Goal: Task Accomplishment & Management: Manage account settings

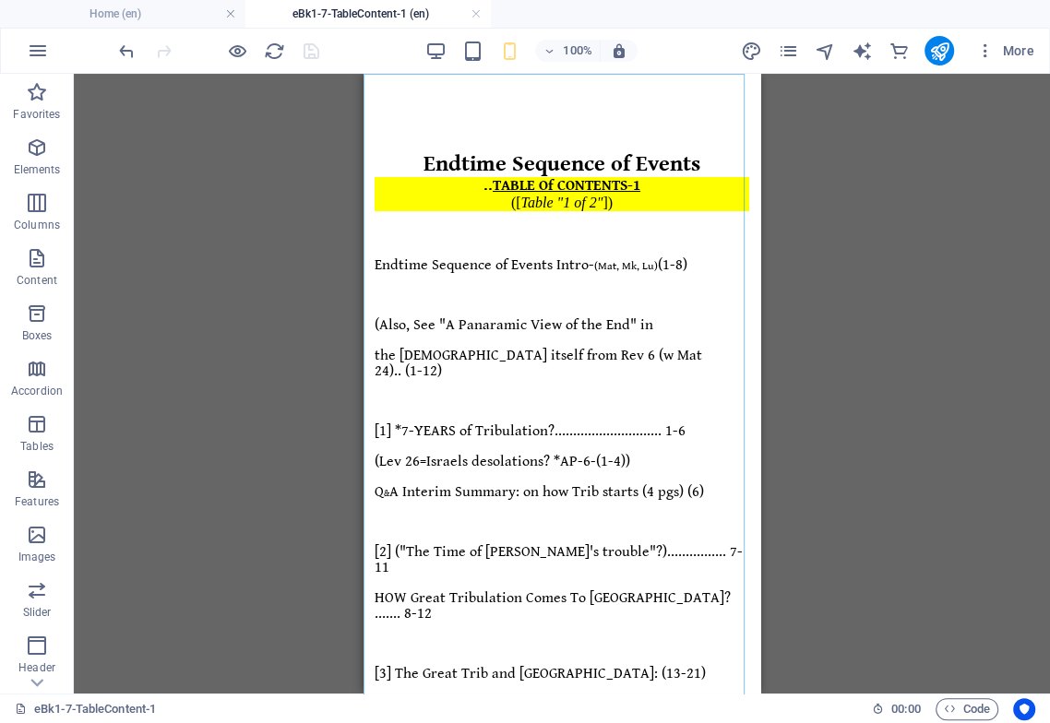
click at [1022, 318] on div "Drag here to replace the existing content. Press “Ctrl” if you want to create a…" at bounding box center [562, 384] width 976 height 620
click at [480, 82] on icon at bounding box center [479, 85] width 10 height 19
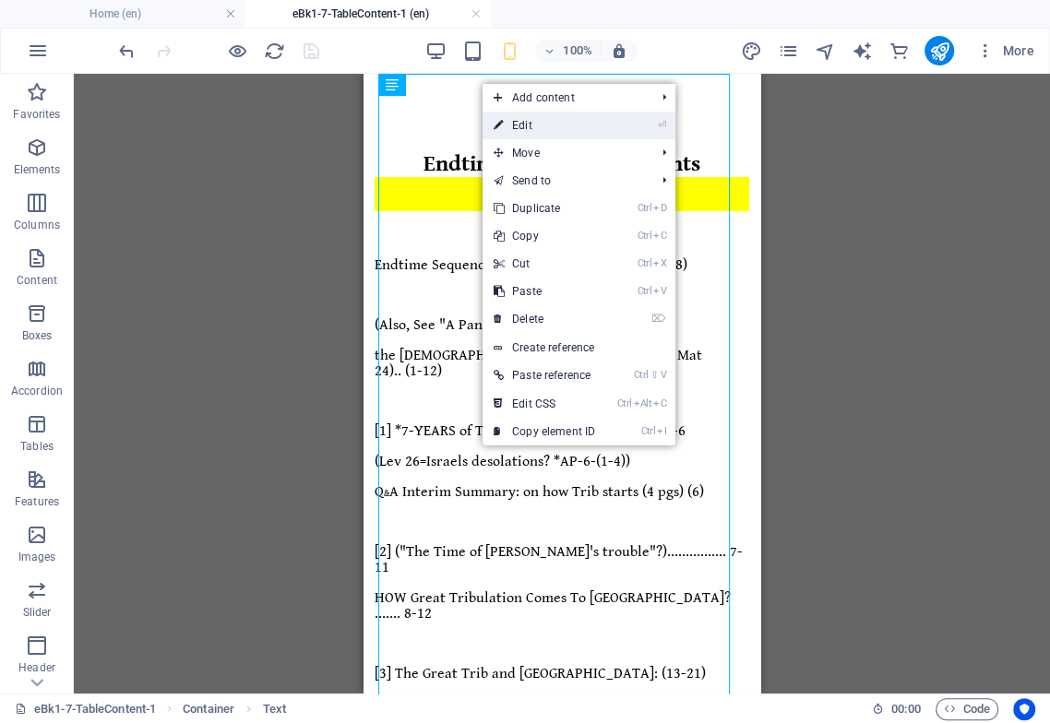
click at [518, 120] on link "⏎ Edit" at bounding box center [544, 126] width 124 height 28
select select "px"
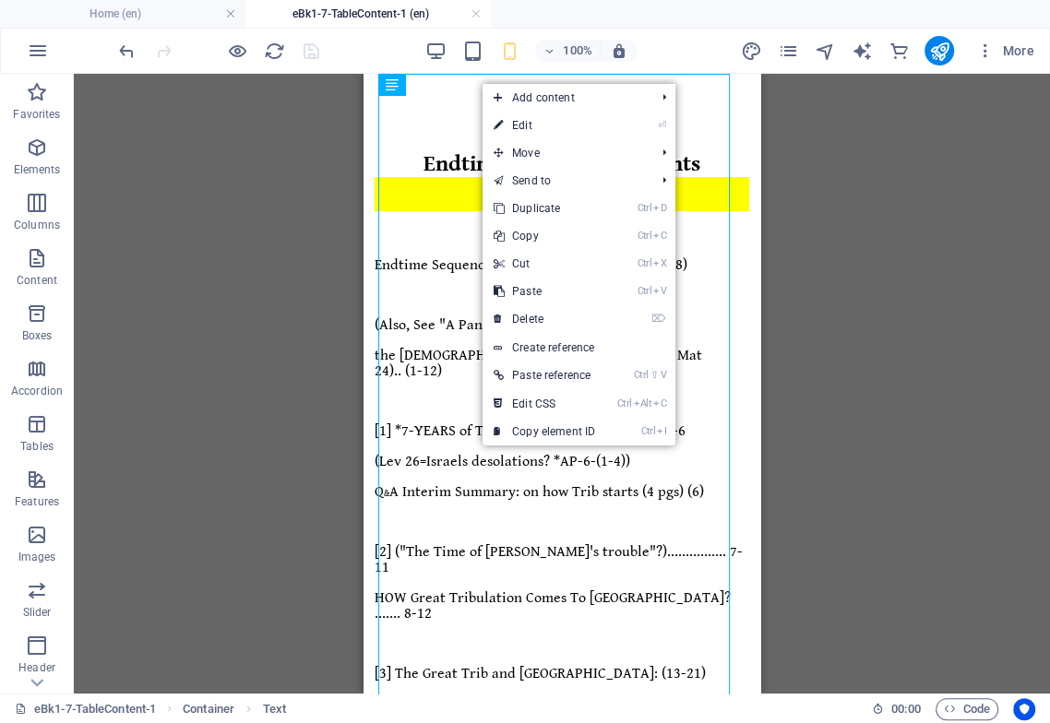
select select "px"
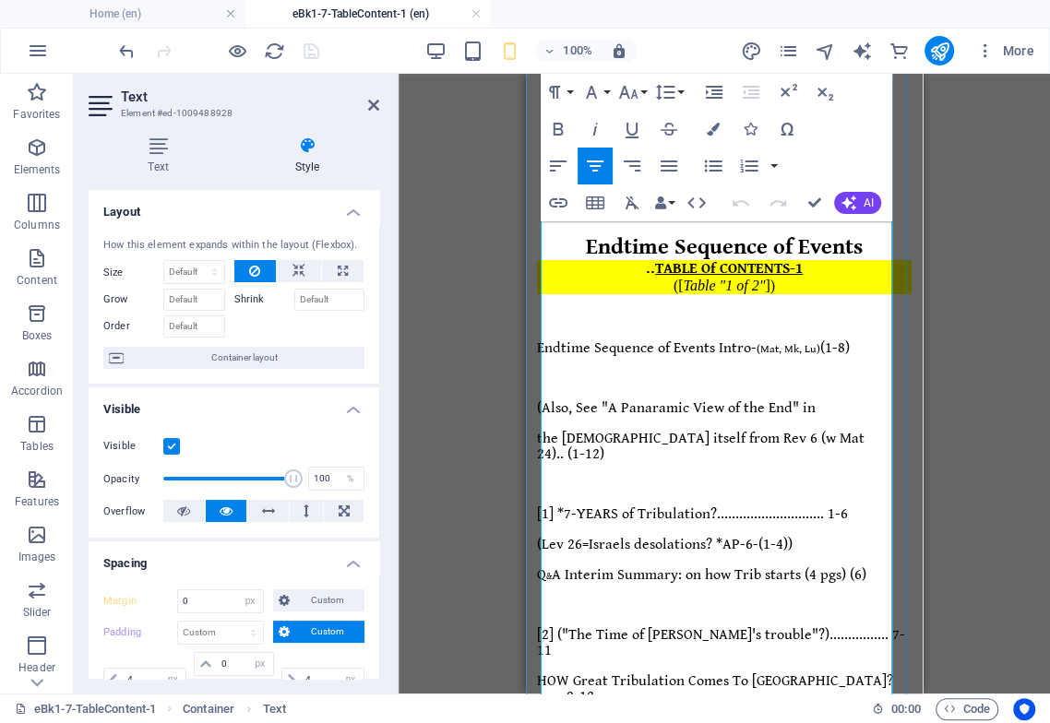
scroll to position [102, 0]
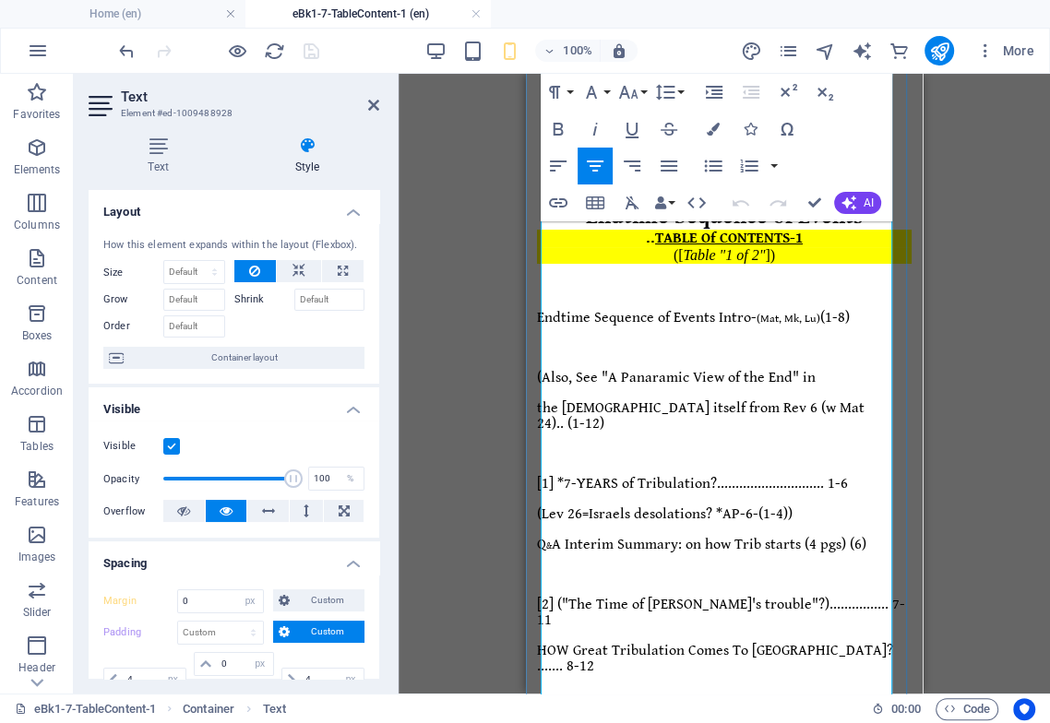
click at [785, 340] on p at bounding box center [724, 347] width 374 height 15
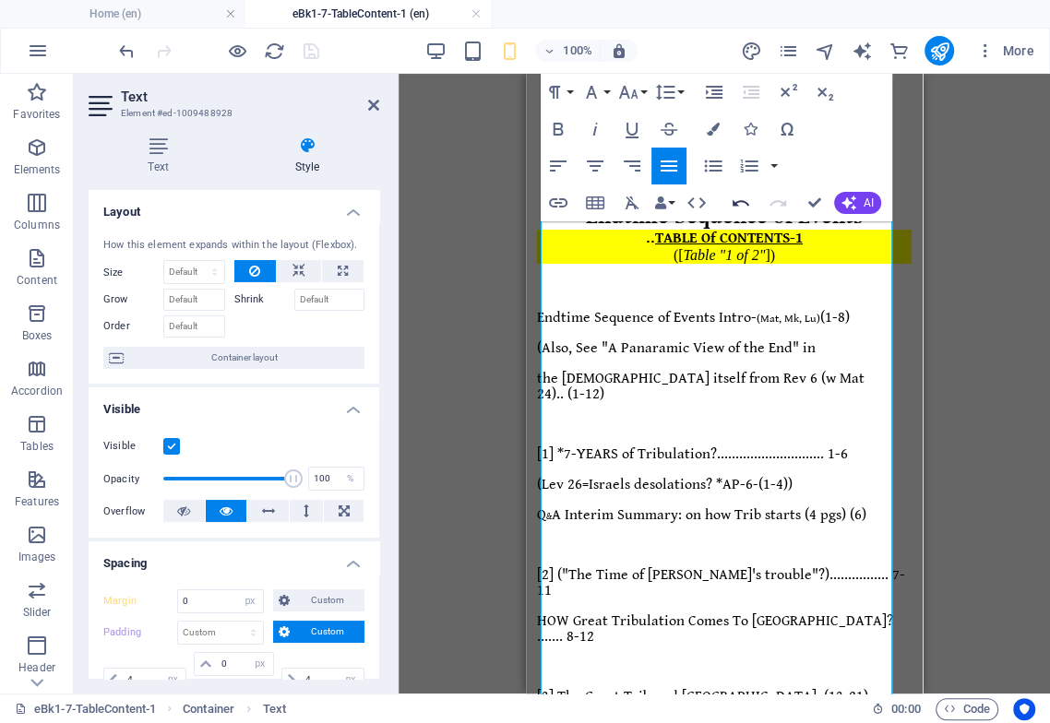
click at [739, 203] on icon "button" at bounding box center [740, 203] width 22 height 22
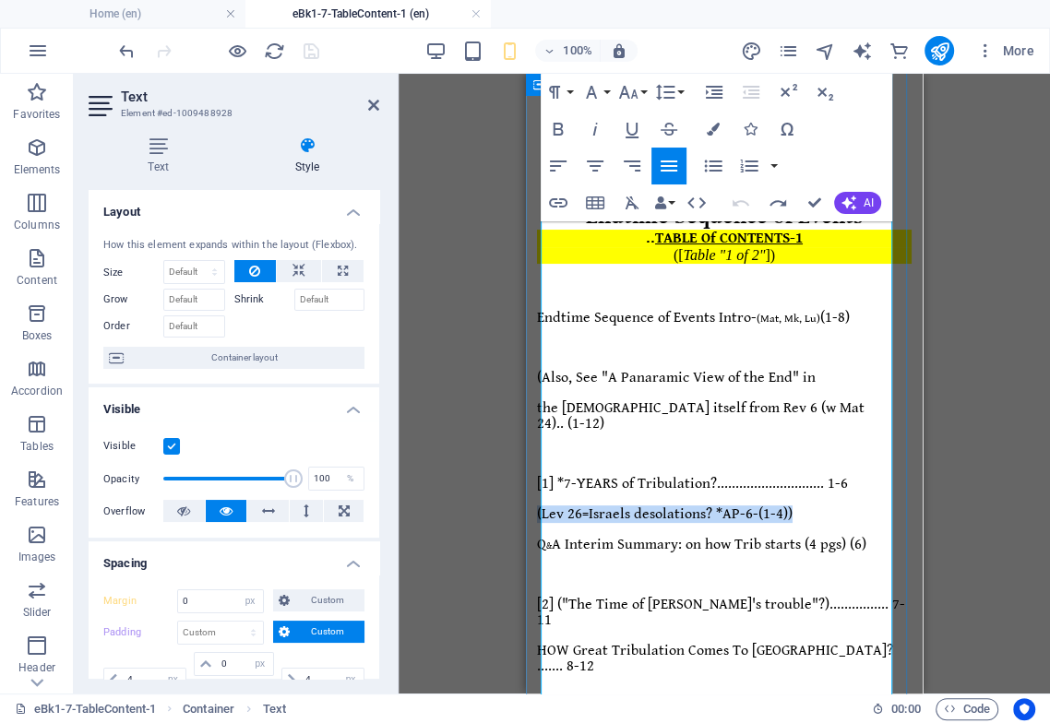
drag, startPoint x: 824, startPoint y: 373, endPoint x: 540, endPoint y: 371, distance: 285.0
click at [589, 172] on icon "button" at bounding box center [595, 166] width 22 height 22
click at [653, 567] on p at bounding box center [724, 574] width 374 height 15
drag, startPoint x: 670, startPoint y: 397, endPoint x: 679, endPoint y: 429, distance: 33.6
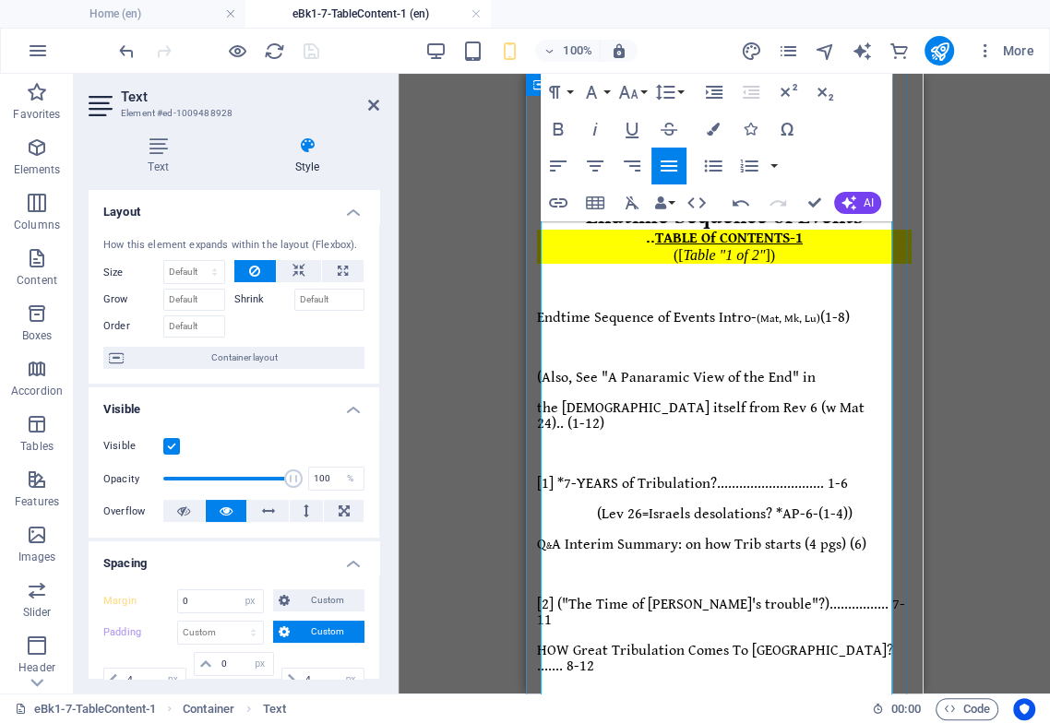
click at [671, 536] on span "Q & A Interim Summary: on how Trib starts (4 pgs) (6)" at bounding box center [701, 545] width 329 height 18
click at [833, 536] on span "Q & A Interim Sum: on how Trib starts (4 pgs) (6)" at bounding box center [685, 545] width 296 height 18
click at [835, 475] on span "[1] *7-YEARS of Tribulation?............................. 1-6" at bounding box center [692, 484] width 311 height 18
click at [849, 309] on span "Endtime Sequence of Events Intro- (Mat, Mk, Lu) (1-8)" at bounding box center [693, 318] width 313 height 18
drag, startPoint x: 823, startPoint y: 330, endPoint x: 752, endPoint y: 329, distance: 71.0
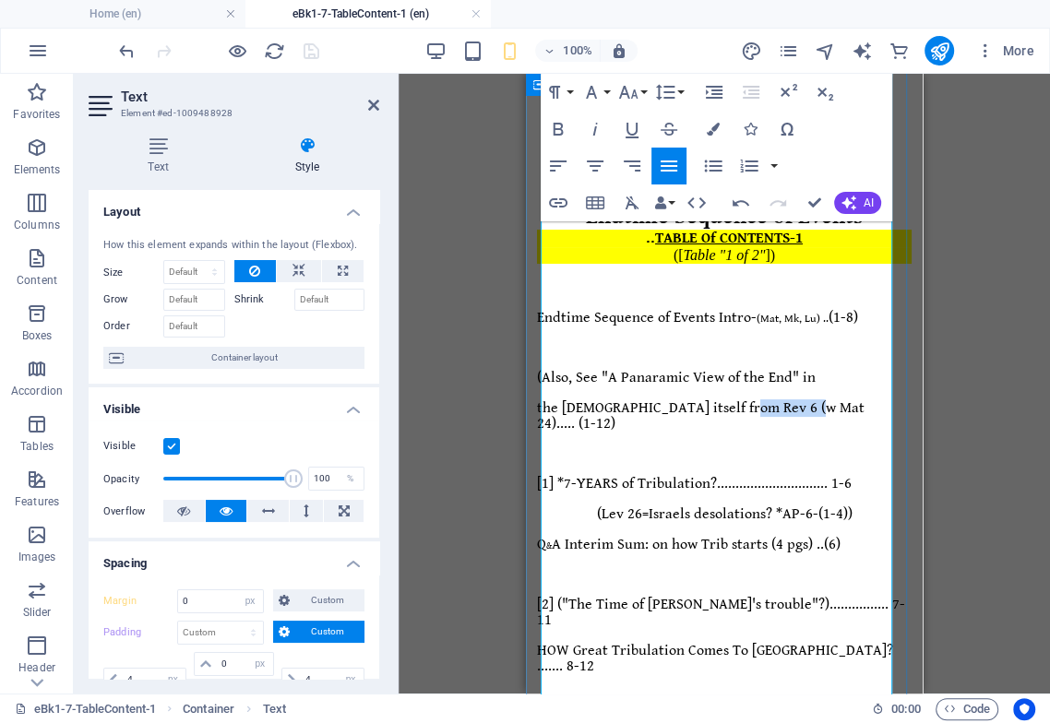
click at [752, 399] on span "the Scripture itself from Rev 6 (w Mat 24)..... (1-12)" at bounding box center [700, 415] width 327 height 33
click at [627, 98] on icon "button" at bounding box center [628, 92] width 22 height 22
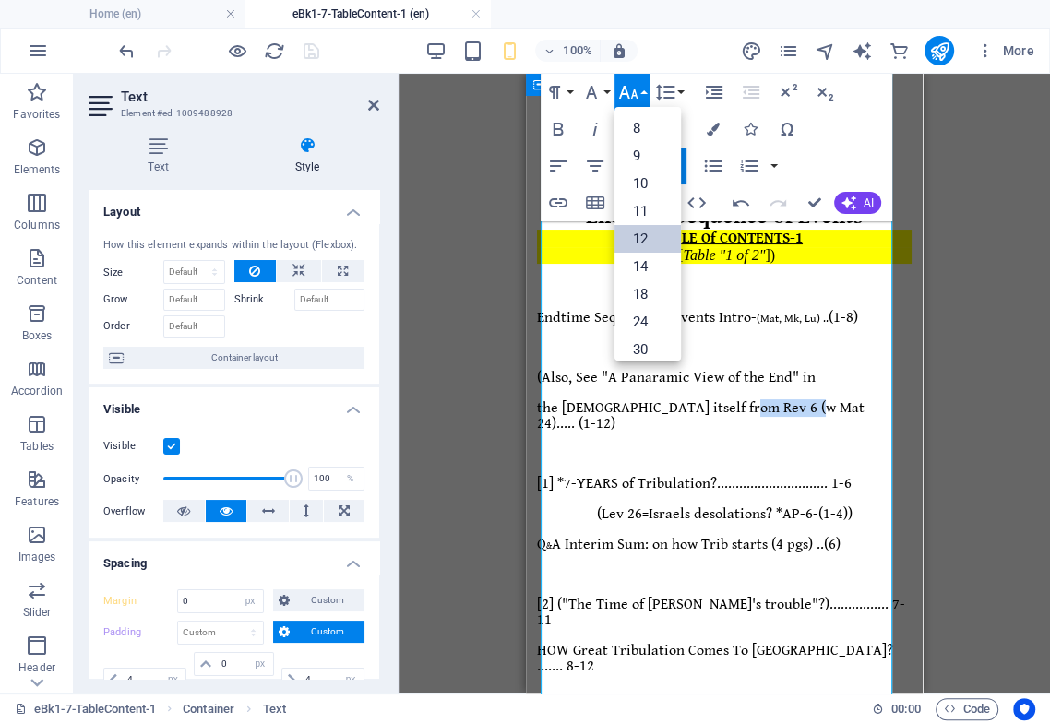
click at [651, 244] on link "12" at bounding box center [647, 239] width 66 height 28
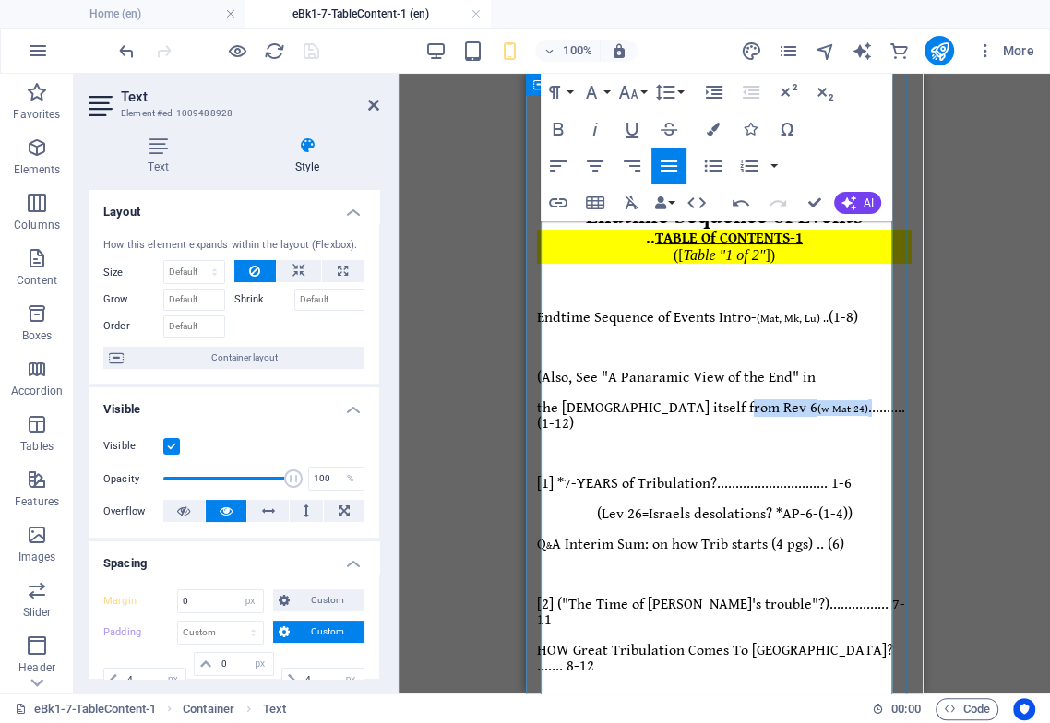
drag, startPoint x: 804, startPoint y: 330, endPoint x: 747, endPoint y: 326, distance: 57.3
click at [747, 399] on span "the Scripture itself from Rev 6 (w Mat 24) .......... (1-12)" at bounding box center [721, 415] width 368 height 33
drag, startPoint x: 626, startPoint y: 89, endPoint x: 618, endPoint y: 114, distance: 26.2
click at [626, 90] on icon "button" at bounding box center [628, 92] width 22 height 22
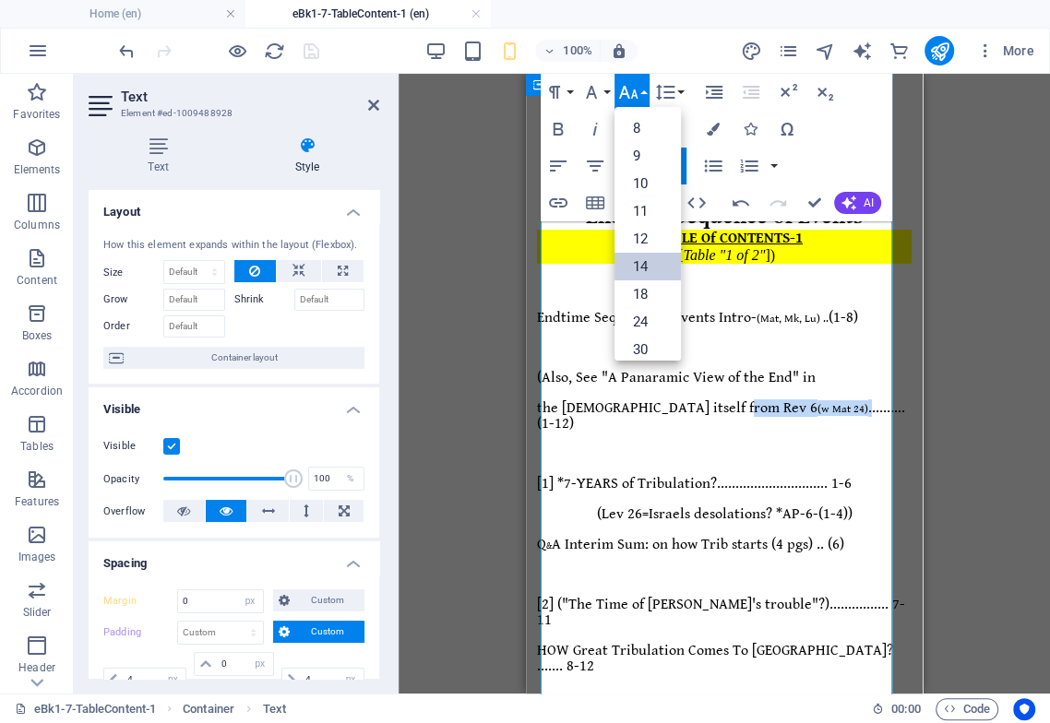
click at [646, 268] on link "14" at bounding box center [647, 267] width 66 height 28
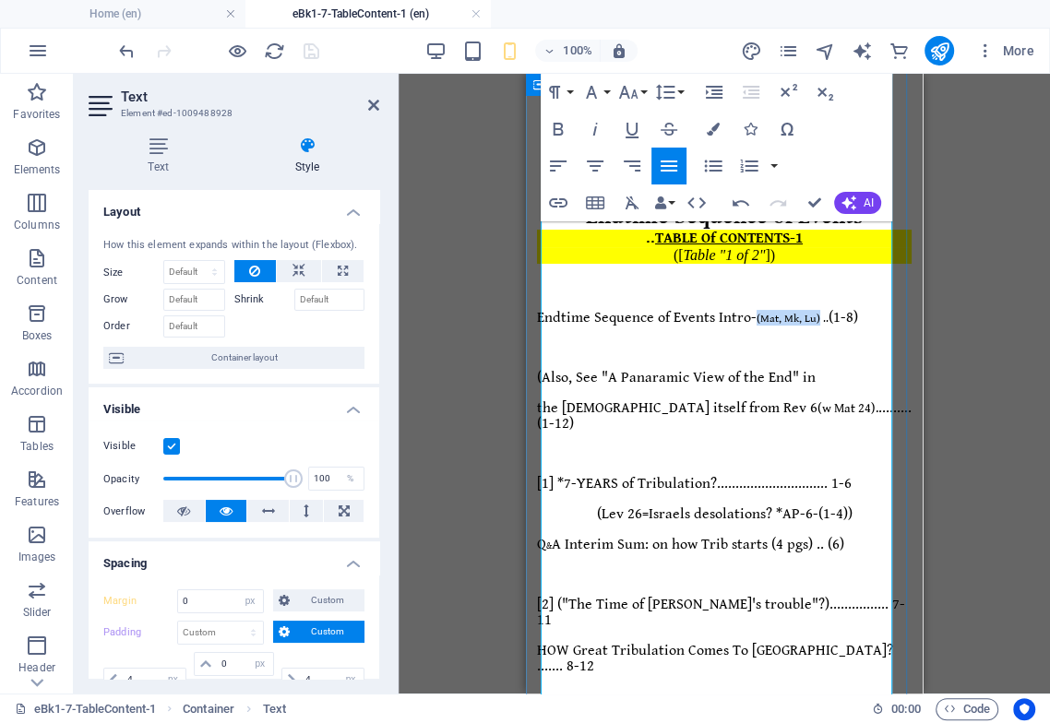
drag, startPoint x: 845, startPoint y: 279, endPoint x: 781, endPoint y: 283, distance: 63.8
click at [781, 309] on span "Endtime Sequence of Events Intro- (Mat, Mk, Lu) .. (1-8)" at bounding box center [697, 318] width 321 height 18
click at [624, 91] on icon "button" at bounding box center [628, 92] width 22 height 22
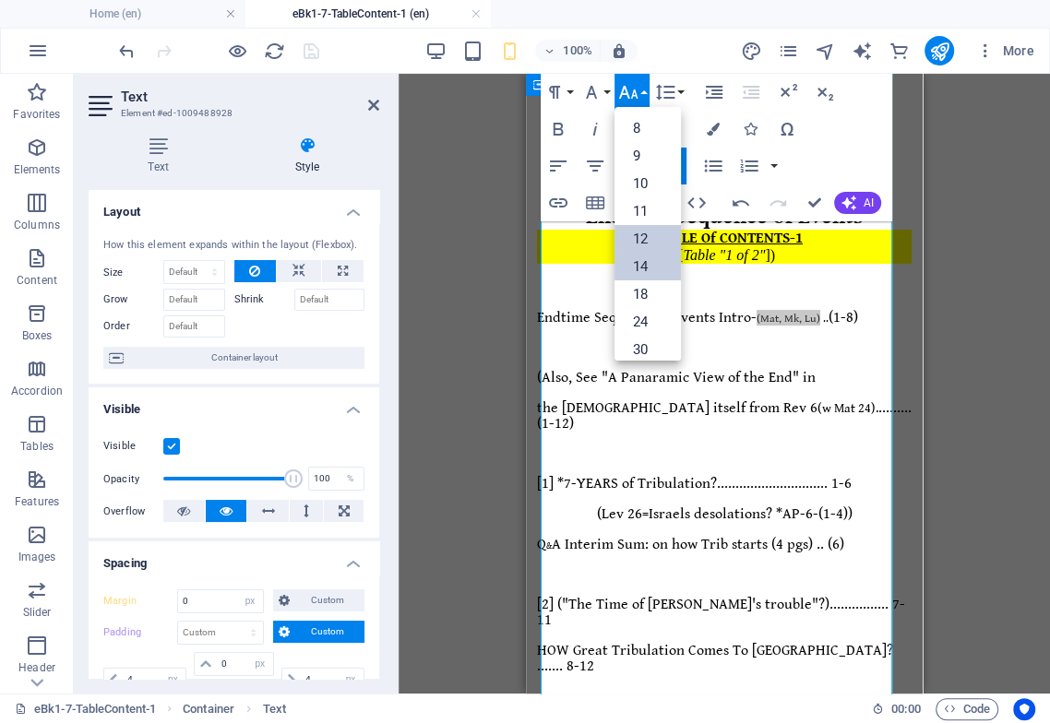
scroll to position [132, 0]
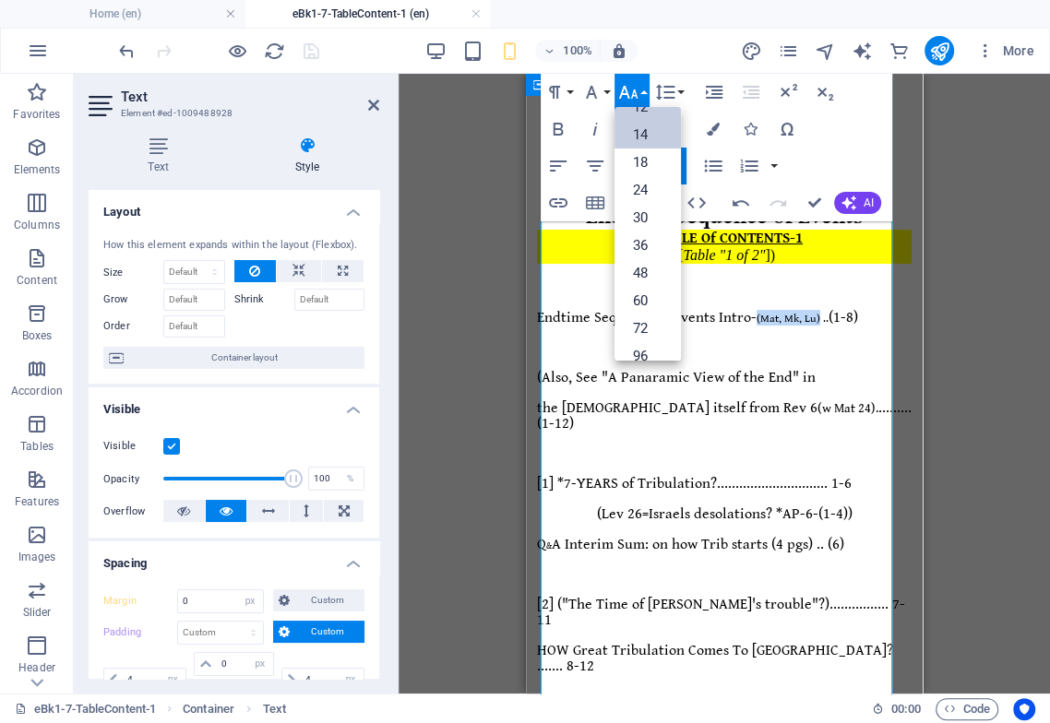
click at [657, 137] on link "14" at bounding box center [647, 135] width 66 height 28
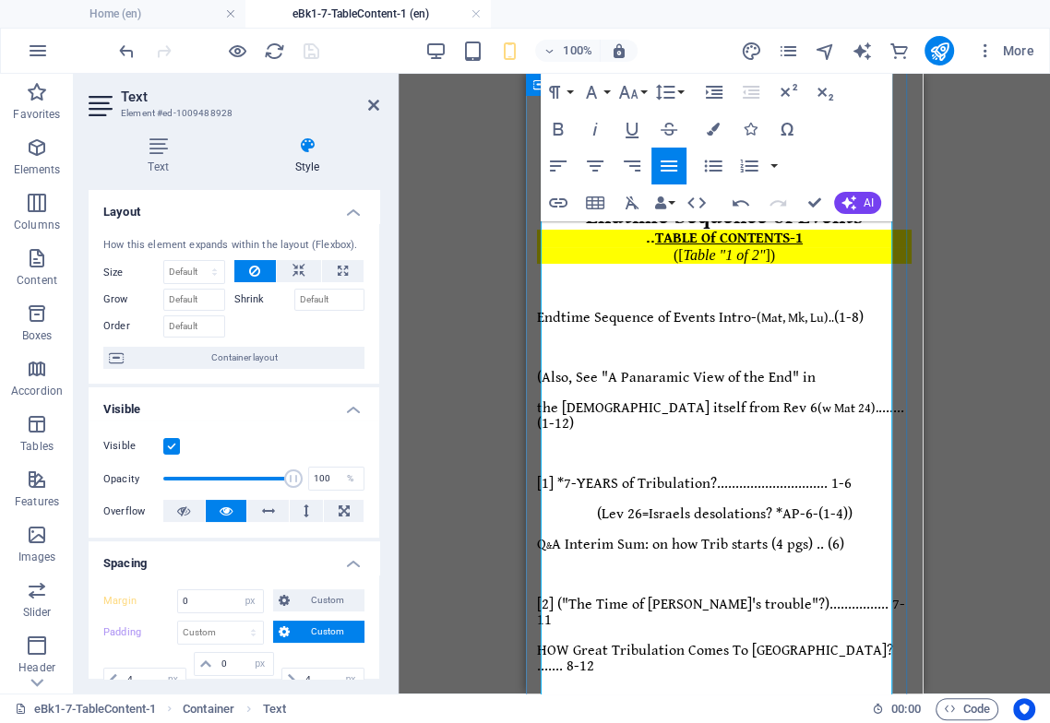
click at [746, 309] on span "Endtime Sequence of Events Intro- (Mat, Mk, Lu) .. (1-8)" at bounding box center [700, 318] width 326 height 18
click at [676, 309] on span "Endtime Sequence of Events Intro- (Mat, Mk, Lu) .. (1-8)" at bounding box center [700, 318] width 326 height 18
click at [710, 309] on span "Endtime Sequence Intro- (Mat, Mk, Lu) .. (1-8)" at bounding box center [670, 318] width 266 height 18
drag, startPoint x: 803, startPoint y: 395, endPoint x: 849, endPoint y: 396, distance: 46.1
click at [844, 536] on span "Q & A Interim Sum: on how Trib starts (4 pgs) .. (6)" at bounding box center [690, 545] width 307 height 18
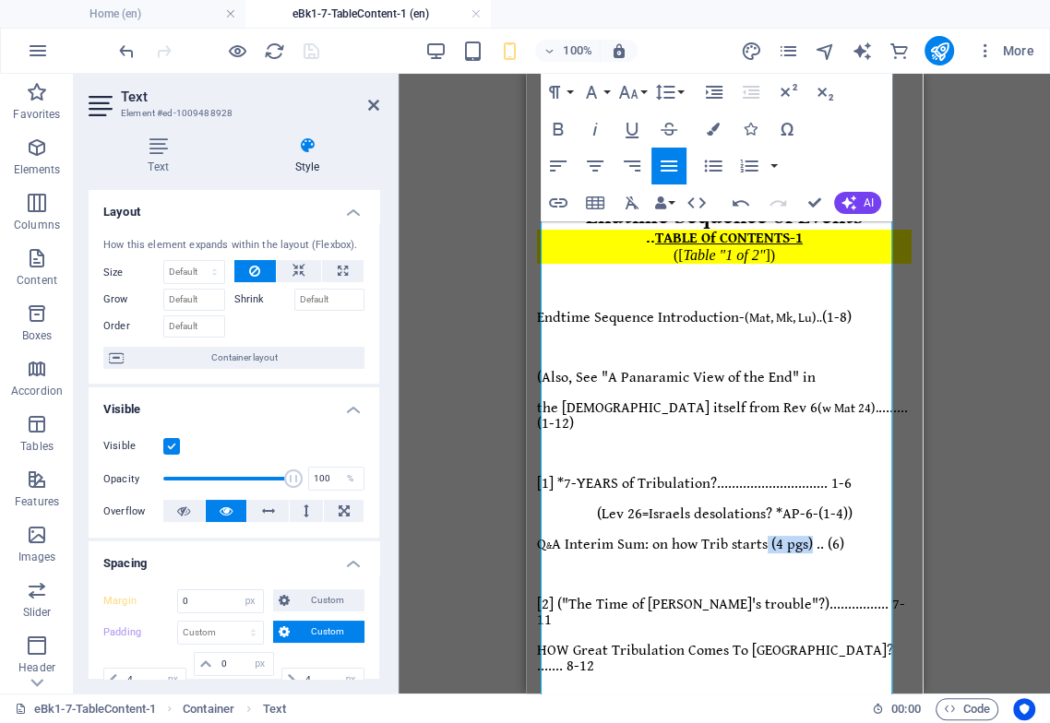
drag, startPoint x: 635, startPoint y: 90, endPoint x: 627, endPoint y: 133, distance: 43.1
click at [632, 93] on icon "button" at bounding box center [628, 92] width 19 height 13
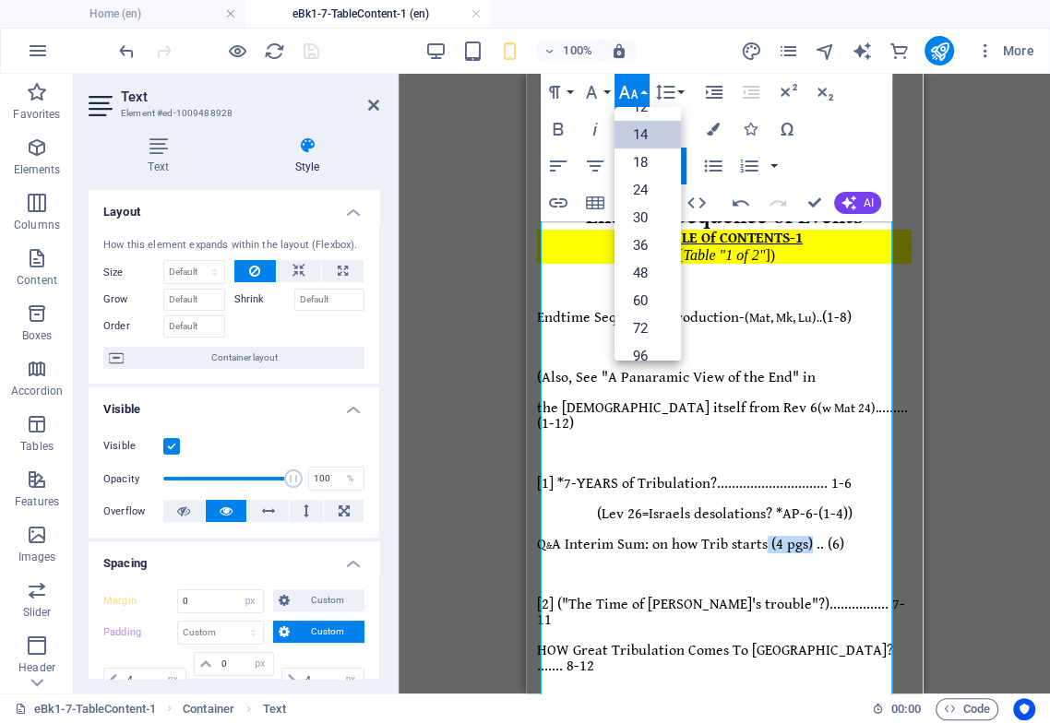
click at [658, 137] on link "14" at bounding box center [647, 135] width 66 height 28
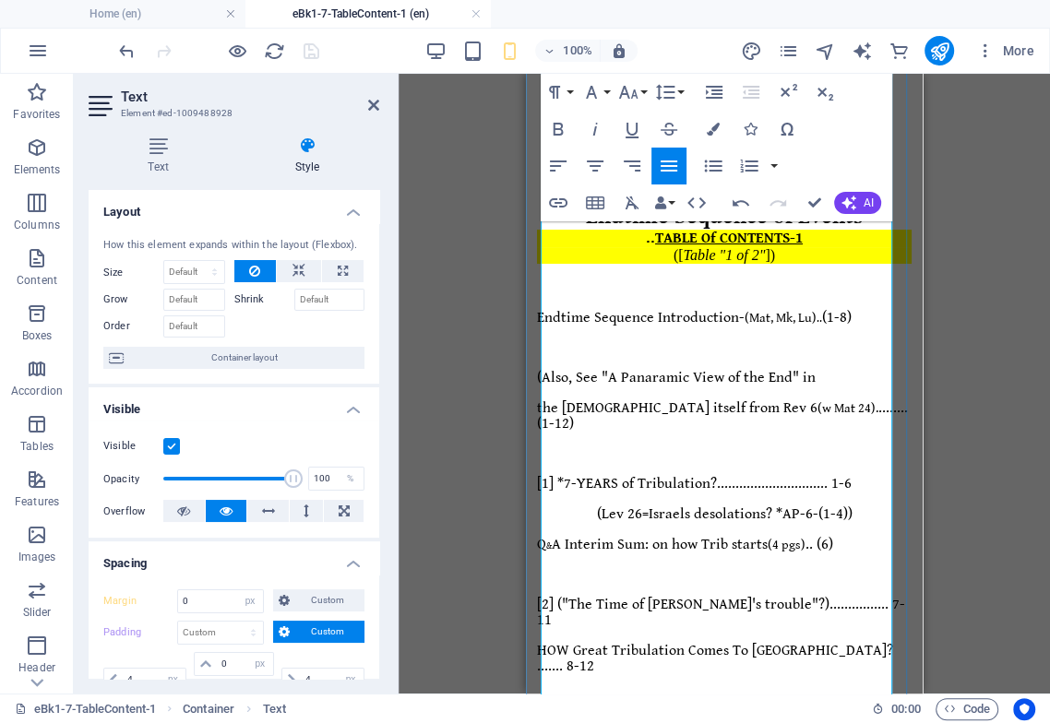
click at [718, 689] on p at bounding box center [724, 696] width 374 height 15
drag, startPoint x: 849, startPoint y: 395, endPoint x: 845, endPoint y: 417, distance: 22.6
click at [833, 536] on span "Q & A Interim Sum: on how Trib starts (4 pgs) .. (6)" at bounding box center [685, 545] width 296 height 18
drag, startPoint x: 805, startPoint y: 393, endPoint x: 550, endPoint y: 393, distance: 255.5
click at [550, 536] on span "Q & A Interim Sum: on how Trib starts (4 pgs) ..... (6)" at bounding box center [690, 545] width 307 height 18
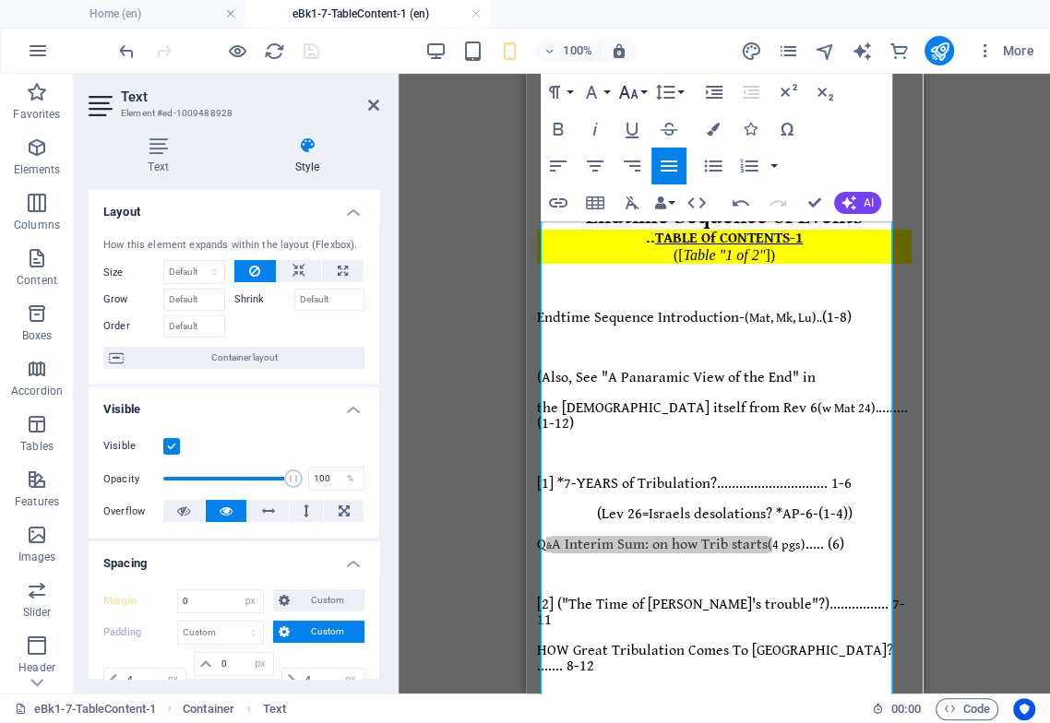
click at [633, 96] on icon "button" at bounding box center [628, 92] width 19 height 13
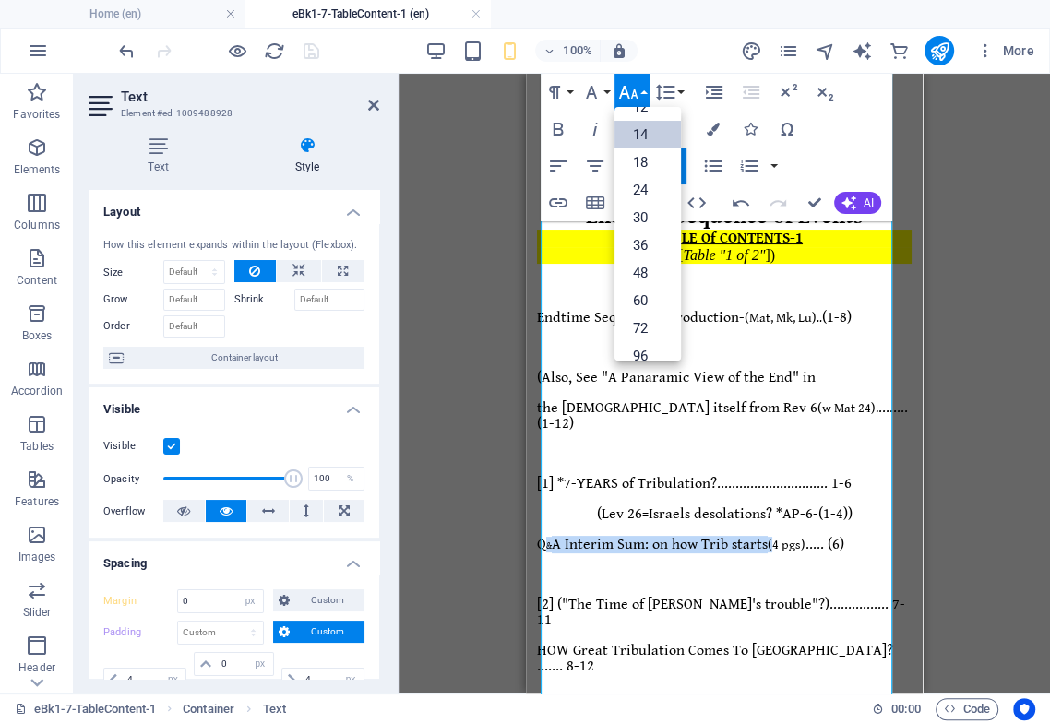
click at [635, 128] on link "14" at bounding box center [647, 135] width 66 height 28
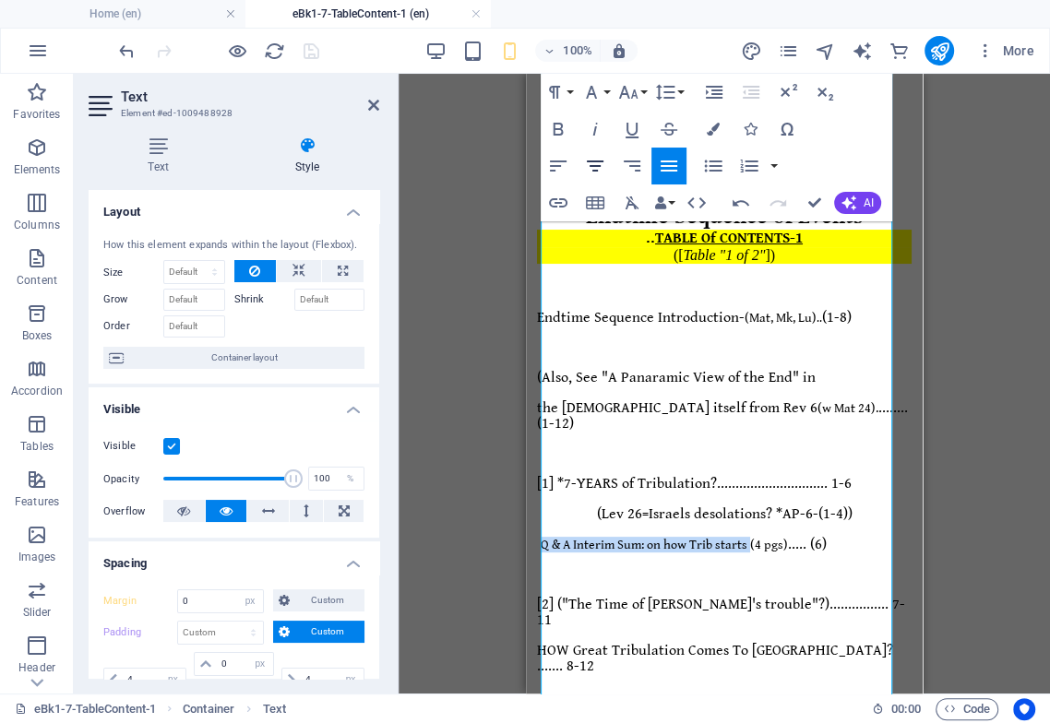
click at [598, 166] on icon "button" at bounding box center [595, 165] width 17 height 11
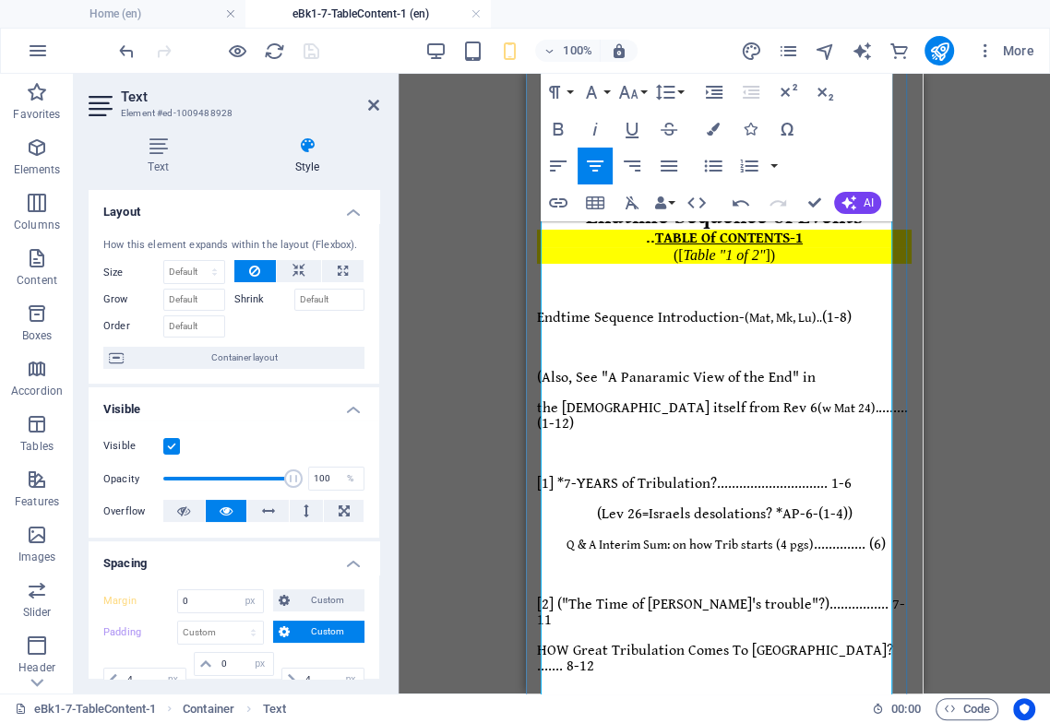
drag, startPoint x: 655, startPoint y: 395, endPoint x: 665, endPoint y: 413, distance: 21.1
click at [656, 538] on span "Q & A Interim Sum: on how Trib starts (4 pgs)" at bounding box center [689, 545] width 247 height 15
click at [847, 536] on span "Q & A Interim Summary: on how Trib starts (4 pgs) .............. (6)" at bounding box center [724, 545] width 351 height 18
drag, startPoint x: 857, startPoint y: 374, endPoint x: 575, endPoint y: 373, distance: 282.2
click at [575, 506] on p "(Lev 26=Israels desolations? *AP-6-(1-4))" at bounding box center [724, 514] width 374 height 16
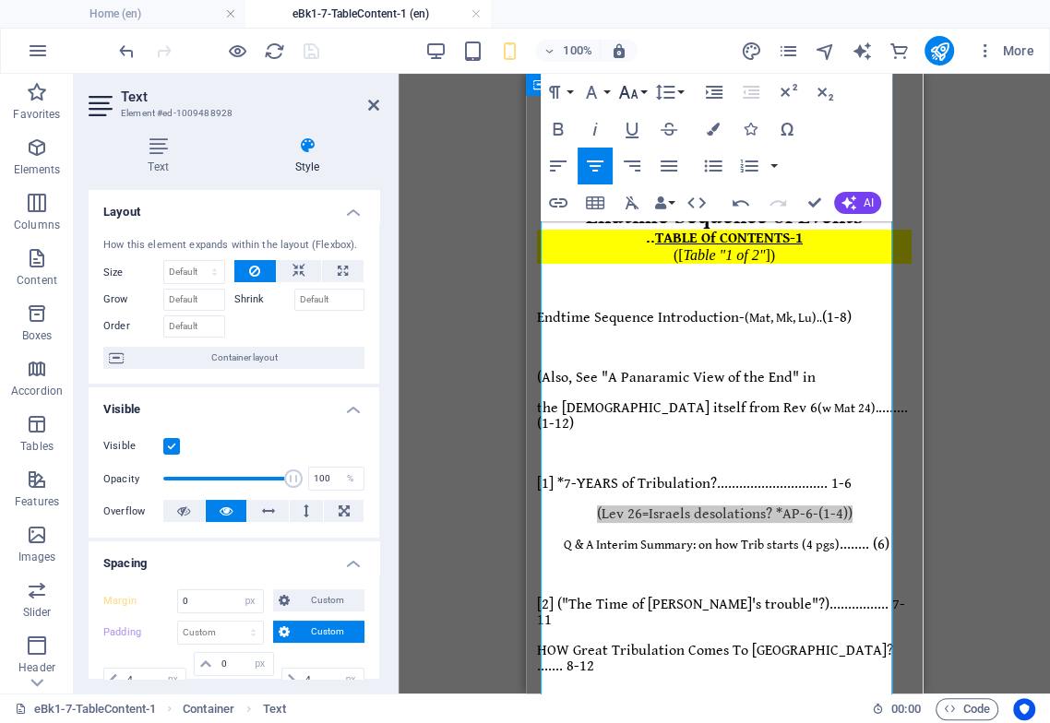
click at [635, 90] on icon "button" at bounding box center [628, 92] width 19 height 13
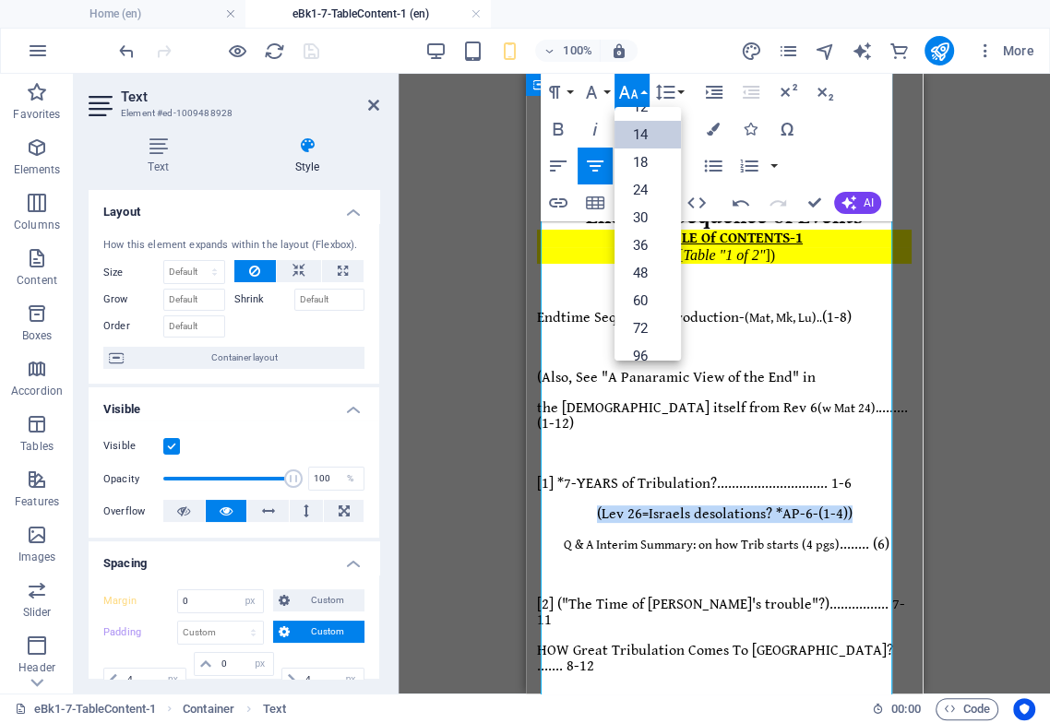
click at [642, 130] on link "14" at bounding box center [647, 135] width 66 height 28
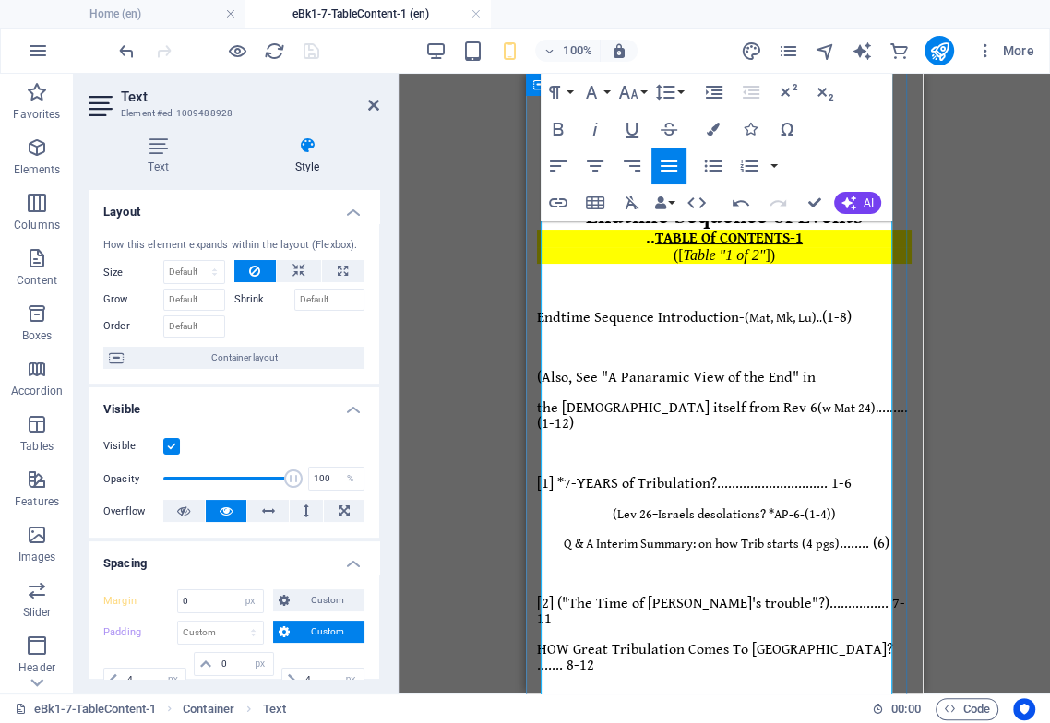
click at [789, 537] on span "Q & A Interim Summary: on how Trib starts (4 pgs)" at bounding box center [701, 544] width 276 height 15
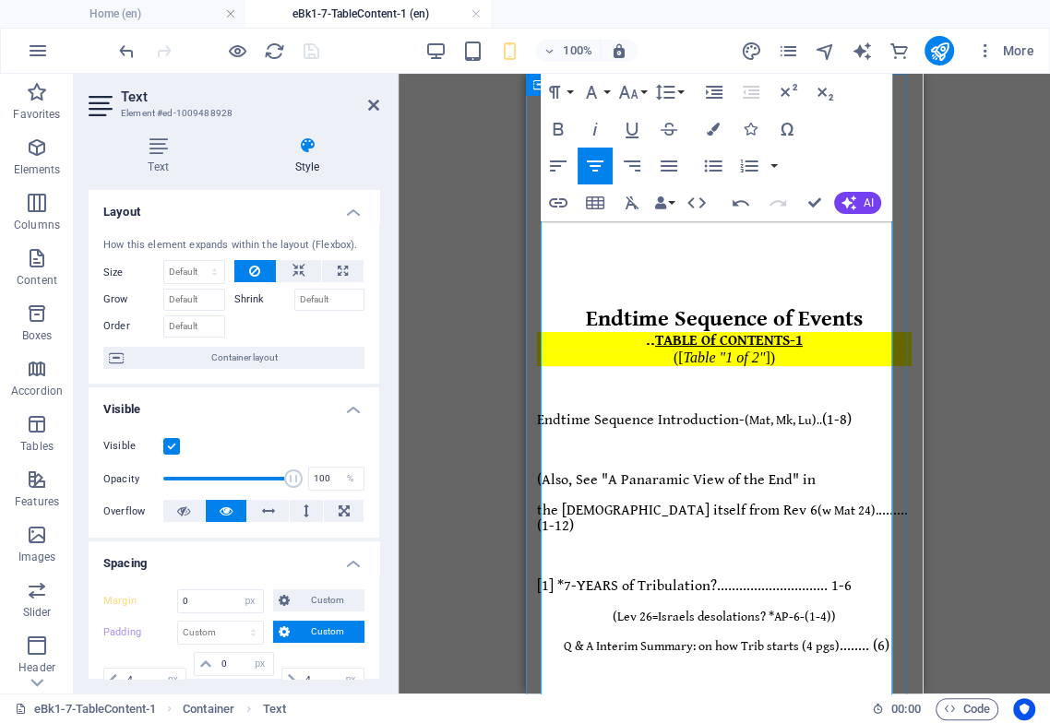
drag, startPoint x: 824, startPoint y: 540, endPoint x: 552, endPoint y: 548, distance: 273.1
click at [599, 165] on icon "button" at bounding box center [595, 165] width 17 height 11
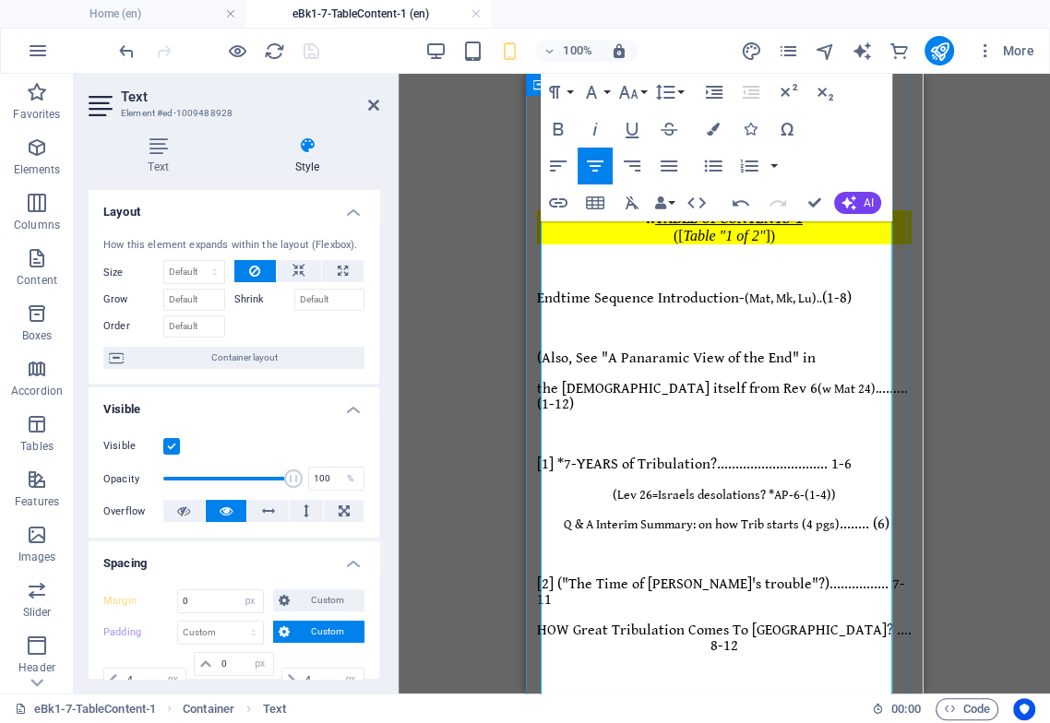
scroll to position [102, 0]
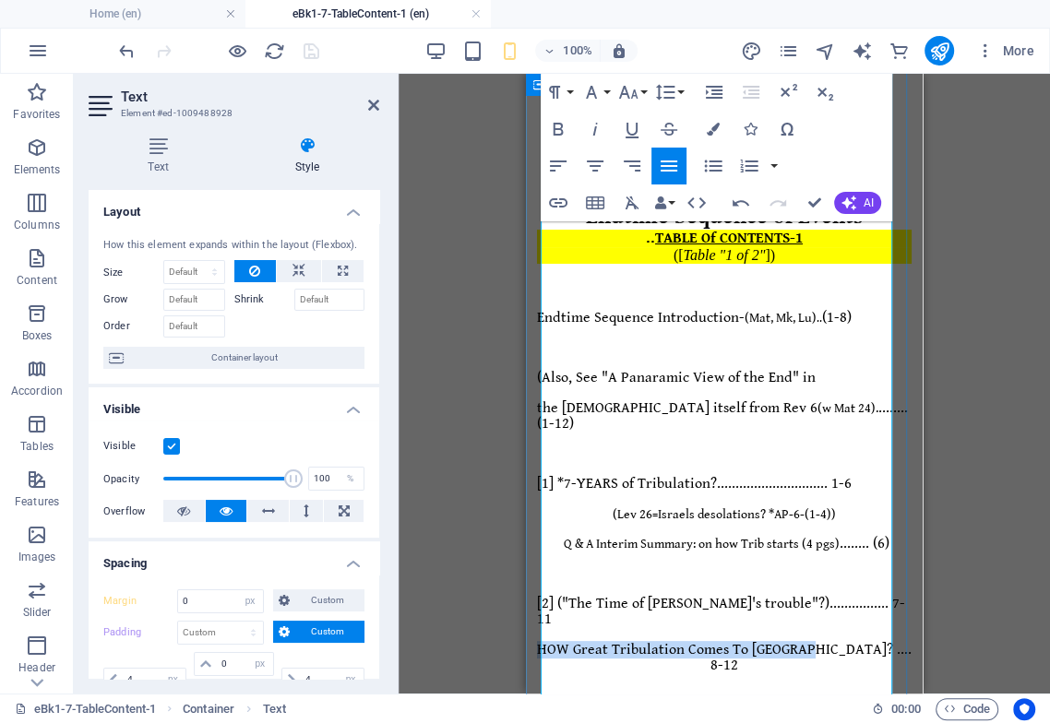
drag, startPoint x: 828, startPoint y: 442, endPoint x: 550, endPoint y: 445, distance: 278.5
click at [550, 641] on span "HOW Great Tribulation Comes To Israel? .... 8-12" at bounding box center [724, 657] width 374 height 33
click at [667, 166] on icon "button" at bounding box center [668, 165] width 17 height 11
drag, startPoint x: 564, startPoint y: 526, endPoint x: 540, endPoint y: 533, distance: 25.1
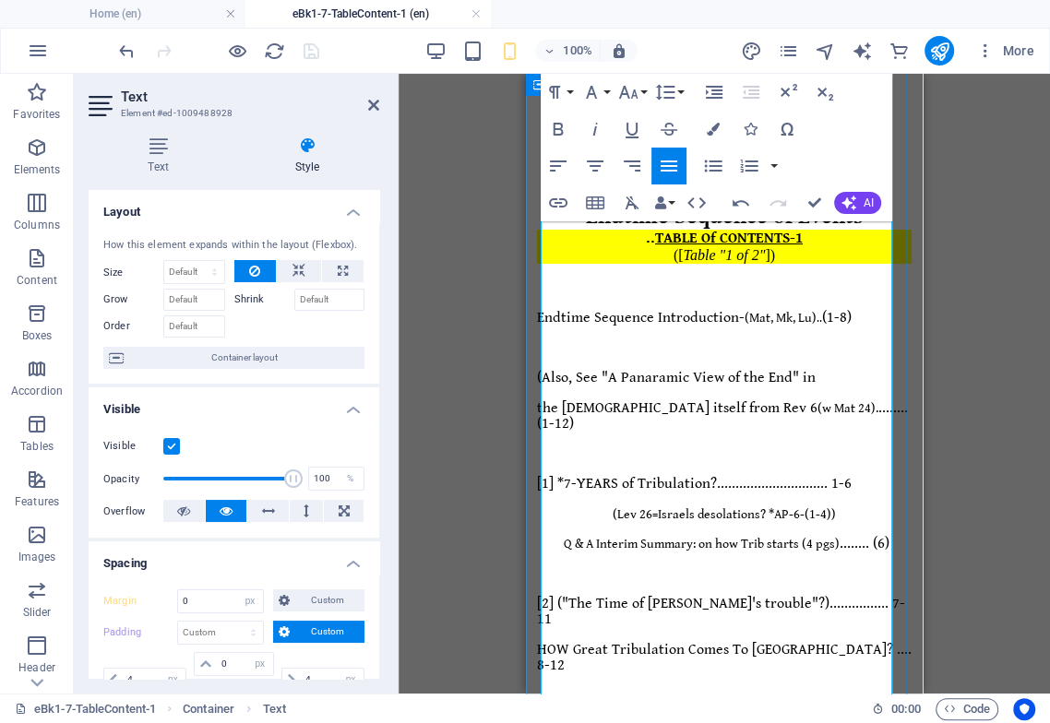
drag, startPoint x: 570, startPoint y: 526, endPoint x: 544, endPoint y: 523, distance: 26.0
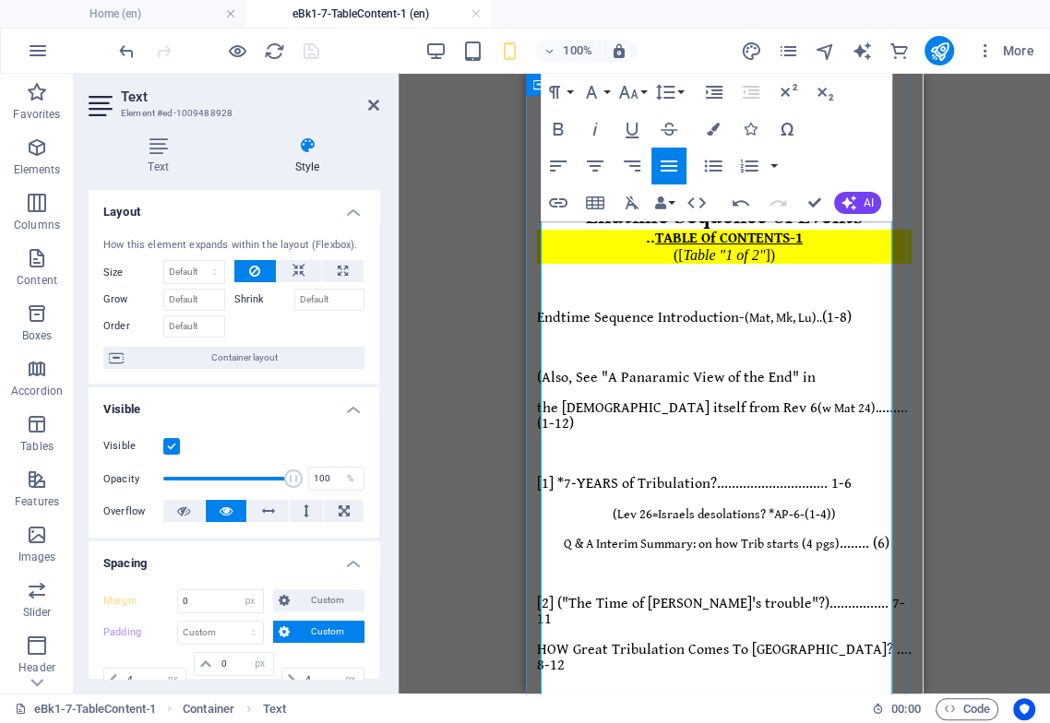
copy span
click at [550, 641] on span "HOW Great Tribulation Comes To Israel? .... 8-12" at bounding box center [724, 657] width 374 height 33
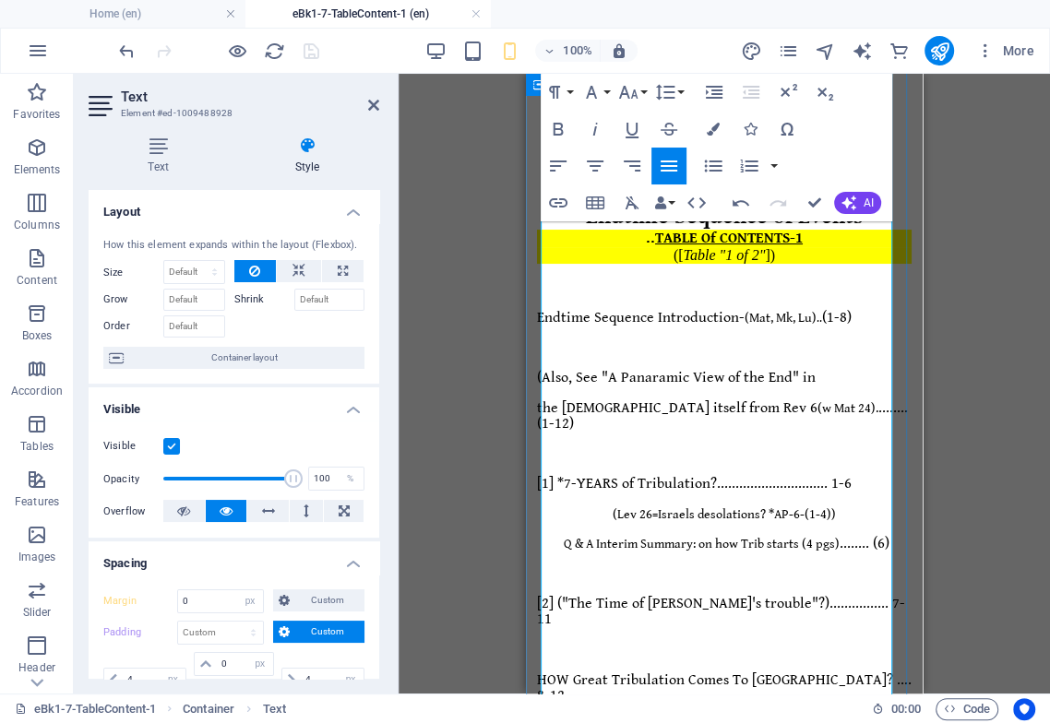
click at [557, 671] on span "HOW Great Tribulation Comes To Israel? .... 8-12" at bounding box center [724, 687] width 374 height 33
click at [644, 642] on p at bounding box center [724, 650] width 374 height 16
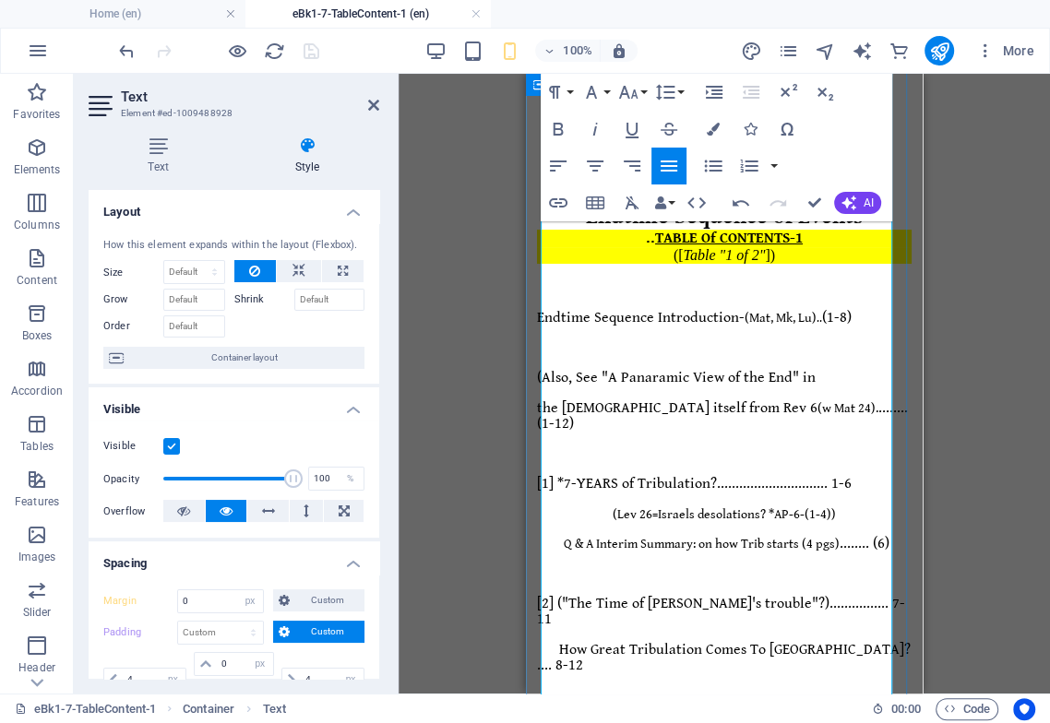
click at [857, 641] on span "How Great Tribulation Comes To [GEOGRAPHIC_DATA]? .... 8-12" at bounding box center [724, 657] width 374 height 33
drag, startPoint x: 549, startPoint y: 493, endPoint x: 638, endPoint y: 490, distance: 89.5
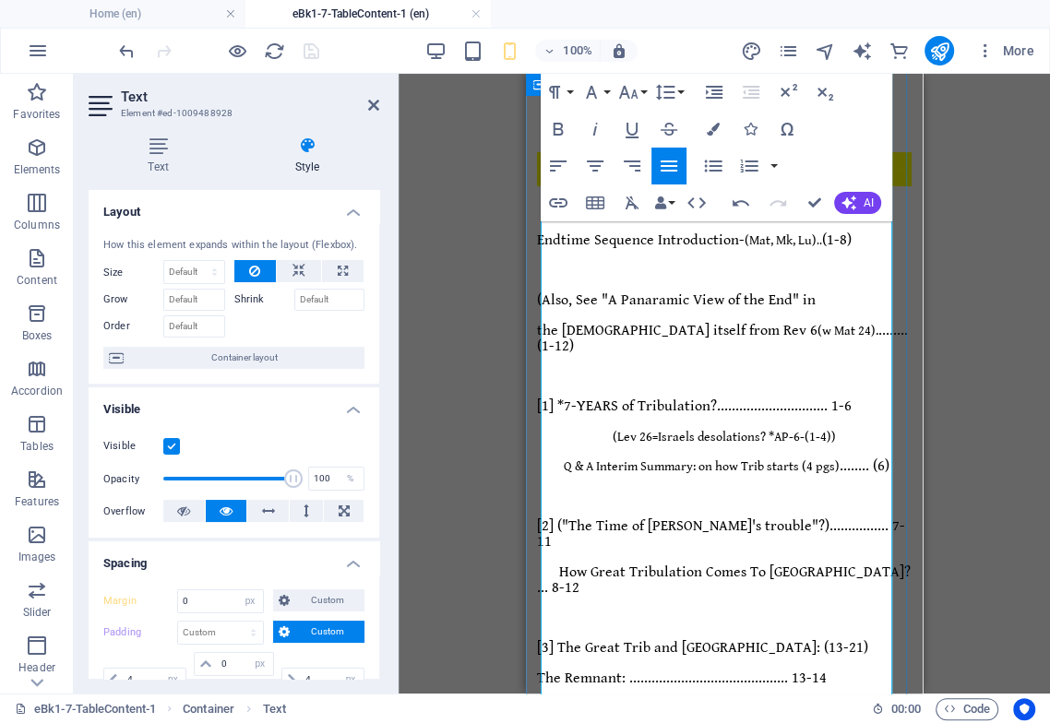
scroll to position [205, 0]
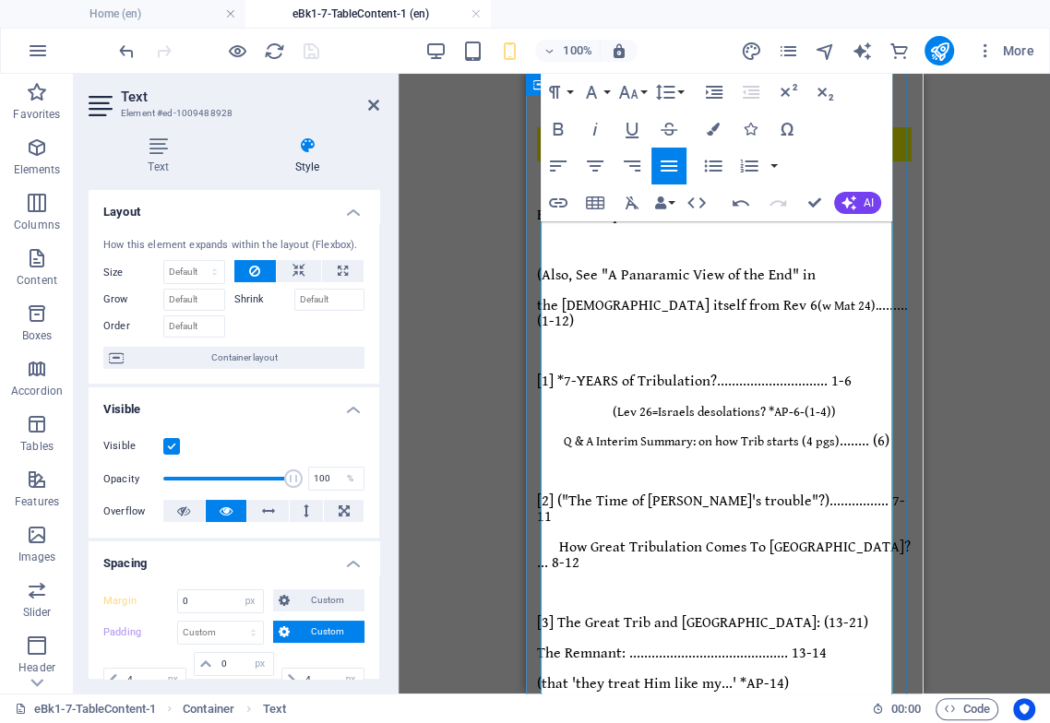
drag, startPoint x: 604, startPoint y: 469, endPoint x: 578, endPoint y: 469, distance: 25.8
drag, startPoint x: 623, startPoint y: 98, endPoint x: 645, endPoint y: 122, distance: 32.0
click at [624, 98] on icon "button" at bounding box center [628, 92] width 22 height 22
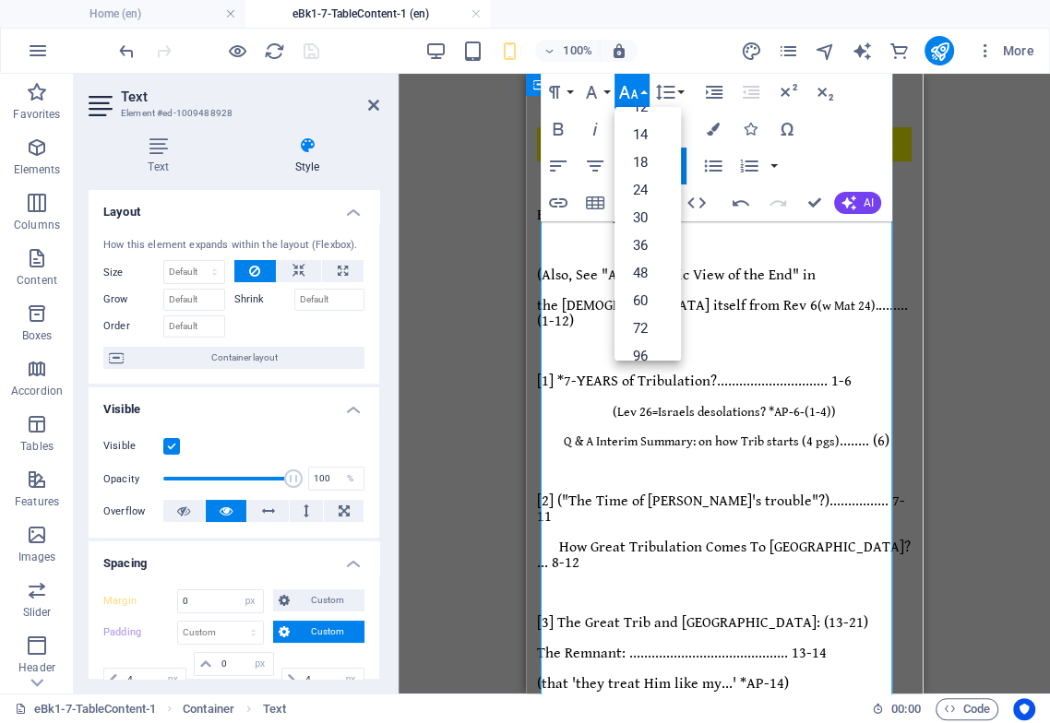
scroll to position [30, 0]
click at [656, 157] on link "10" at bounding box center [647, 154] width 66 height 28
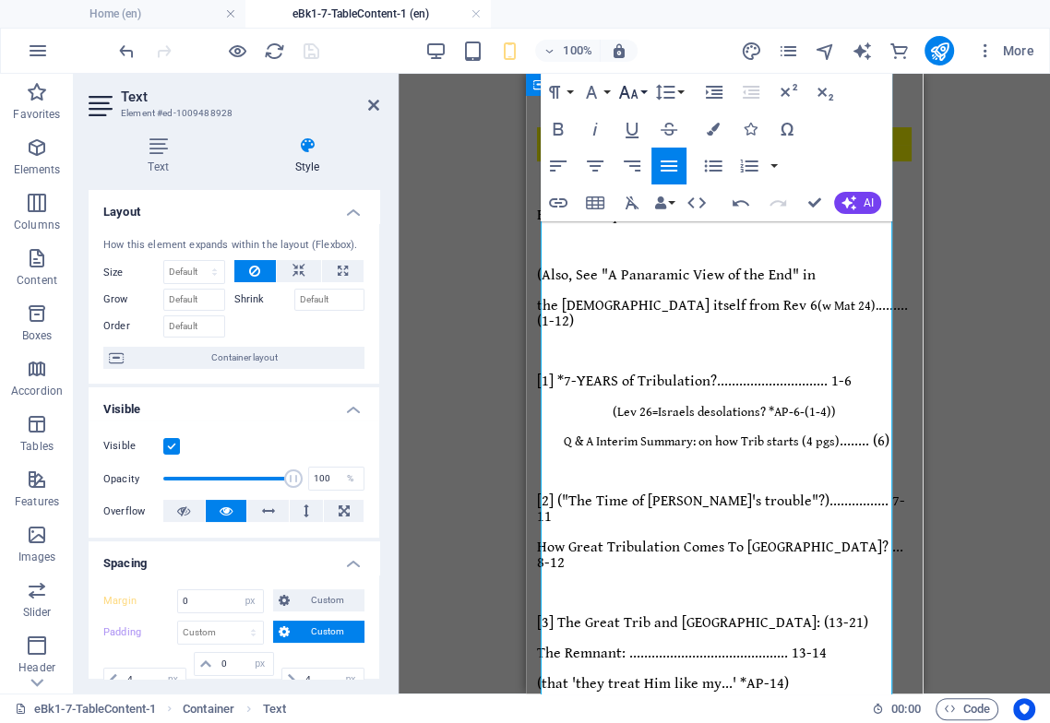
drag, startPoint x: 632, startPoint y: 83, endPoint x: 631, endPoint y: 98, distance: 14.8
click at [631, 89] on icon "button" at bounding box center [628, 92] width 22 height 22
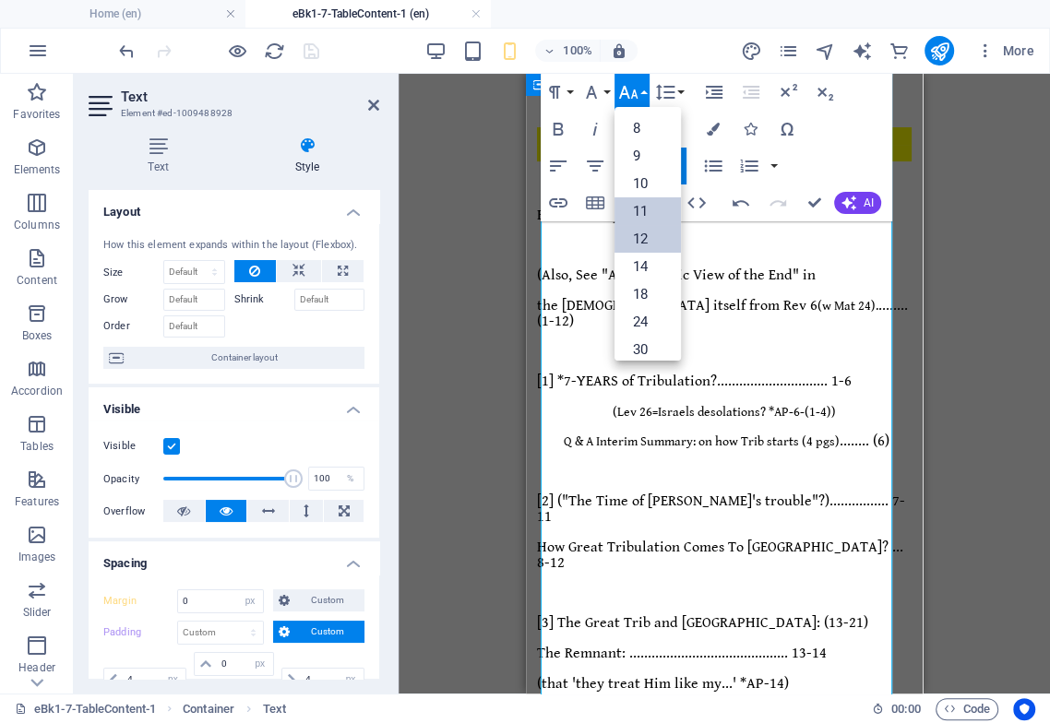
scroll to position [0, 0]
click at [656, 237] on link "12" at bounding box center [647, 239] width 66 height 28
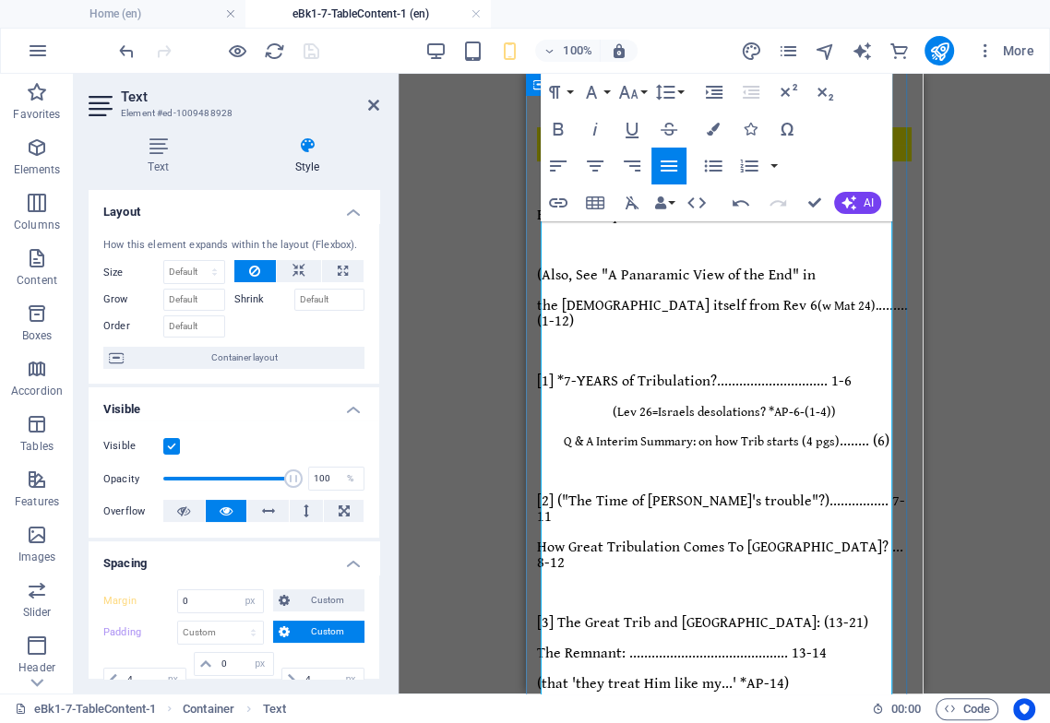
drag, startPoint x: 881, startPoint y: 469, endPoint x: 574, endPoint y: 460, distance: 307.2
drag, startPoint x: 824, startPoint y: 405, endPoint x: 540, endPoint y: 407, distance: 285.0
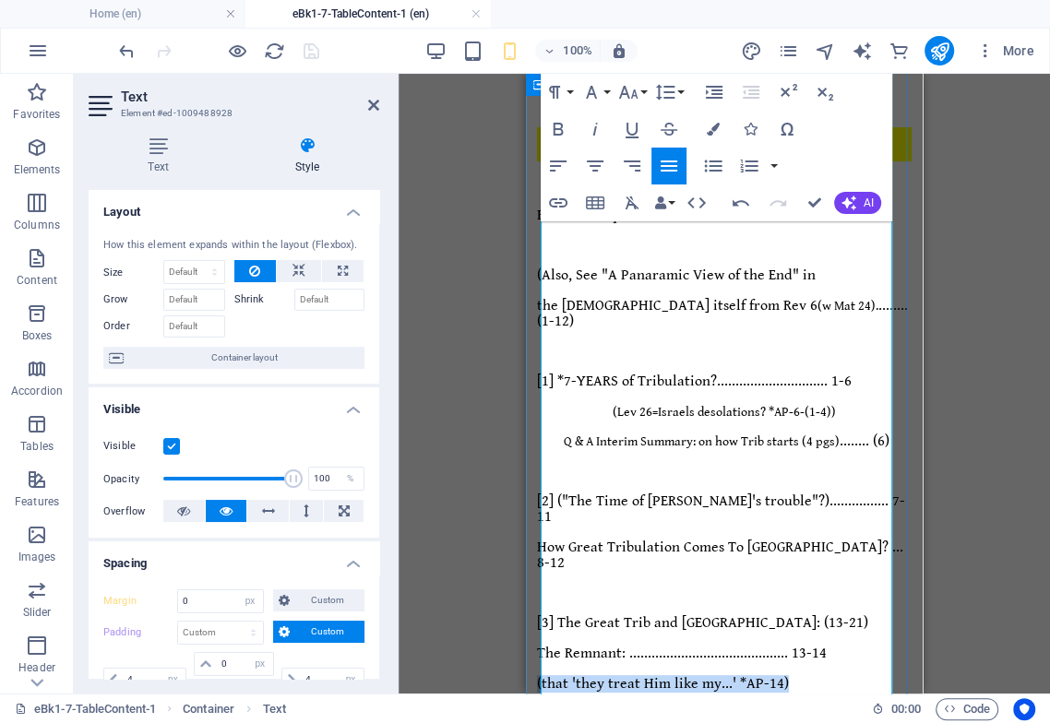
click at [592, 160] on icon "button" at bounding box center [595, 165] width 17 height 11
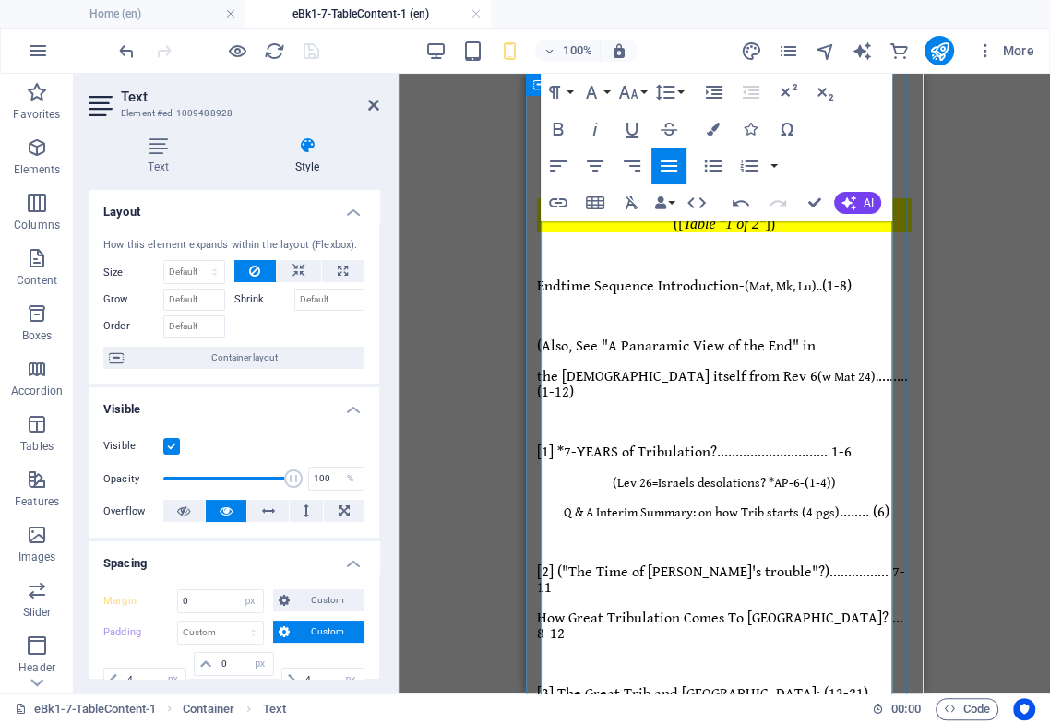
scroll to position [102, 0]
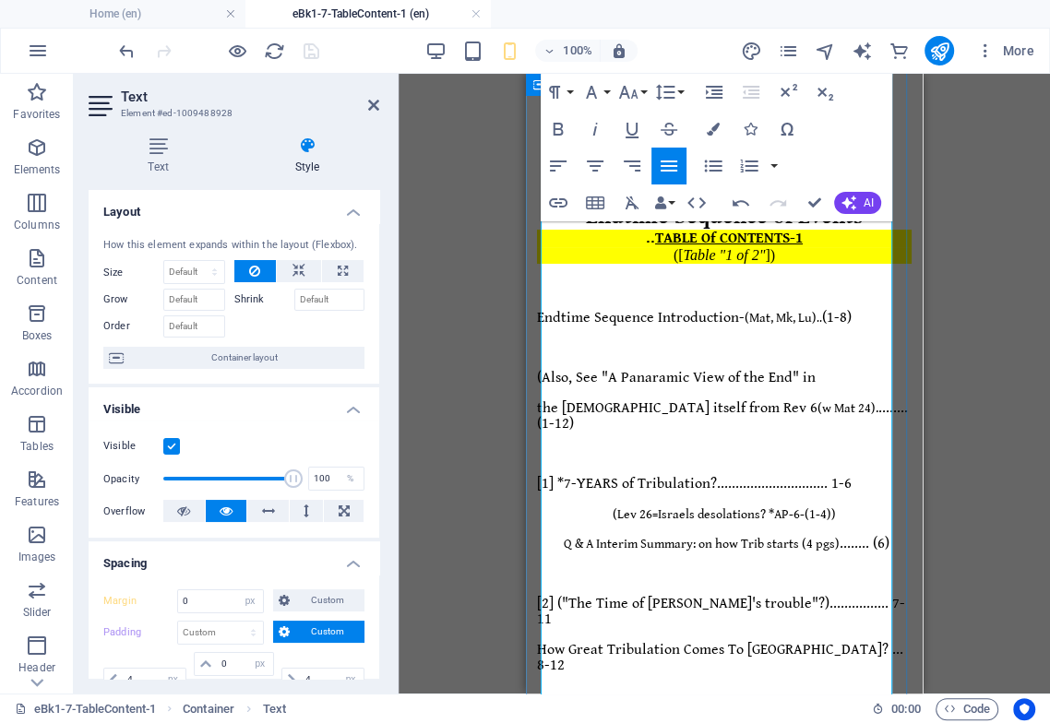
drag, startPoint x: 863, startPoint y: 506, endPoint x: 542, endPoint y: 504, distance: 320.9
click at [636, 99] on icon "button" at bounding box center [628, 92] width 22 height 22
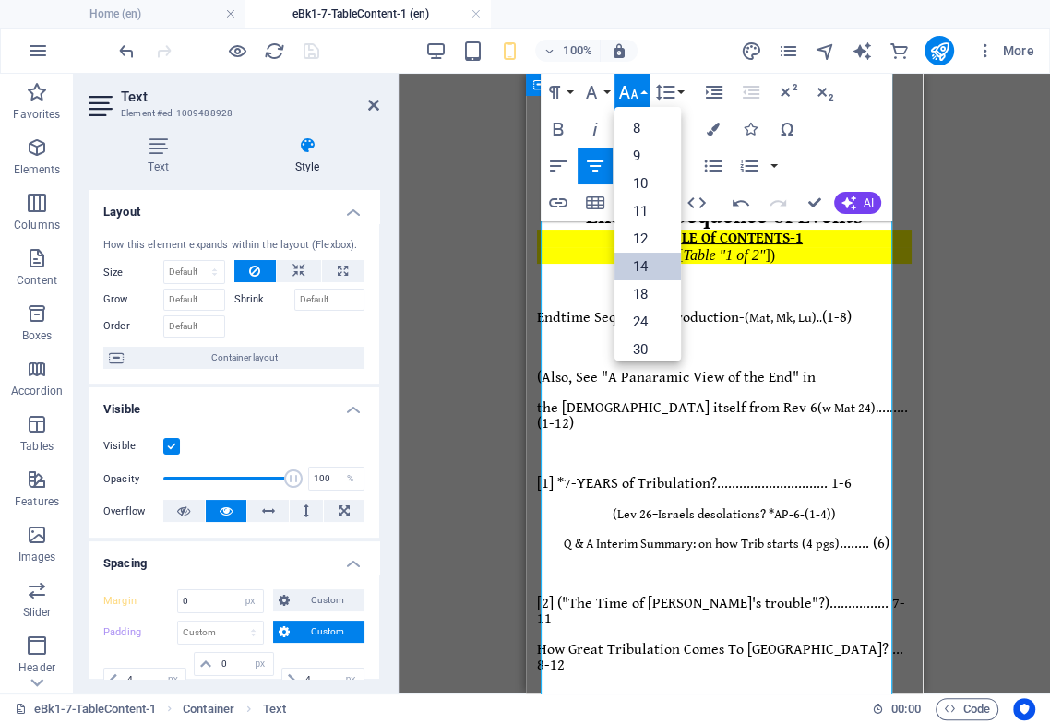
click at [646, 267] on link "14" at bounding box center [647, 267] width 66 height 28
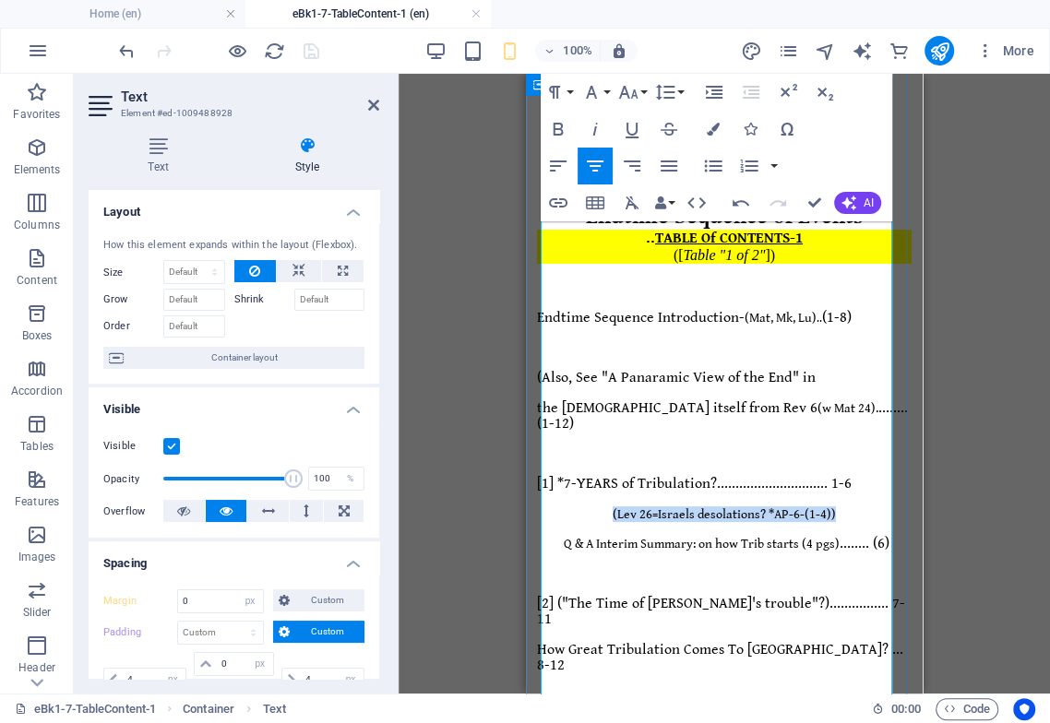
drag, startPoint x: 829, startPoint y: 371, endPoint x: 582, endPoint y: 377, distance: 247.2
click at [582, 506] on p "(Lev 26=Israels desolations? *AP-6-(1-4))" at bounding box center [724, 513] width 374 height 15
click at [630, 98] on icon "button" at bounding box center [628, 92] width 22 height 22
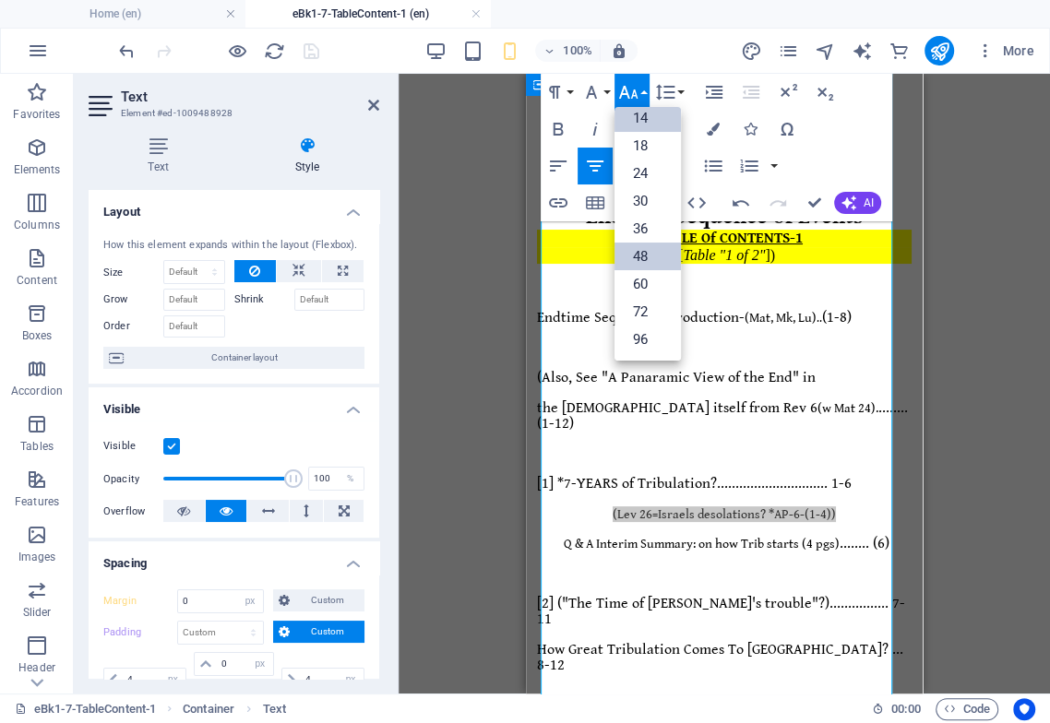
scroll to position [148, 0]
click at [657, 120] on link "14" at bounding box center [647, 118] width 66 height 28
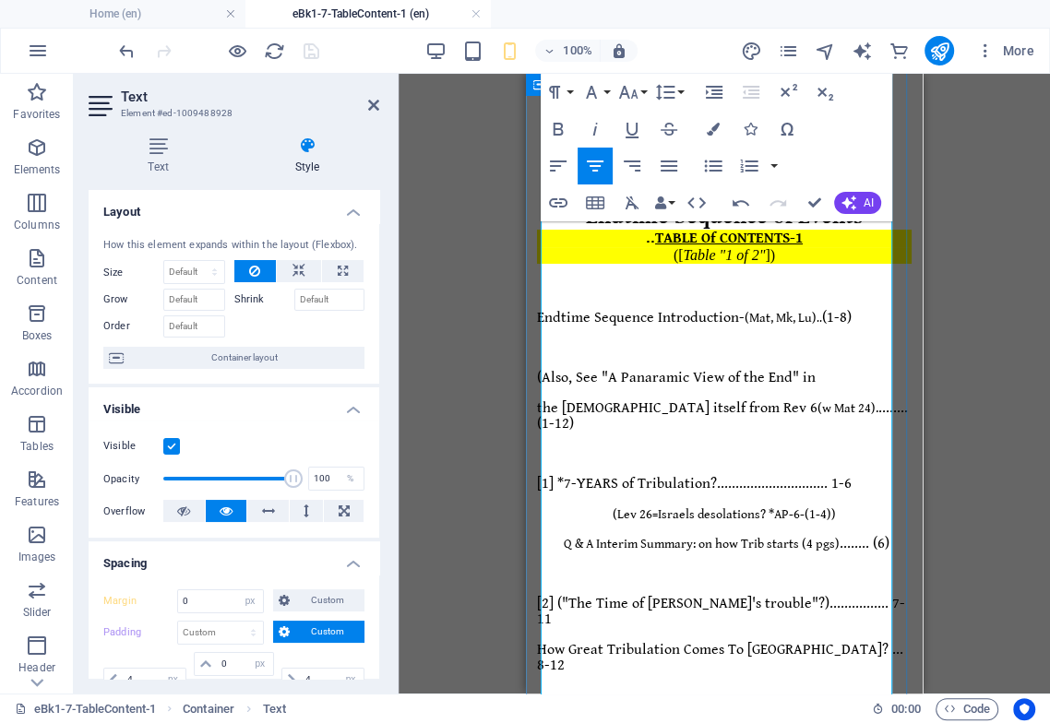
drag, startPoint x: 700, startPoint y: 485, endPoint x: 721, endPoint y: 471, distance: 25.3
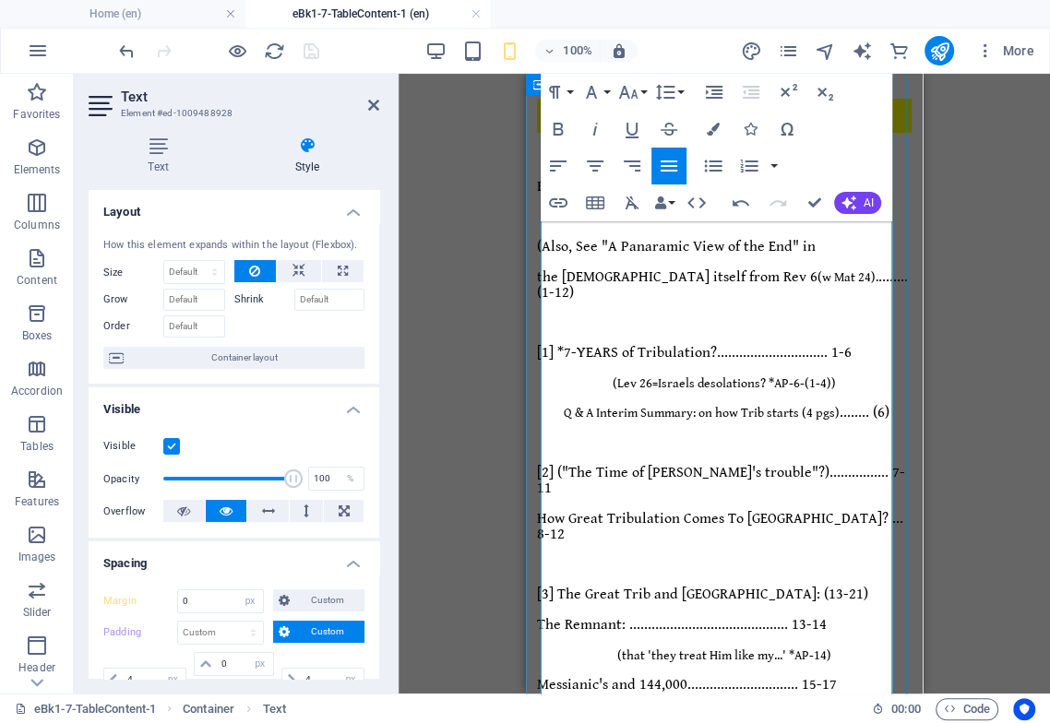
scroll to position [205, 0]
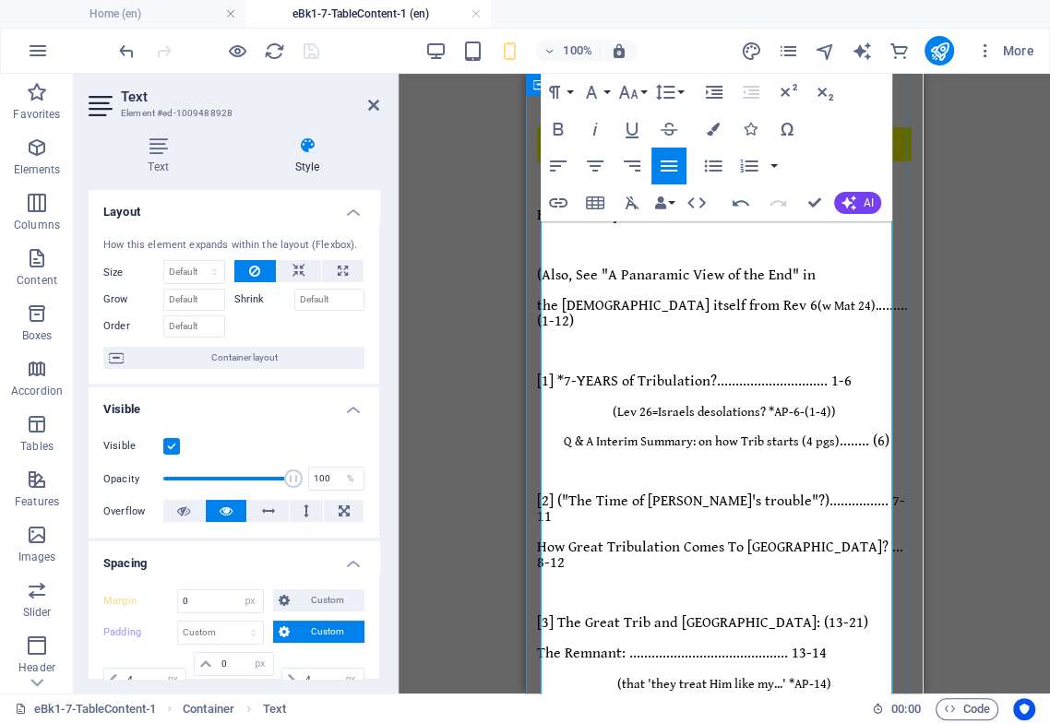
drag, startPoint x: 834, startPoint y: 466, endPoint x: 835, endPoint y: 489, distance: 23.1
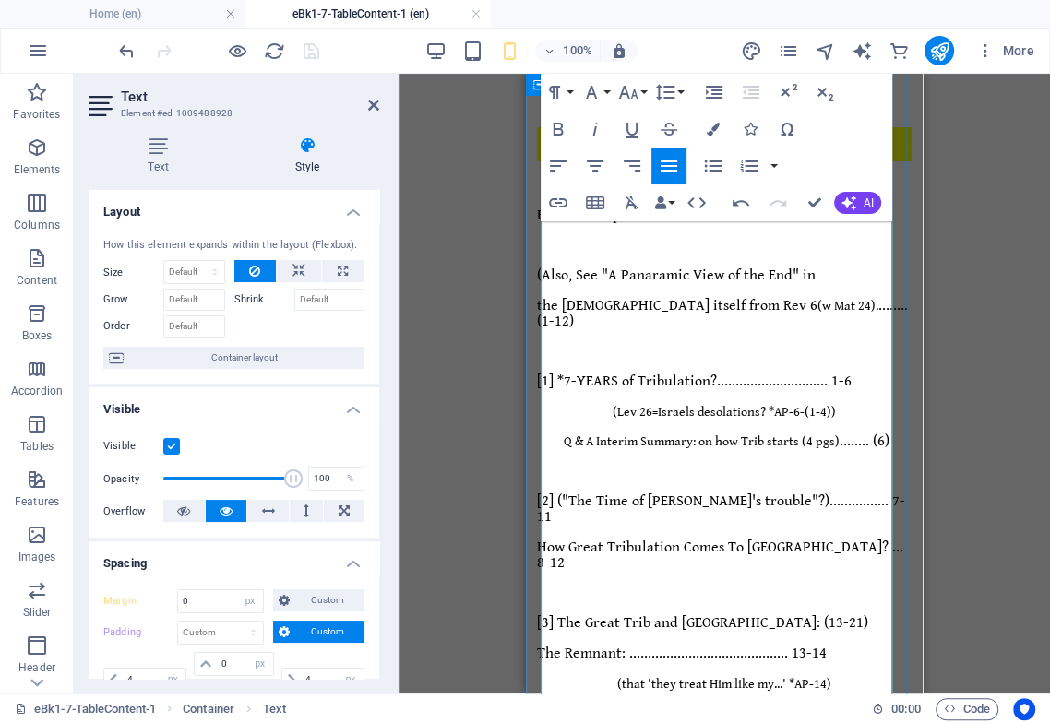
click at [817, 645] on span "The Remnant: ........................................... 13-14" at bounding box center [682, 654] width 290 height 18
click at [848, 433] on span "Q & A Interim Summary: on how Trib starts (4 pgs) ........ (6)" at bounding box center [724, 442] width 329 height 18
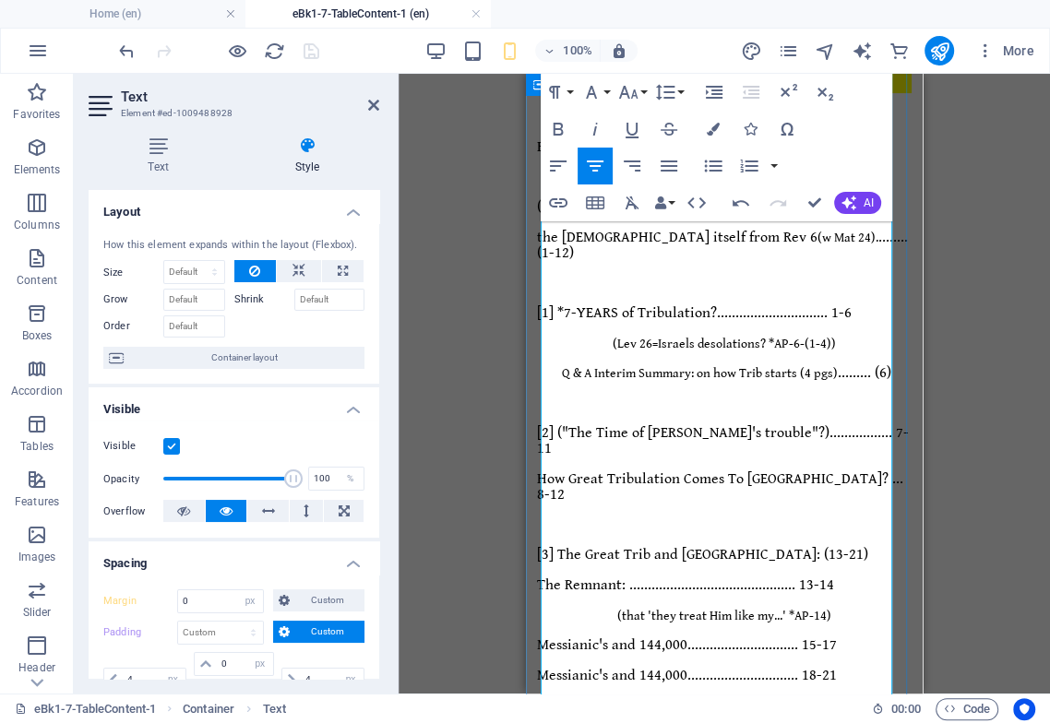
scroll to position [307, 0]
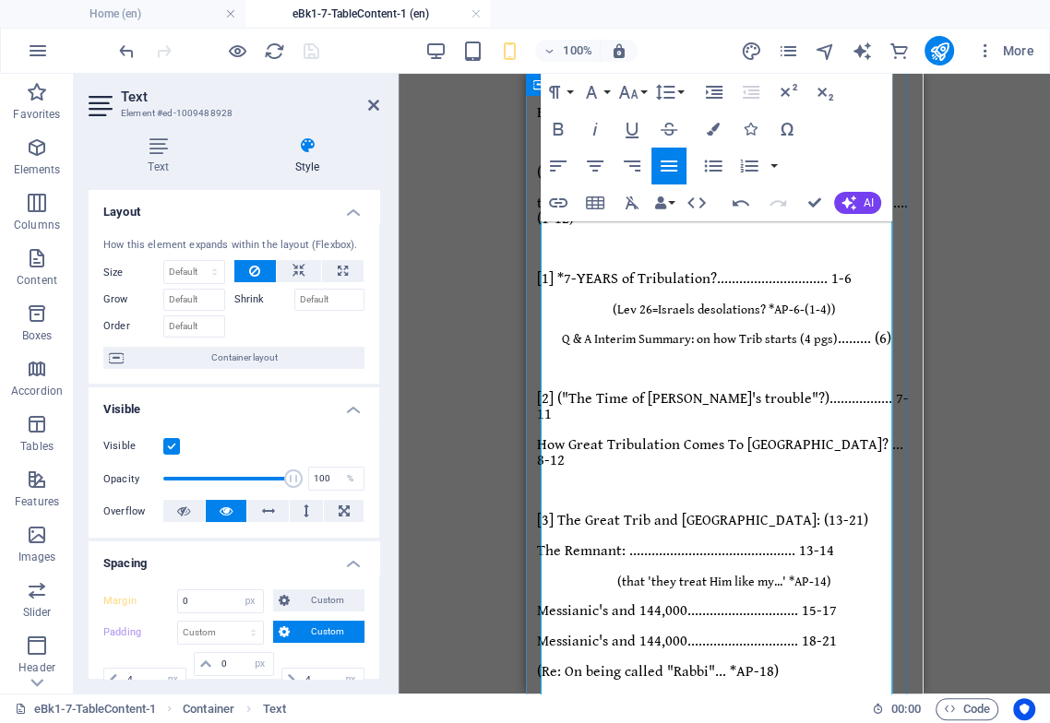
drag, startPoint x: 750, startPoint y: 400, endPoint x: 764, endPoint y: 402, distance: 14.0
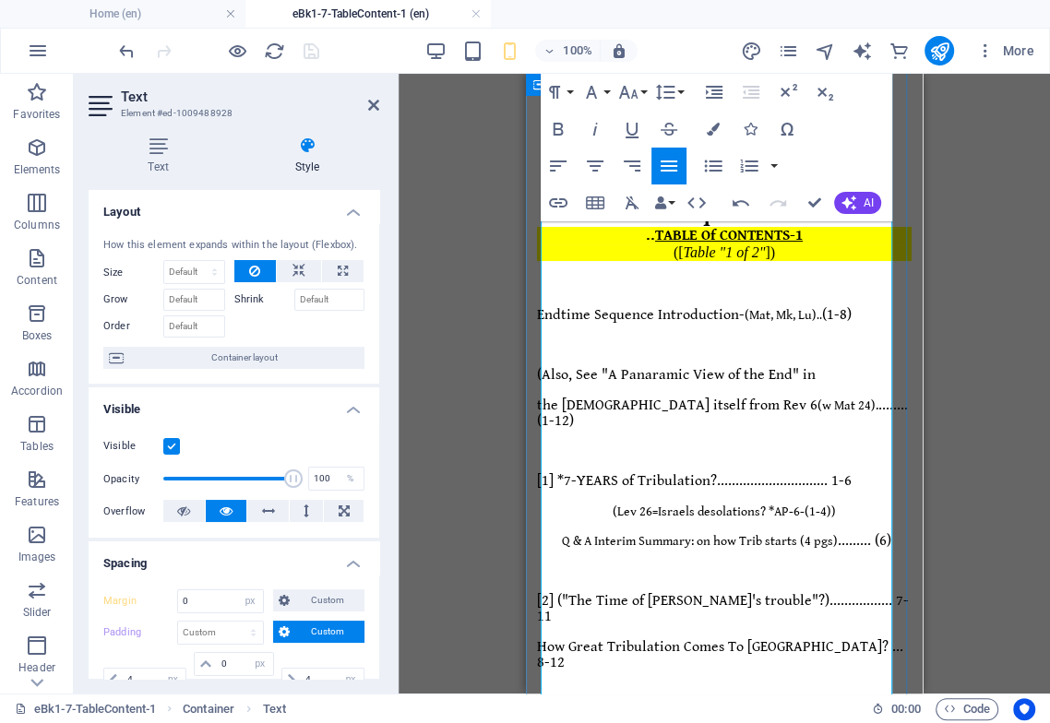
scroll to position [0, 0]
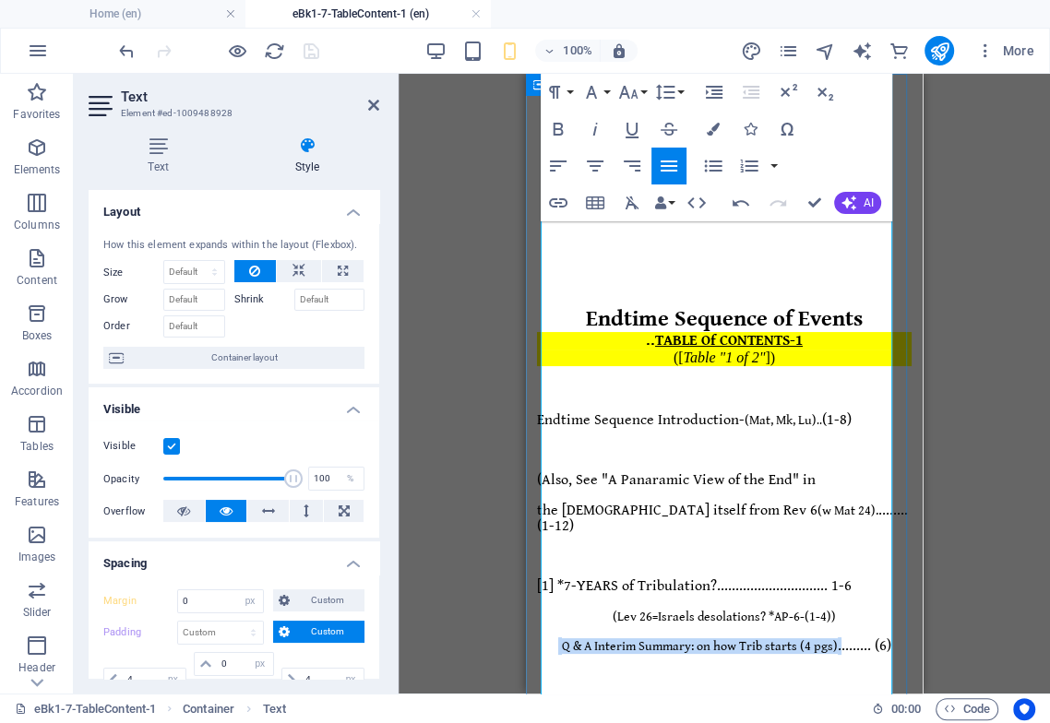
drag, startPoint x: 829, startPoint y: 496, endPoint x: 547, endPoint y: 489, distance: 282.3
click at [558, 637] on span "Q & A Interim Summary: on how Trib starts (4 pgs) ......... (6)" at bounding box center [724, 646] width 333 height 18
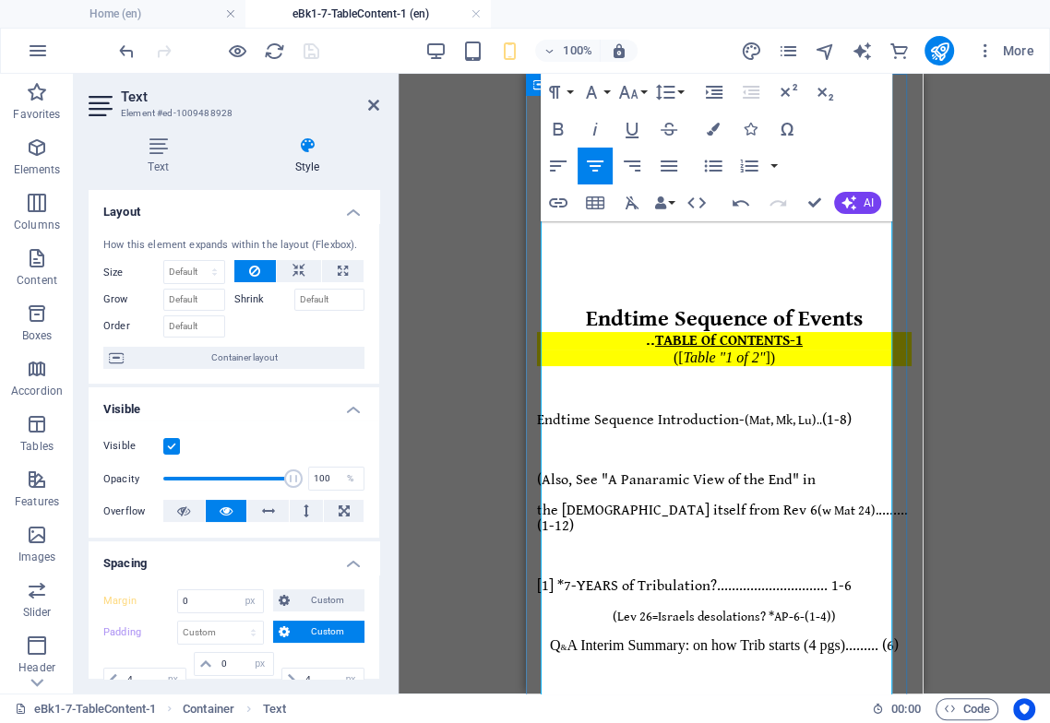
click at [675, 638] on p "Q & A Interim Summary: on how Trib starts (4 pgs) ......... (6)" at bounding box center [724, 646] width 374 height 16
click at [830, 637] on span "......... (6)" at bounding box center [856, 646] width 53 height 18
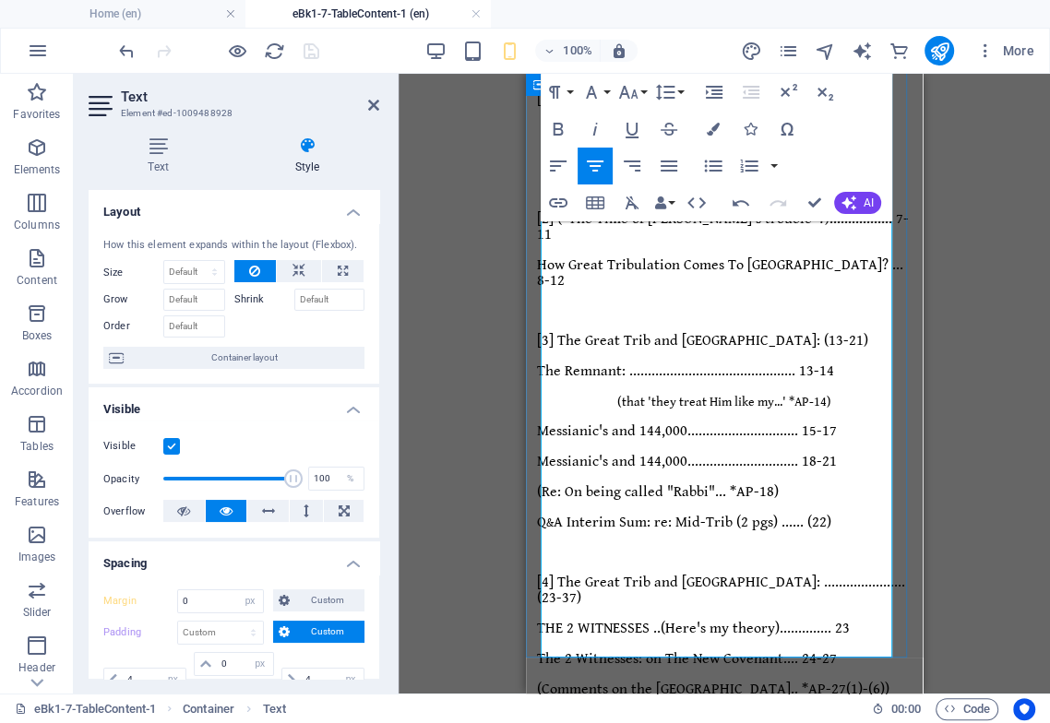
scroll to position [487, 0]
drag, startPoint x: 798, startPoint y: 474, endPoint x: 544, endPoint y: 462, distance: 253.9
click at [544, 462] on div "Endtime Sequence of Events .. TABLE Of CONTENTS-1 ([ Table "1 of 2" ]) Endtime …" at bounding box center [724, 569] width 374 height 1624
drag, startPoint x: 801, startPoint y: 466, endPoint x: 536, endPoint y: 458, distance: 265.7
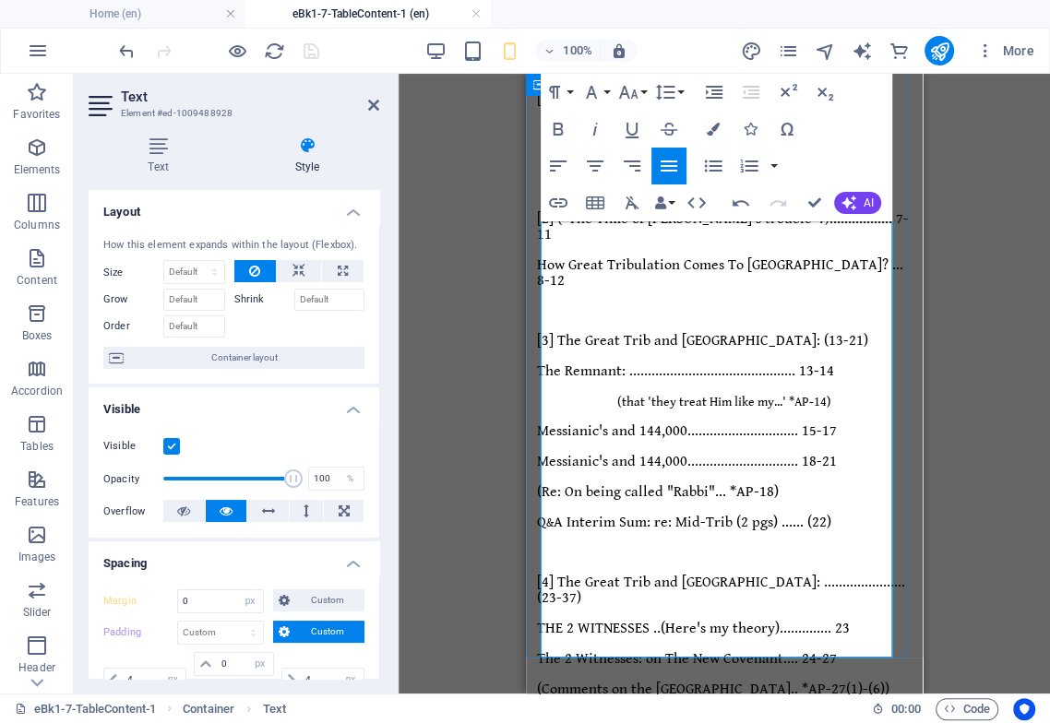
click at [536, 458] on div "Endtime Sequence of Events .. TABLE Of CONTENTS-1 ([ Table "1 of 2" ]) Endtime …" at bounding box center [724, 487] width 382 height 1786
click at [603, 167] on icon "button" at bounding box center [595, 166] width 22 height 22
click at [637, 100] on icon "button" at bounding box center [628, 92] width 22 height 22
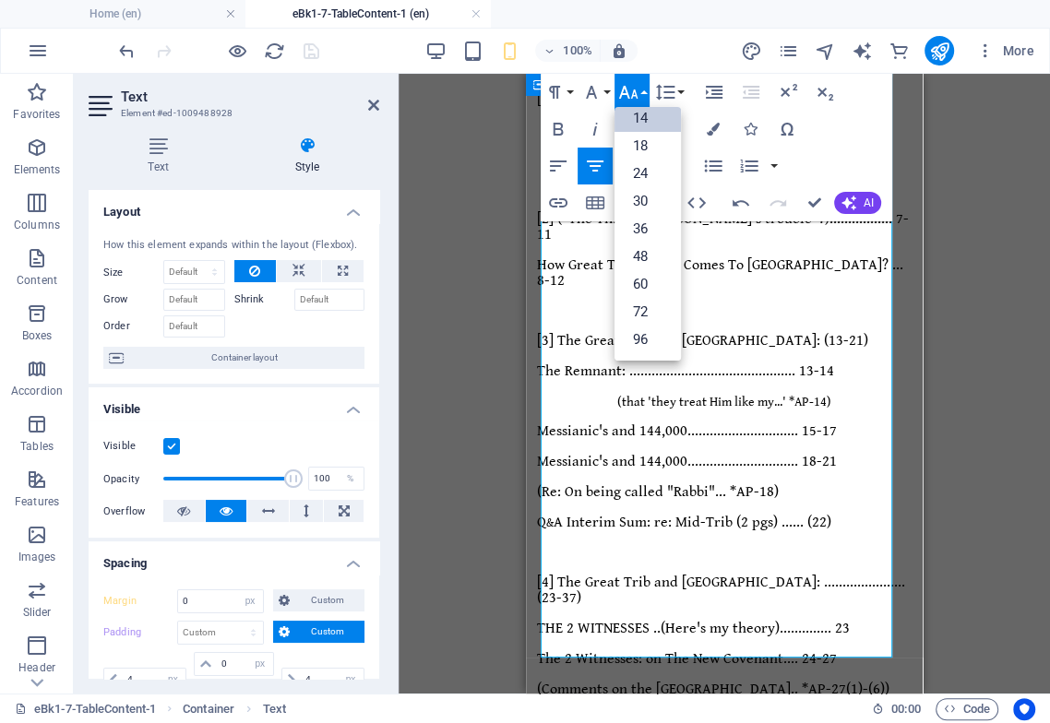
click at [651, 119] on link "14" at bounding box center [647, 118] width 66 height 28
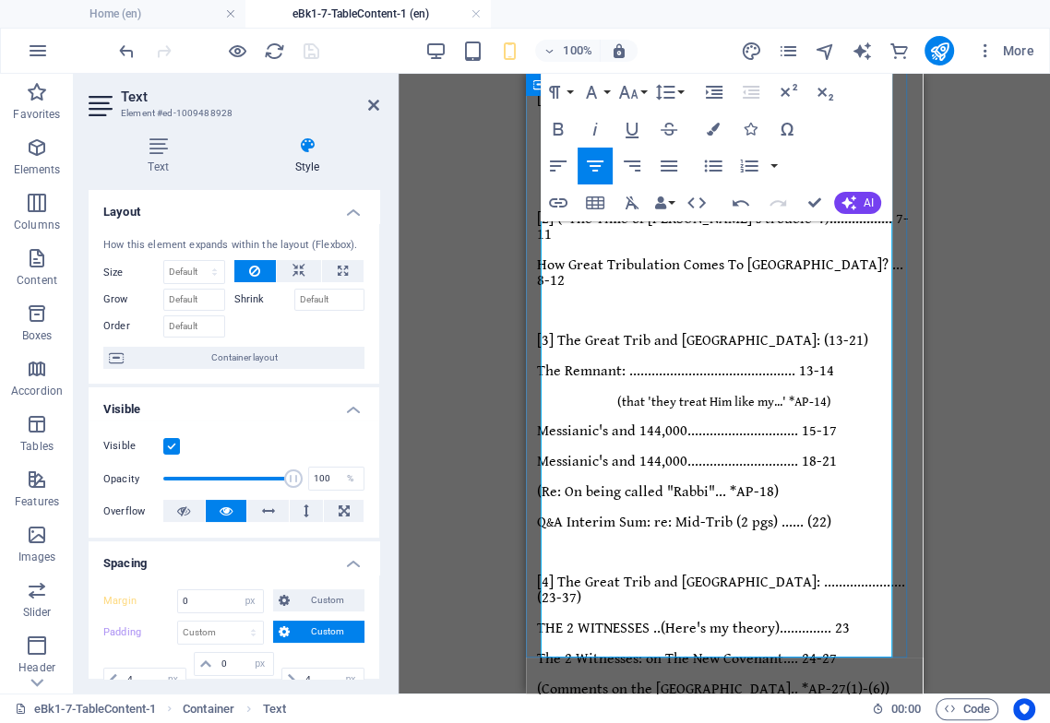
drag, startPoint x: 796, startPoint y: 475, endPoint x: 547, endPoint y: 480, distance: 249.1
click at [599, 169] on icon "button" at bounding box center [595, 166] width 22 height 22
click at [635, 97] on icon "button" at bounding box center [628, 92] width 22 height 22
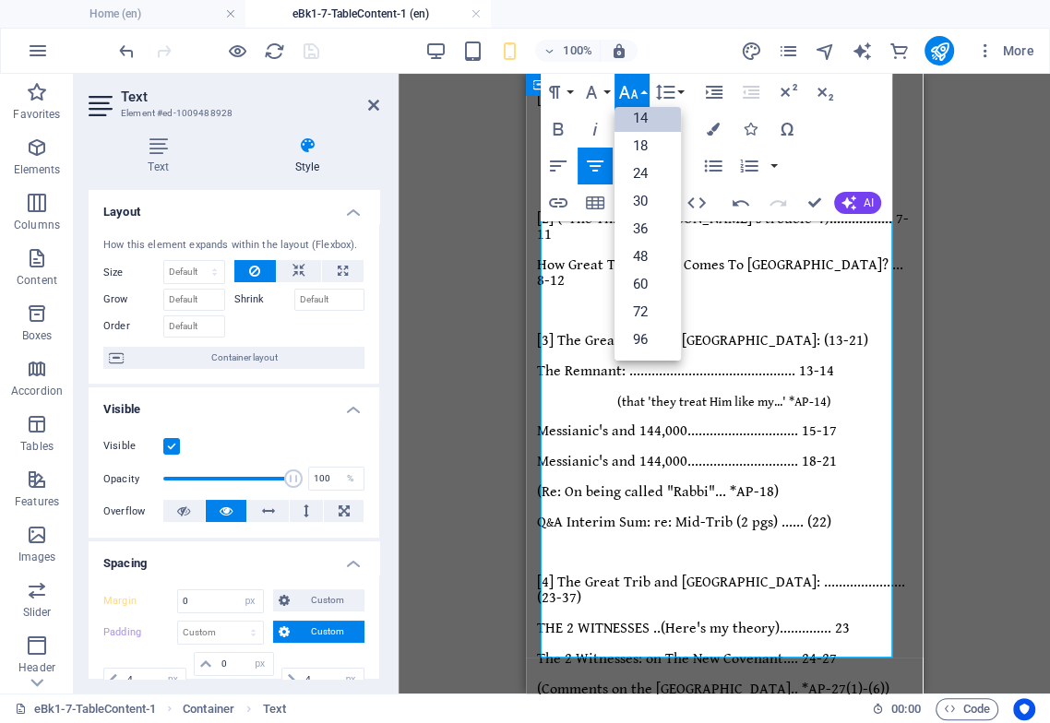
click at [653, 122] on link "14" at bounding box center [647, 118] width 66 height 28
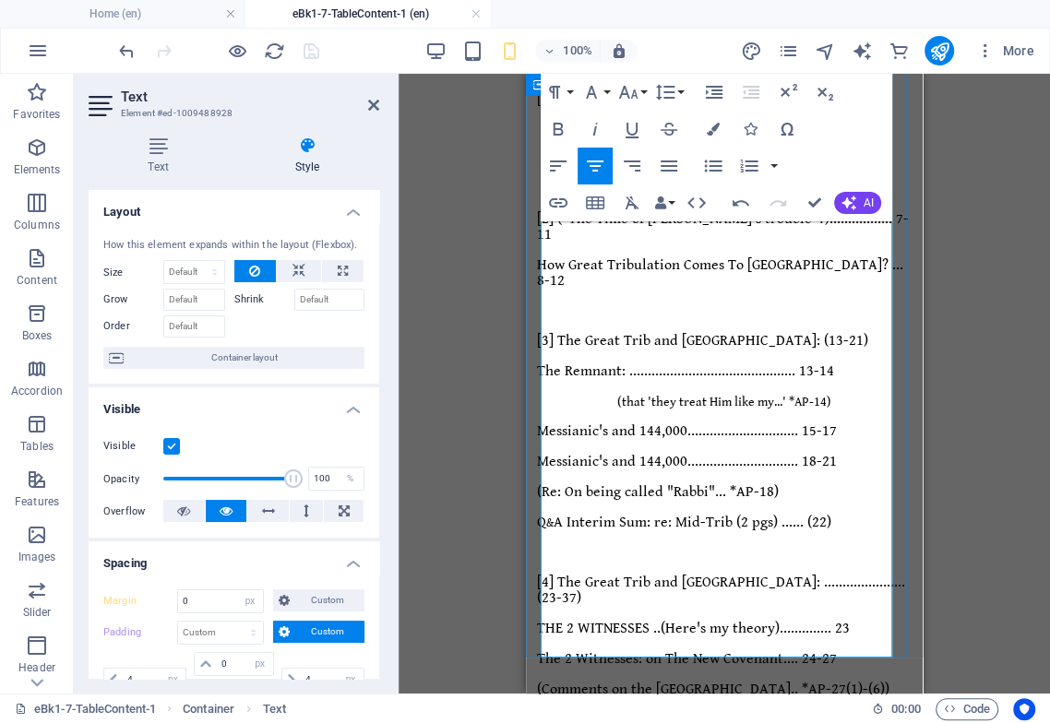
drag, startPoint x: 796, startPoint y: 394, endPoint x: 548, endPoint y: 381, distance: 248.4
click at [548, 381] on div "Endtime Sequence of Events .. TABLE Of CONTENTS-1 ([ Table "1 of 2" ]) Endtime …" at bounding box center [724, 568] width 374 height 1623
click at [635, 101] on icon "button" at bounding box center [628, 92] width 22 height 22
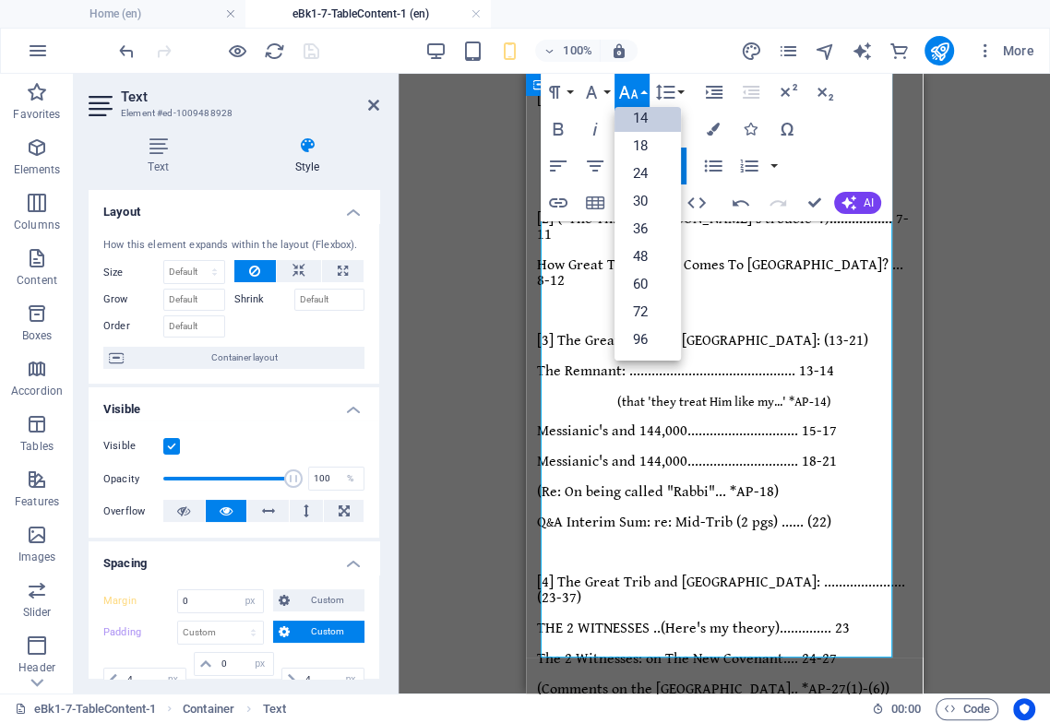
drag, startPoint x: 657, startPoint y: 118, endPoint x: 642, endPoint y: 133, distance: 20.9
click at [657, 119] on link "14" at bounding box center [647, 118] width 66 height 28
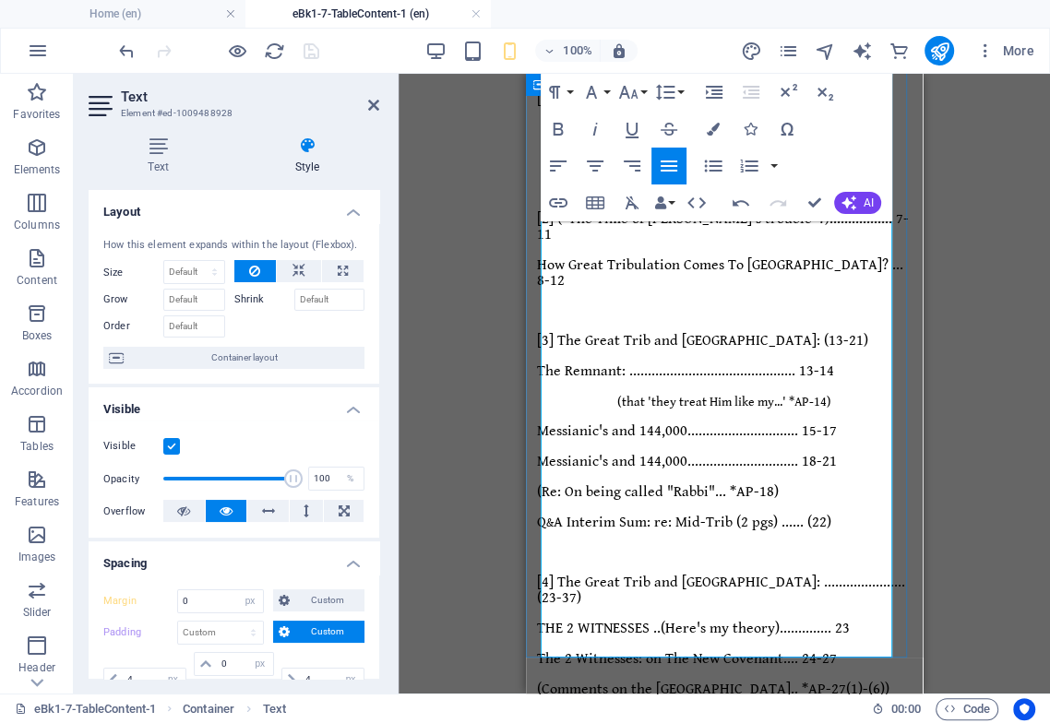
drag, startPoint x: 746, startPoint y: 396, endPoint x: 563, endPoint y: 373, distance: 184.1
click at [545, 378] on div "Endtime Sequence of Events .. TABLE Of CONTENTS-1 ([ Table "1 of 2" ]) Endtime …" at bounding box center [724, 568] width 374 height 1622
click at [601, 170] on icon "button" at bounding box center [595, 166] width 22 height 22
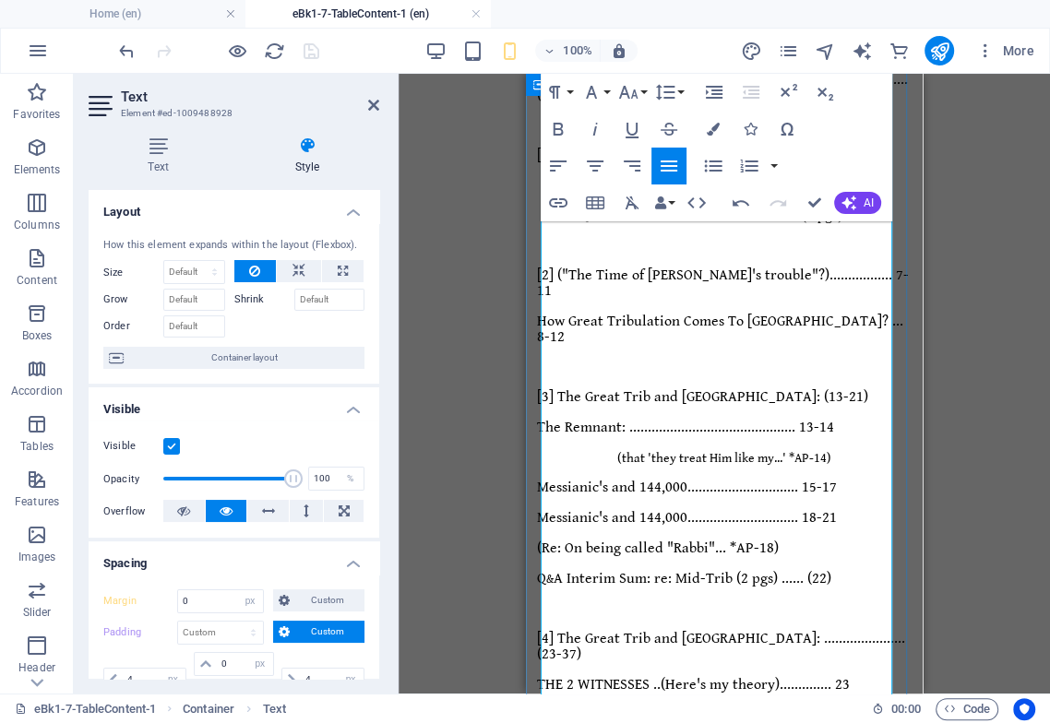
scroll to position [385, 0]
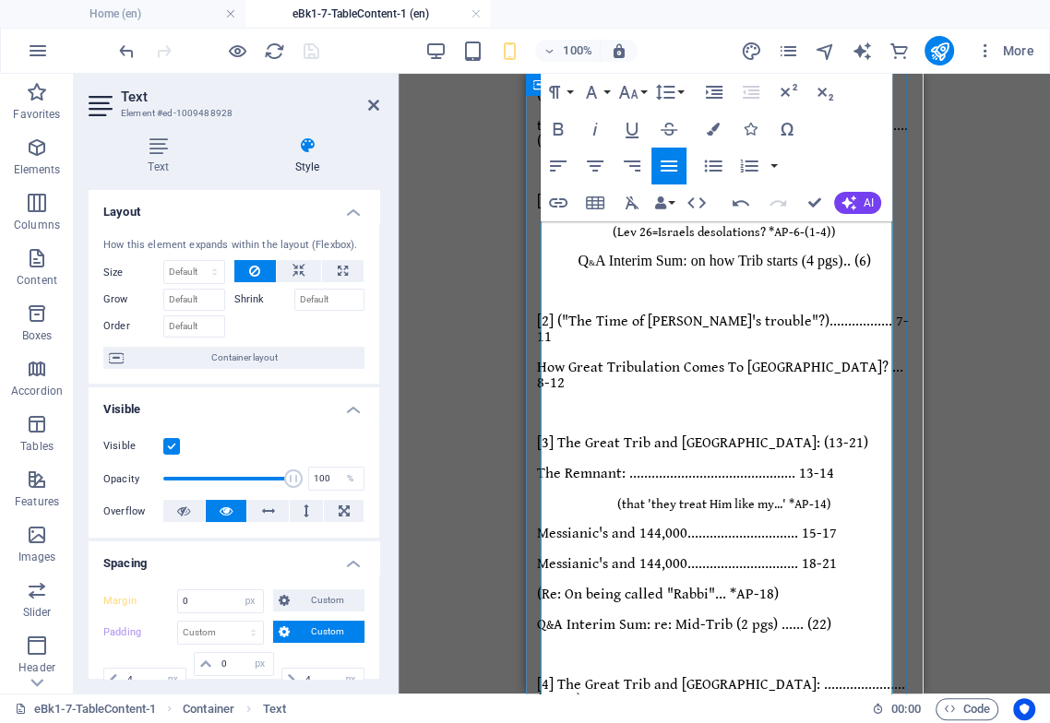
drag, startPoint x: 799, startPoint y: 448, endPoint x: 528, endPoint y: 447, distance: 270.2
click at [591, 172] on icon "button" at bounding box center [595, 166] width 22 height 22
drag, startPoint x: 631, startPoint y: 99, endPoint x: 615, endPoint y: 117, distance: 24.2
click at [630, 98] on icon "button" at bounding box center [628, 92] width 22 height 22
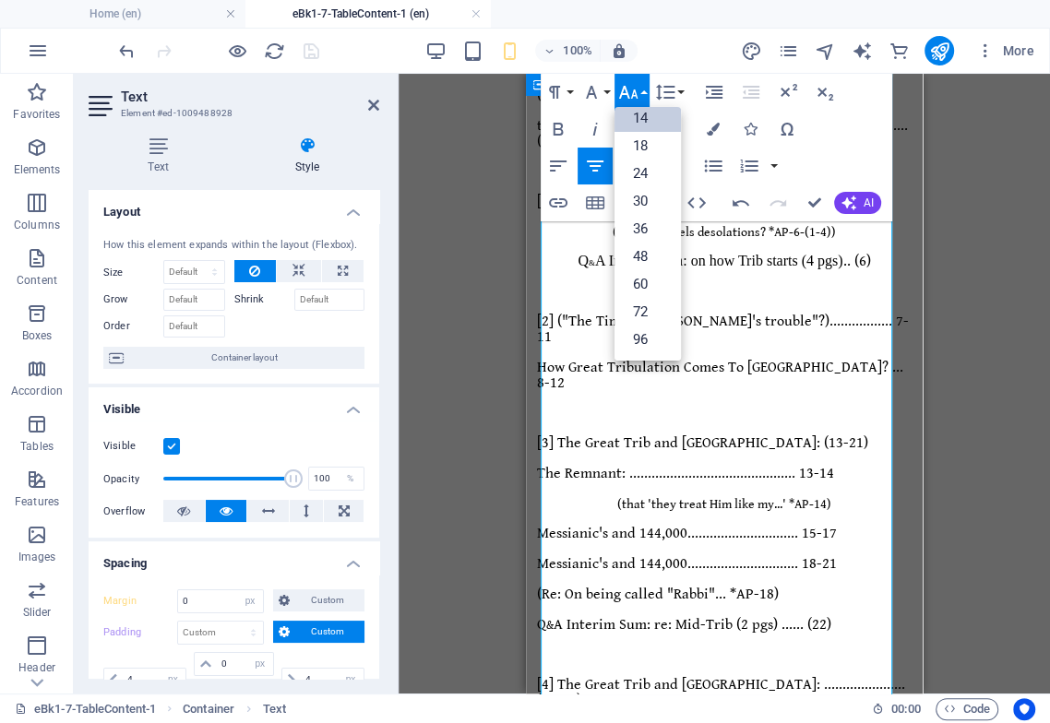
click at [649, 113] on link "14" at bounding box center [647, 118] width 66 height 28
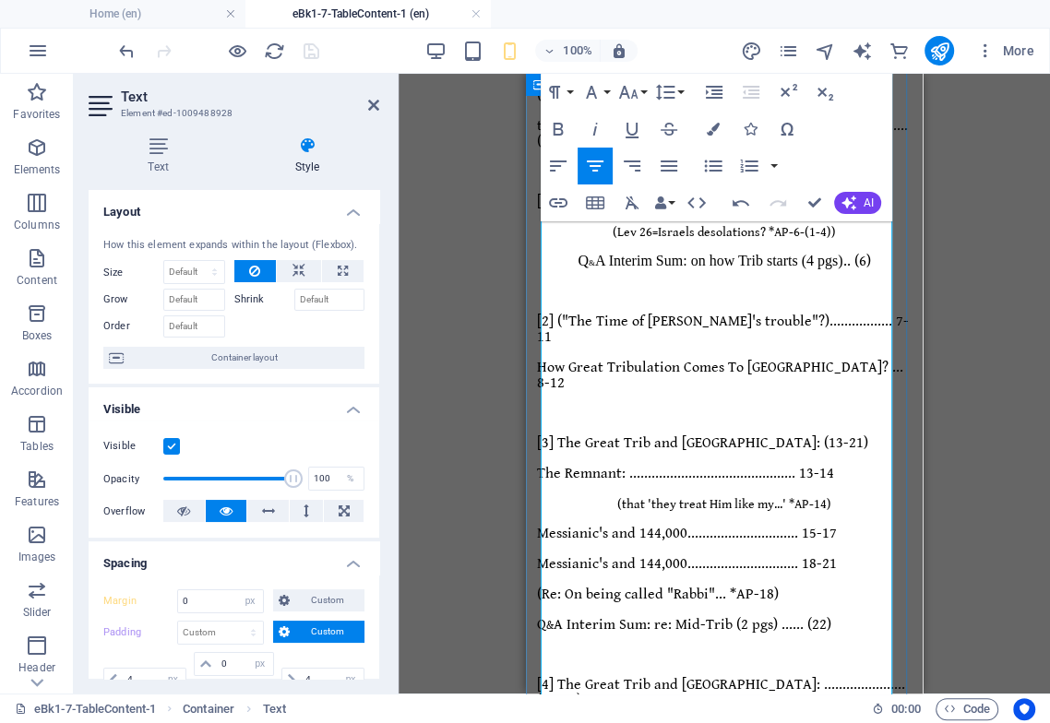
drag, startPoint x: 801, startPoint y: 370, endPoint x: 539, endPoint y: 363, distance: 262.9
click at [539, 363] on div "Endtime Sequence of Events .. TABLE Of CONTENTS-1 ([ Table "1 of 2" ]) Endtime …" at bounding box center [724, 589] width 382 height 1784
click at [590, 164] on icon "button" at bounding box center [595, 166] width 22 height 22
click at [640, 92] on button "Font Size" at bounding box center [631, 92] width 35 height 37
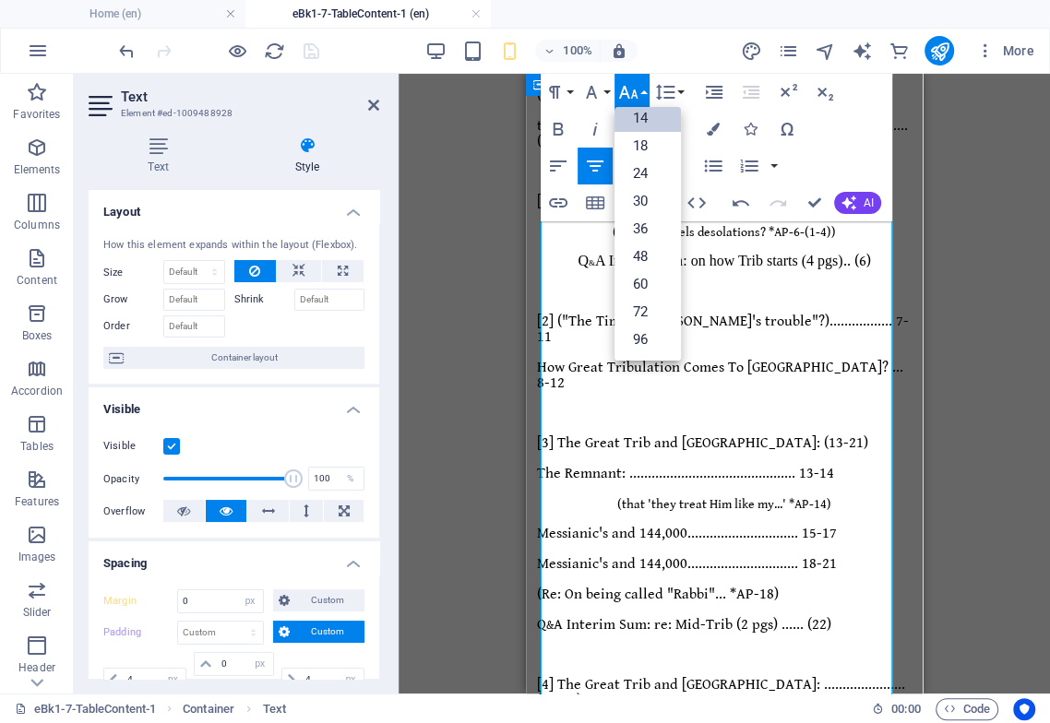
click at [659, 121] on link "14" at bounding box center [647, 118] width 66 height 28
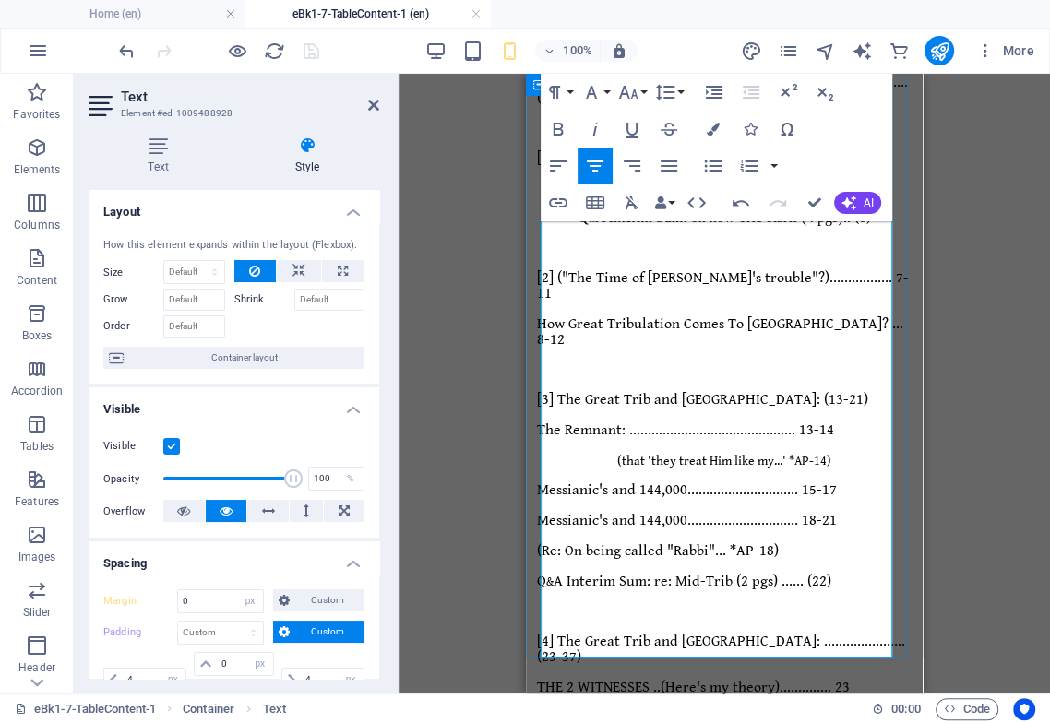
scroll to position [487, 0]
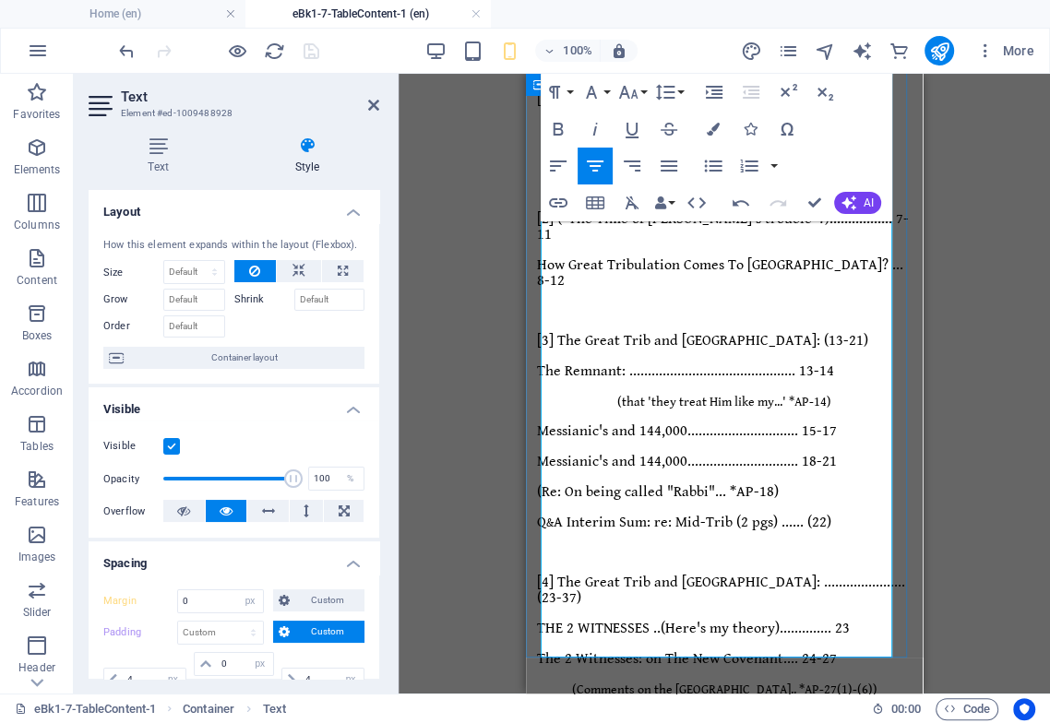
drag, startPoint x: 806, startPoint y: 541, endPoint x: 545, endPoint y: 540, distance: 261.0
click at [594, 160] on icon "button" at bounding box center [595, 166] width 22 height 22
click at [634, 93] on icon "button" at bounding box center [628, 92] width 22 height 22
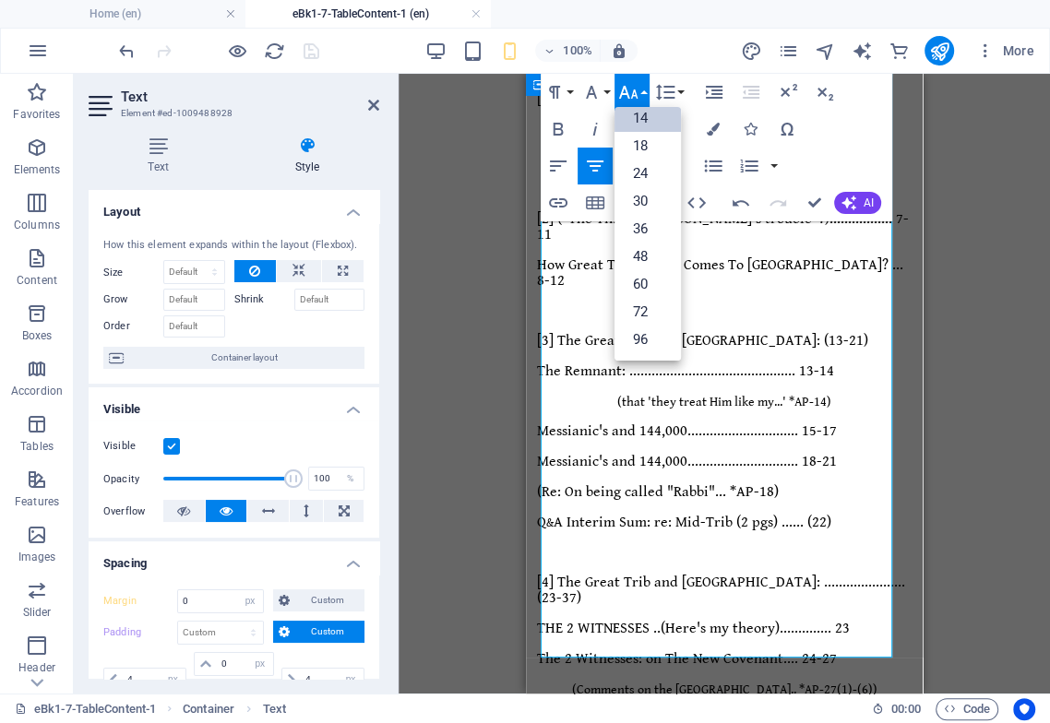
click at [652, 122] on link "14" at bounding box center [647, 118] width 66 height 28
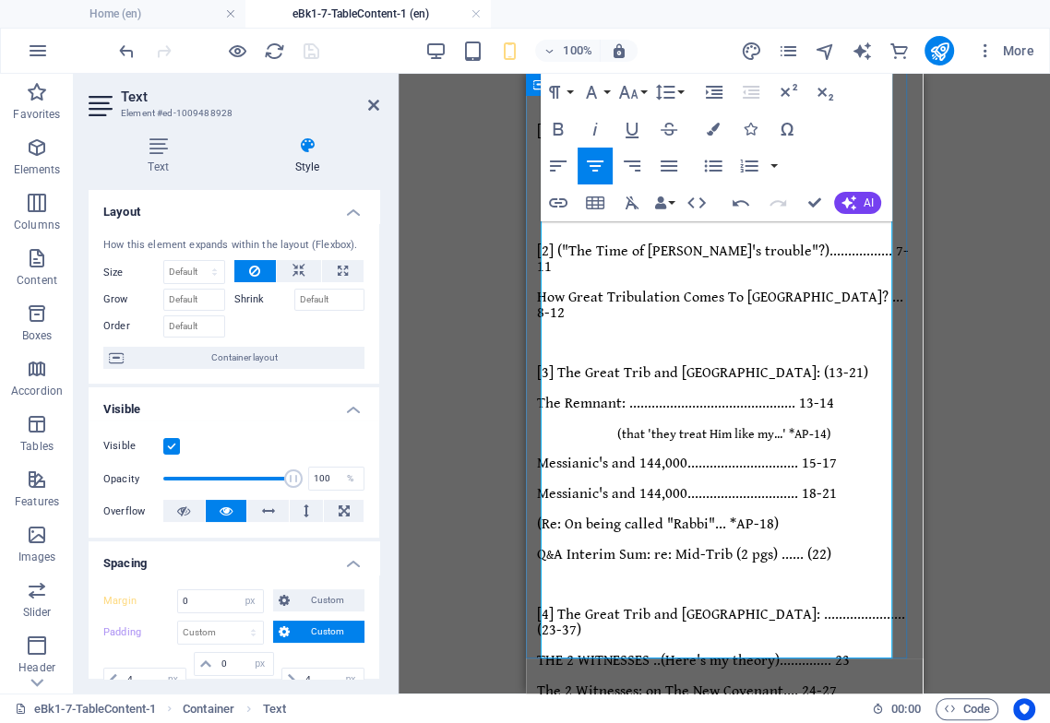
drag, startPoint x: 813, startPoint y: 426, endPoint x: 822, endPoint y: 467, distance: 41.6
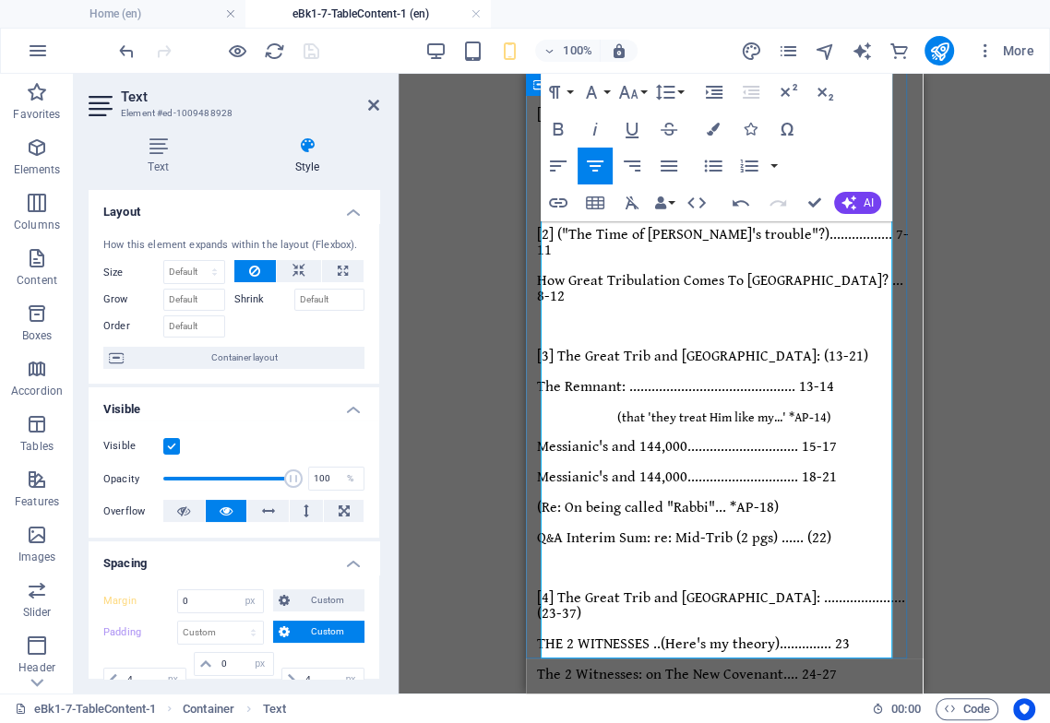
click at [738, 199] on icon "button" at bounding box center [740, 203] width 22 height 22
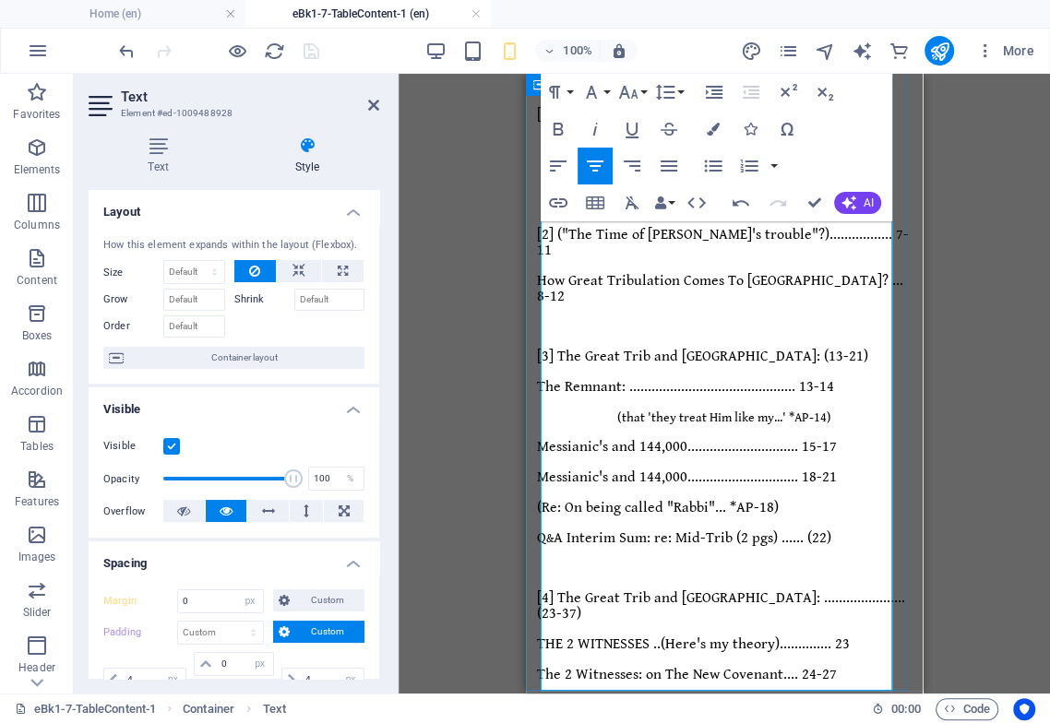
drag, startPoint x: 805, startPoint y: 623, endPoint x: 554, endPoint y: 617, distance: 250.9
click at [541, 622] on div "Endtime Sequence of Events .. TABLE Of CONTENTS-1 ([ Table "1 of 2" ]) Endtime …" at bounding box center [724, 516] width 382 height 1812
drag, startPoint x: 601, startPoint y: 167, endPoint x: 615, endPoint y: 124, distance: 45.5
click at [600, 167] on icon "button" at bounding box center [595, 166] width 22 height 22
click at [626, 98] on icon "button" at bounding box center [628, 92] width 22 height 22
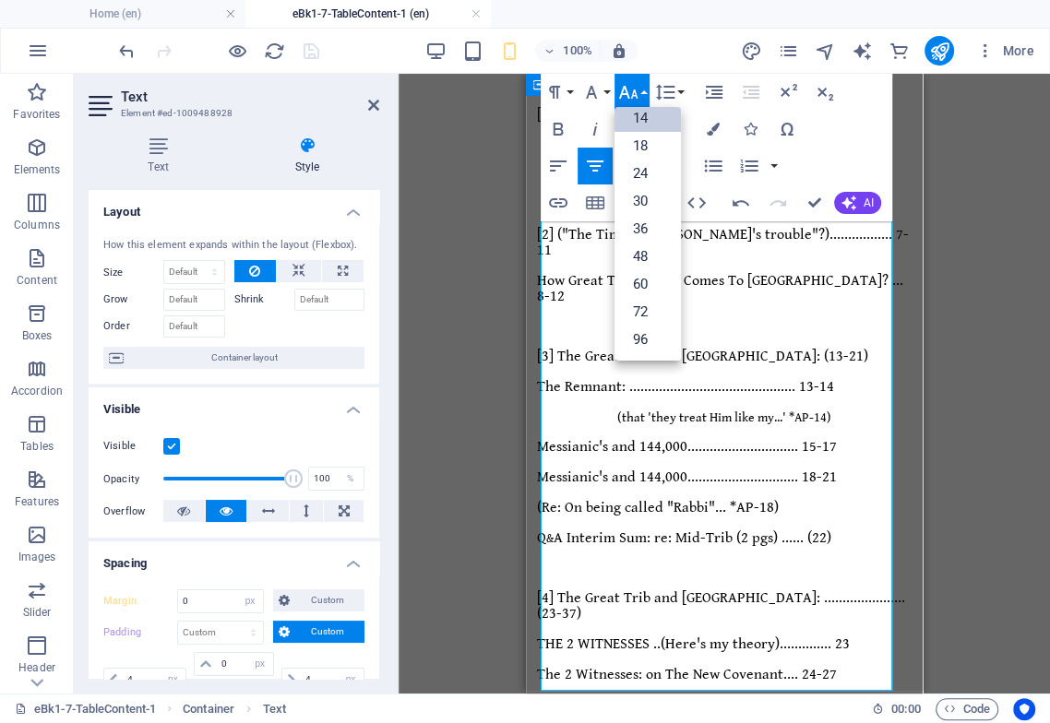
click at [657, 120] on link "14" at bounding box center [647, 118] width 66 height 28
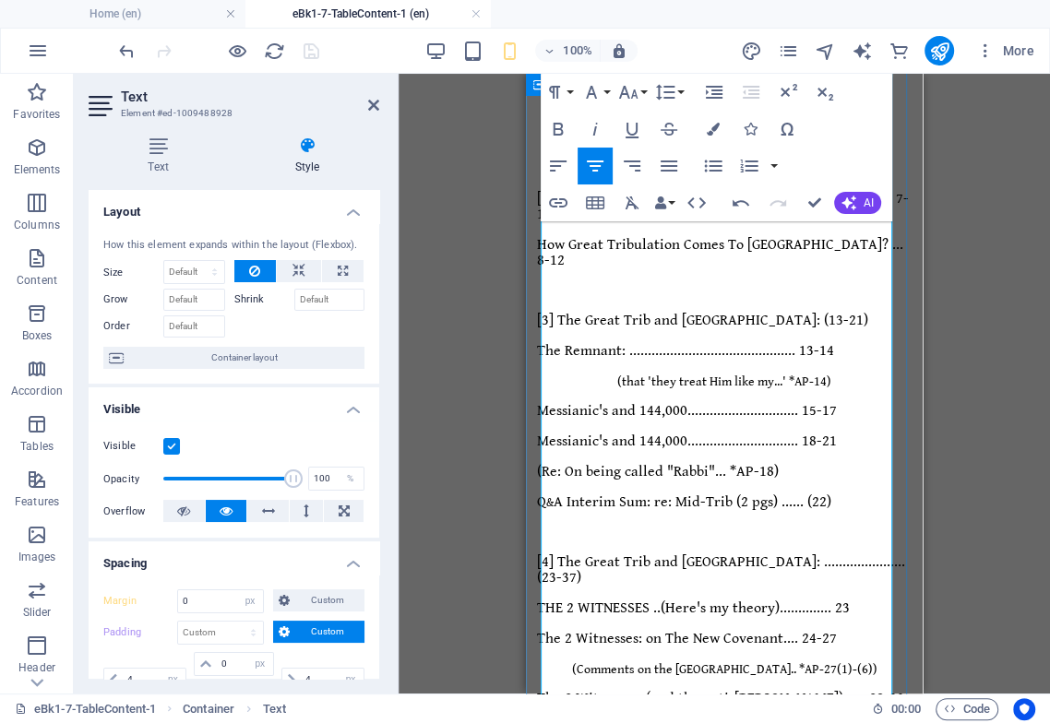
scroll to position [519, 0]
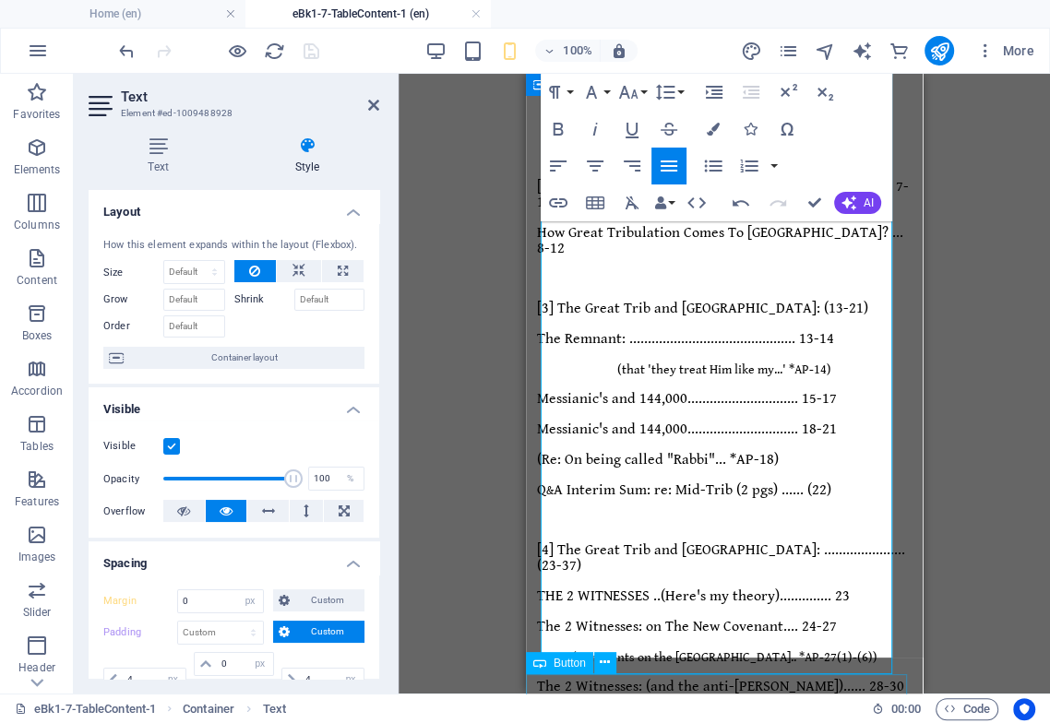
scroll to position [504, 0]
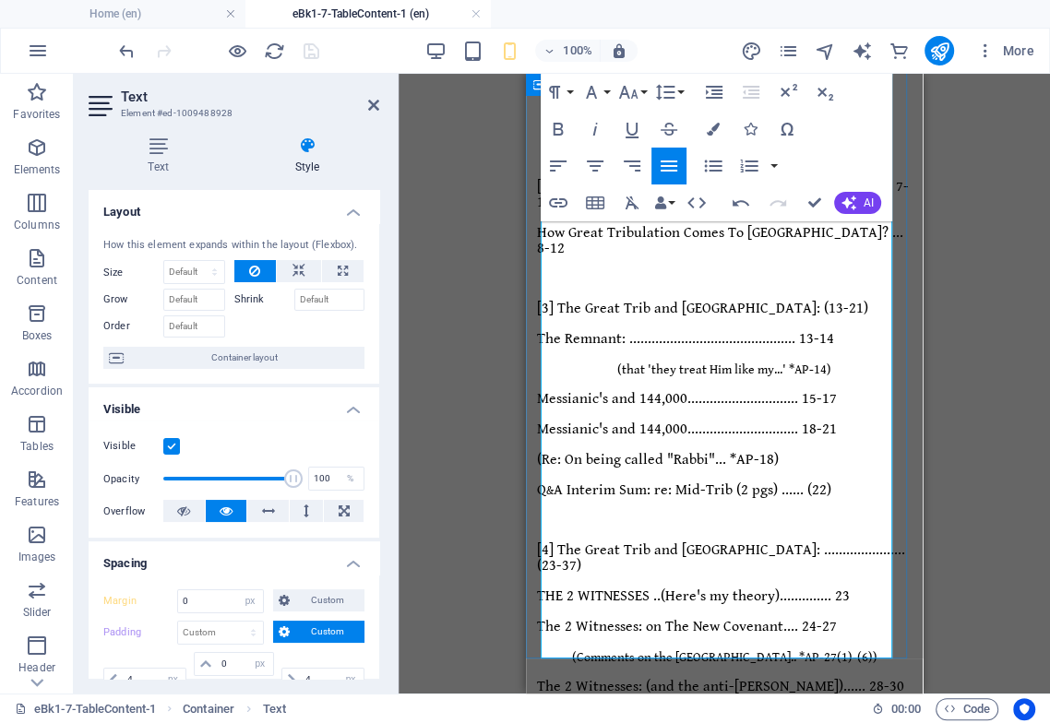
drag, startPoint x: 598, startPoint y: 626, endPoint x: 569, endPoint y: 636, distance: 30.3
click at [627, 94] on icon "button" at bounding box center [628, 92] width 19 height 13
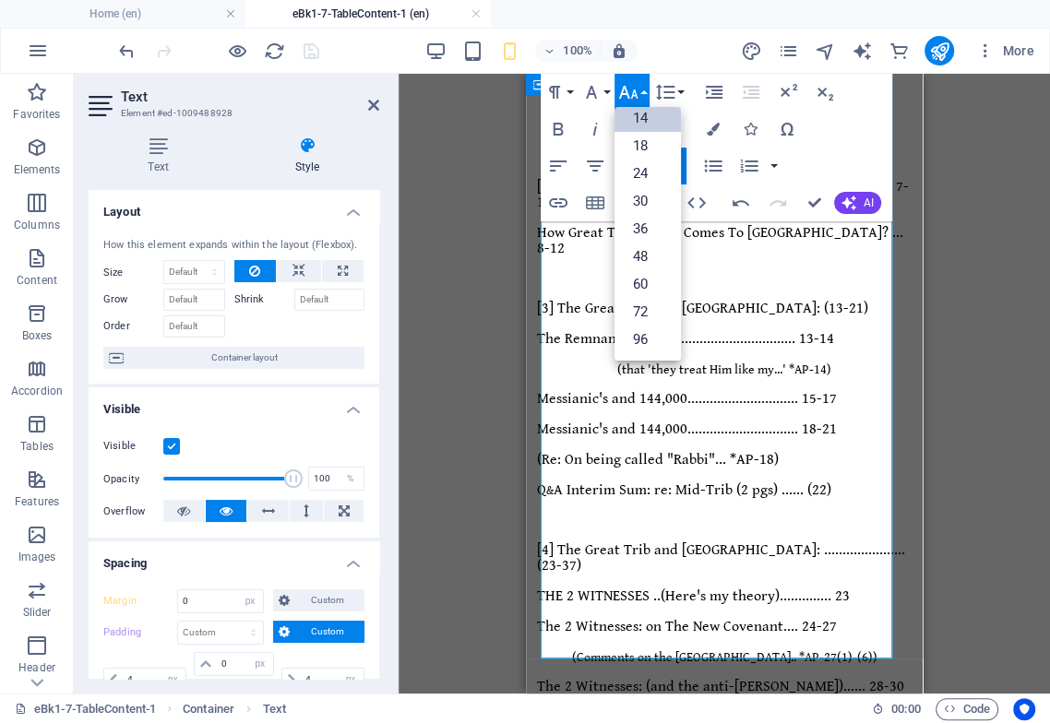
click at [659, 120] on link "14" at bounding box center [647, 118] width 66 height 28
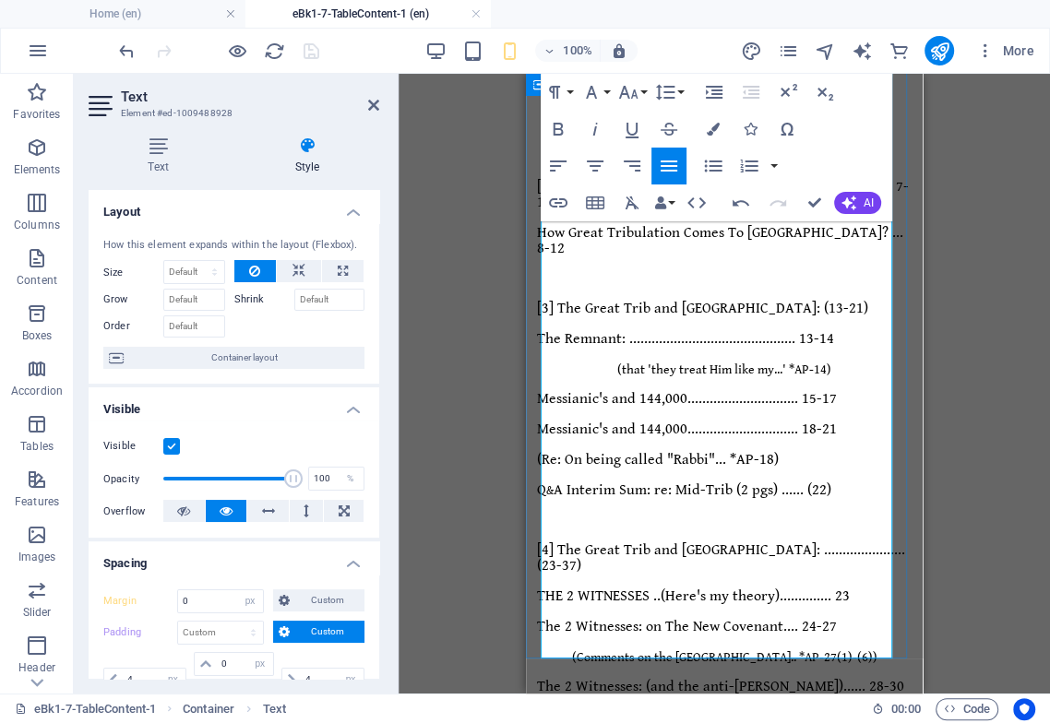
drag, startPoint x: 877, startPoint y: 609, endPoint x: 871, endPoint y: 628, distance: 20.4
drag, startPoint x: 558, startPoint y: 602, endPoint x: 538, endPoint y: 607, distance: 20.8
click at [538, 607] on div "Endtime Sequence of Events .. TABLE Of CONTENTS-1 ([ Table "1 of 2" ]) Endtime …" at bounding box center [724, 497] width 382 height 1871
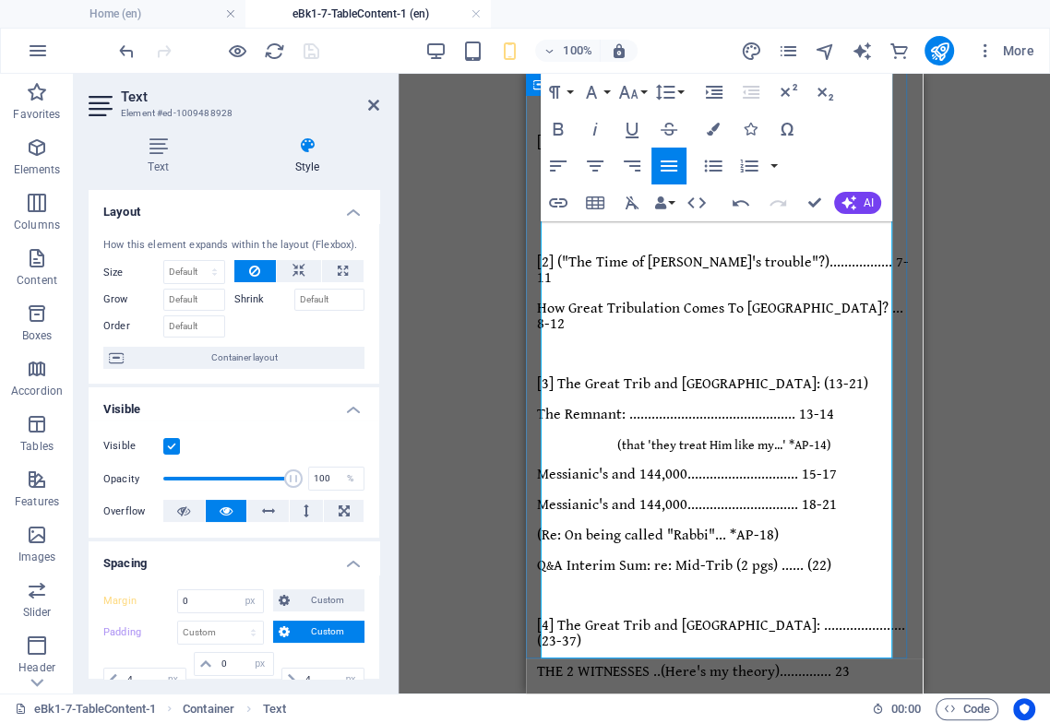
scroll to position [417, 0]
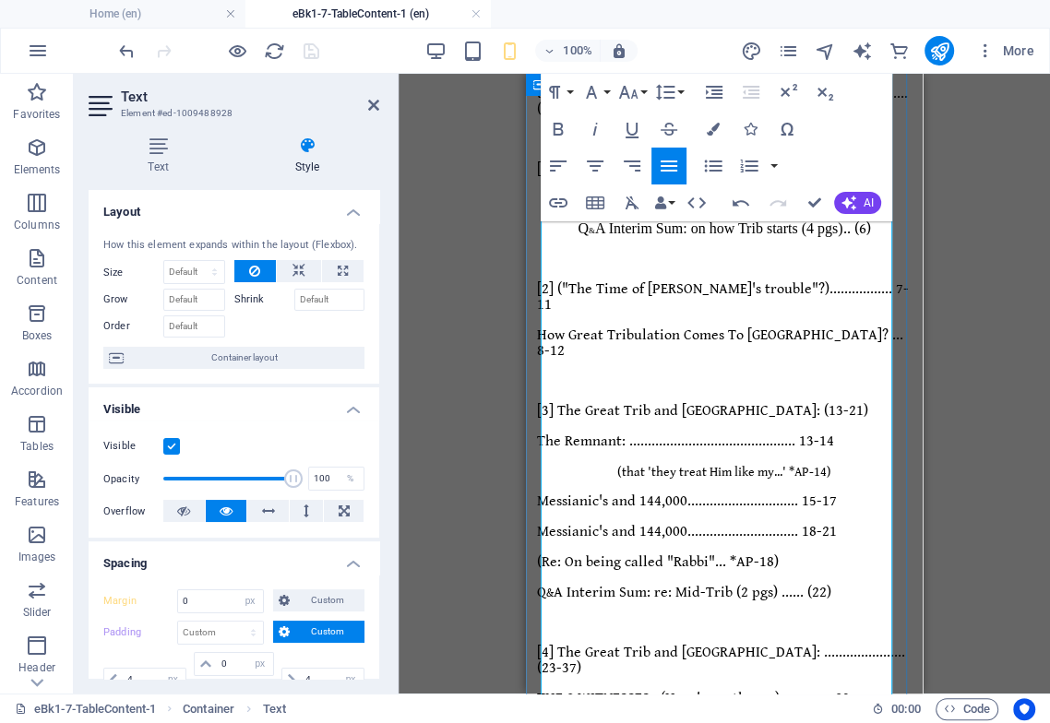
drag, startPoint x: 857, startPoint y: 374, endPoint x: 861, endPoint y: 387, distance: 13.7
click at [857, 375] on div "Endtime Sequence of Events .. TABLE Of CONTENTS-1 ([ Table "1 of 2" ]) Endtime …" at bounding box center [724, 681] width 374 height 1709
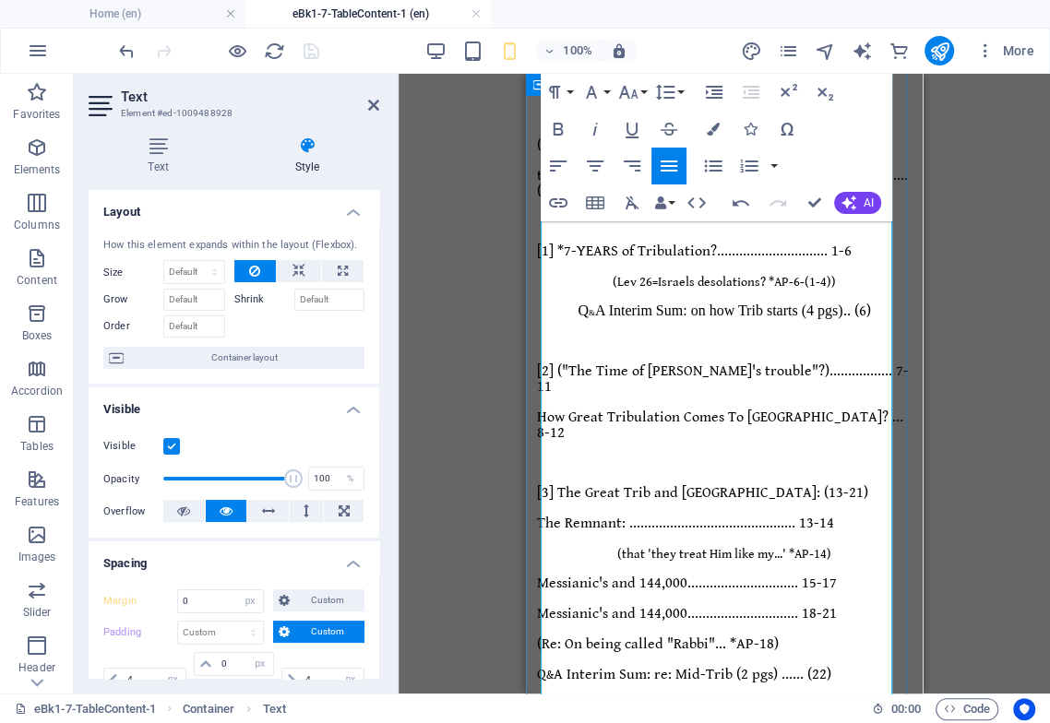
scroll to position [314, 0]
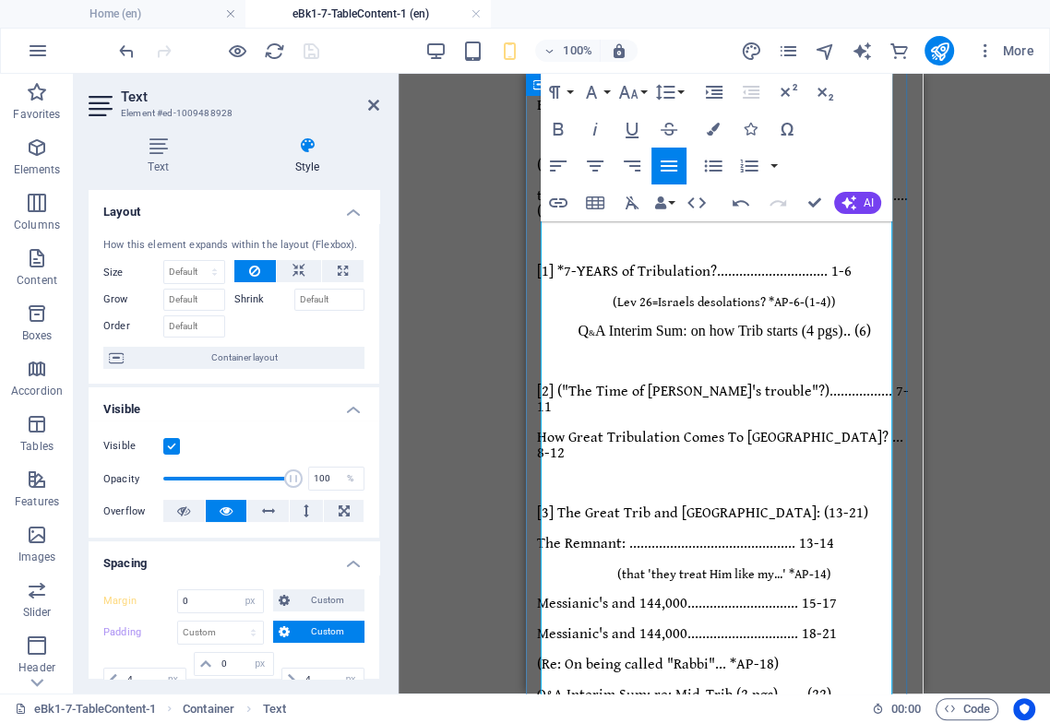
drag, startPoint x: 724, startPoint y: 323, endPoint x: 733, endPoint y: 340, distance: 19.8
click at [724, 625] on span "Messianic's and 144,000.............................. 18-21" at bounding box center [687, 634] width 300 height 18
click at [728, 595] on span "Messianic's and 144,000.............................. 15-17" at bounding box center [687, 604] width 300 height 18
click at [767, 595] on span "Messianic's and 144,000 ............................. 15-17" at bounding box center [687, 604] width 300 height 18
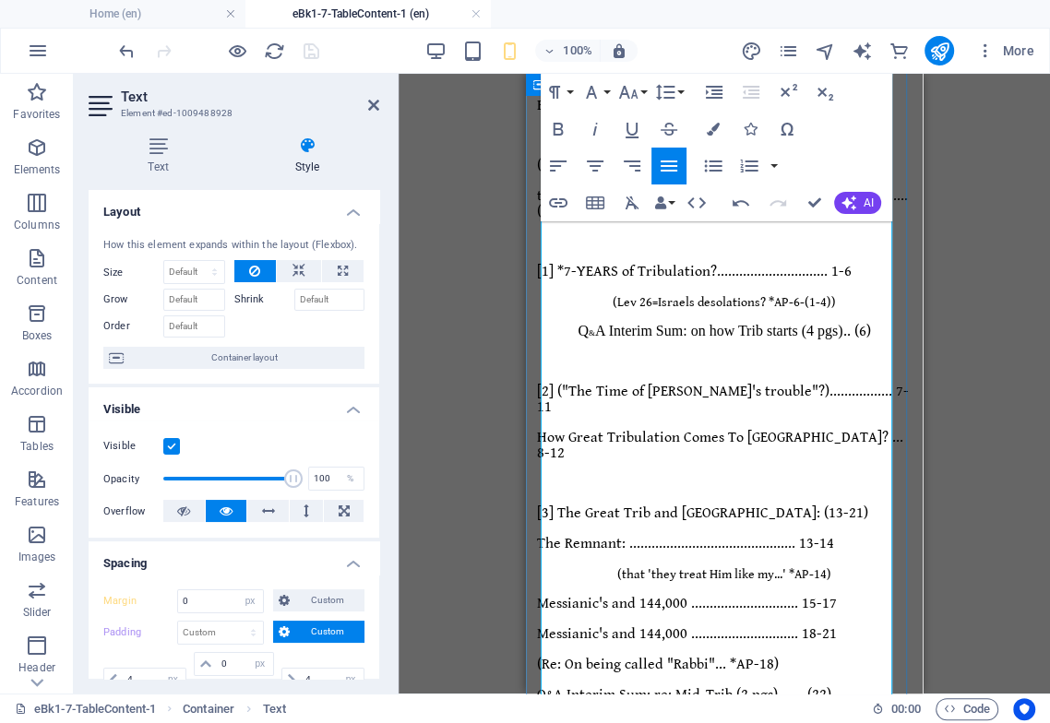
click at [734, 656] on span "(Re: On being called "Rabbi"... *AP-18)" at bounding box center [658, 665] width 242 height 18
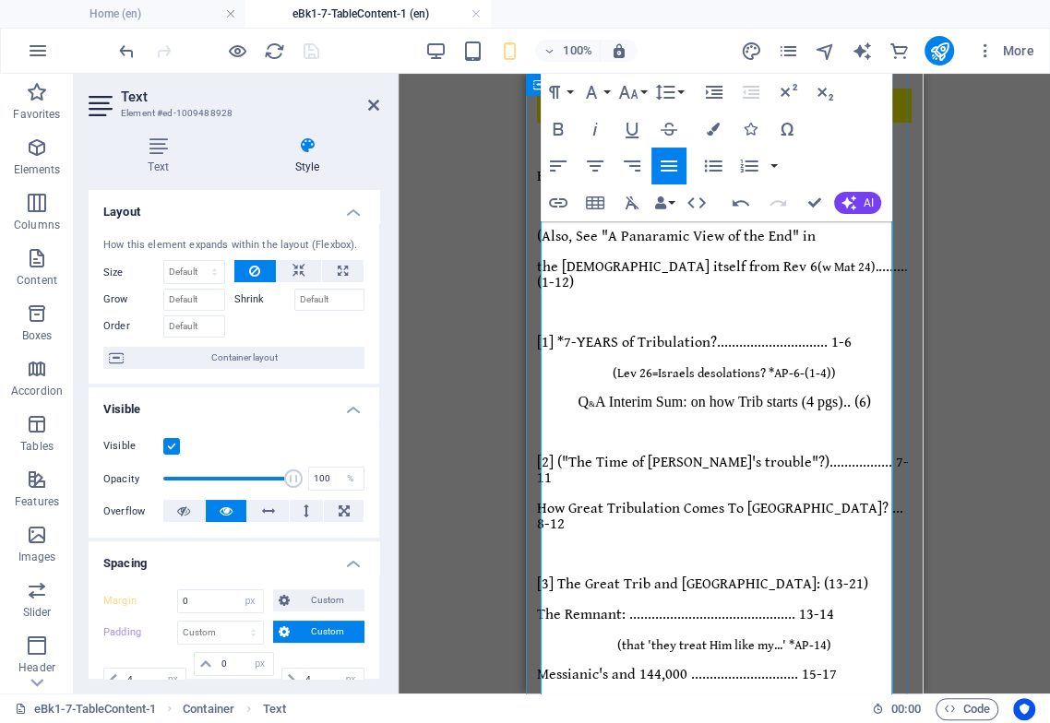
scroll to position [212, 0]
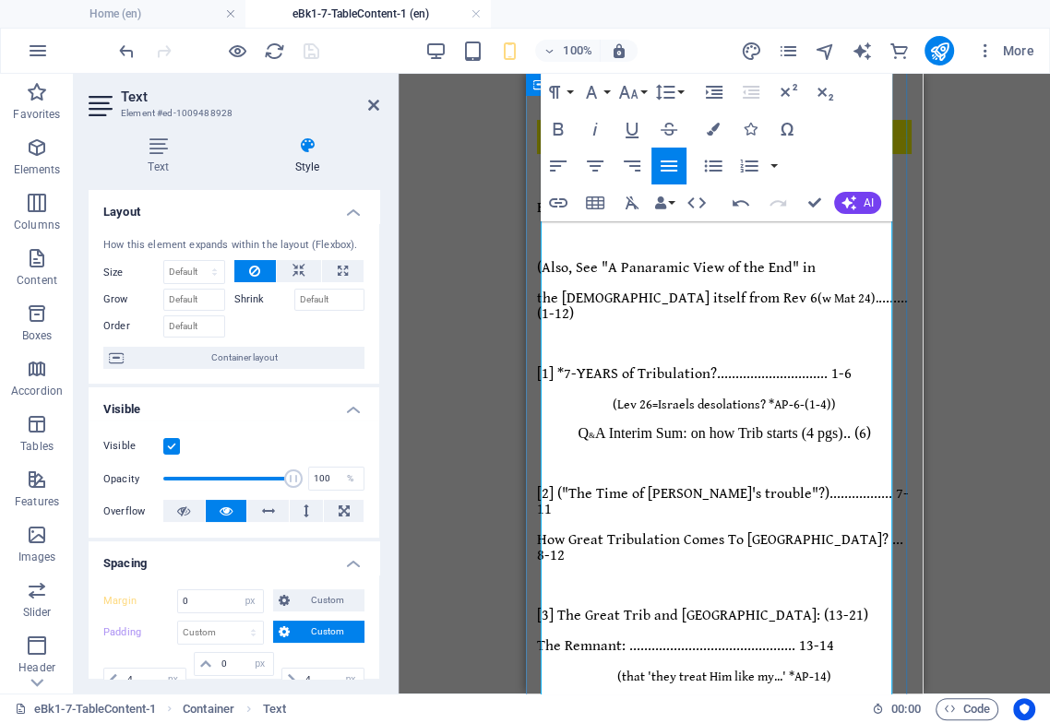
drag, startPoint x: 811, startPoint y: 445, endPoint x: 545, endPoint y: 436, distance: 265.7
click at [590, 165] on icon "button" at bounding box center [595, 165] width 17 height 11
click at [624, 89] on icon "button" at bounding box center [628, 92] width 19 height 13
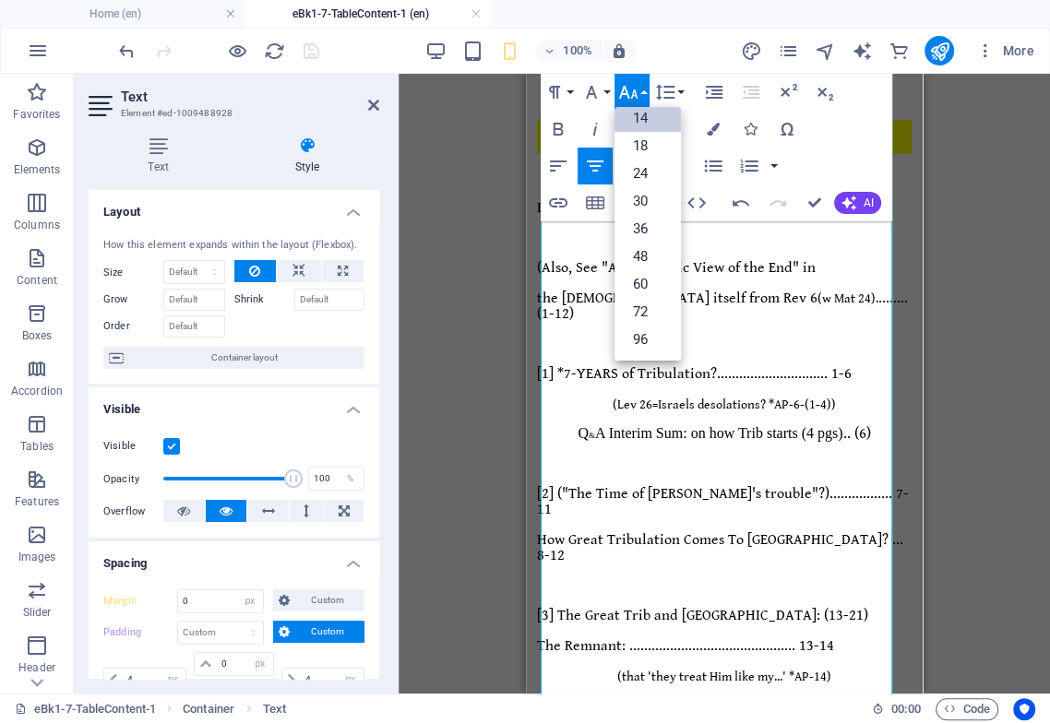
click at [657, 115] on link "14" at bounding box center [647, 118] width 66 height 28
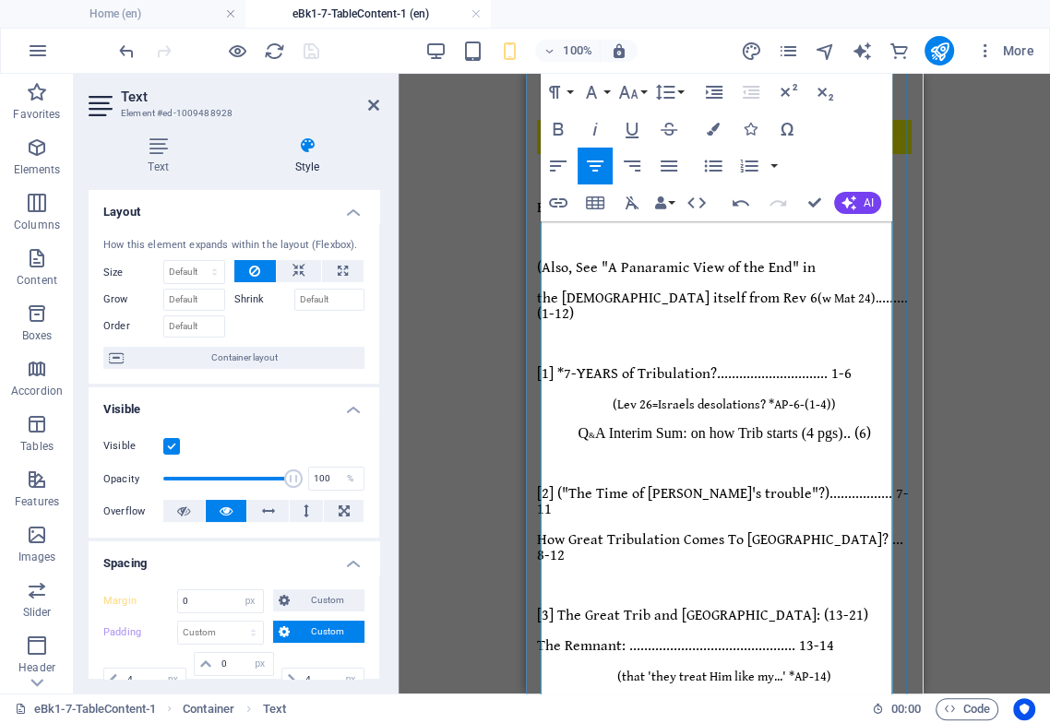
click at [715, 637] on span "The Remnant: ............................................. 13-14" at bounding box center [685, 646] width 297 height 18
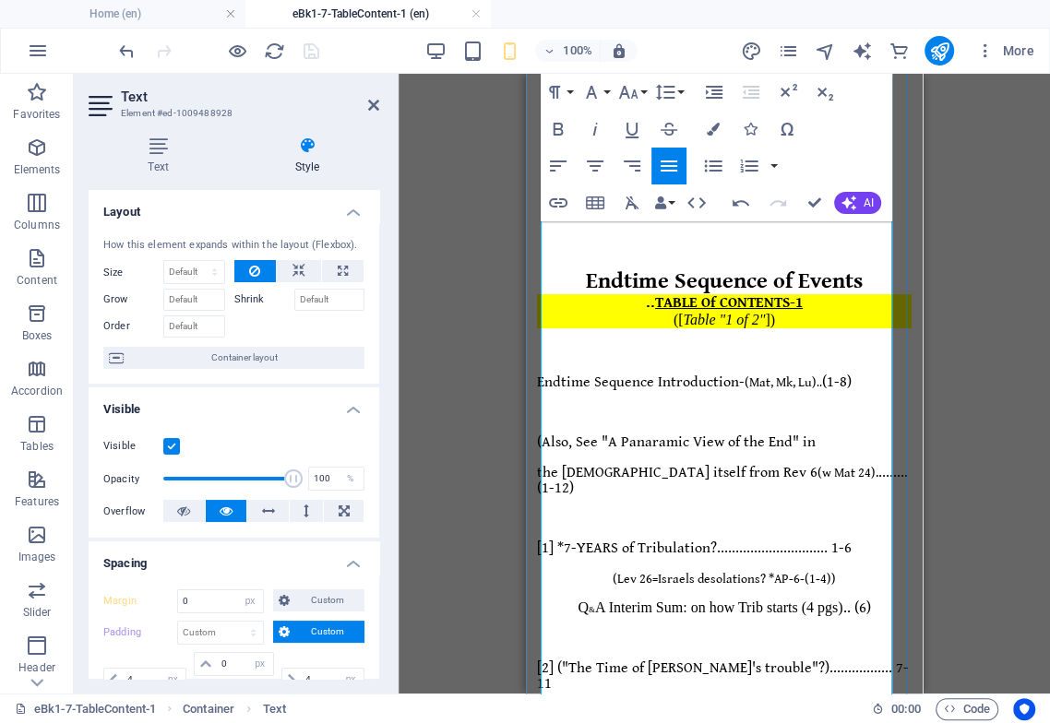
scroll to position [7, 0]
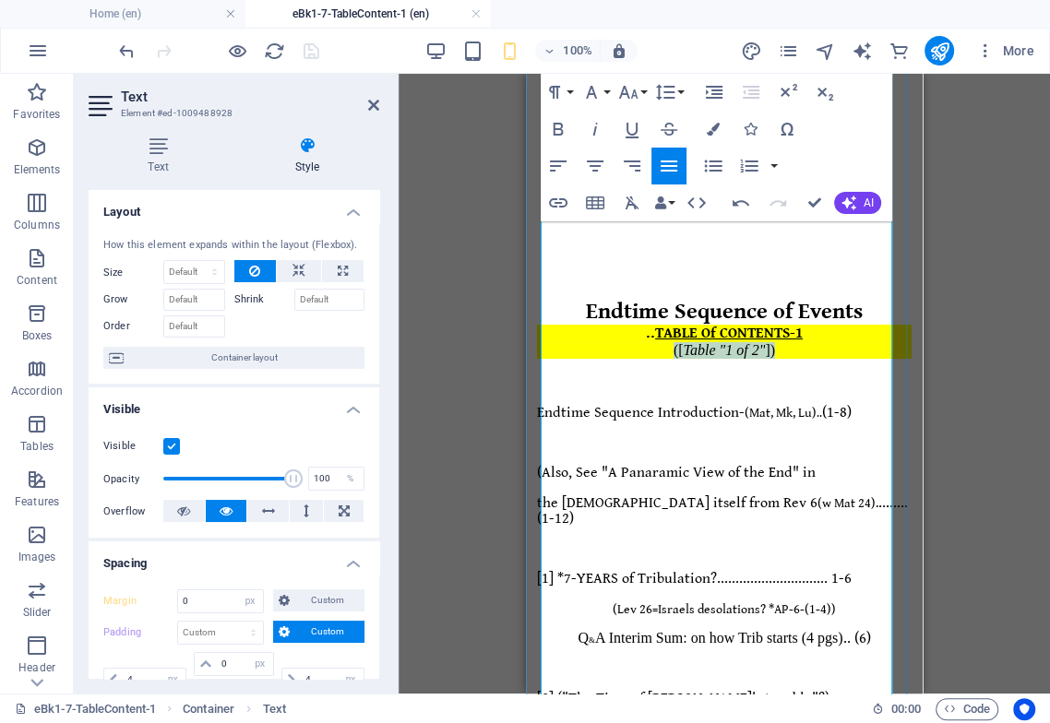
drag, startPoint x: 771, startPoint y: 328, endPoint x: 662, endPoint y: 333, distance: 108.9
click at [662, 342] on div "([ Table "1 of 2" ])" at bounding box center [724, 350] width 374 height 17
click at [560, 128] on icon "button" at bounding box center [558, 129] width 10 height 13
click at [616, 435] on p at bounding box center [724, 442] width 374 height 15
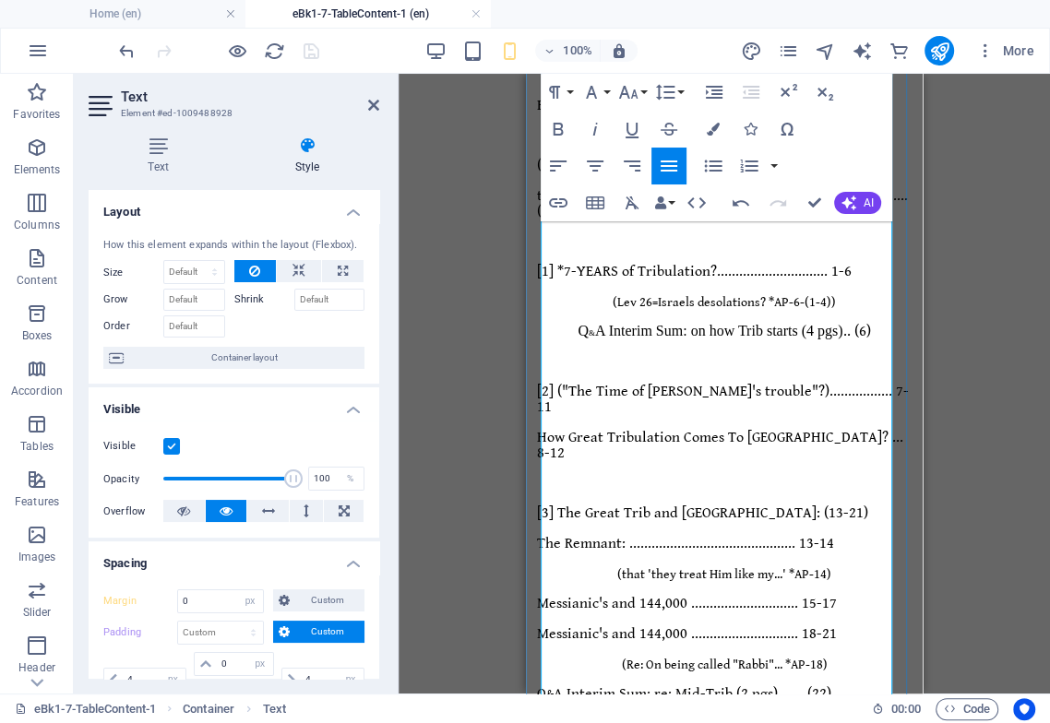
scroll to position [212, 0]
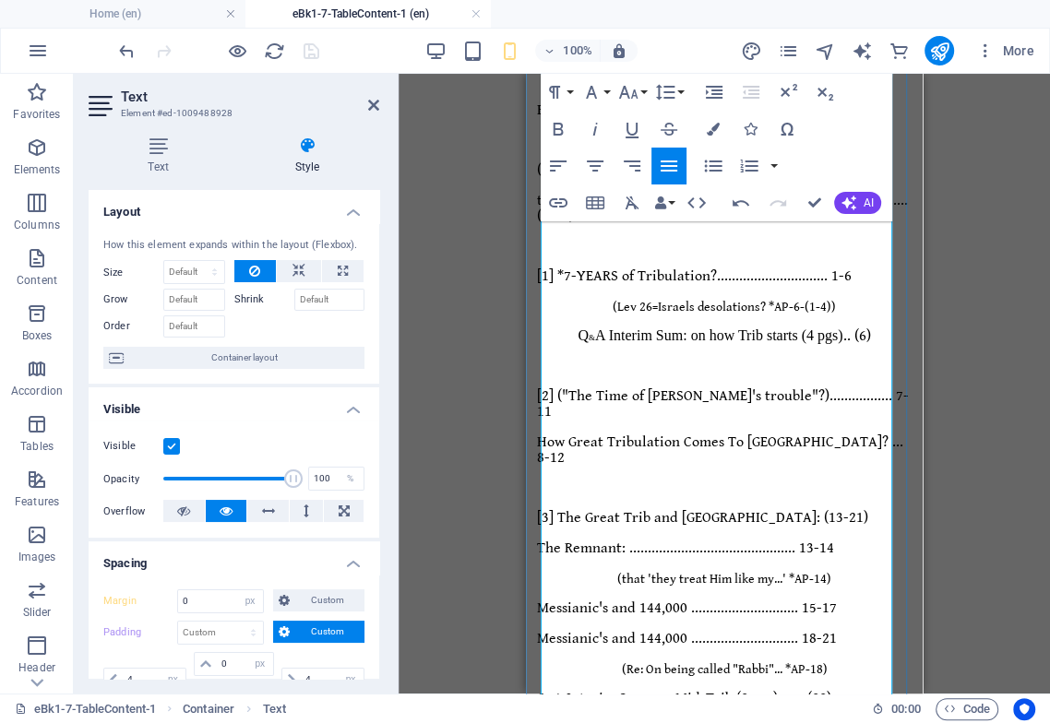
scroll to position [314, 0]
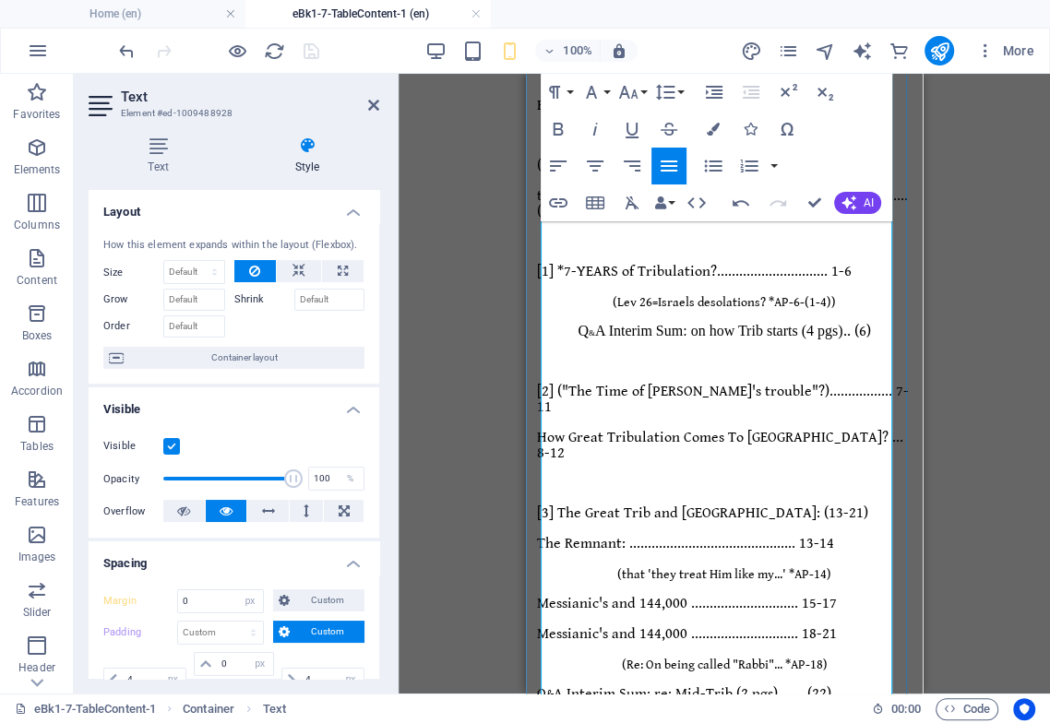
drag, startPoint x: 826, startPoint y: 520, endPoint x: 809, endPoint y: 522, distance: 17.6
copy span
click at [886, 686] on p "Q & A Interim Sum: re: Mid-Trib (2 pgs) ...... (22)" at bounding box center [724, 694] width 374 height 16
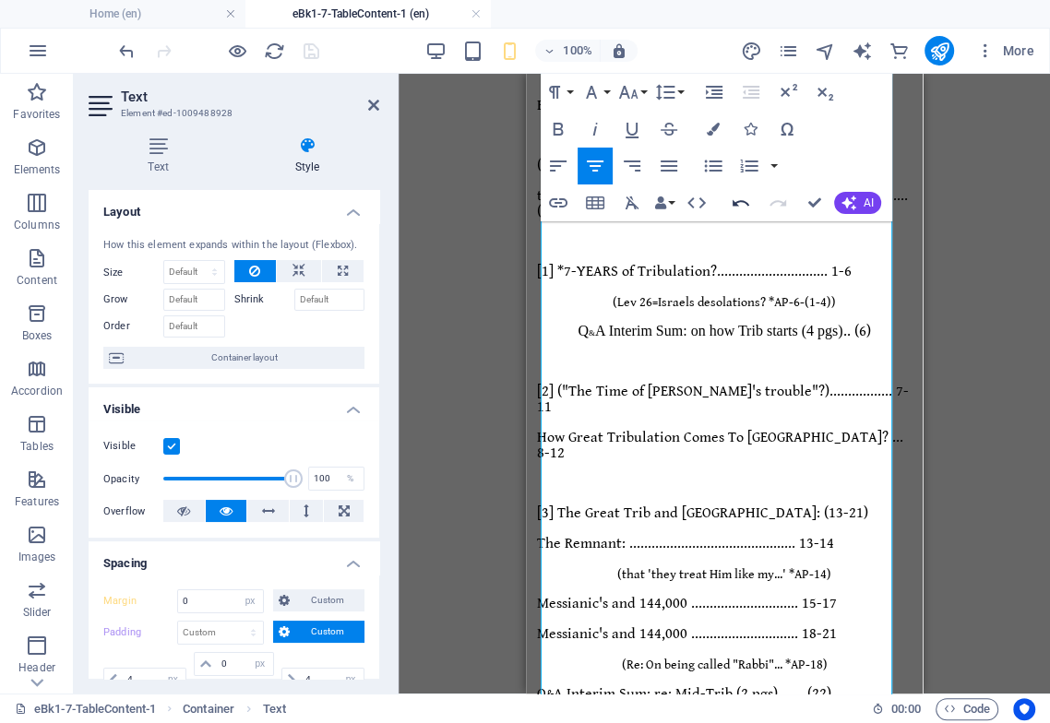
click at [742, 203] on icon "button" at bounding box center [740, 203] width 22 height 22
click at [738, 203] on icon "button" at bounding box center [740, 203] width 22 height 22
click at [743, 201] on icon "button" at bounding box center [740, 203] width 22 height 22
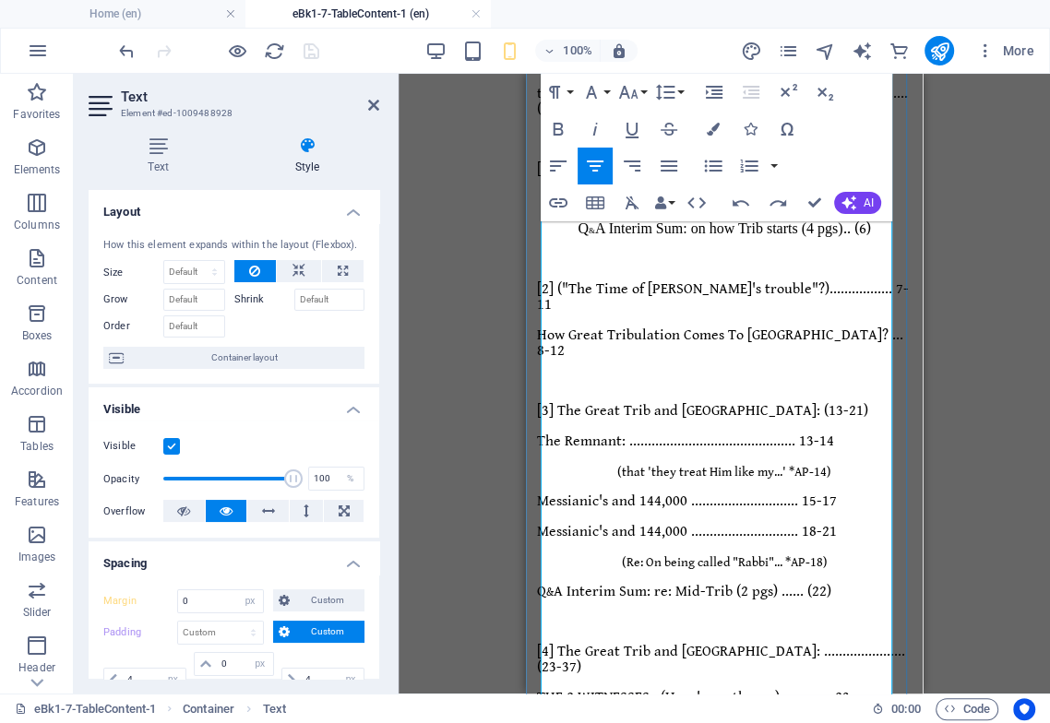
scroll to position [519, 0]
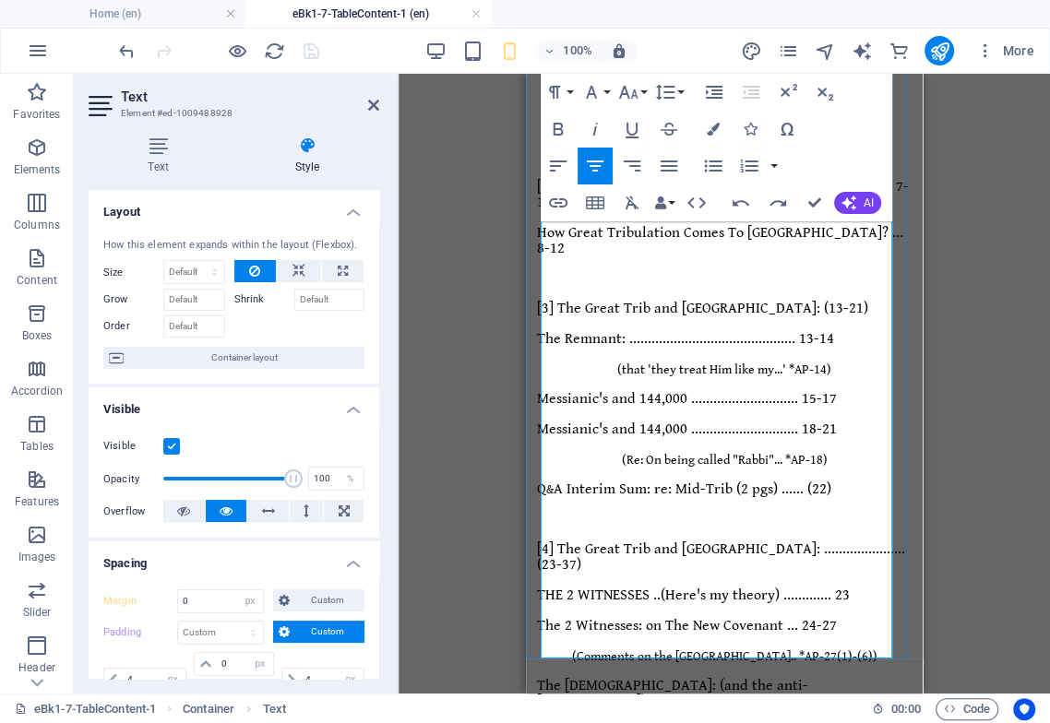
drag, startPoint x: 763, startPoint y: 642, endPoint x: 885, endPoint y: 643, distance: 122.7
click at [631, 93] on icon "button" at bounding box center [628, 92] width 22 height 22
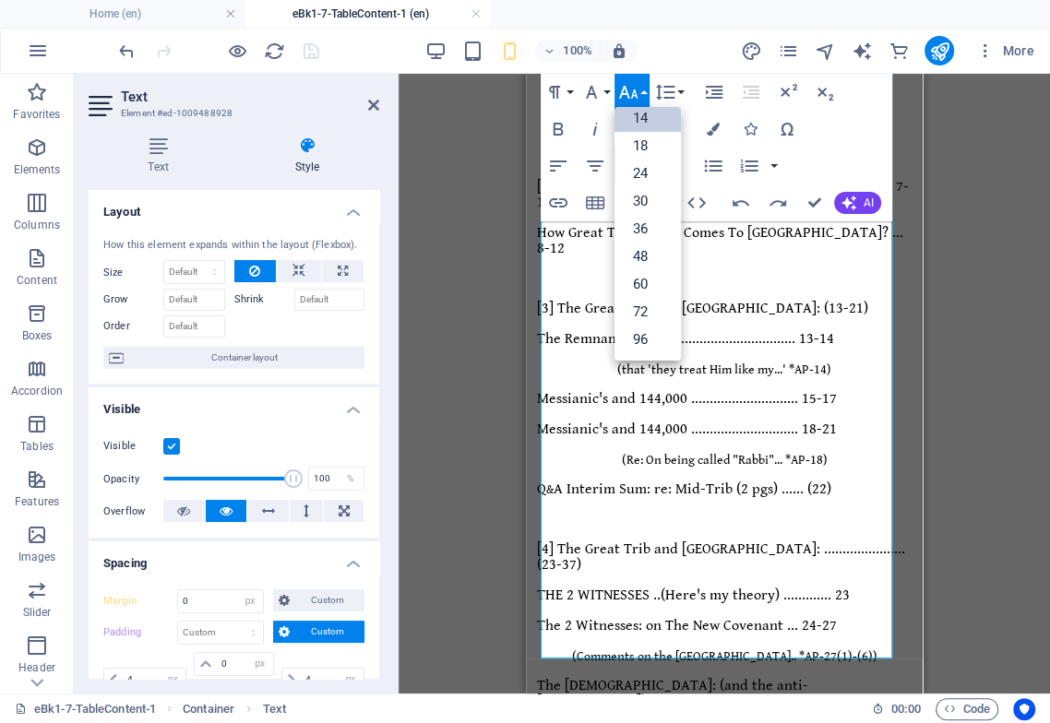
click at [660, 118] on link "14" at bounding box center [647, 118] width 66 height 28
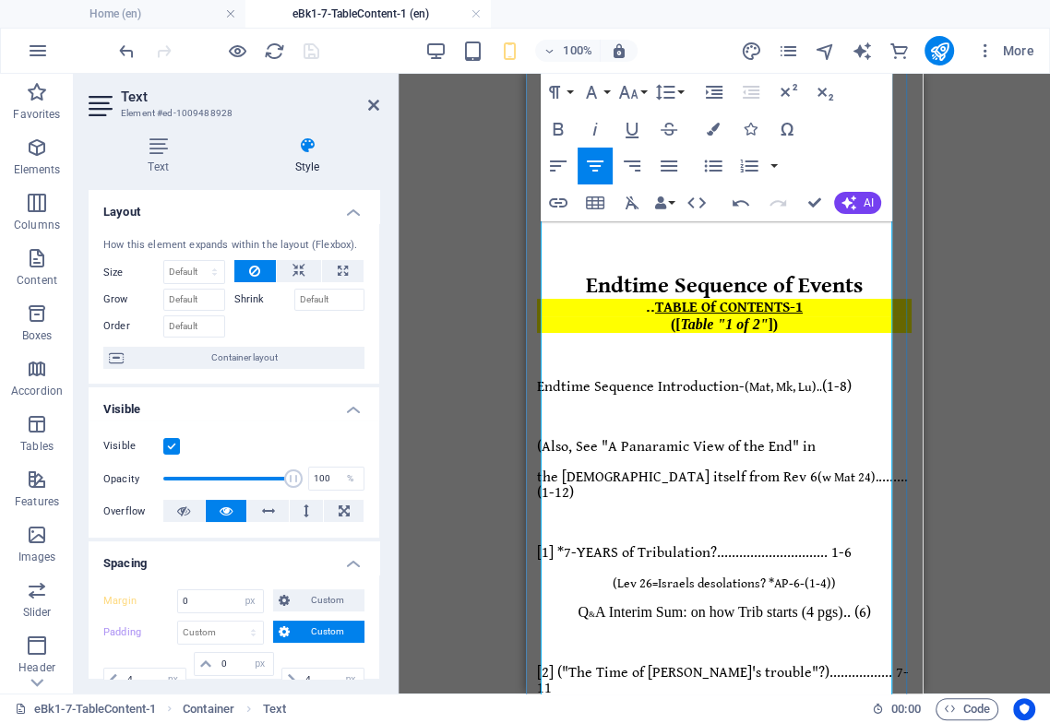
scroll to position [7, 0]
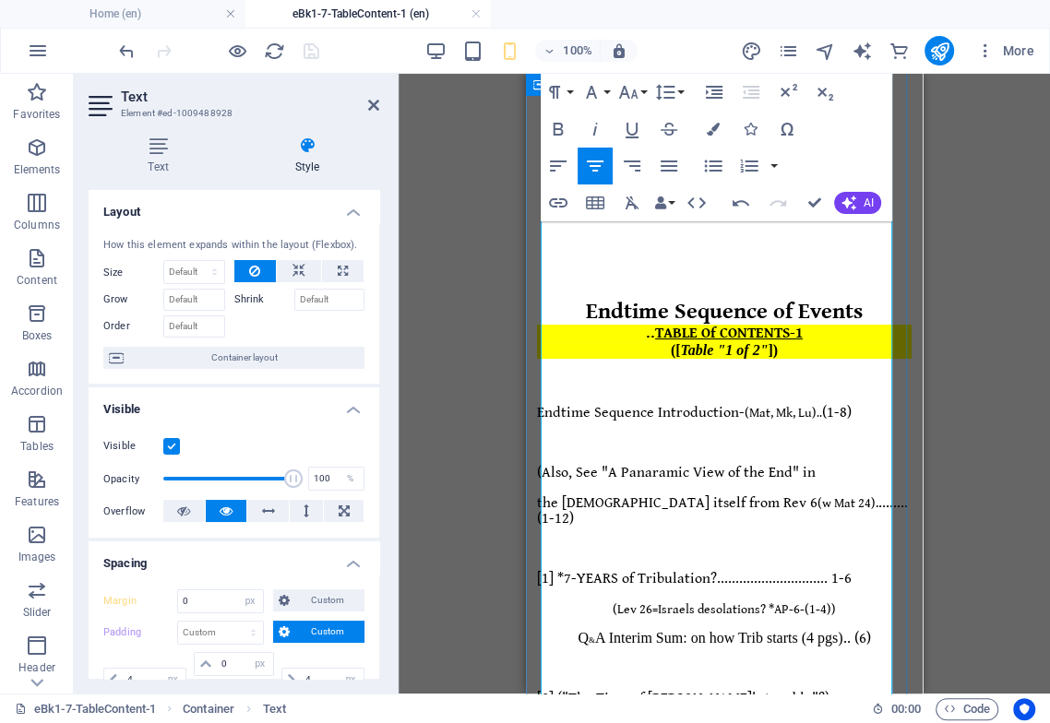
click at [844, 465] on p "(Also, See "A Panaramic View of the End" in" at bounding box center [724, 473] width 374 height 16
click at [546, 464] on span "(Also, See "A Panaramic View of the End" in" at bounding box center [676, 473] width 279 height 18
click at [671, 494] on span "the Scripture itself from Rev 6 (w Mat 24) ...... (1-12)" at bounding box center [721, 510] width 368 height 33
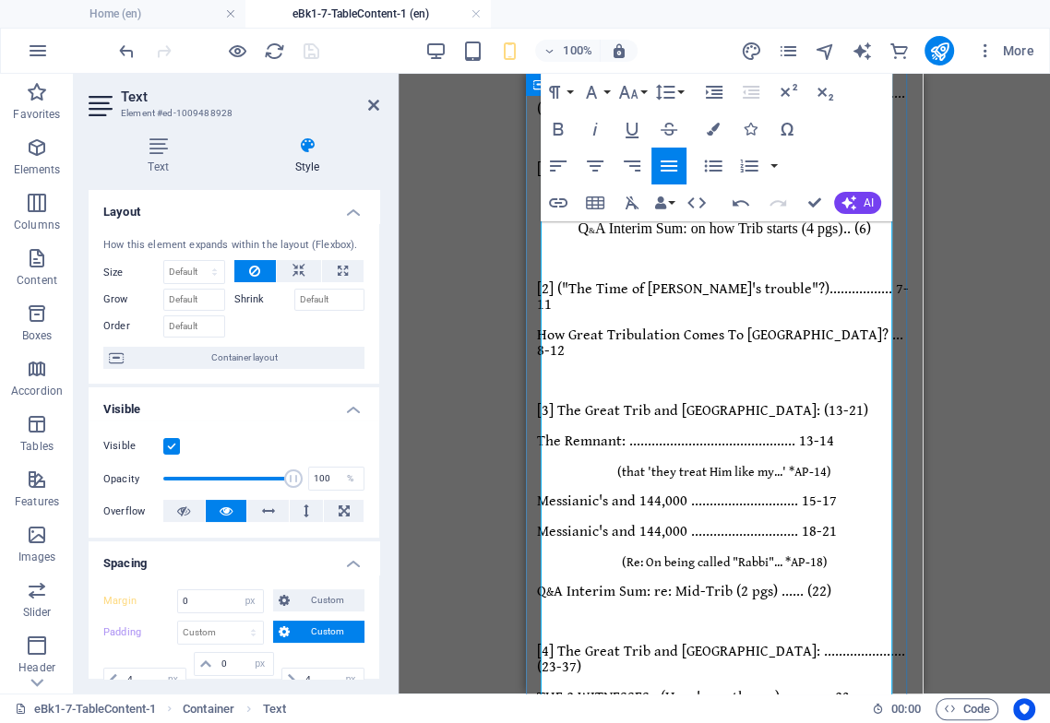
scroll to position [519, 0]
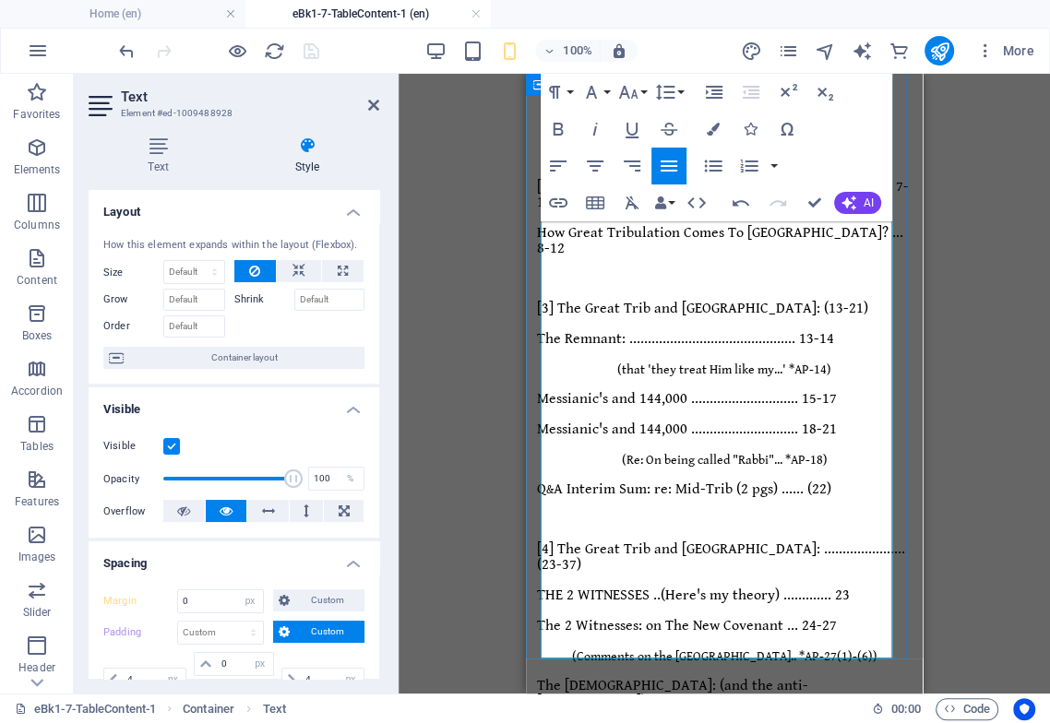
drag, startPoint x: 857, startPoint y: 603, endPoint x: 811, endPoint y: 609, distance: 46.4
drag, startPoint x: 618, startPoint y: 90, endPoint x: 633, endPoint y: 103, distance: 19.6
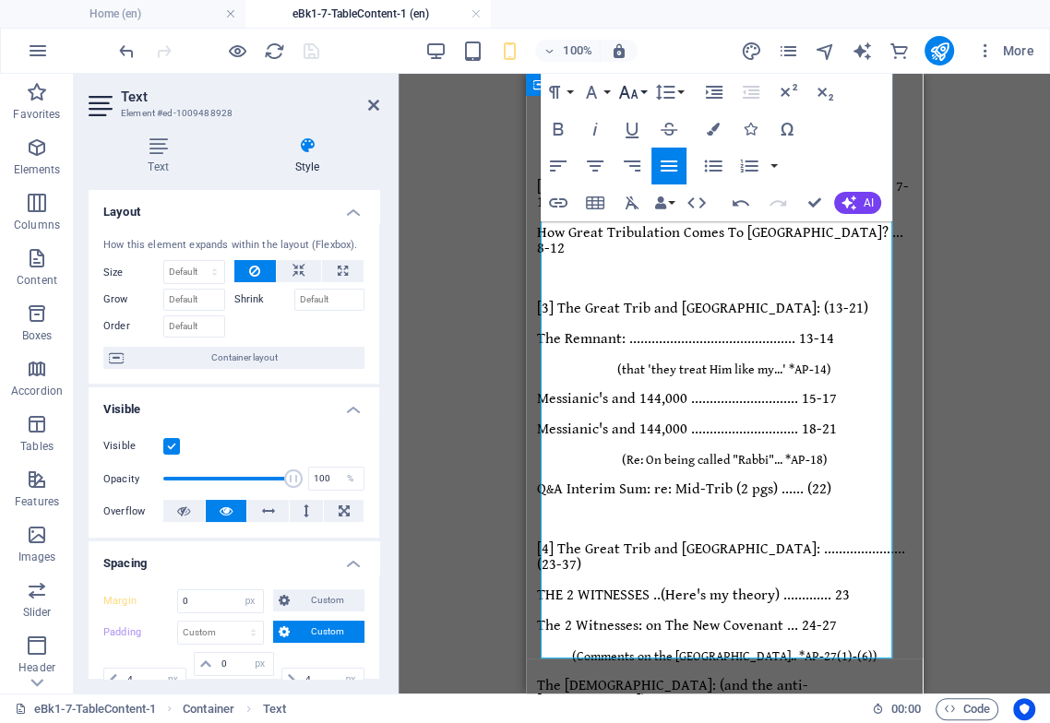
click at [620, 90] on icon "button" at bounding box center [628, 92] width 22 height 22
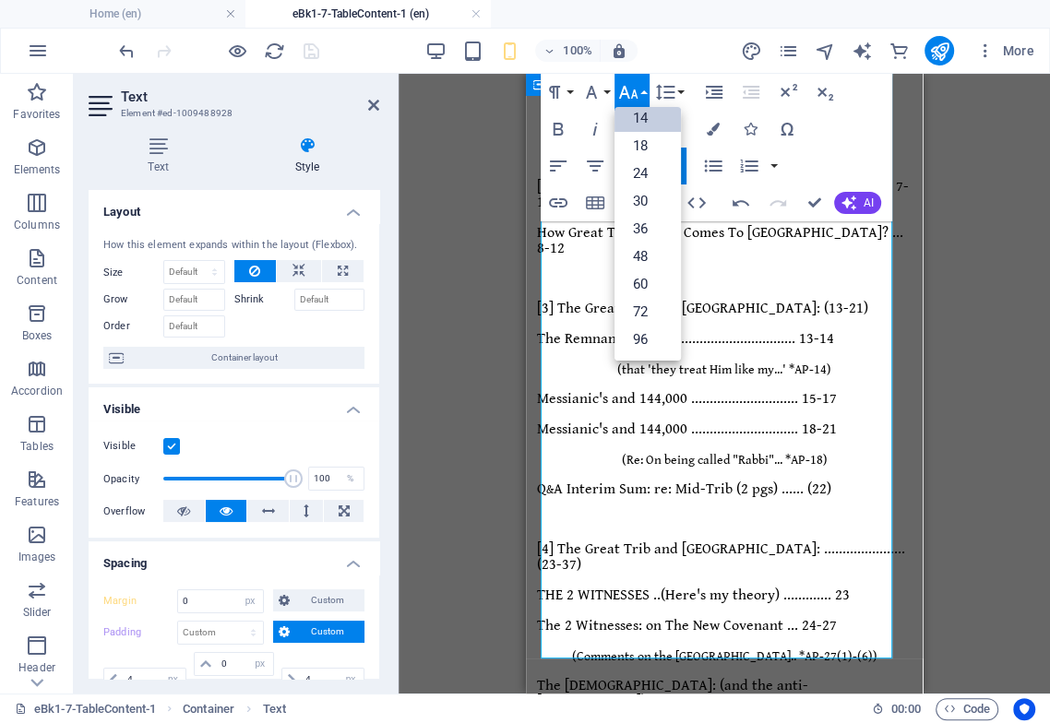
click at [649, 123] on link "14" at bounding box center [647, 118] width 66 height 28
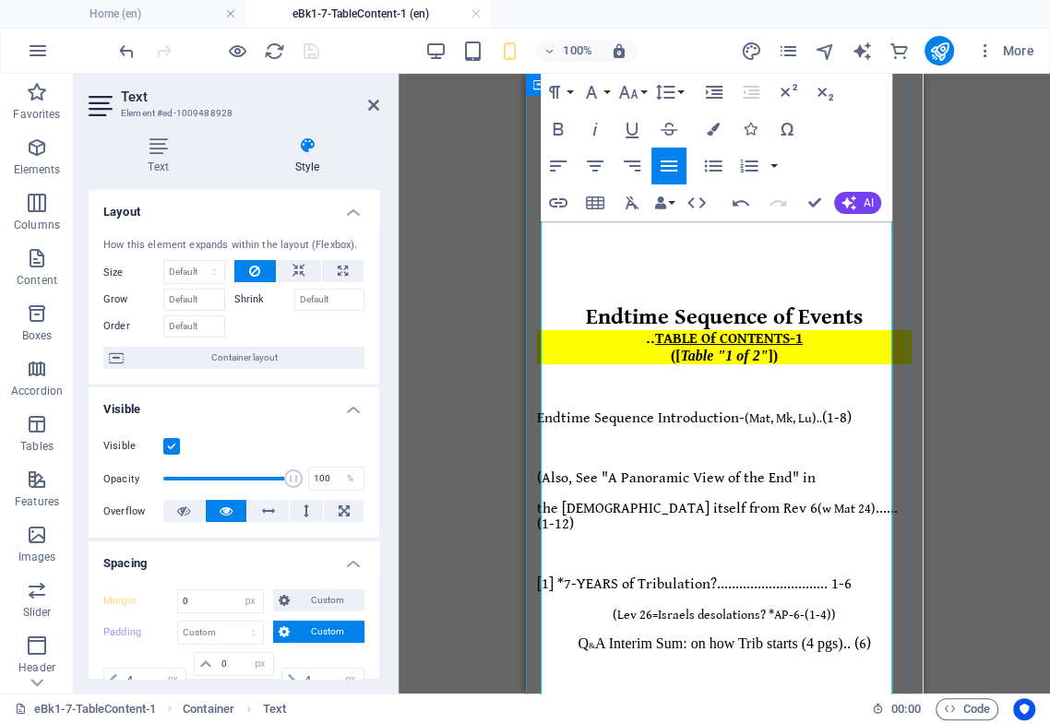
scroll to position [0, 0]
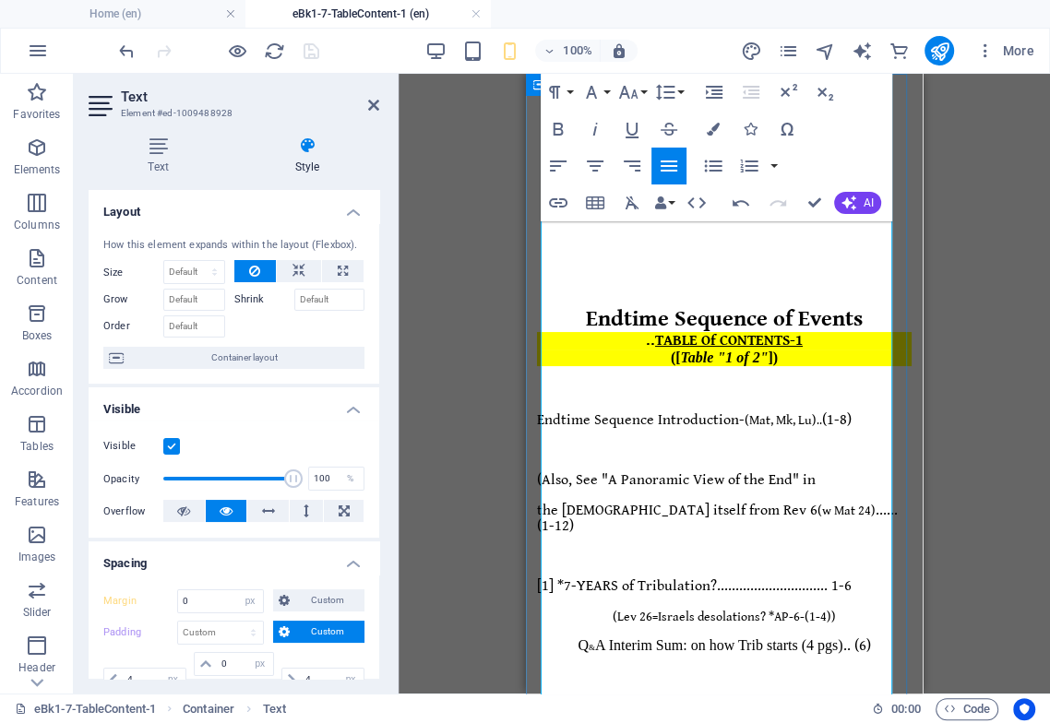
click at [741, 381] on p at bounding box center [724, 389] width 374 height 17
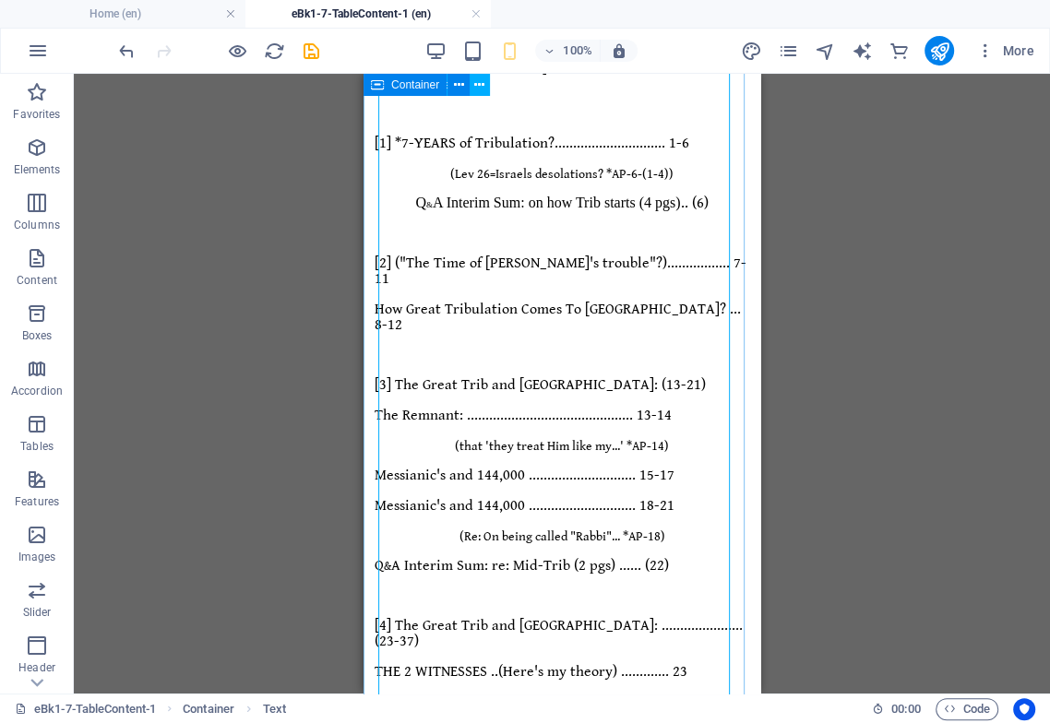
scroll to position [372, 0]
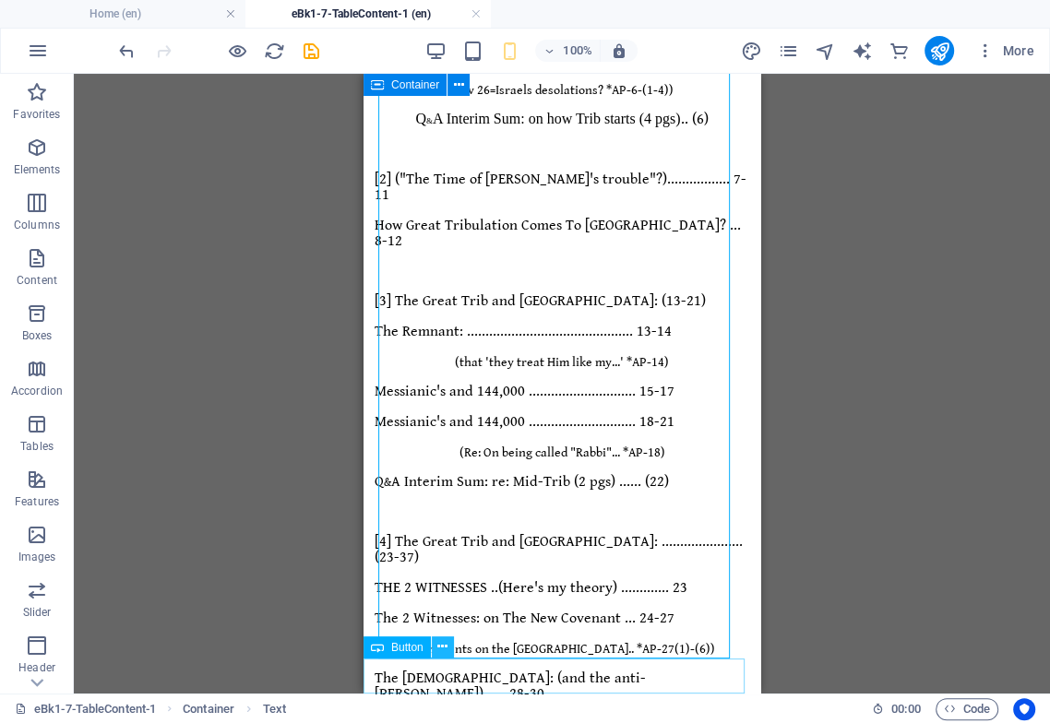
click at [442, 644] on icon at bounding box center [442, 646] width 10 height 19
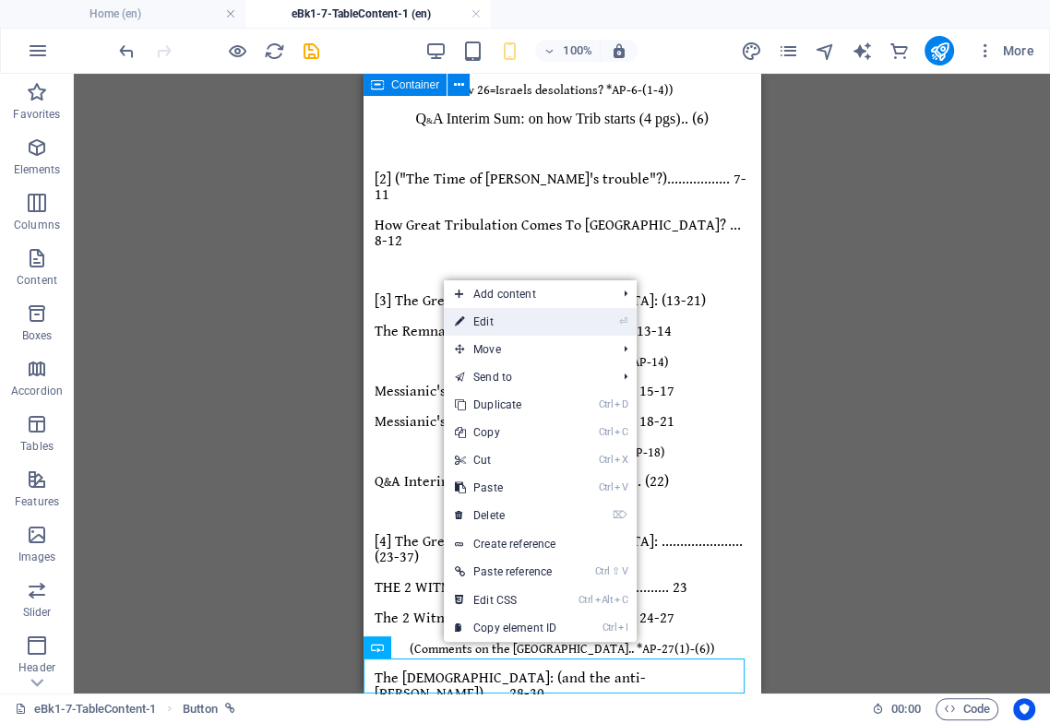
click at [487, 319] on link "⏎ Edit" at bounding box center [506, 322] width 124 height 28
select select
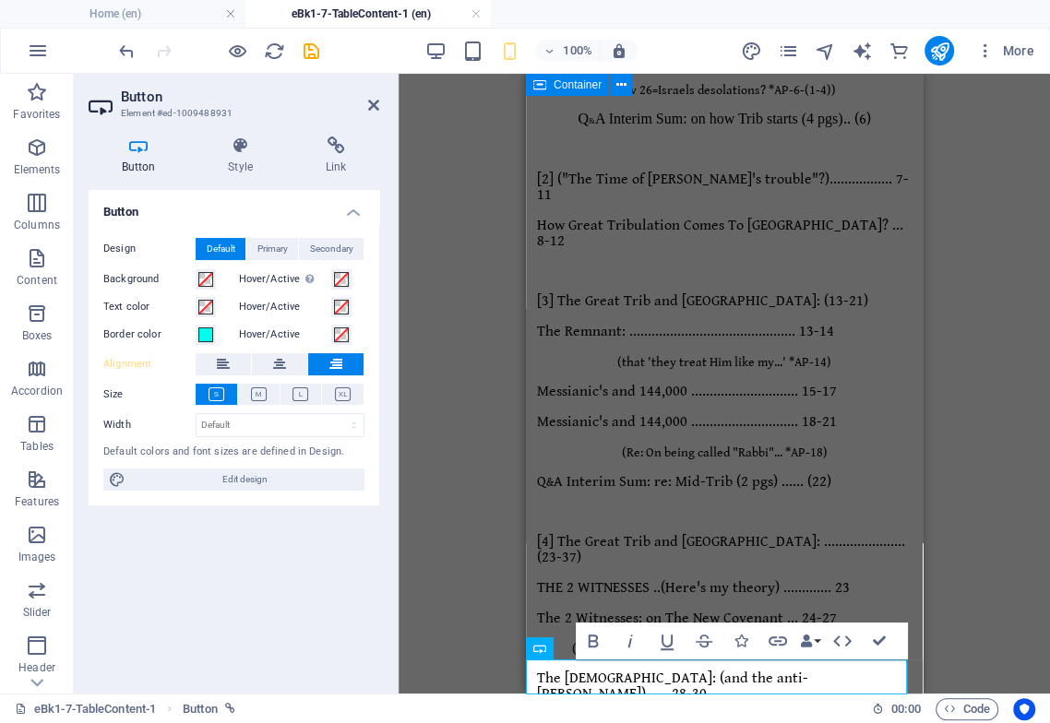
scroll to position [371, 0]
click at [285, 362] on icon at bounding box center [279, 364] width 13 height 22
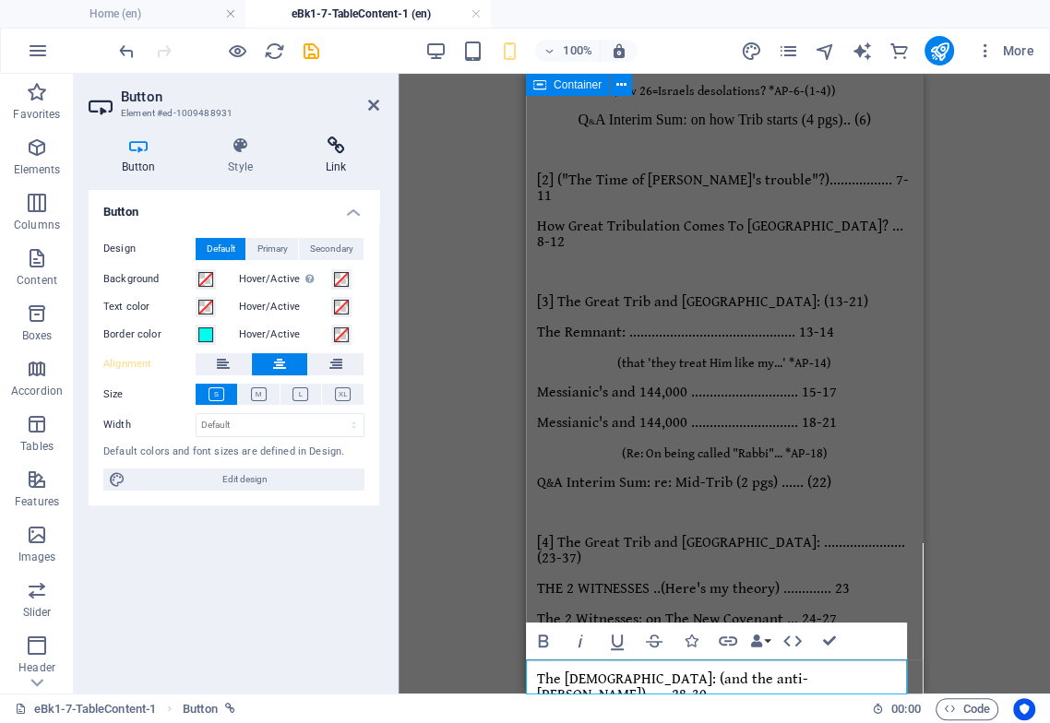
click at [338, 152] on icon at bounding box center [335, 145] width 87 height 18
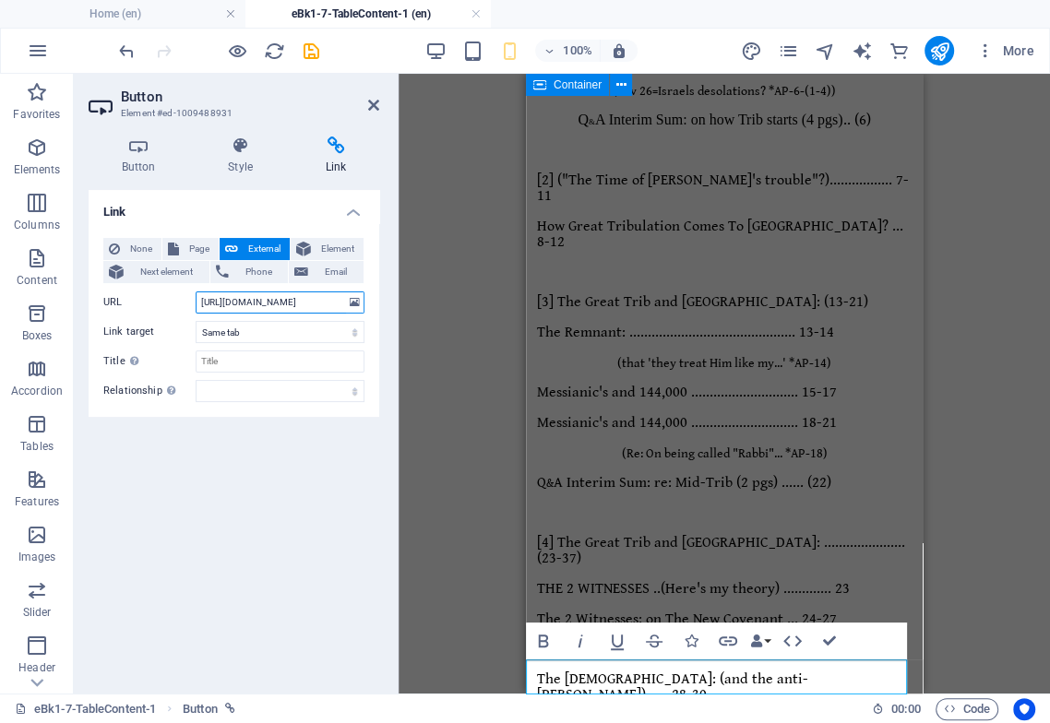
drag, startPoint x: 306, startPoint y: 302, endPoint x: 236, endPoint y: 311, distance: 70.6
click at [236, 311] on input "[URL][DOMAIN_NAME]" at bounding box center [280, 302] width 169 height 22
drag, startPoint x: 296, startPoint y: 307, endPoint x: 360, endPoint y: 307, distance: 63.6
click at [359, 304] on div "URL [URL][DOMAIN_NAME]" at bounding box center [233, 302] width 261 height 22
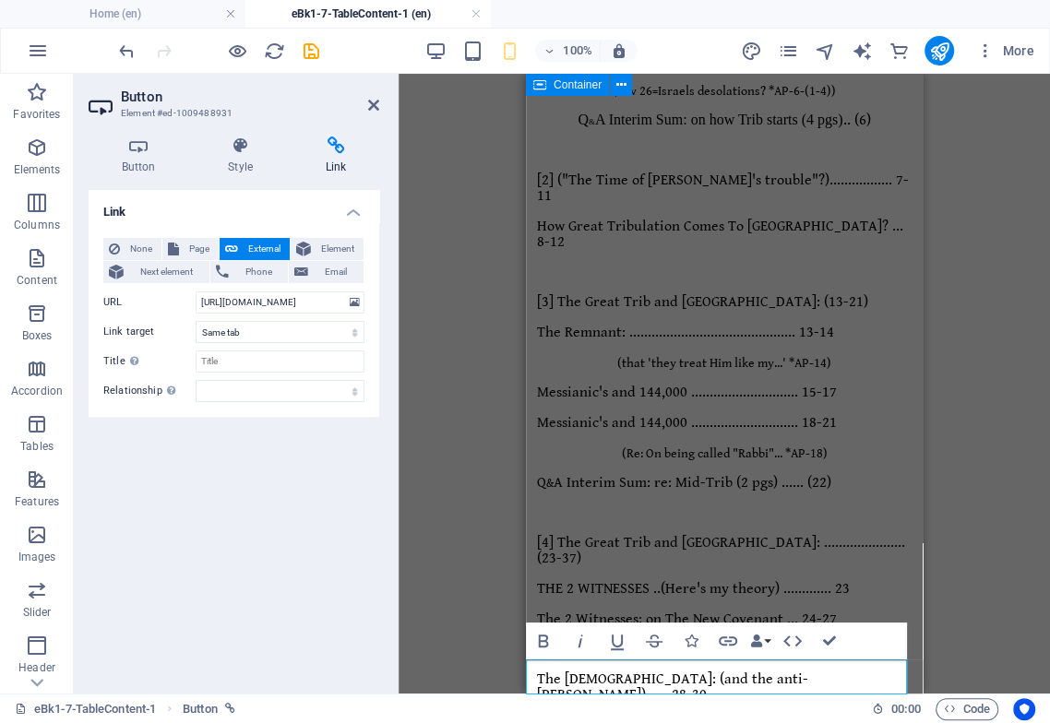
scroll to position [0, 0]
click at [322, 302] on input "[URL][DOMAIN_NAME]" at bounding box center [280, 302] width 169 height 22
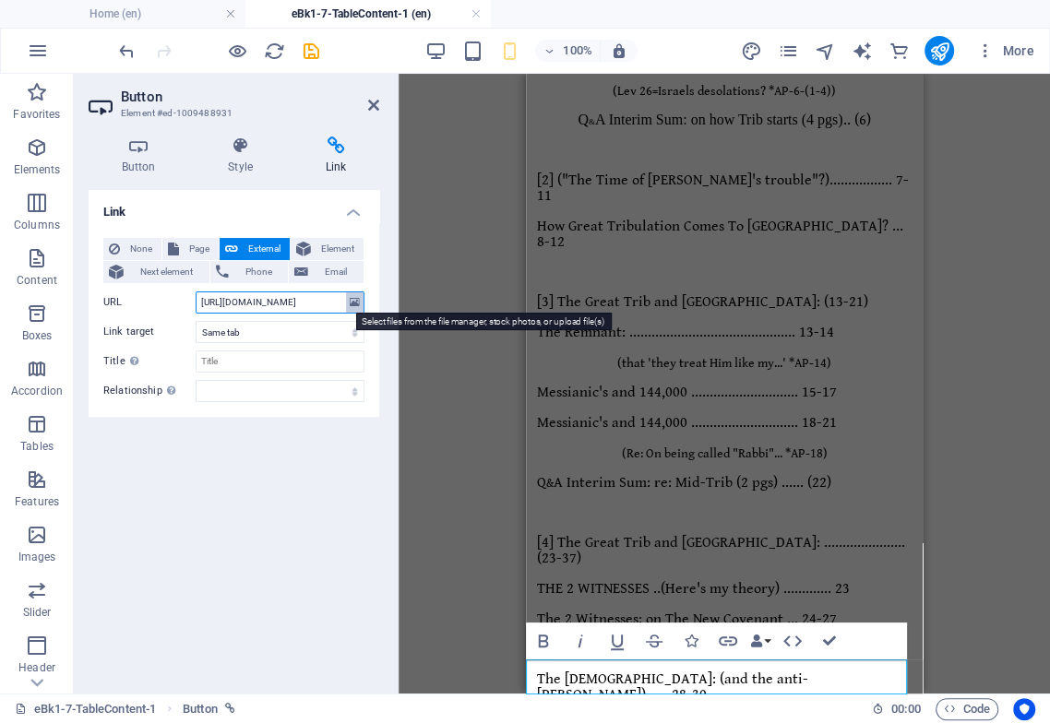
drag, startPoint x: 309, startPoint y: 302, endPoint x: 361, endPoint y: 304, distance: 51.7
click at [361, 304] on div "URL [URL][DOMAIN_NAME]" at bounding box center [233, 302] width 261 height 22
click at [327, 302] on input "[URL][DOMAIN_NAME]" at bounding box center [280, 302] width 169 height 22
drag, startPoint x: 320, startPoint y: 305, endPoint x: 341, endPoint y: 305, distance: 21.2
click at [347, 308] on div "URL [URL][DOMAIN_NAME]" at bounding box center [233, 302] width 261 height 22
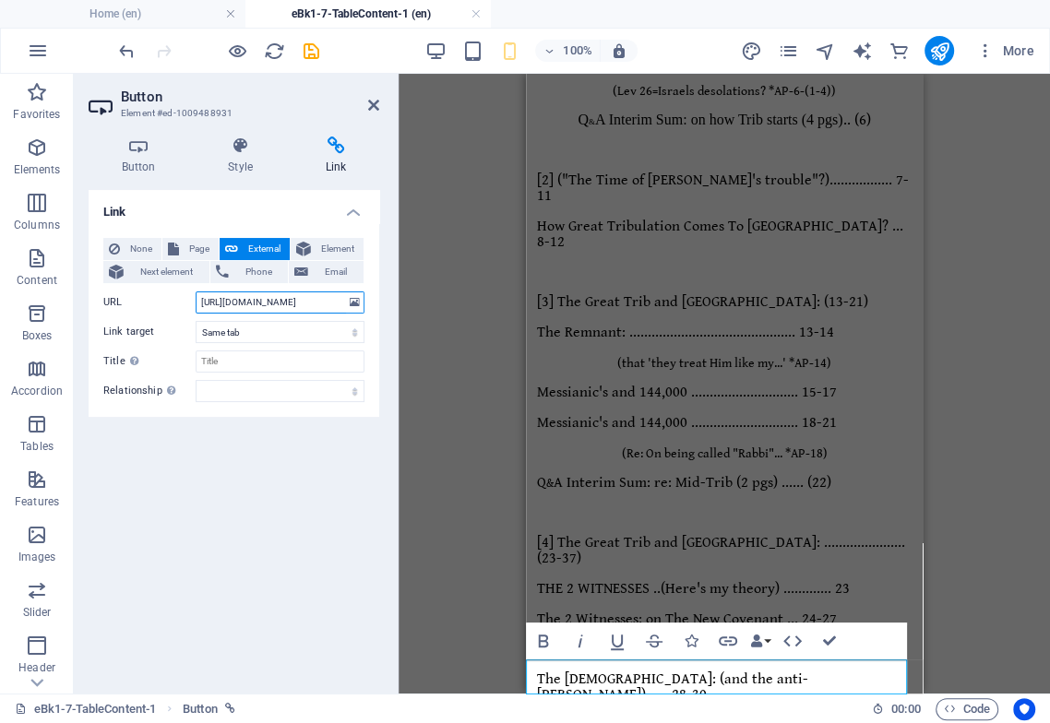
drag, startPoint x: 318, startPoint y: 302, endPoint x: 340, endPoint y: 306, distance: 22.4
click at [342, 307] on input "[URL][DOMAIN_NAME]" at bounding box center [280, 302] width 169 height 22
paste input "eBk1-7-TableContent-2">"
type input "[URL][DOMAIN_NAME]"
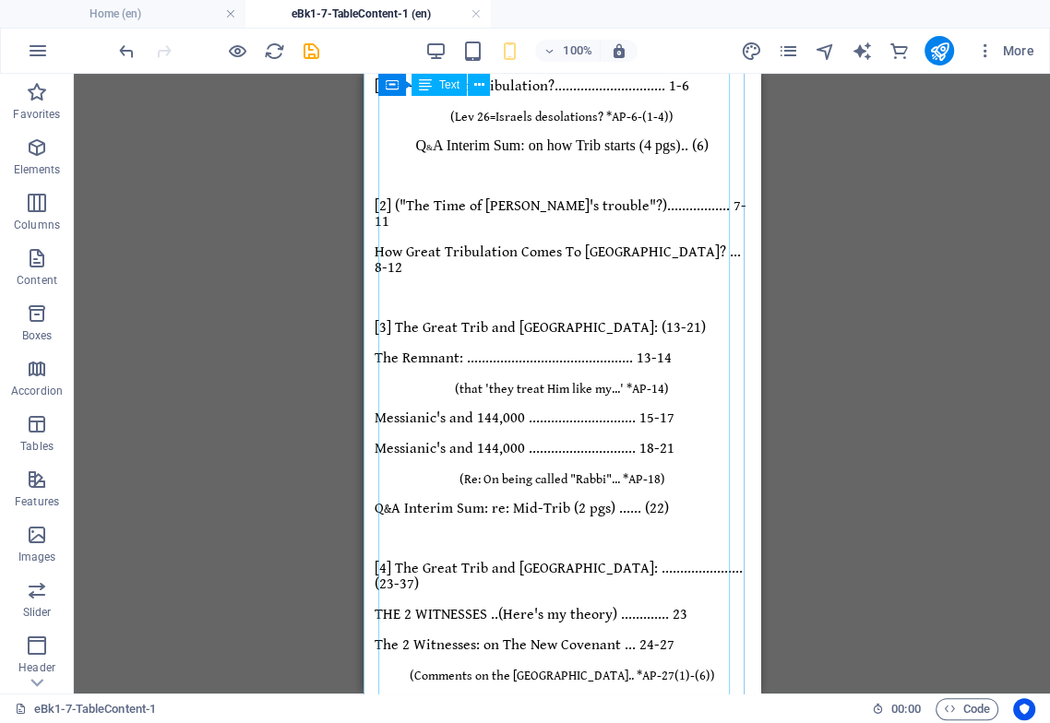
scroll to position [372, 0]
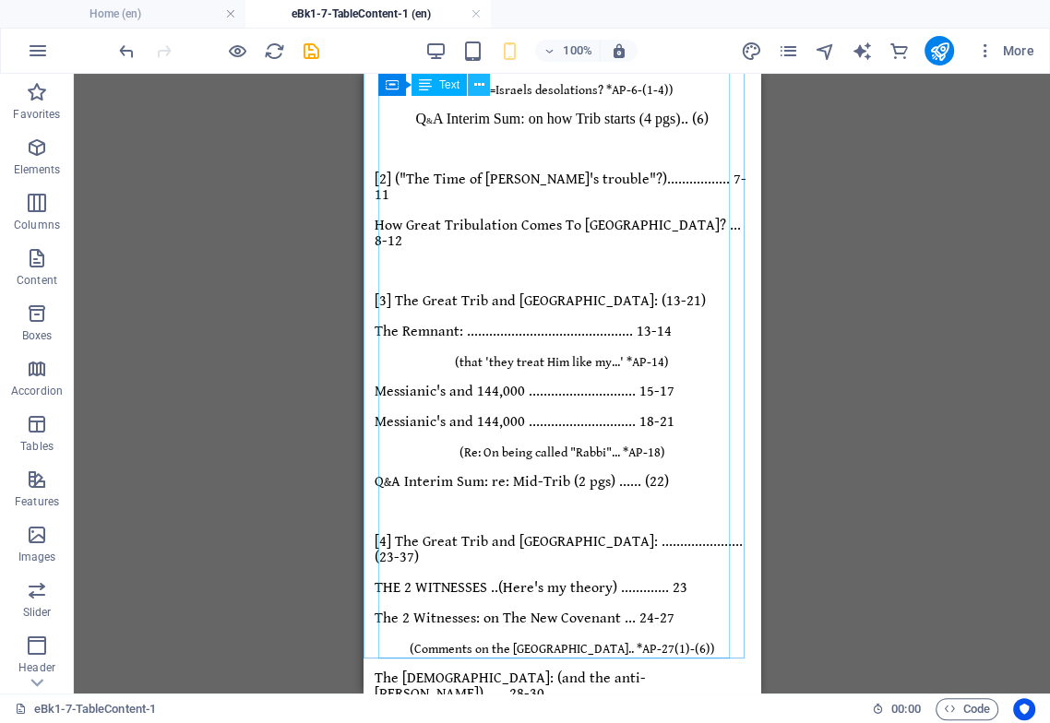
click at [476, 82] on icon at bounding box center [479, 85] width 10 height 19
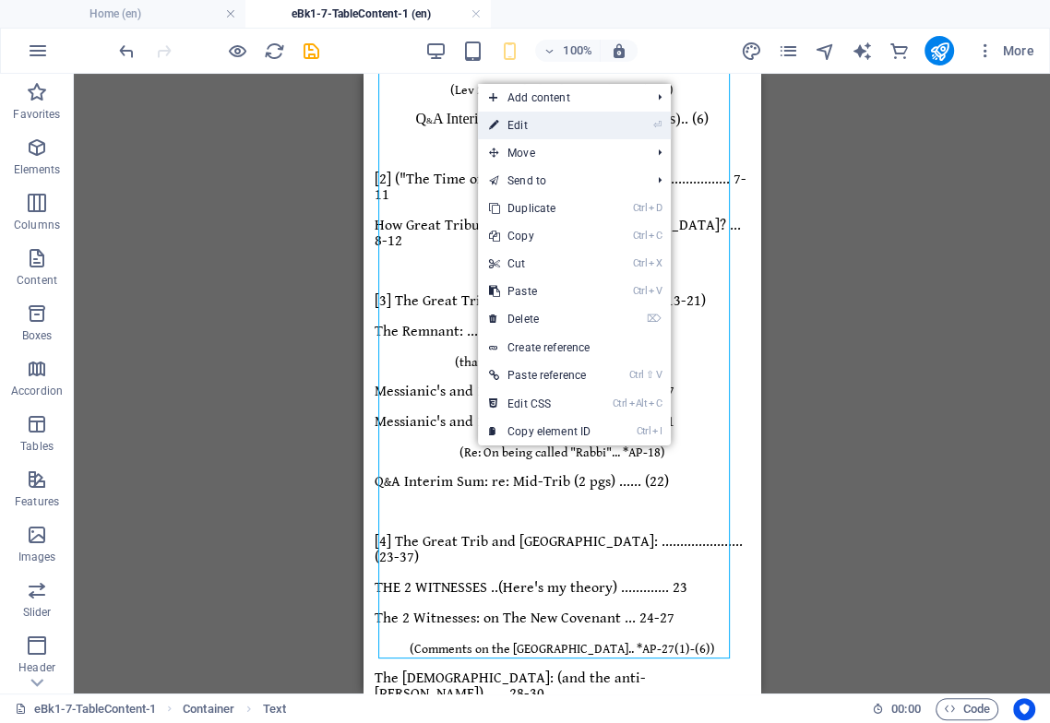
click at [528, 127] on link "⏎ Edit" at bounding box center [540, 126] width 124 height 28
select select "px"
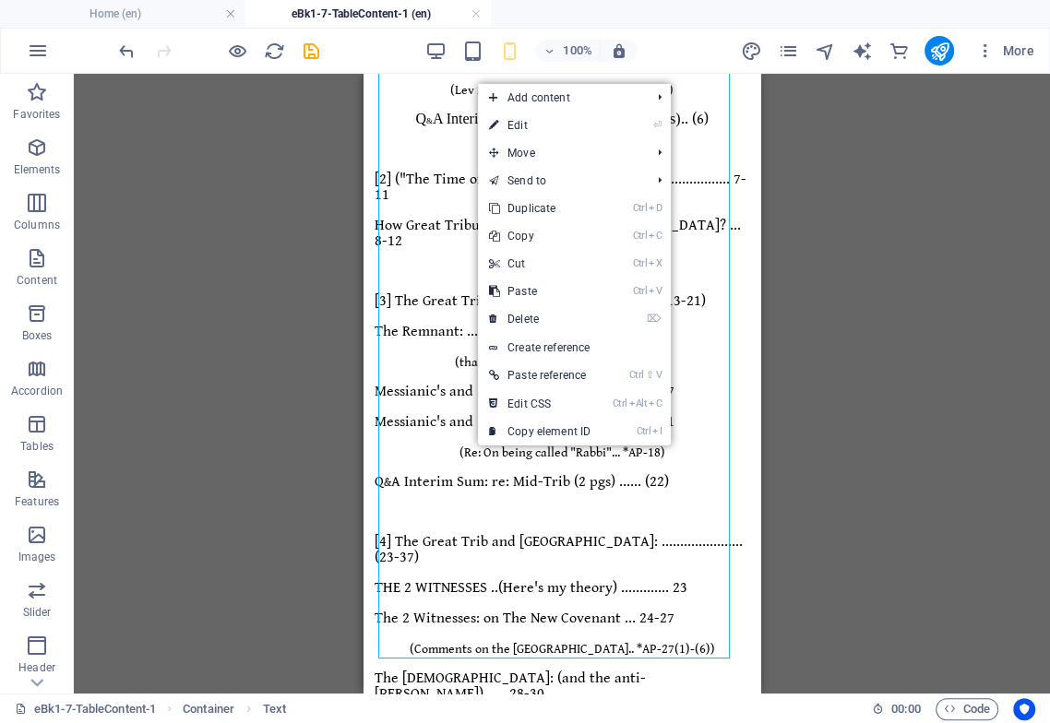
select select "px"
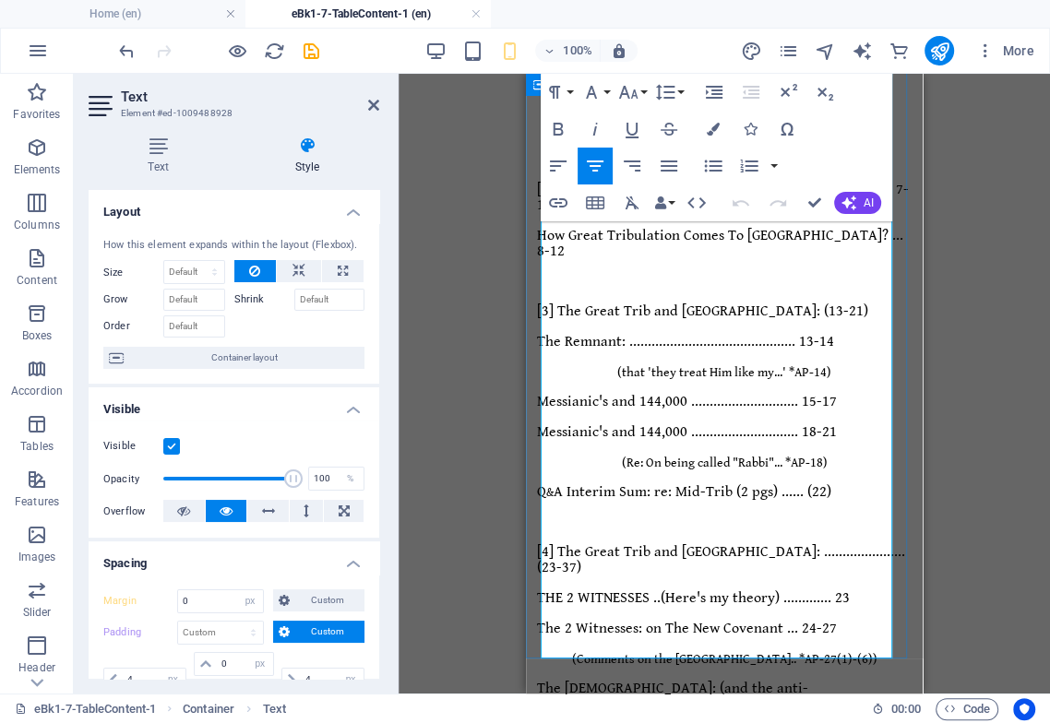
scroll to position [519, 0]
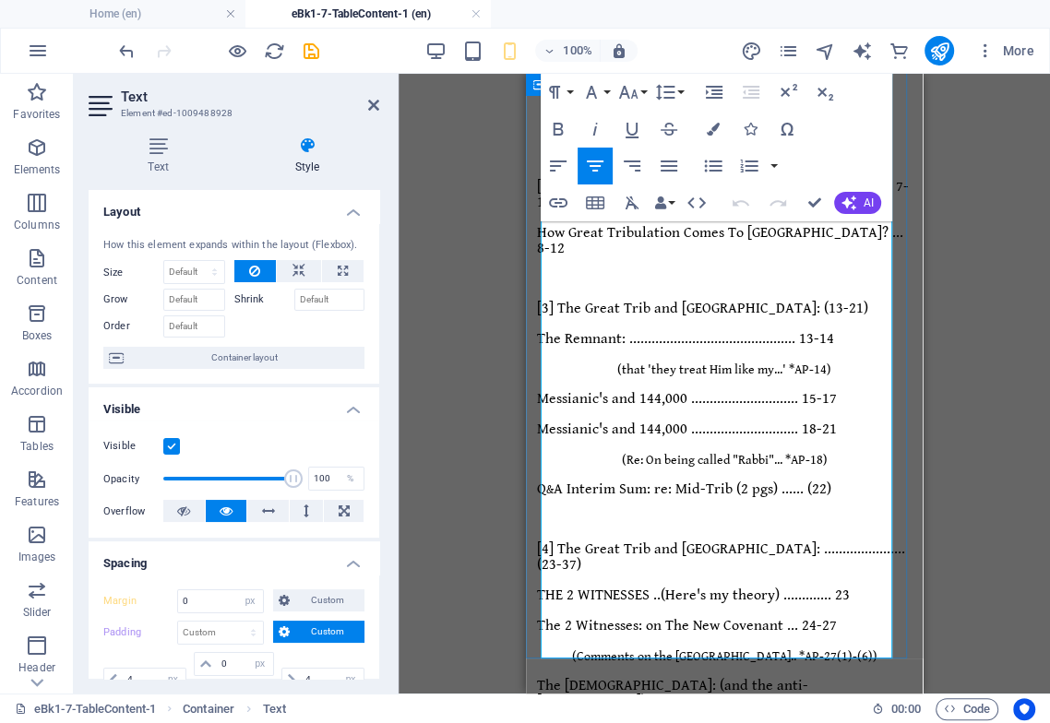
drag, startPoint x: 853, startPoint y: 605, endPoint x: 548, endPoint y: 609, distance: 305.3
click at [593, 173] on icon "button" at bounding box center [595, 166] width 22 height 22
click at [633, 88] on icon "button" at bounding box center [628, 92] width 22 height 22
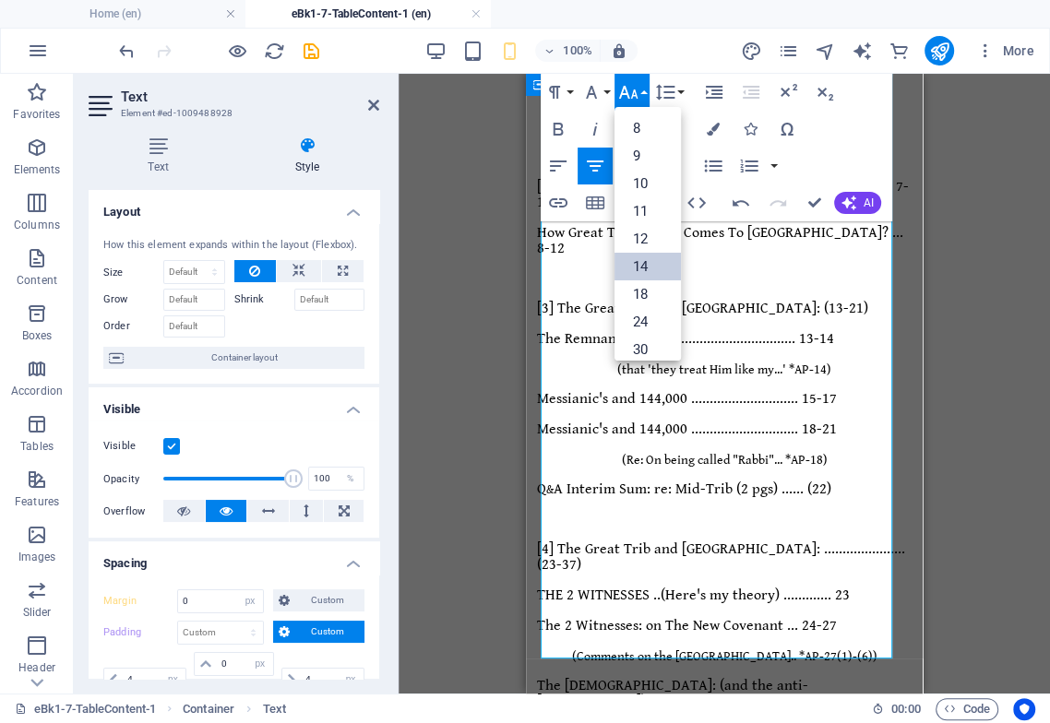
click at [645, 261] on link "14" at bounding box center [647, 267] width 66 height 28
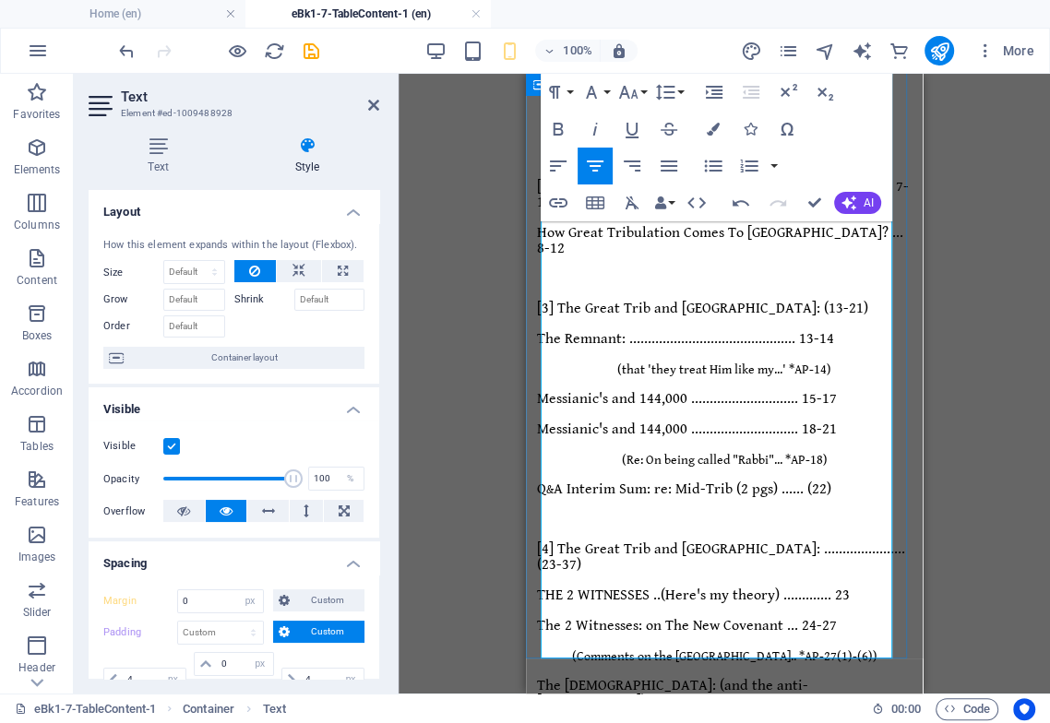
drag, startPoint x: 833, startPoint y: 607, endPoint x: 826, endPoint y: 637, distance: 31.1
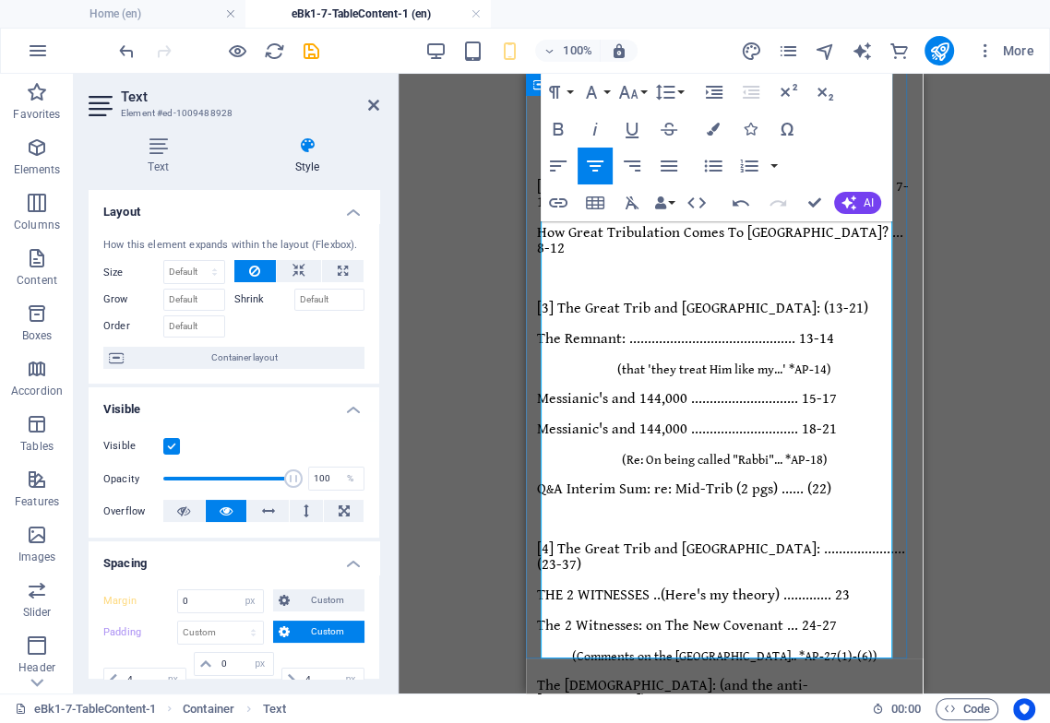
drag, startPoint x: 552, startPoint y: 609, endPoint x: 534, endPoint y: 615, distance: 18.7
click at [539, 612] on div "Endtime Sequence of Events .. TABLE Of CONTENTS-1 ([ Table "1 of 2" ]) Endtime …" at bounding box center [724, 503] width 382 height 1883
click at [634, 92] on icon "button" at bounding box center [628, 92] width 22 height 22
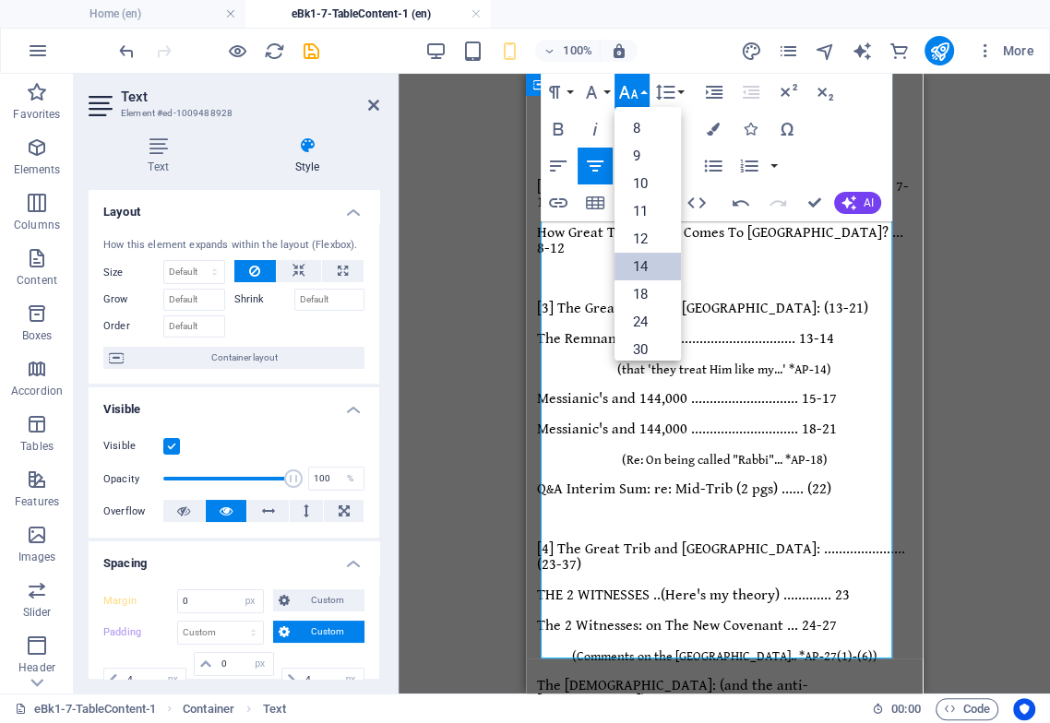
click at [662, 266] on link "14" at bounding box center [647, 267] width 66 height 28
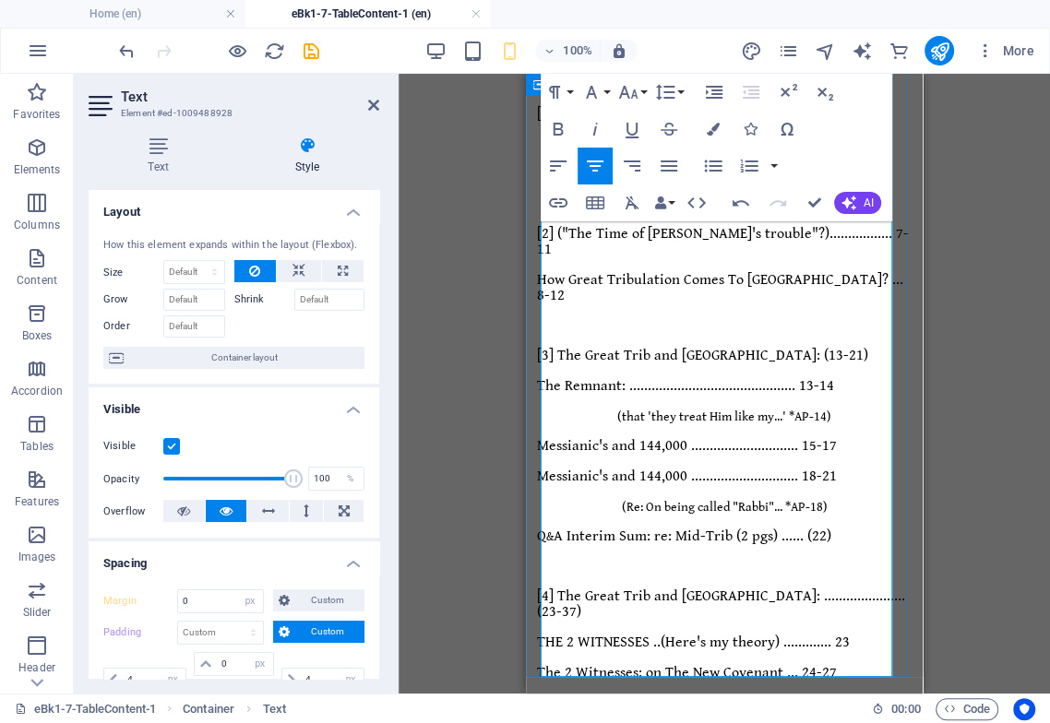
scroll to position [504, 0]
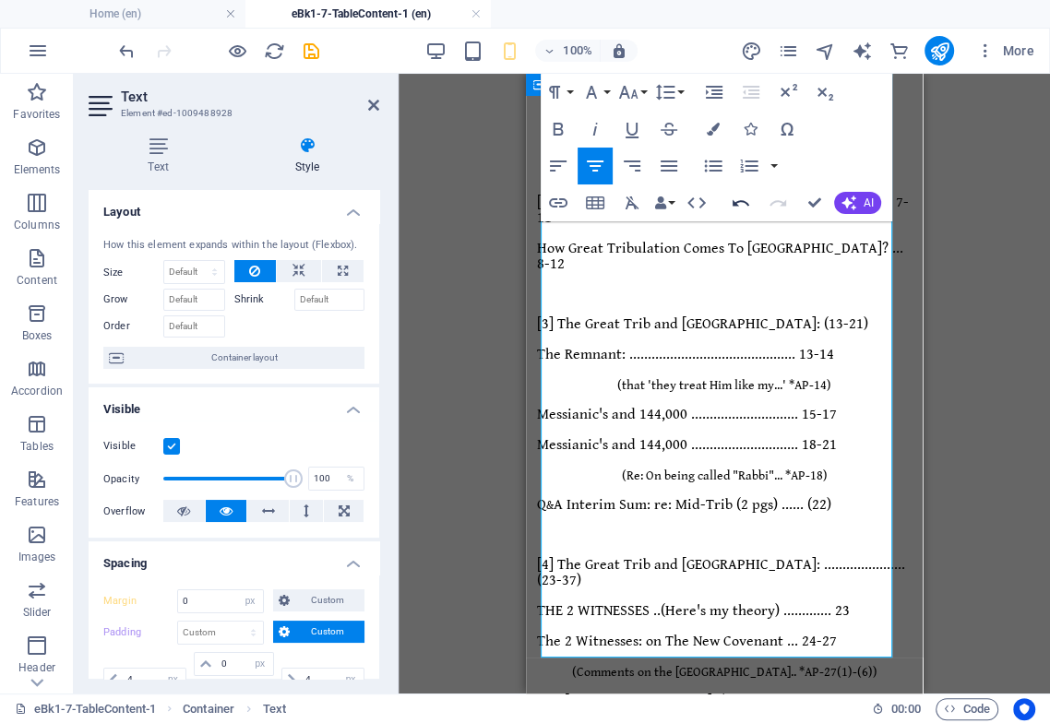
click at [738, 201] on icon "button" at bounding box center [740, 203] width 17 height 6
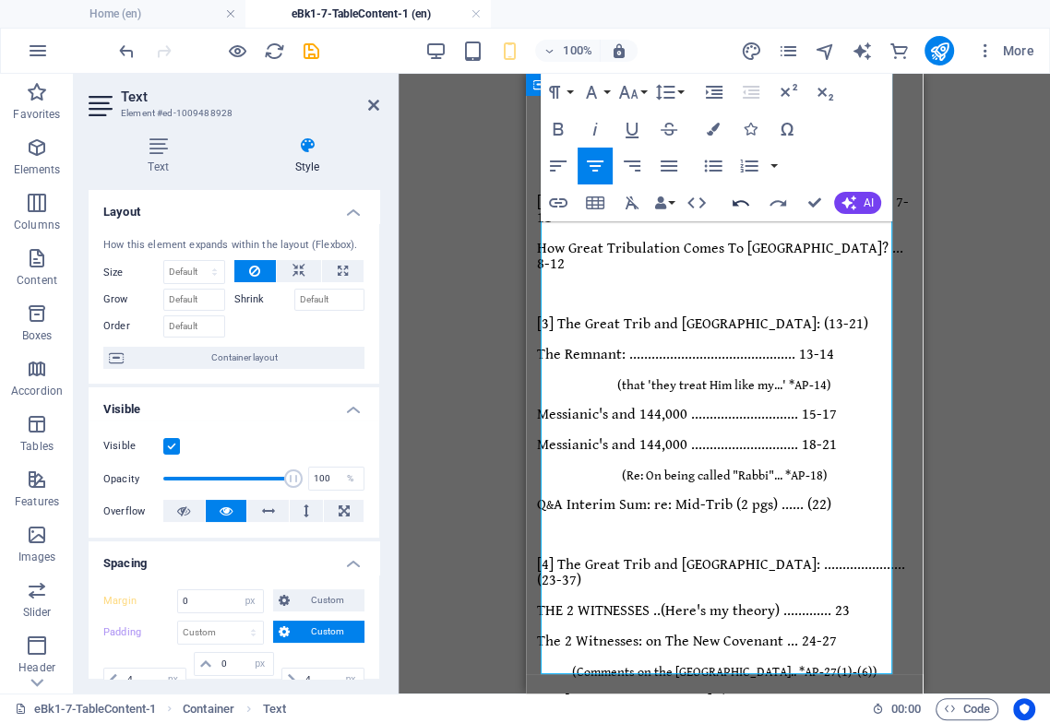
click at [738, 201] on icon "button" at bounding box center [740, 203] width 17 height 6
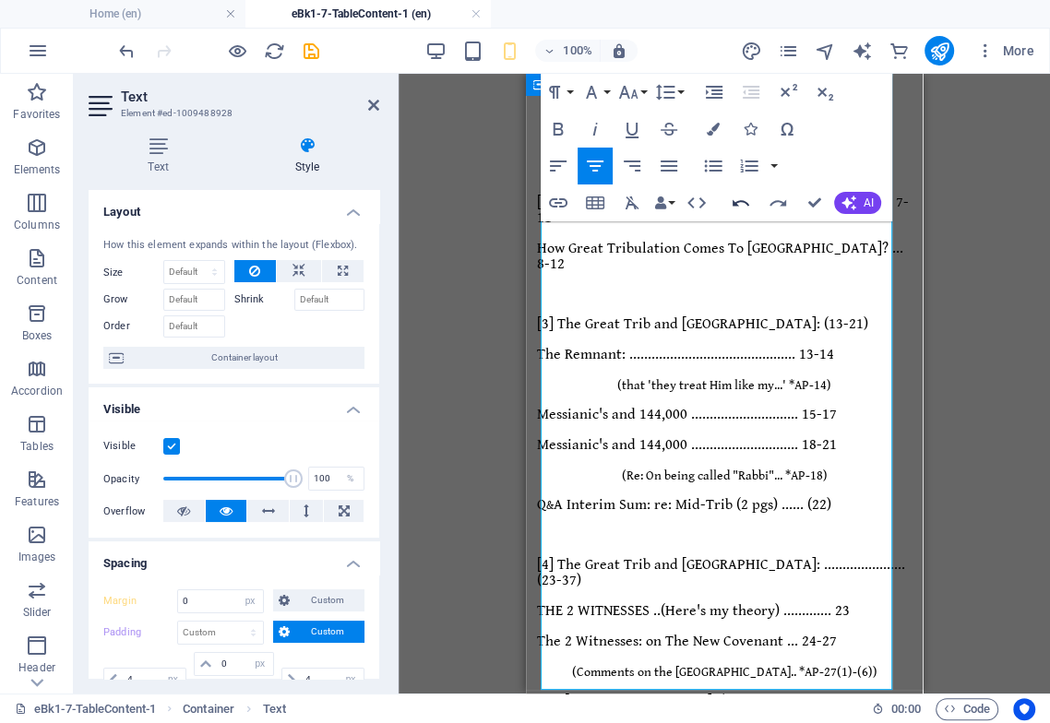
click at [738, 201] on icon "button" at bounding box center [740, 203] width 17 height 6
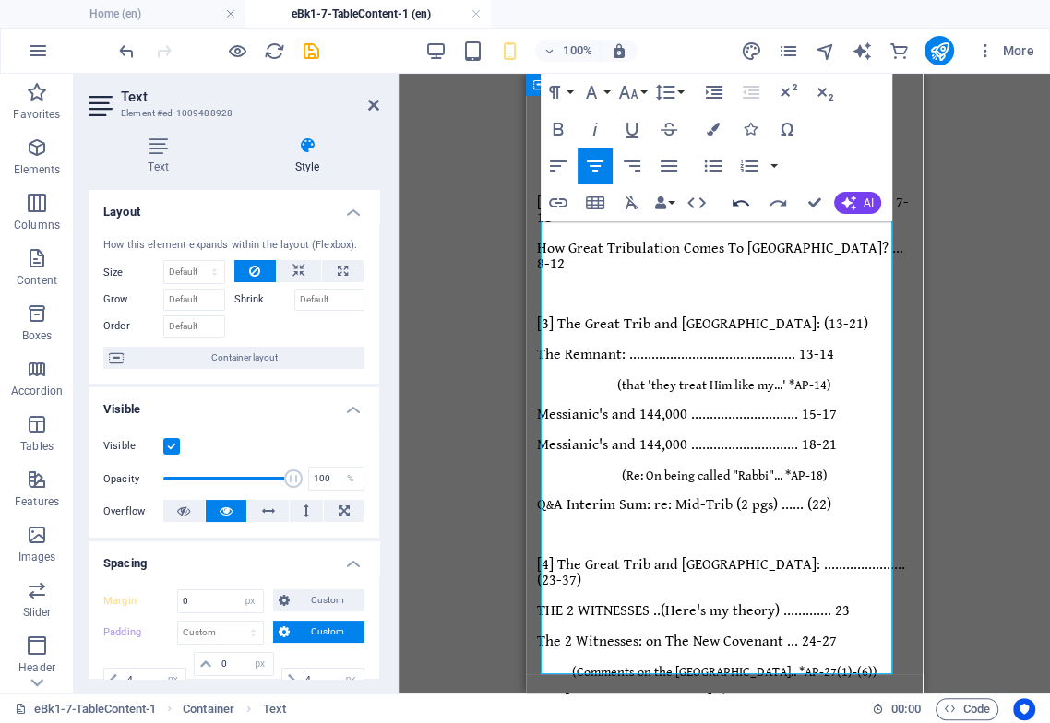
click at [738, 201] on icon "button" at bounding box center [740, 203] width 17 height 6
click at [738, 203] on icon "button" at bounding box center [740, 203] width 22 height 22
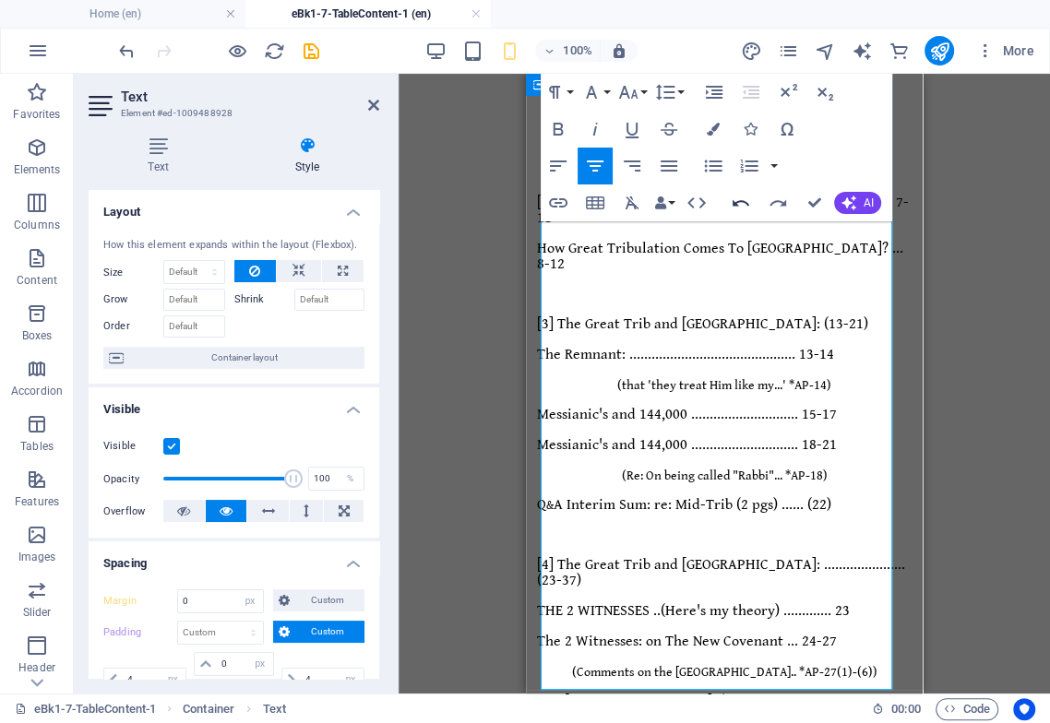
click at [738, 203] on icon "button" at bounding box center [740, 203] width 22 height 22
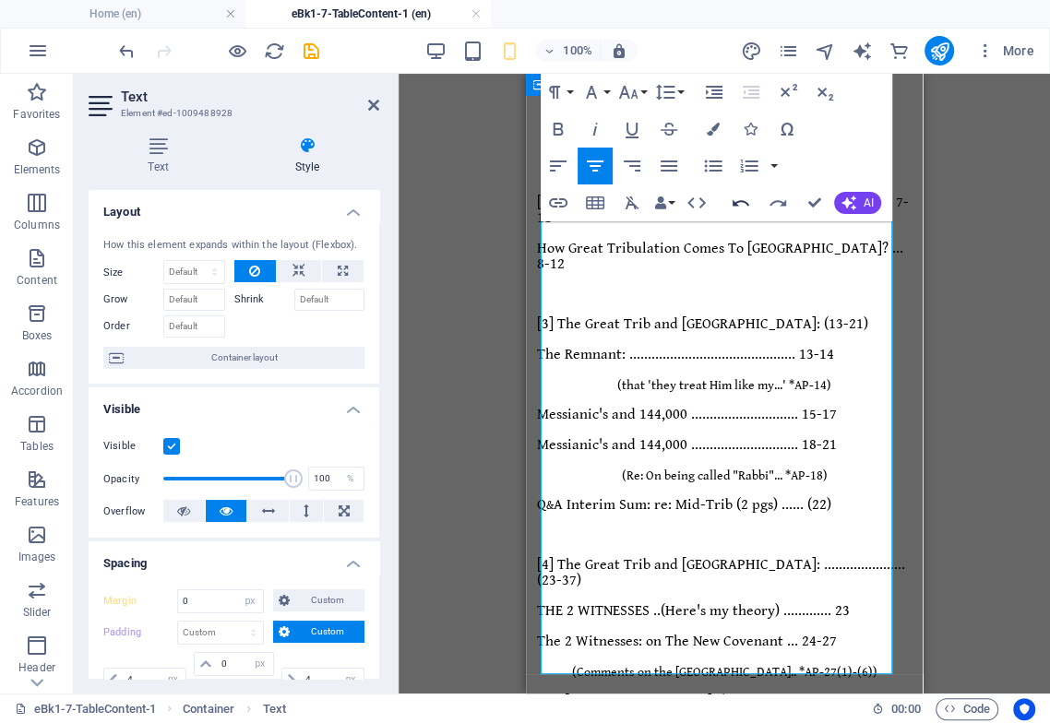
click at [738, 204] on icon "button" at bounding box center [740, 203] width 22 height 22
click at [738, 205] on icon "button" at bounding box center [740, 203] width 22 height 22
click at [738, 206] on icon "button" at bounding box center [740, 203] width 17 height 6
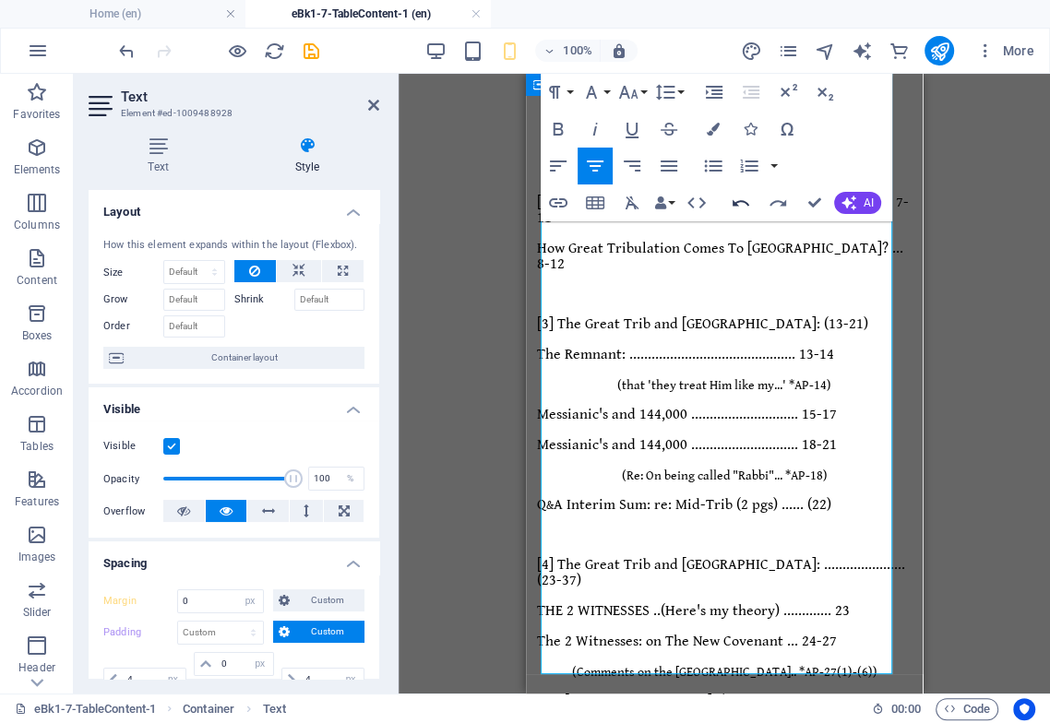
click at [738, 206] on icon "button" at bounding box center [740, 203] width 17 height 6
click at [739, 208] on icon "button" at bounding box center [740, 203] width 22 height 22
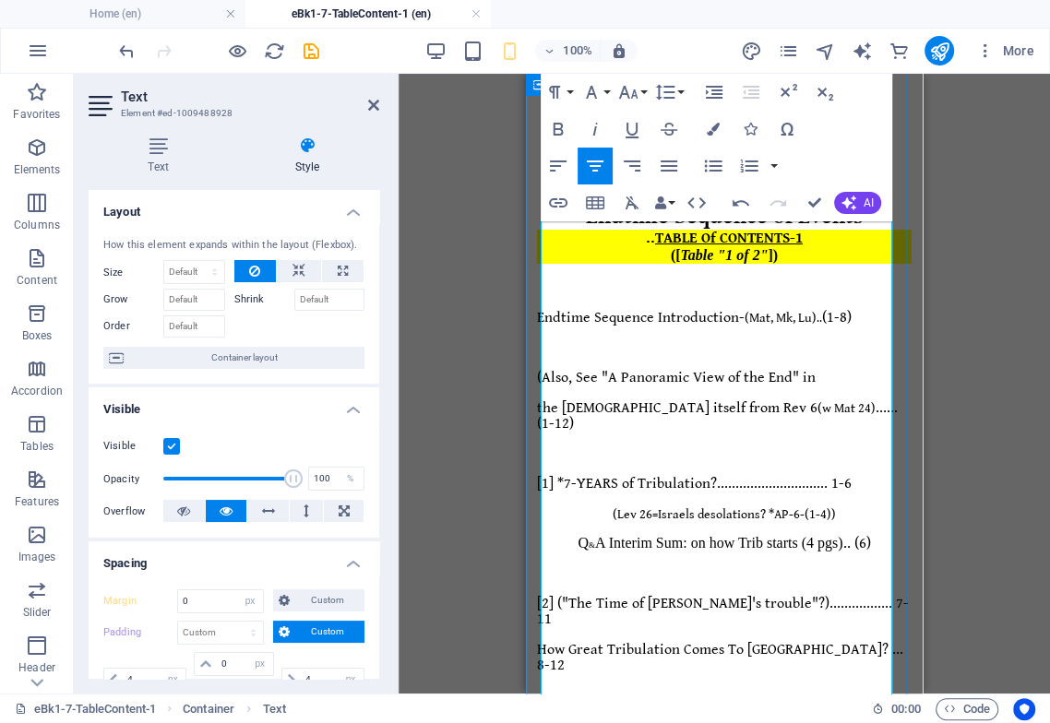
scroll to position [0, 0]
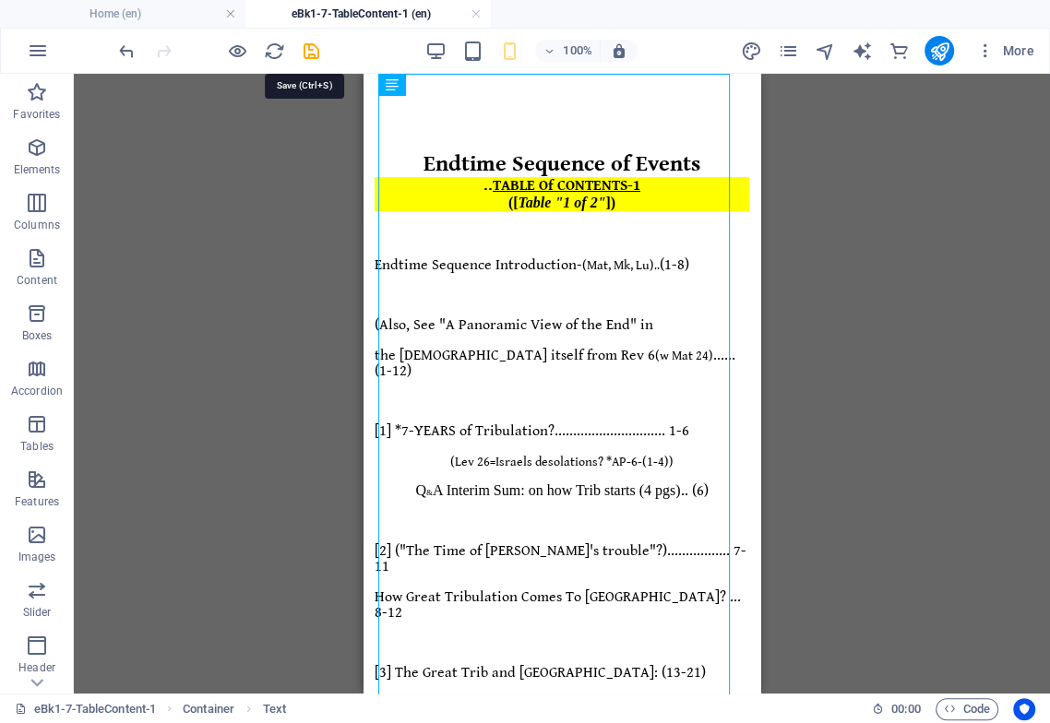
click at [310, 45] on icon "save" at bounding box center [311, 51] width 21 height 21
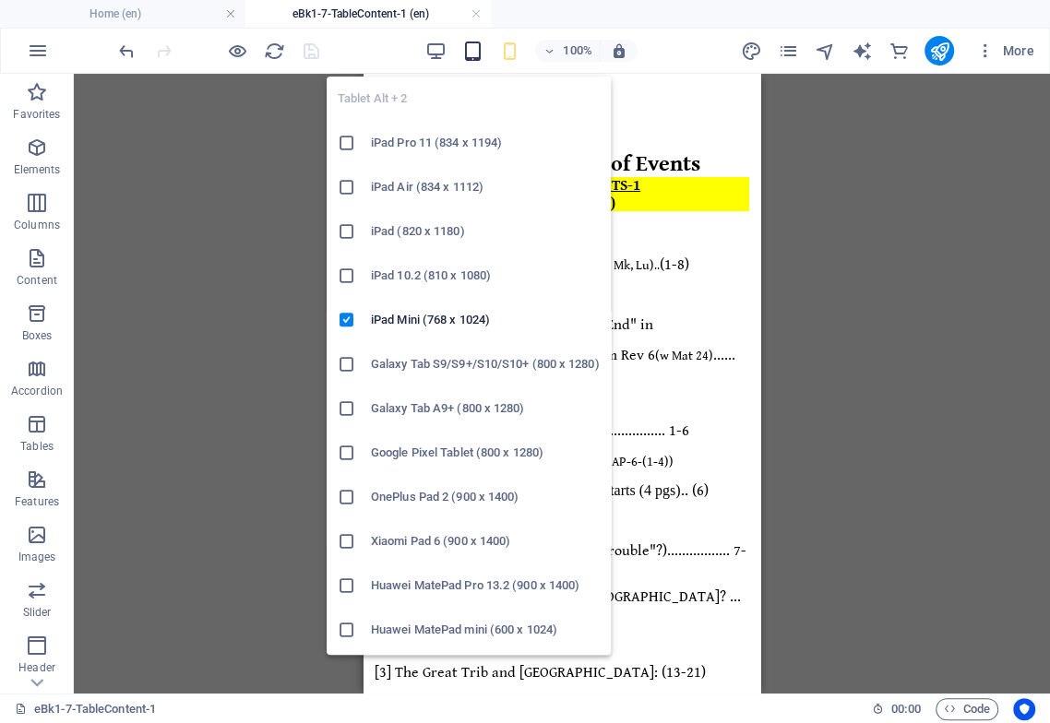
click at [473, 49] on icon "button" at bounding box center [471, 51] width 21 height 21
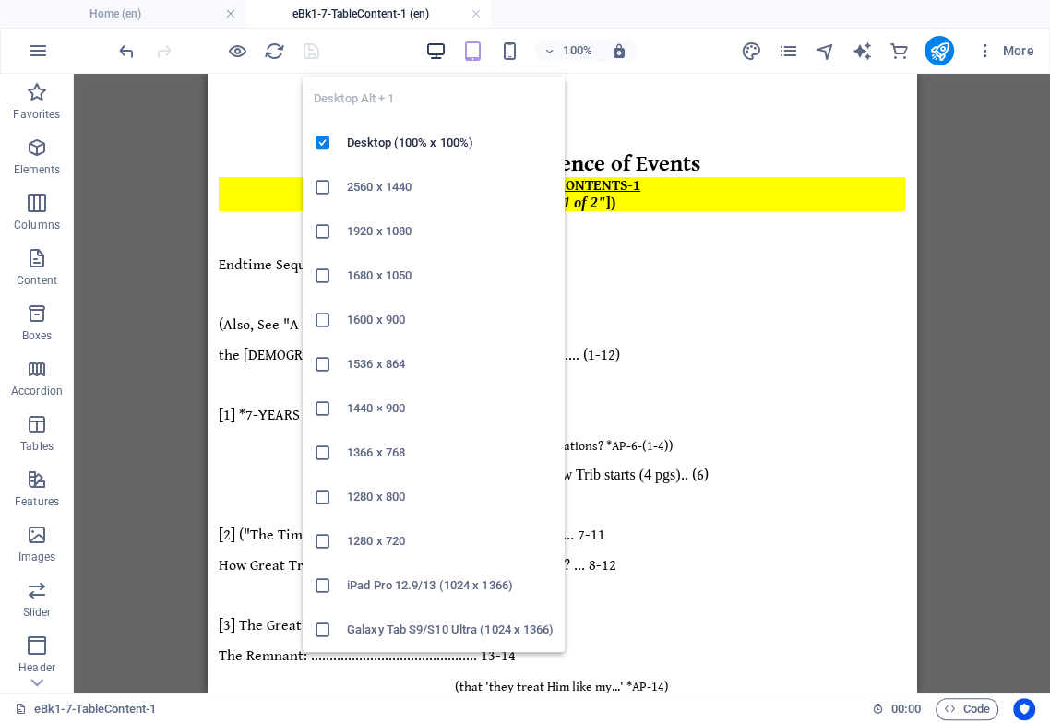
click at [433, 53] on icon "button" at bounding box center [434, 51] width 21 height 21
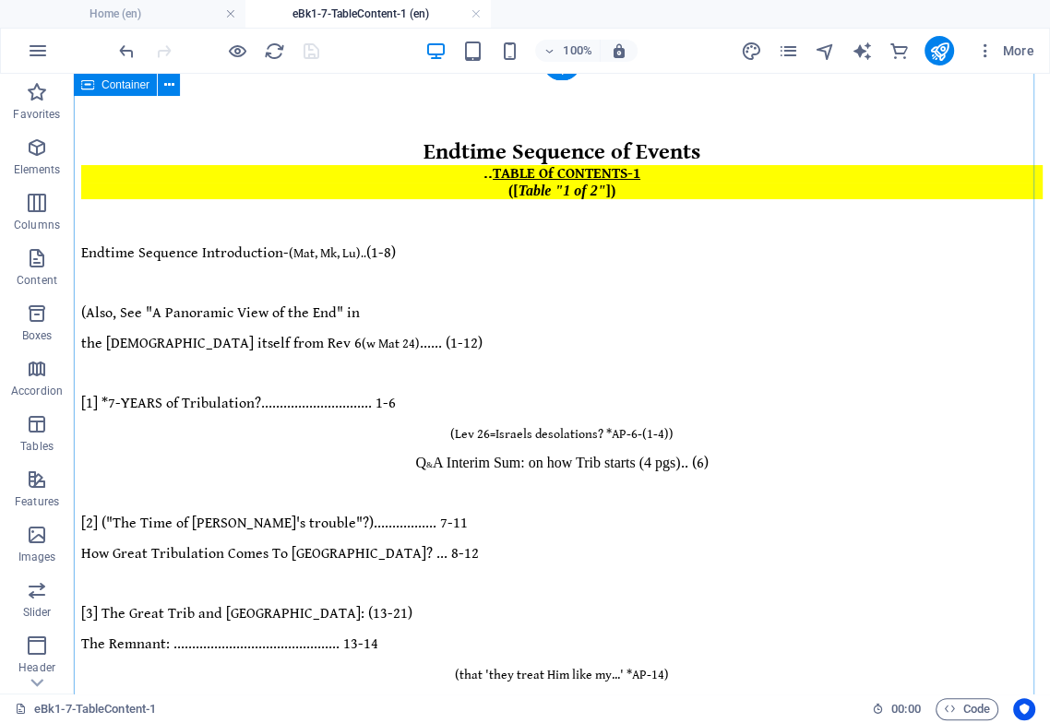
scroll to position [10, 0]
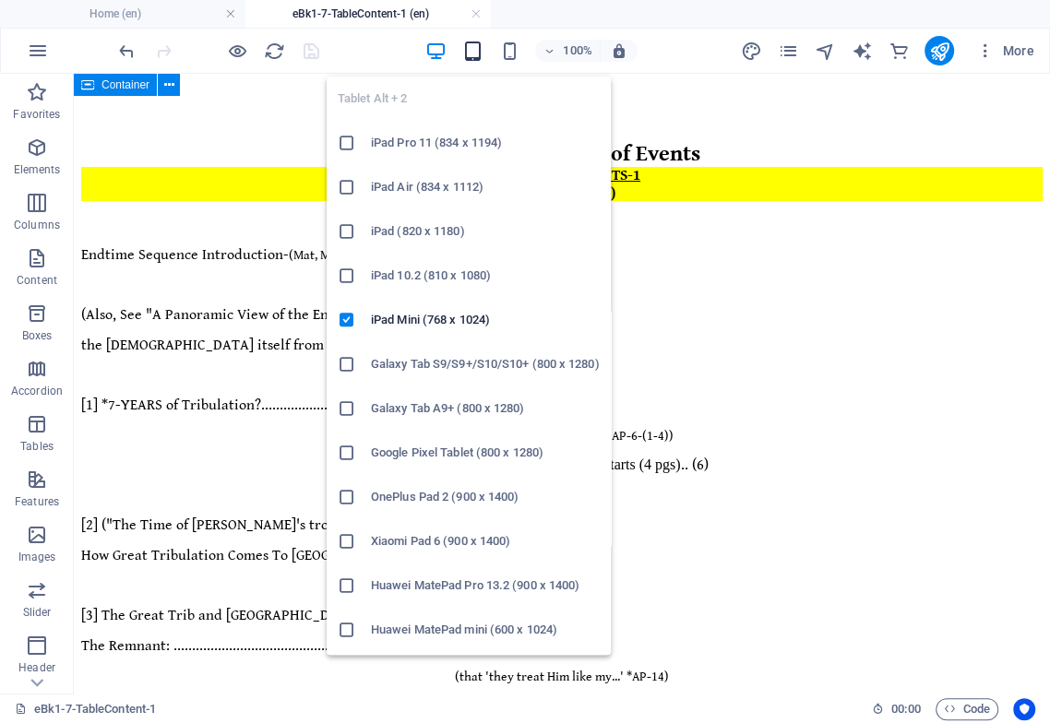
click at [470, 54] on icon "button" at bounding box center [471, 51] width 21 height 21
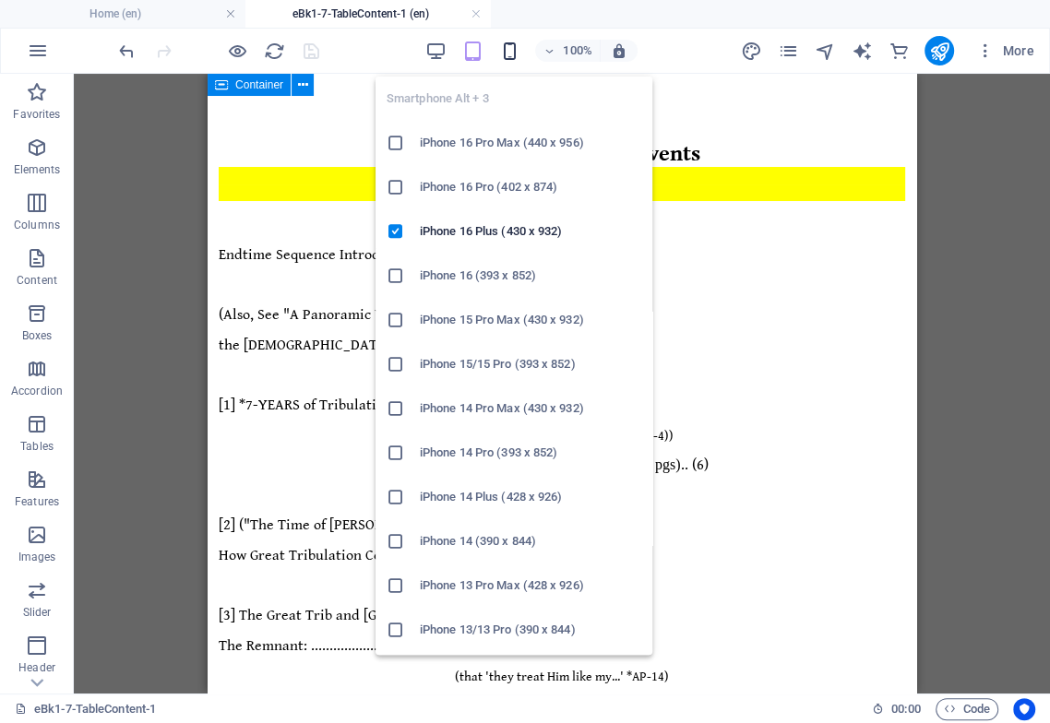
click at [509, 55] on icon "button" at bounding box center [508, 51] width 21 height 21
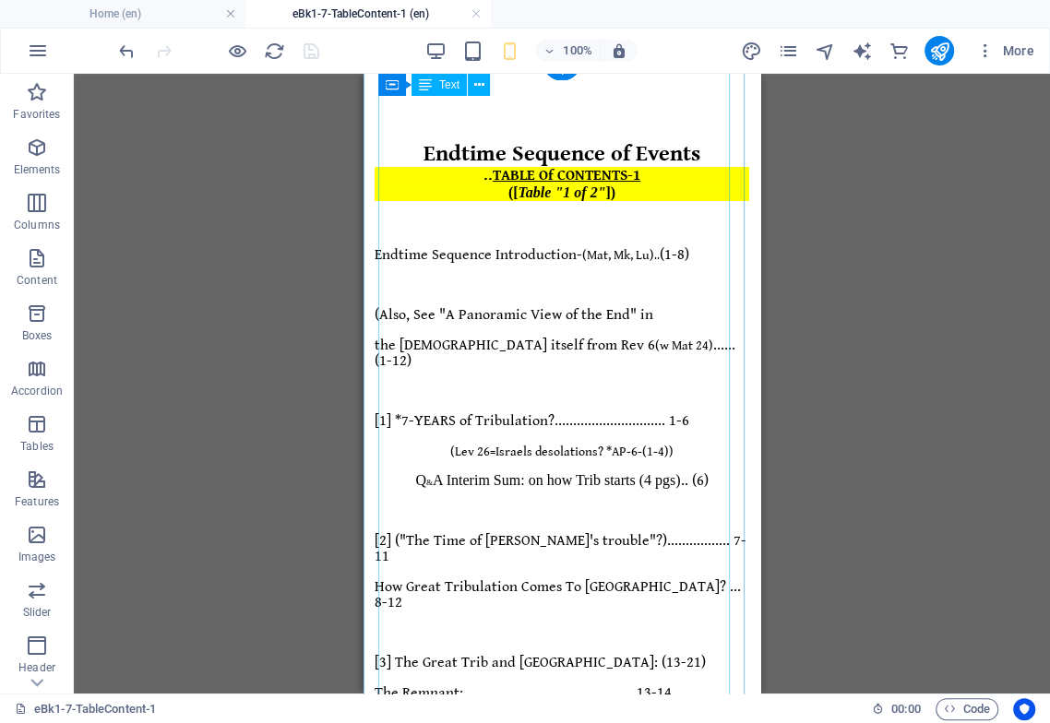
scroll to position [0, 0]
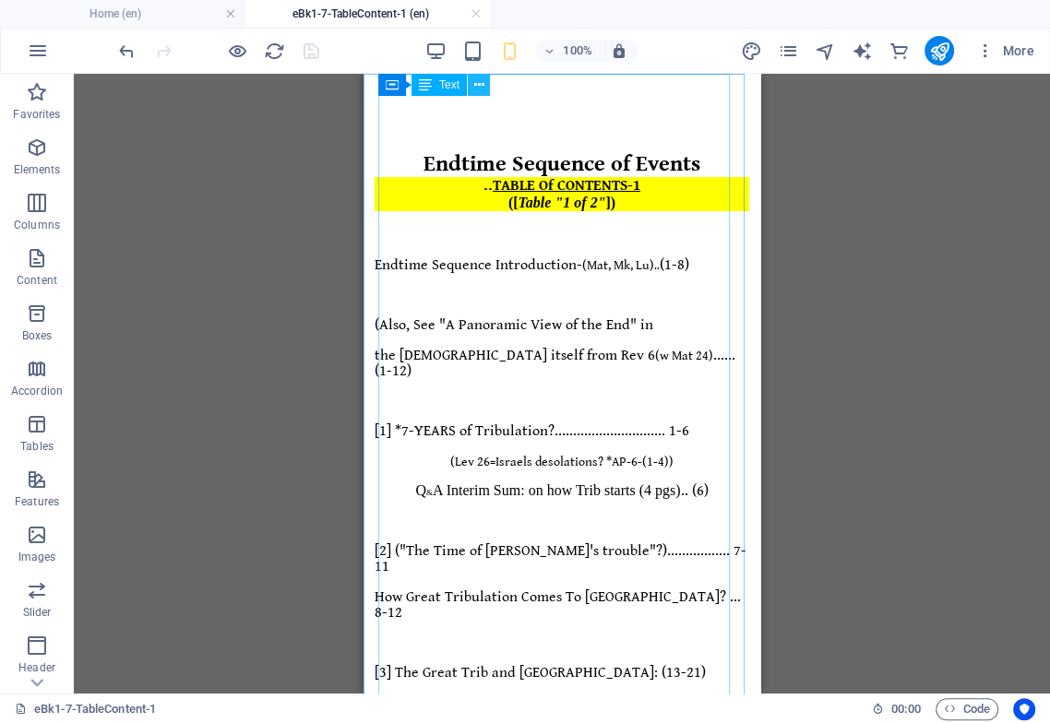
click at [475, 83] on icon at bounding box center [479, 85] width 10 height 19
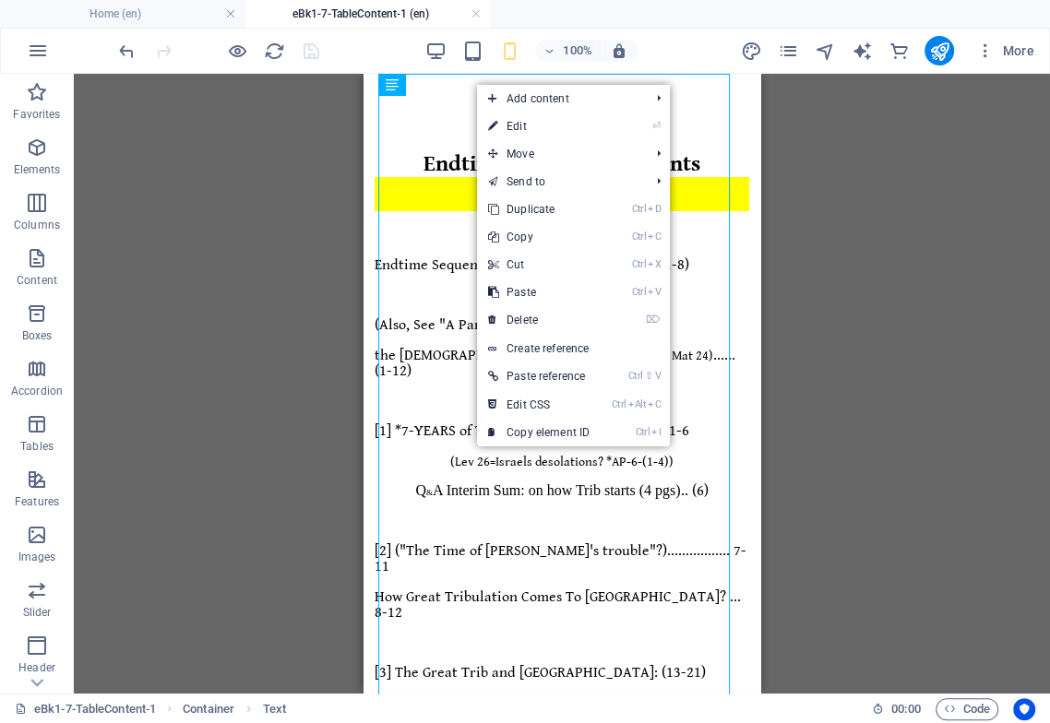
drag, startPoint x: 533, startPoint y: 126, endPoint x: 521, endPoint y: 127, distance: 12.0
click at [531, 125] on link "⏎ Edit" at bounding box center [539, 127] width 124 height 28
select select "px"
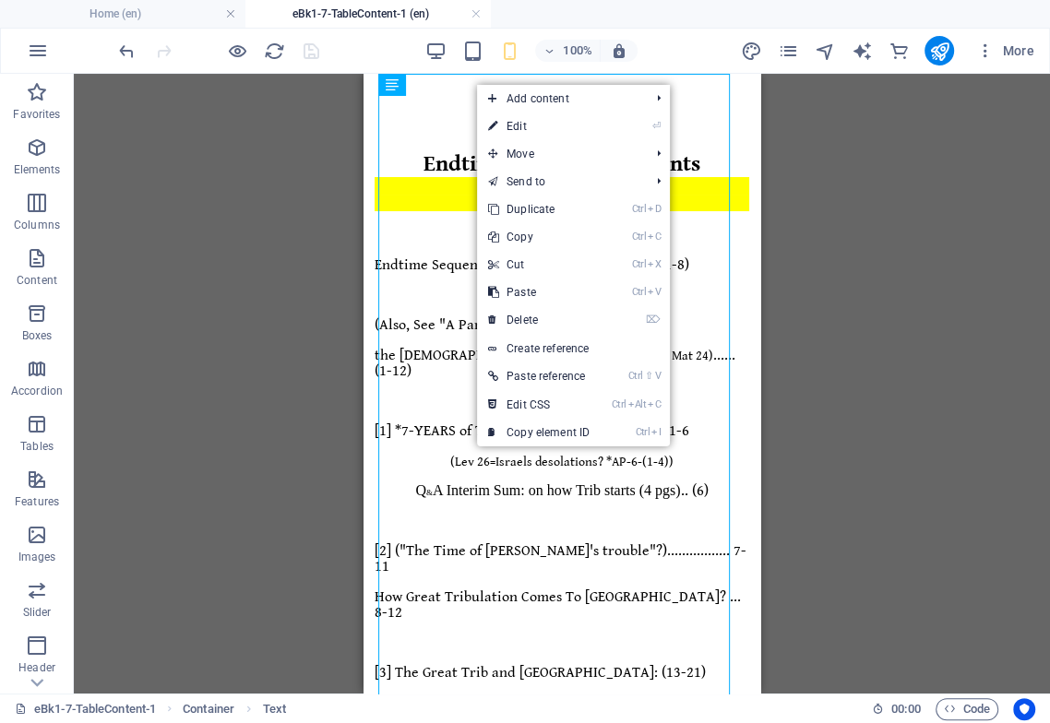
select select "px"
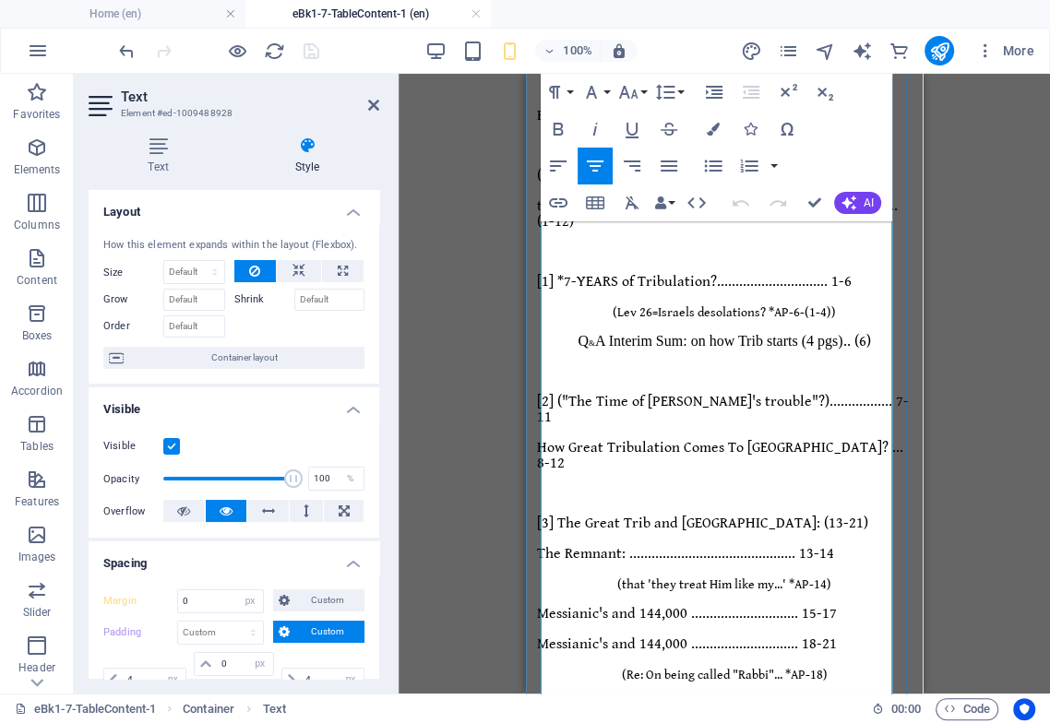
scroll to position [307, 0]
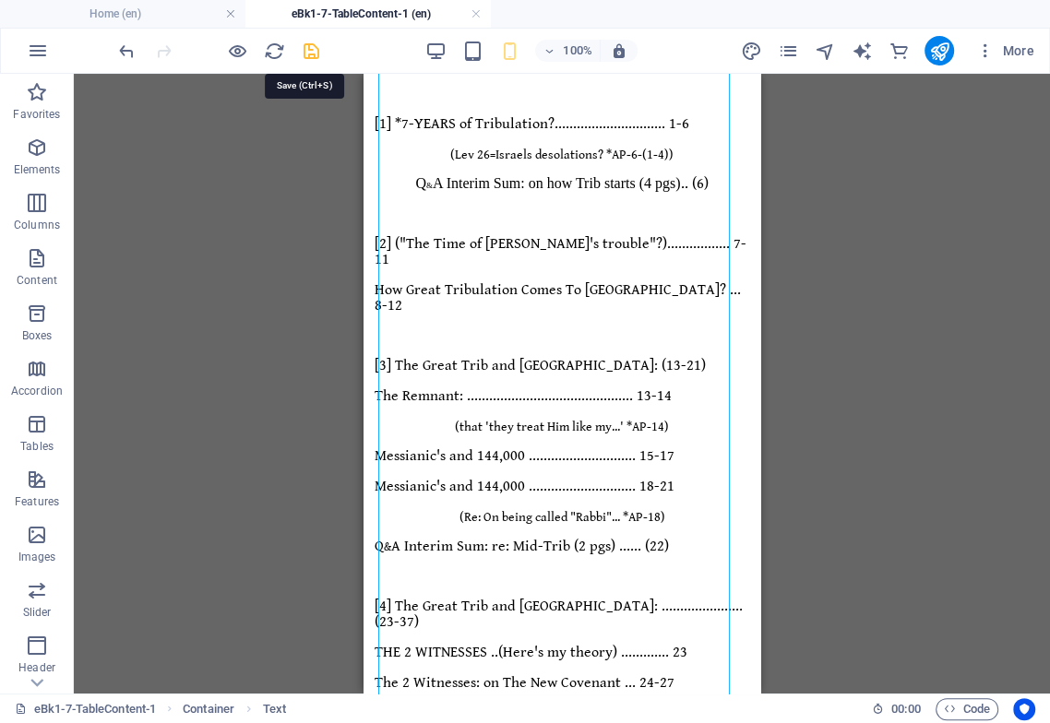
click at [309, 49] on icon "save" at bounding box center [311, 51] width 21 height 21
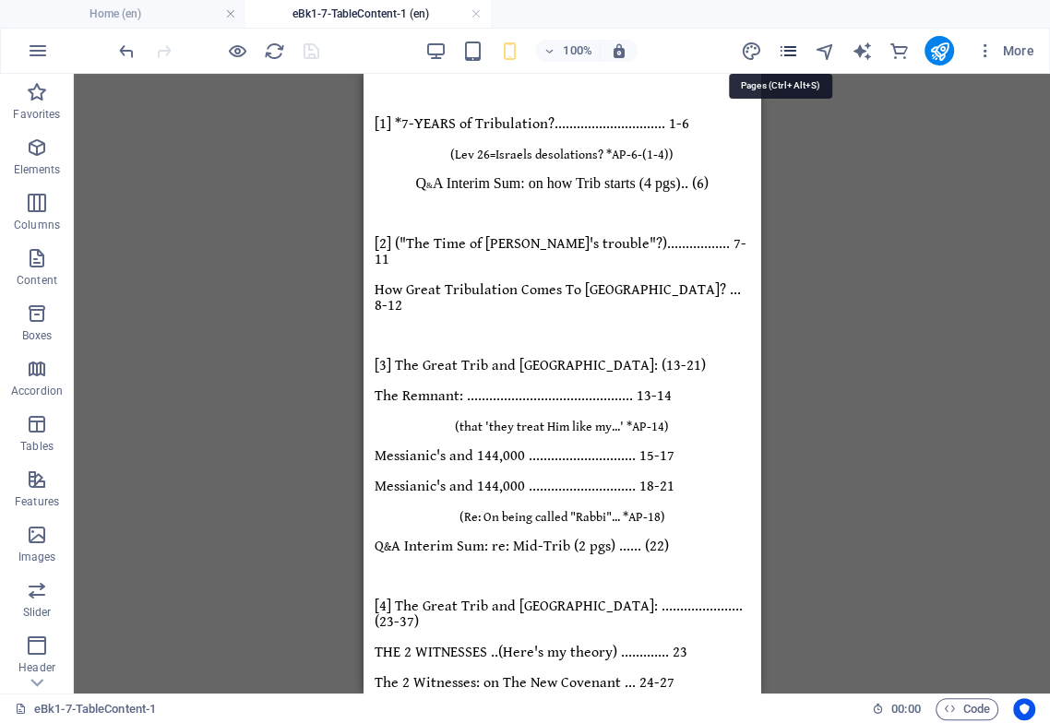
click at [787, 48] on icon "pages" at bounding box center [787, 51] width 21 height 21
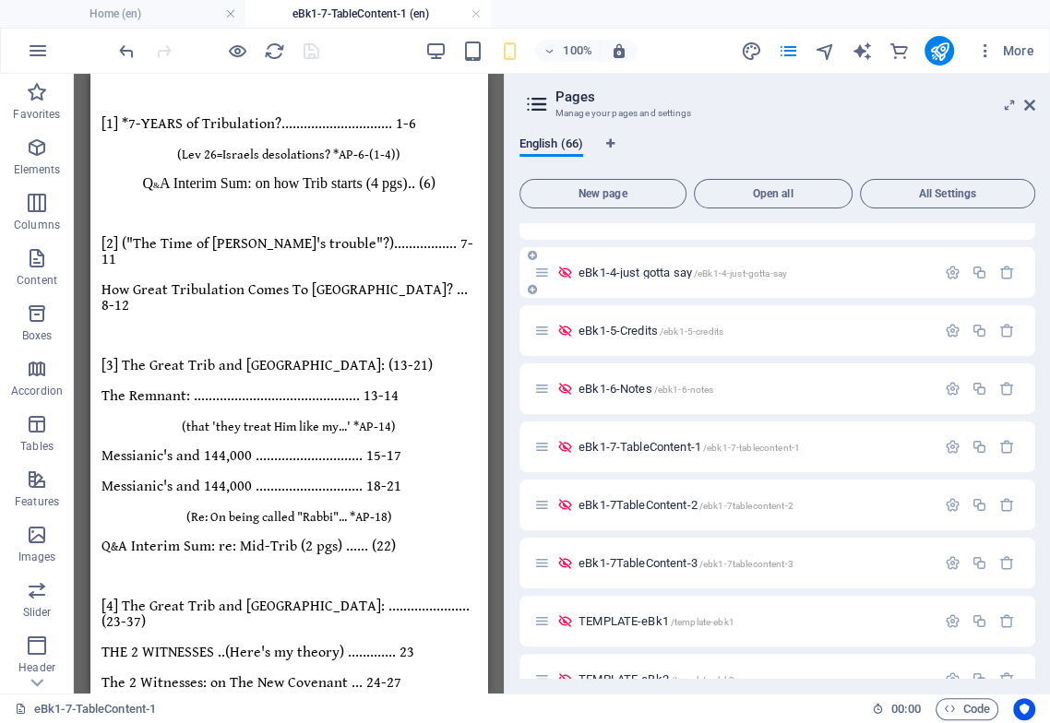
scroll to position [819, 0]
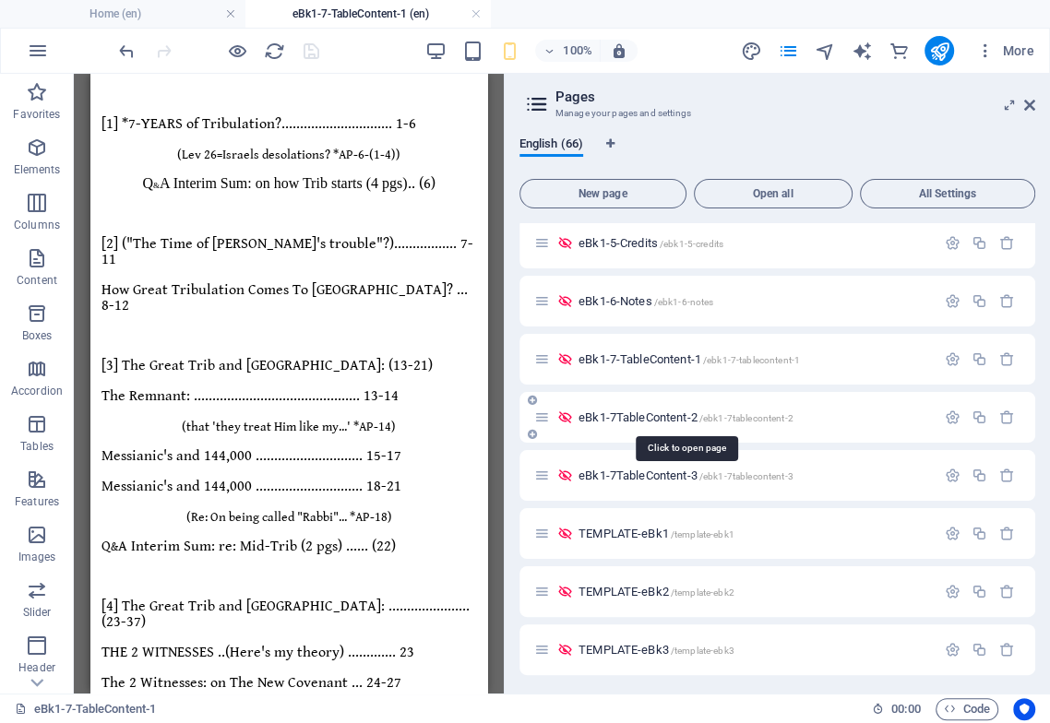
click at [668, 415] on span "eBk1-7TableContent-2 /ebk1-7tablecontent-2" at bounding box center [685, 417] width 215 height 14
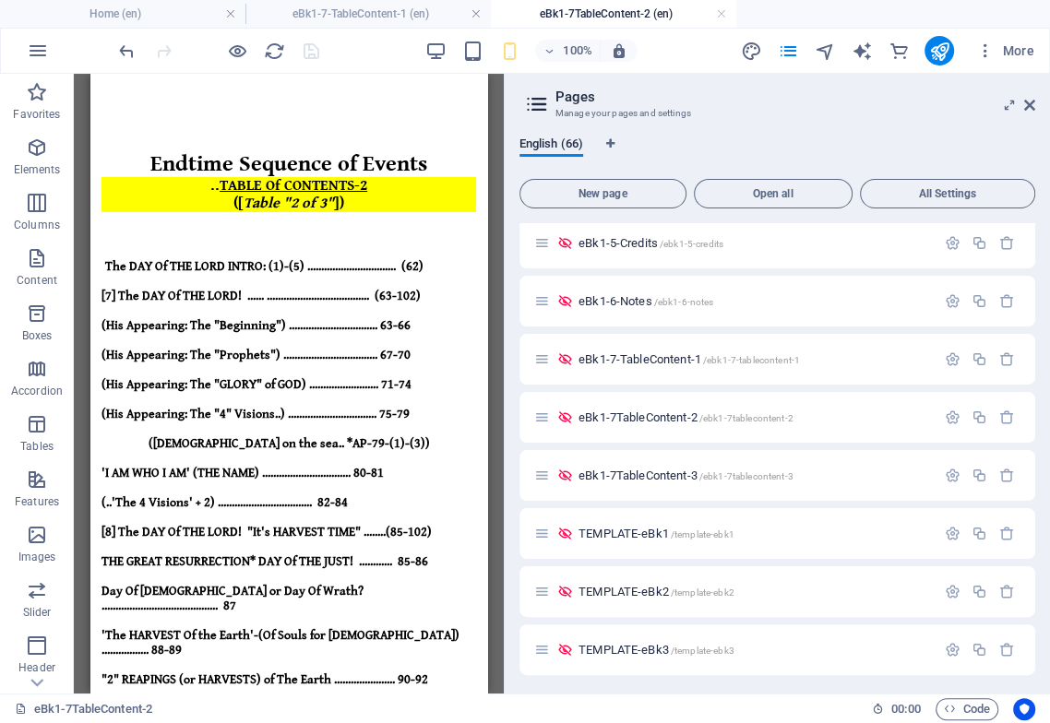
scroll to position [0, 0]
click at [674, 355] on span "eBk1-7-TableContent-1 /ebk1-7-tablecontent-1" at bounding box center [688, 359] width 221 height 14
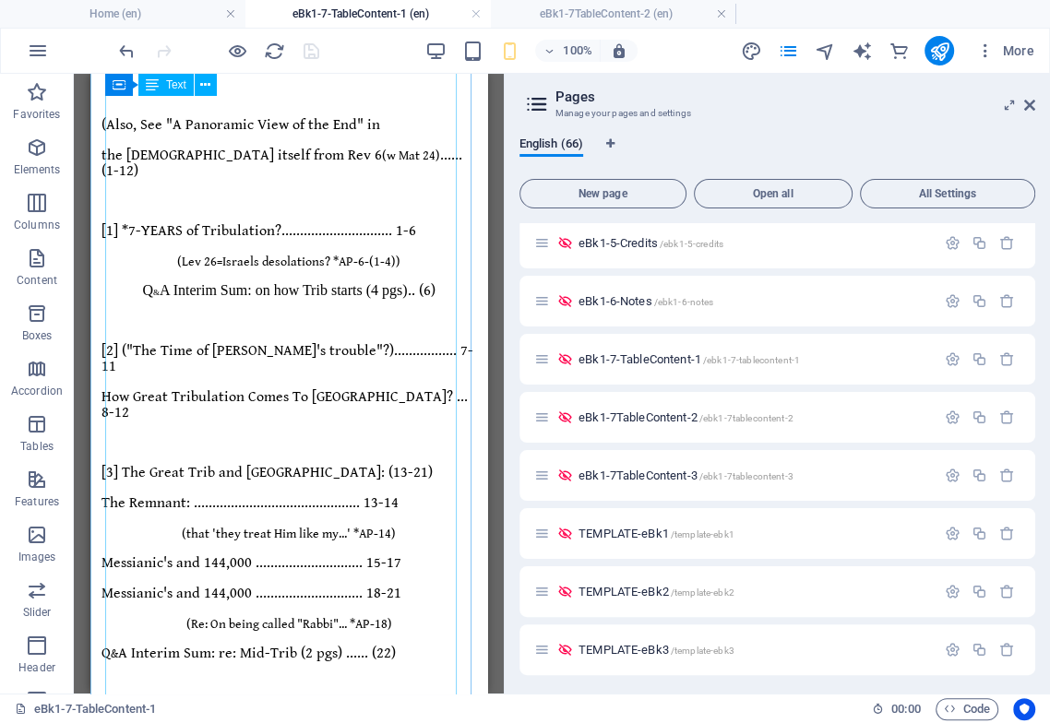
scroll to position [77, 0]
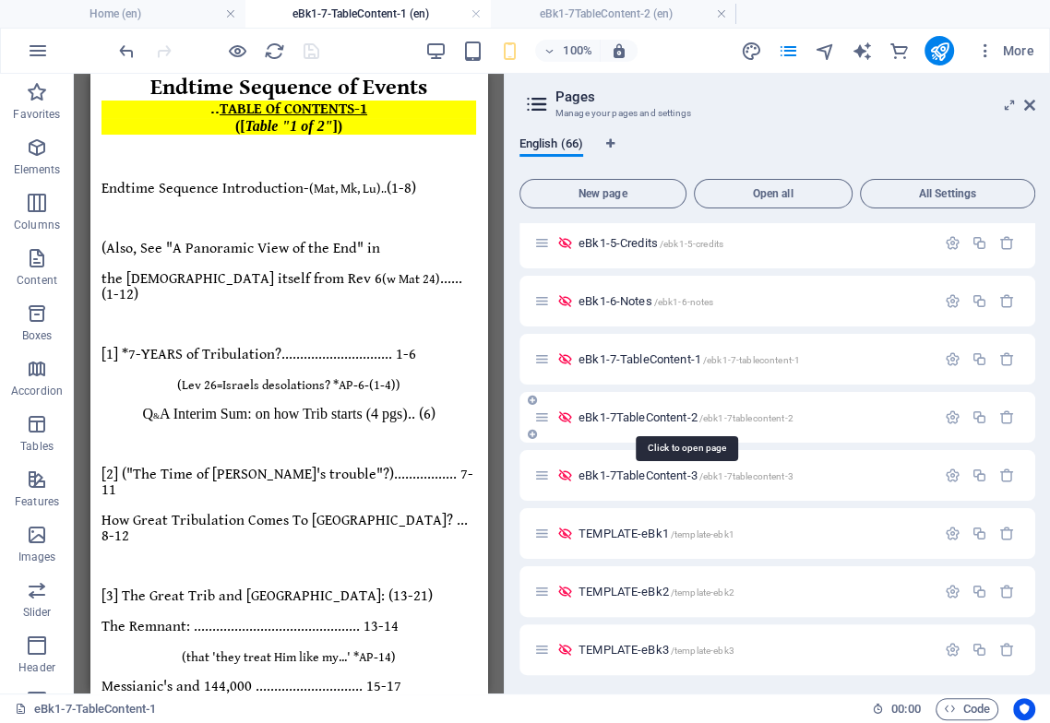
click at [675, 421] on span "eBk1-7TableContent-2 /ebk1-7tablecontent-2" at bounding box center [685, 417] width 215 height 14
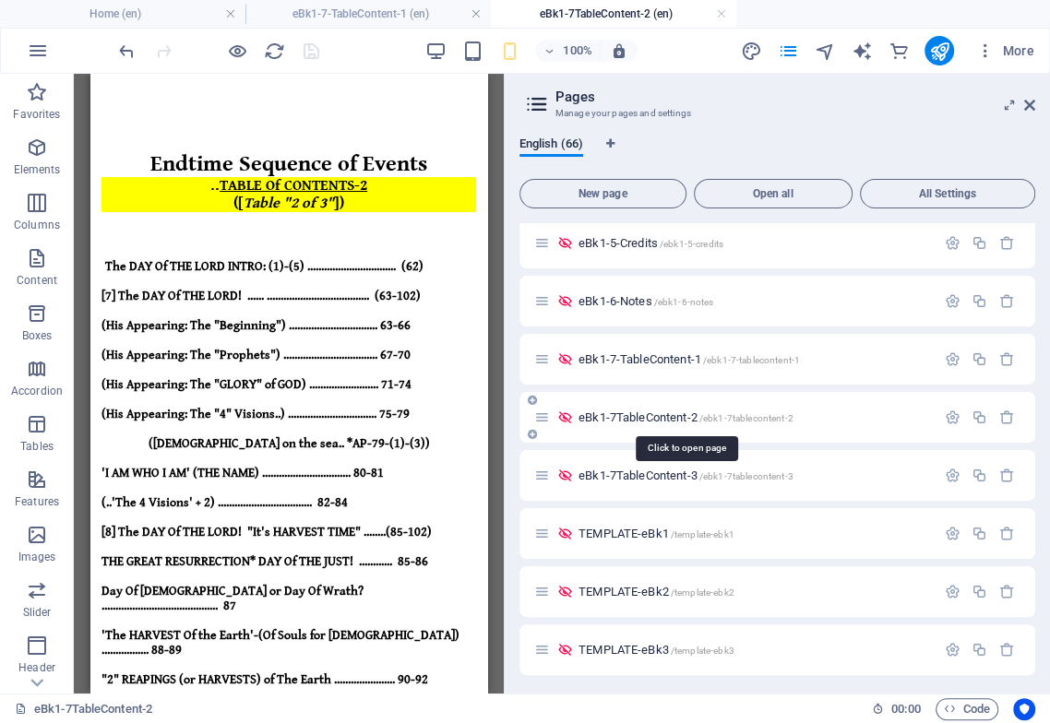
scroll to position [0, 0]
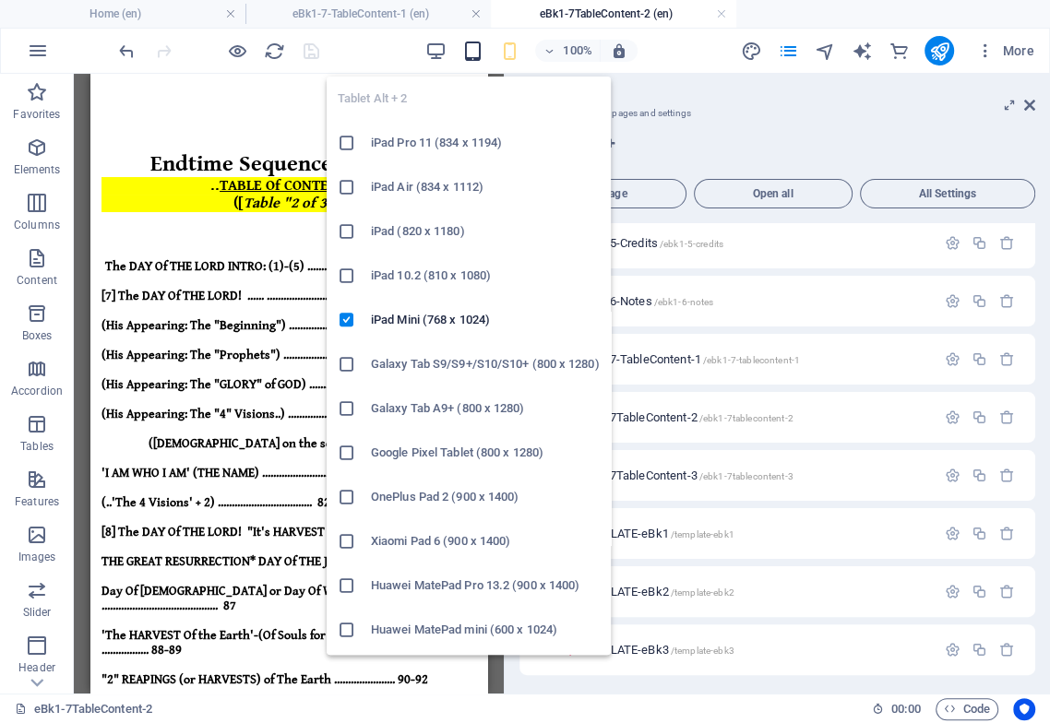
click at [476, 54] on icon "button" at bounding box center [471, 51] width 21 height 21
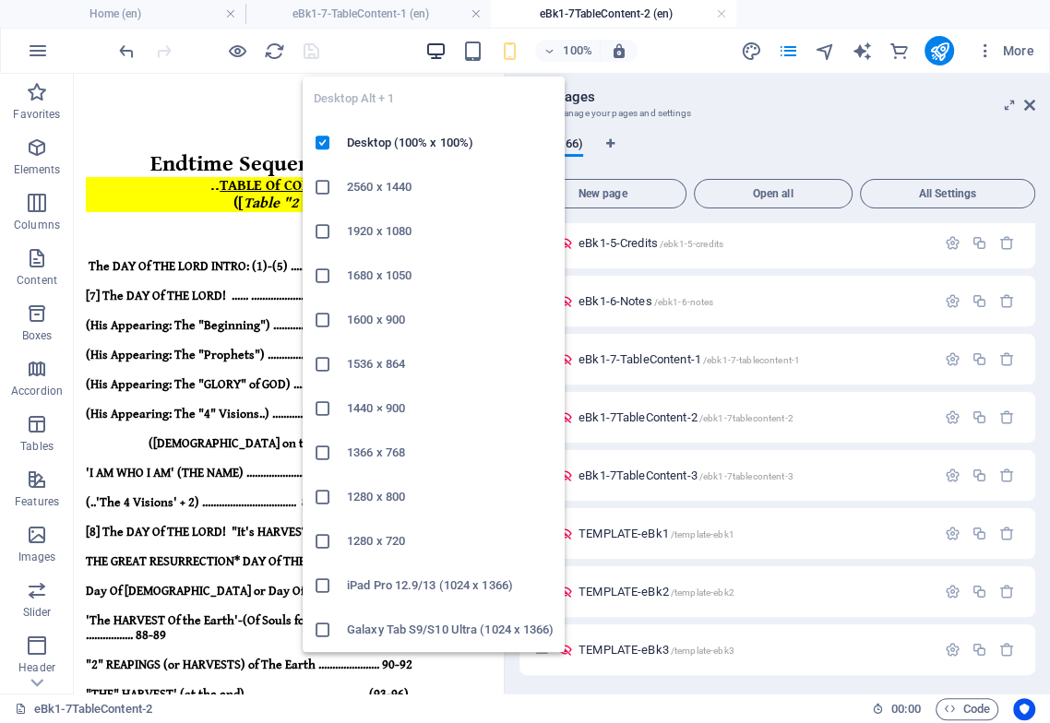
click at [430, 49] on icon "button" at bounding box center [434, 51] width 21 height 21
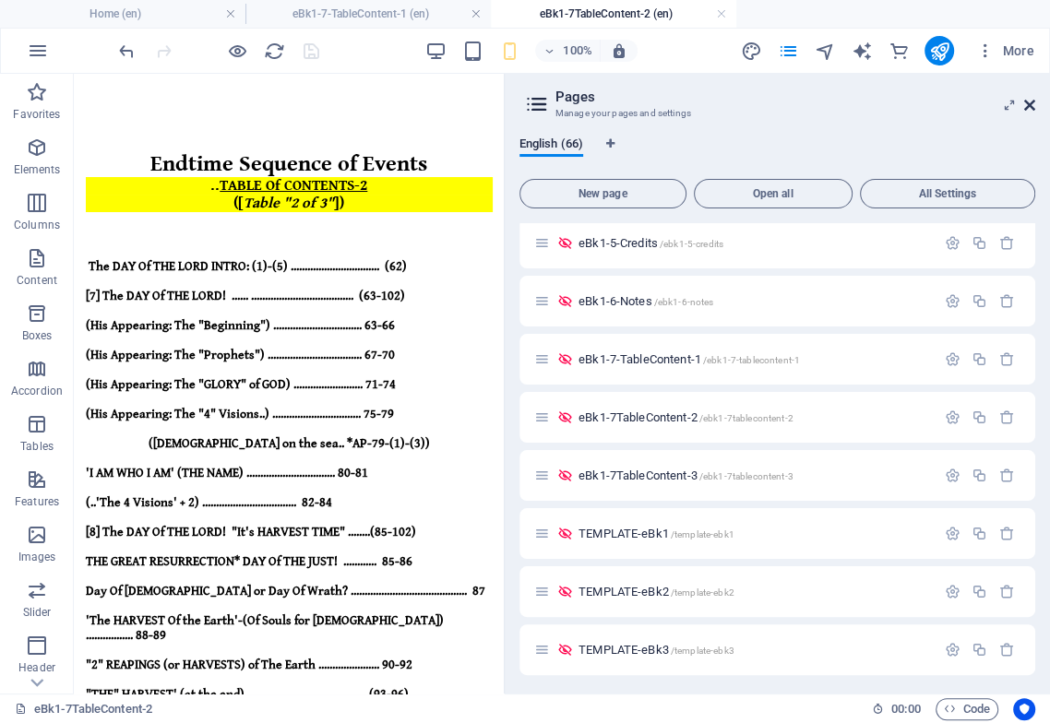
click at [1029, 102] on icon at bounding box center [1029, 105] width 11 height 15
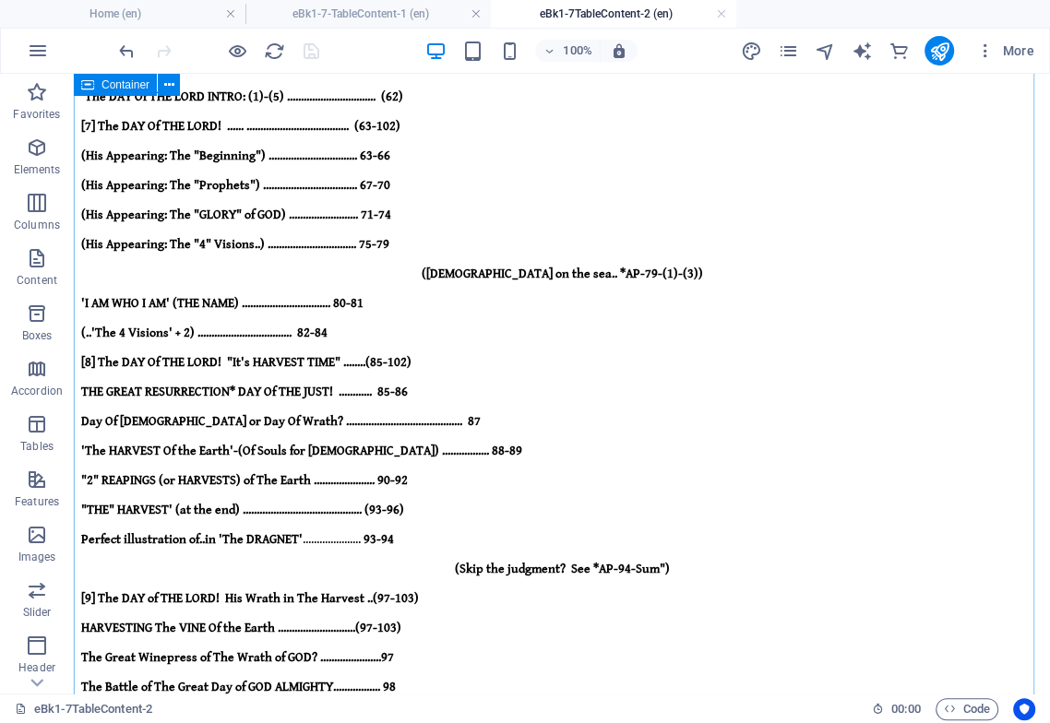
scroll to position [205, 0]
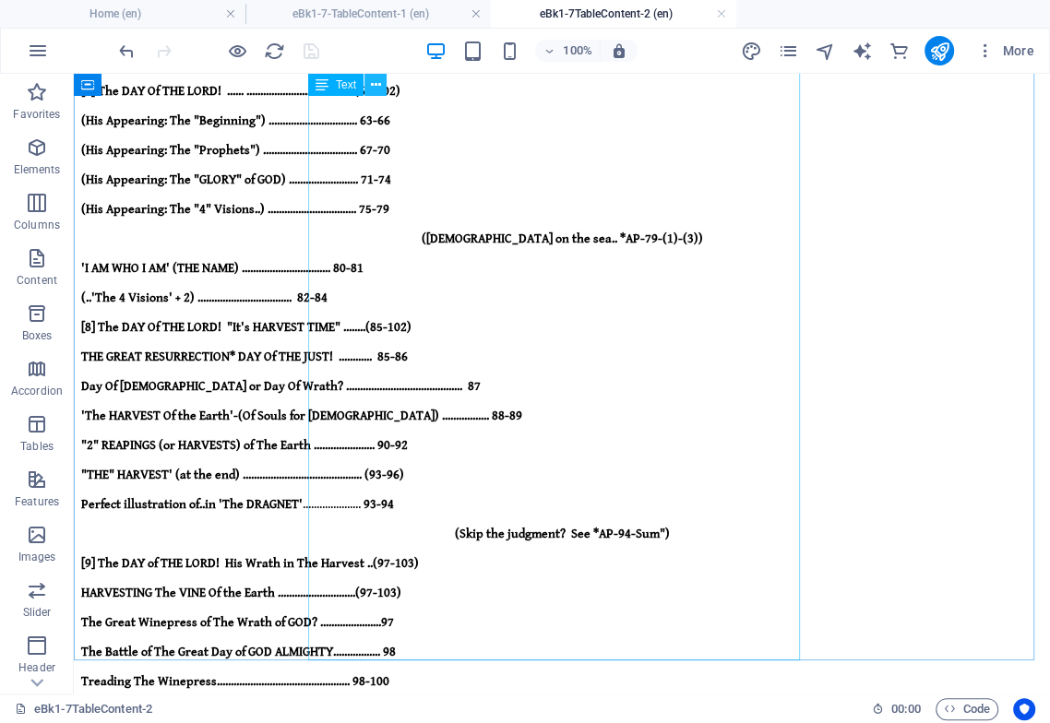
click at [374, 81] on icon at bounding box center [375, 85] width 10 height 19
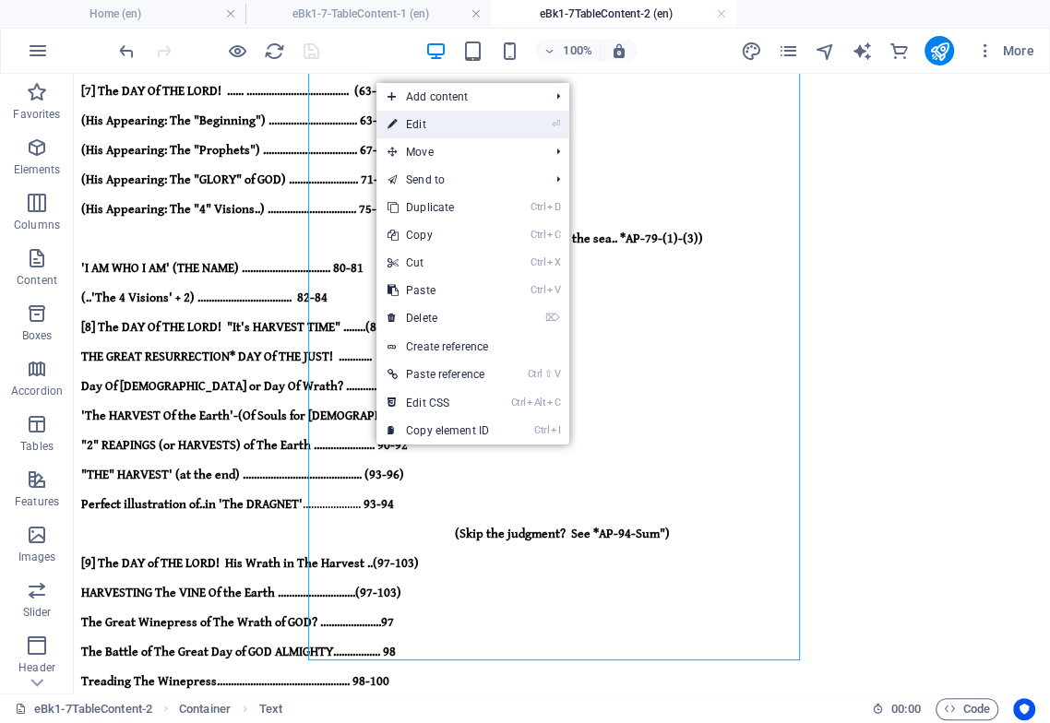
click at [413, 123] on link "⏎ Edit" at bounding box center [438, 125] width 124 height 28
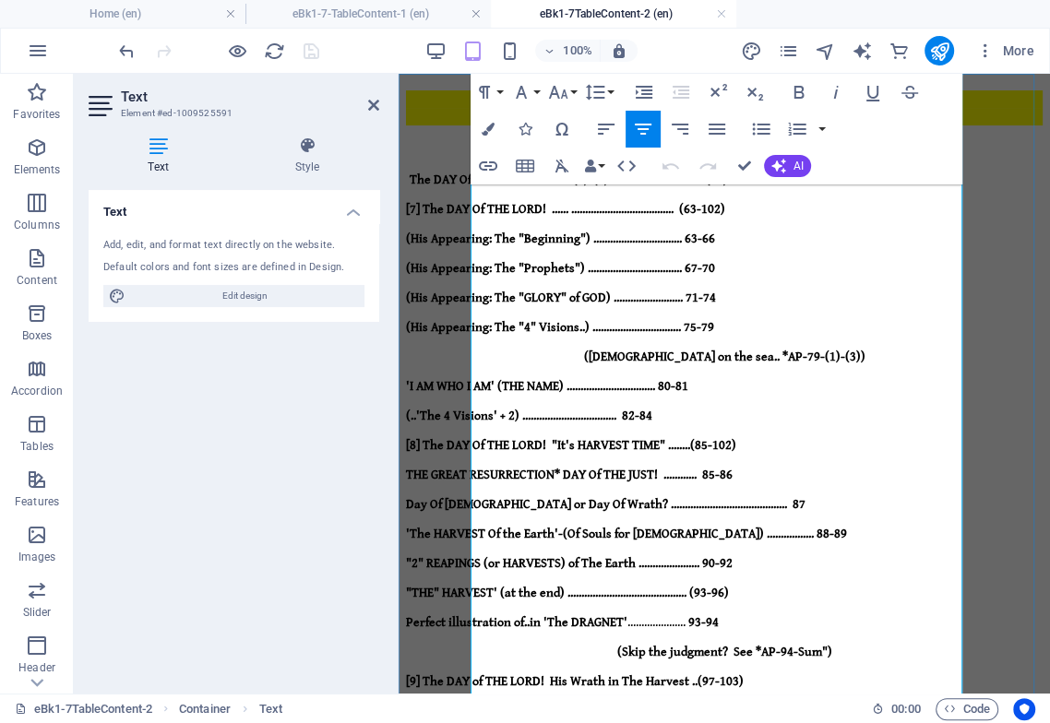
scroll to position [0, 0]
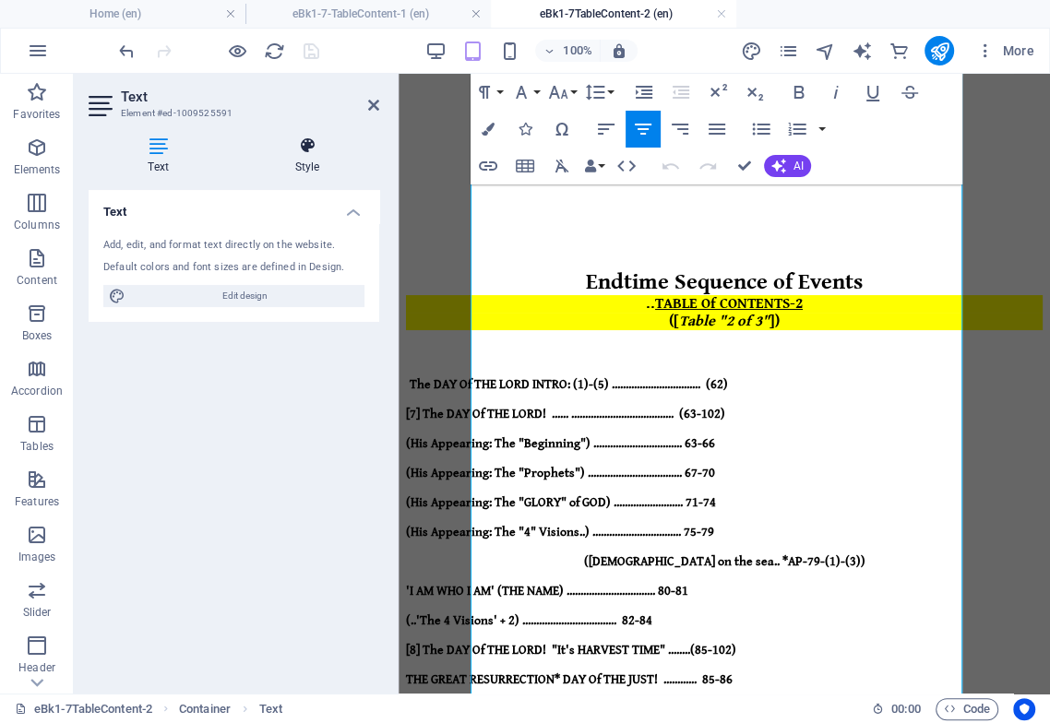
click at [314, 159] on h4 "Style" at bounding box center [307, 155] width 144 height 39
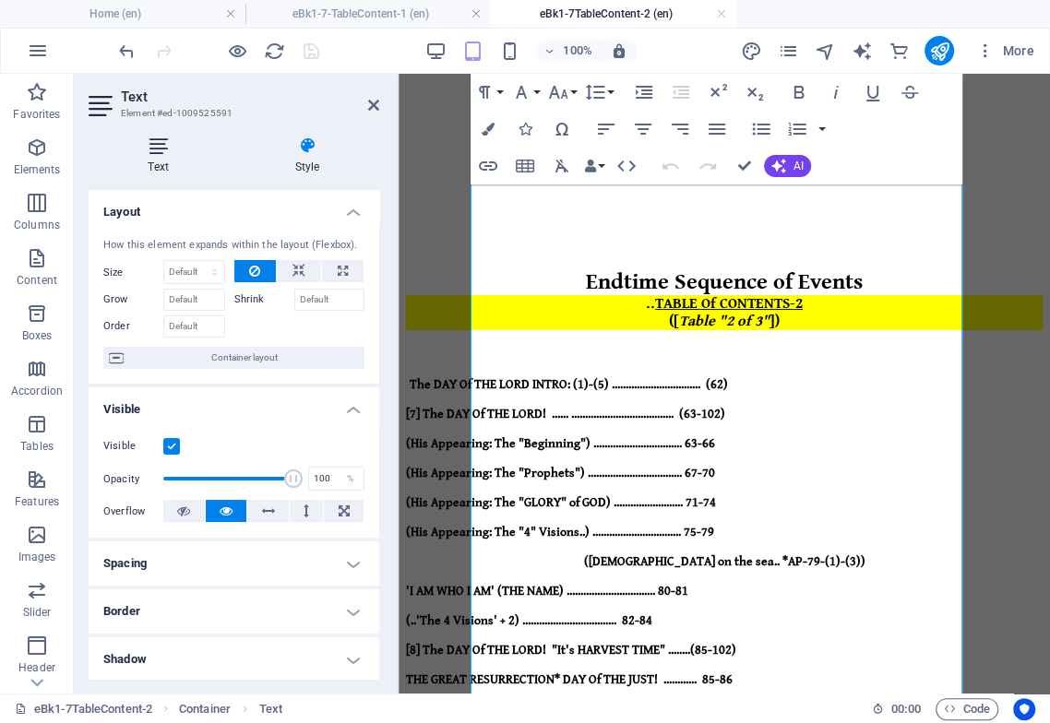
click at [159, 151] on icon at bounding box center [158, 145] width 139 height 18
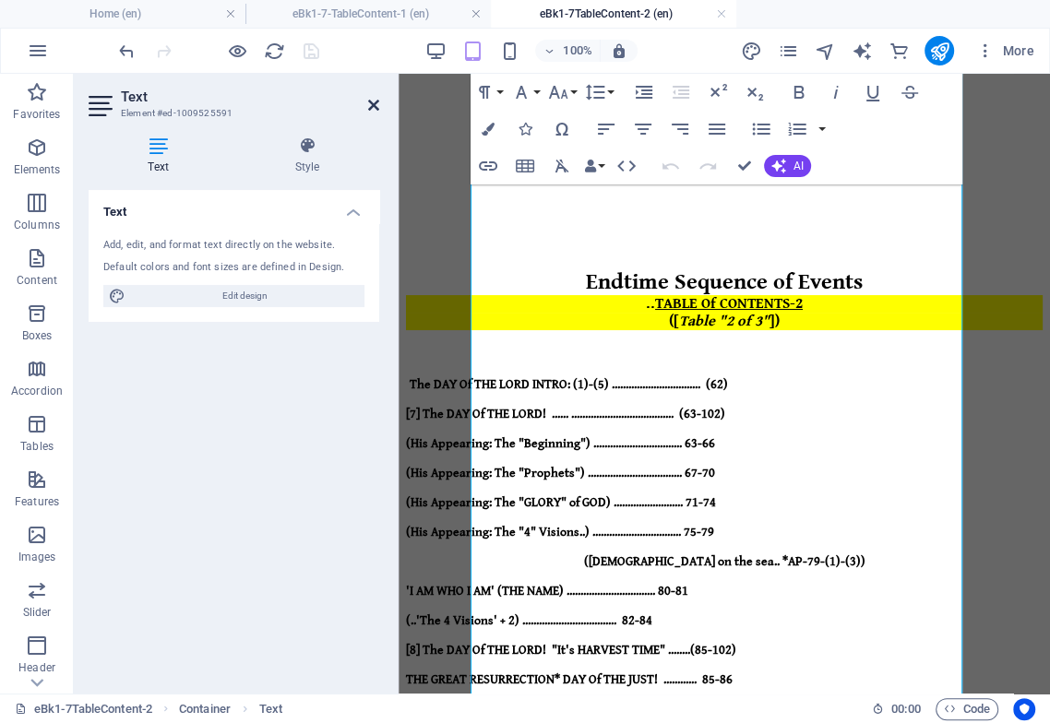
click at [372, 107] on icon at bounding box center [373, 105] width 11 height 15
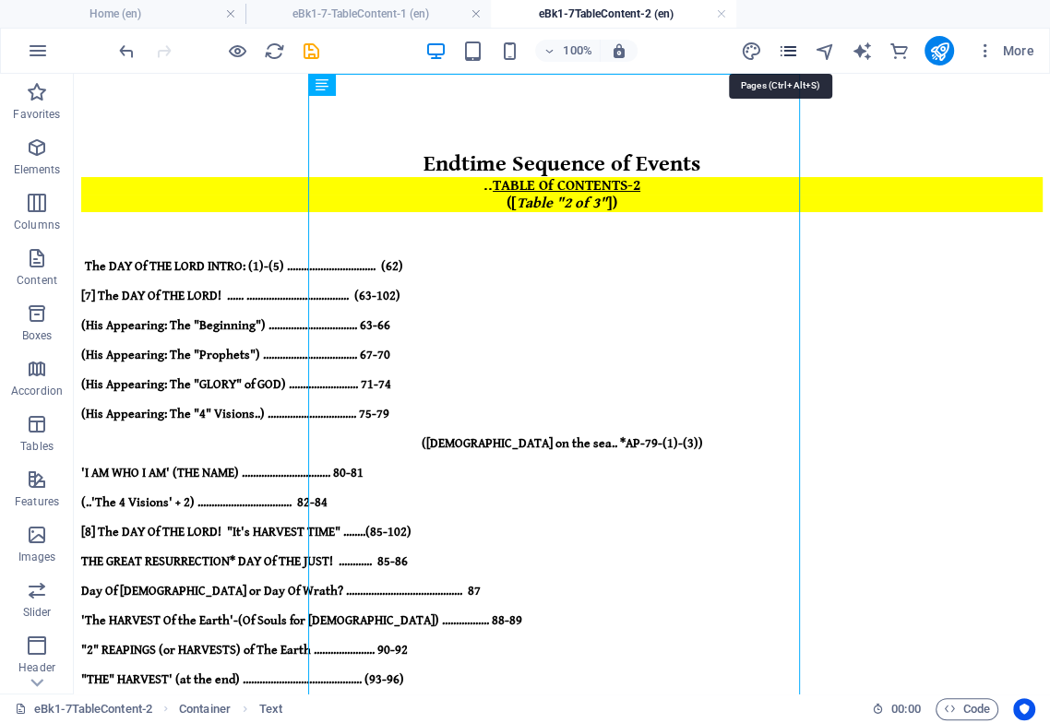
click at [790, 50] on icon "pages" at bounding box center [787, 51] width 21 height 21
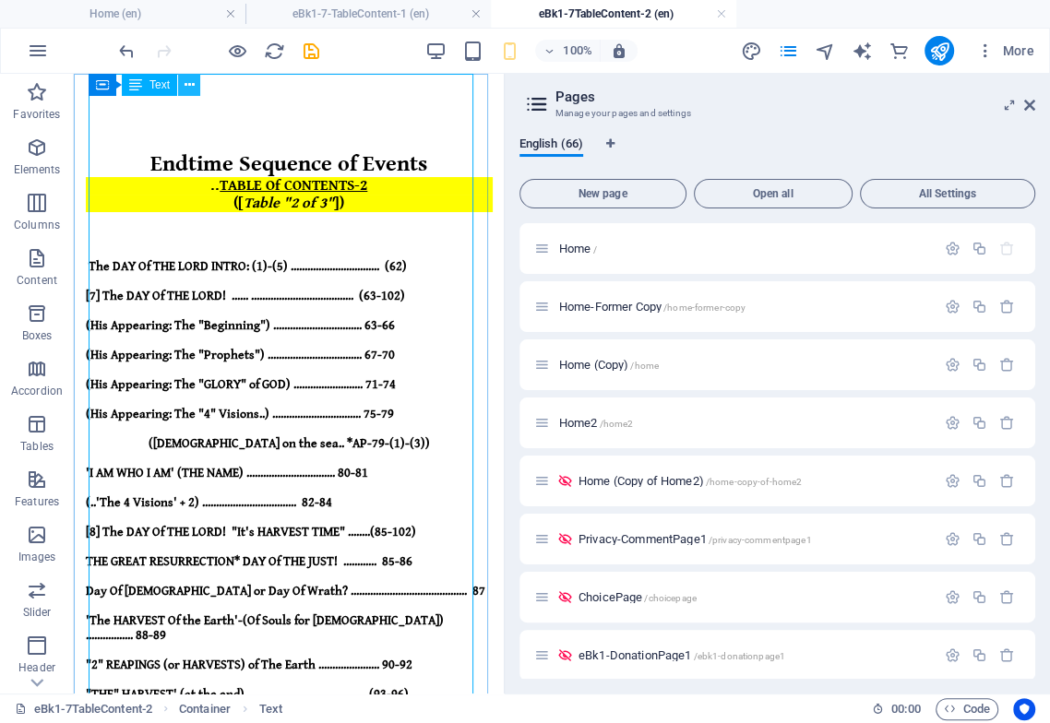
click at [188, 87] on icon at bounding box center [189, 85] width 10 height 19
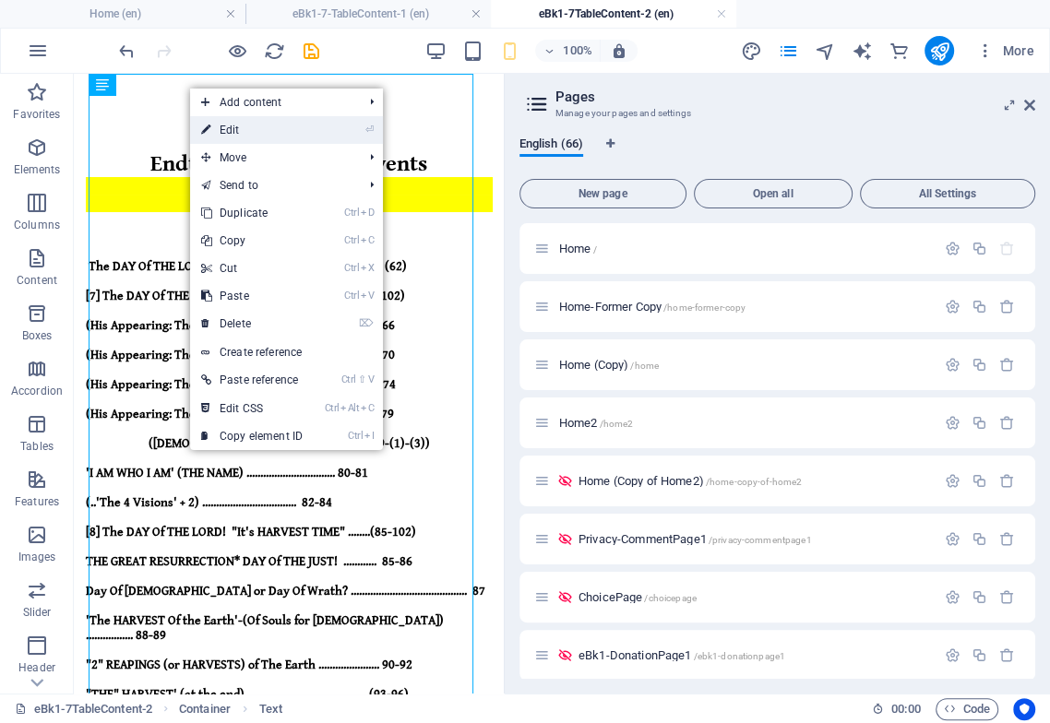
click at [222, 135] on link "⏎ Edit" at bounding box center [252, 130] width 124 height 28
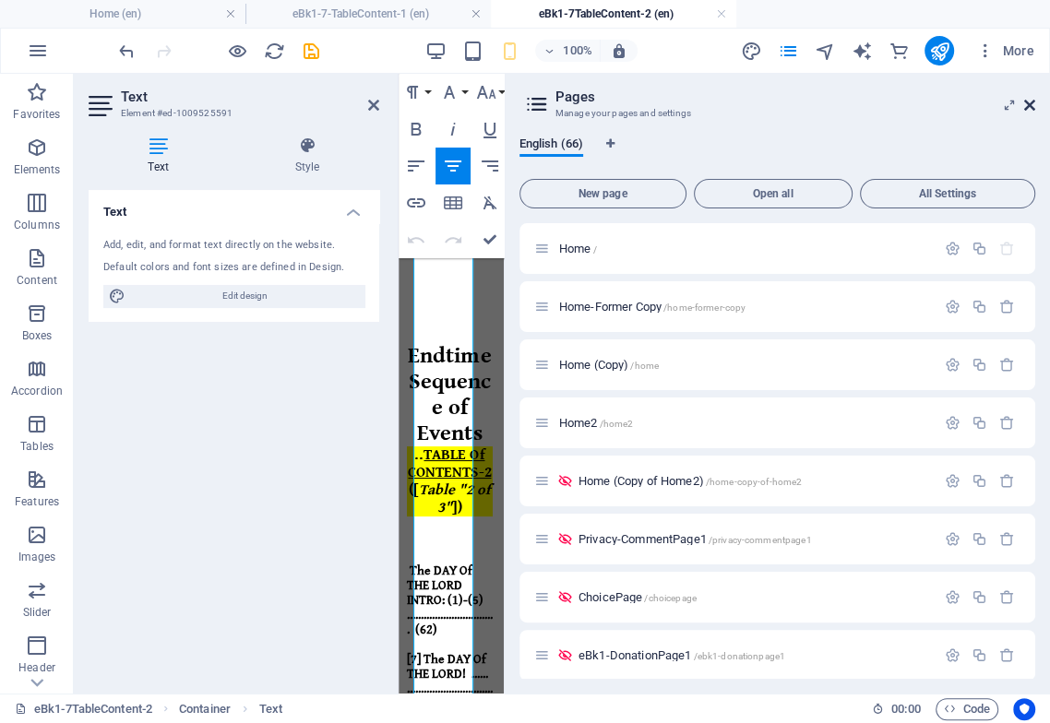
click at [1029, 105] on icon at bounding box center [1029, 105] width 11 height 15
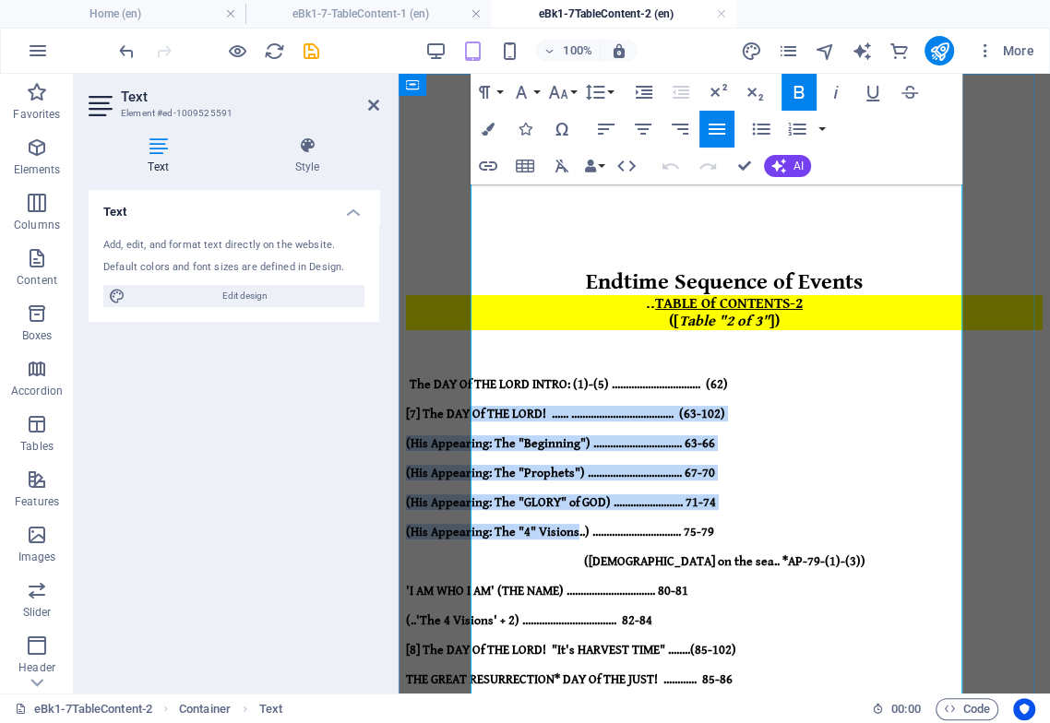
drag, startPoint x: 532, startPoint y: 362, endPoint x: 627, endPoint y: 427, distance: 114.9
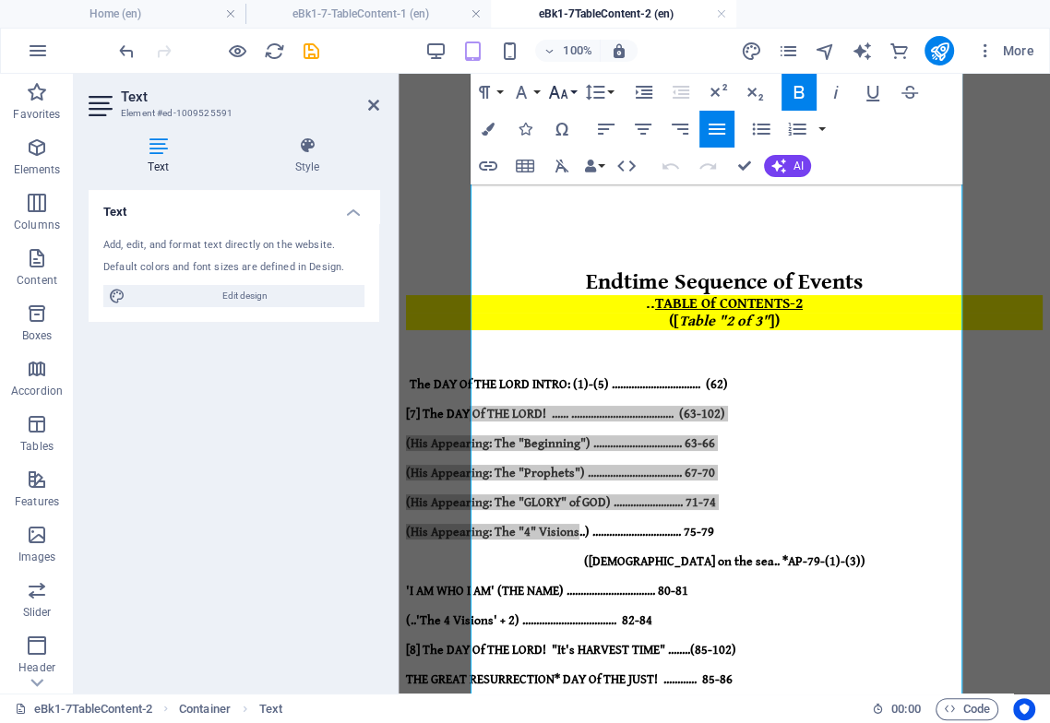
click at [557, 89] on icon "button" at bounding box center [558, 92] width 22 height 22
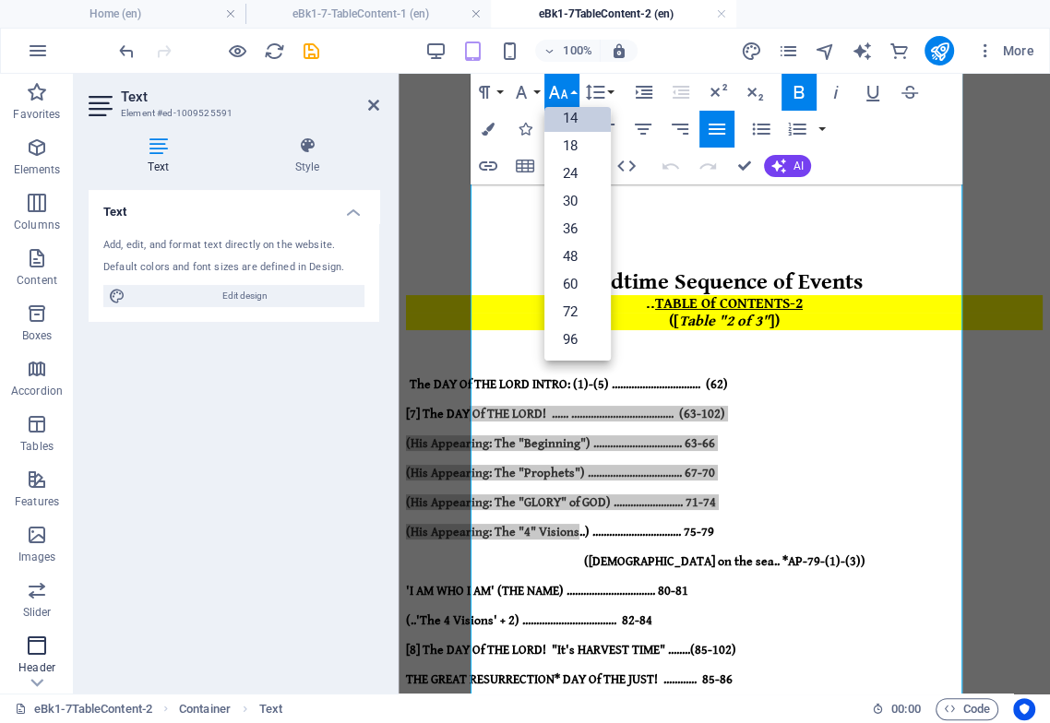
scroll to position [148, 0]
click at [526, 96] on icon "button" at bounding box center [521, 92] width 22 height 22
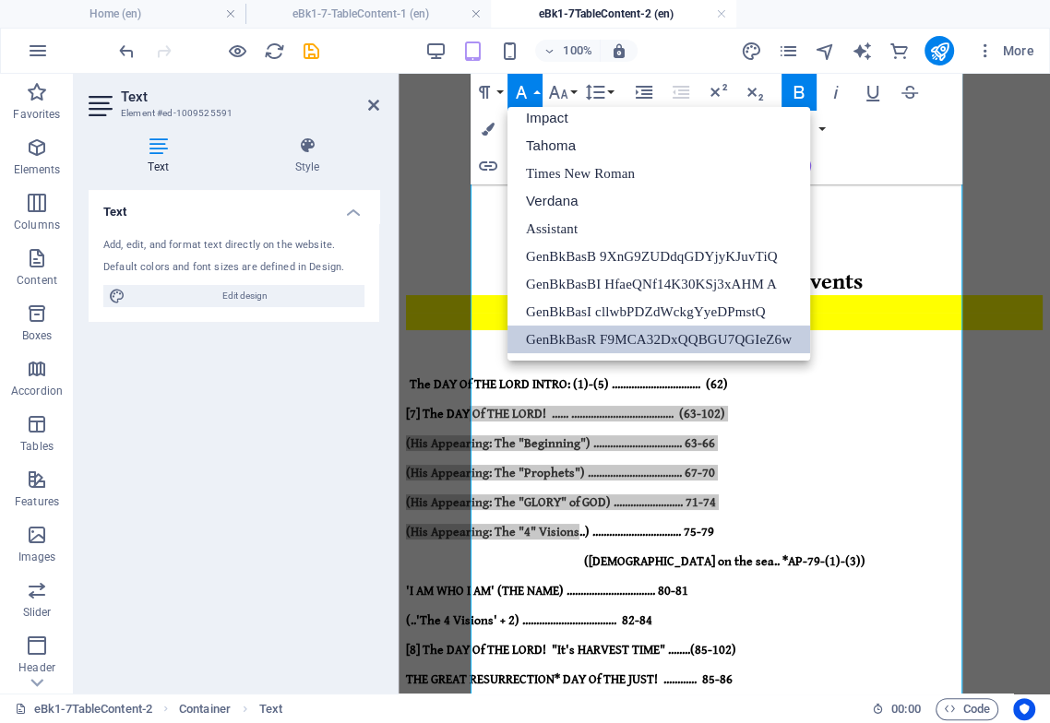
scroll to position [65, 0]
click at [311, 547] on div "Text Add, edit, and format text directly on the website. Default colors and fon…" at bounding box center [234, 434] width 291 height 489
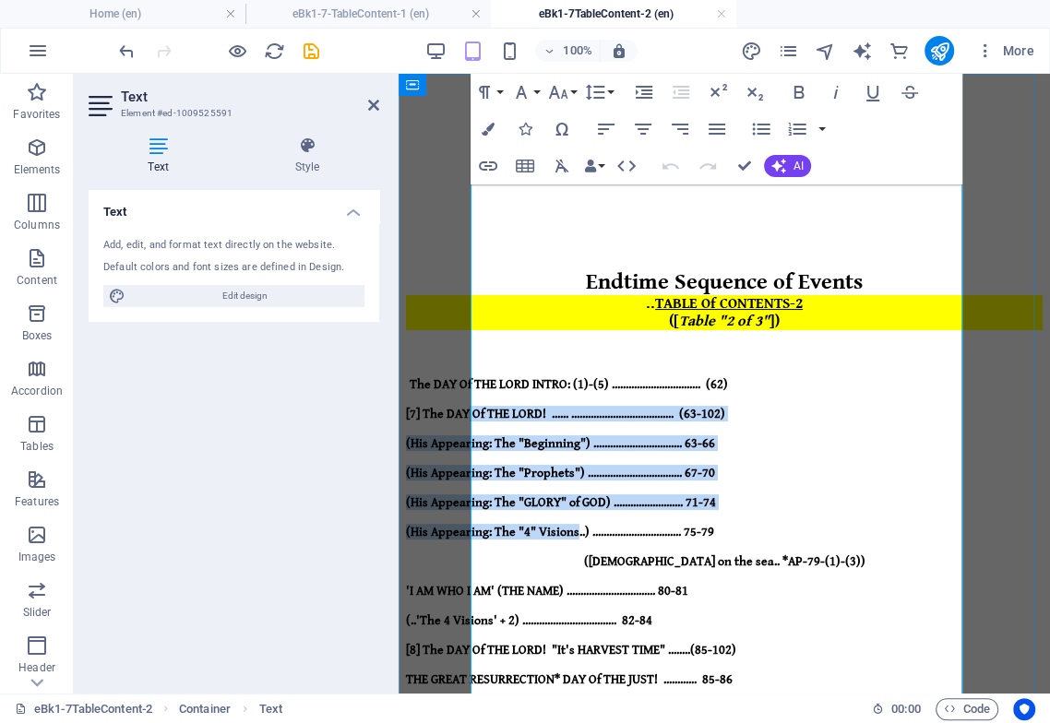
click at [553, 466] on strong "(His Appearing: The "Prophets") .................................. 67-70" at bounding box center [560, 473] width 309 height 15
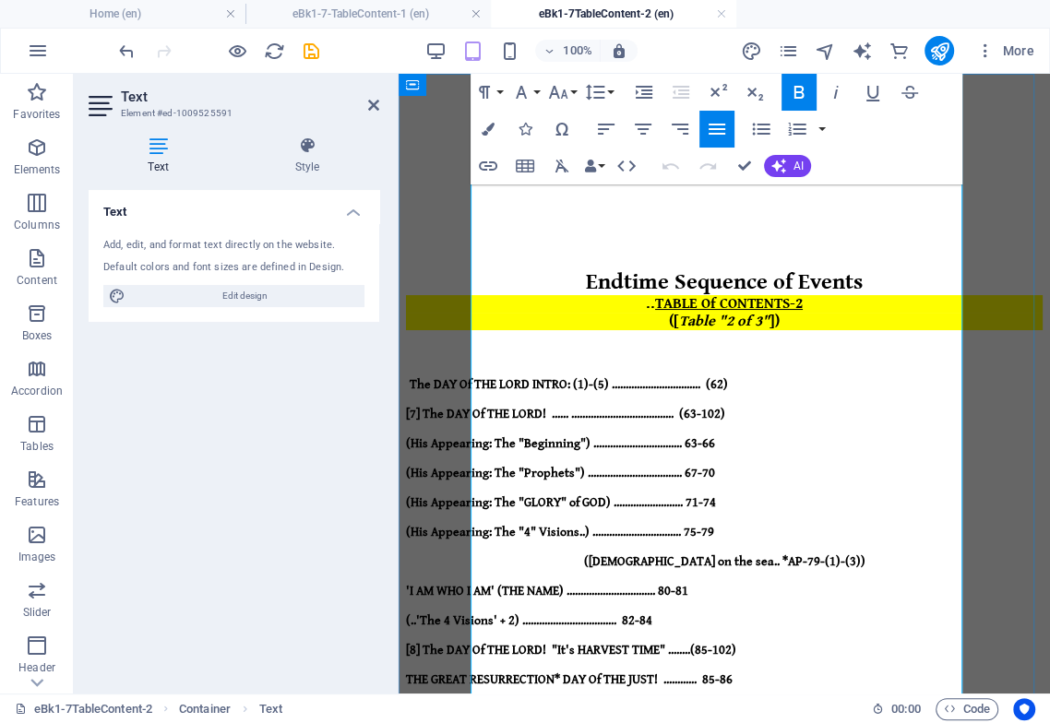
drag, startPoint x: 789, startPoint y: 410, endPoint x: 528, endPoint y: 348, distance: 268.4
click at [492, 134] on icon "button" at bounding box center [487, 129] width 13 height 13
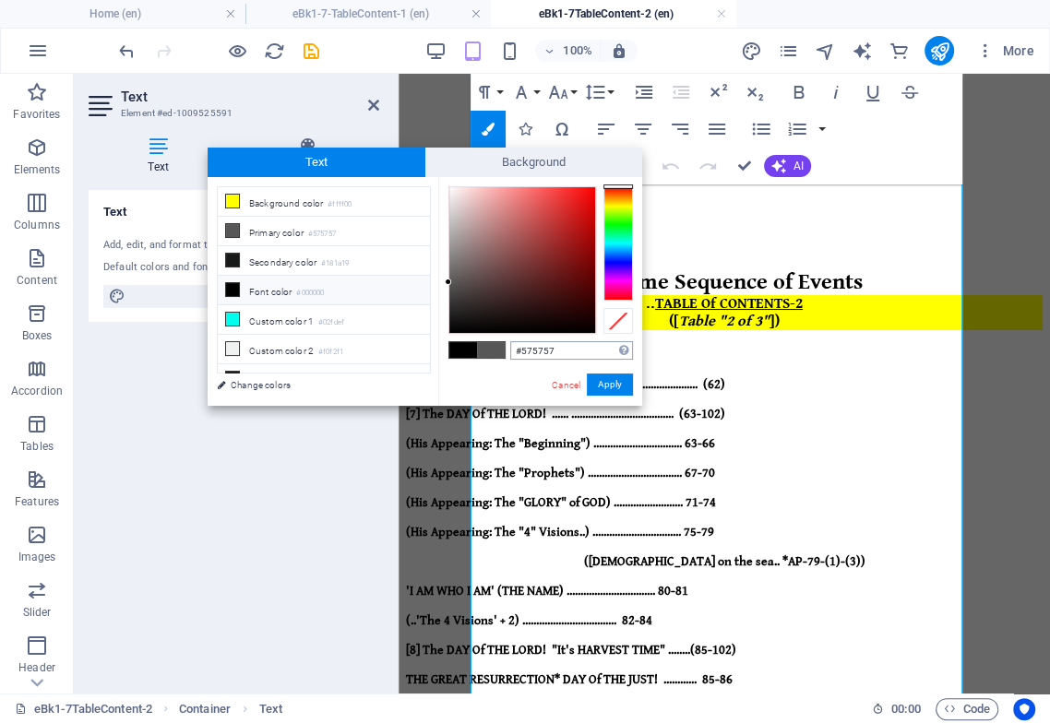
drag, startPoint x: 563, startPoint y: 352, endPoint x: 513, endPoint y: 356, distance: 50.9
click at [513, 356] on input "#575757" at bounding box center [571, 350] width 123 height 18
copy div "Of THE LORD INTRO: (1)-(5) ................................ (62) [7] The DAY Of…"
click at [370, 105] on icon at bounding box center [373, 105] width 11 height 15
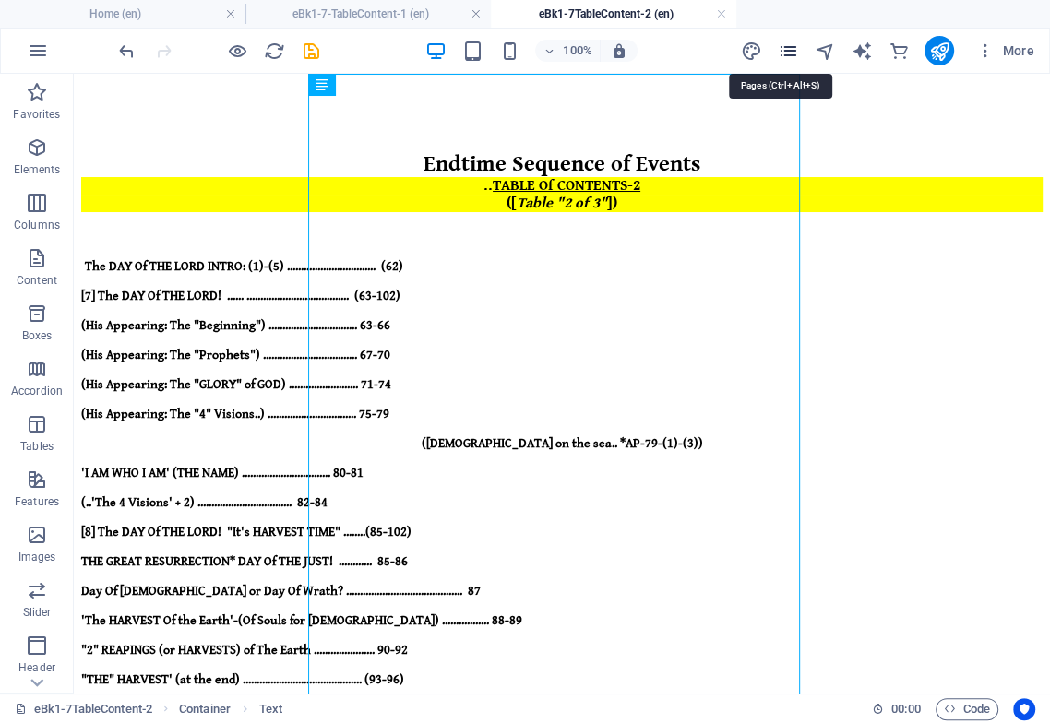
click at [792, 42] on icon "pages" at bounding box center [787, 51] width 21 height 21
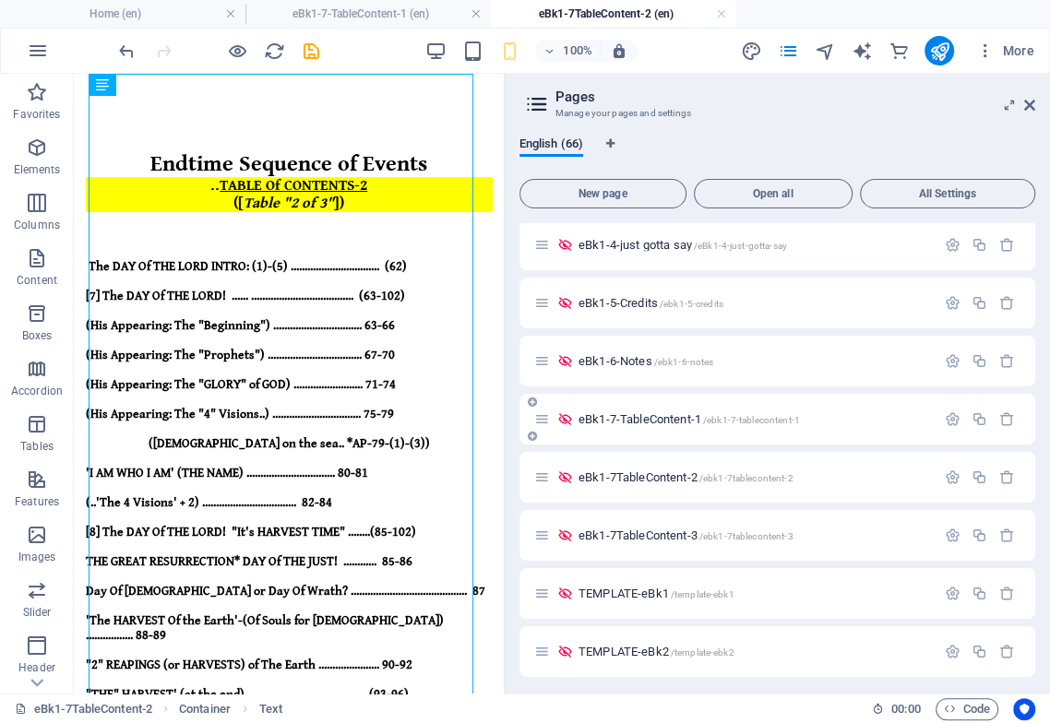
scroll to position [819, 0]
click at [680, 358] on span "eBk1-7-TableContent-1 /ebk1-7-tablecontent-1" at bounding box center [688, 359] width 221 height 14
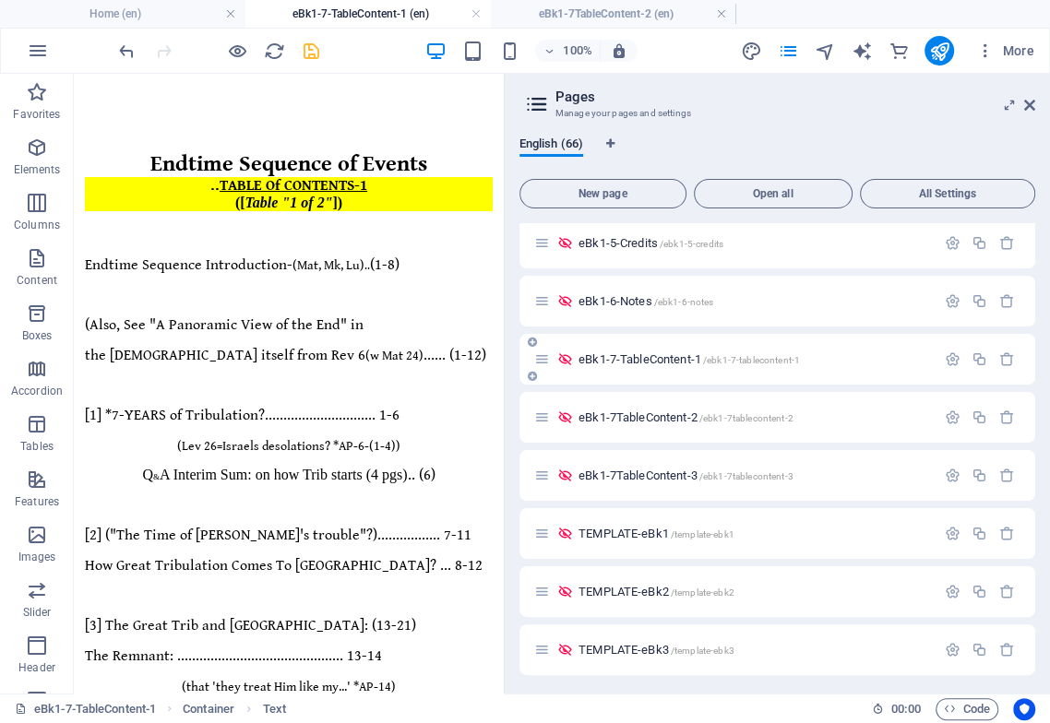
scroll to position [77, 0]
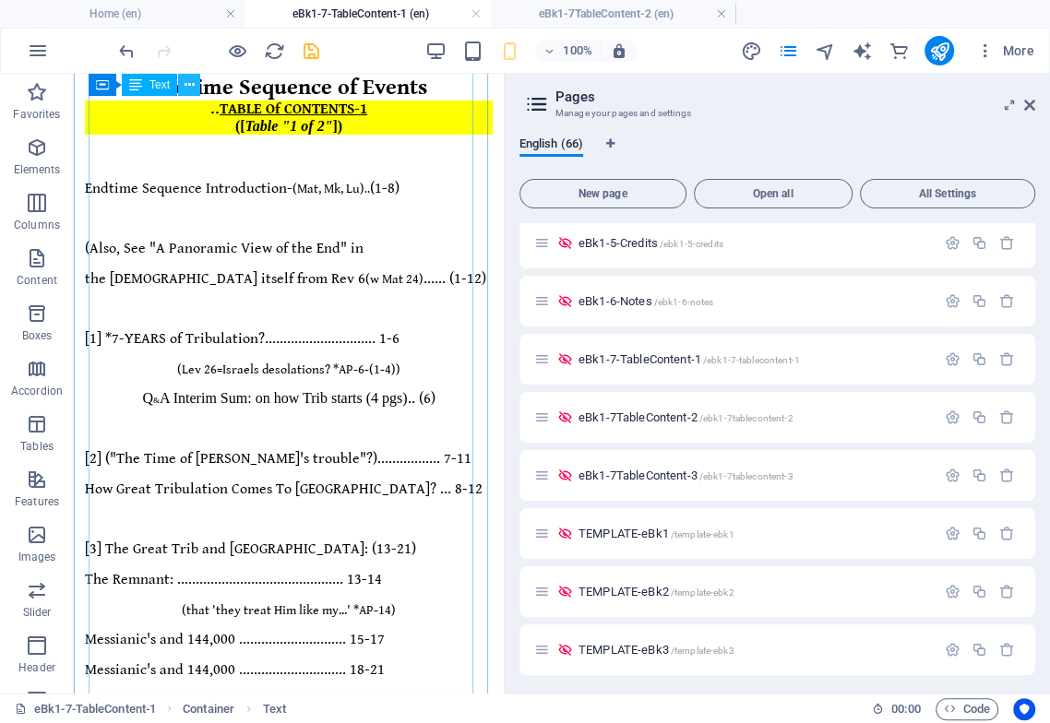
click at [190, 84] on icon at bounding box center [189, 85] width 10 height 19
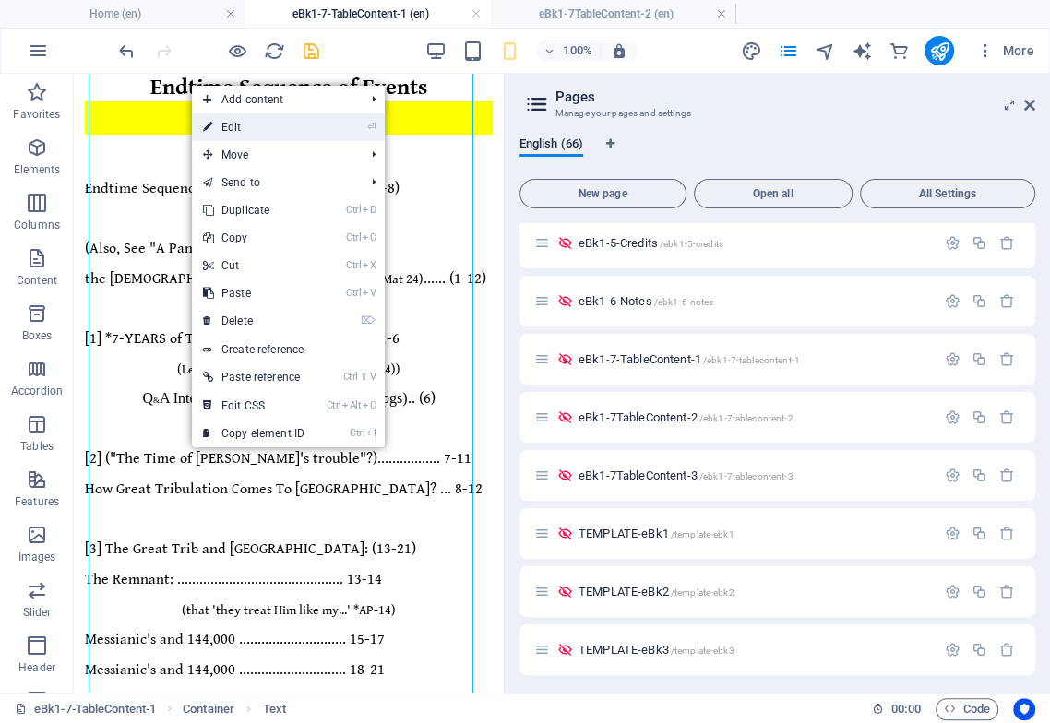
click at [233, 127] on link "⏎ Edit" at bounding box center [254, 127] width 124 height 28
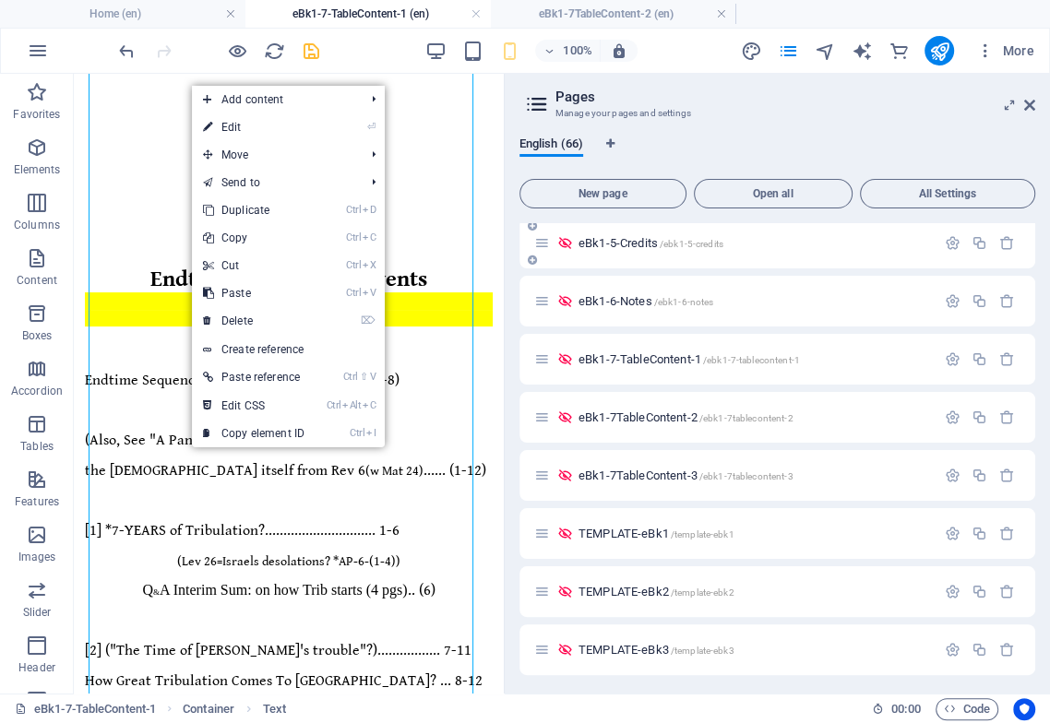
select select "px"
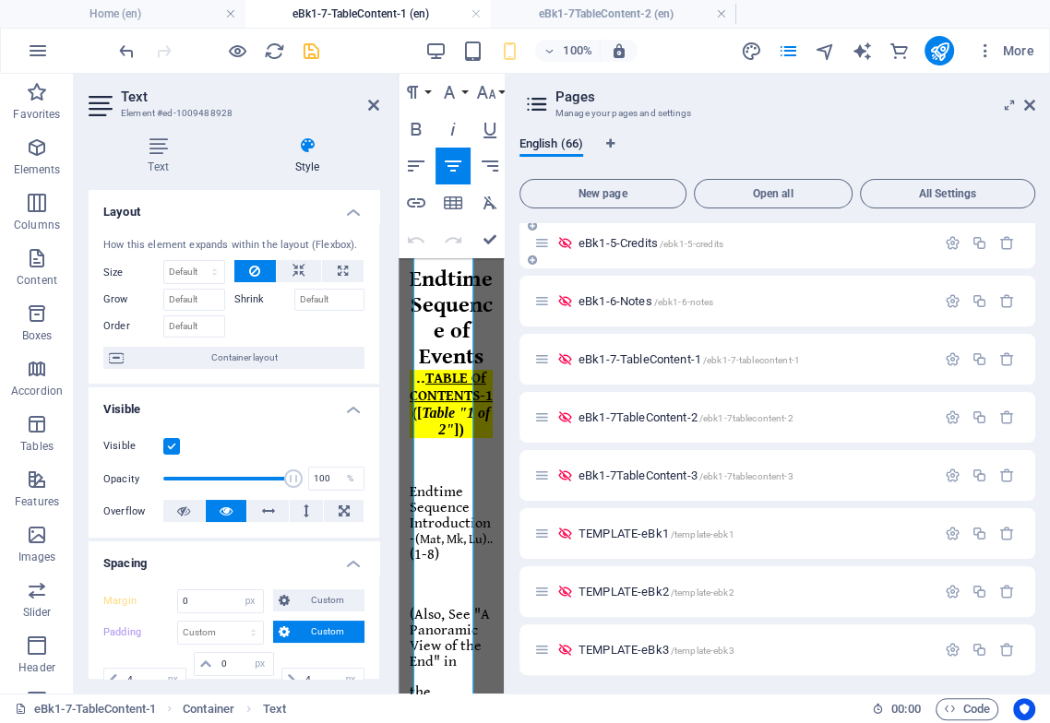
scroll to position [0, 0]
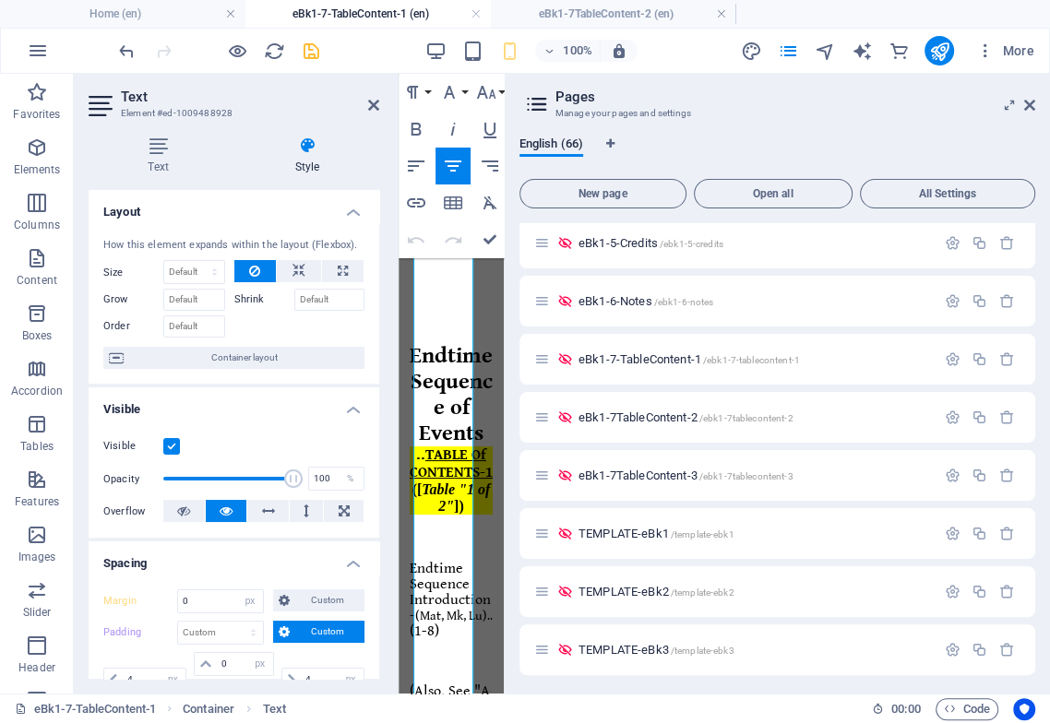
click at [1035, 98] on aside "Pages Manage your pages and settings English (66) New page Open all All Setting…" at bounding box center [777, 384] width 546 height 620
click at [1026, 101] on icon at bounding box center [1029, 105] width 11 height 15
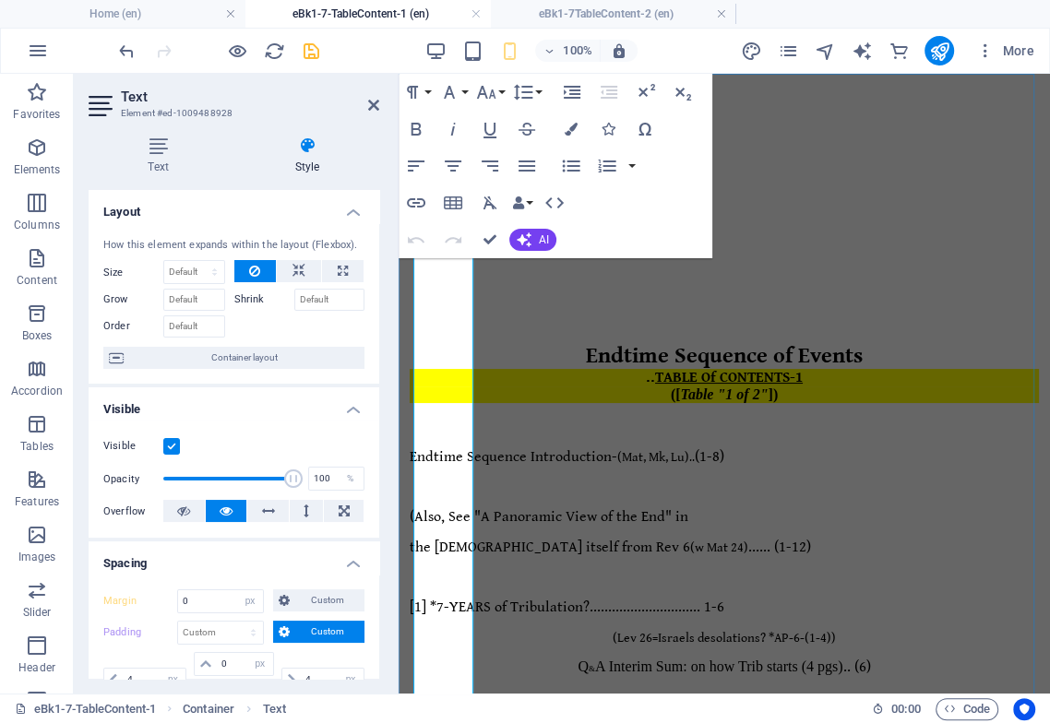
select select "DISABLED_OPTION_VALUE"
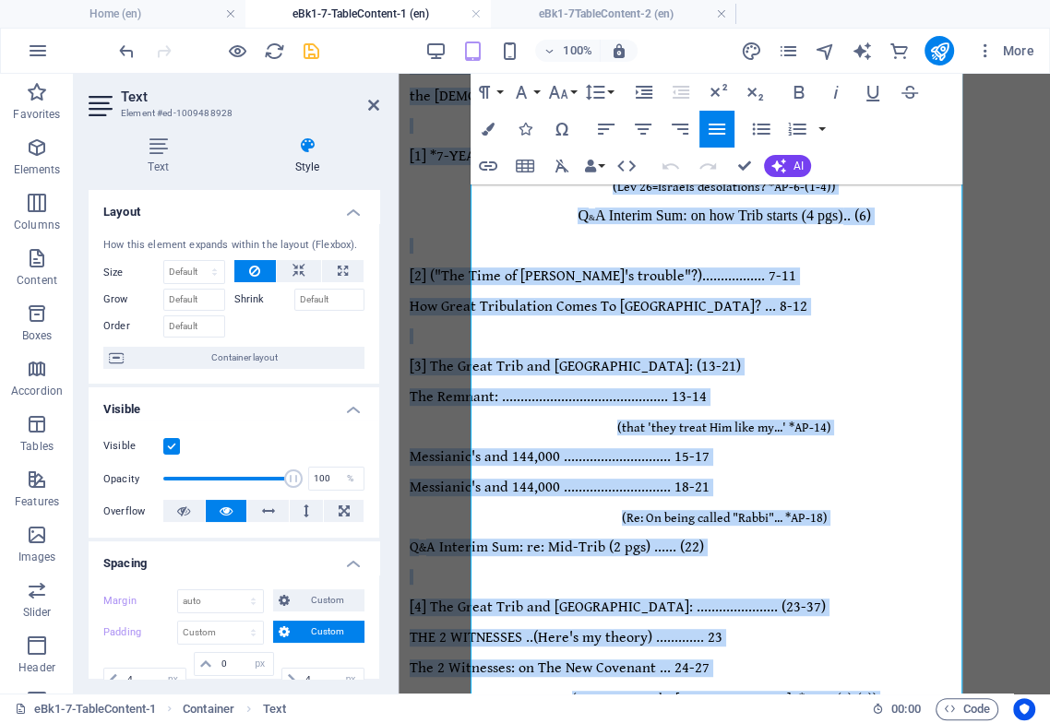
scroll to position [465, 0]
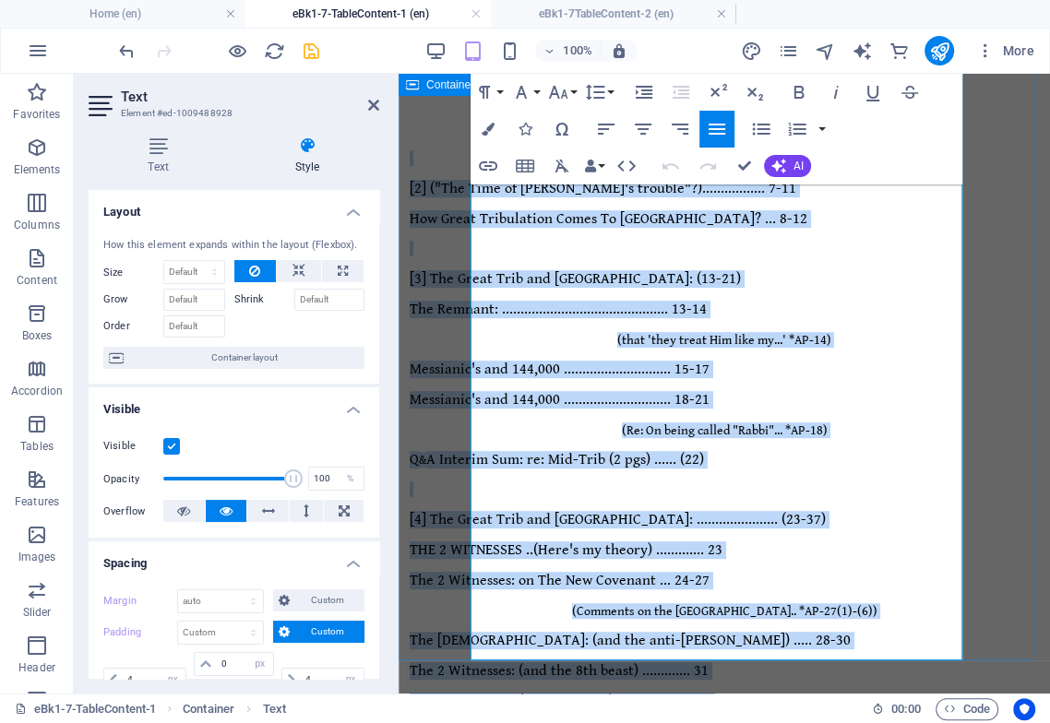
drag, startPoint x: 475, startPoint y: 326, endPoint x: 896, endPoint y: 630, distance: 519.3
click at [896, 630] on div "Endtime Sequence of Events .. TABLE Of CONTENTS-1 ([ Table "1 of 2" ]) Endtime …" at bounding box center [723, 548] width 629 height 1613
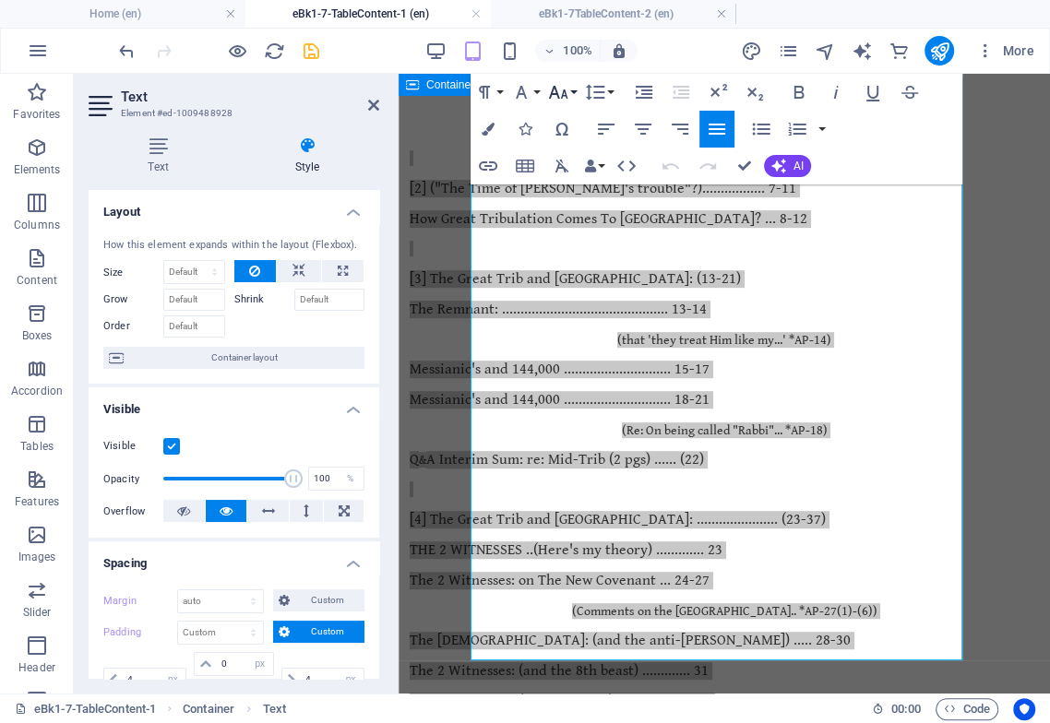
click at [564, 96] on icon "button" at bounding box center [558, 92] width 19 height 13
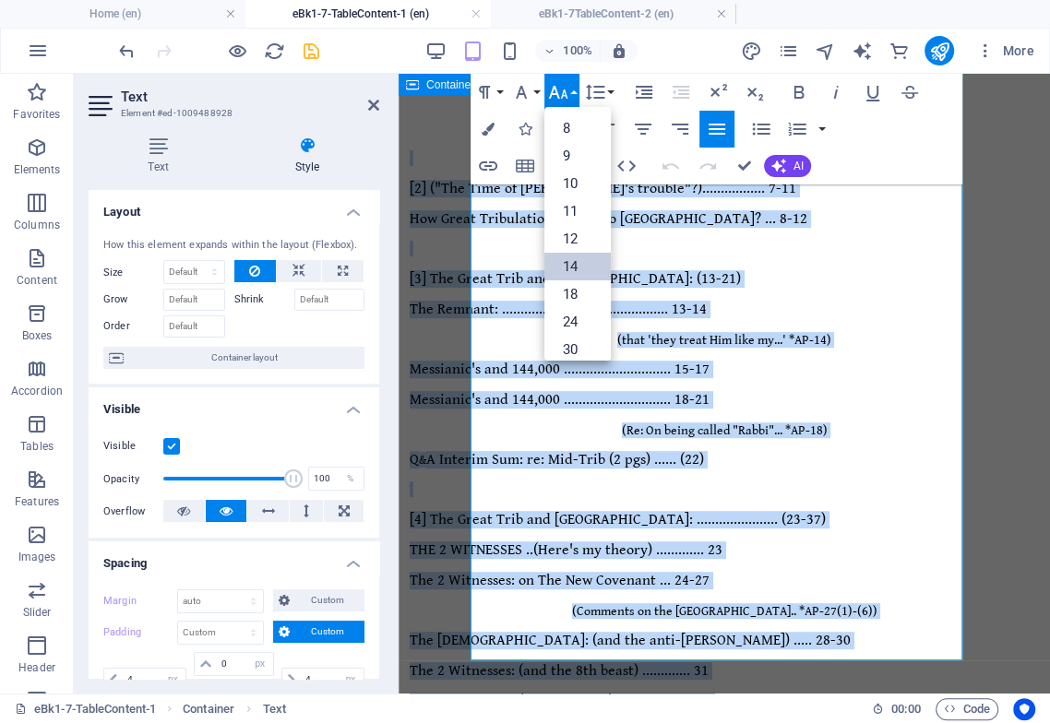
click at [590, 262] on link "14" at bounding box center [577, 267] width 66 height 28
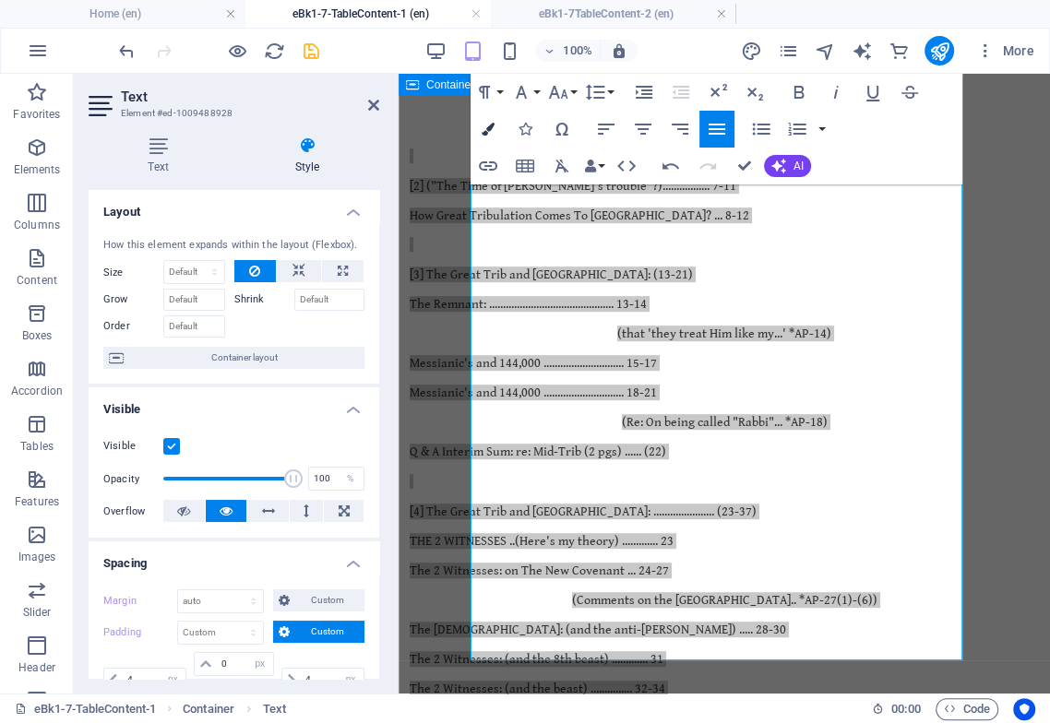
click at [491, 129] on icon "button" at bounding box center [487, 129] width 13 height 13
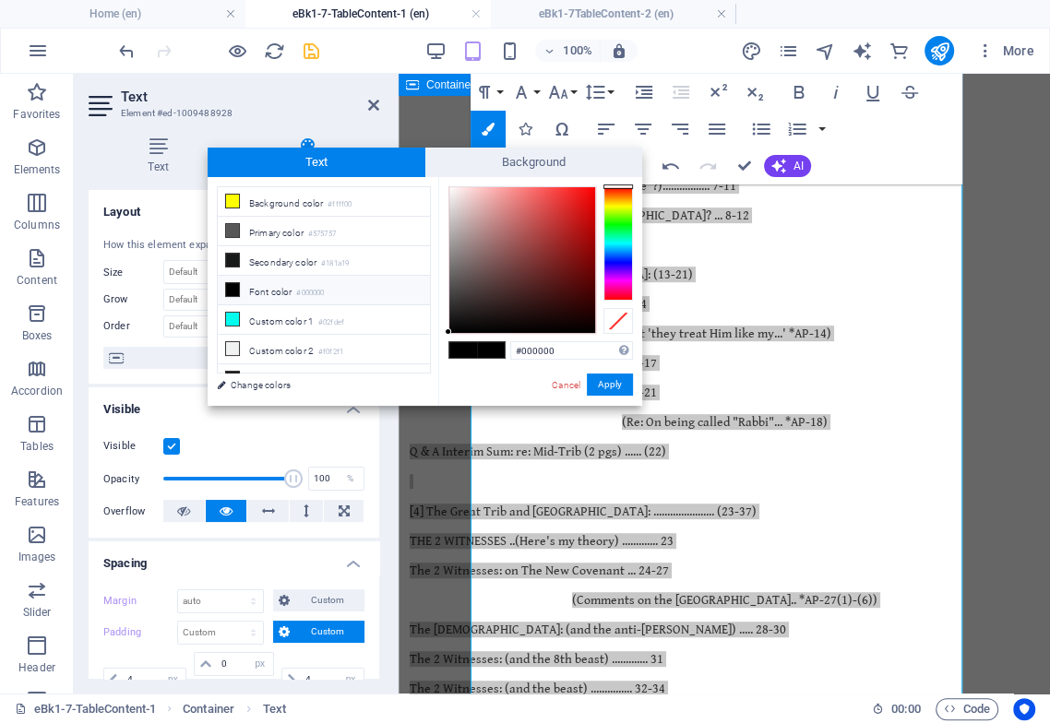
scroll to position [387, 0]
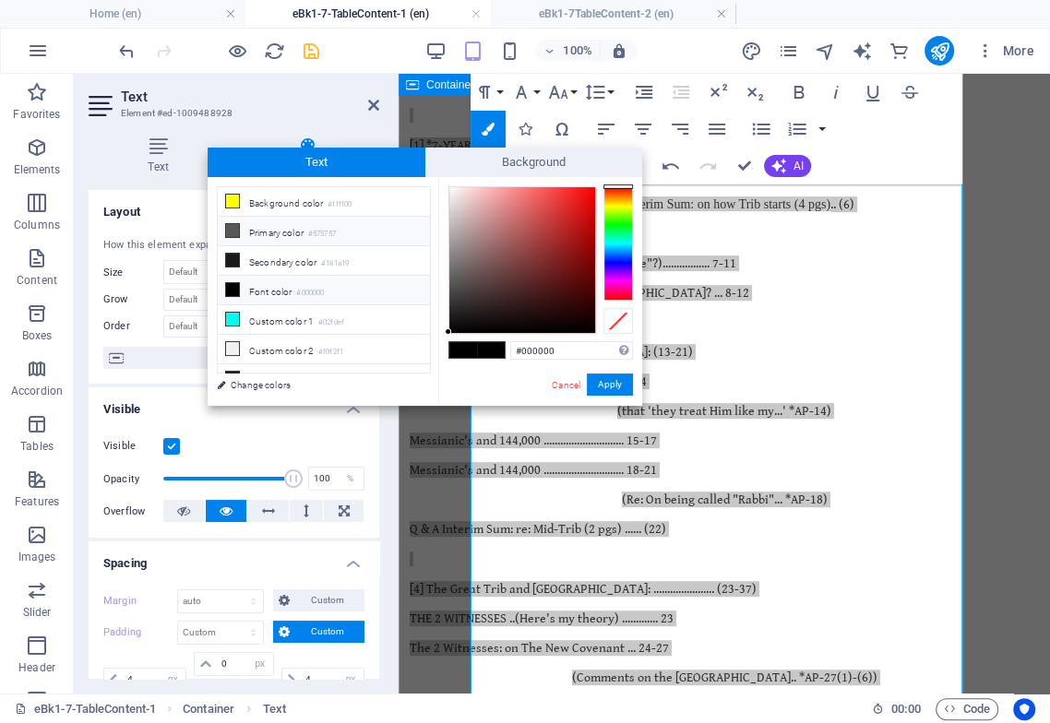
click at [235, 229] on icon at bounding box center [232, 230] width 13 height 13
type input "#575757"
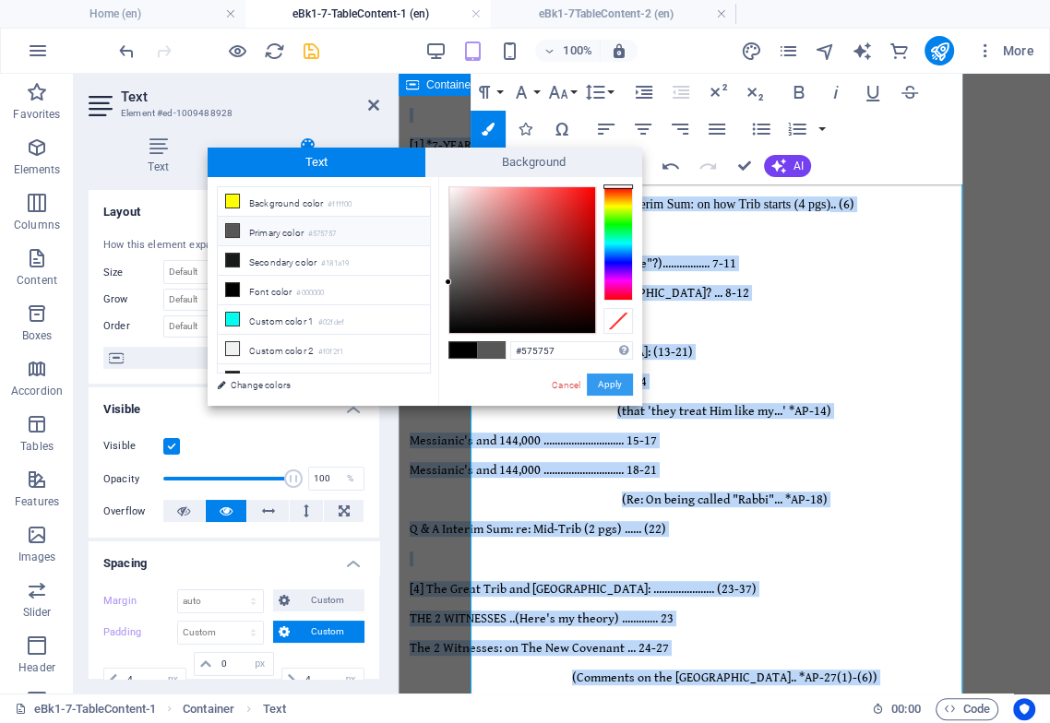
click at [607, 386] on button "Apply" at bounding box center [610, 385] width 46 height 22
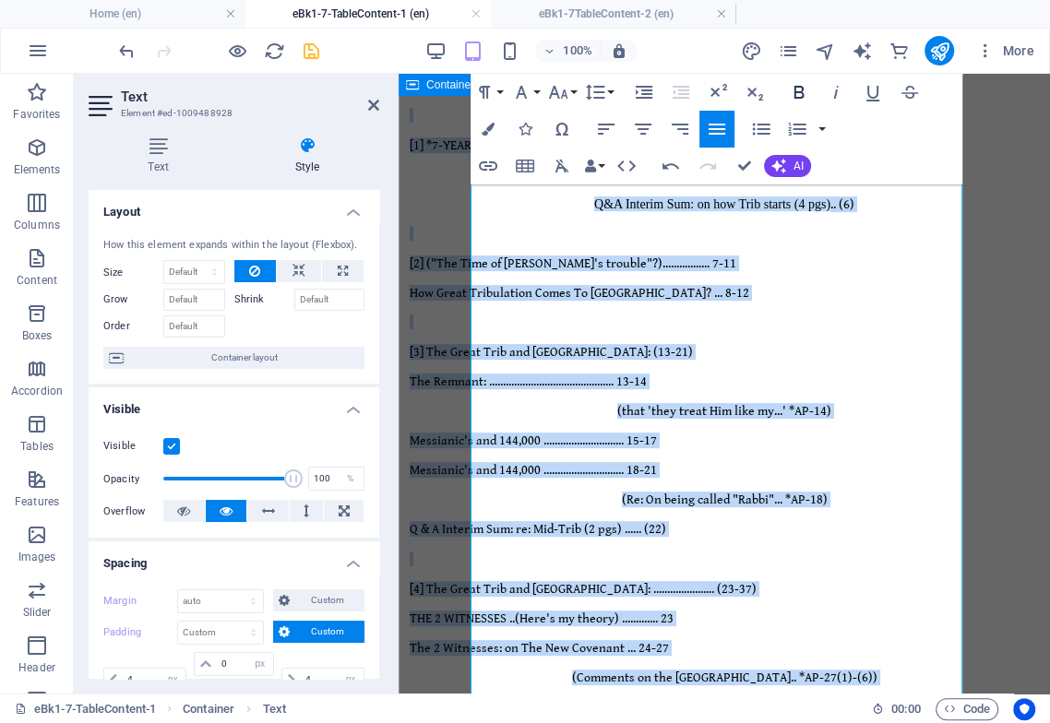
click at [801, 93] on icon "button" at bounding box center [799, 92] width 10 height 13
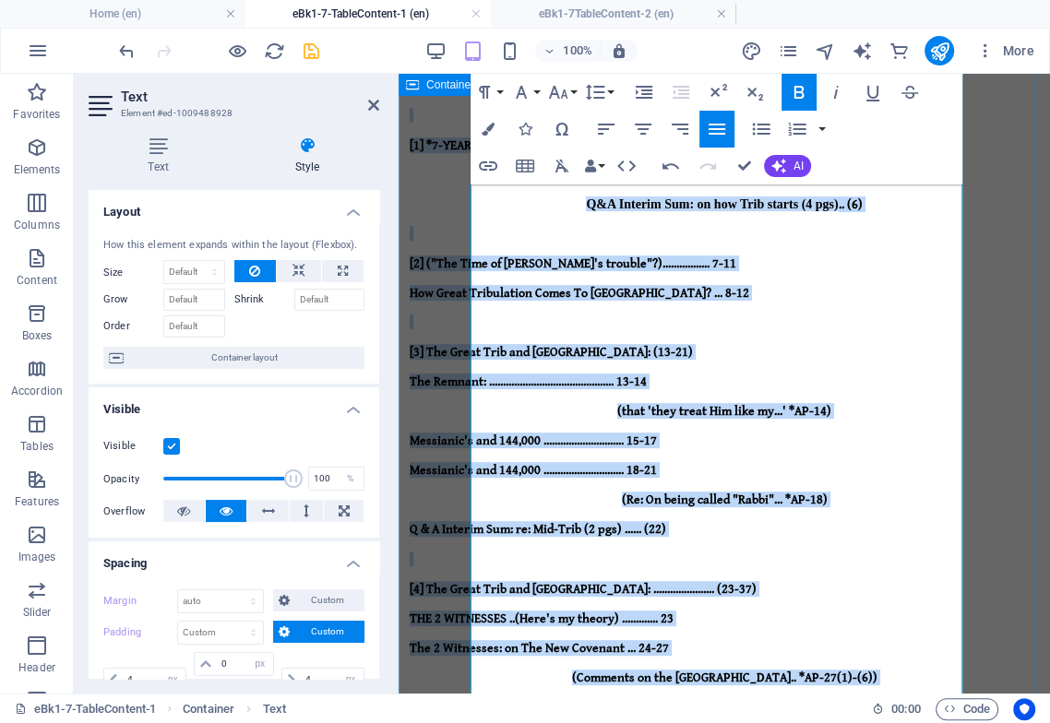
click at [781, 640] on p "The 2 Witnesses: on The New Covenant ... 24-27" at bounding box center [723, 647] width 629 height 15
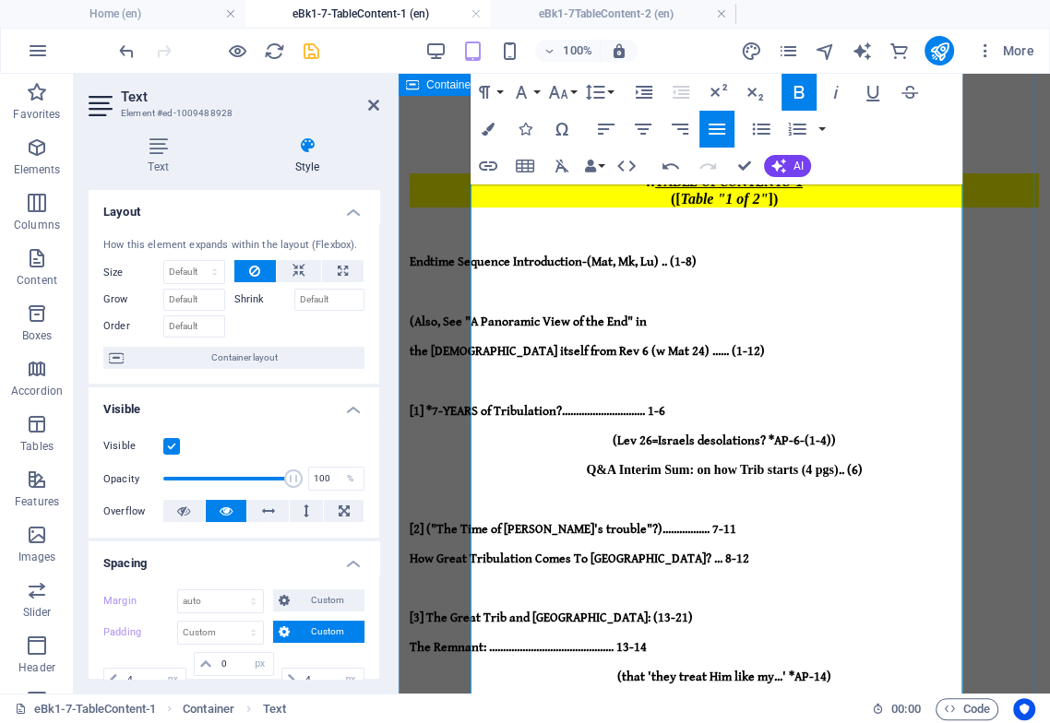
scroll to position [80, 0]
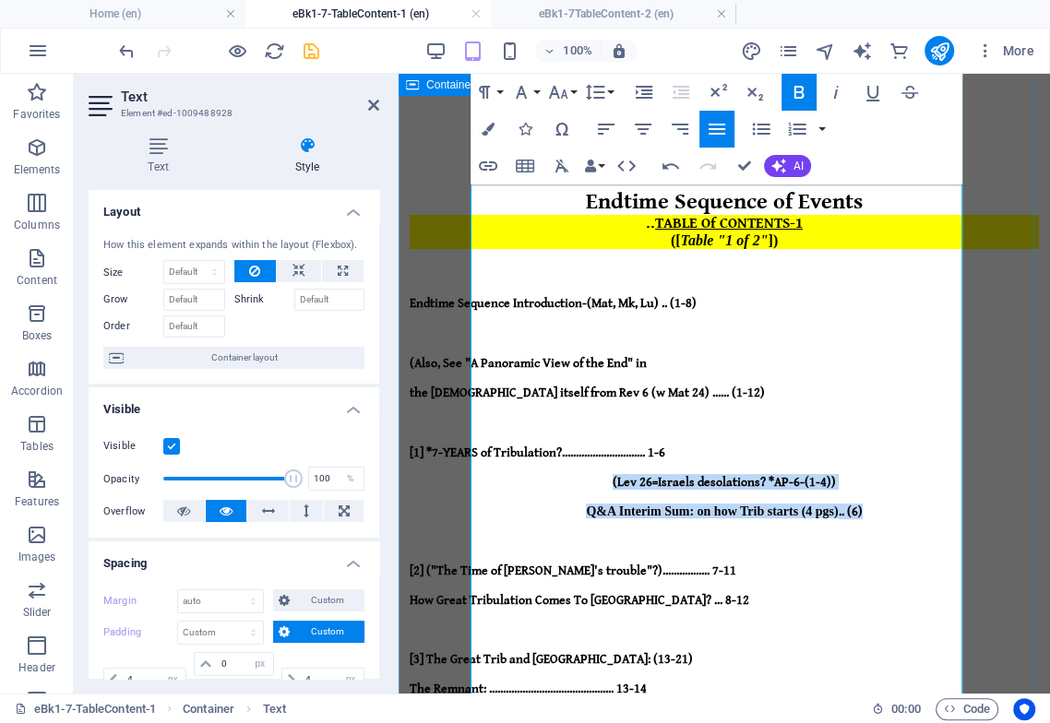
drag, startPoint x: 872, startPoint y: 382, endPoint x: 581, endPoint y: 365, distance: 291.0
click at [598, 122] on icon "button" at bounding box center [606, 129] width 22 height 22
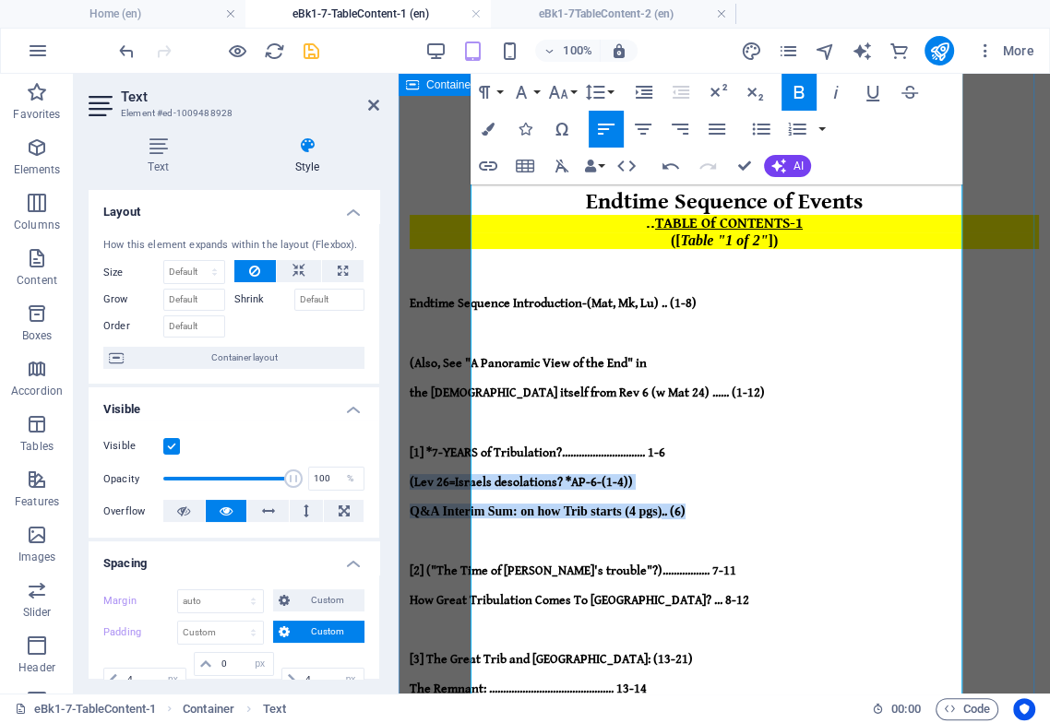
click at [478, 475] on strong "(Lev 26=Israels desolations? *AP-6-(1-4))" at bounding box center [520, 482] width 223 height 15
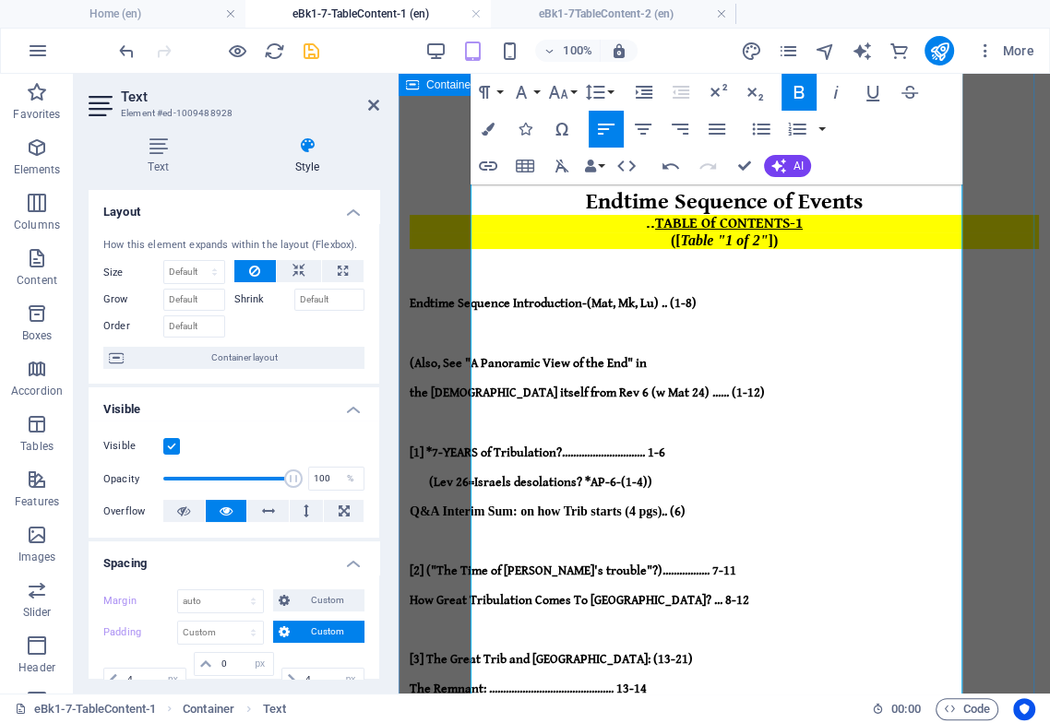
click at [420, 504] on strong "Q" at bounding box center [414, 511] width 10 height 14
drag, startPoint x: 494, startPoint y: 364, endPoint x: 505, endPoint y: 440, distance: 76.4
click at [494, 475] on strong "(Lev 26=Israels desolations? *AP-6-(1-4))" at bounding box center [530, 482] width 243 height 15
click at [445, 504] on strong "Q" at bounding box center [427, 511] width 36 height 14
click at [626, 415] on p at bounding box center [723, 422] width 629 height 15
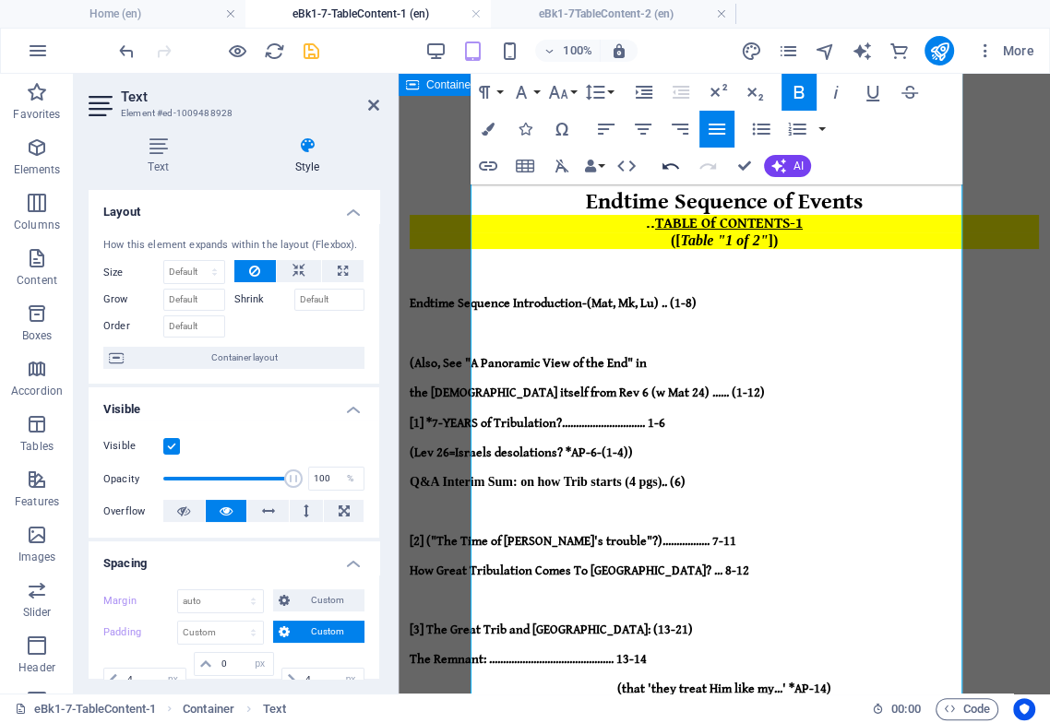
click at [670, 164] on icon "button" at bounding box center [670, 166] width 17 height 6
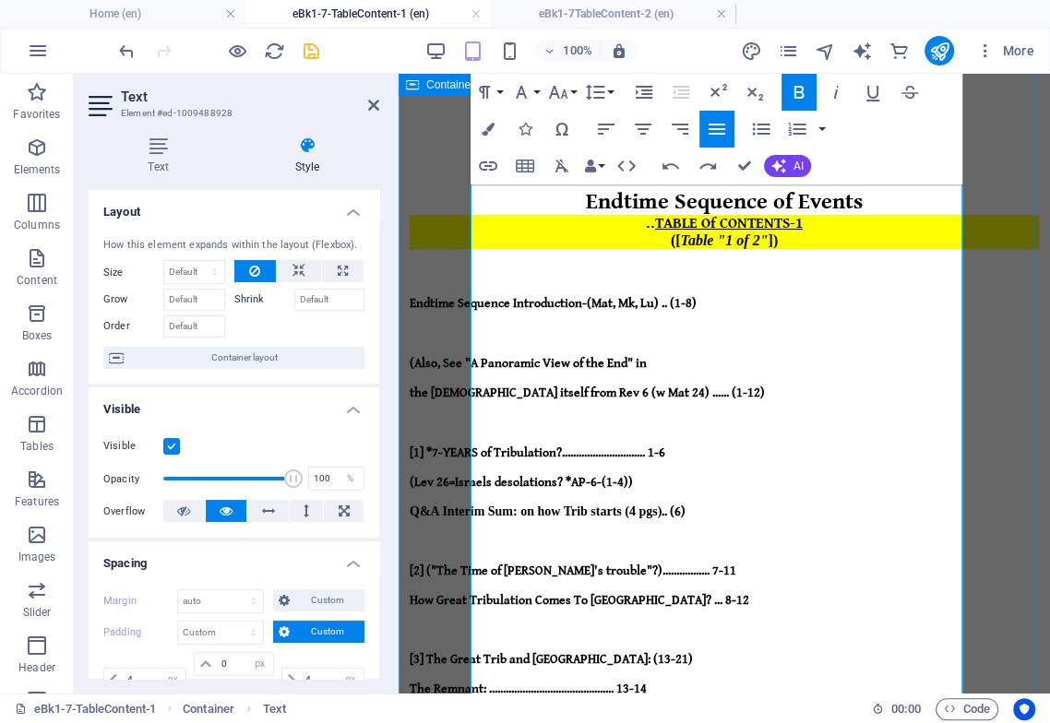
click at [633, 622] on p at bounding box center [723, 629] width 629 height 15
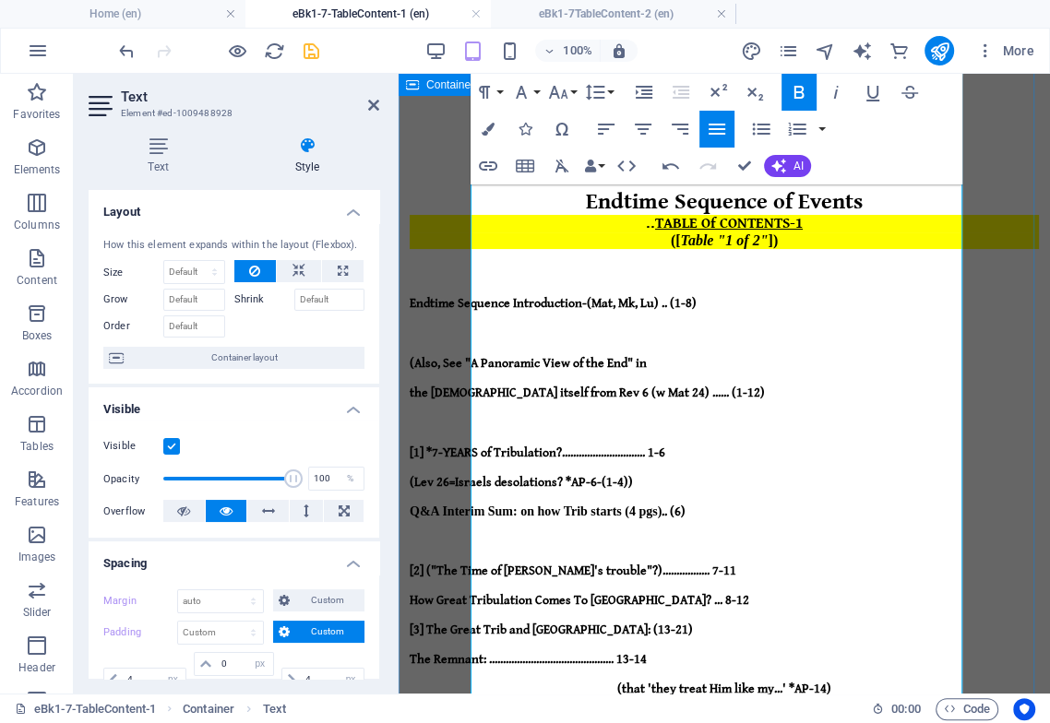
drag, startPoint x: 605, startPoint y: 474, endPoint x: 808, endPoint y: 481, distance: 203.0
drag, startPoint x: 701, startPoint y: 508, endPoint x: 664, endPoint y: 496, distance: 38.8
drag, startPoint x: 656, startPoint y: 479, endPoint x: 810, endPoint y: 468, distance: 154.4
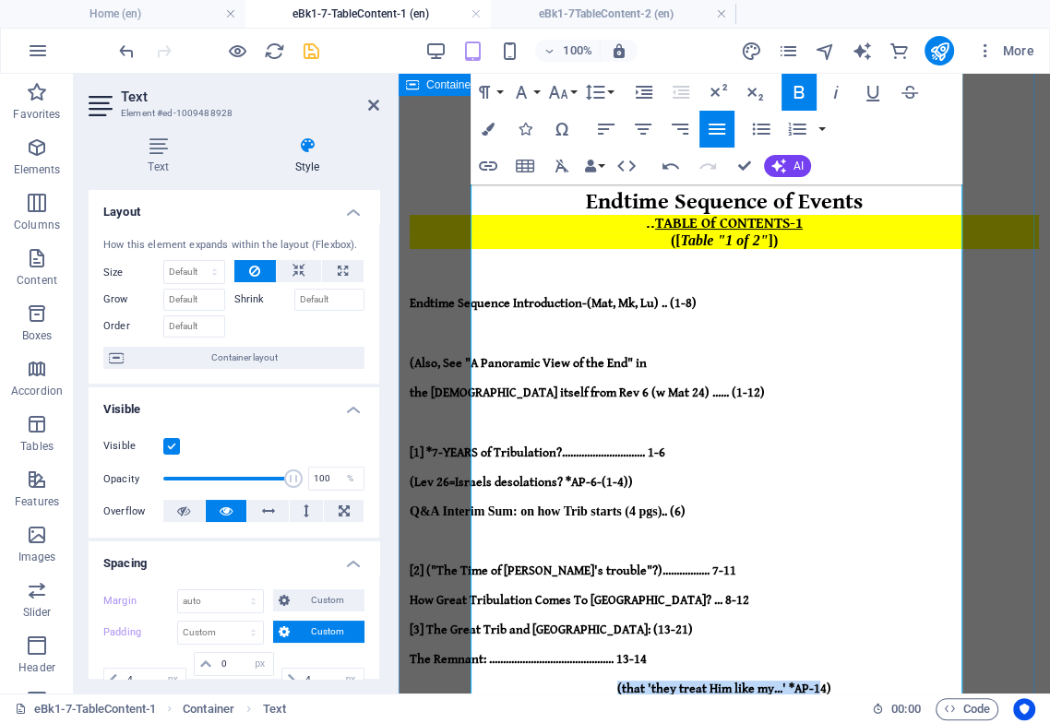
click at [810, 681] on p "(that 'they treat Him like my...' *AP-14)" at bounding box center [723, 688] width 629 height 15
click at [606, 136] on icon "button" at bounding box center [606, 129] width 22 height 22
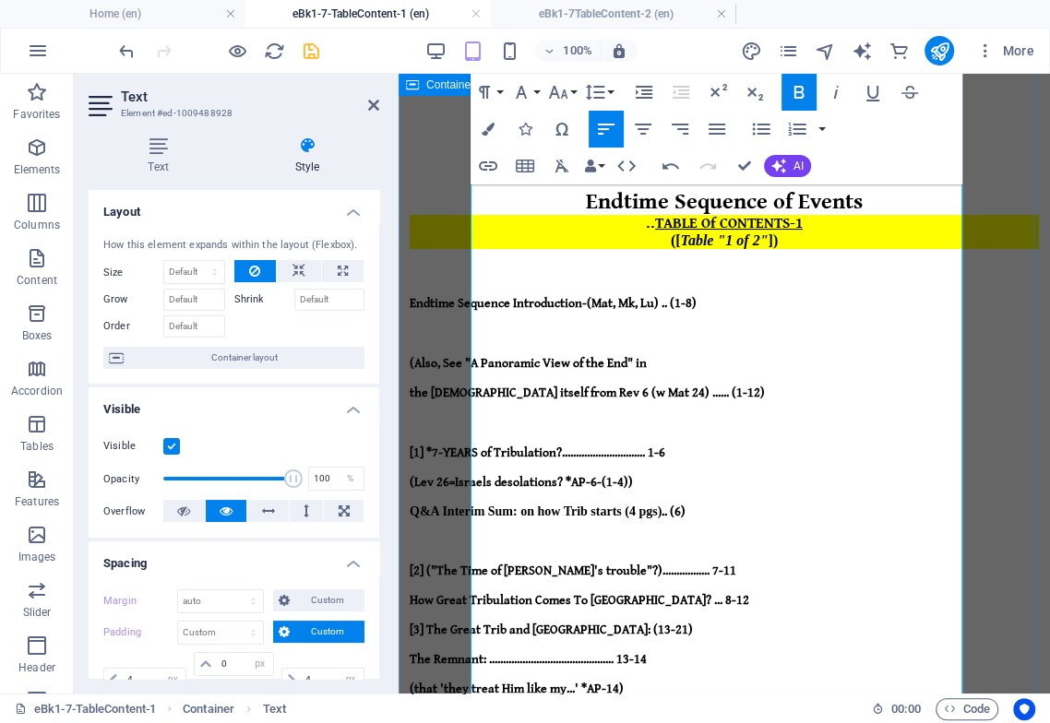
click at [704, 681] on p "(that 'they treat Him like my...' *AP-14)" at bounding box center [723, 688] width 629 height 15
drag, startPoint x: 703, startPoint y: 475, endPoint x: 374, endPoint y: 492, distance: 329.7
click at [664, 164] on icon "button" at bounding box center [670, 166] width 22 height 22
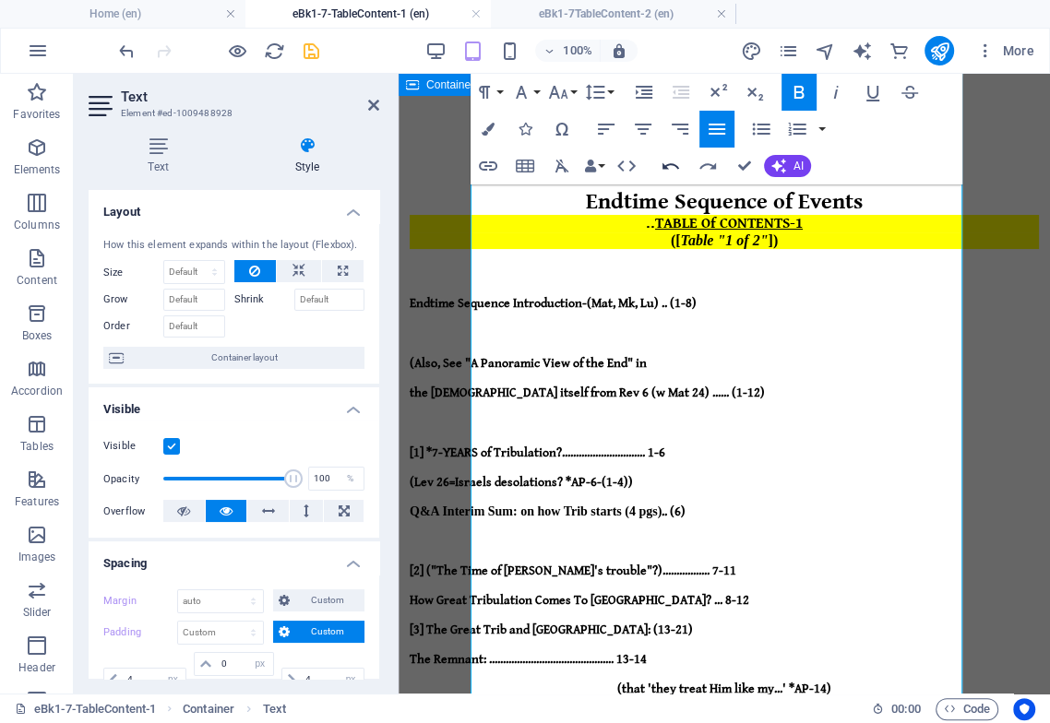
click at [667, 166] on icon "button" at bounding box center [670, 166] width 22 height 22
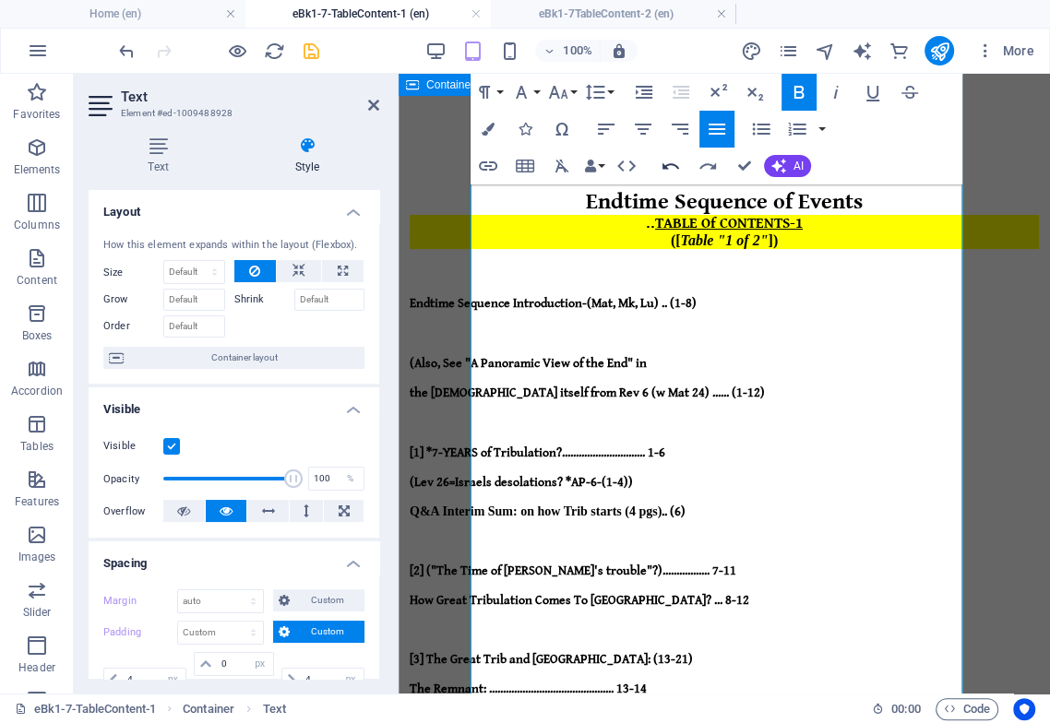
click at [667, 166] on icon "button" at bounding box center [670, 166] width 22 height 22
click at [670, 166] on icon "button" at bounding box center [670, 166] width 22 height 22
click at [670, 167] on icon "button" at bounding box center [670, 166] width 22 height 22
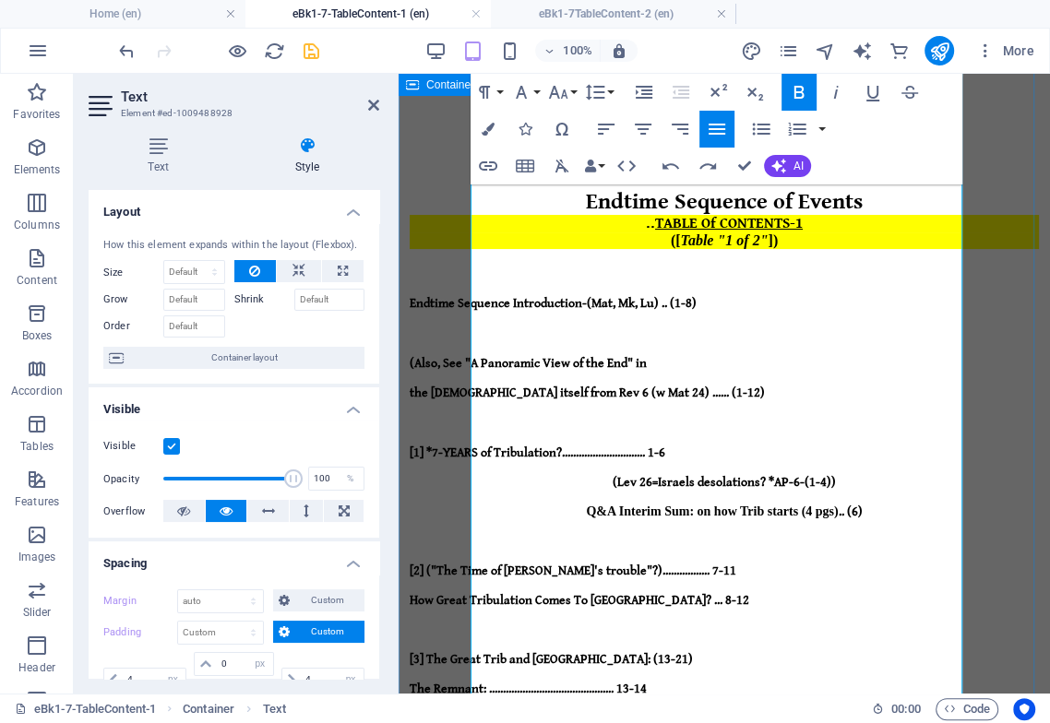
click at [722, 563] on strong "[2] ("The Time of [PERSON_NAME]'s trouble"?)................. 7-11" at bounding box center [572, 570] width 326 height 15
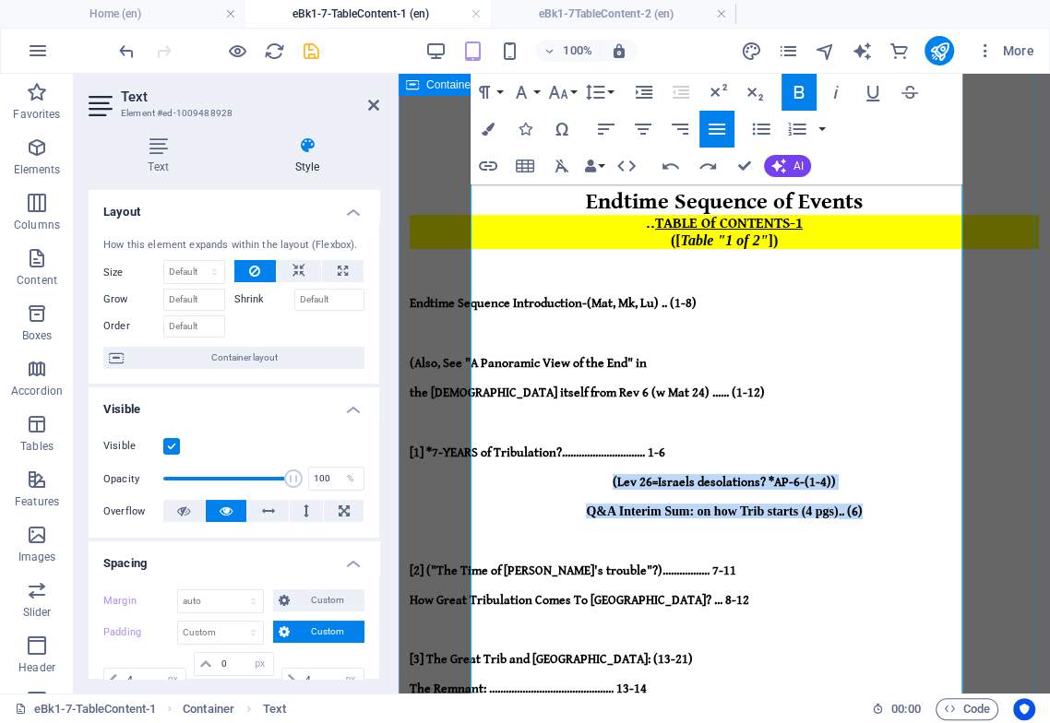
drag, startPoint x: 865, startPoint y: 377, endPoint x: 590, endPoint y: 361, distance: 275.3
drag, startPoint x: 712, startPoint y: 133, endPoint x: 701, endPoint y: 153, distance: 23.1
click at [711, 132] on icon "button" at bounding box center [717, 129] width 22 height 22
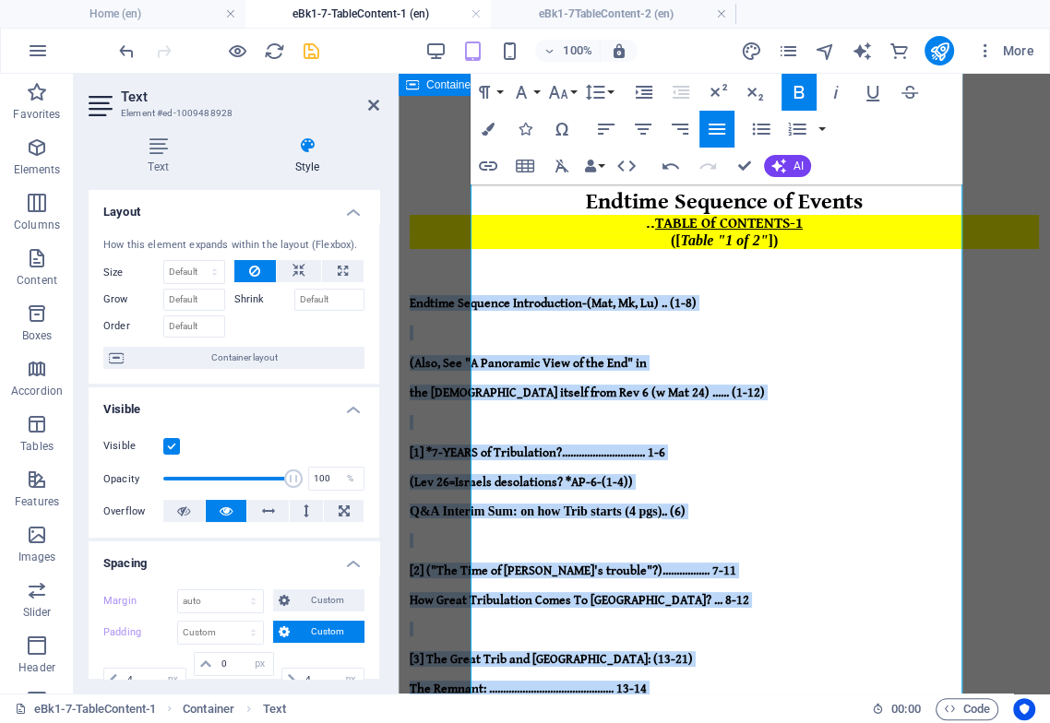
scroll to position [465, 0]
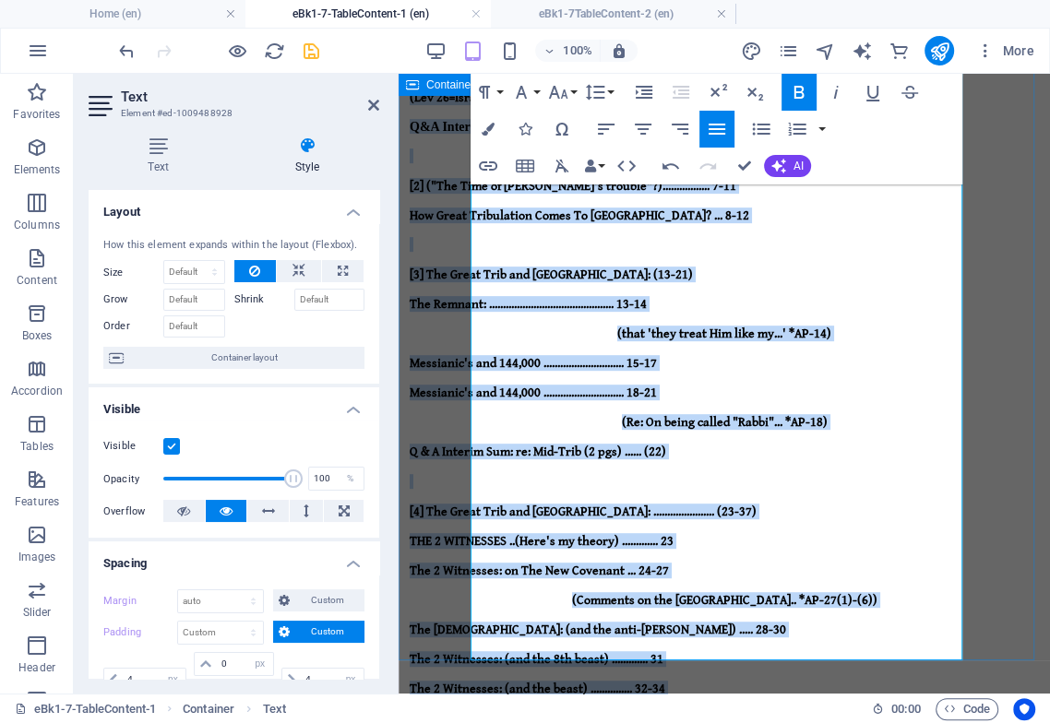
drag, startPoint x: 472, startPoint y: 262, endPoint x: 752, endPoint y: 631, distance: 462.8
click at [753, 631] on div "Endtime Sequence of Events .. TABLE Of CONTENTS-1 ([ Table "1 of 2" ]) Endtime …" at bounding box center [723, 538] width 629 height 1592
click at [714, 130] on icon "button" at bounding box center [717, 129] width 22 height 22
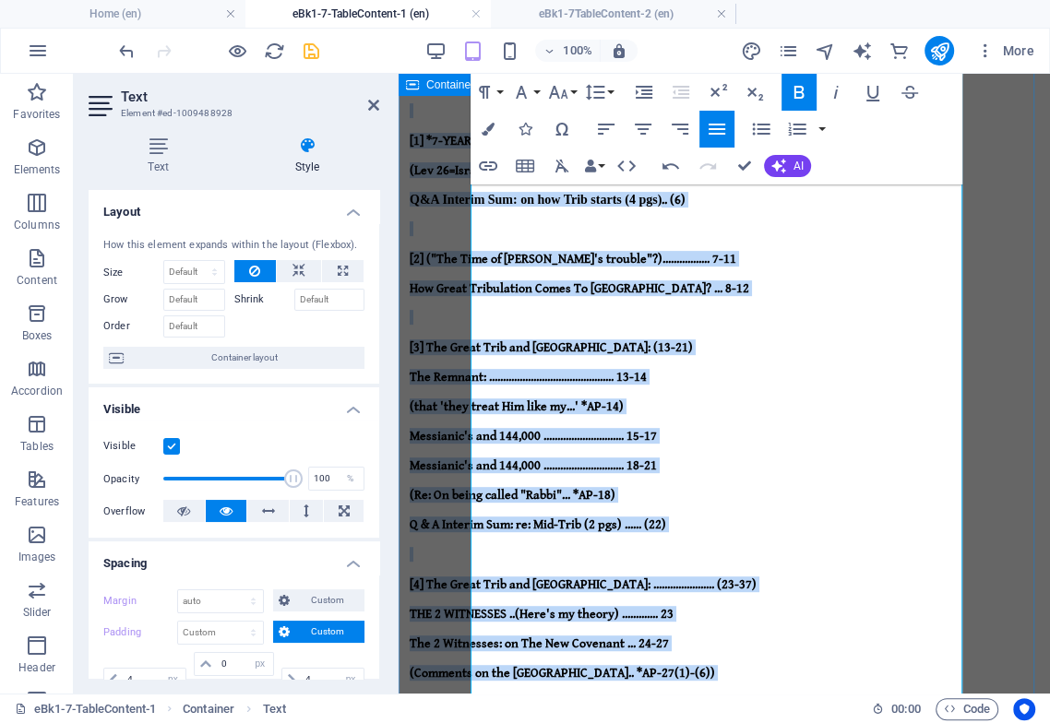
scroll to position [362, 0]
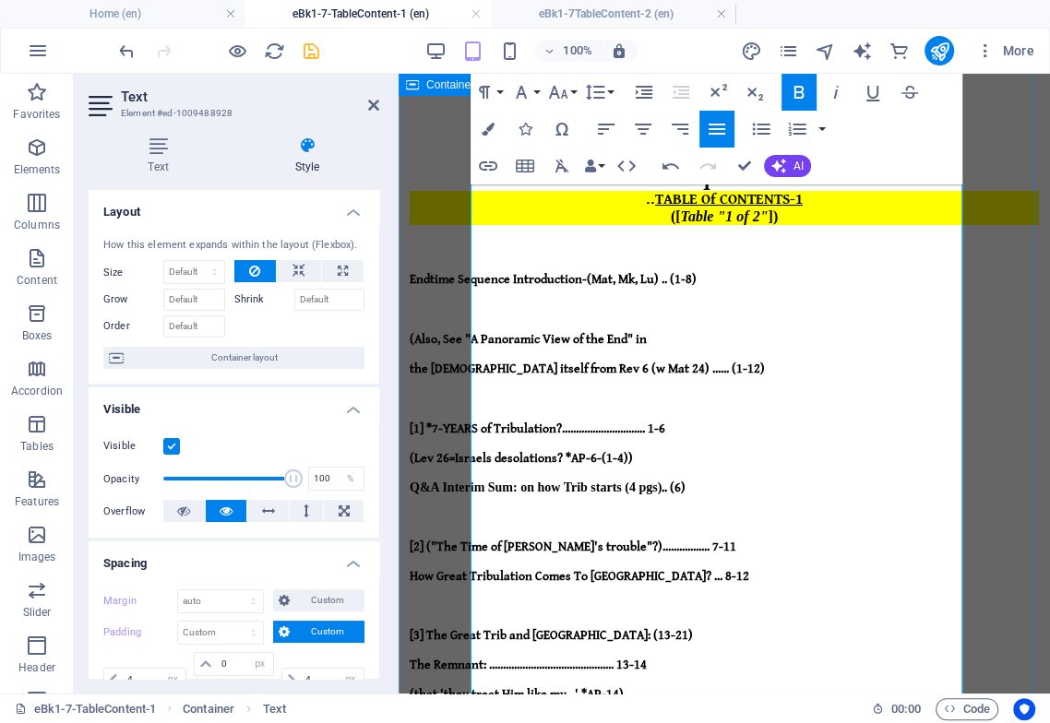
scroll to position [54, 0]
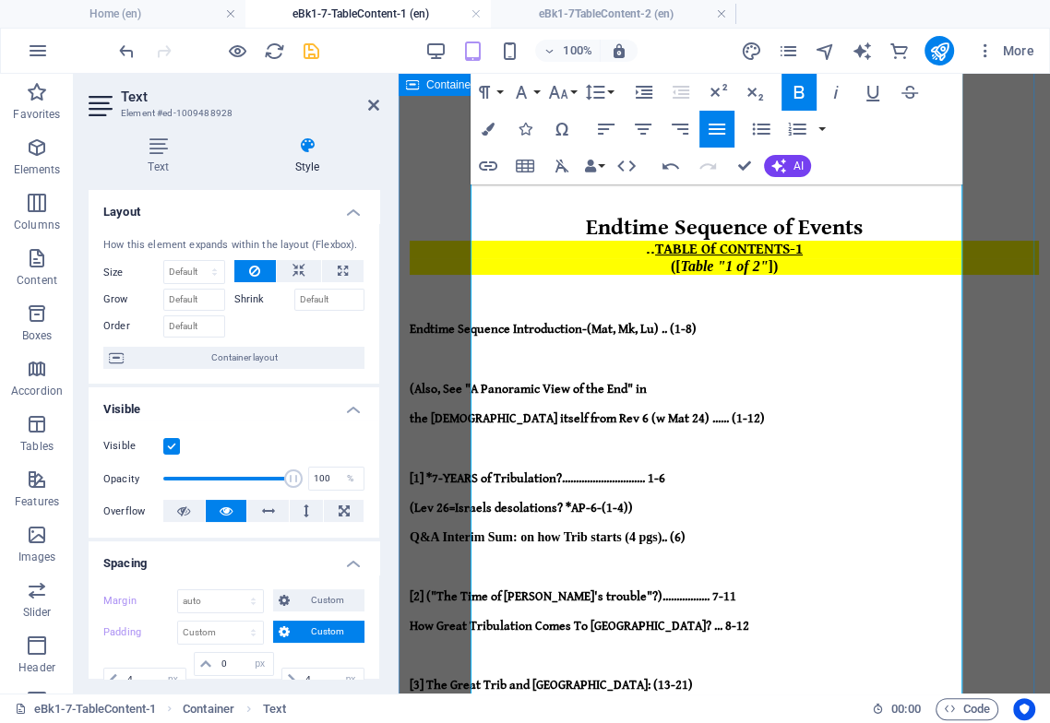
click at [420, 530] on strong "Q" at bounding box center [414, 537] width 10 height 14
click at [492, 501] on strong "(Lev 26=Israels desolations? *AP-6-(1-4))" at bounding box center [529, 508] width 240 height 15
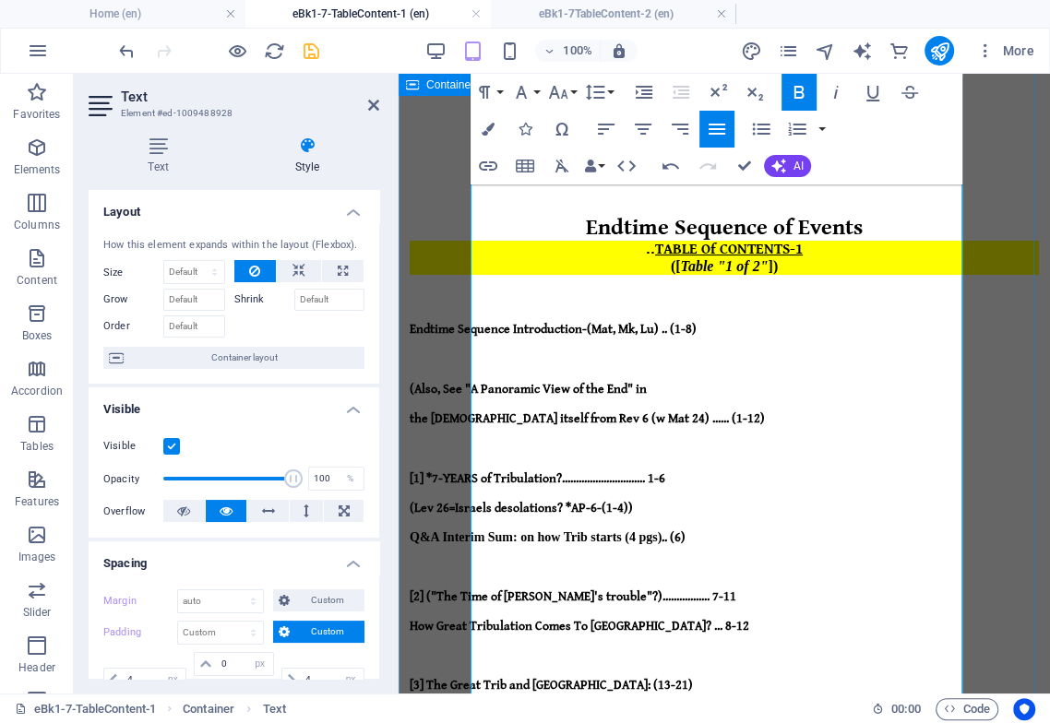
click at [492, 707] on strong "The Remnant: ............................................. 13-14" at bounding box center [527, 714] width 237 height 15
click at [624, 707] on strong "The Remnant: ............................................. 13-14" at bounding box center [527, 714] width 237 height 15
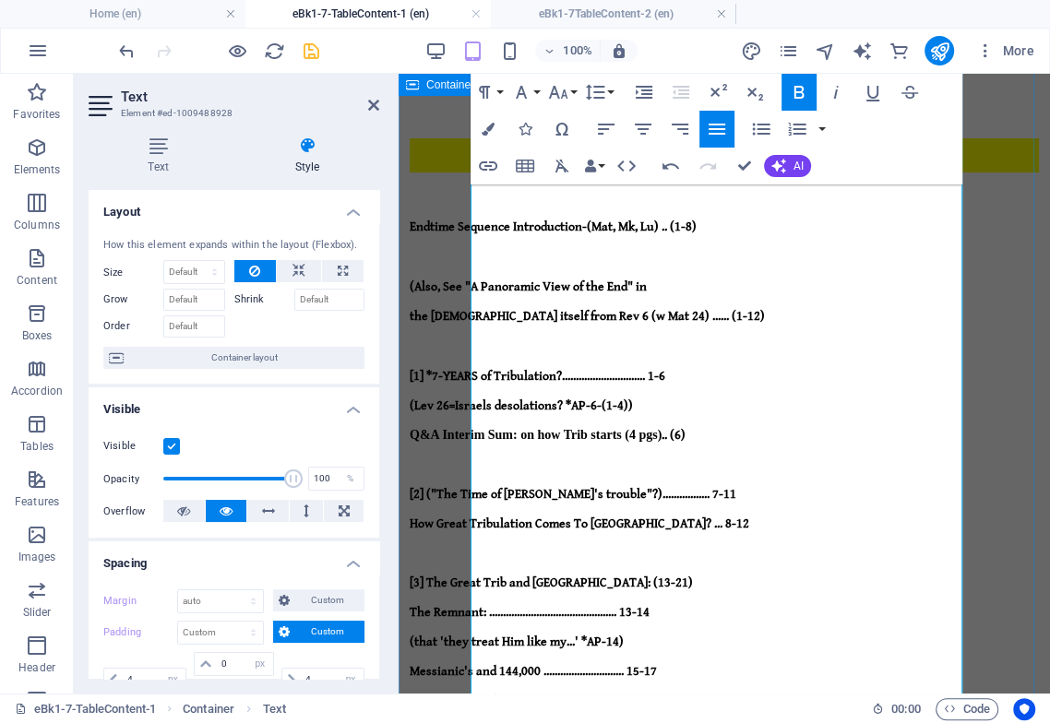
scroll to position [362, 0]
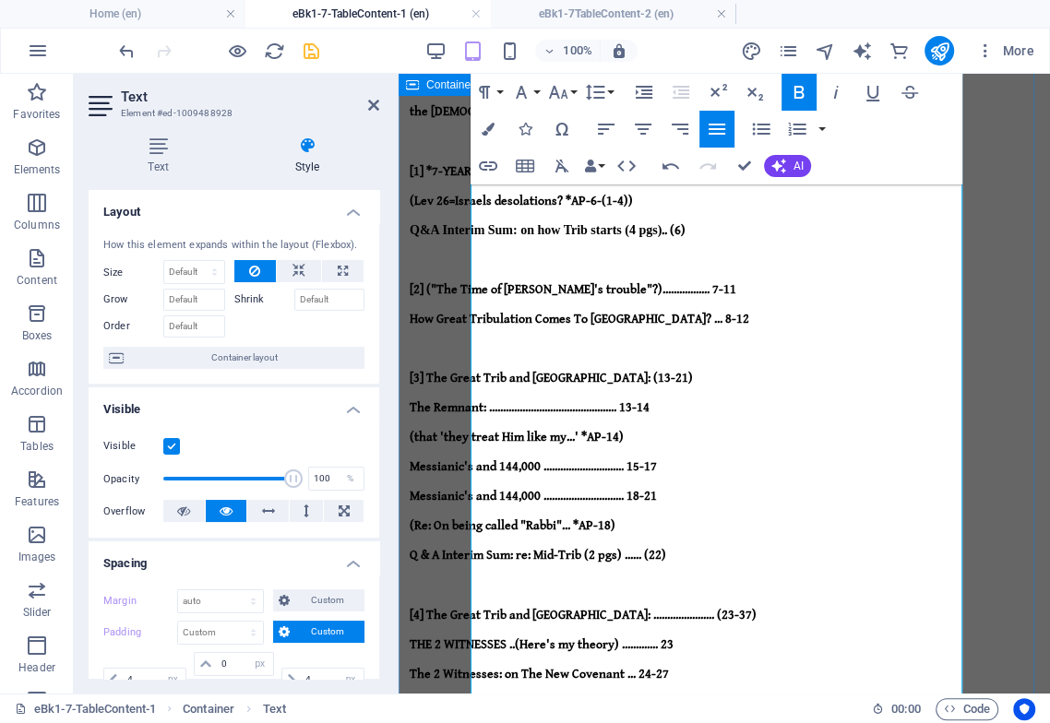
drag, startPoint x: 476, startPoint y: 356, endPoint x: 483, endPoint y: 373, distance: 18.2
click at [474, 696] on strong "(Comments on the [GEOGRAPHIC_DATA].. *AP-27(1)-(6))" at bounding box center [561, 703] width 305 height 15
drag, startPoint x: 474, startPoint y: 490, endPoint x: 480, endPoint y: 499, distance: 10.8
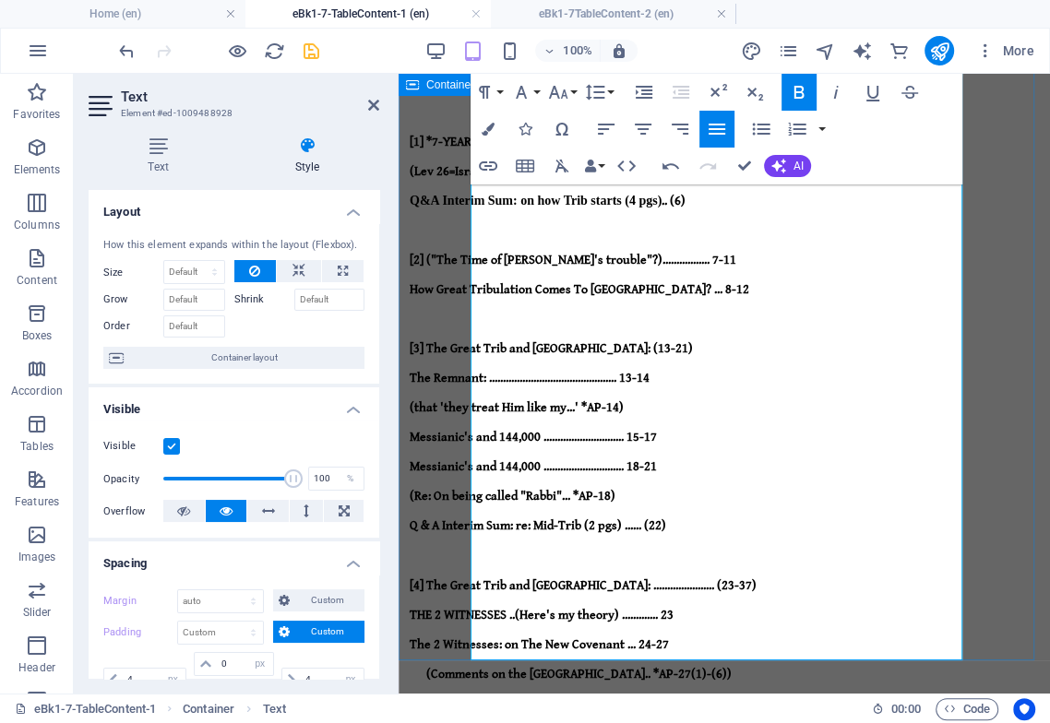
scroll to position [465, 0]
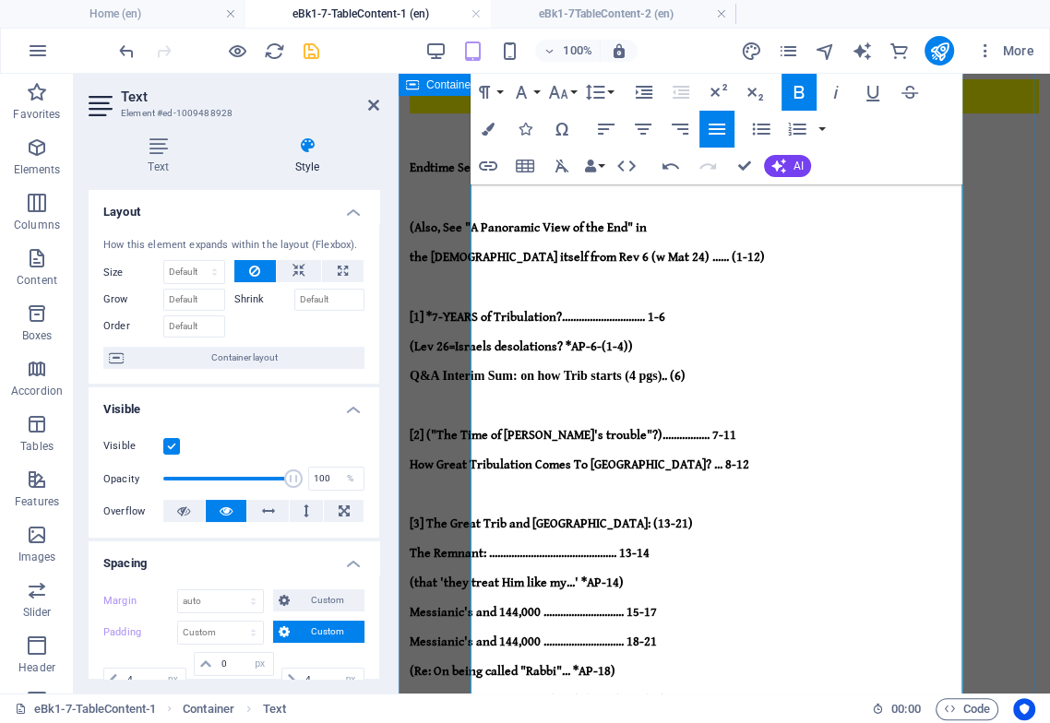
scroll to position [54, 0]
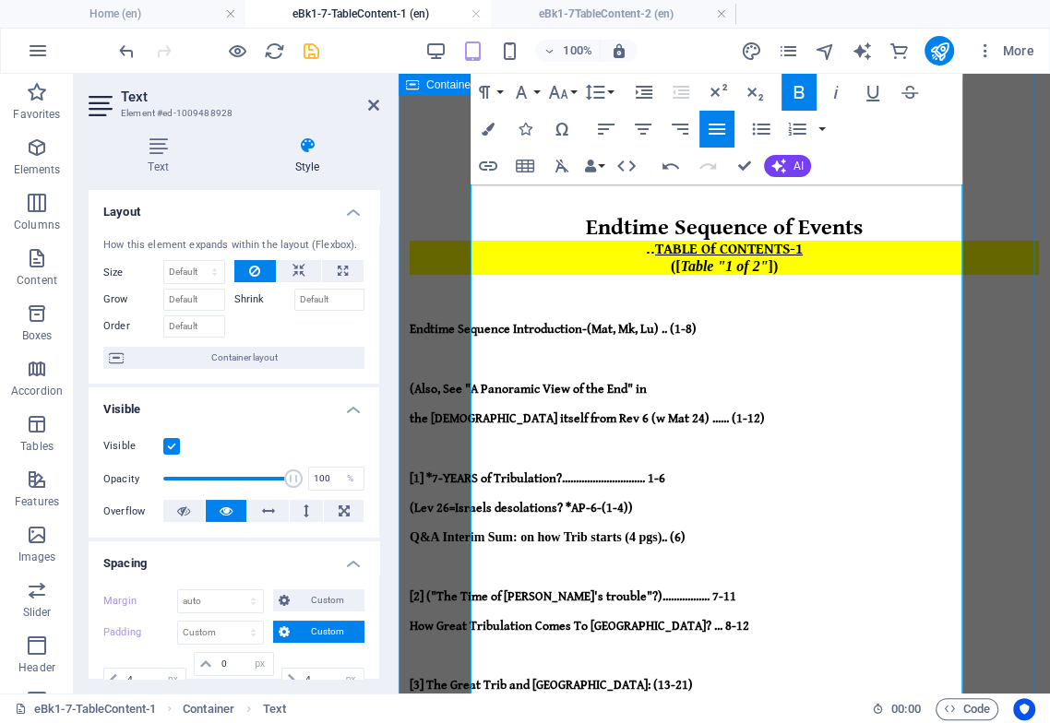
drag, startPoint x: 751, startPoint y: 247, endPoint x: 708, endPoint y: 324, distance: 87.5
click at [749, 258] on em "Table "1 of 2"" at bounding box center [725, 266] width 88 height 16
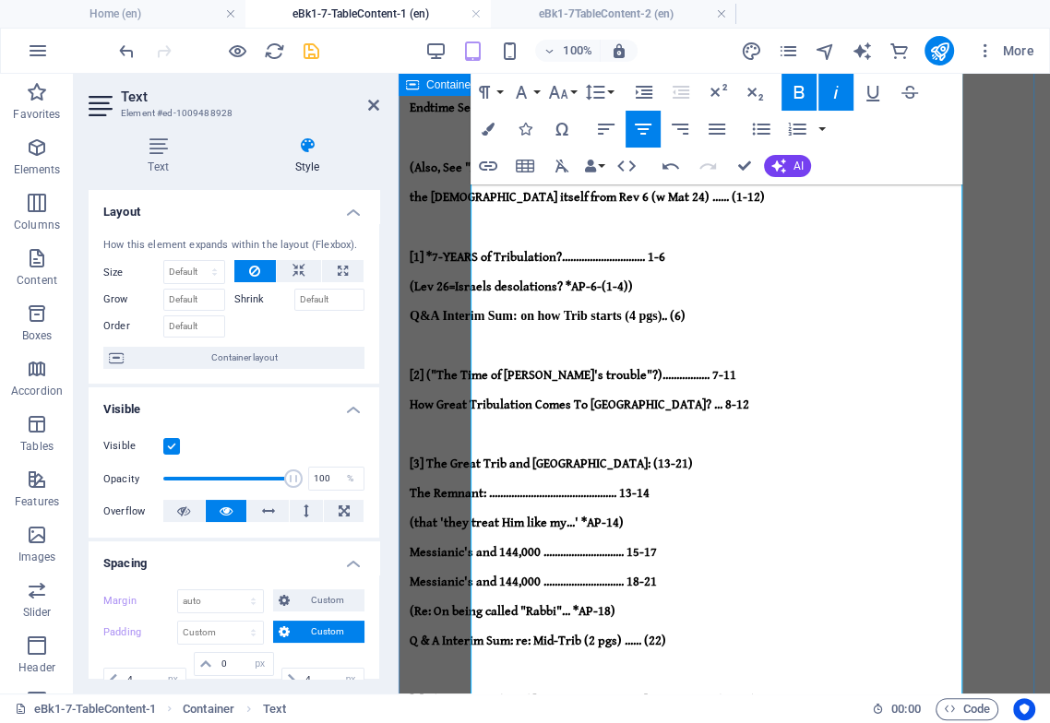
scroll to position [157, 0]
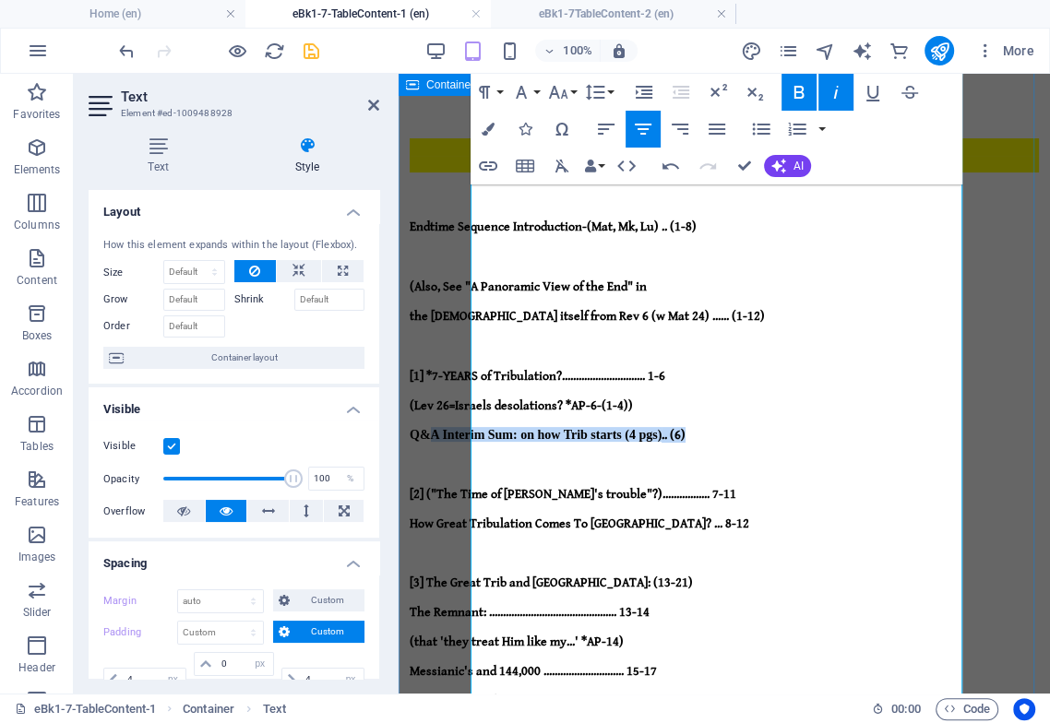
drag, startPoint x: 516, startPoint y: 305, endPoint x: 501, endPoint y: 307, distance: 15.8
drag, startPoint x: 502, startPoint y: 304, endPoint x: 512, endPoint y: 305, distance: 10.2
click at [431, 428] on strong "&" at bounding box center [425, 435] width 11 height 14
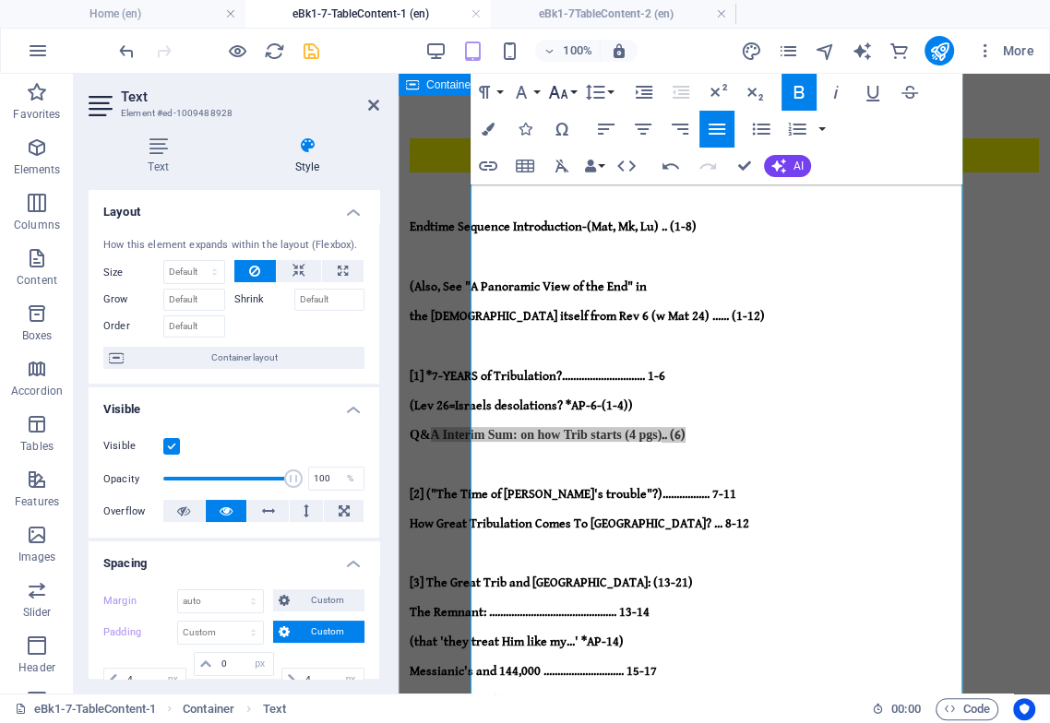
click at [561, 98] on icon "button" at bounding box center [558, 92] width 19 height 13
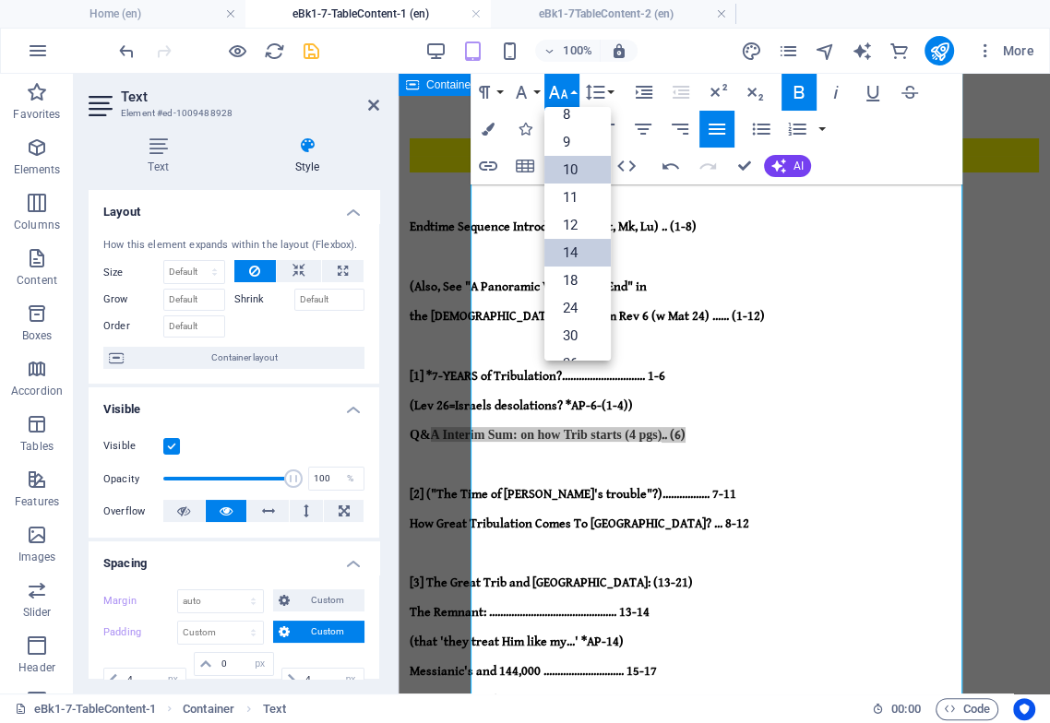
scroll to position [0, 0]
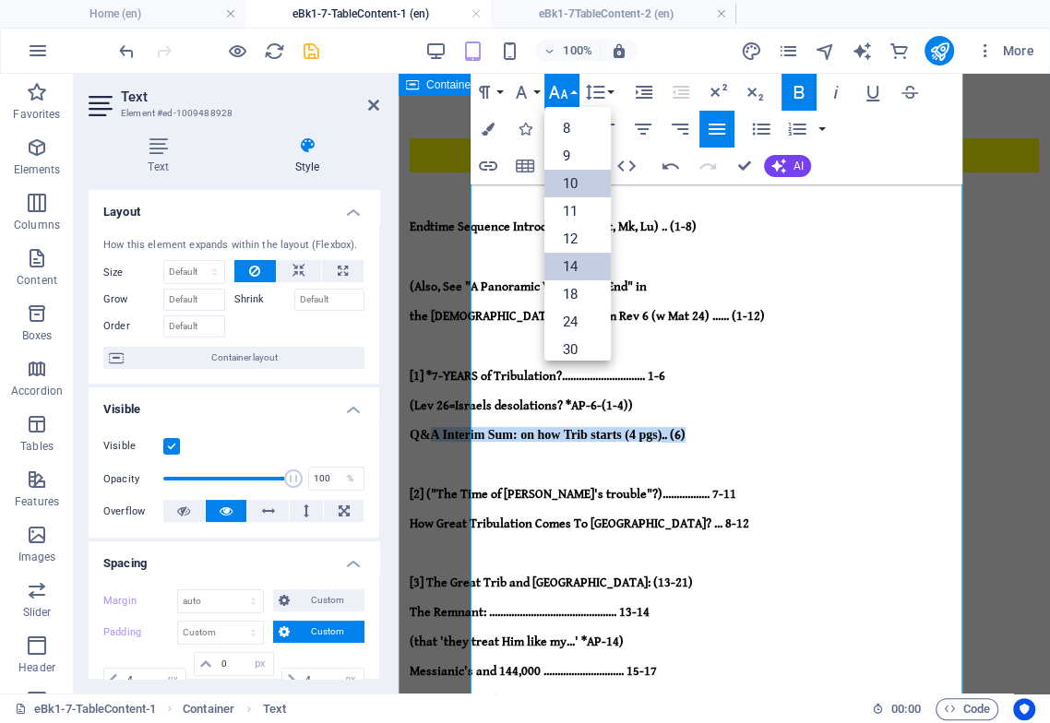
click at [568, 185] on link "10" at bounding box center [577, 184] width 66 height 28
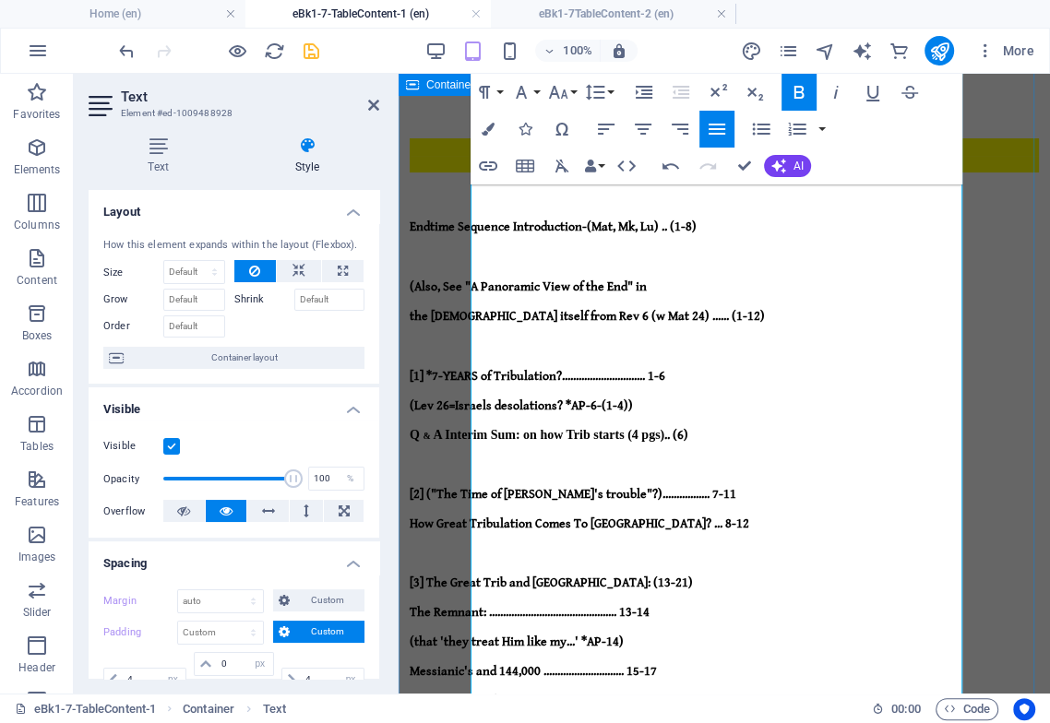
click at [607, 575] on p "[3] The Great Trib and [GEOGRAPHIC_DATA]: (13-21)" at bounding box center [723, 582] width 629 height 15
click at [670, 168] on icon "button" at bounding box center [670, 166] width 22 height 22
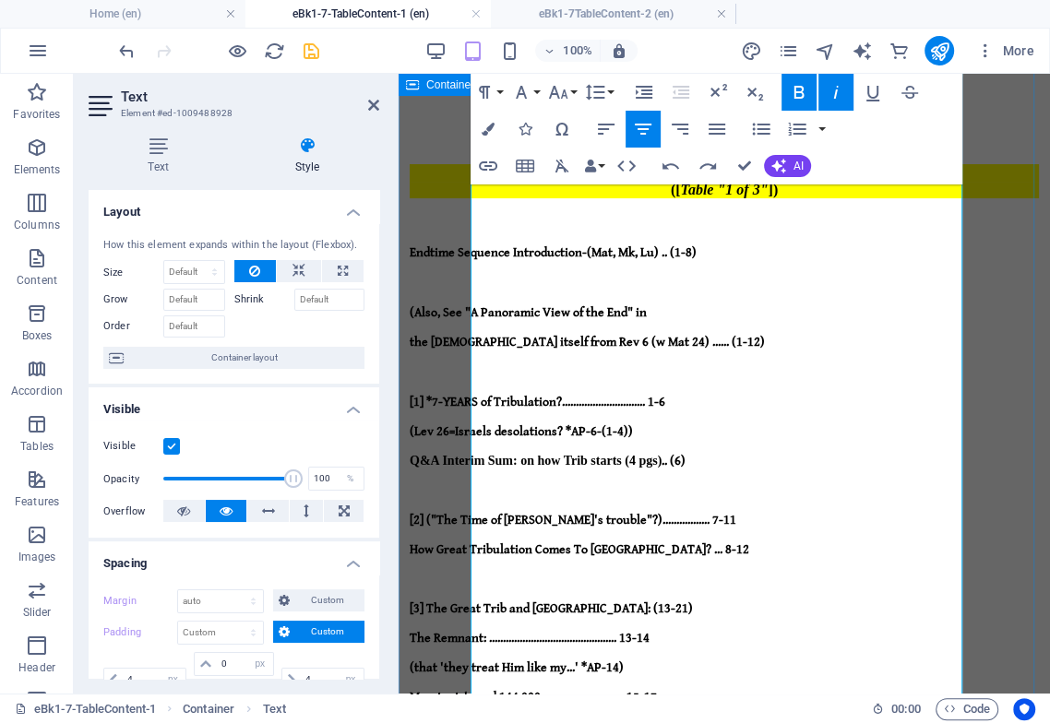
scroll to position [54, 0]
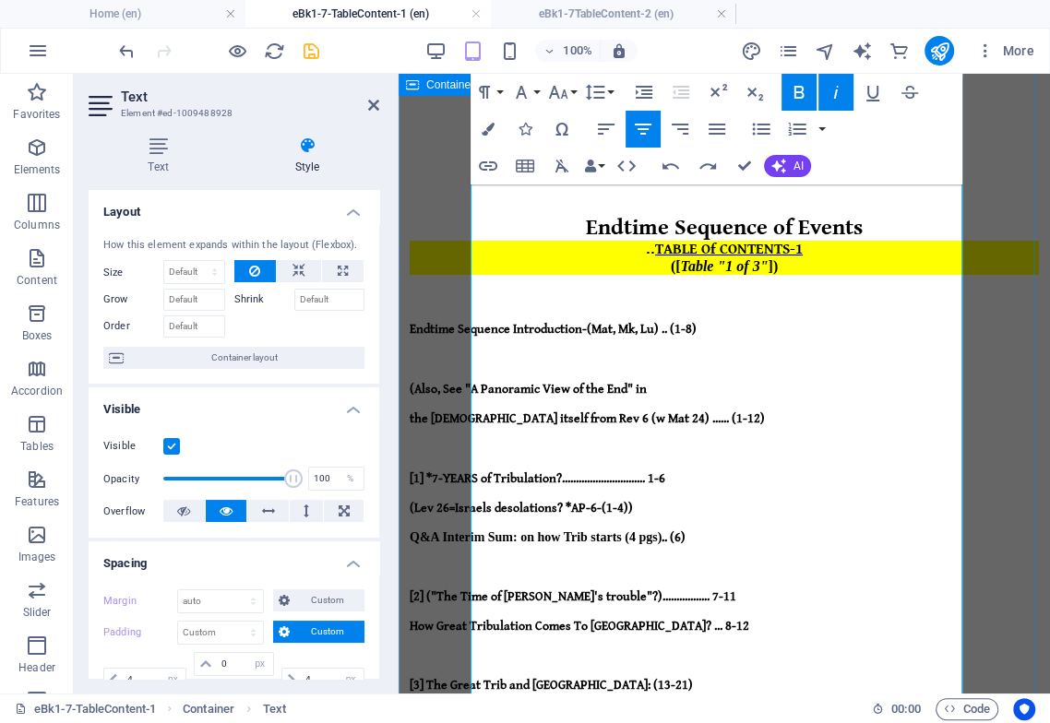
drag, startPoint x: 728, startPoint y: 408, endPoint x: 738, endPoint y: 394, distance: 17.2
click at [662, 530] on strong "A Interim Sum: on how Trib starts (4 pgs)" at bounding box center [546, 537] width 231 height 14
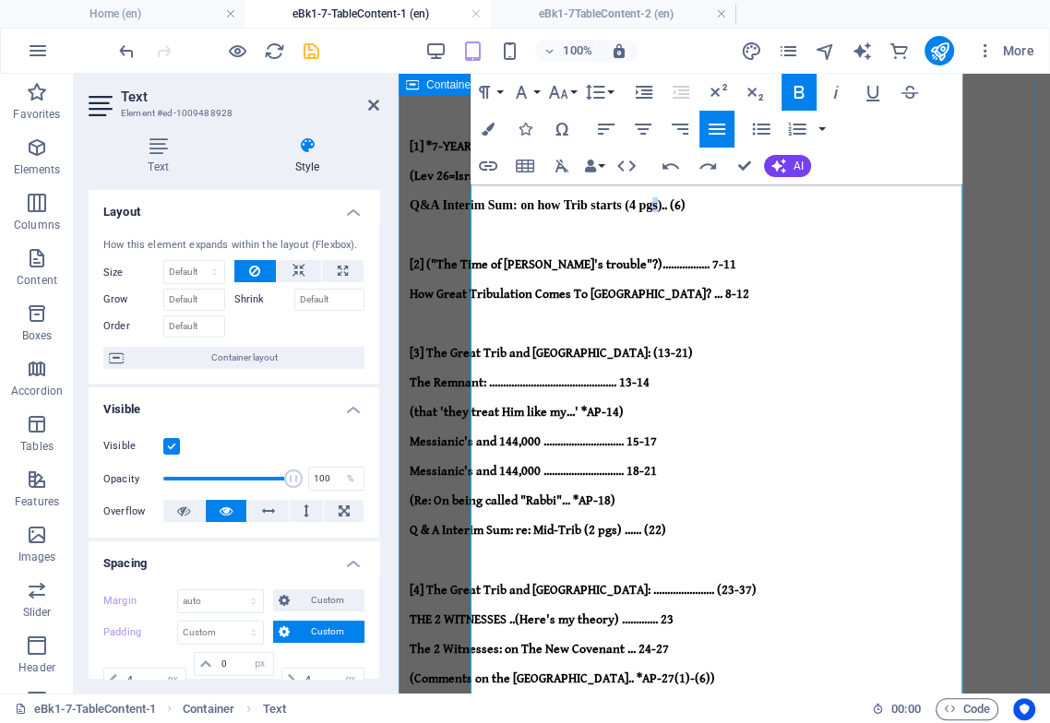
scroll to position [465, 0]
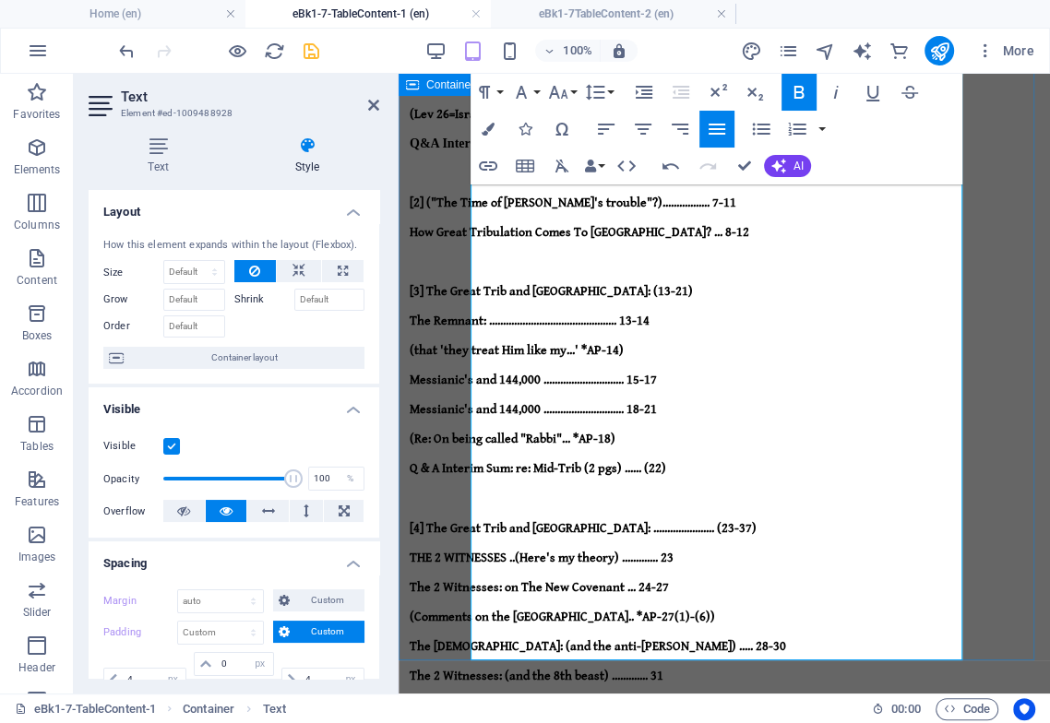
drag, startPoint x: 476, startPoint y: 595, endPoint x: 491, endPoint y: 599, distance: 15.5
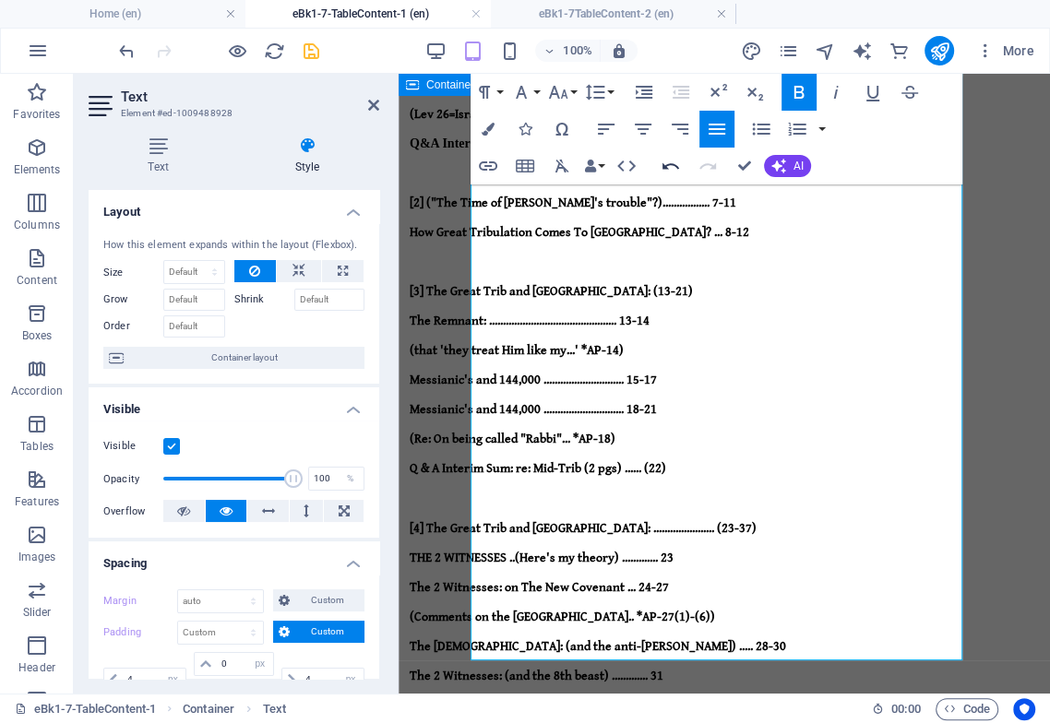
click at [672, 172] on icon "button" at bounding box center [670, 166] width 22 height 22
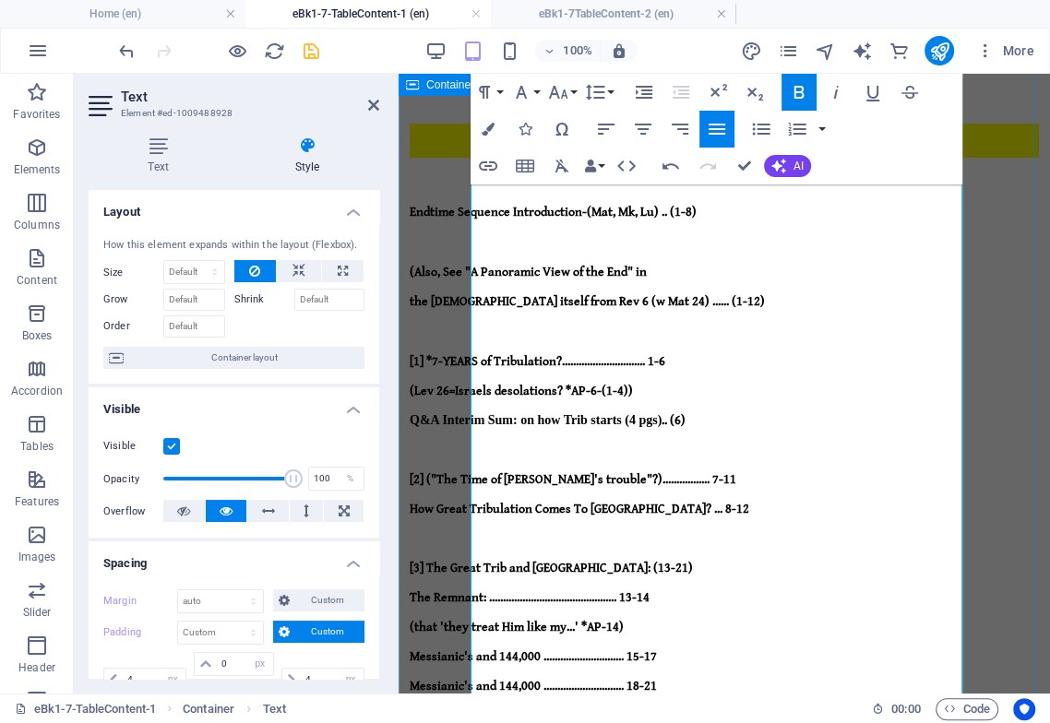
scroll to position [140, 0]
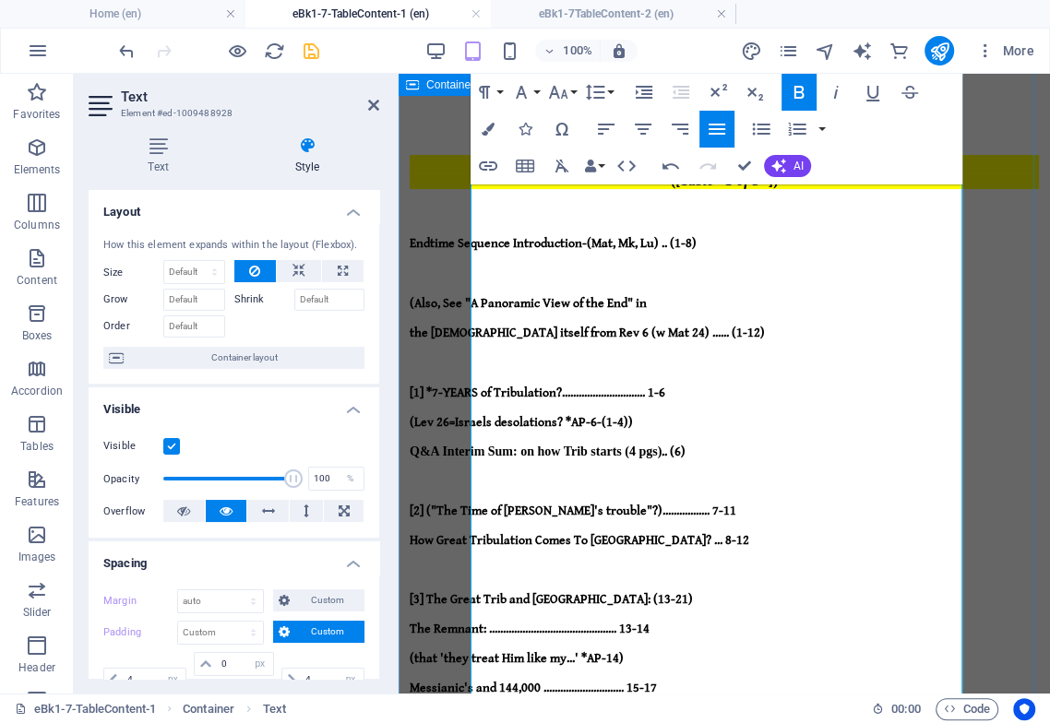
click at [420, 445] on strong "Q" at bounding box center [414, 452] width 10 height 14
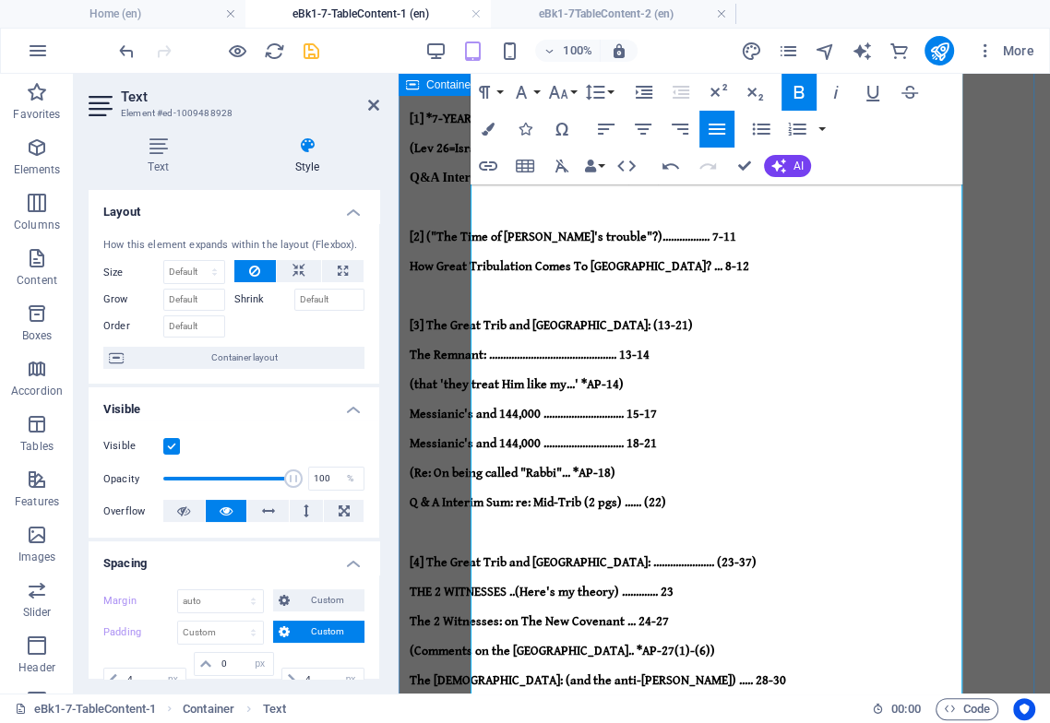
scroll to position [448, 0]
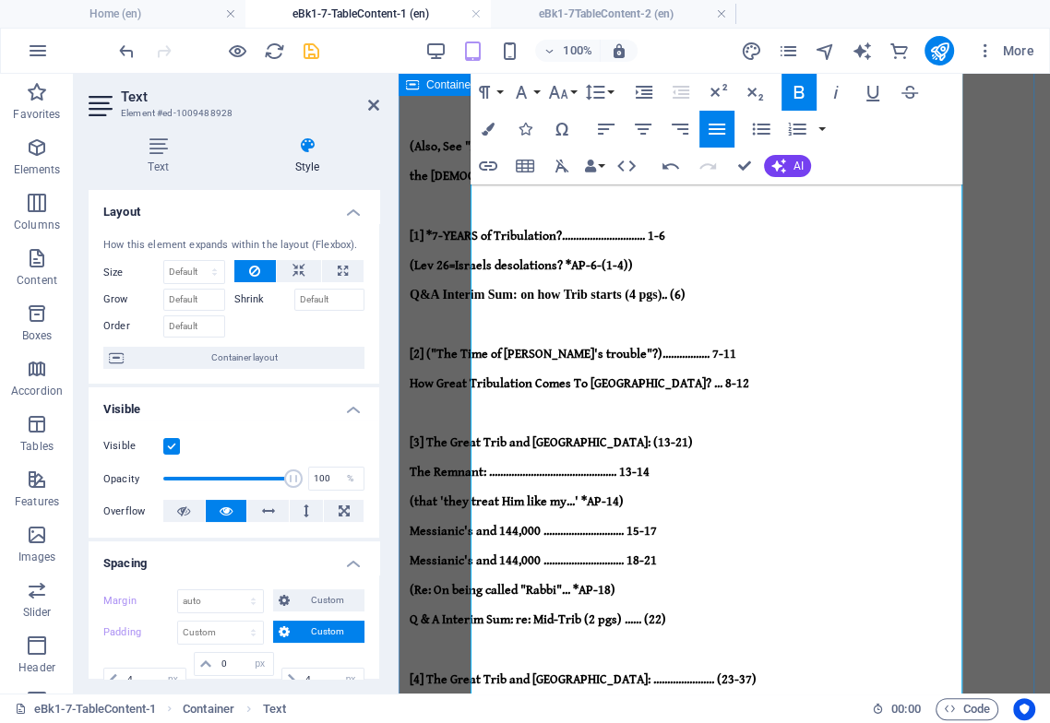
scroll to position [243, 0]
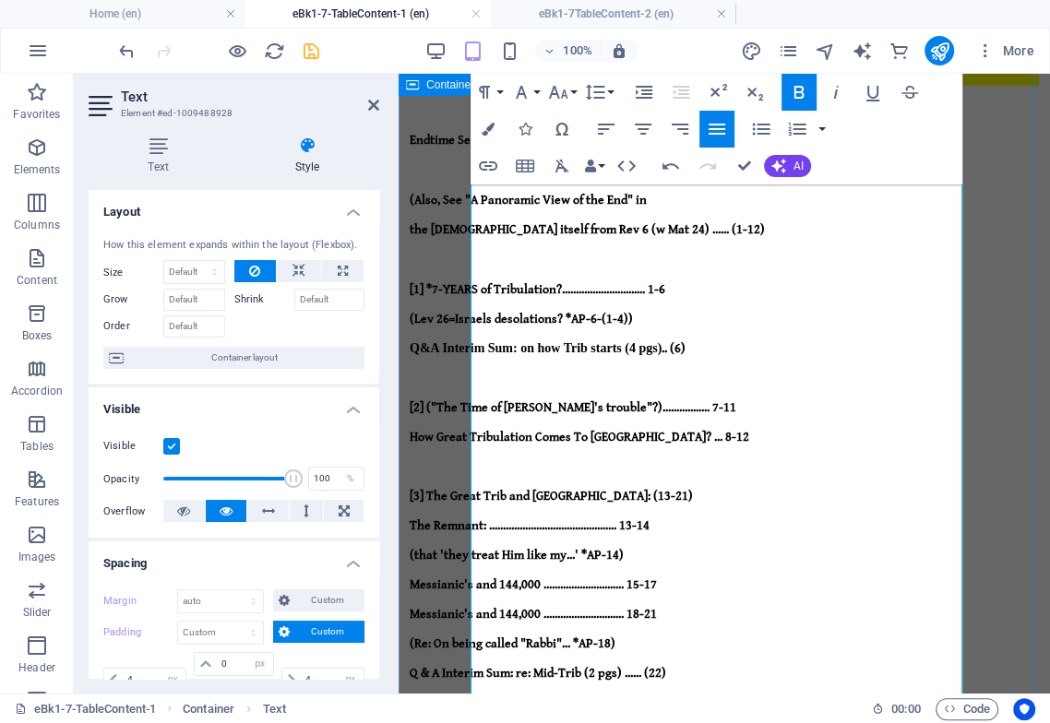
click at [666, 666] on strong "Q & A Interim Sum: re: Mid-Trib (2 pgs) ...... (22)" at bounding box center [537, 673] width 256 height 15
click at [623, 548] on strong "(that 'they treat Him like my...' *AP-14)" at bounding box center [516, 555] width 214 height 15
click at [649, 518] on strong "The Remnant: .............................................. 13-14" at bounding box center [529, 525] width 240 height 15
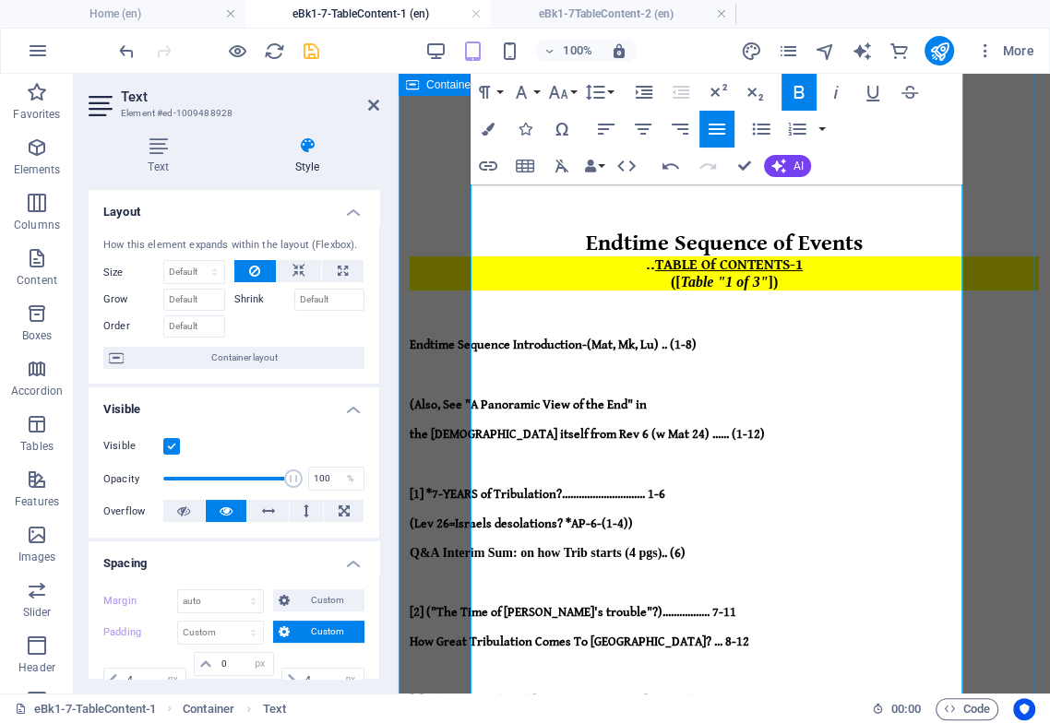
scroll to position [38, 0]
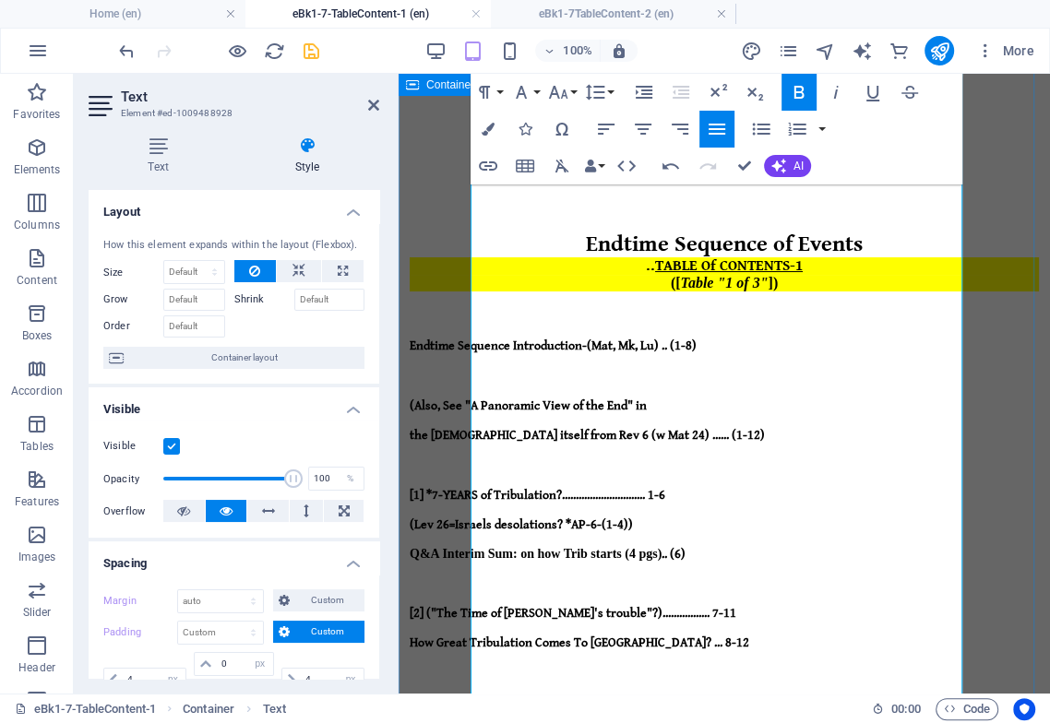
click at [716, 428] on strong "the Scripture itself from Rev 6 (w Mat 24) ...... (1-12)" at bounding box center [586, 435] width 355 height 15
drag, startPoint x: 732, startPoint y: 308, endPoint x: 731, endPoint y: 319, distance: 11.1
click at [696, 338] on strong "Endtime Sequence Introduction-(Mat, Mk, Lu) .. (1-8)" at bounding box center [552, 345] width 287 height 15
click at [671, 338] on strong "Endtime Sequence Introduction-(Mat, Mk, Lu) (1-8)" at bounding box center [549, 345] width 281 height 15
click at [693, 635] on strong "How Great Tribulation Comes To [GEOGRAPHIC_DATA]? ... 8-12" at bounding box center [578, 642] width 339 height 15
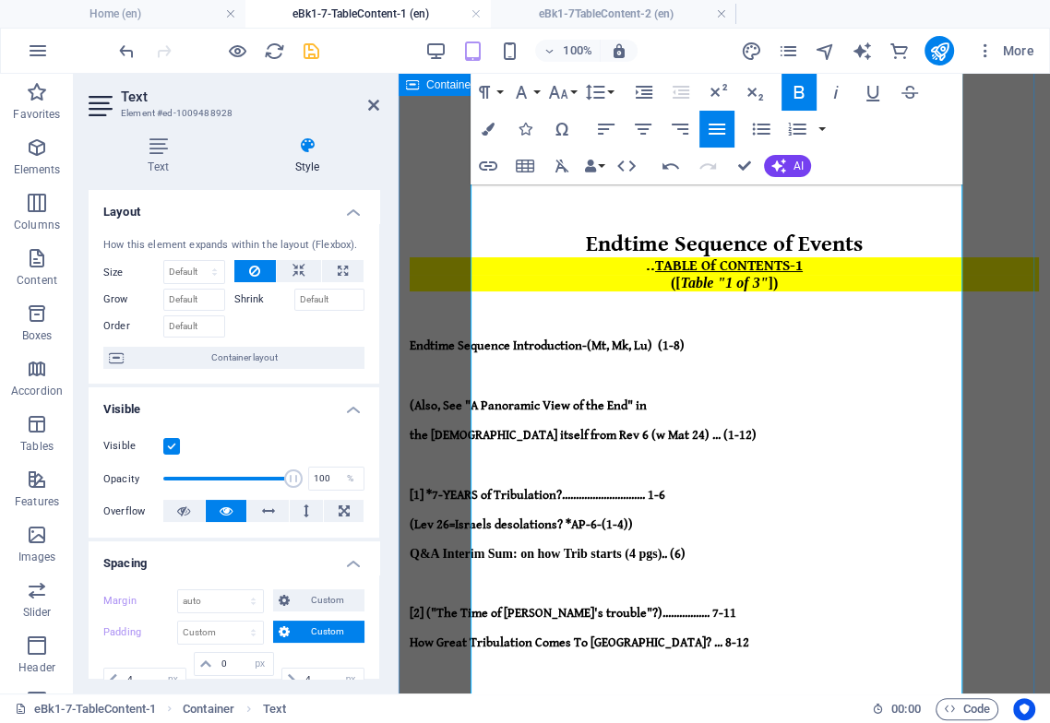
click at [706, 457] on p at bounding box center [723, 464] width 629 height 15
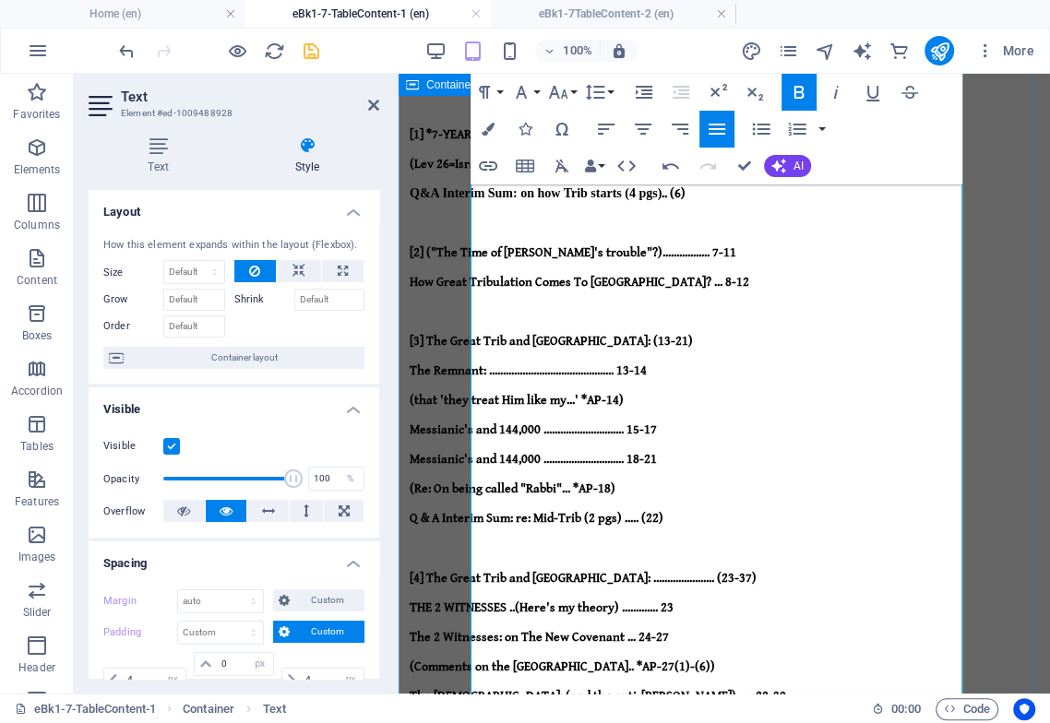
scroll to position [448, 0]
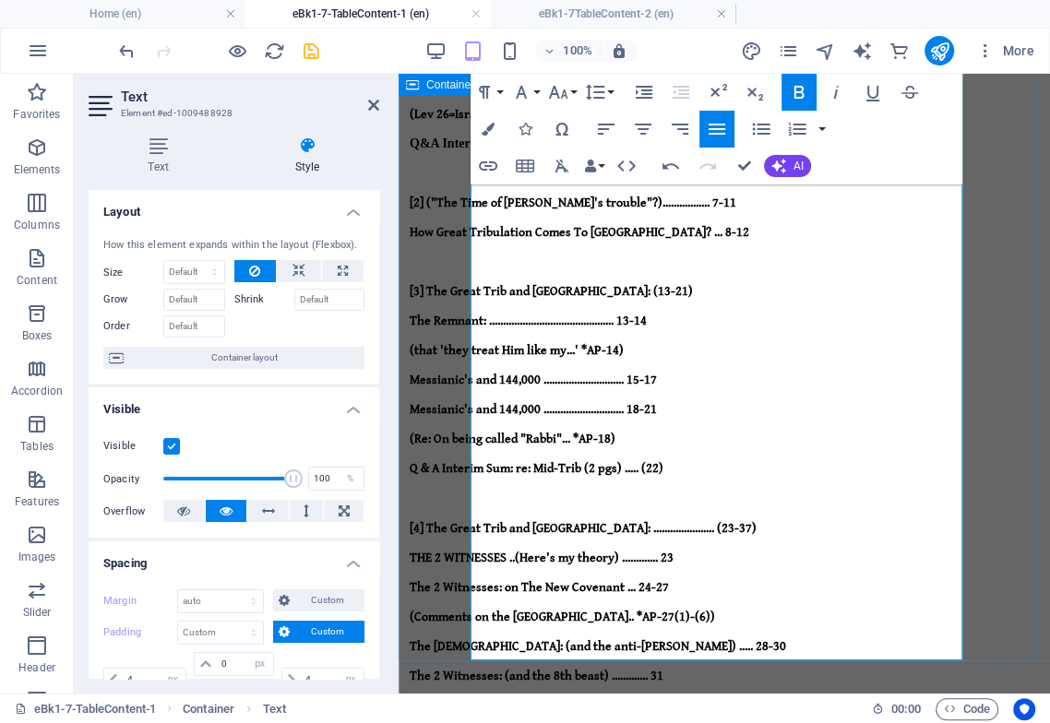
click at [661, 722] on strong "The 2 Witnesses: (rise and ascend) ................ 35" at bounding box center [535, 735] width 252 height 15
click at [665, 698] on strong "The 2 Witnesses: (and the beast) ............... 32-34" at bounding box center [536, 705] width 255 height 15
click at [663, 669] on strong "The 2 Witnesses: (and the 8th beast) ............. 31" at bounding box center [536, 676] width 254 height 15
click at [666, 669] on strong "The 2 Witnesses: (and the 8th beast) .............. 31" at bounding box center [537, 676] width 256 height 15
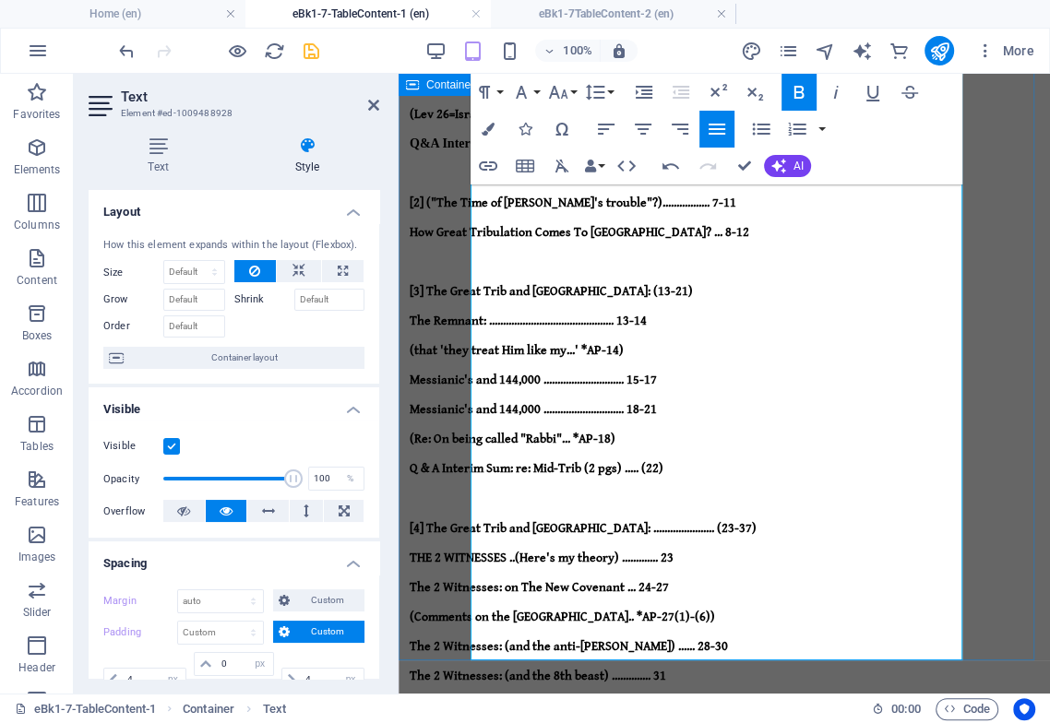
click at [664, 722] on strong "The 2 Witnesses: (rise and ascend) ................. 35" at bounding box center [536, 735] width 255 height 15
drag, startPoint x: 702, startPoint y: 584, endPoint x: 718, endPoint y: 612, distance: 32.6
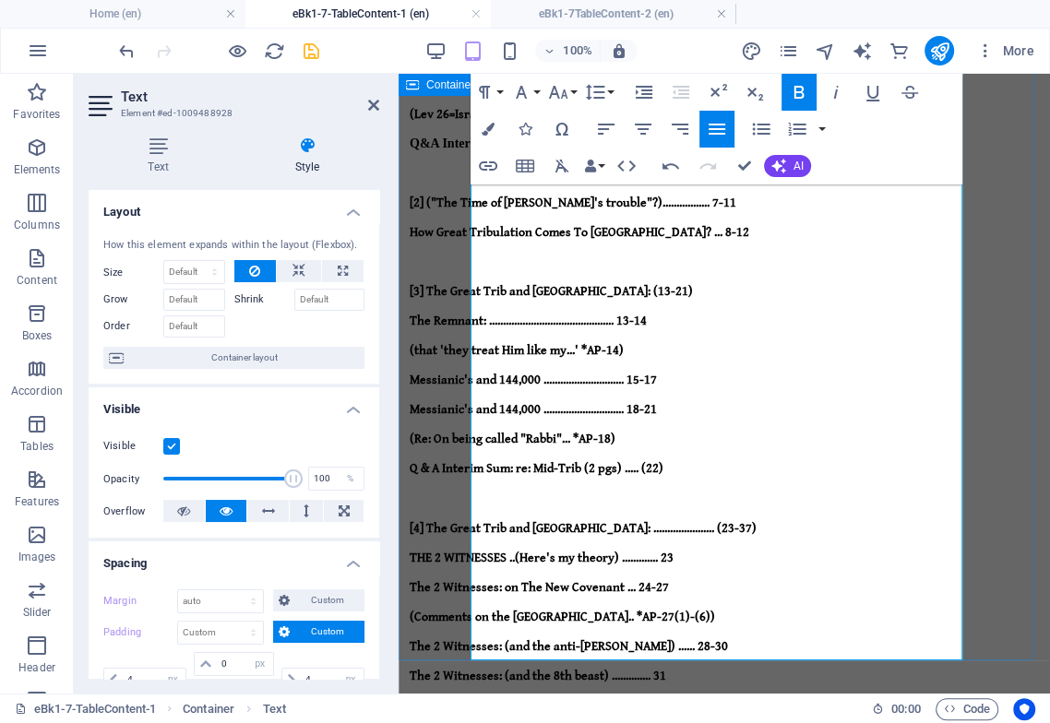
scroll to position [432, 0]
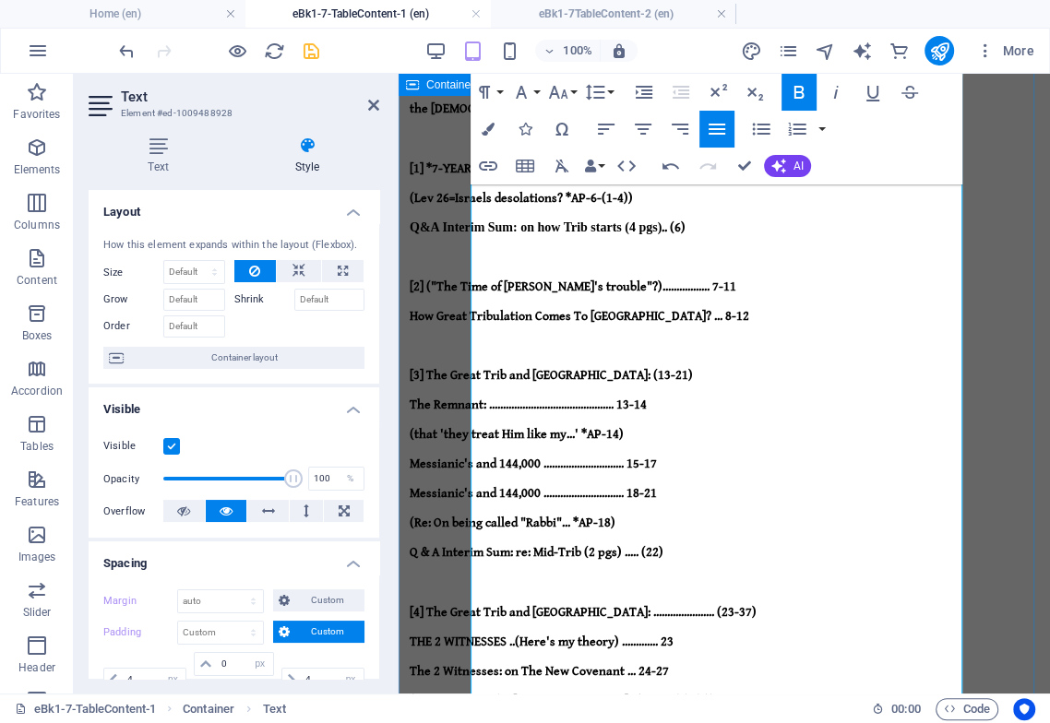
scroll to position [399, 0]
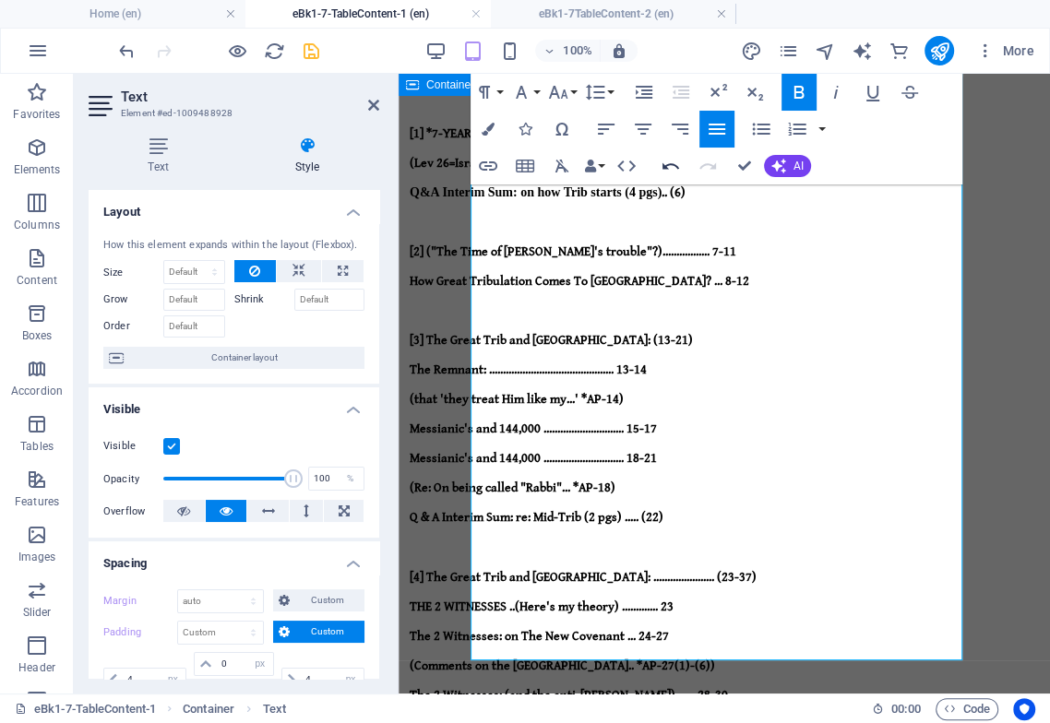
click at [673, 167] on icon "button" at bounding box center [670, 166] width 22 height 22
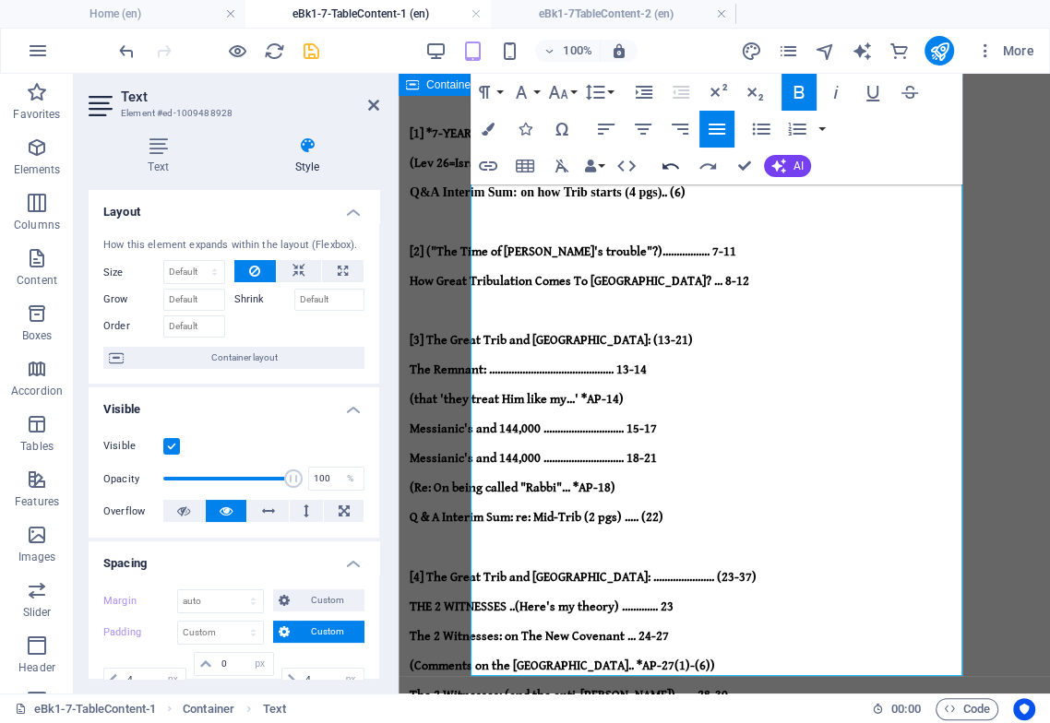
click at [672, 166] on icon "button" at bounding box center [670, 166] width 22 height 22
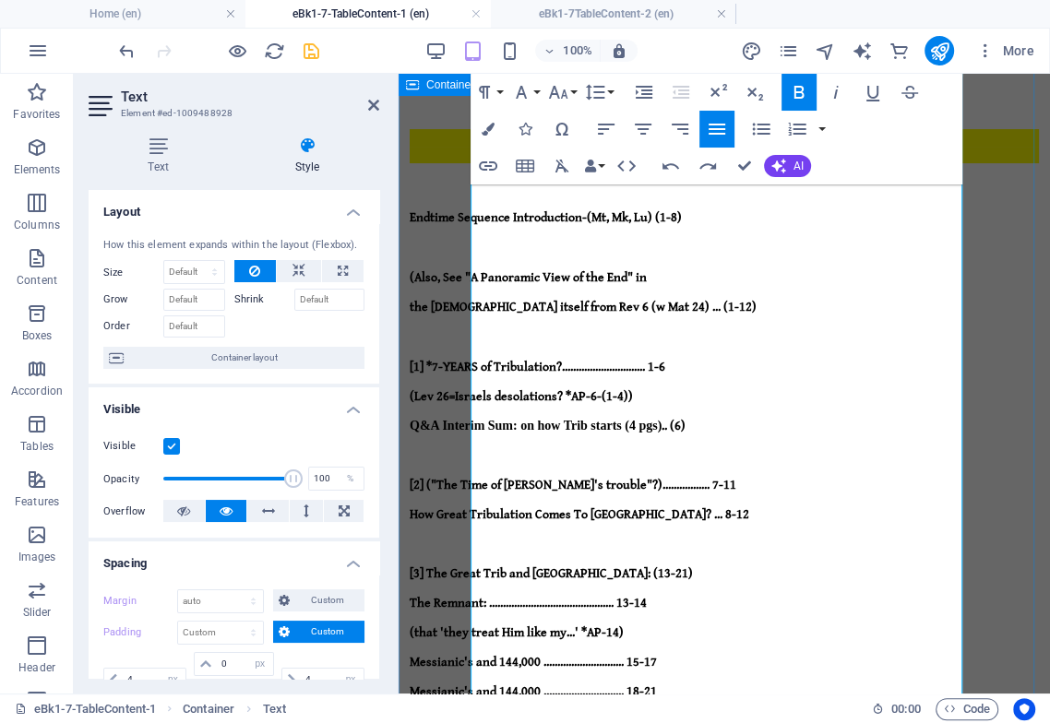
scroll to position [195, 0]
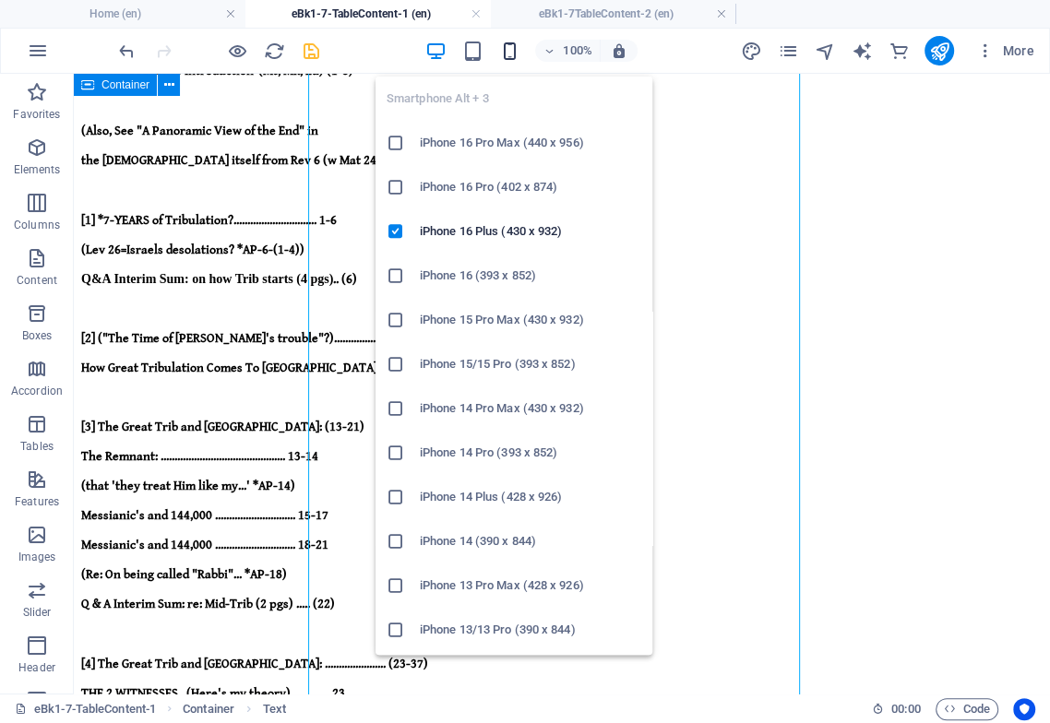
click at [505, 47] on icon "button" at bounding box center [508, 51] width 21 height 21
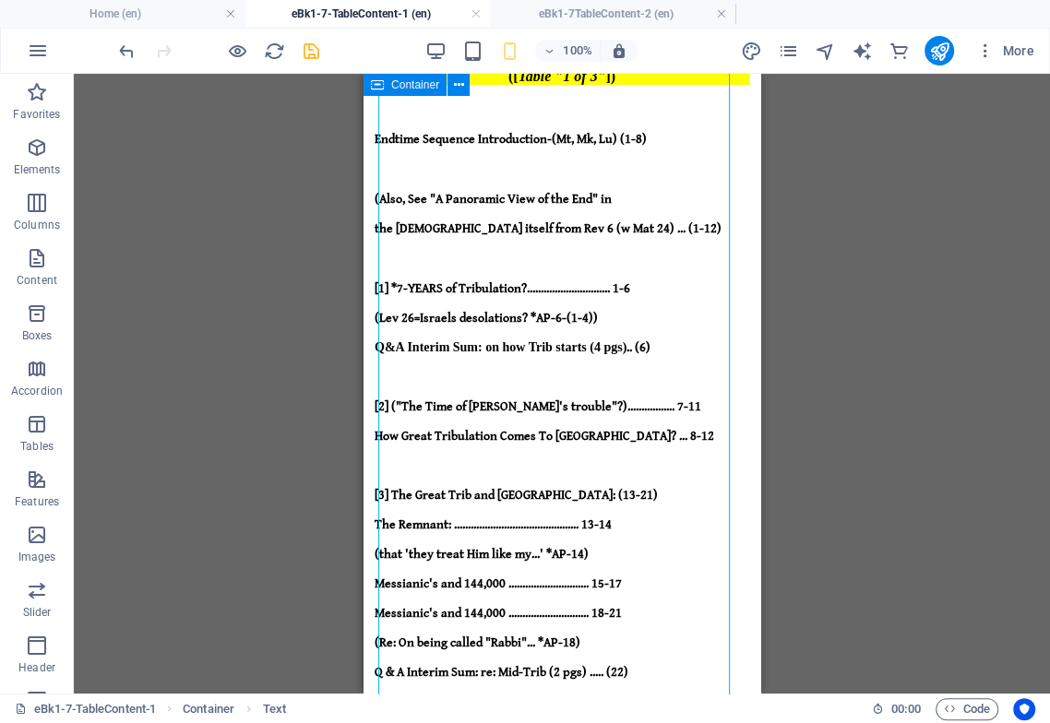
scroll to position [16, 0]
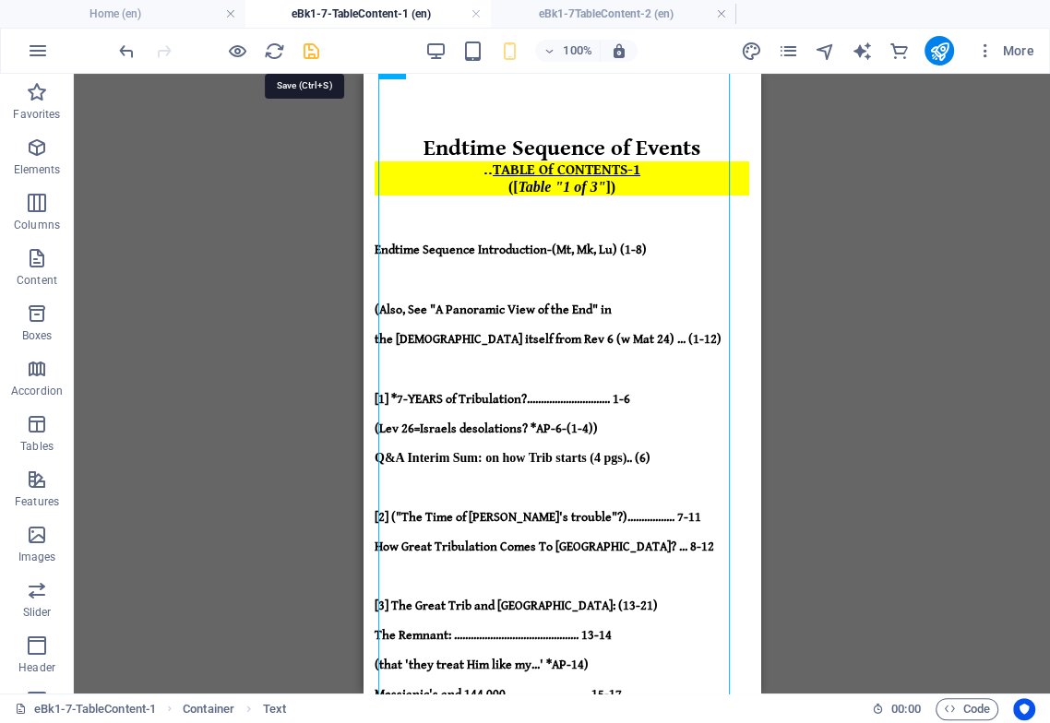
click at [309, 51] on icon "save" at bounding box center [311, 51] width 21 height 21
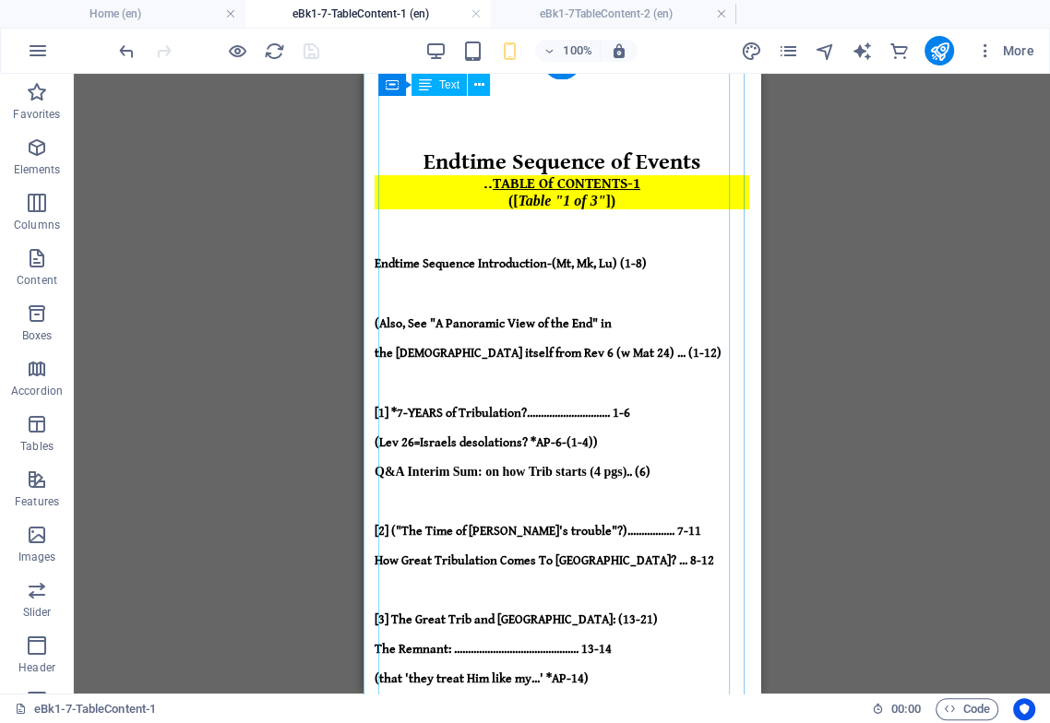
scroll to position [0, 0]
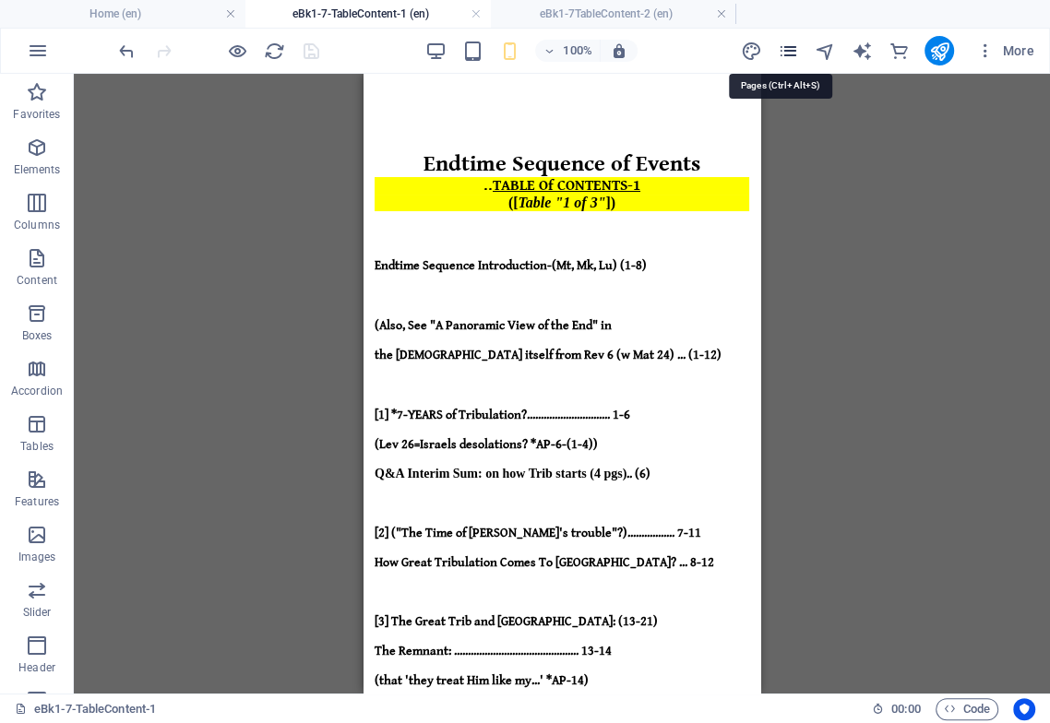
click at [795, 49] on icon "pages" at bounding box center [787, 51] width 21 height 21
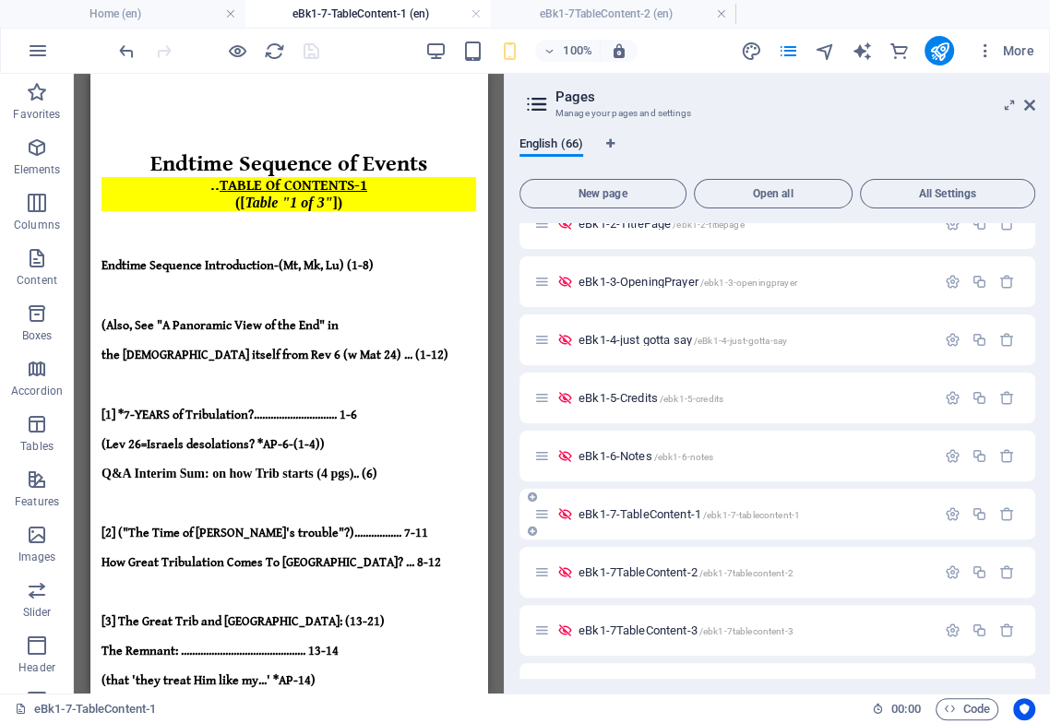
scroll to position [717, 0]
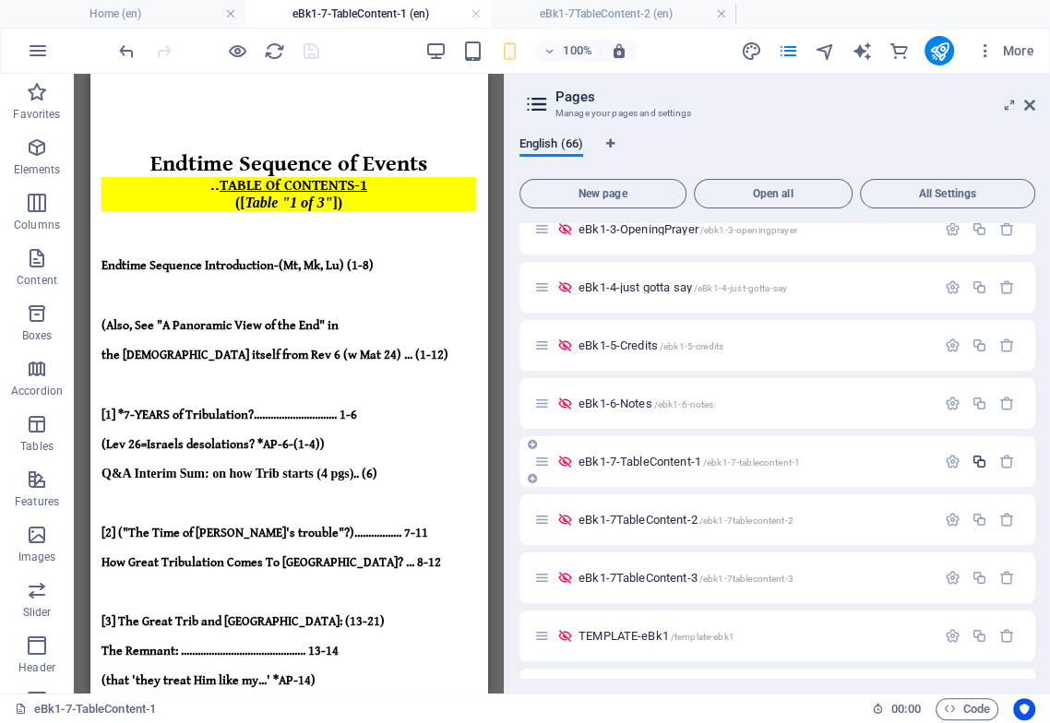
click at [977, 464] on icon "button" at bounding box center [979, 462] width 16 height 16
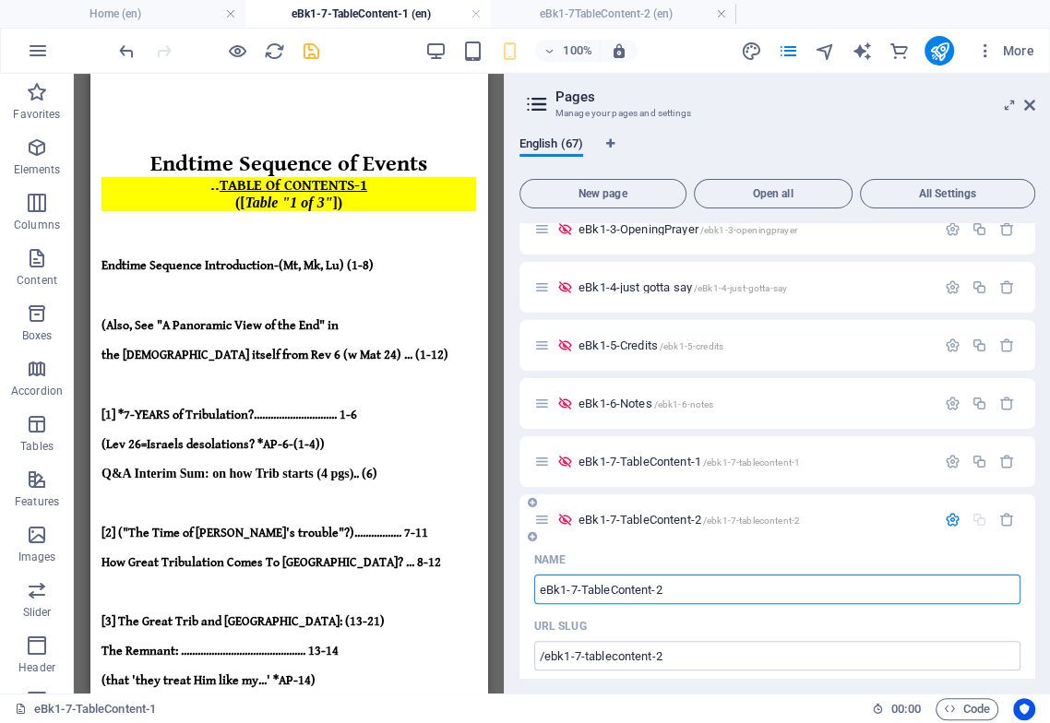
click at [656, 588] on input "eBk1-7-TableContent-2" at bounding box center [777, 590] width 486 height 30
click at [656, 587] on input "eBk1-7-TableContent-2" at bounding box center [777, 590] width 486 height 30
type input "eBk1-7-TableContent-1-co2"
type input "/ebk1-7-tablecontent-12"
type input "eBk1-7-TableContent-12"
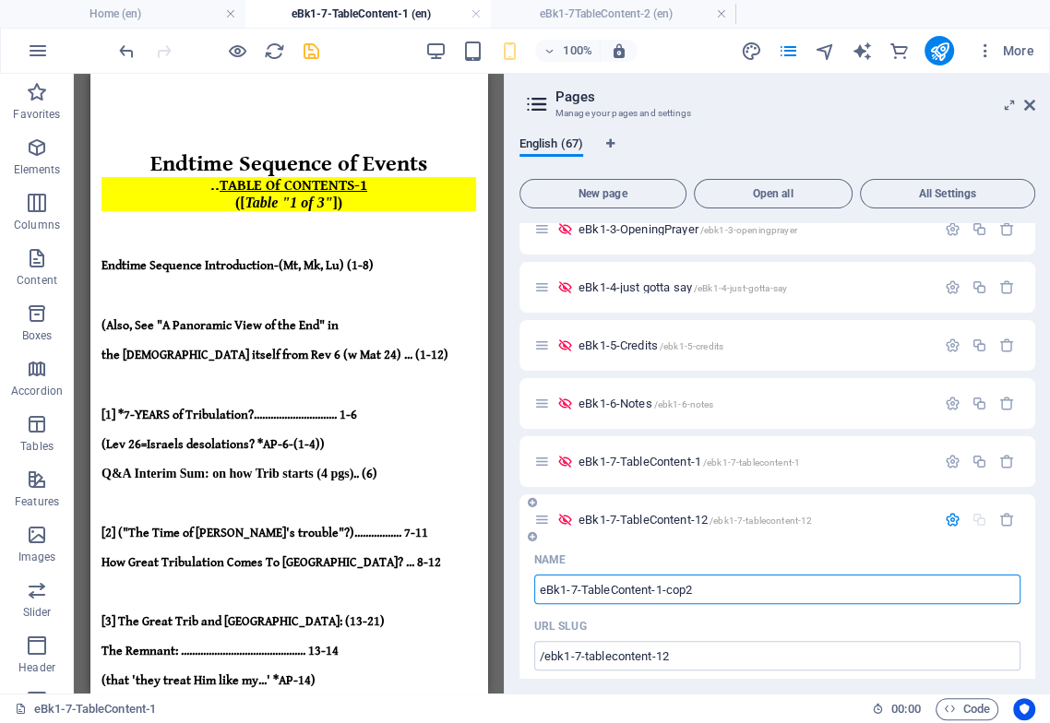
type input "eBk1-7-TableContent-1-copy2"
type input "/ebk1-7-tablecontent-1-cop2"
type input "eBk1-7-TableContent-1-cop2"
type input "eBk1-7-TableContent-1-copy"
type input "/ebk1-7-tablecontent-1-copy2"
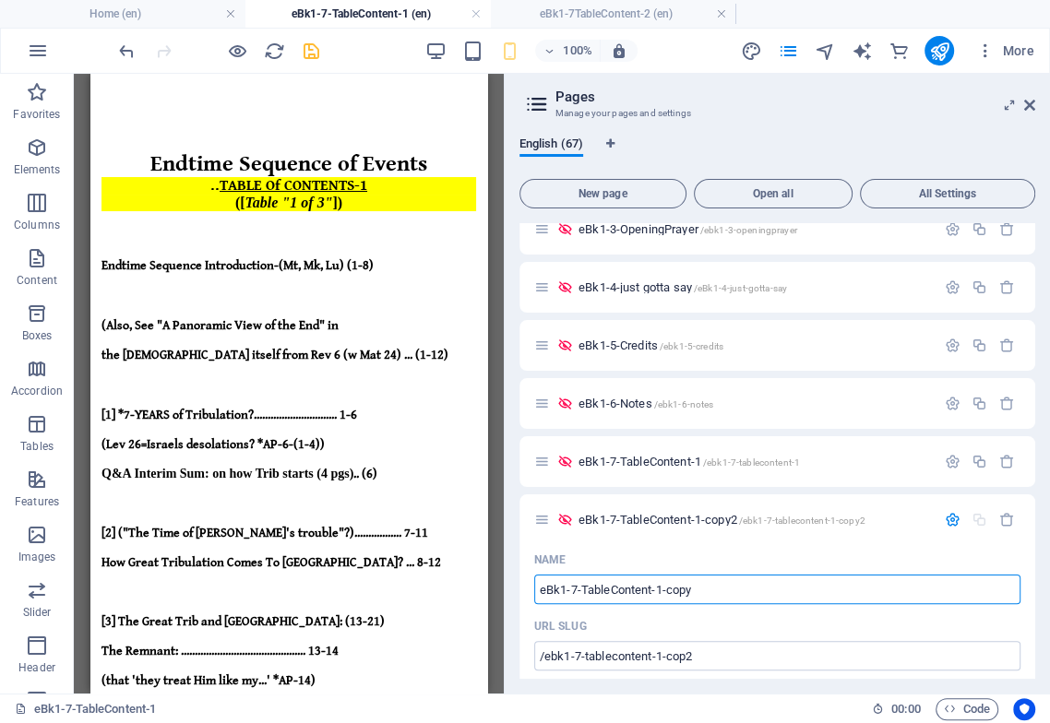
type input "eBk1-7-TableContent-1-copy2"
type input "eBk1-7-TableContent-1-copy"
type input "/ebk1-7-tablecontent-1-copy"
type input "eBk1-7-TableContent-1-copy"
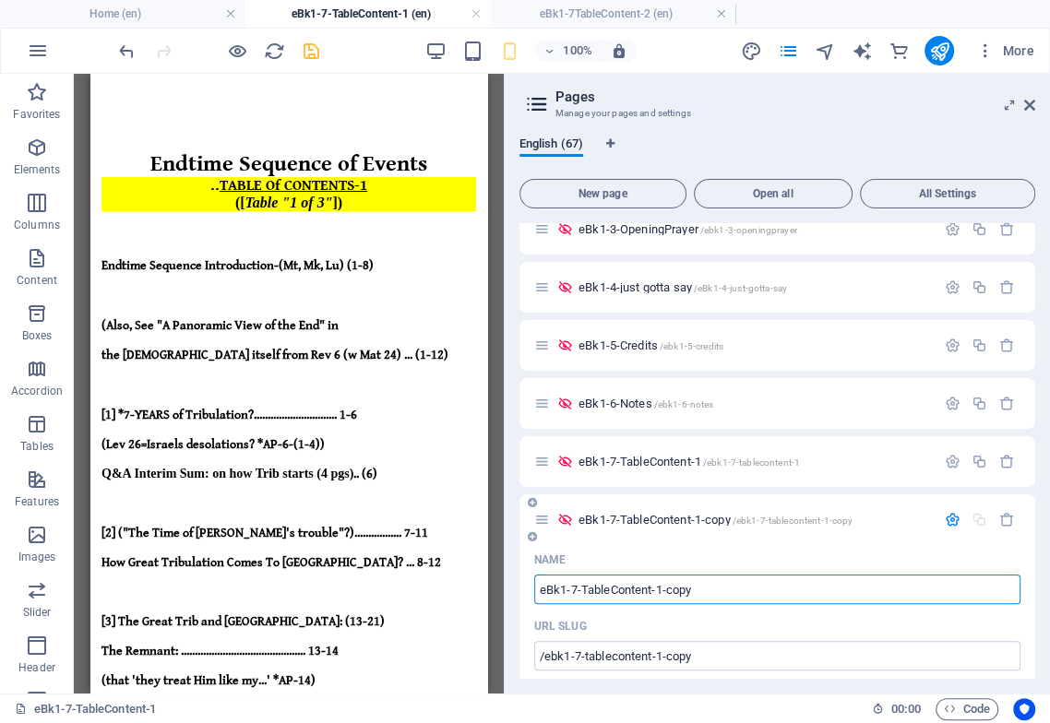
click at [948, 518] on icon "button" at bounding box center [952, 520] width 16 height 16
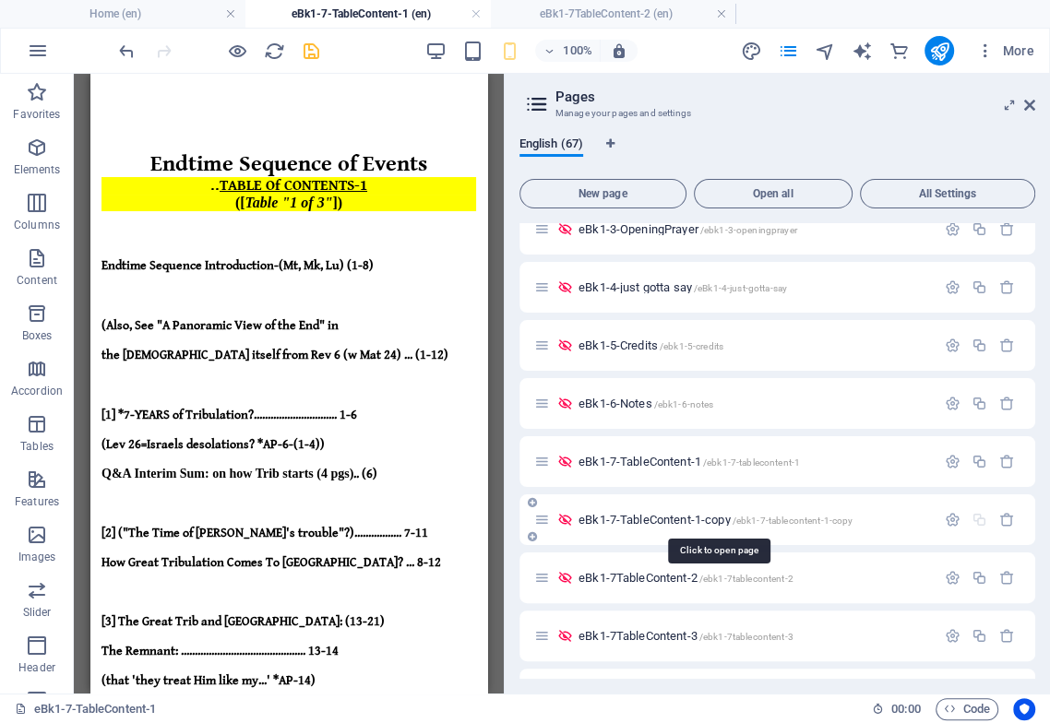
click at [634, 516] on span "eBk1-7-TableContent-1-copy /ebk1-7-tablecontent-1-copy" at bounding box center [715, 520] width 274 height 14
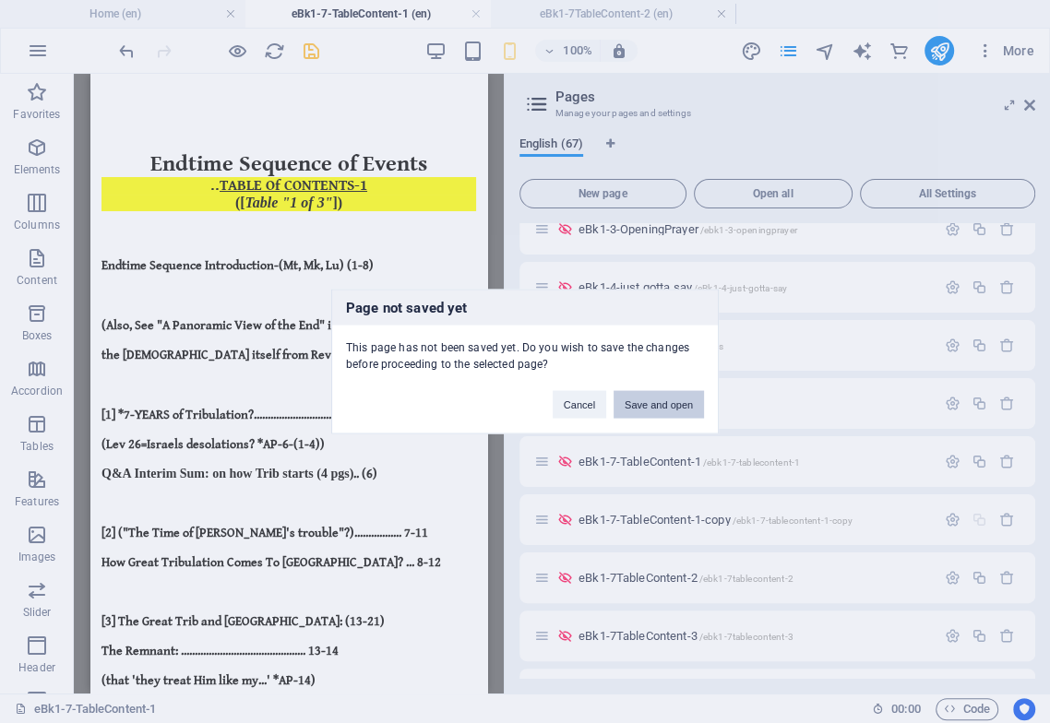
click at [651, 406] on button "Save and open" at bounding box center [658, 405] width 90 height 28
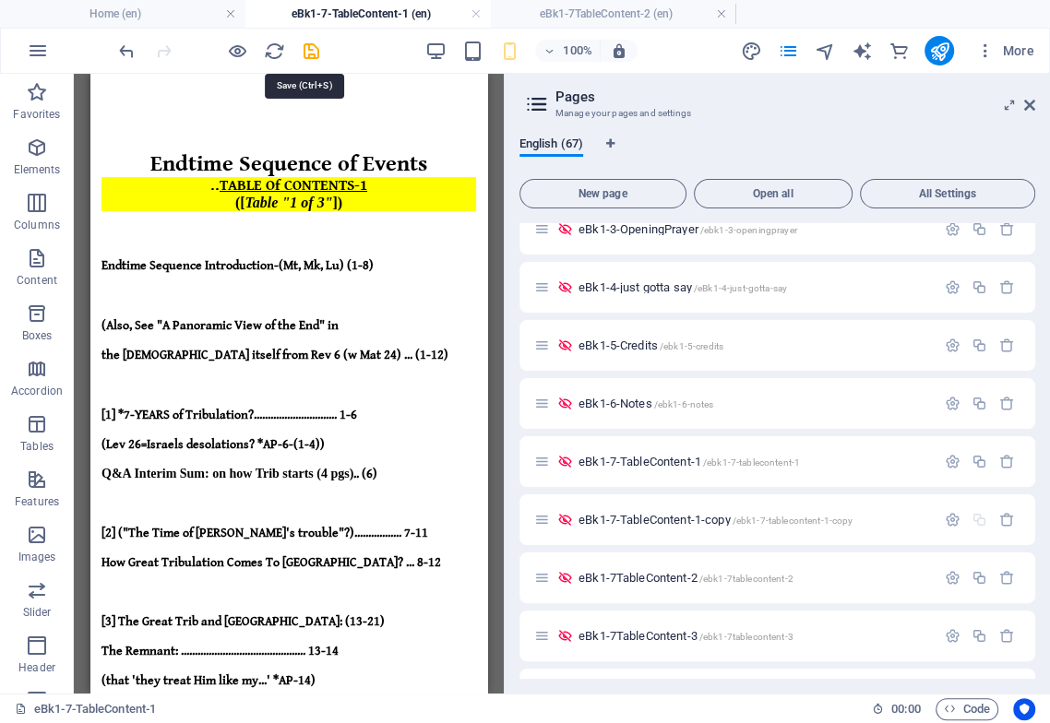
drag, startPoint x: 310, startPoint y: 46, endPoint x: 315, endPoint y: 63, distance: 17.5
click at [313, 47] on icon "save" at bounding box center [311, 51] width 21 height 21
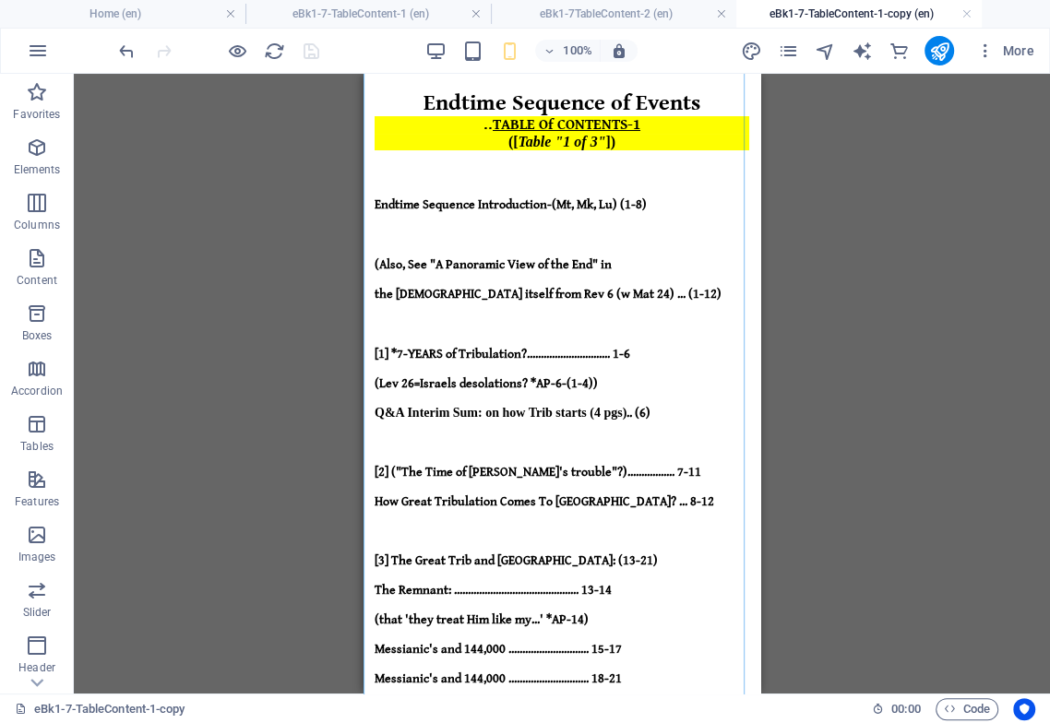
scroll to position [102, 0]
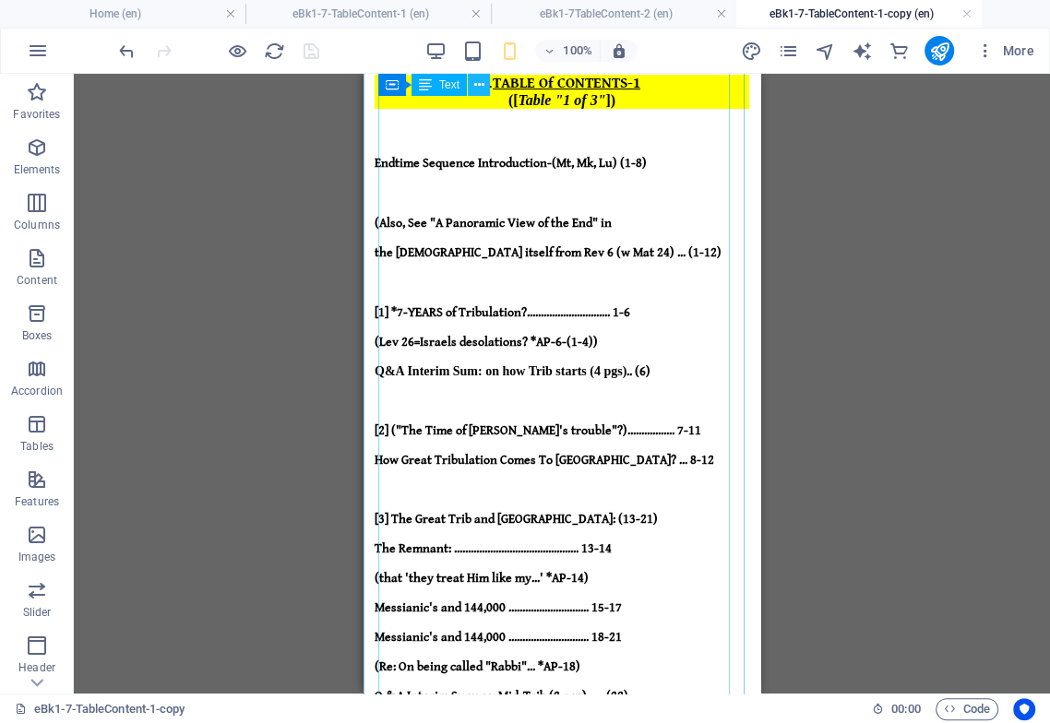
click at [480, 83] on icon at bounding box center [479, 85] width 10 height 19
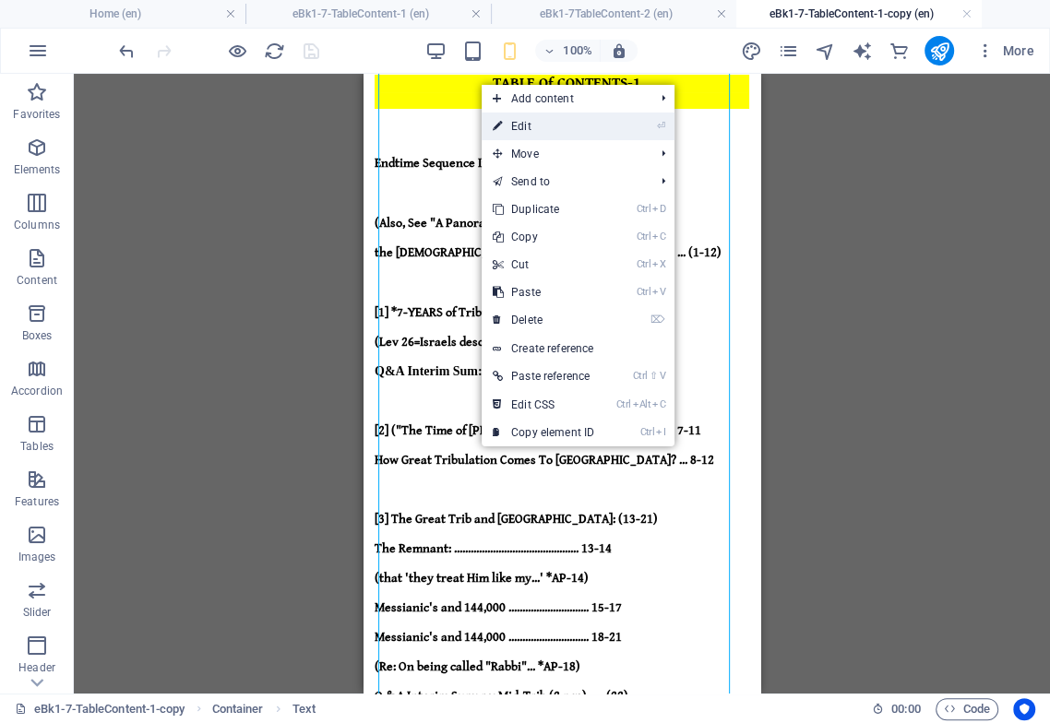
click at [527, 127] on link "⏎ Edit" at bounding box center [543, 127] width 124 height 28
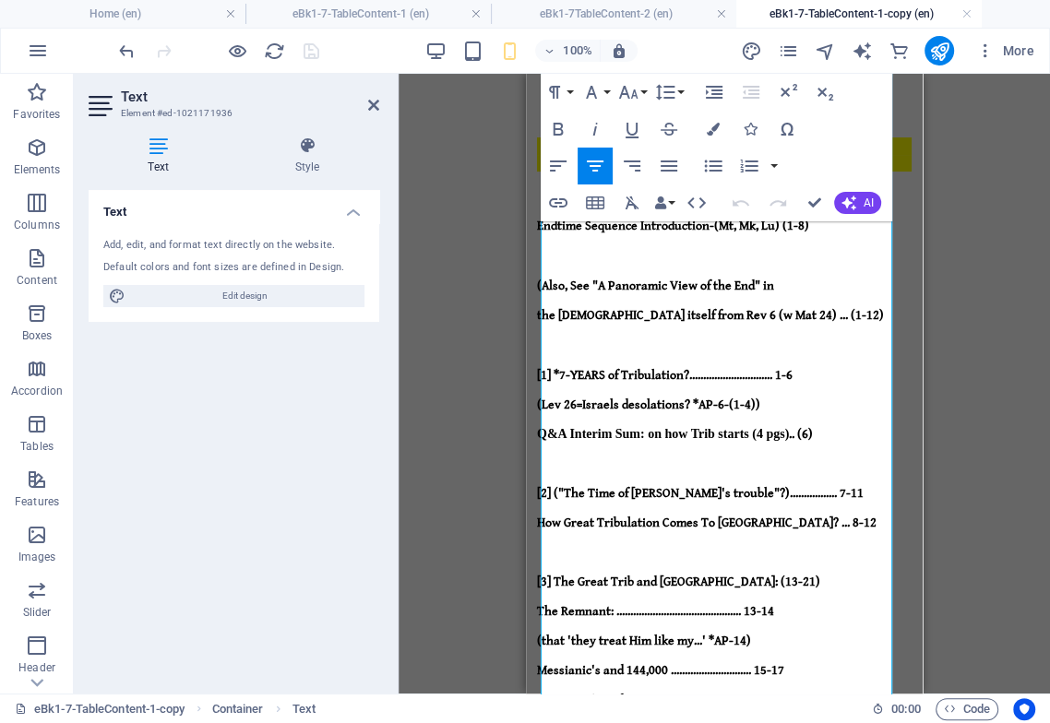
scroll to position [471, 0]
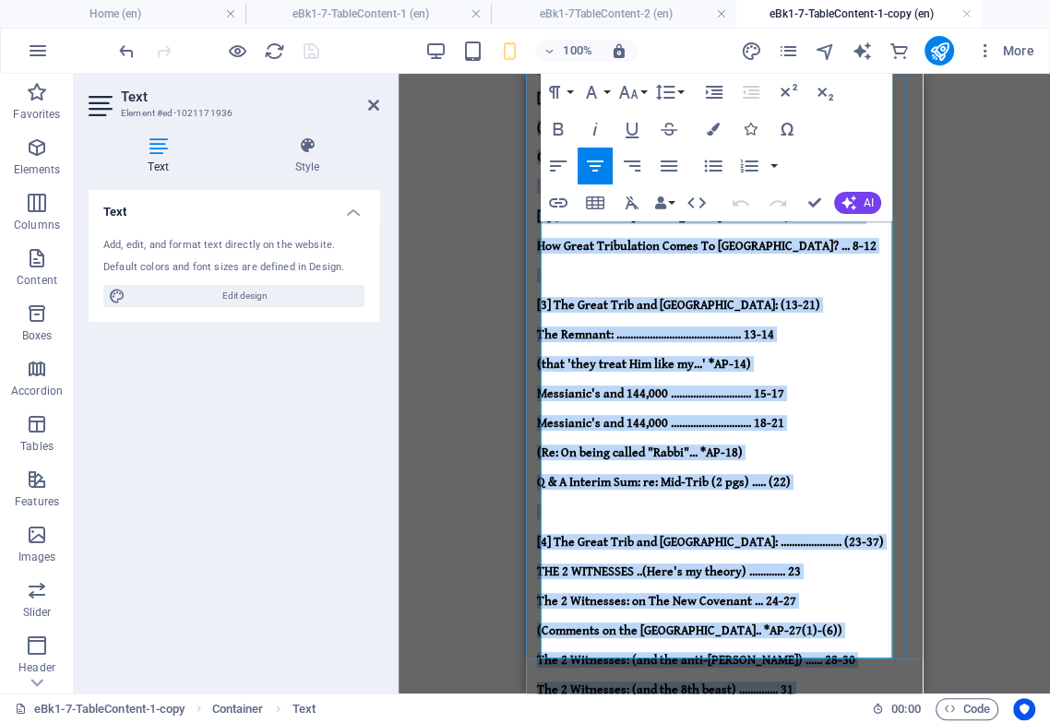
drag, startPoint x: 712, startPoint y: 235, endPoint x: 868, endPoint y: 628, distance: 422.7
click at [868, 628] on div "Endtime Sequence of Events .. TABLE Of CONTENTS-1 ([ Table "1 of 3" ]) Endtime …" at bounding box center [724, 538] width 374 height 1533
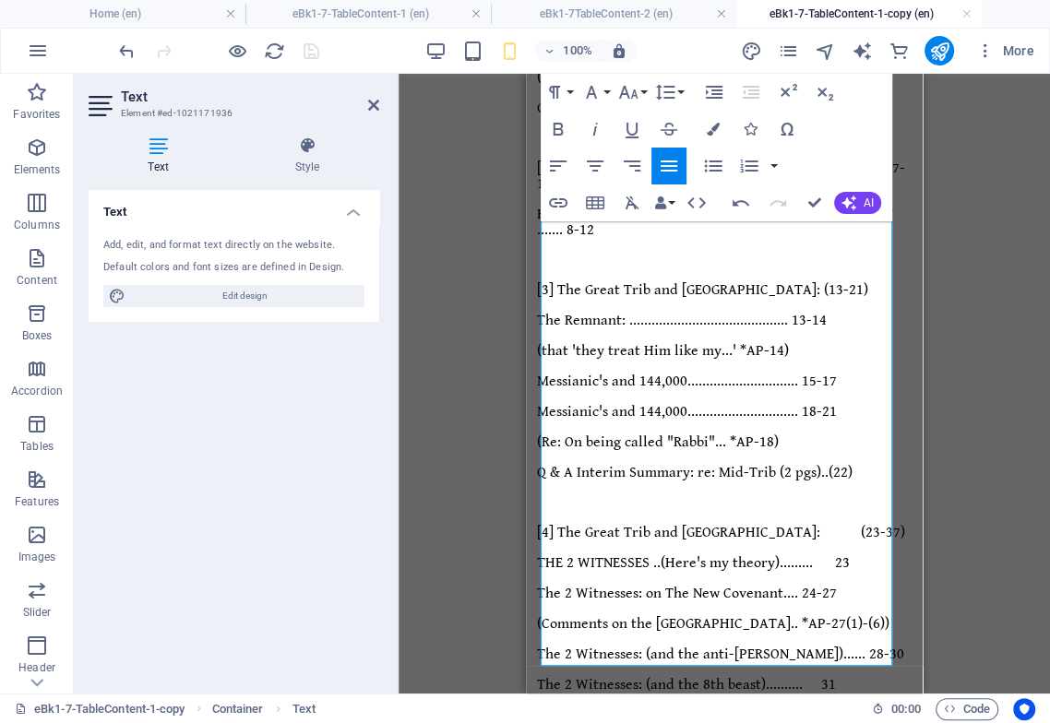
scroll to position [540, 0]
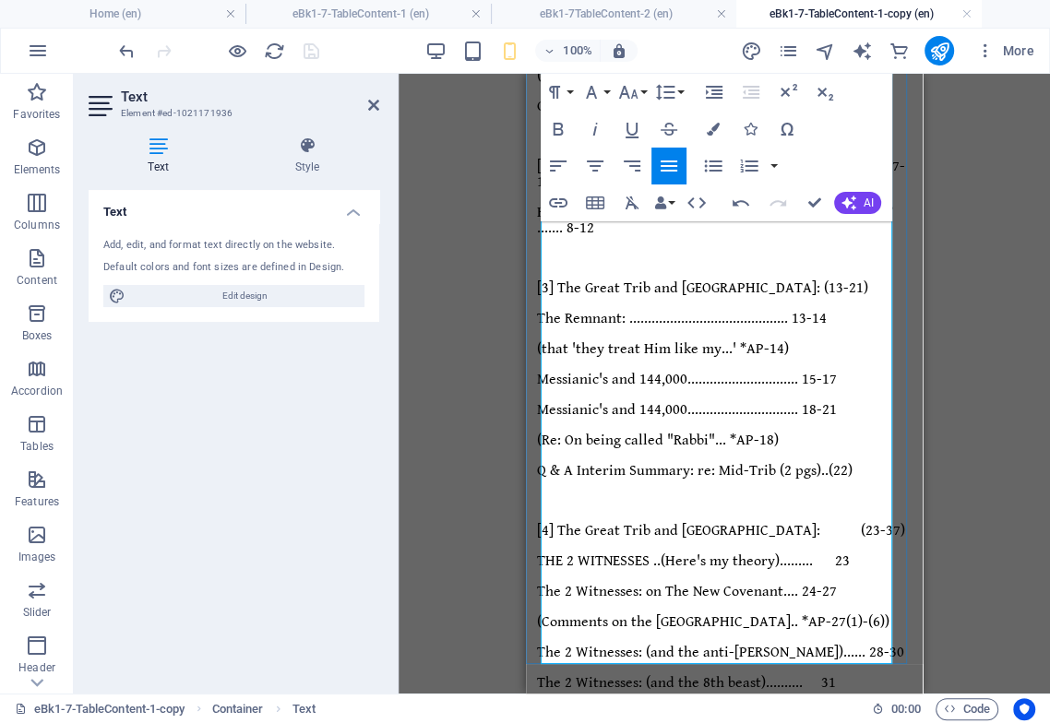
drag, startPoint x: 884, startPoint y: 595, endPoint x: 753, endPoint y: 601, distance: 131.1
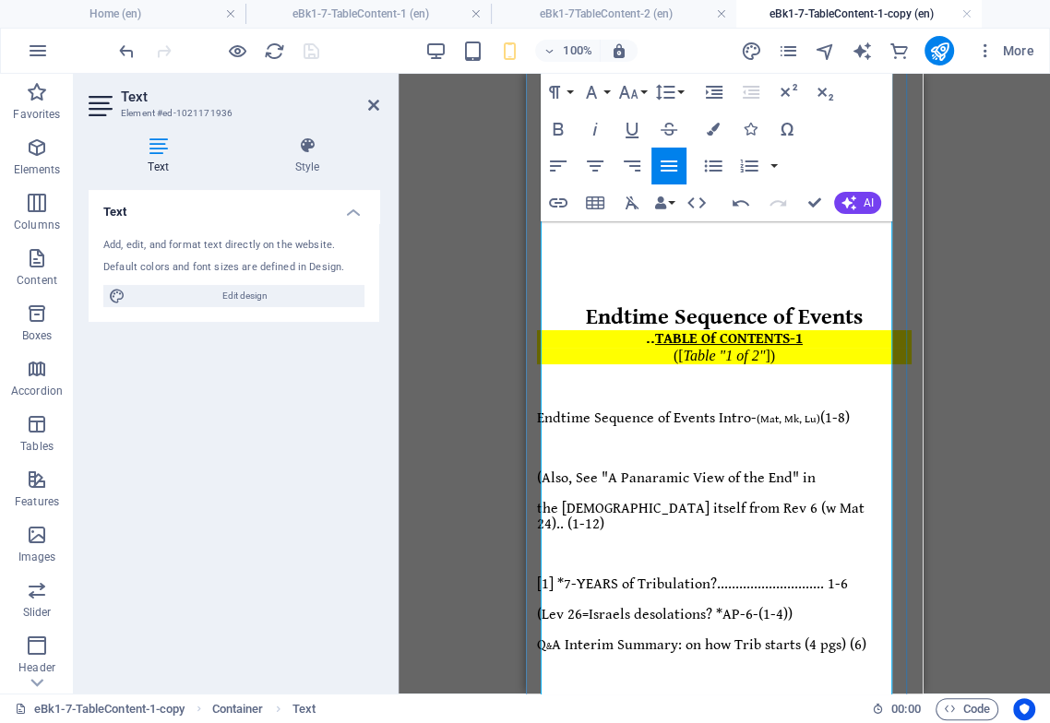
scroll to position [0, 0]
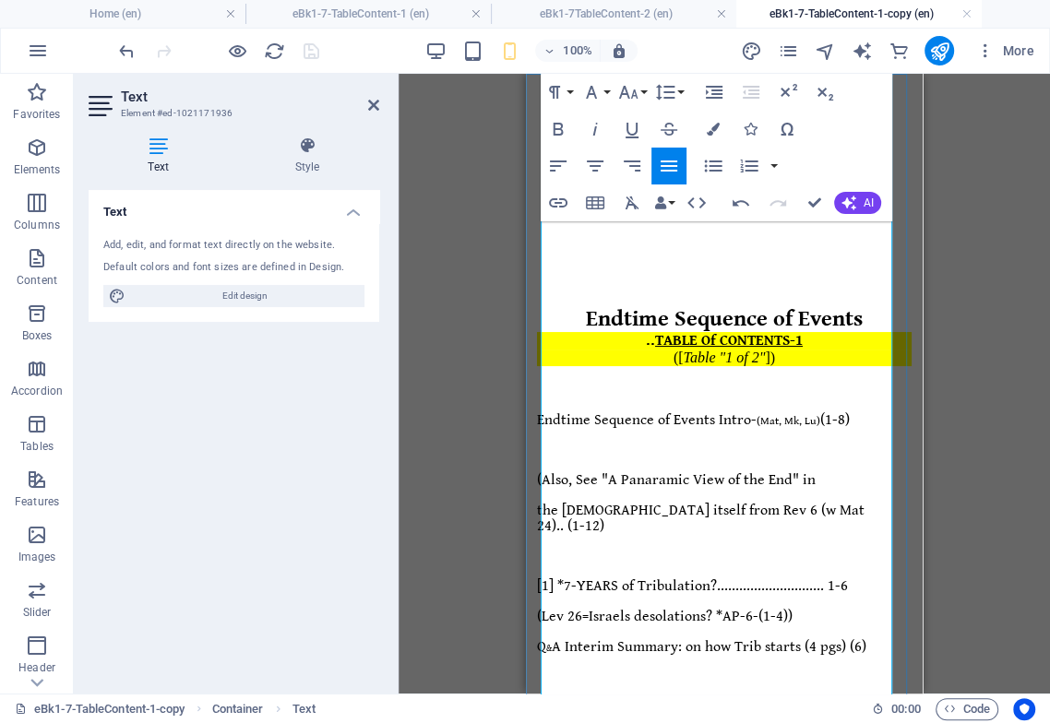
click at [545, 608] on span "(Lev 26=Israels desolations? *AP-6-(1-4))" at bounding box center [664, 617] width 255 height 18
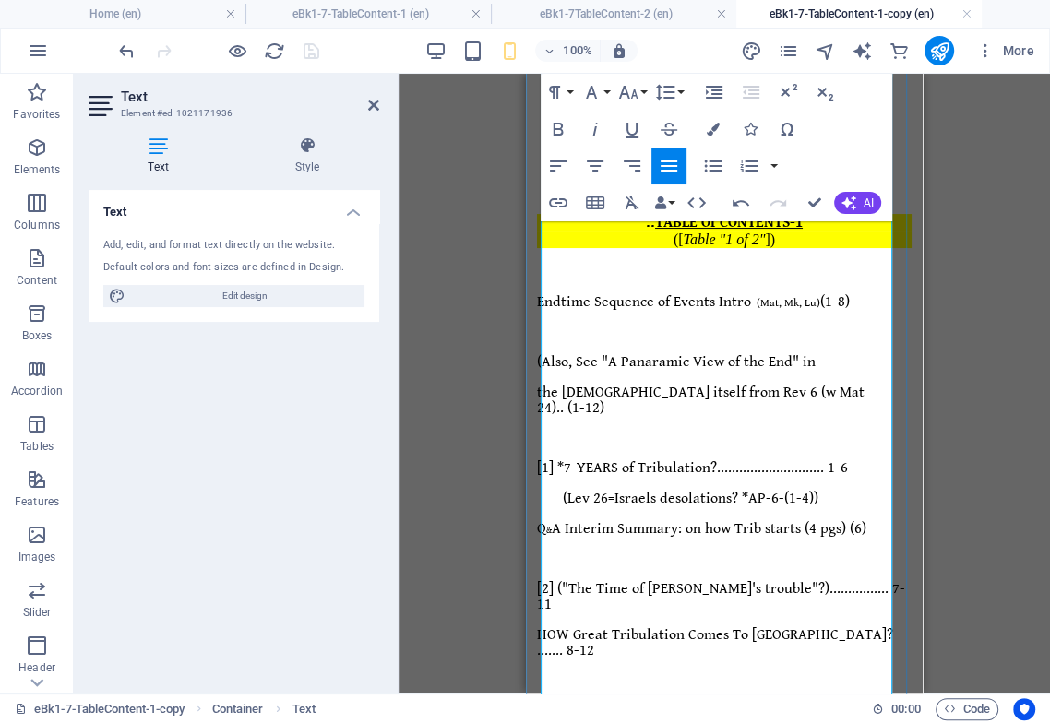
scroll to position [205, 0]
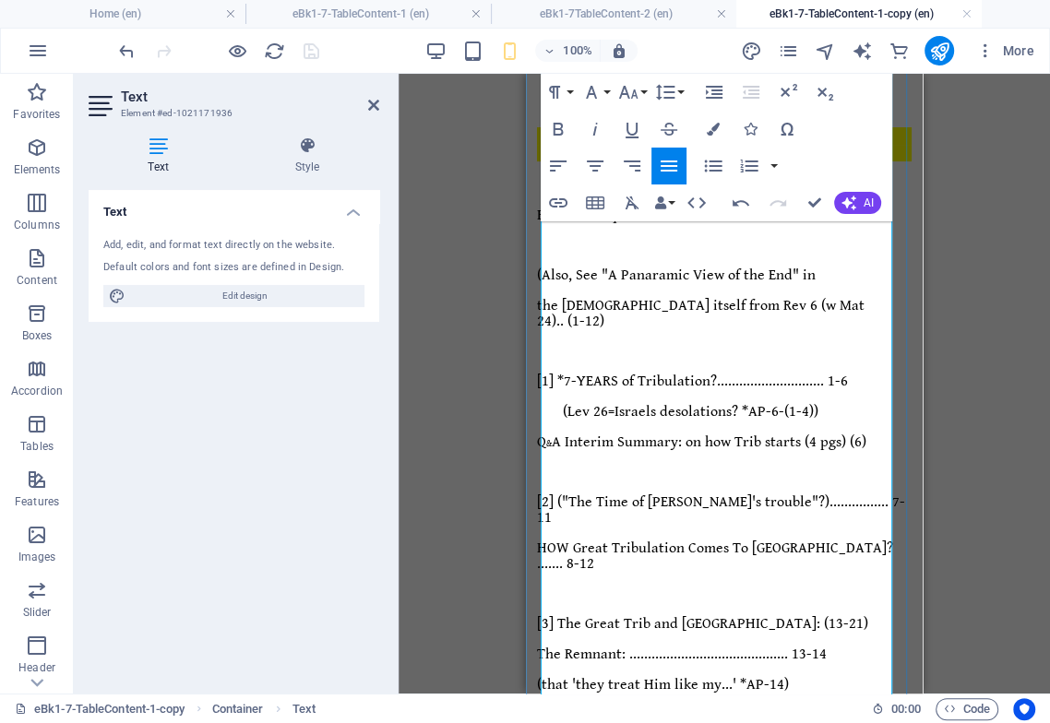
click at [739, 198] on icon "button" at bounding box center [740, 203] width 22 height 22
drag, startPoint x: 569, startPoint y: 274, endPoint x: 553, endPoint y: 293, distance: 24.9
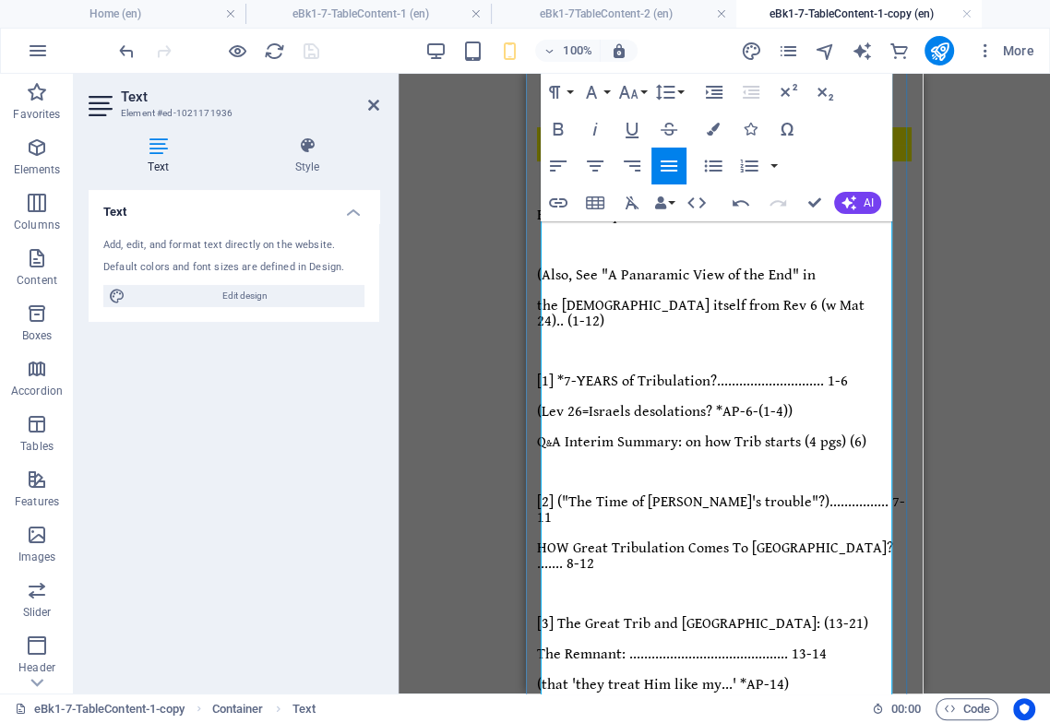
click at [569, 403] on span "(Lev 26=Israels desolations? *AP-6-(1-4))" at bounding box center [664, 412] width 255 height 18
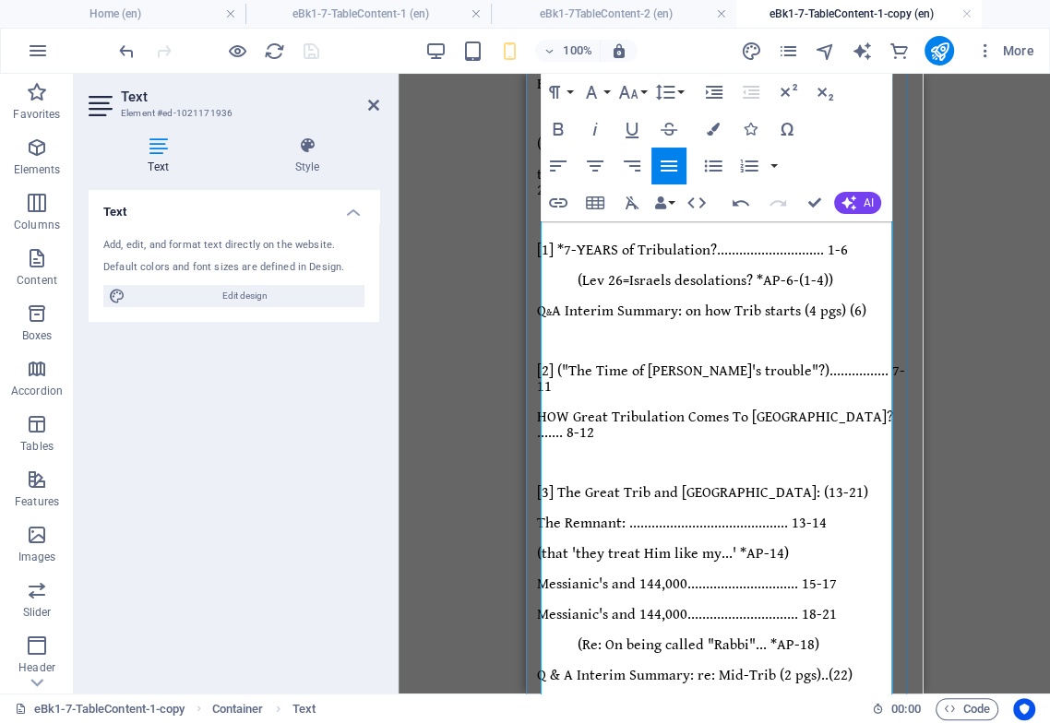
scroll to position [409, 0]
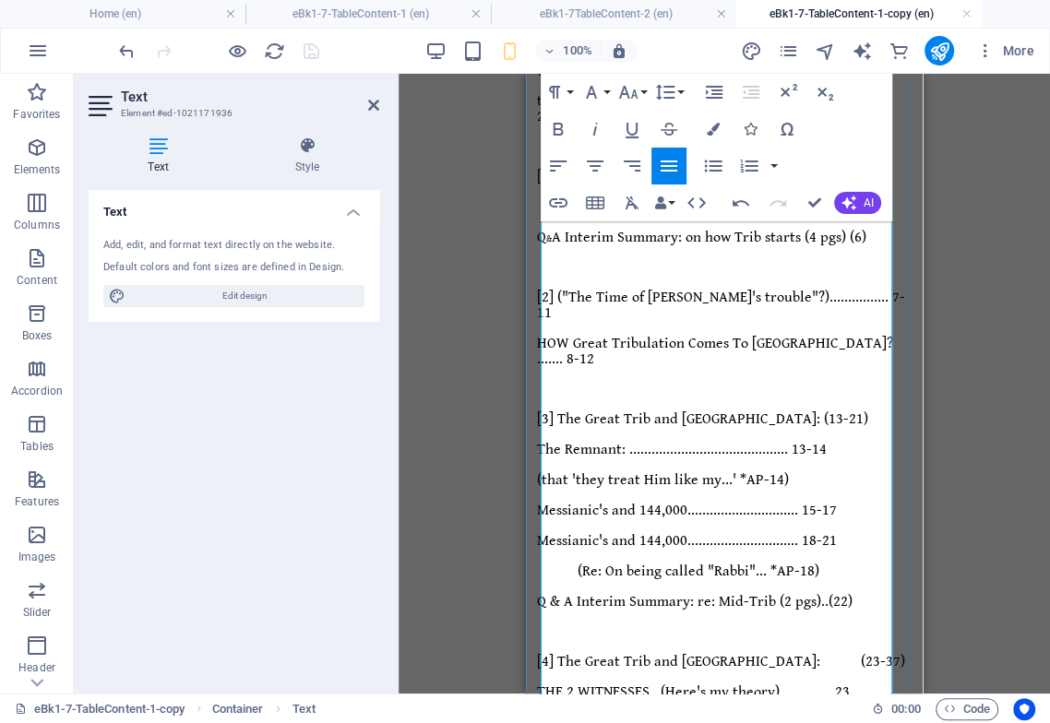
click at [558, 714] on span "The 2 Witnesses: on The New Covenant.... 24-27" at bounding box center [687, 723] width 300 height 18
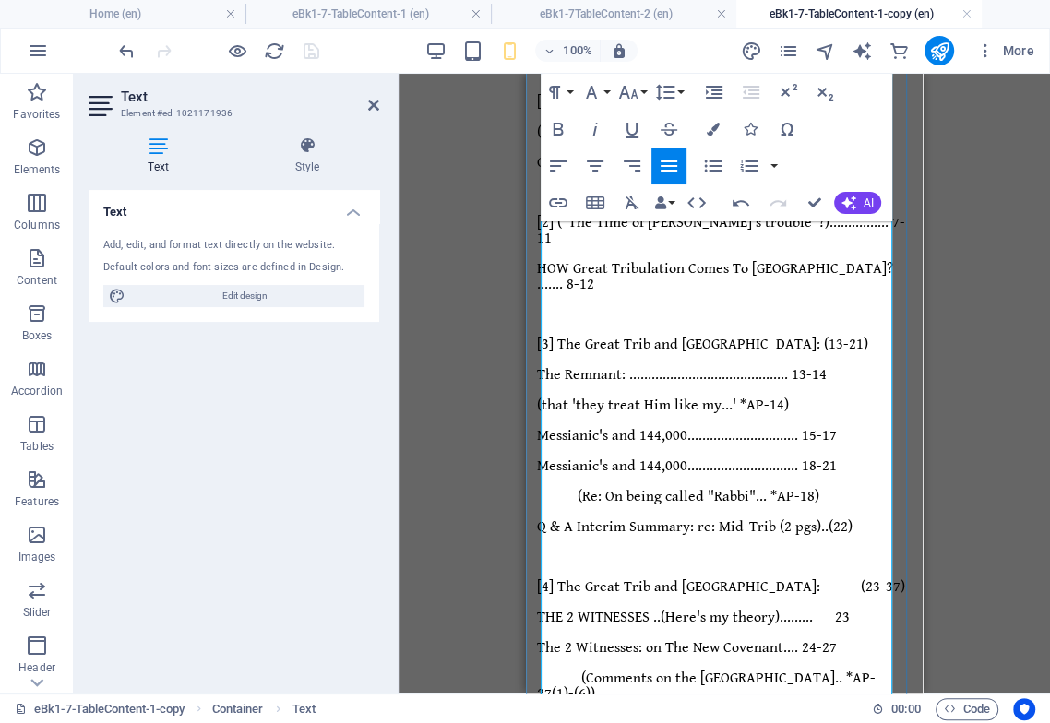
scroll to position [512, 0]
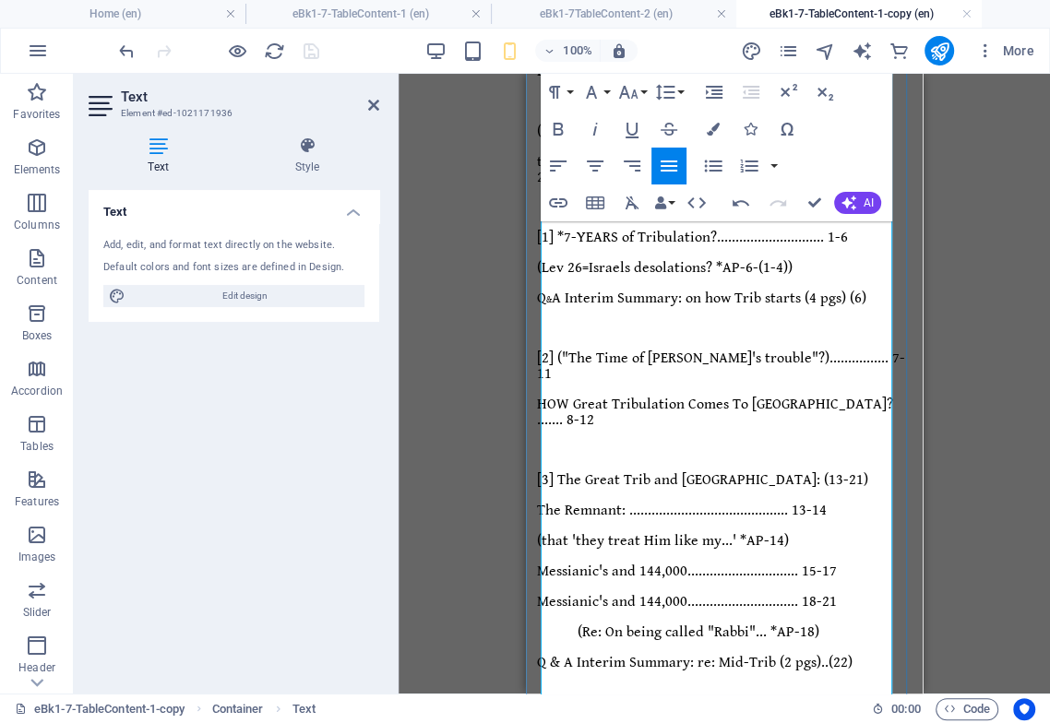
scroll to position [314, 0]
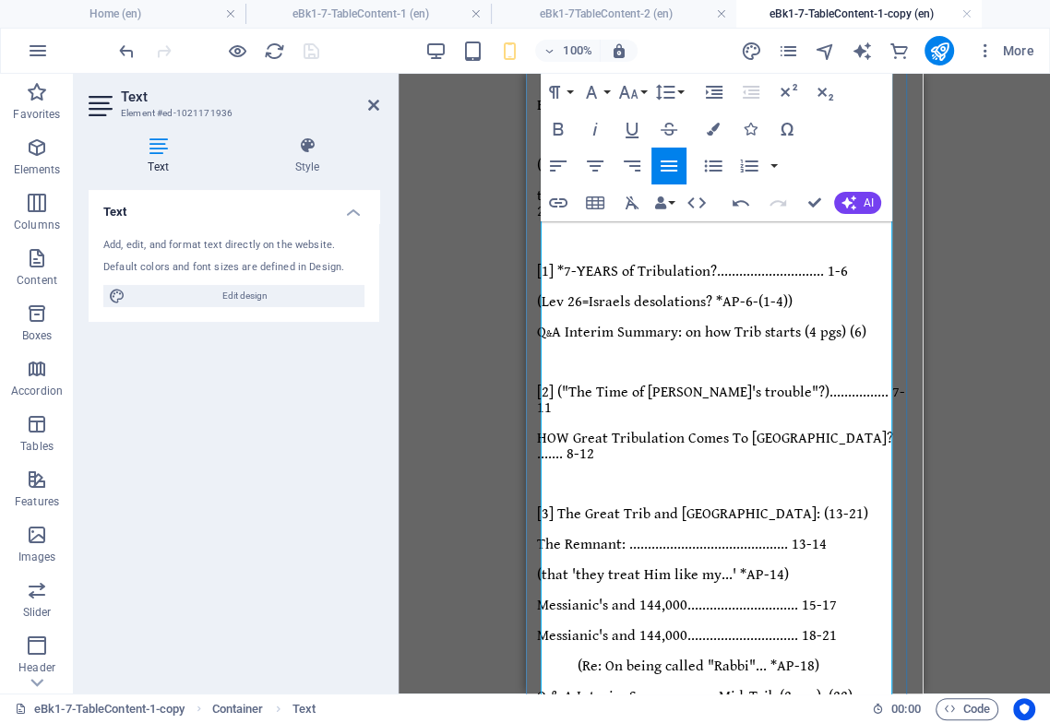
drag, startPoint x: 757, startPoint y: 587, endPoint x: 541, endPoint y: 571, distance: 216.4
click at [541, 571] on div "Endtime Sequence of Events .. TABLE Of CONTENTS-1 ([ Table "1 of 2" ]) Endtime …" at bounding box center [724, 682] width 382 height 1831
click at [635, 103] on button "Font Size" at bounding box center [631, 92] width 35 height 37
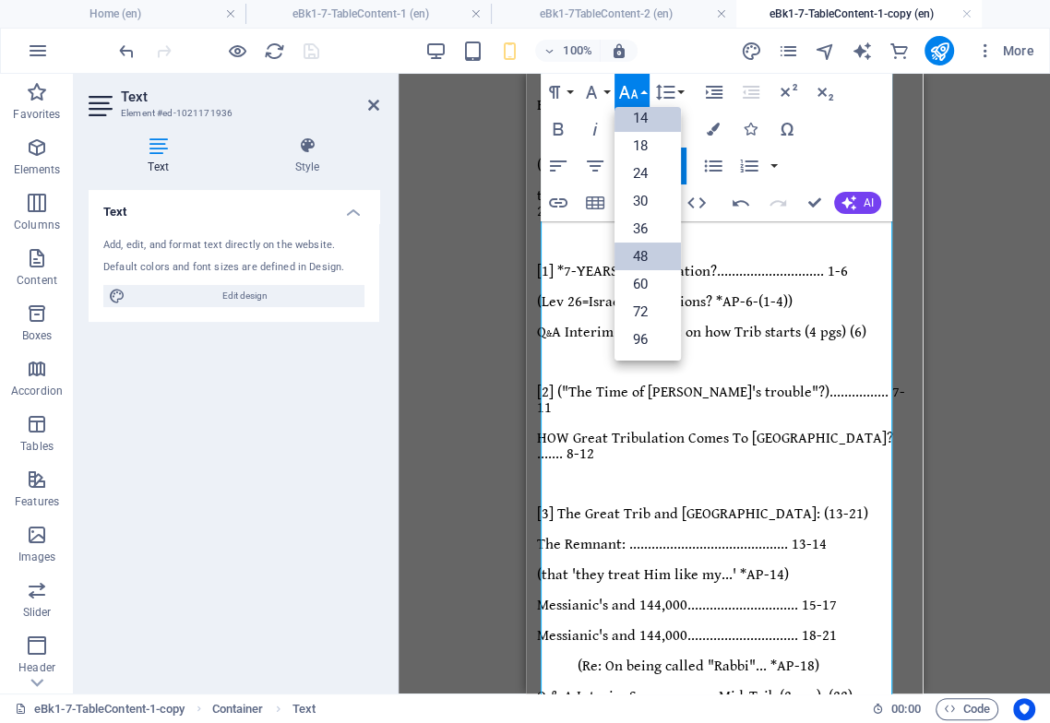
scroll to position [148, 0]
drag, startPoint x: 657, startPoint y: 141, endPoint x: 651, endPoint y: 149, distance: 10.0
click at [657, 141] on link "18" at bounding box center [647, 146] width 66 height 28
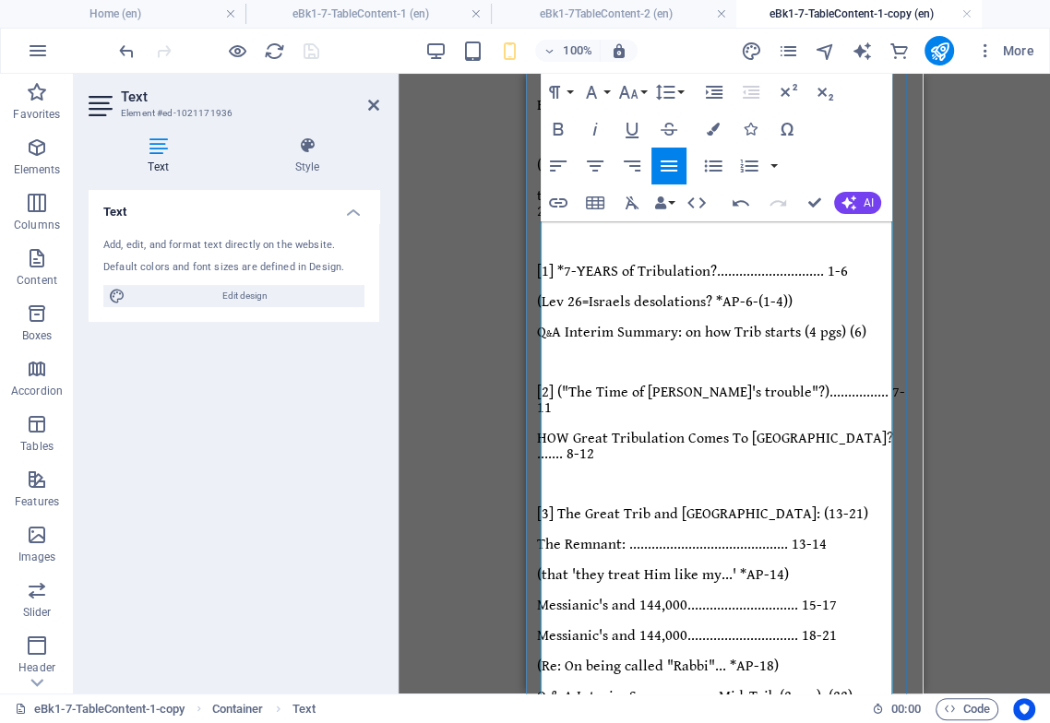
drag, startPoint x: 885, startPoint y: 569, endPoint x: 886, endPoint y: 579, distance: 10.2
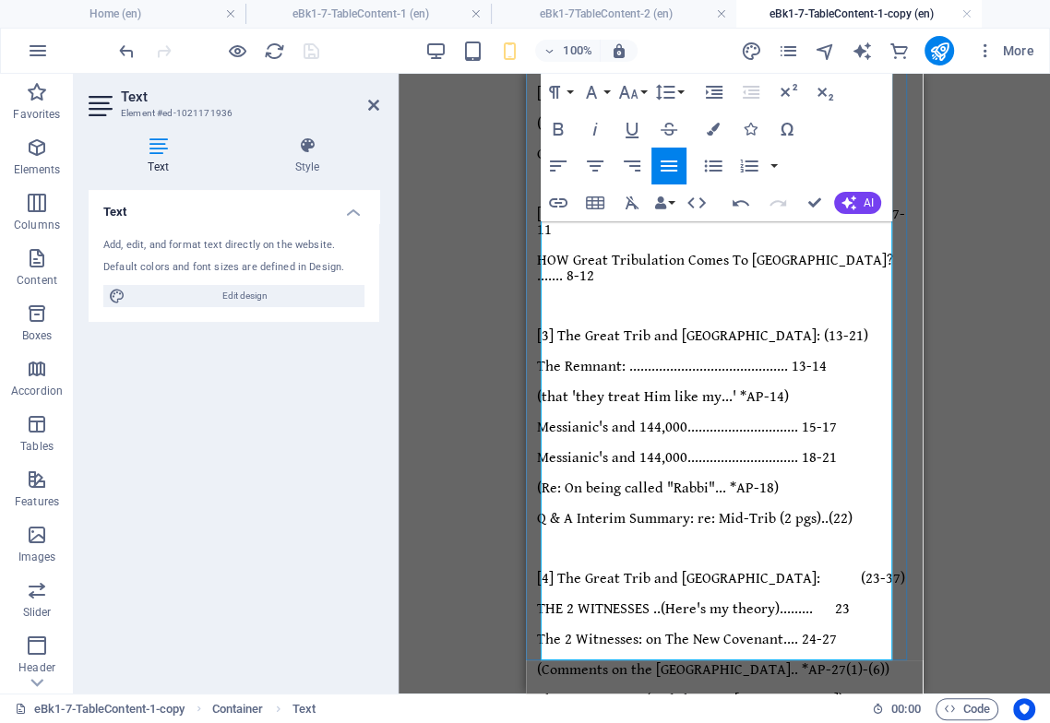
scroll to position [519, 0]
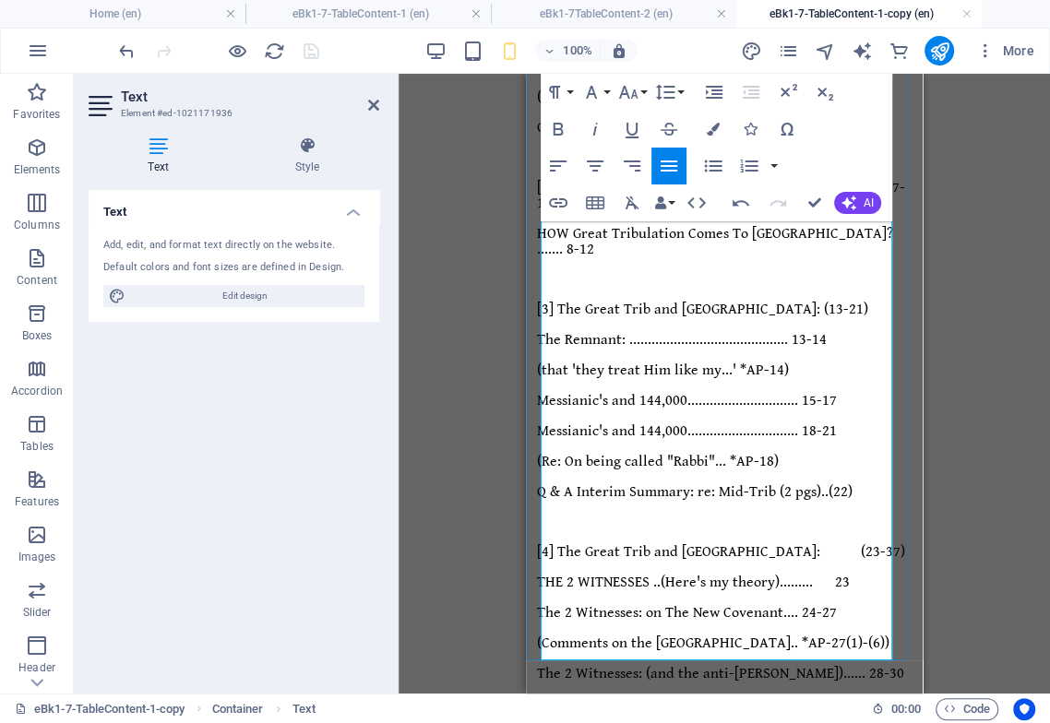
click at [542, 465] on div "Endtime Sequence of Events .. TABLE Of CONTENTS-1 ([ Table "1 of 2" ]) Endtime …" at bounding box center [724, 463] width 382 height 1803
click at [540, 460] on div "Endtime Sequence of Events .. TABLE Of CONTENTS-1 ([ Table "1 of 2" ]) Endtime …" at bounding box center [724, 463] width 382 height 1803
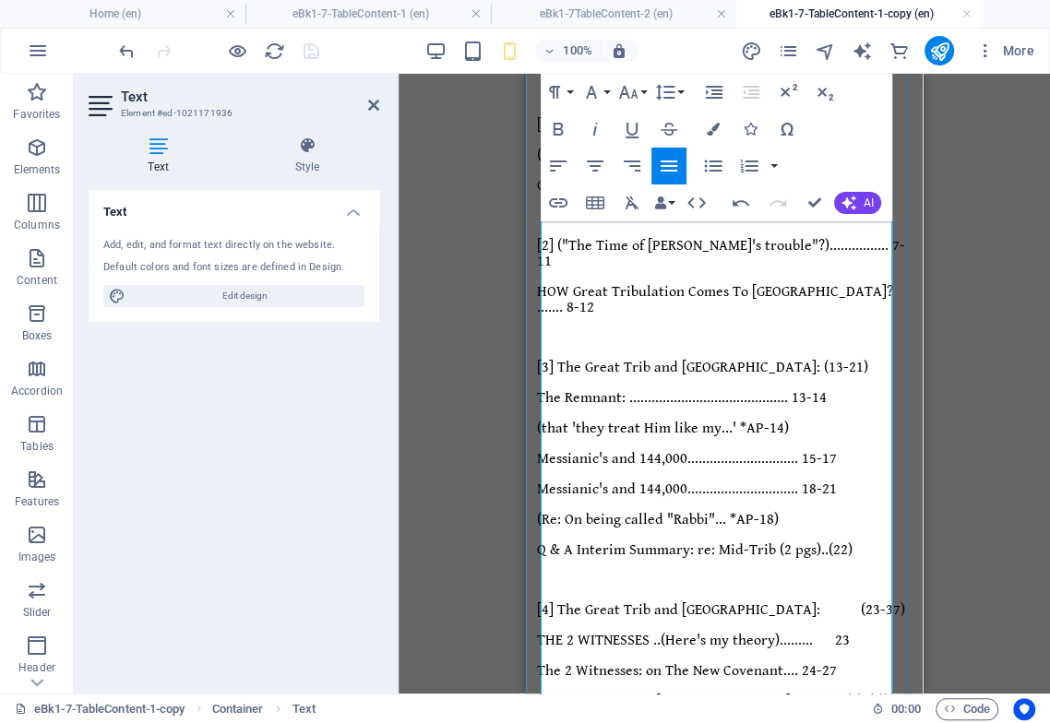
scroll to position [521, 0]
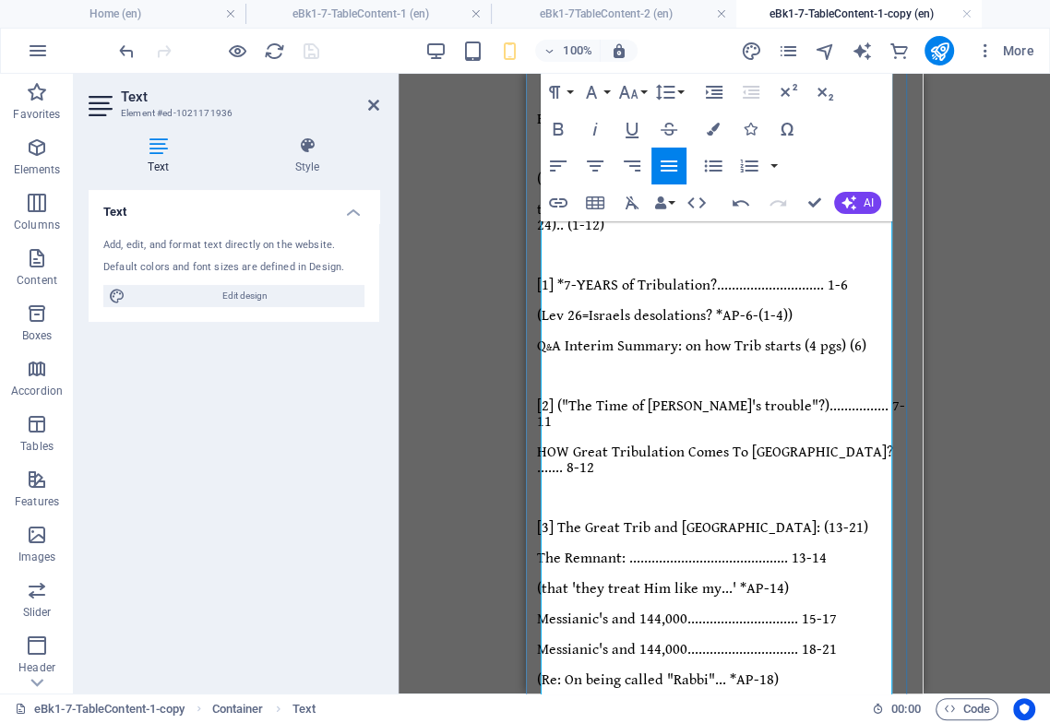
scroll to position [96, 0]
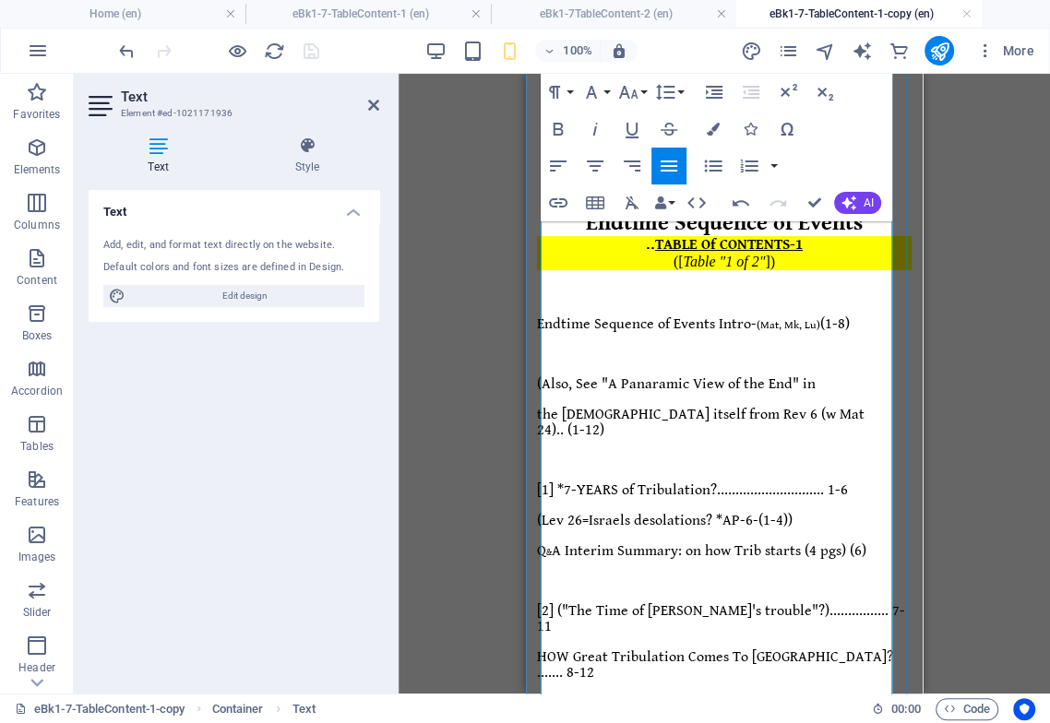
click at [673, 542] on span "Q & A Interim Summary: on how Trib starts (4 pgs) (6)" at bounding box center [701, 551] width 329 height 18
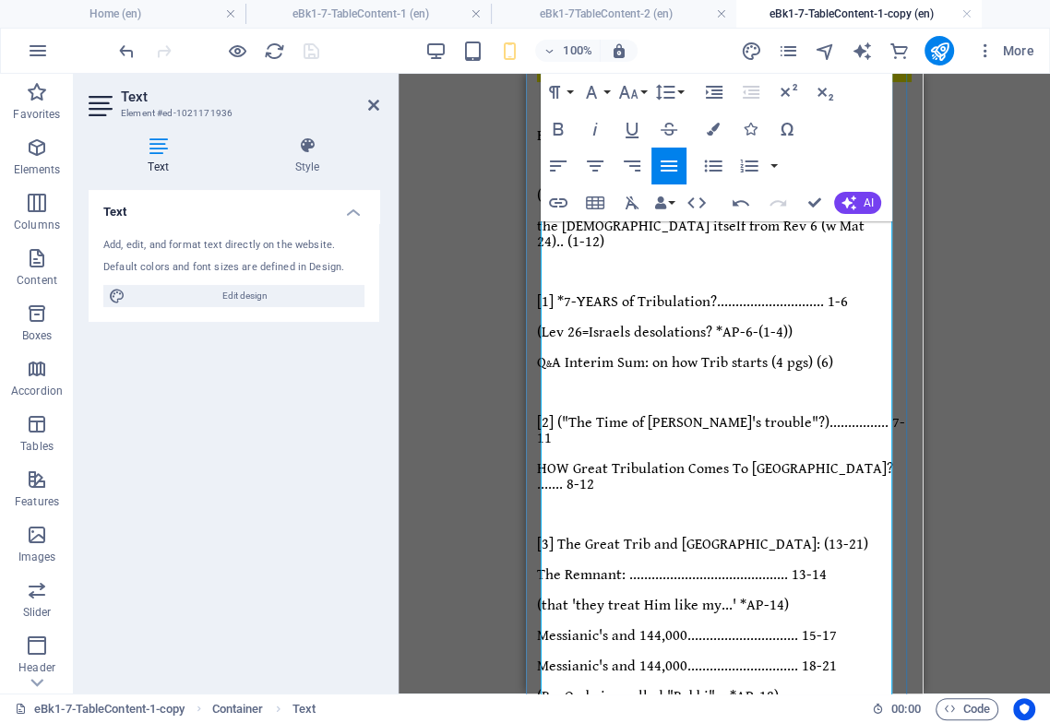
scroll to position [182, 0]
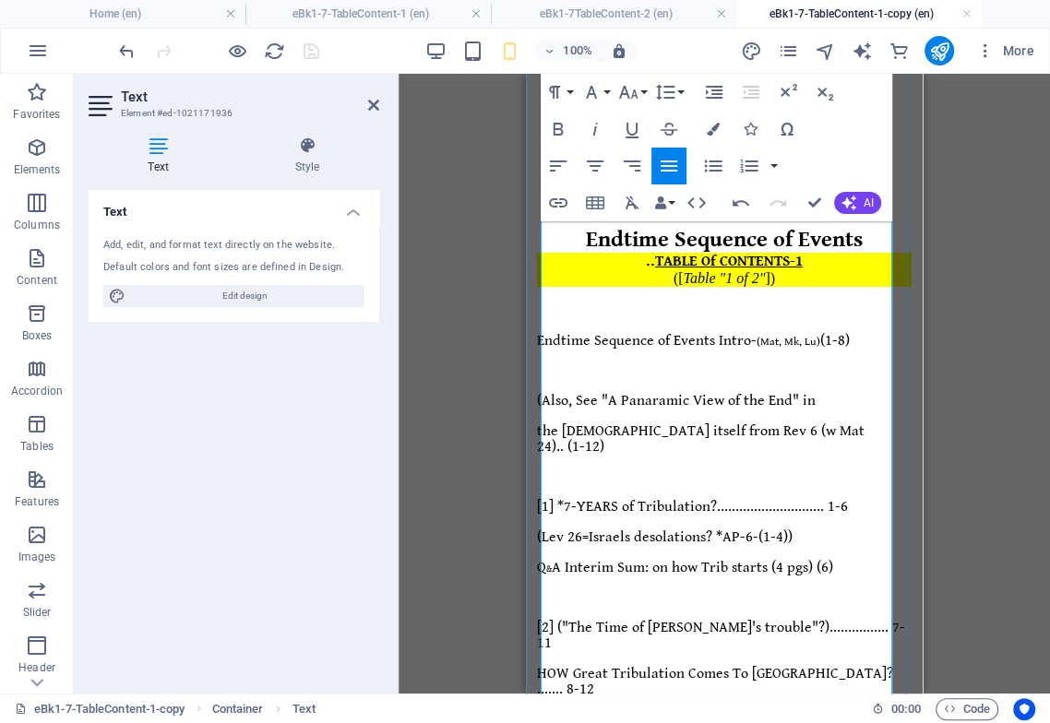
click at [824, 665] on span "HOW Great Tribulation Comes To [GEOGRAPHIC_DATA]? ....... 8-12" at bounding box center [715, 681] width 356 height 33
click at [860, 619] on span "[2] ("The Time of [PERSON_NAME]'s trouble"?)................. 7-11" at bounding box center [723, 635] width 372 height 33
click at [859, 619] on span "[2] ("The Time of Jacob's trouble"?) ................. 7-11" at bounding box center [723, 635] width 372 height 33
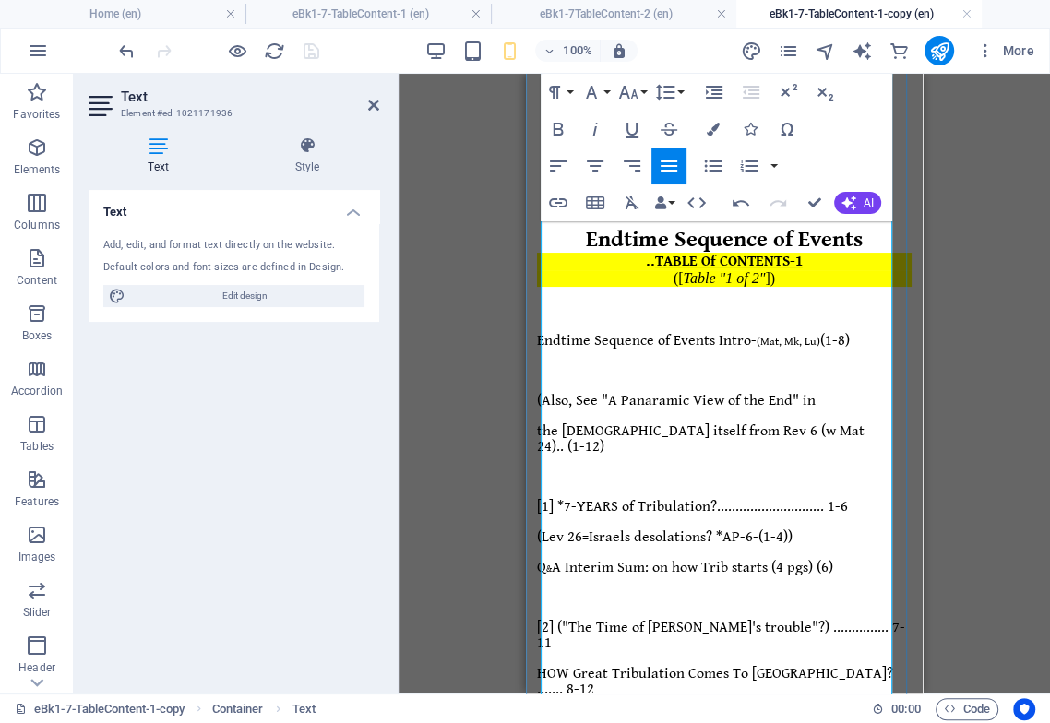
click at [833, 559] on span "Q & A Interim Sum: on how Trib starts (4 pgs) (6)" at bounding box center [685, 568] width 296 height 18
drag, startPoint x: 831, startPoint y: 355, endPoint x: 835, endPoint y: 383, distance: 27.9
click at [830, 422] on span "the Scripture itself from Rev 6 (w Mat 24).. (1-12)" at bounding box center [700, 438] width 327 height 33
click at [835, 498] on span "[1] *7-YEARS of Tribulation?............................. 1-6" at bounding box center [692, 507] width 311 height 18
drag, startPoint x: 862, startPoint y: 383, endPoint x: 741, endPoint y: 385, distance: 121.8
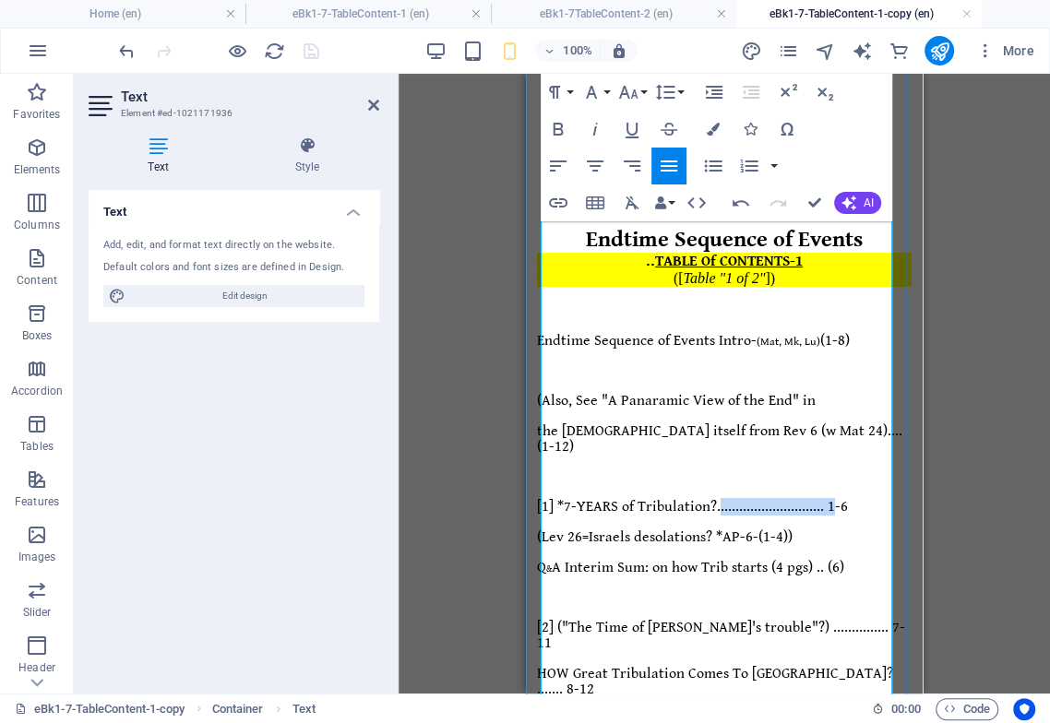
click at [741, 498] on span "[1] *7-YEARS of Tribulation?............................. 1-6" at bounding box center [692, 507] width 311 height 18
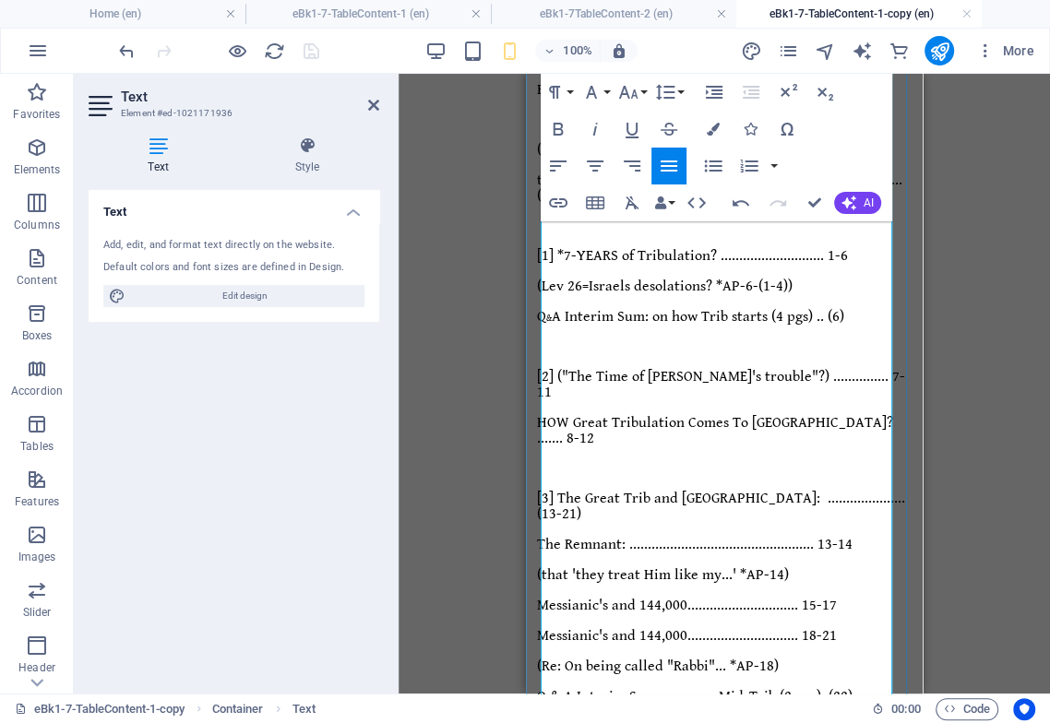
scroll to position [386, 0]
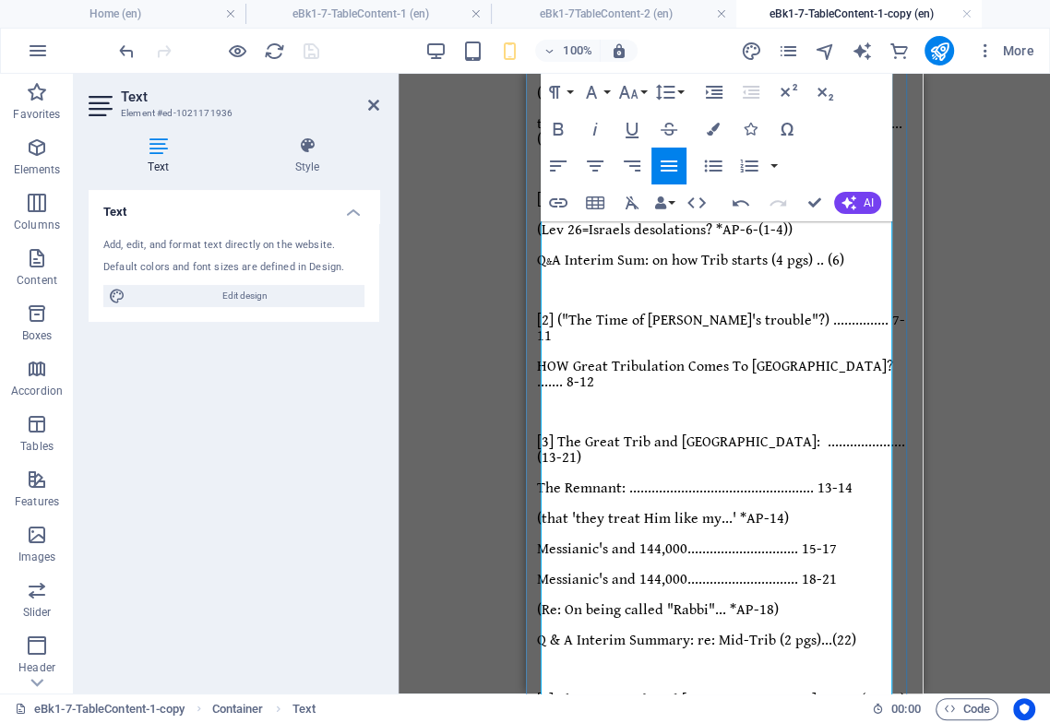
drag, startPoint x: 823, startPoint y: 291, endPoint x: 824, endPoint y: 308, distance: 17.6
click at [824, 632] on span "Q & A Interim Summary: re: Mid-Trib (2 pgs)...(22)" at bounding box center [696, 641] width 319 height 18
click at [852, 632] on span "Q & A Interim Summary: re: Mid-Trib(2 pgs)...(22)" at bounding box center [694, 641] width 315 height 18
click at [739, 208] on icon "button" at bounding box center [740, 203] width 22 height 22
click at [850, 632] on span "Q & A Interim Summary: re: Mid-Trib-(2 pgs).. (22)" at bounding box center [695, 641] width 317 height 18
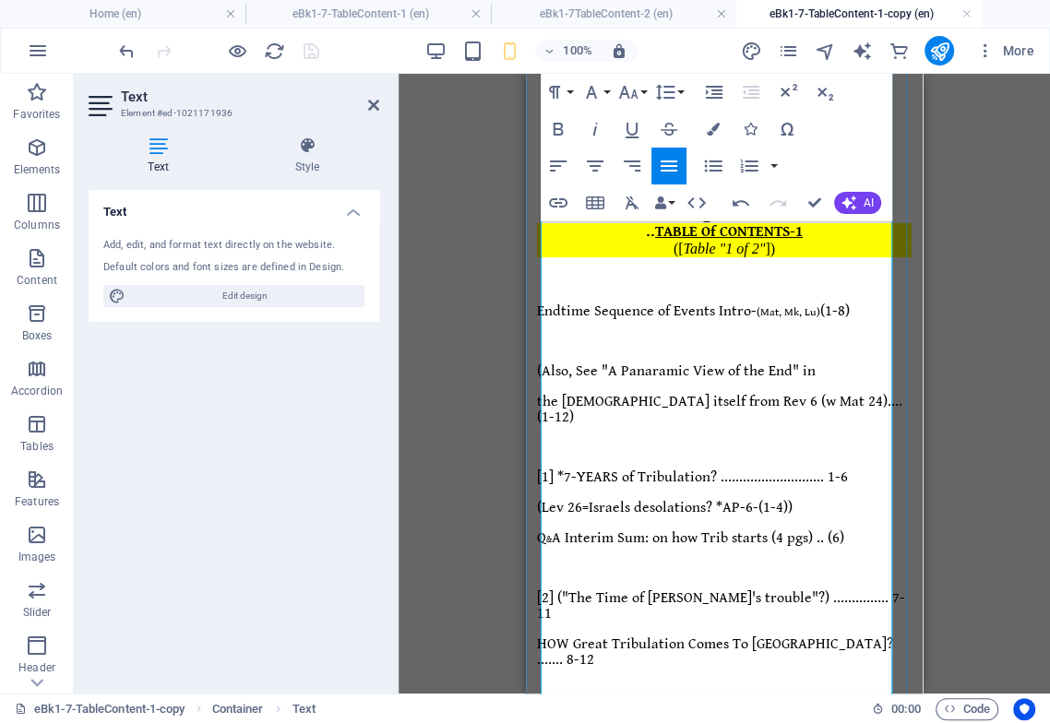
scroll to position [79, 0]
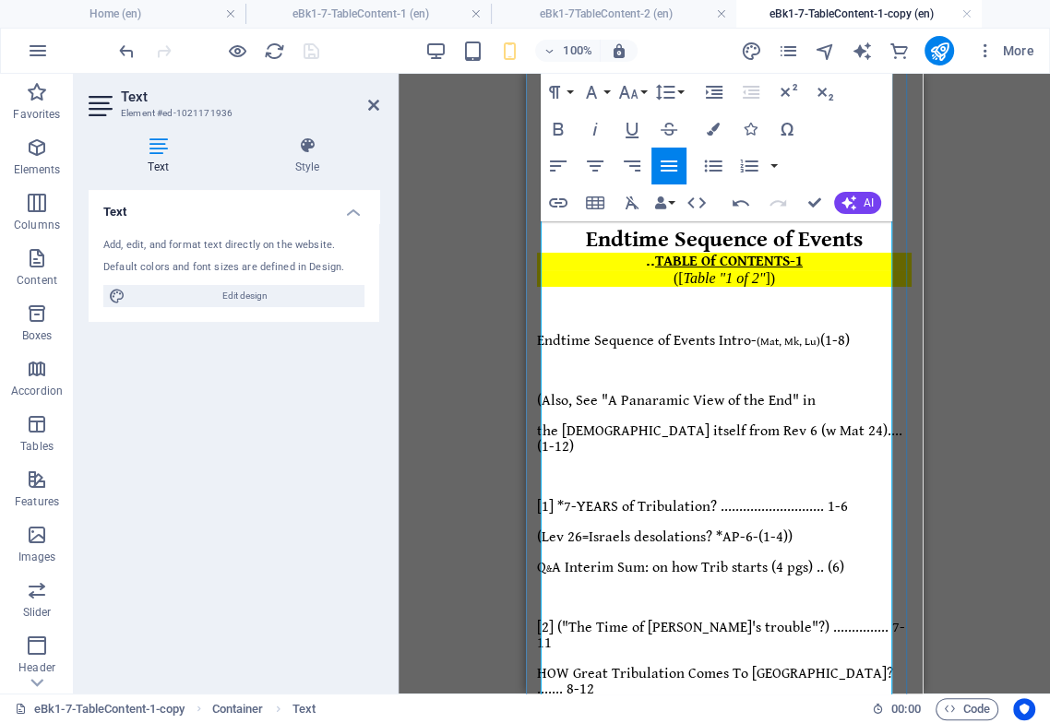
click at [792, 528] on span "(Lev 26=Israels desolations? *AP-6-(1-4))" at bounding box center [664, 537] width 255 height 18
drag, startPoint x: 827, startPoint y: 350, endPoint x: 753, endPoint y: 350, distance: 74.7
click at [753, 422] on span "the Scripture itself from Rev 6 (w Mat 24).... (1-12)" at bounding box center [719, 438] width 365 height 33
click at [628, 98] on icon "button" at bounding box center [628, 92] width 19 height 13
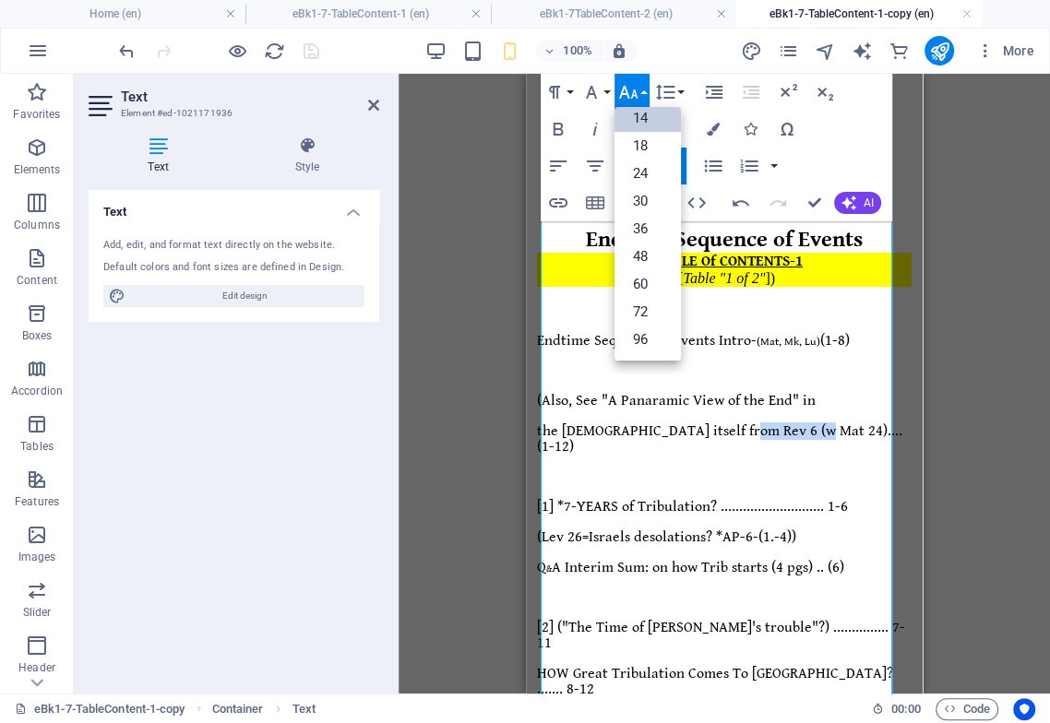
click at [649, 117] on link "14" at bounding box center [647, 118] width 66 height 28
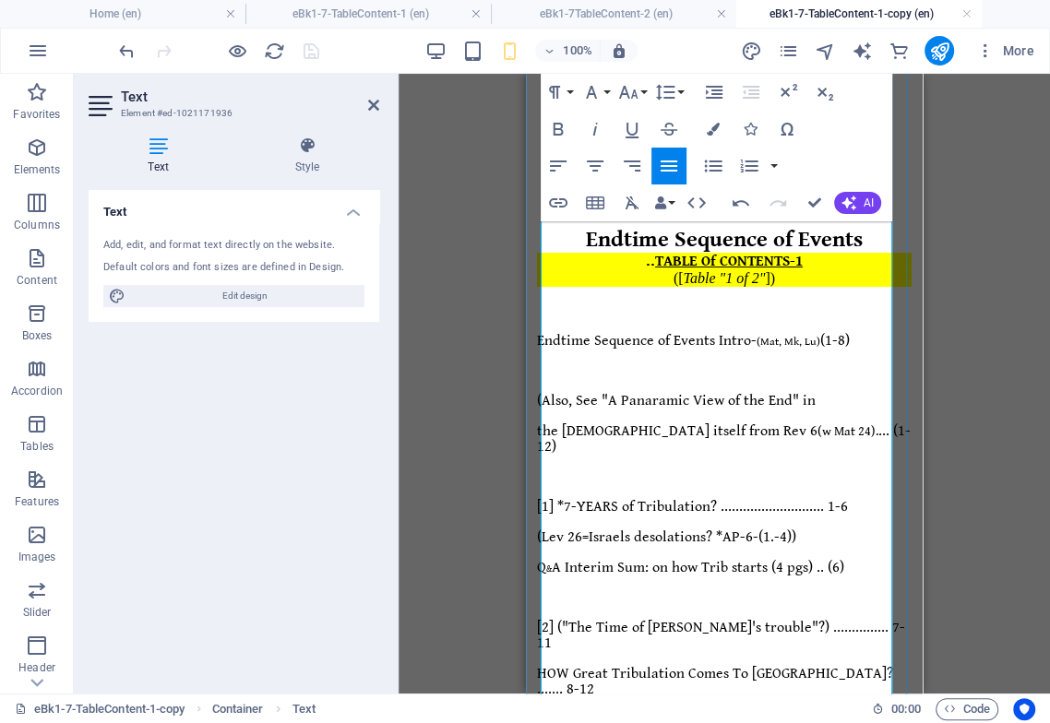
click at [769, 498] on span "[1] *7-YEARS of Tribulation? ............................ 1-6" at bounding box center [692, 507] width 311 height 18
click at [812, 498] on span "[1] *7-YEARS of Tribulation? ............................ 1-6" at bounding box center [692, 507] width 311 height 18
drag, startPoint x: 864, startPoint y: 386, endPoint x: 746, endPoint y: 385, distance: 118.1
click at [746, 498] on span "[1] *7-YEARS of Tribulation? ............................. 1-6" at bounding box center [694, 507] width 314 height 18
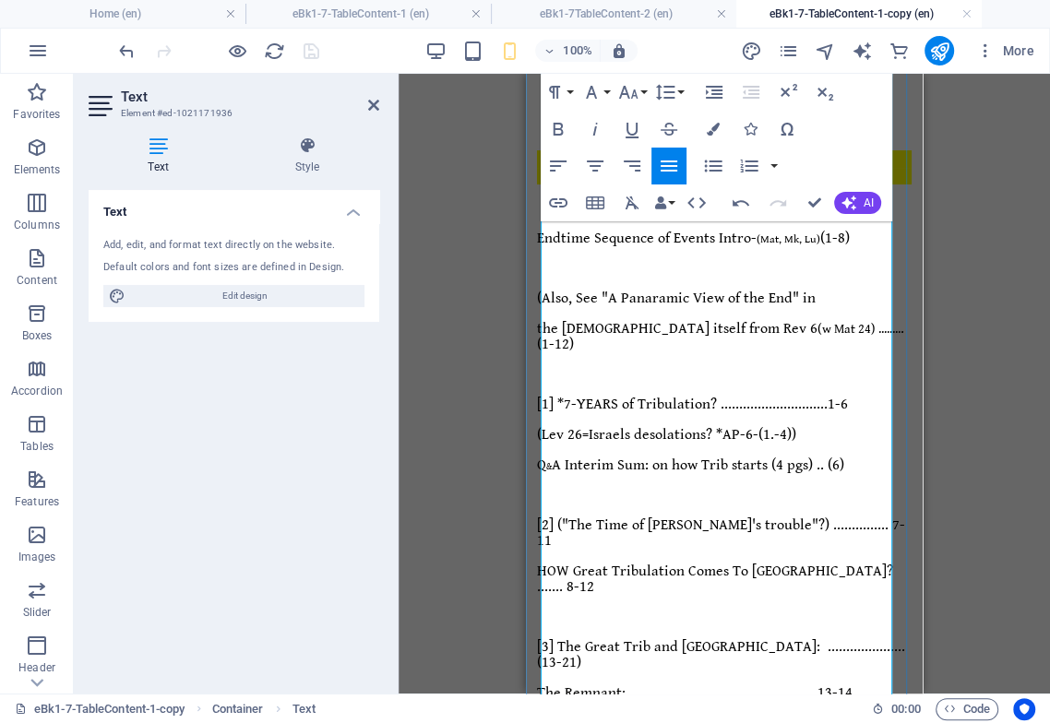
click at [796, 426] on span "(Lev 26=Israels desolations? *AP-6-(1.-4))" at bounding box center [666, 435] width 259 height 18
click at [682, 426] on span "(Lev 26=Israels desolations? *AP-6-(1-4))" at bounding box center [664, 435] width 255 height 18
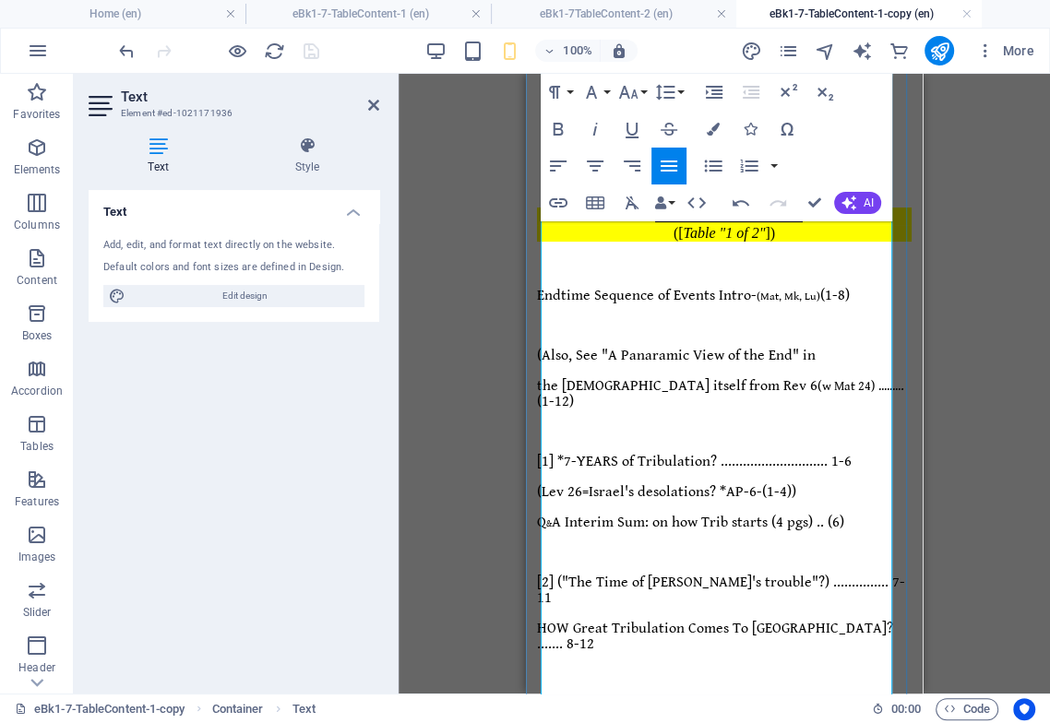
scroll to position [79, 0]
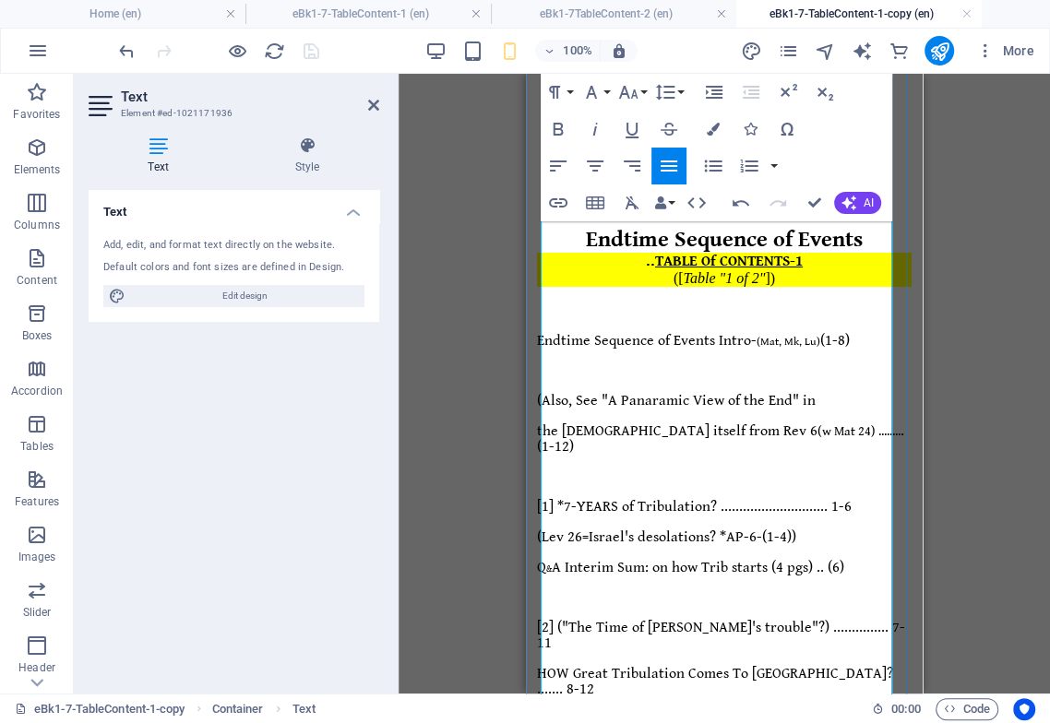
click at [796, 528] on span "(Lev 26=Israel's desolations? *AP-6-(1-4))" at bounding box center [666, 537] width 259 height 18
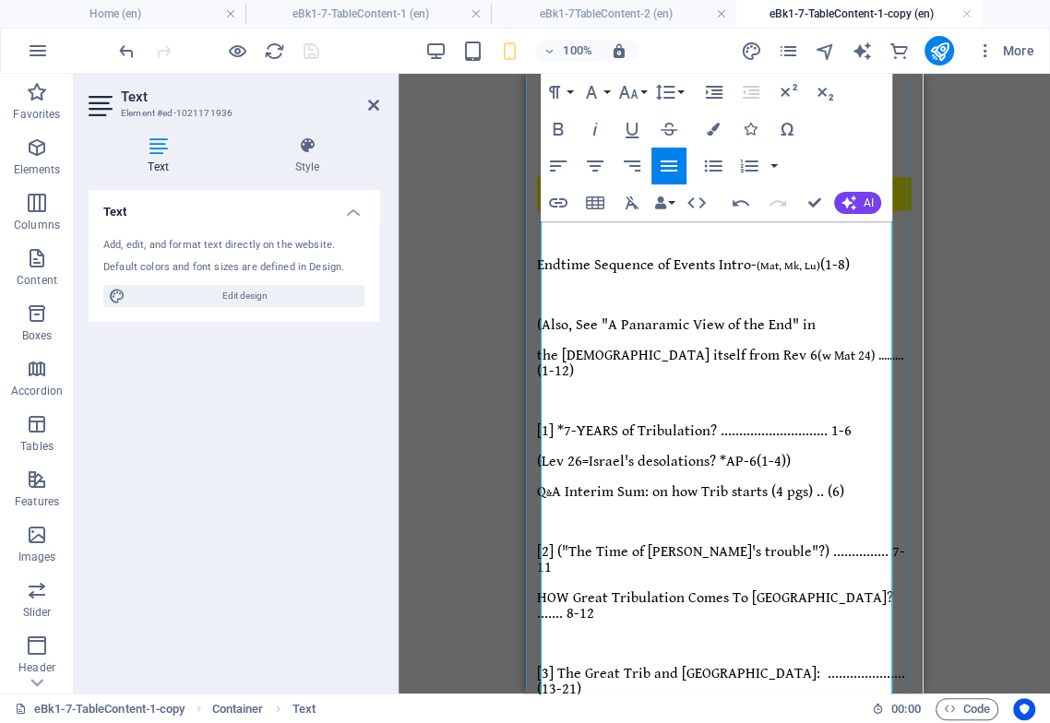
scroll to position [182, 0]
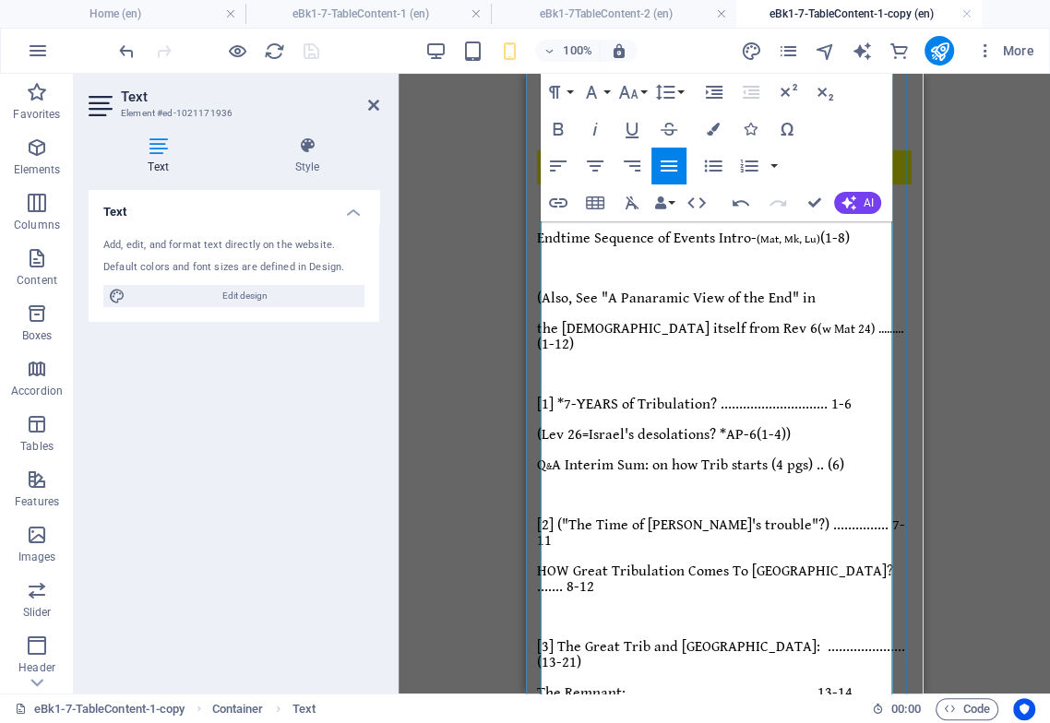
click at [836, 516] on span "[2] ("The Time of Jacob's trouble"?) ............... 7-11" at bounding box center [721, 532] width 368 height 33
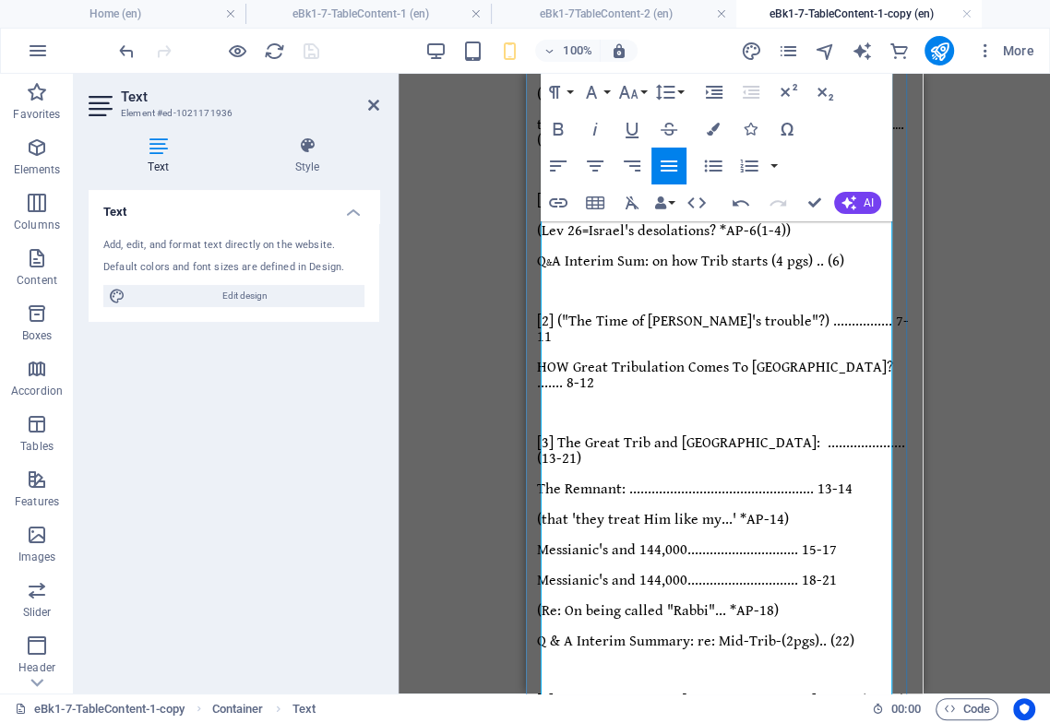
scroll to position [386, 0]
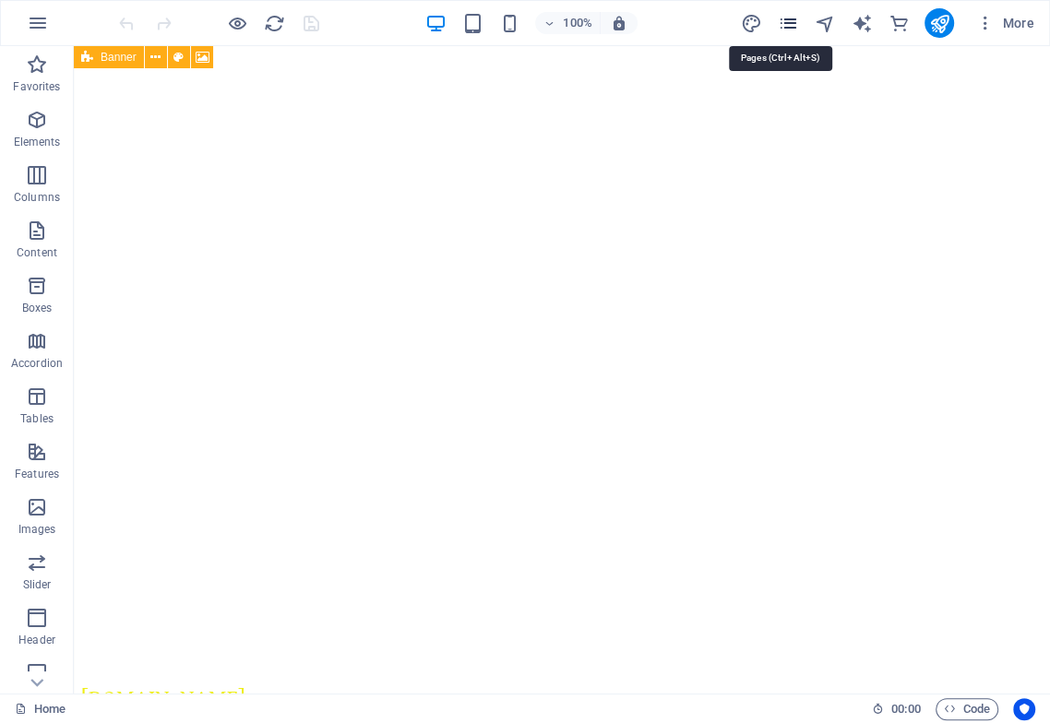
click at [793, 21] on icon "pages" at bounding box center [787, 23] width 21 height 21
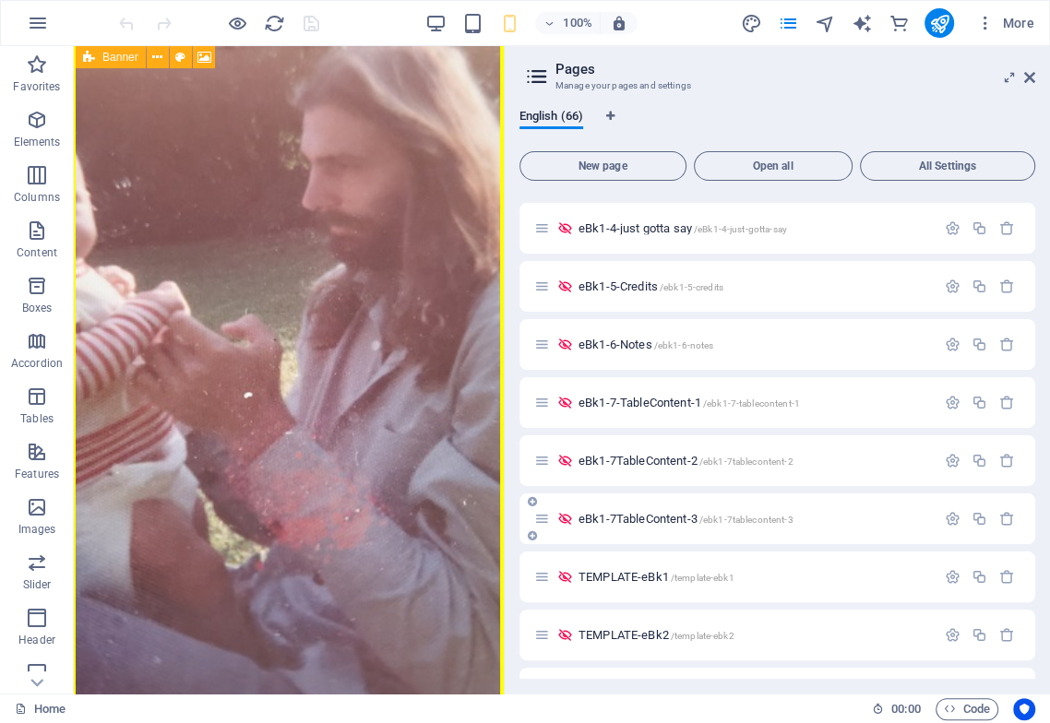
scroll to position [819, 0]
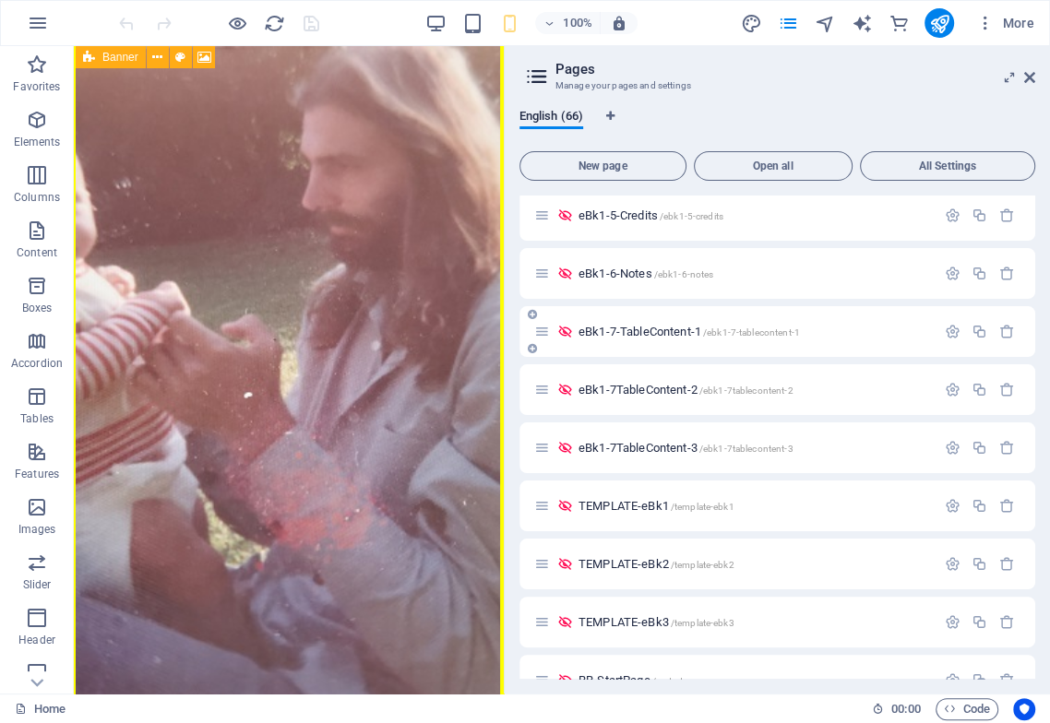
click at [688, 331] on span "eBk1-7-TableContent-1 /ebk1-7-tablecontent-1" at bounding box center [688, 332] width 221 height 14
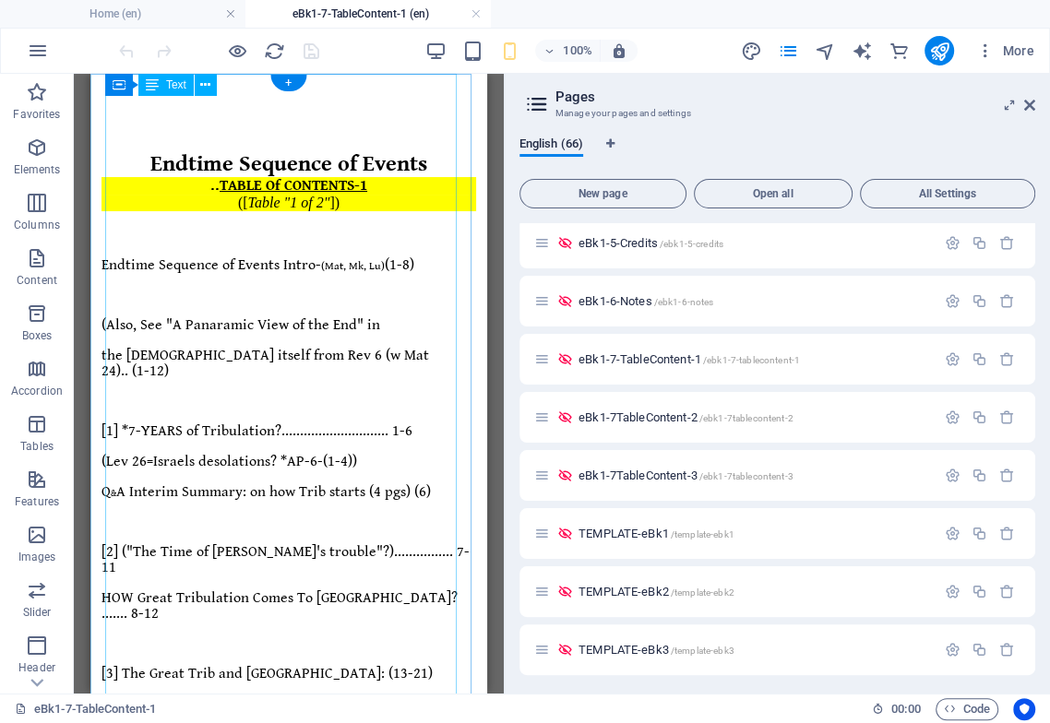
scroll to position [0, 0]
click at [205, 85] on icon at bounding box center [205, 85] width 10 height 19
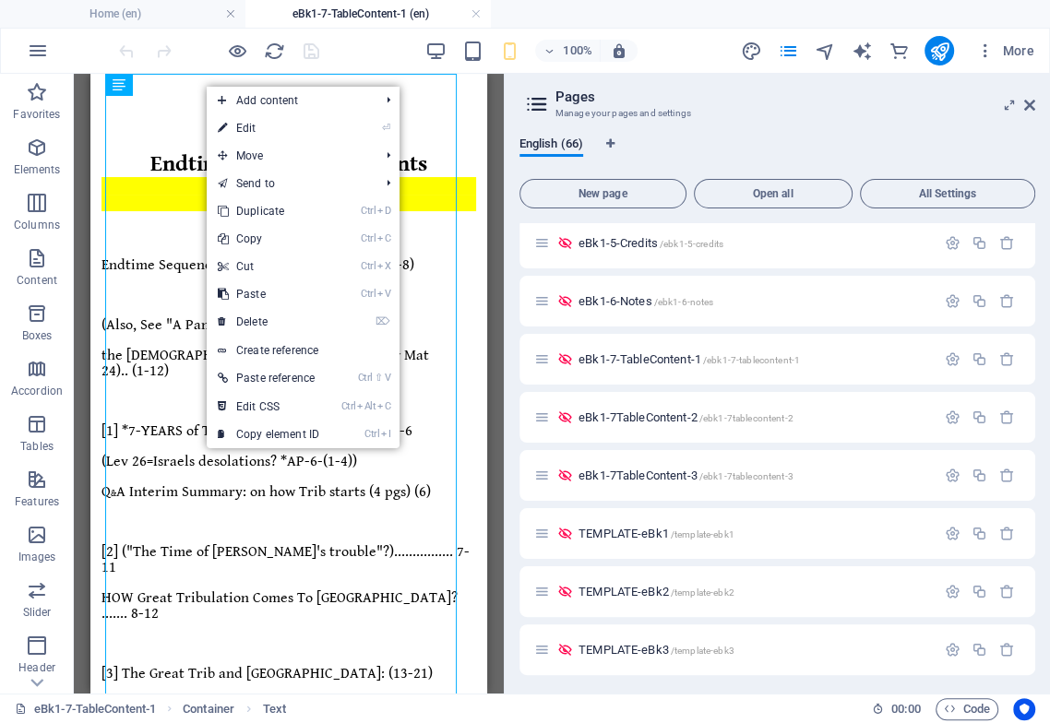
click at [255, 128] on link "⏎ Edit" at bounding box center [269, 128] width 124 height 28
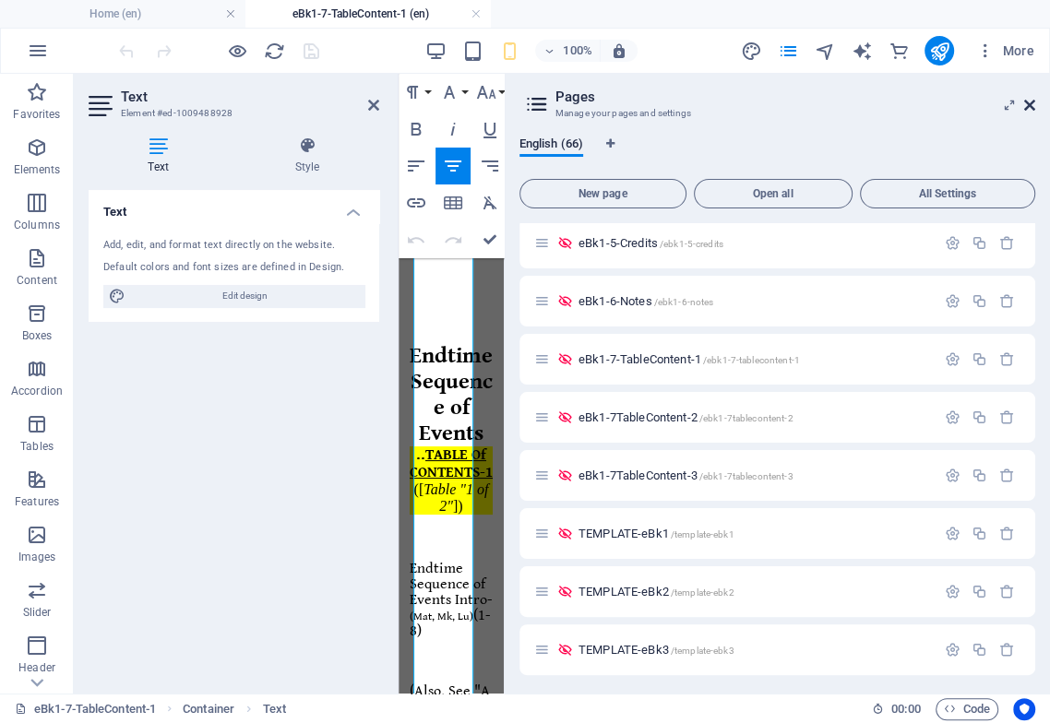
click at [1031, 105] on icon at bounding box center [1029, 105] width 11 height 15
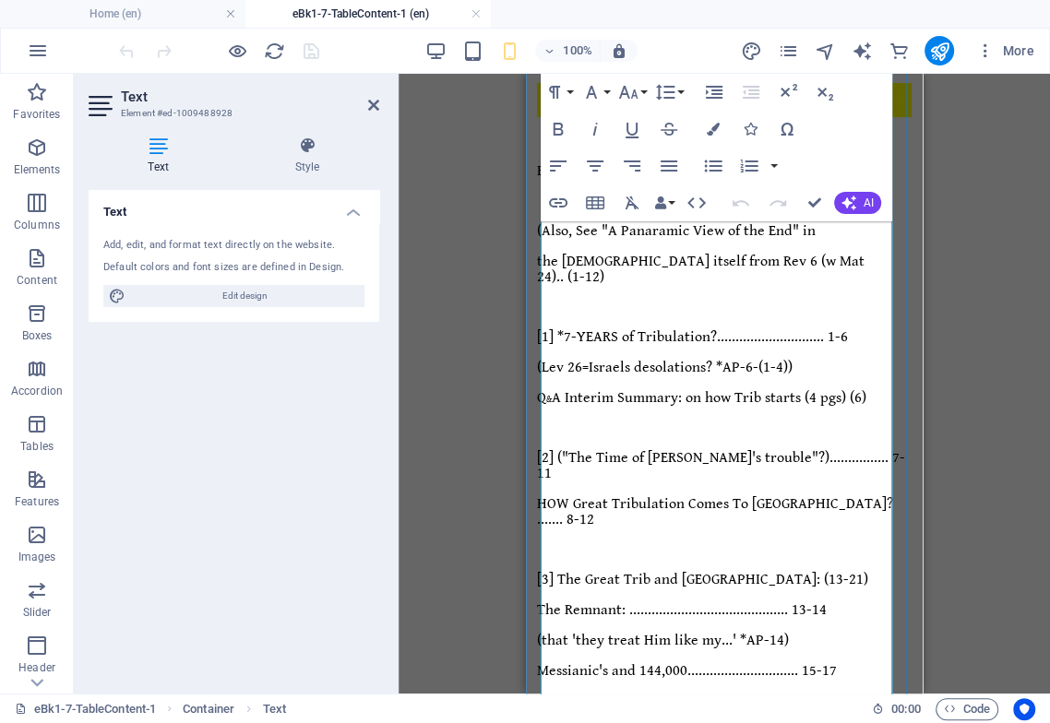
scroll to position [205, 0]
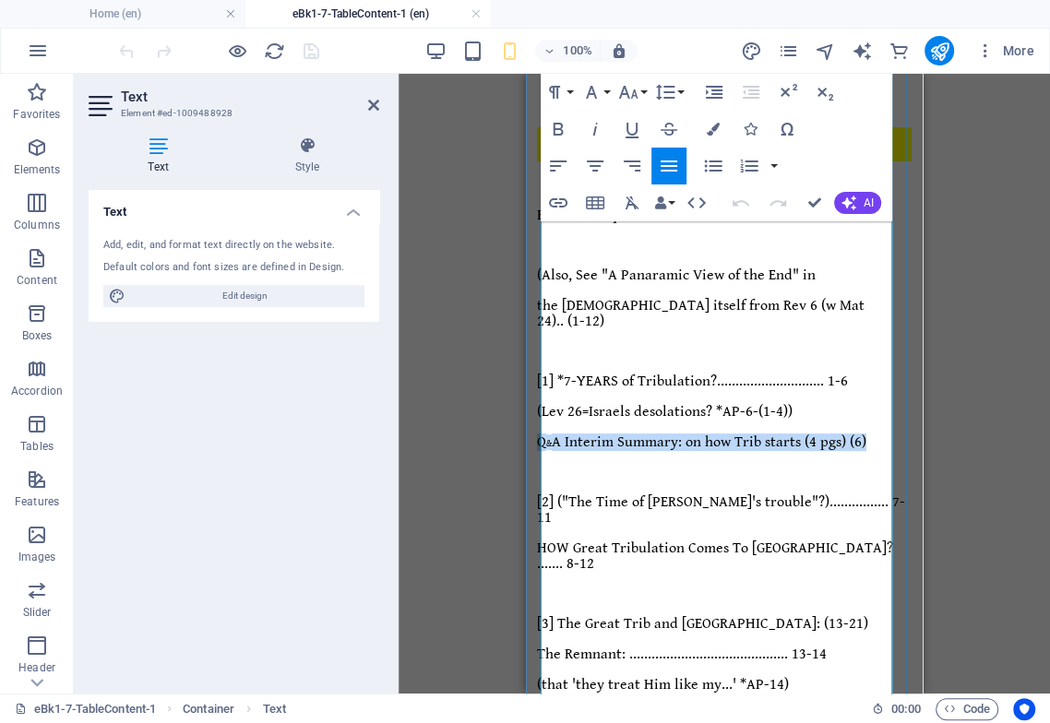
drag, startPoint x: 544, startPoint y: 291, endPoint x: 563, endPoint y: 304, distance: 23.8
click at [563, 434] on p "Q & A Interim Summary: on how Trib starts (4 pgs) (6)" at bounding box center [724, 442] width 374 height 16
copy span "Q & A Interim Summary: on how Trib starts (4 pgs) (6)"
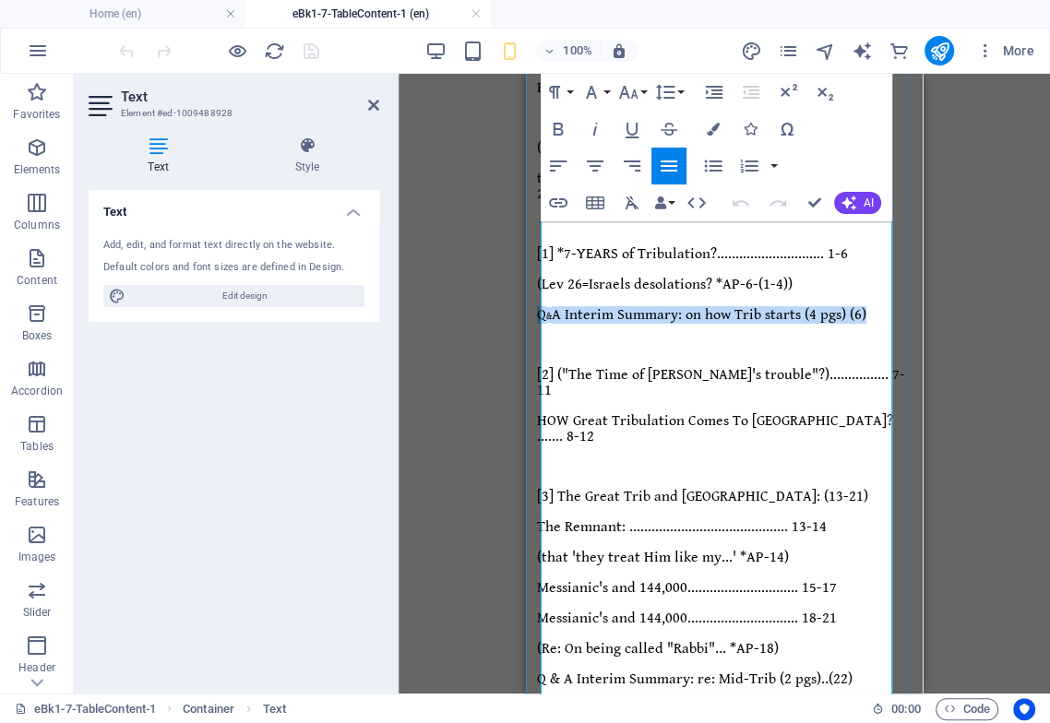
scroll to position [504, 0]
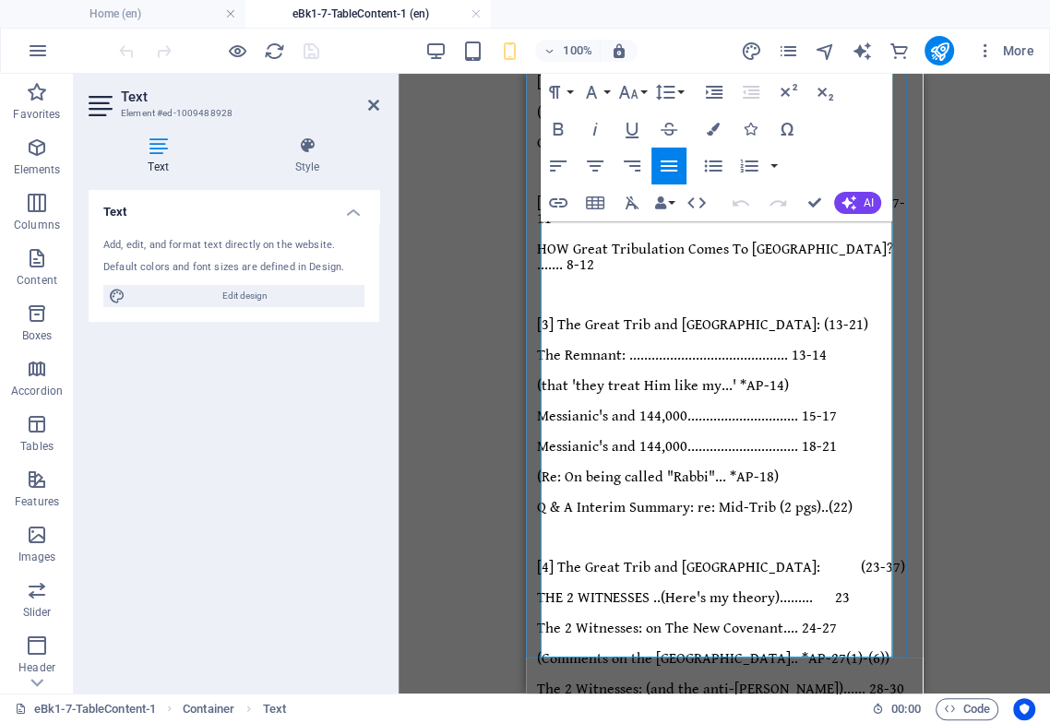
drag, startPoint x: 801, startPoint y: 399, endPoint x: 535, endPoint y: 383, distance: 266.1
click at [535, 383] on div "Endtime Sequence of Events .. TABLE Of CONTENTS-1 ([ Table "1 of 2" ]) Endtime …" at bounding box center [724, 464] width 382 height 1773
click at [630, 98] on icon "button" at bounding box center [628, 92] width 22 height 22
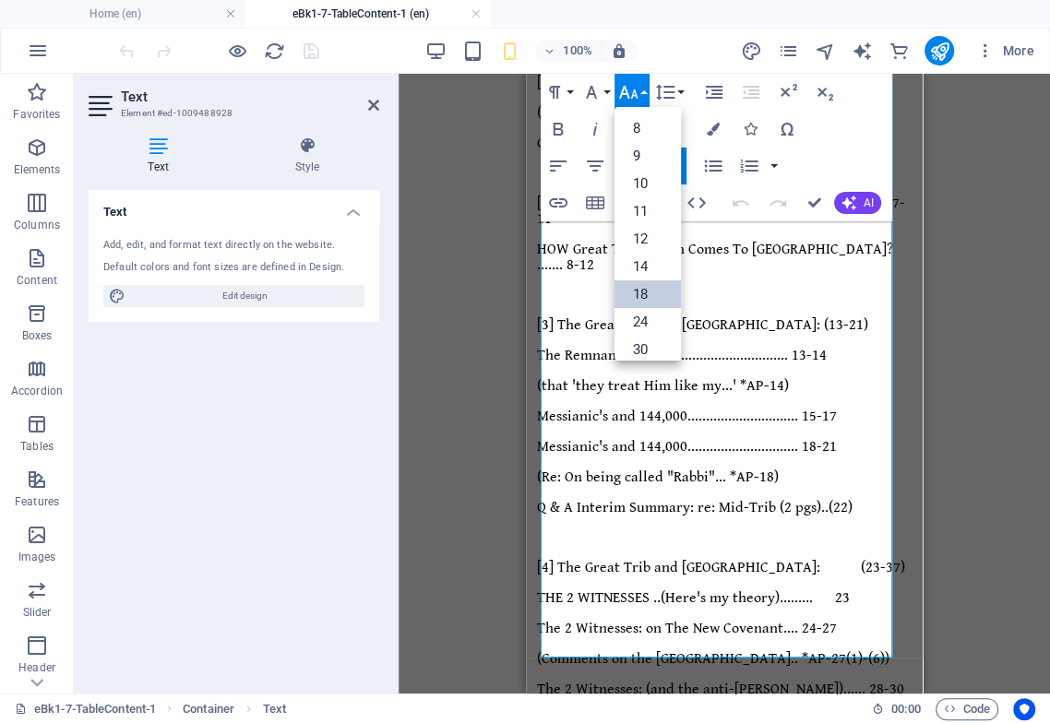
click at [652, 297] on link "18" at bounding box center [647, 294] width 66 height 28
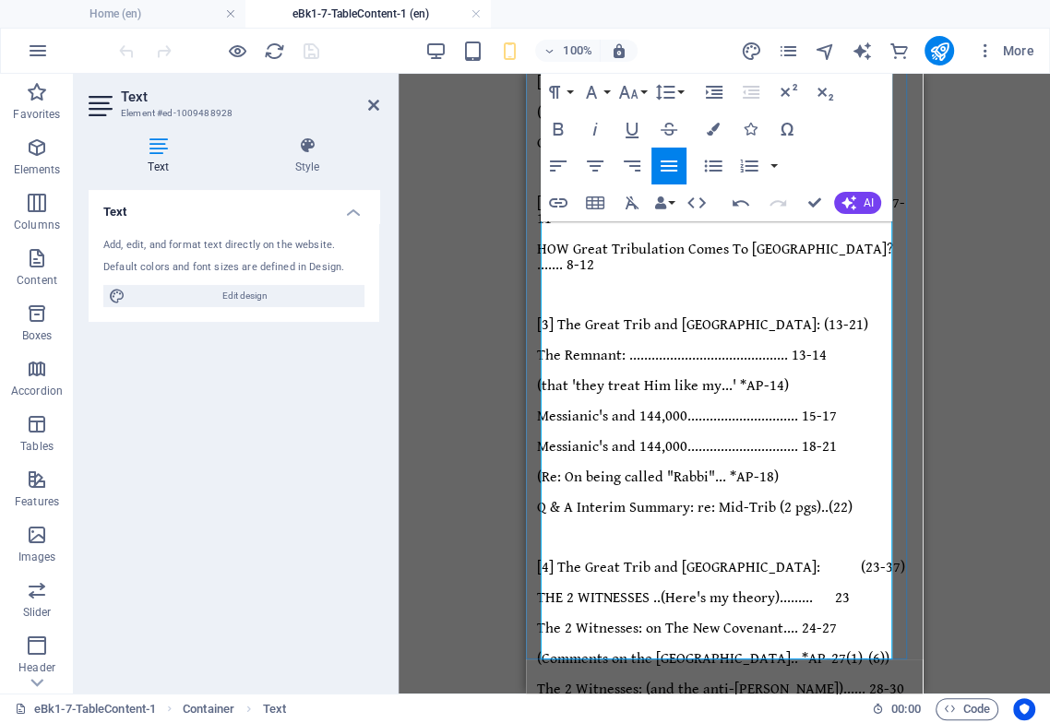
click at [635, 91] on icon "button" at bounding box center [628, 92] width 22 height 22
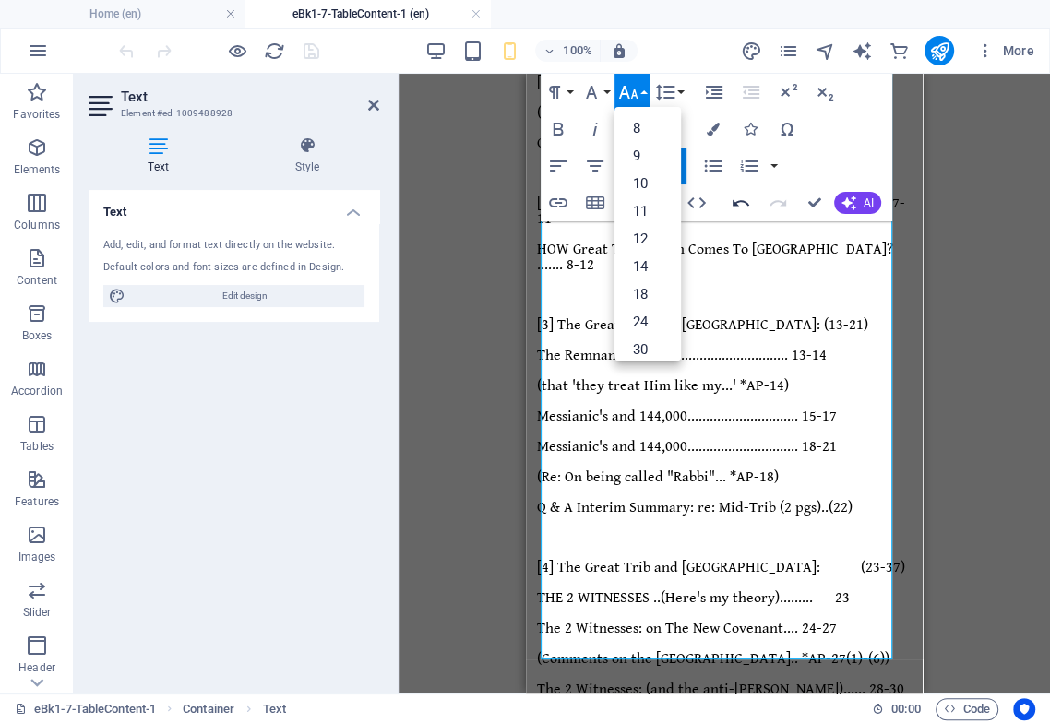
click at [741, 199] on icon "button" at bounding box center [740, 203] width 22 height 22
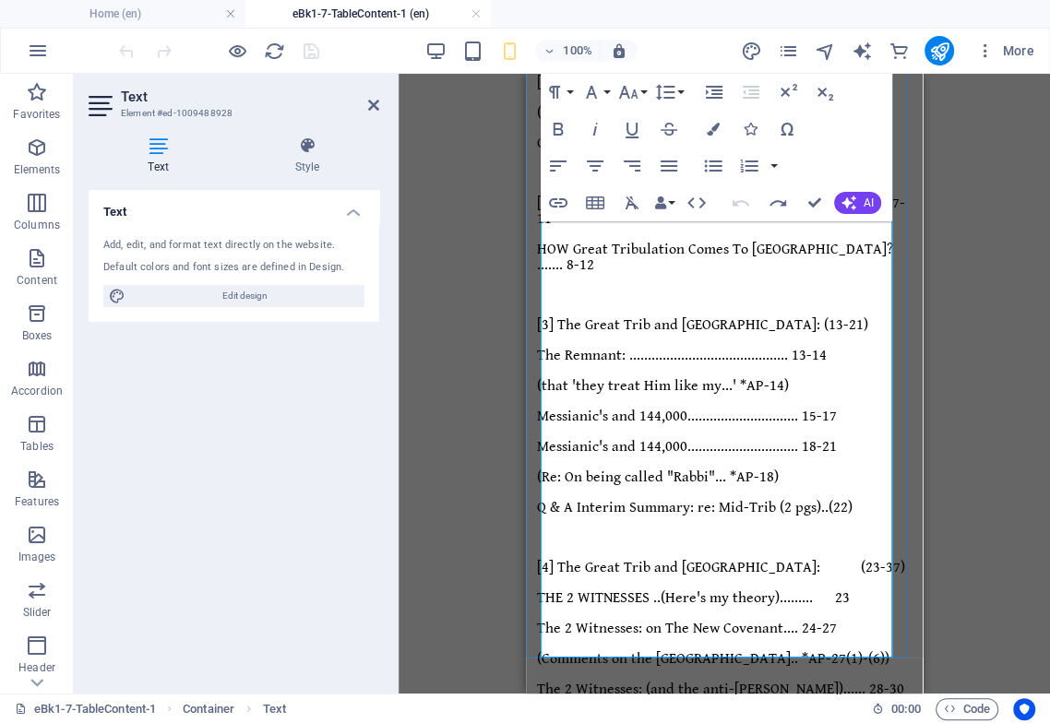
drag, startPoint x: 819, startPoint y: 397, endPoint x: 544, endPoint y: 381, distance: 275.3
click at [544, 381] on div "Endtime Sequence of Events .. TABLE Of CONTENTS-1 ([ Table "1 of 2" ]) Endtime …" at bounding box center [724, 545] width 374 height 1610
click at [627, 97] on icon "button" at bounding box center [628, 92] width 19 height 13
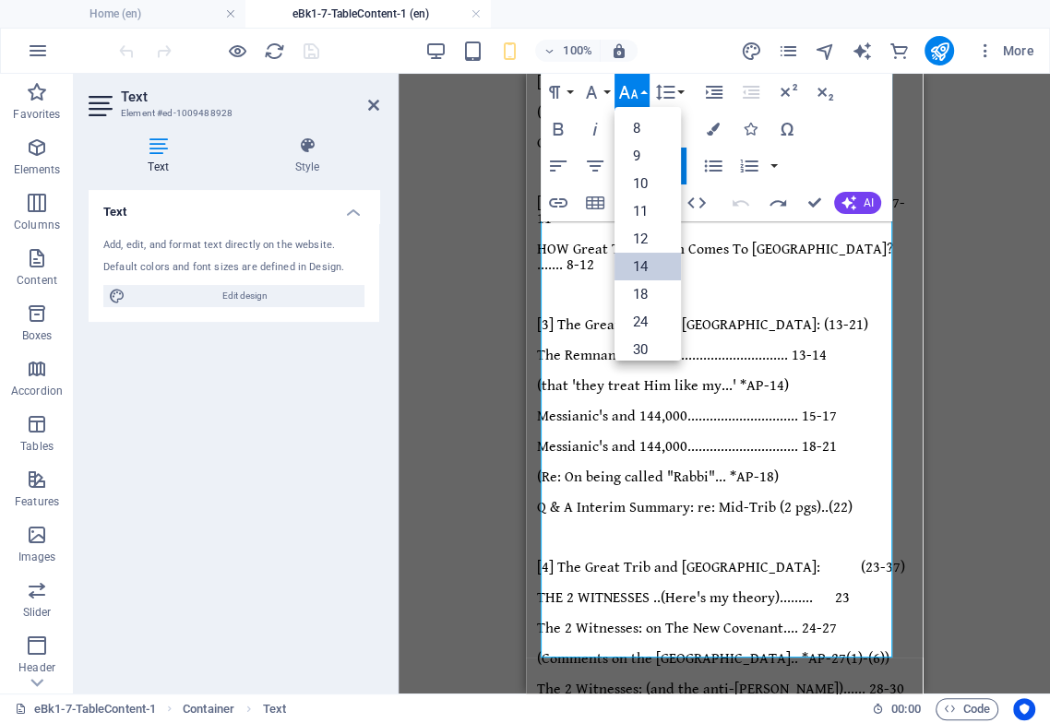
click at [648, 264] on link "14" at bounding box center [647, 267] width 66 height 28
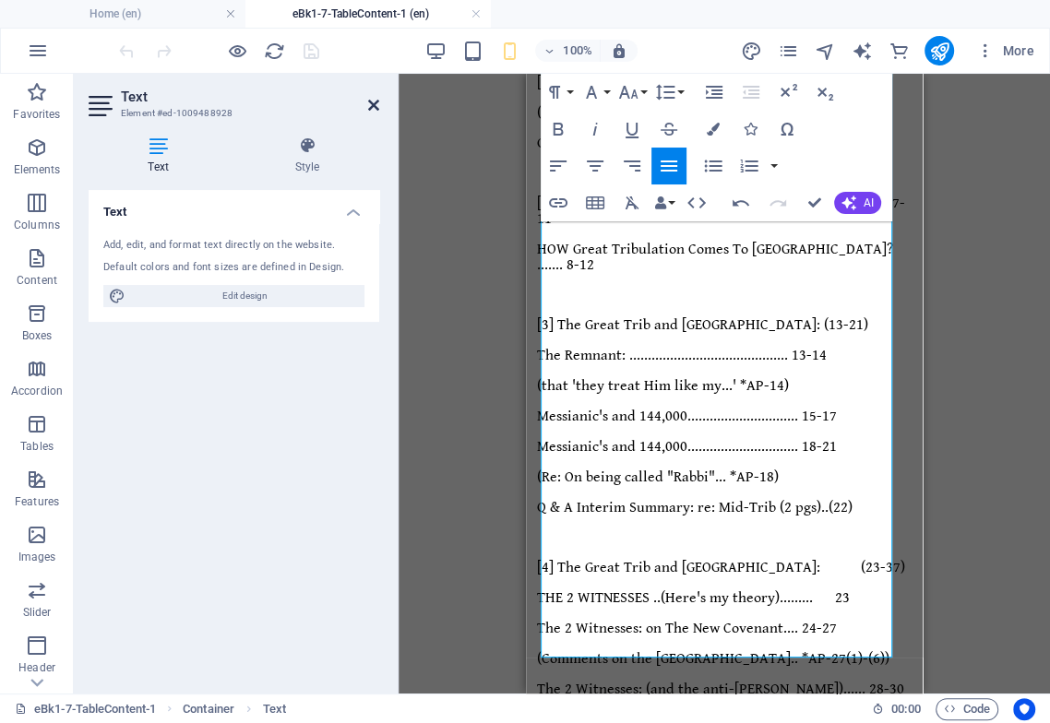
click at [375, 107] on icon at bounding box center [373, 105] width 11 height 15
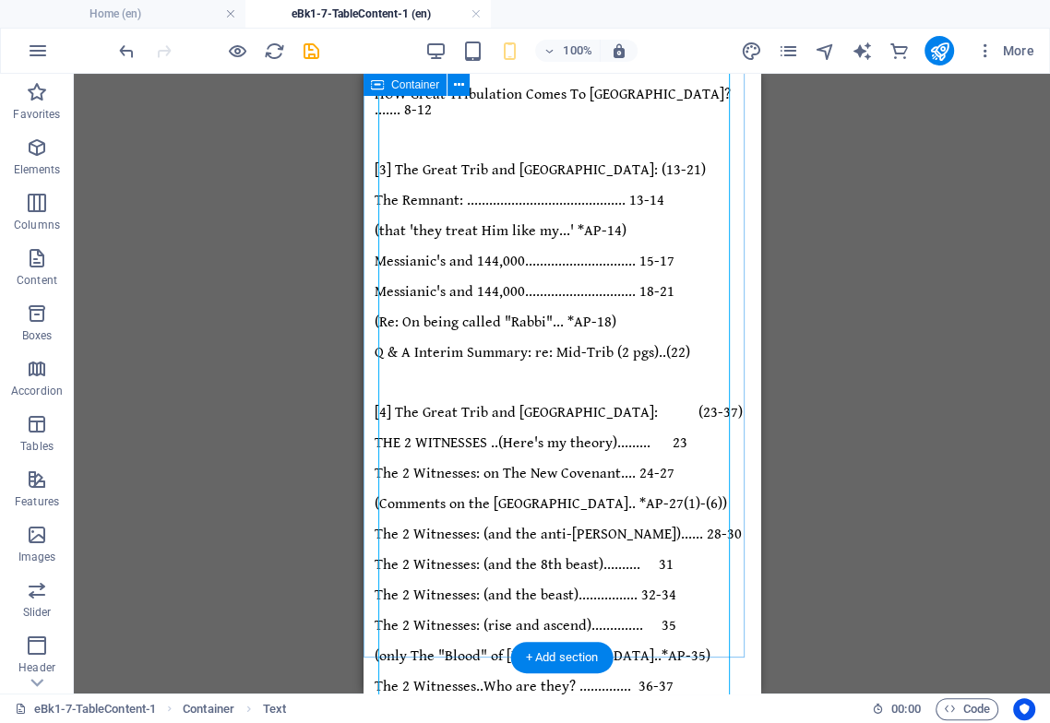
scroll to position [356, 0]
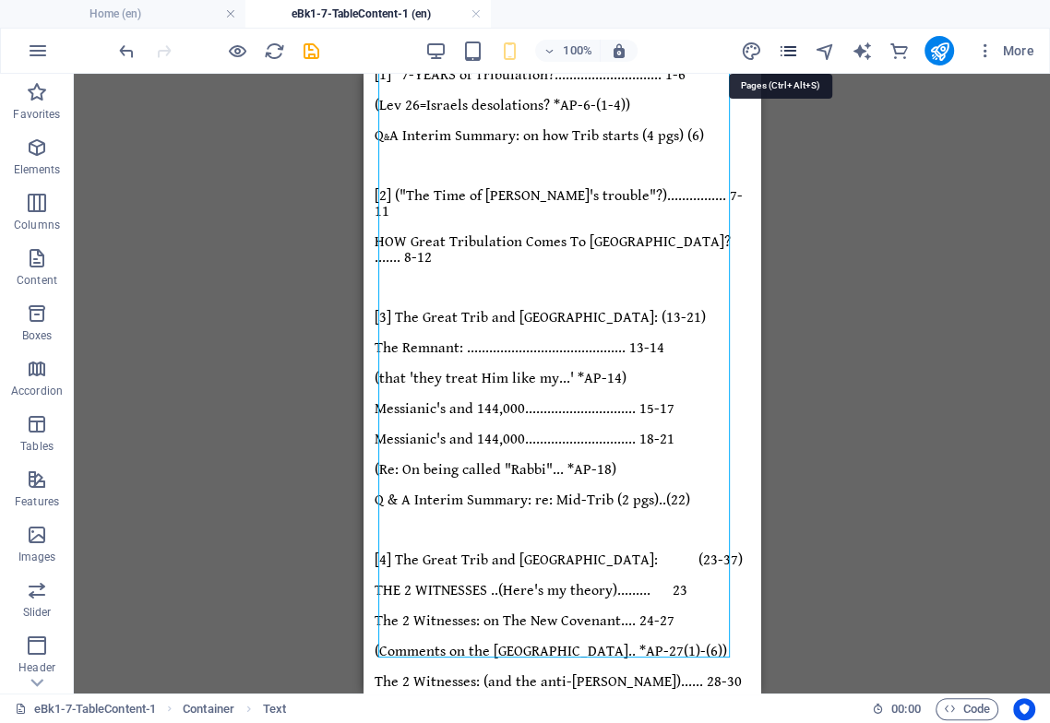
click at [798, 46] on icon "pages" at bounding box center [787, 51] width 21 height 21
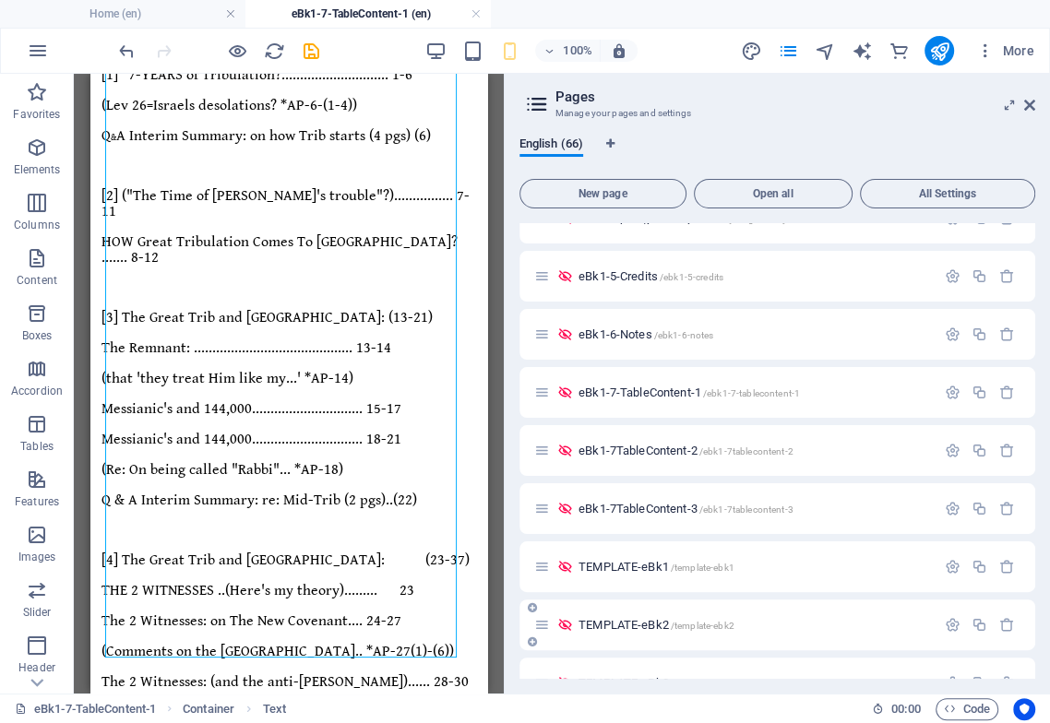
scroll to position [819, 0]
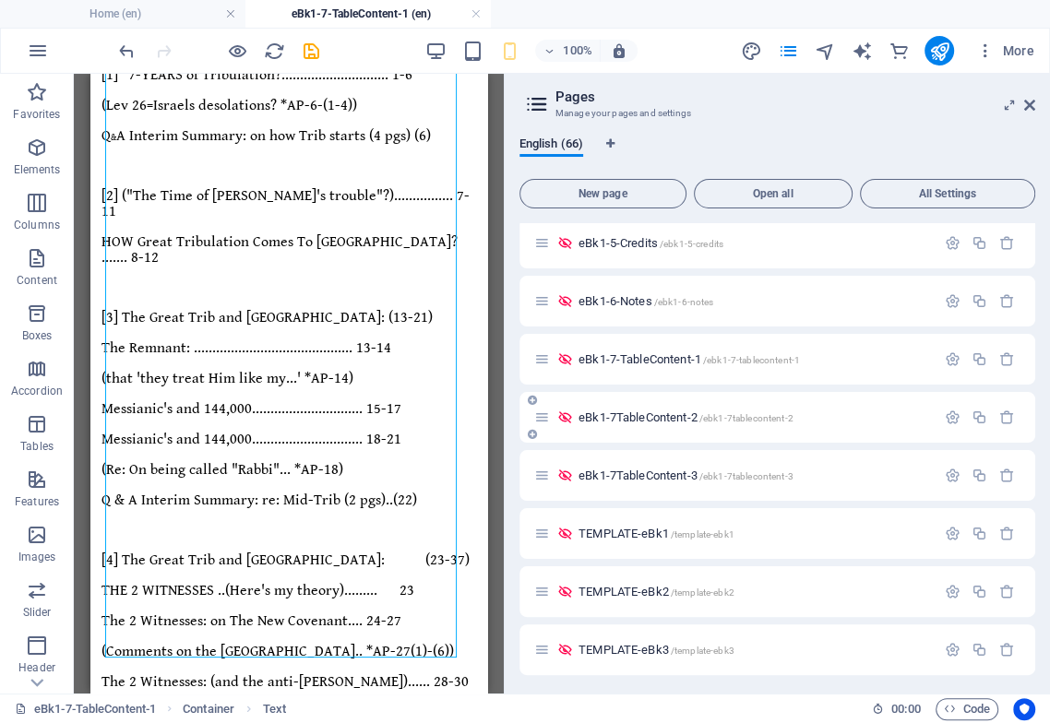
click at [673, 421] on span "eBk1-7TableContent-2 /ebk1-7tablecontent-2" at bounding box center [685, 417] width 215 height 14
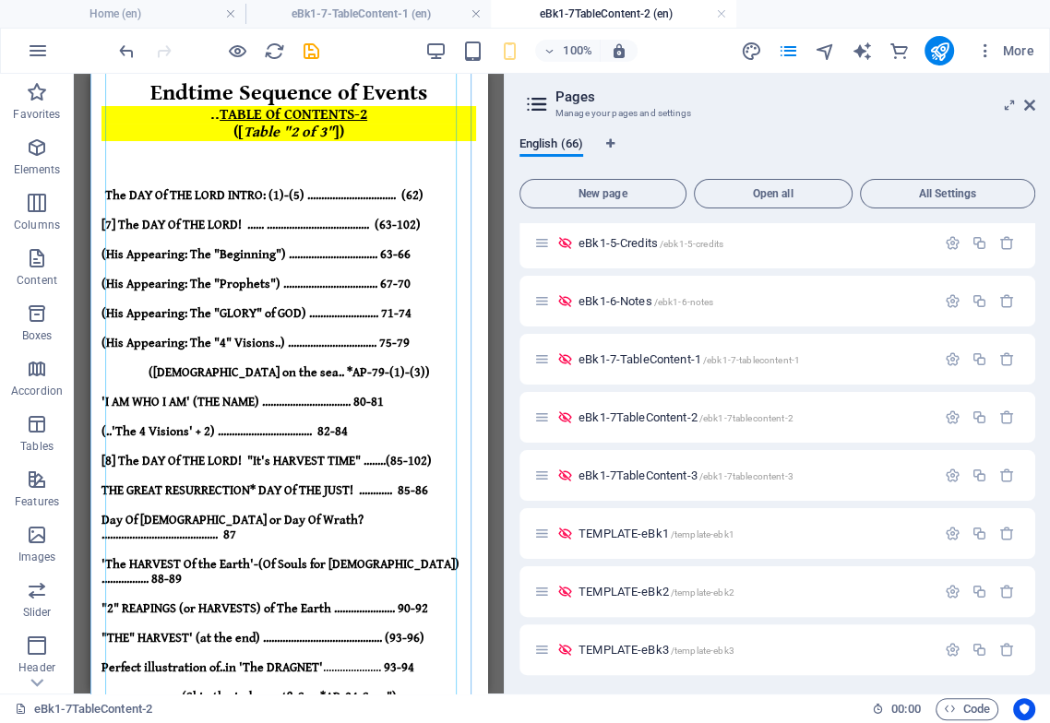
scroll to position [102, 0]
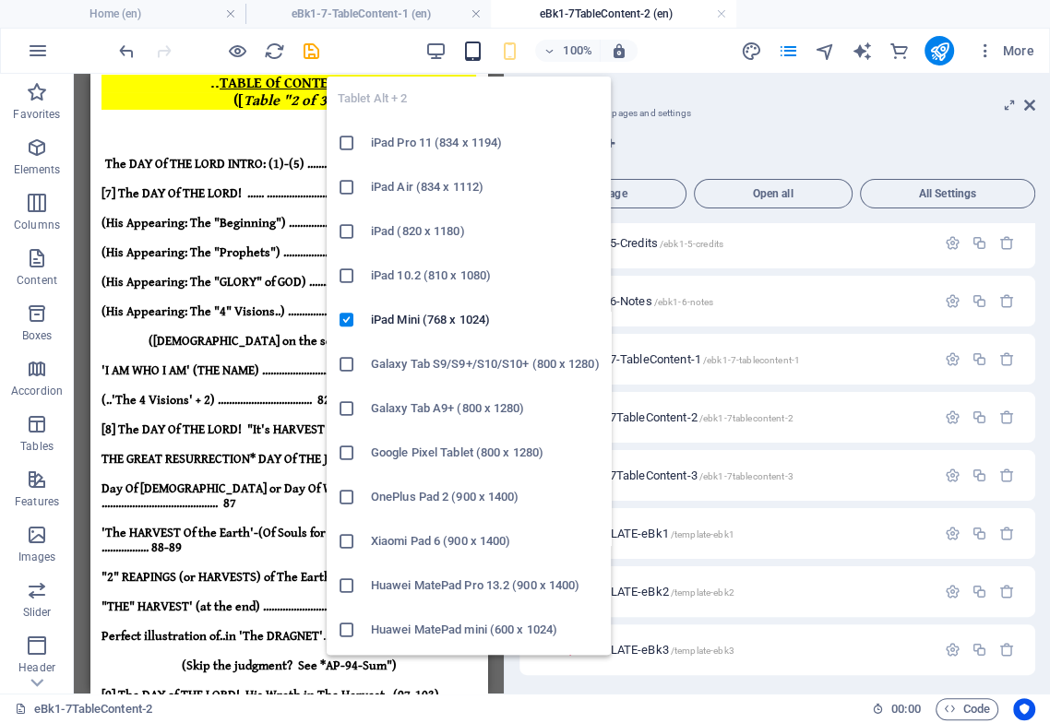
click at [472, 49] on icon "button" at bounding box center [471, 51] width 21 height 21
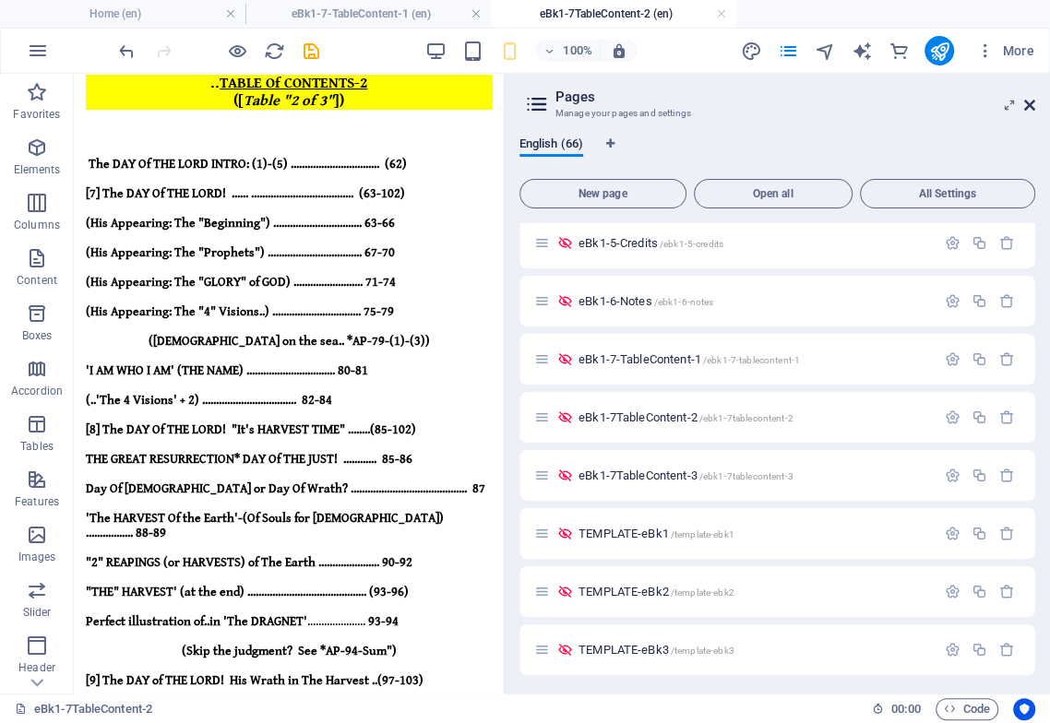
click at [1029, 102] on icon at bounding box center [1029, 105] width 11 height 15
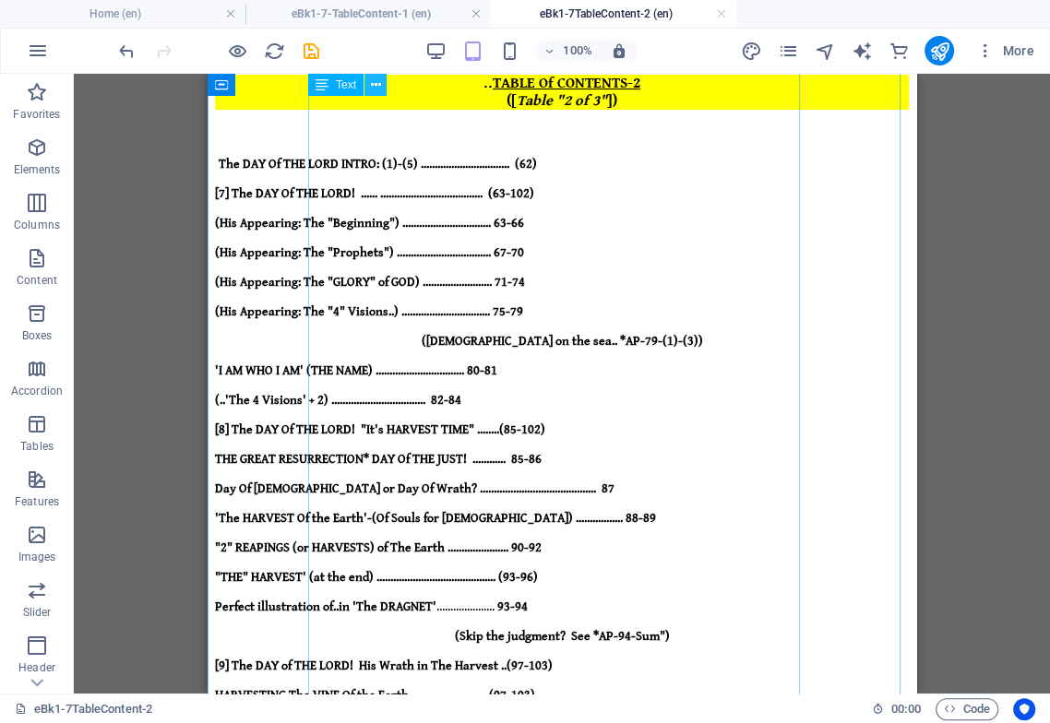
click at [374, 81] on icon at bounding box center [376, 85] width 10 height 19
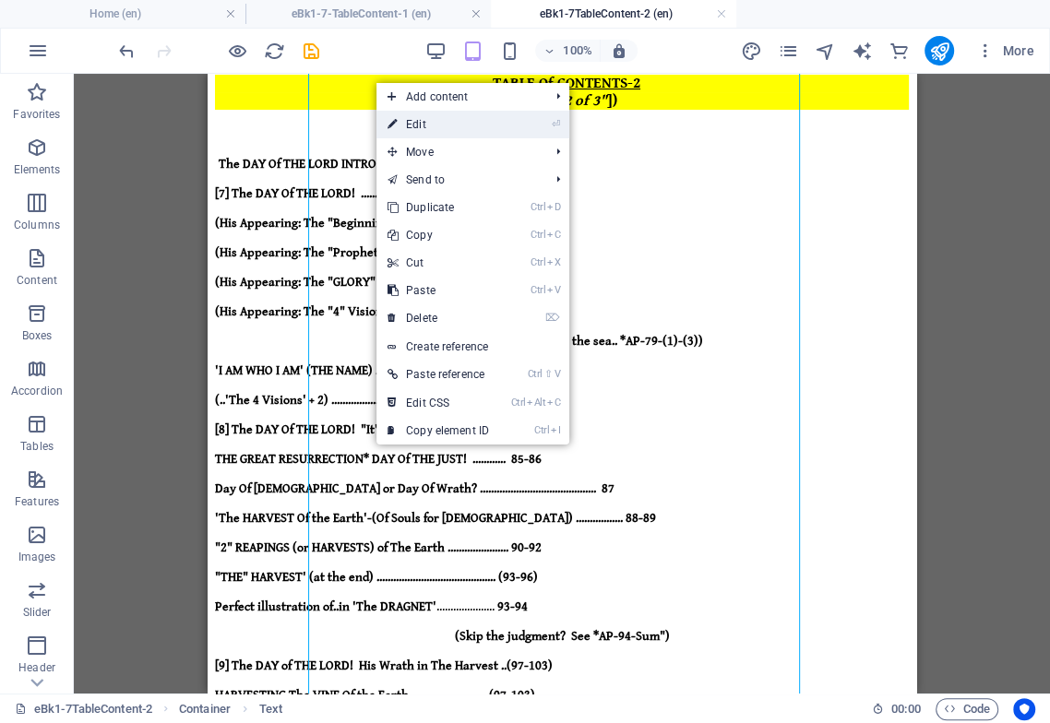
click at [428, 126] on link "⏎ Edit" at bounding box center [438, 125] width 124 height 28
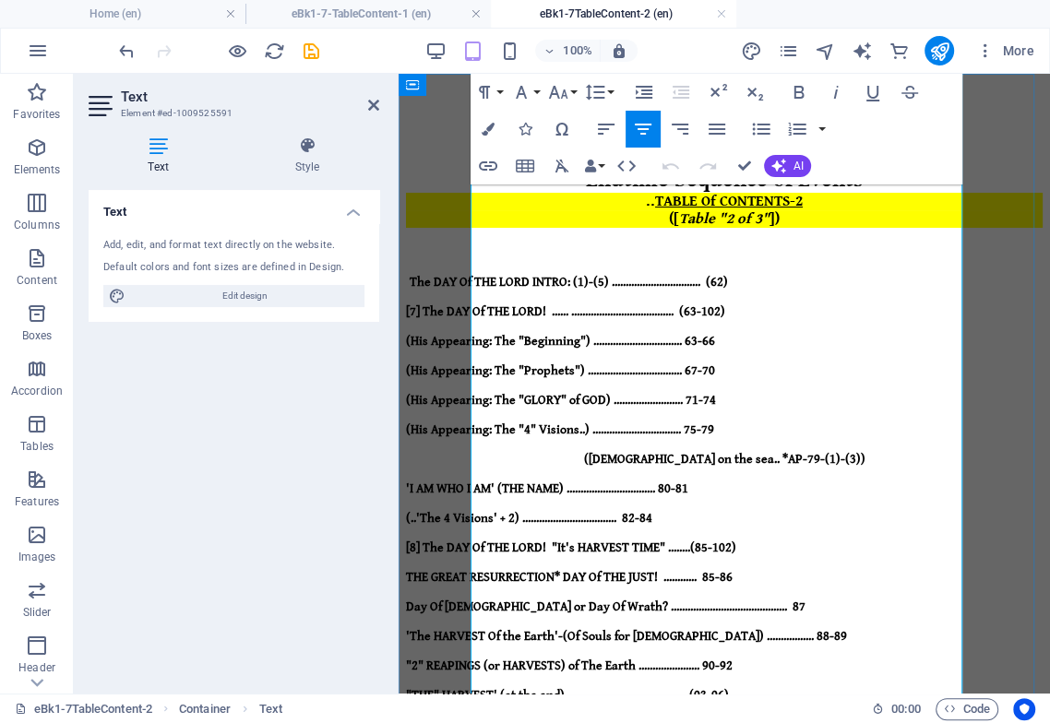
scroll to position [0, 0]
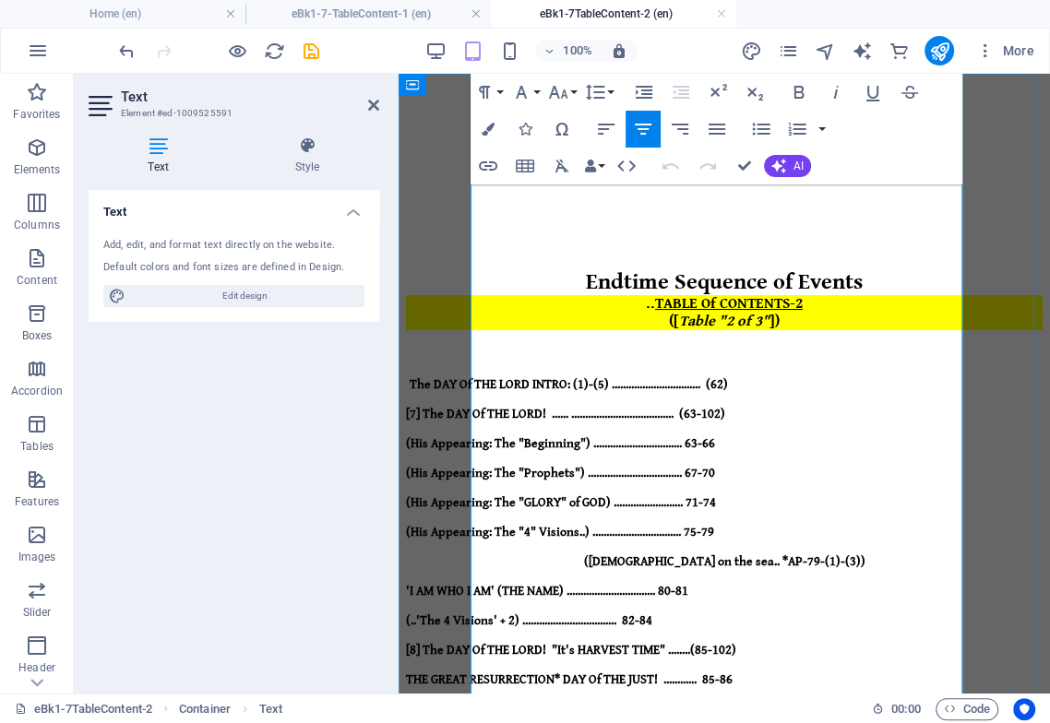
click at [804, 376] on p "The DAY Of THE LORD INTRO: (1)-(5) ................................ (62)" at bounding box center [724, 383] width 636 height 15
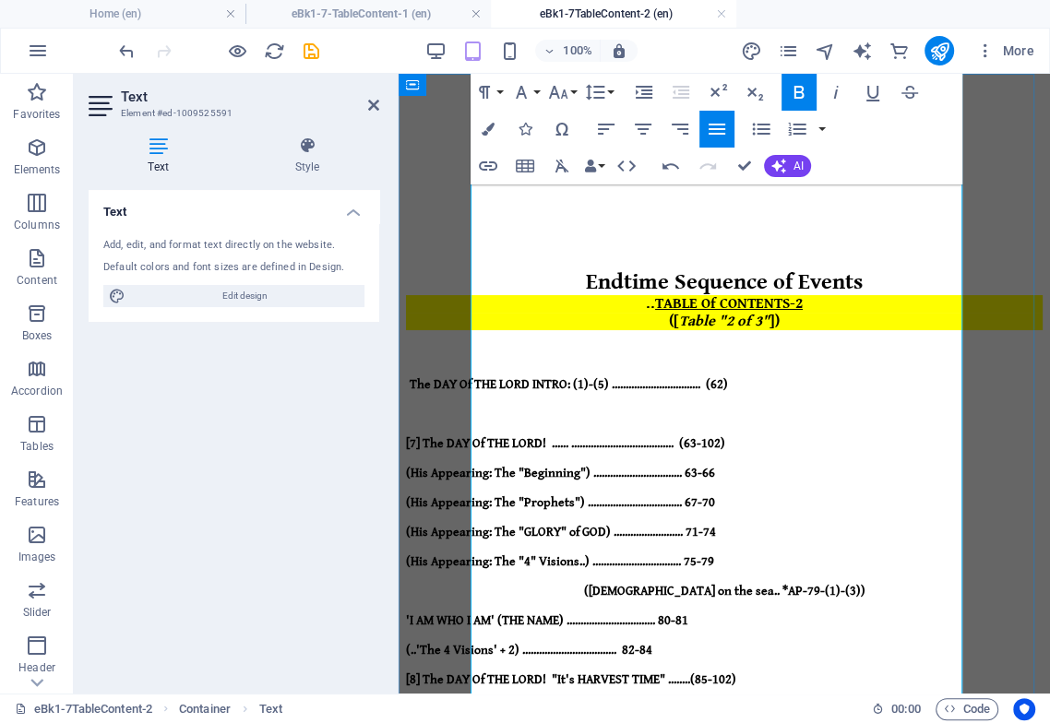
click at [810, 642] on p "(..'The 4 Visions' + 2) .................................. 82-84" at bounding box center [724, 649] width 636 height 15
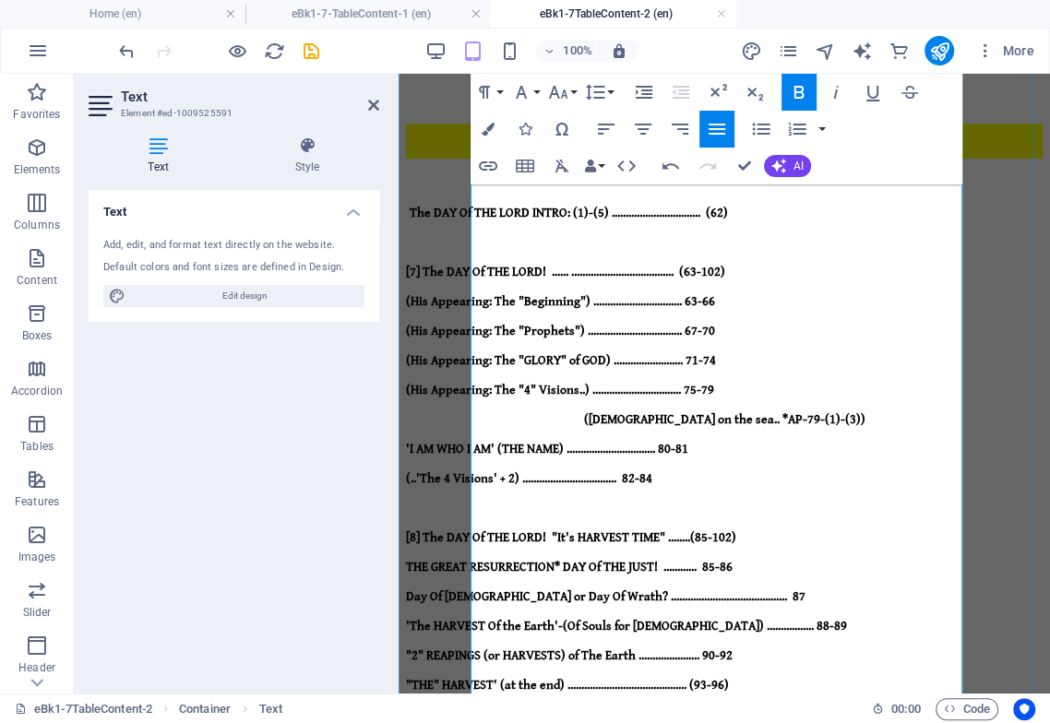
scroll to position [205, 0]
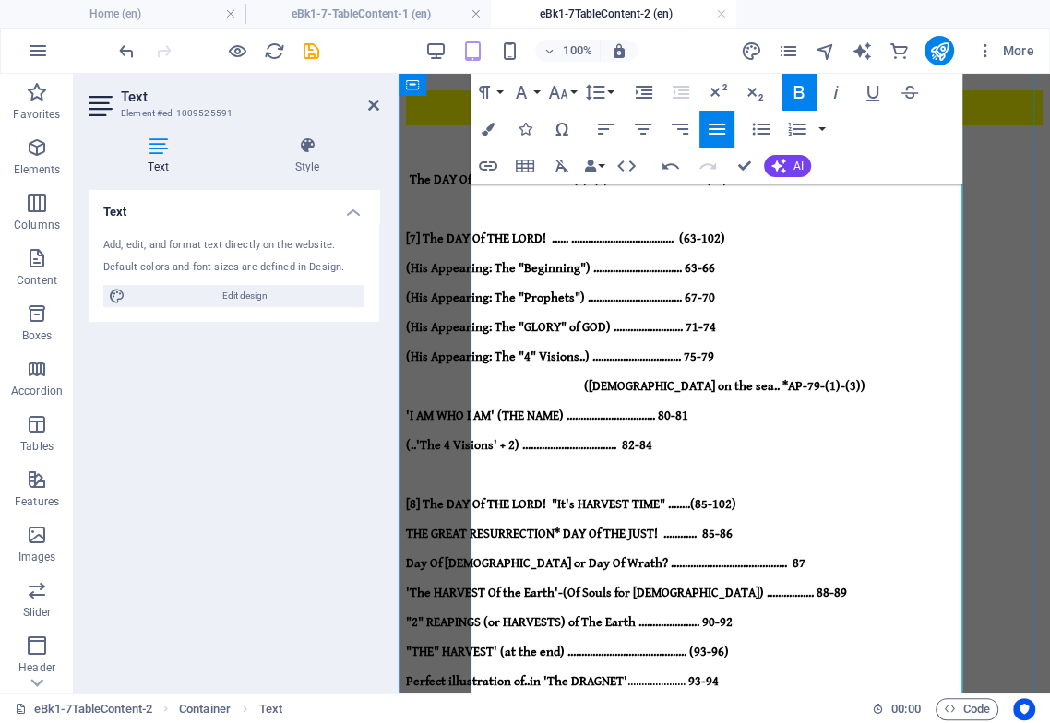
click at [627, 704] on strong "(Skip the judgment? See *AP-94-Sum")" at bounding box center [724, 711] width 215 height 15
drag, startPoint x: 833, startPoint y: 426, endPoint x: 608, endPoint y: 430, distance: 225.1
click at [608, 703] on p "(Skip the judgment? See *AP-94-Sum")" at bounding box center [724, 710] width 636 height 15
click at [719, 127] on icon "button" at bounding box center [717, 129] width 22 height 22
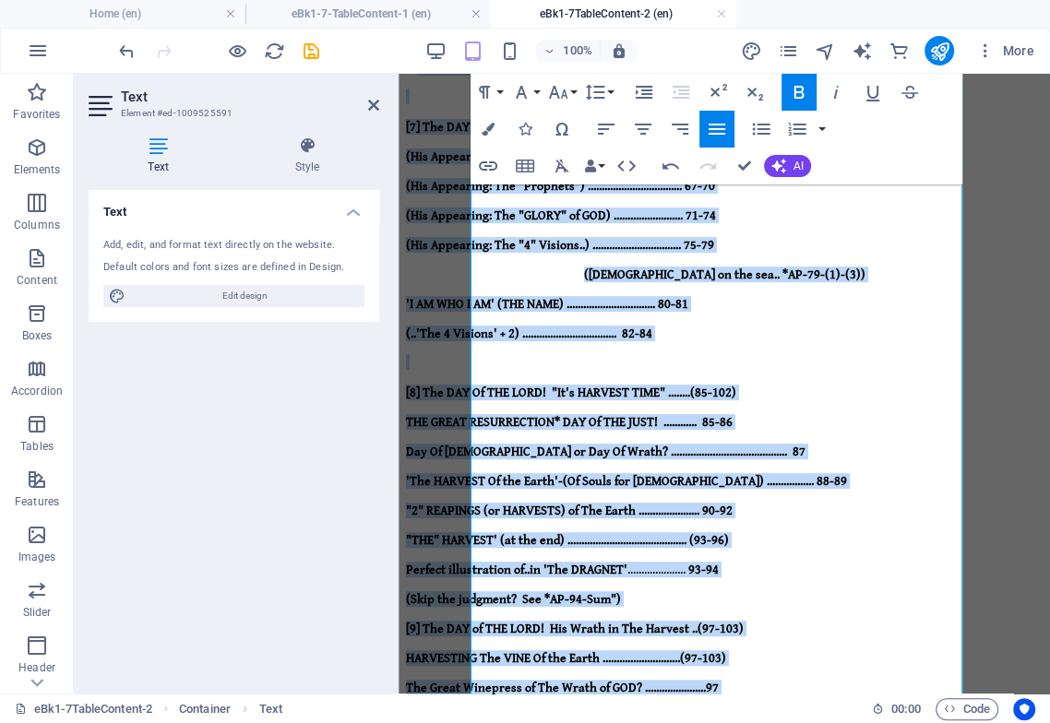
scroll to position [355, 0]
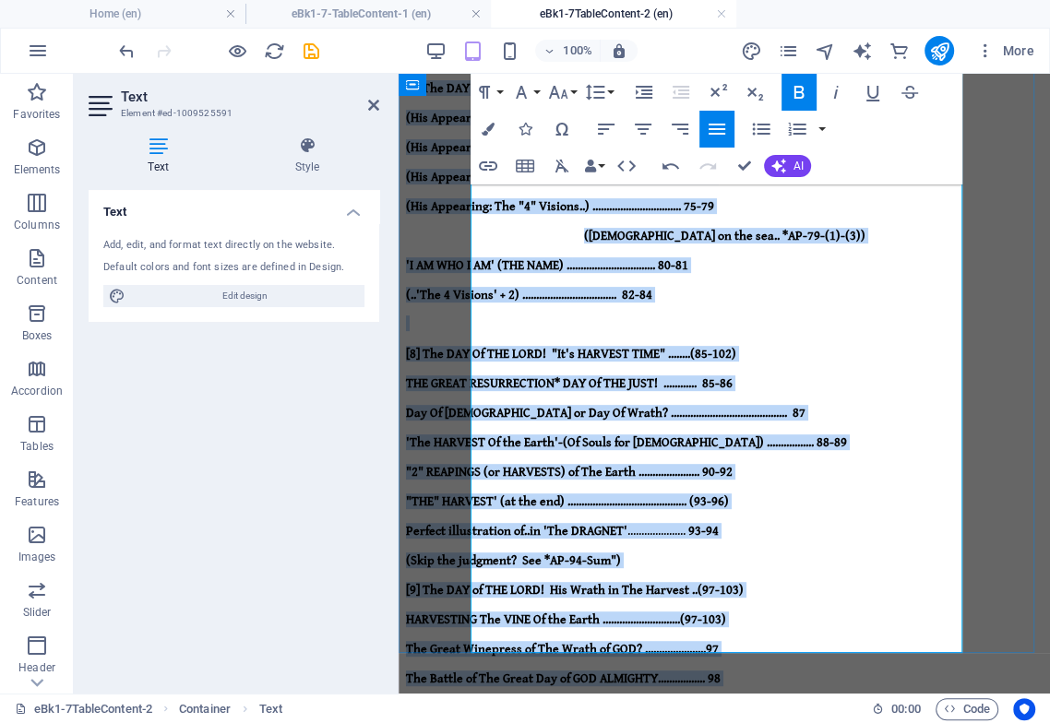
drag, startPoint x: 476, startPoint y: 343, endPoint x: 846, endPoint y: 639, distance: 473.7
click at [846, 639] on div "Endtime Sequence of Events .. TABLE Of CONTENTS-2 ([ Table "2 of 3" ]) The DAY …" at bounding box center [724, 476] width 636 height 1249
click at [712, 130] on icon "button" at bounding box center [717, 129] width 22 height 22
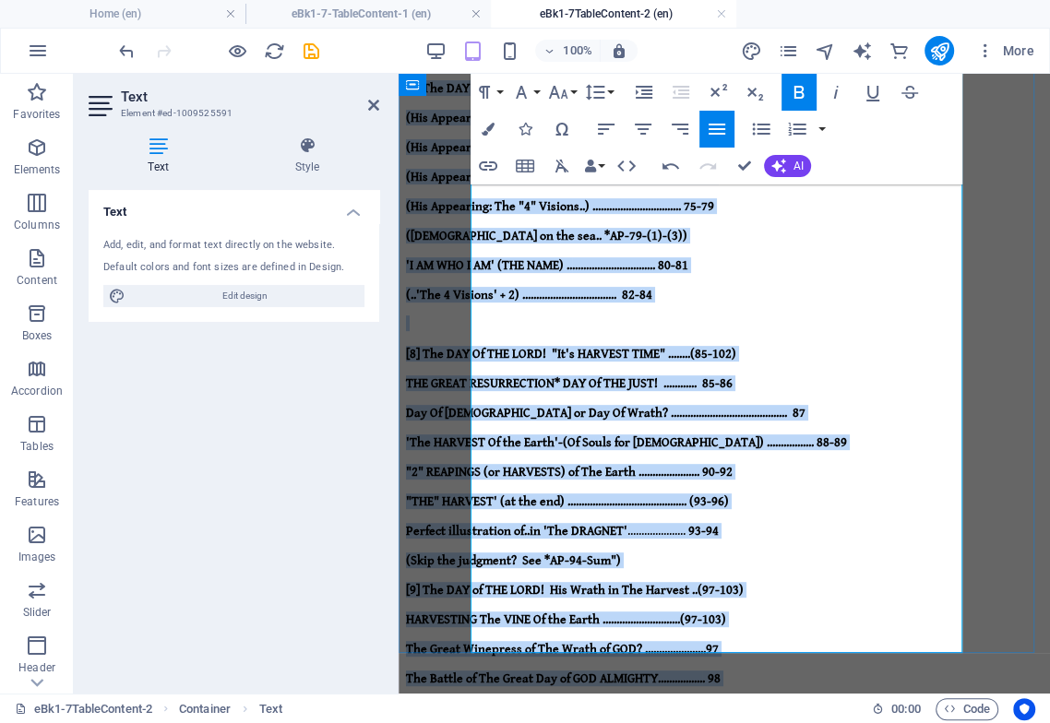
click at [654, 671] on strong "The Battle of The Great Day of GOD ALMIGHTY................" at bounding box center [554, 678] width 296 height 15
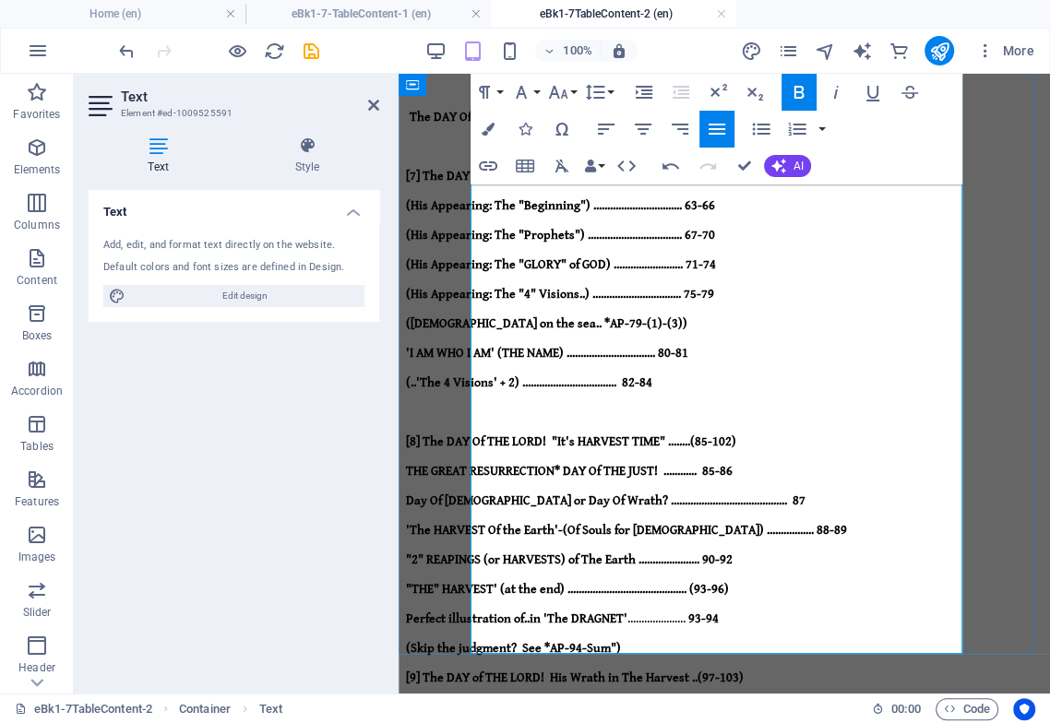
scroll to position [150, 0]
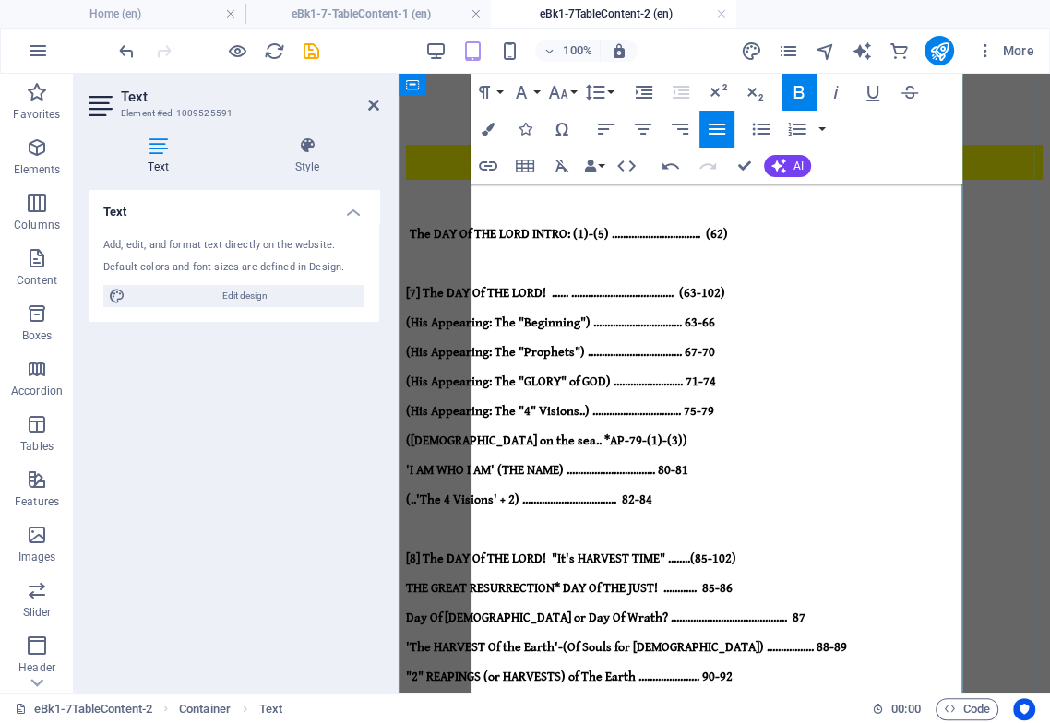
click at [474, 640] on strong "'The HARVEST Of the Earth'-(Of Souls for [DEMOGRAPHIC_DATA]) ................. …" at bounding box center [626, 647] width 441 height 15
click at [475, 670] on strong ""2" REAPINGS (or HARVESTS) of The Earth ...................... 90-92" at bounding box center [569, 677] width 326 height 15
click at [474, 640] on strong "'The HARVEST Of the Earth'-(Of Souls for [DEMOGRAPHIC_DATA]) ................. …" at bounding box center [626, 647] width 441 height 15
click at [474, 699] on strong ""THE" HARVEST' (at the end) ........................................... (93-96)" at bounding box center [567, 706] width 323 height 15
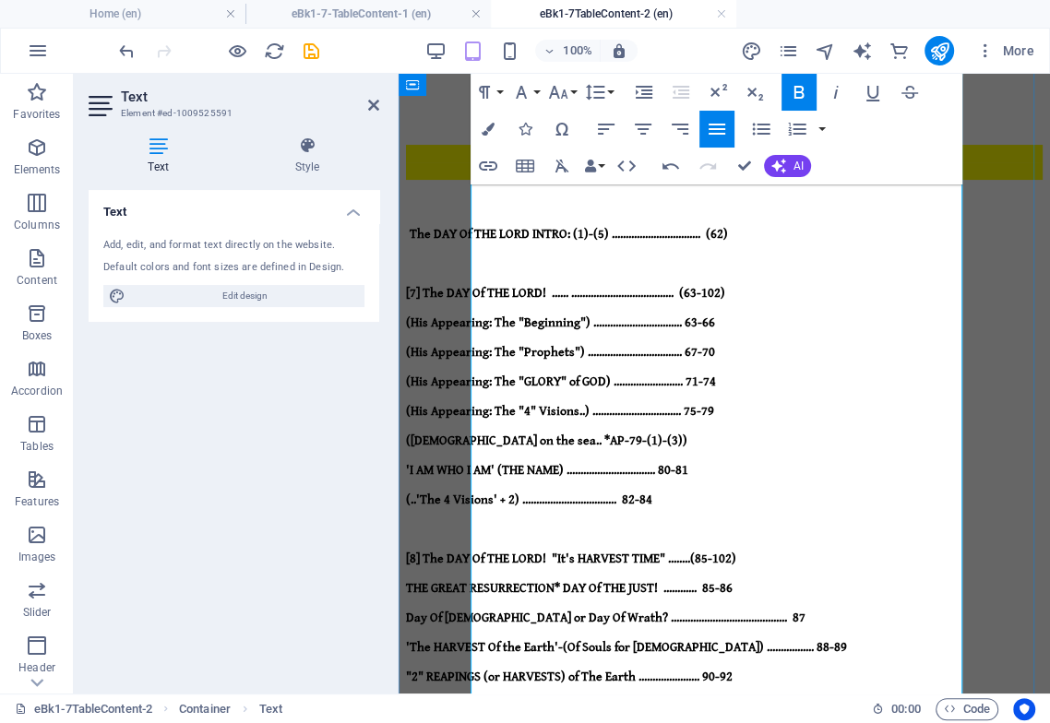
click at [729, 699] on strong ""THE" HARVEST' (at the end) ........................................... (93-96)" at bounding box center [567, 706] width 323 height 15
click at [732, 670] on strong ""2" REAPINGS (or HARVESTS) of The Earth ...................... 90-92" at bounding box center [569, 677] width 326 height 15
click at [767, 640] on strong "'The HARVEST Of the Earth'-(Of Souls for [DEMOGRAPHIC_DATA]) ................. …" at bounding box center [626, 647] width 441 height 15
click at [718, 722] on span "Perfect illustration of..in 'The DRAGNET' ..................... 93-94" at bounding box center [562, 736] width 313 height 15
click at [718, 699] on strong ""THE" HARVEST' (at the end) ....................................... (93-96)" at bounding box center [562, 706] width 312 height 15
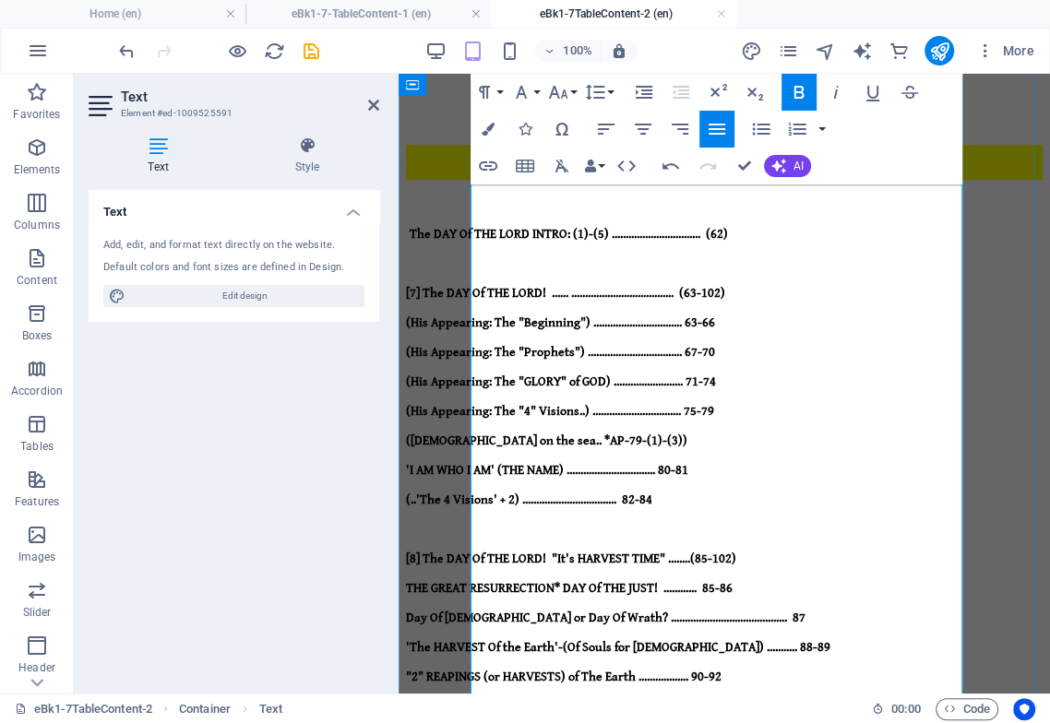
click at [716, 722] on span "Perfect illustration of..in 'The DRAGNET' .................... 93-94" at bounding box center [561, 736] width 310 height 15
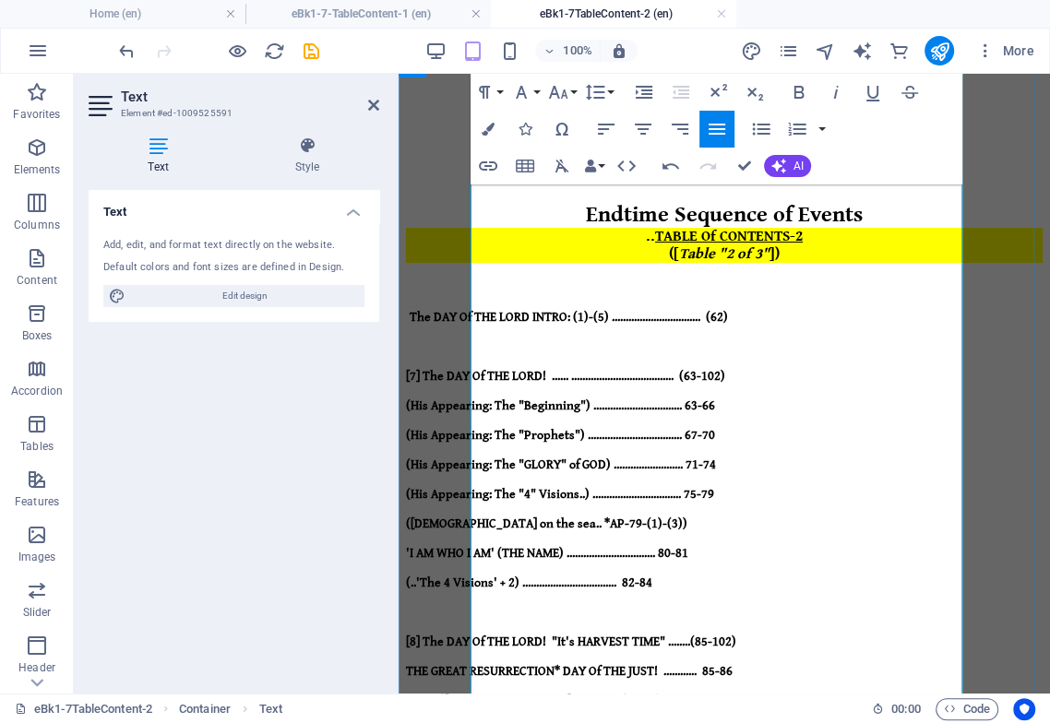
scroll to position [102, 0]
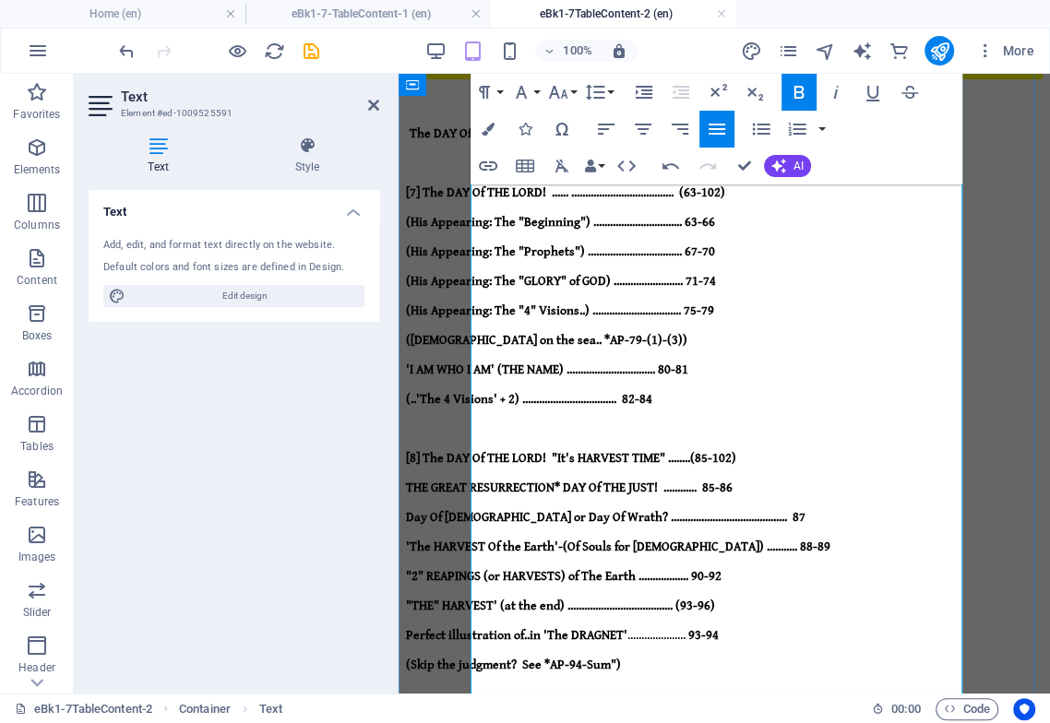
scroll to position [307, 0]
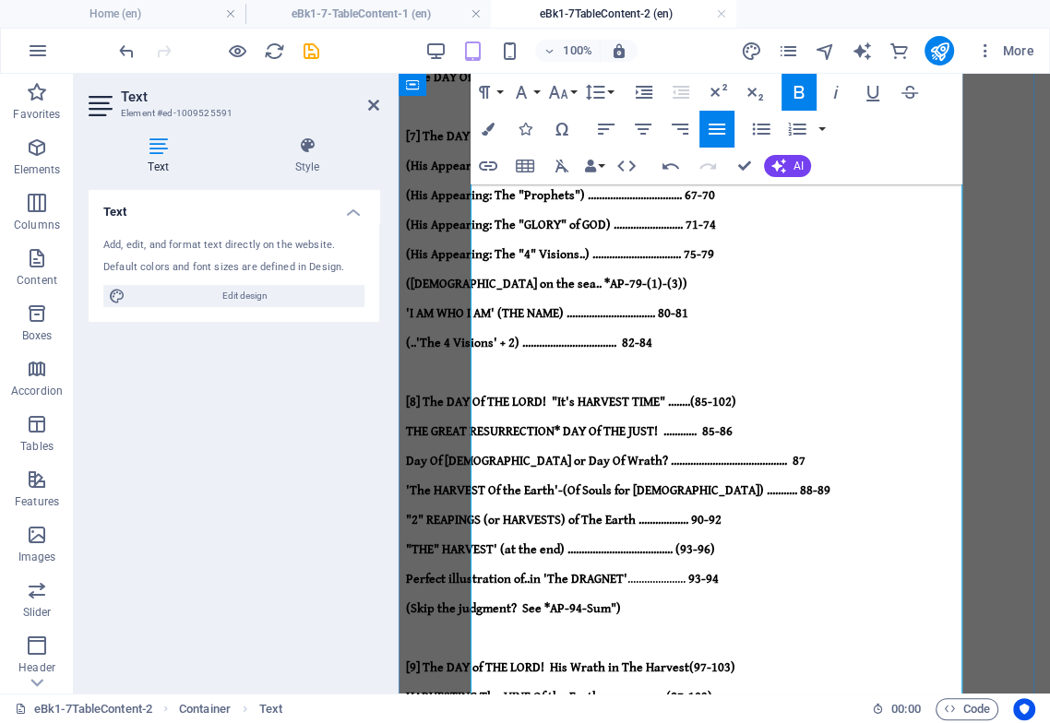
drag, startPoint x: 668, startPoint y: 165, endPoint x: 662, endPoint y: 175, distance: 11.6
click at [667, 167] on icon "button" at bounding box center [670, 166] width 22 height 22
click at [669, 166] on icon "button" at bounding box center [670, 166] width 22 height 22
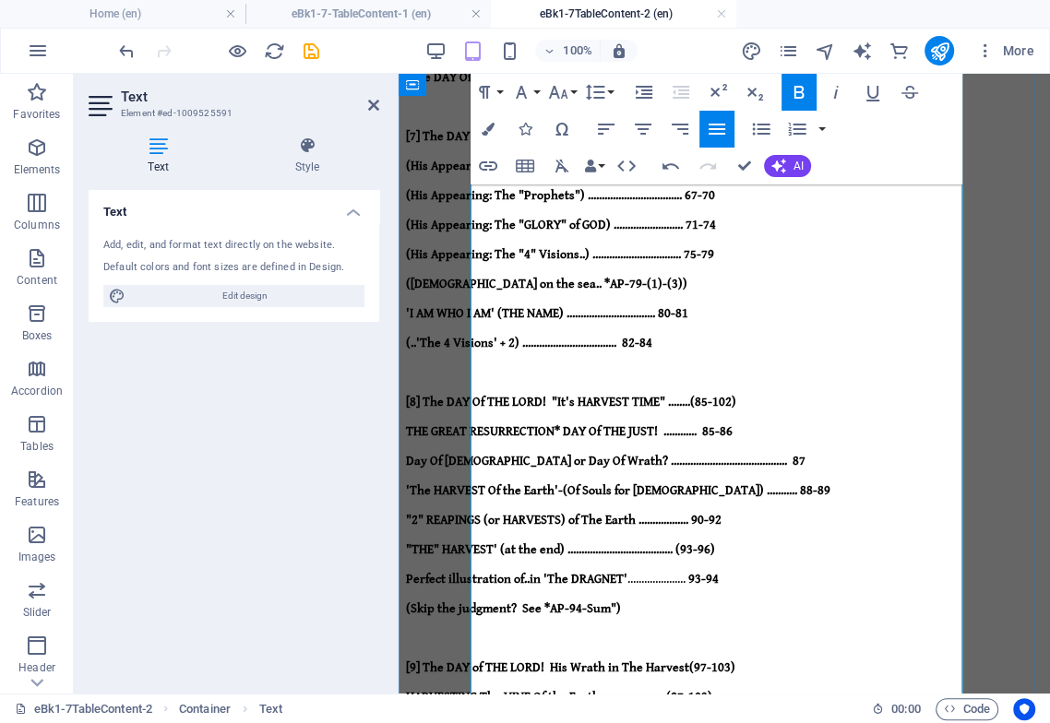
click at [706, 719] on strong "The Great Winepress of The Wrath of GOD? ......................" at bounding box center [556, 726] width 300 height 15
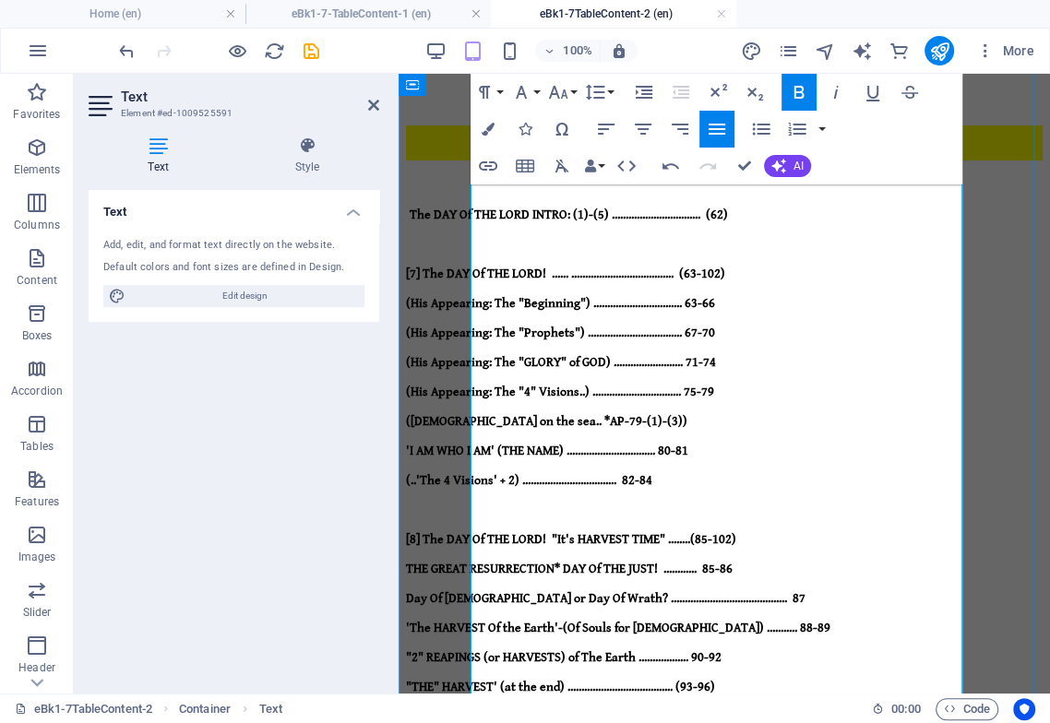
scroll to position [102, 0]
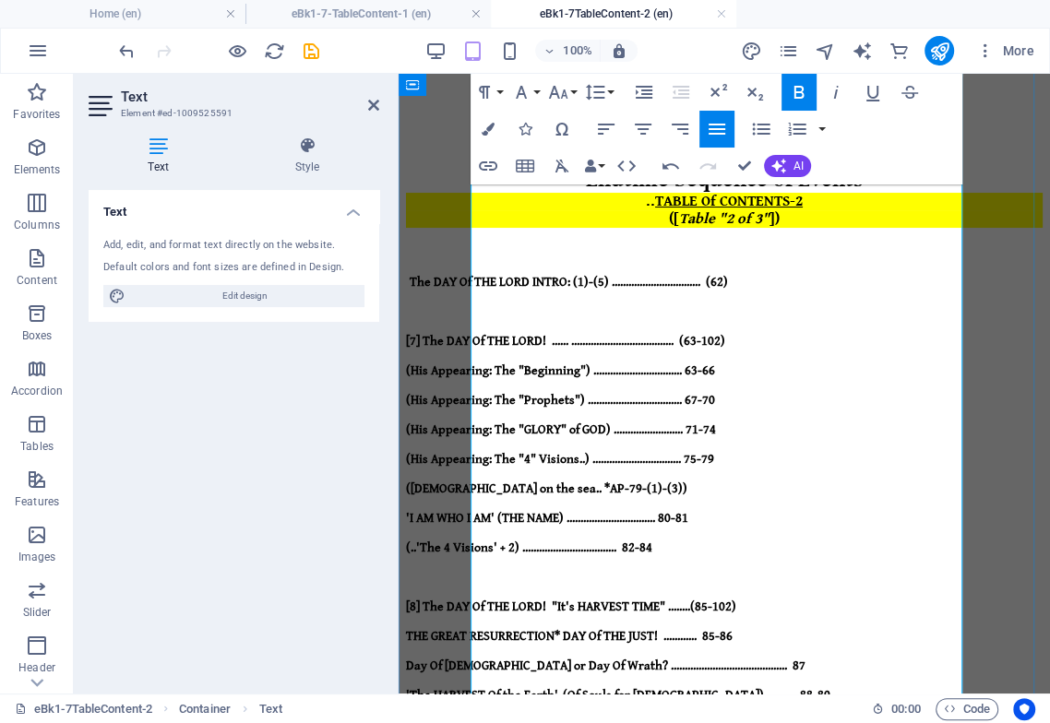
click at [725, 334] on strong "[7] The DAY Of THE LORD! ...... ..................................... (63-102)" at bounding box center [565, 341] width 319 height 15
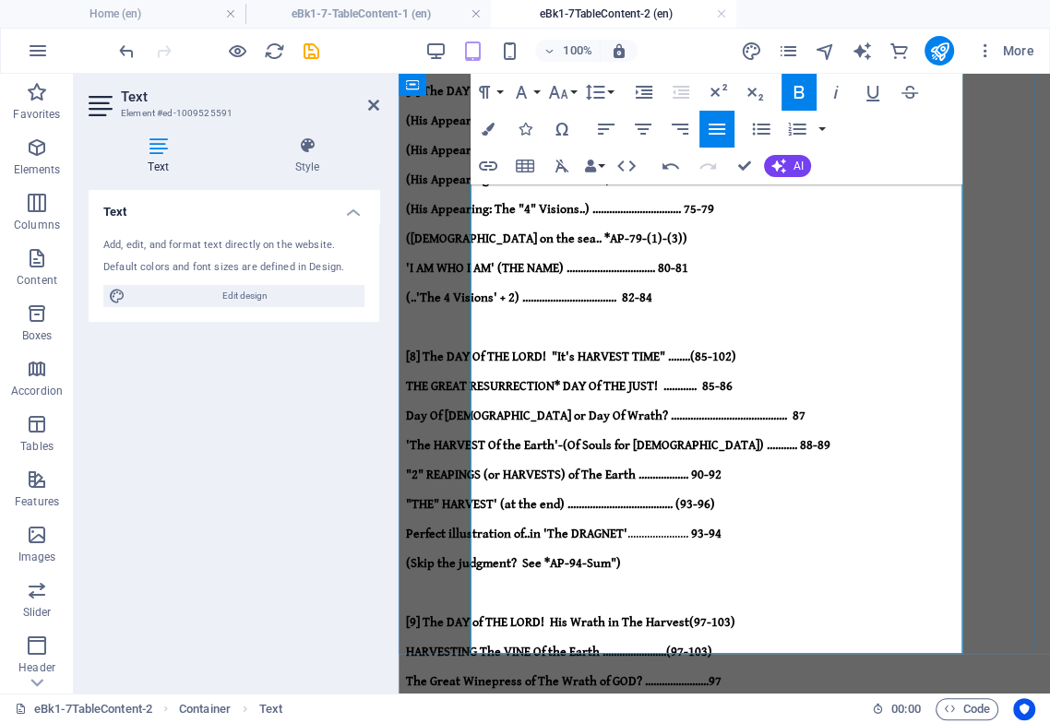
scroll to position [372, 0]
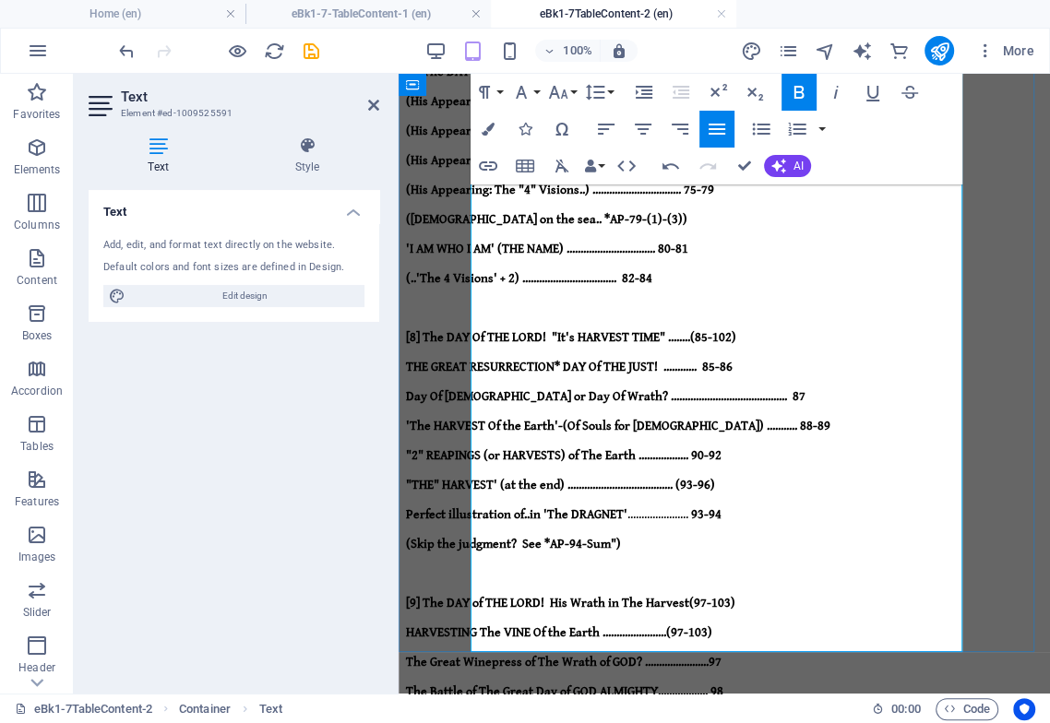
drag, startPoint x: 525, startPoint y: 467, endPoint x: 477, endPoint y: 468, distance: 48.0
click at [642, 132] on icon "button" at bounding box center [643, 129] width 22 height 22
drag, startPoint x: 472, startPoint y: 493, endPoint x: 577, endPoint y: 640, distance: 180.4
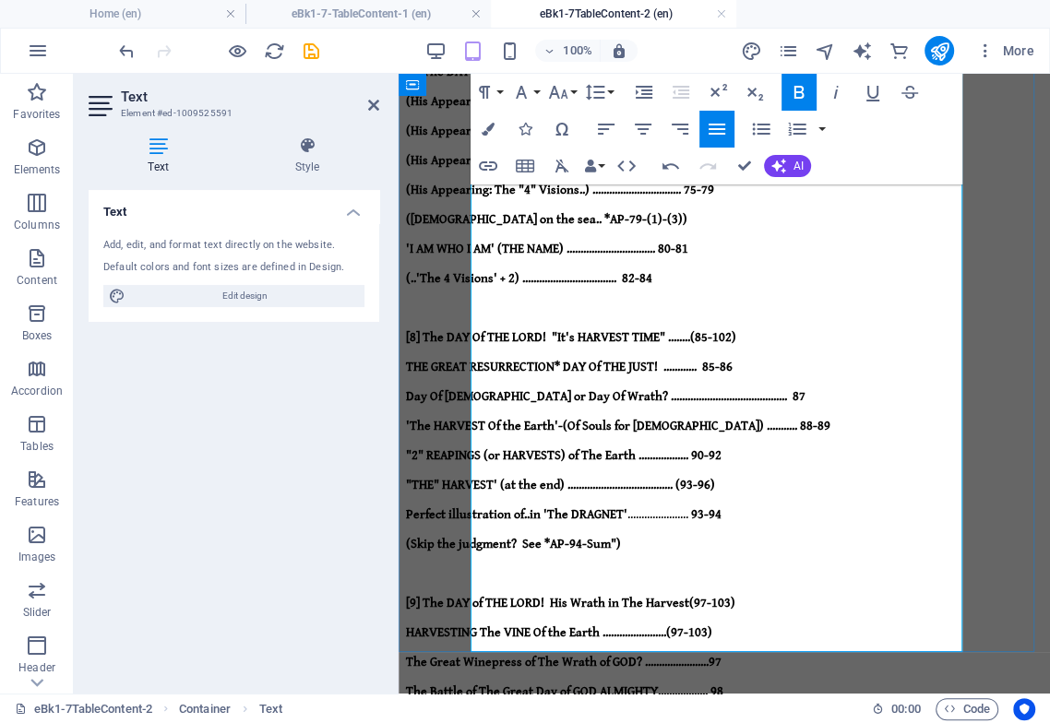
click at [577, 640] on div "Endtime Sequence of Events .. TABLE Of CONTENTS-2 ([ Table "2 of 3" ]) The DAY …" at bounding box center [724, 474] width 636 height 1278
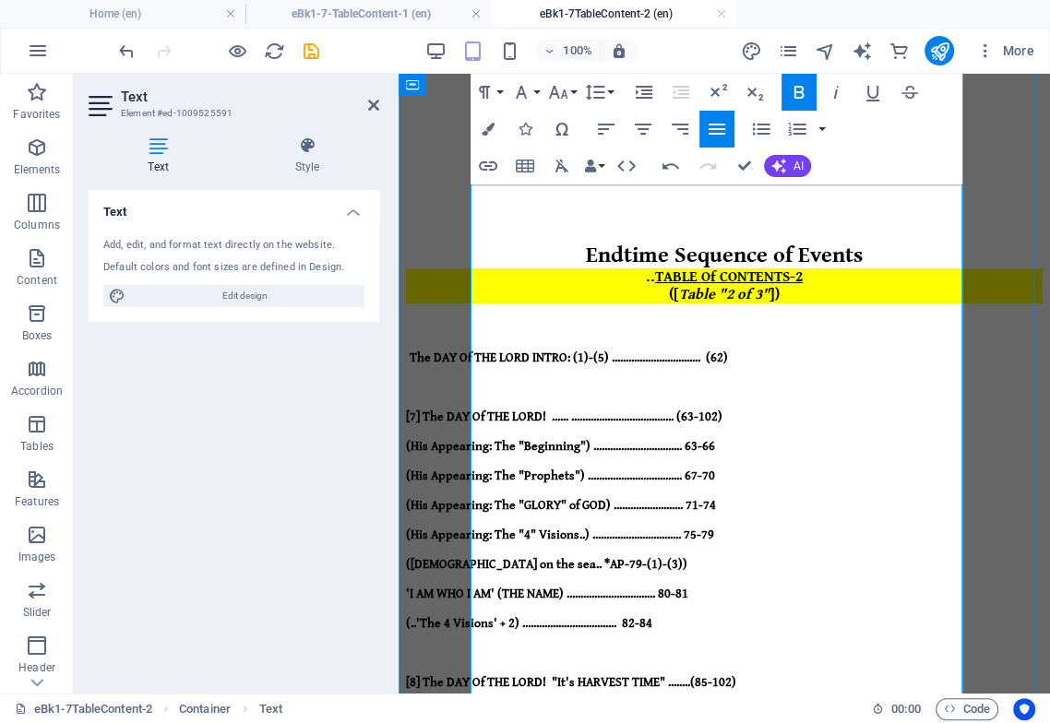
scroll to position [0, 0]
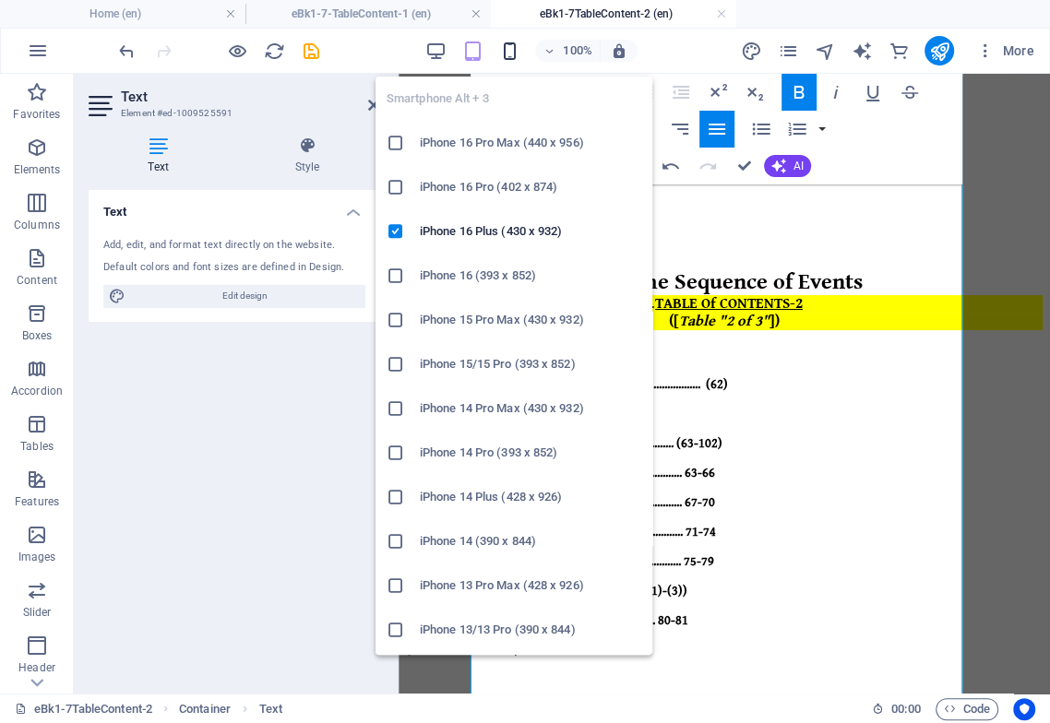
click at [511, 50] on icon "button" at bounding box center [508, 51] width 21 height 21
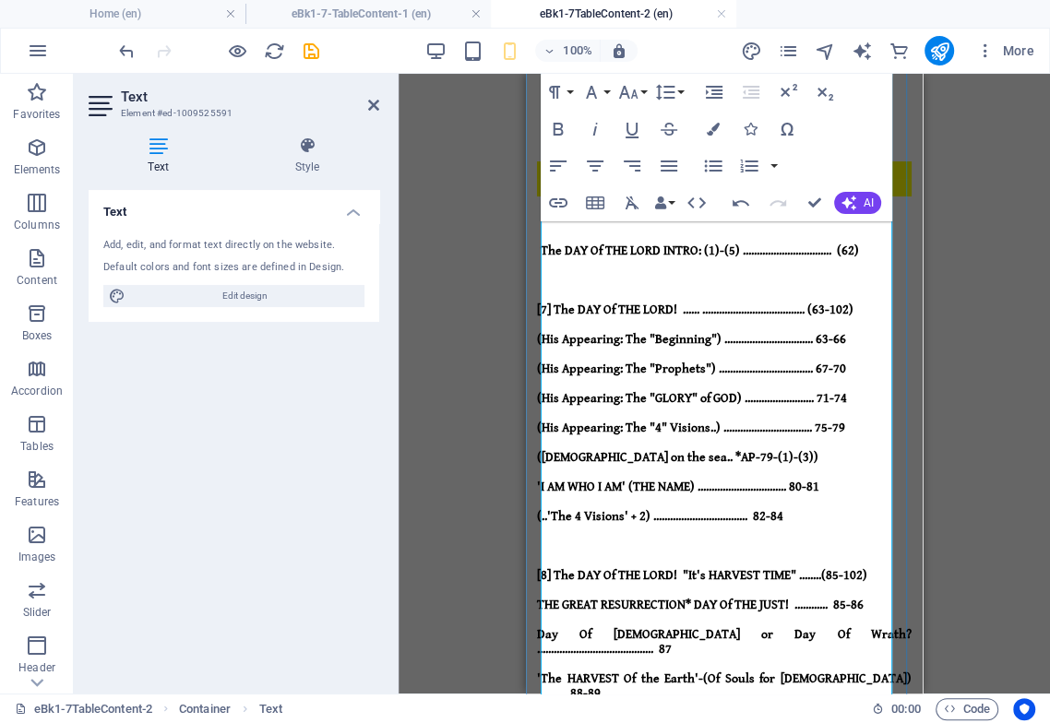
scroll to position [136, 0]
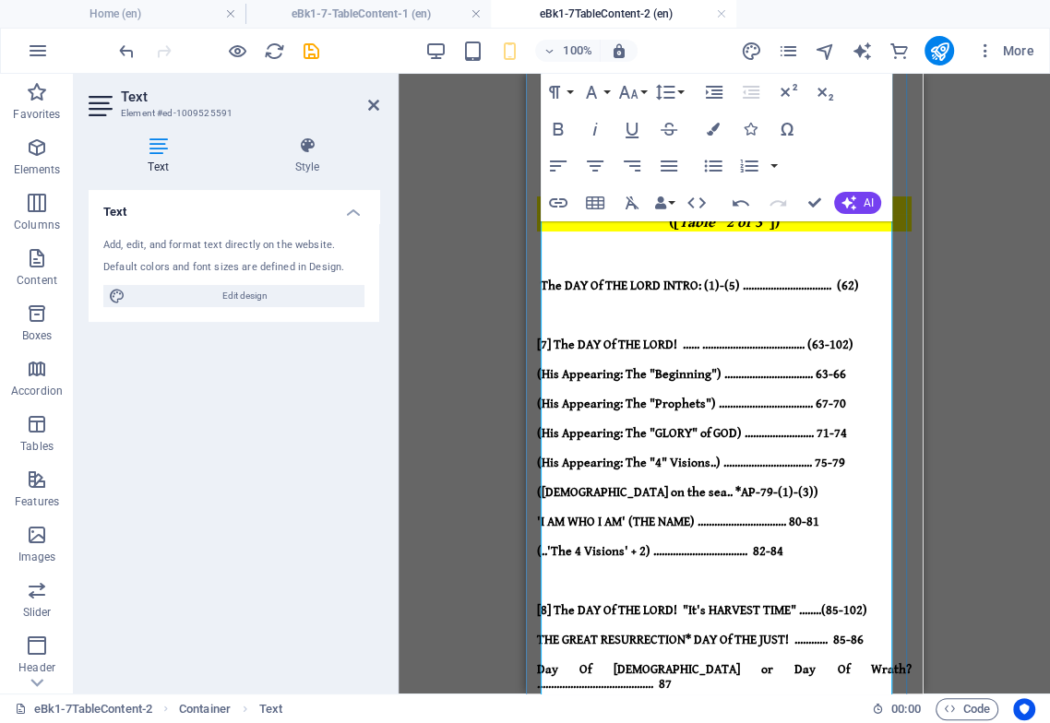
click at [835, 633] on strong "THE GREAT RESURRECTION* DAY Of THE JUST! ............ 85-86" at bounding box center [700, 640] width 326 height 15
click at [848, 661] on p "Day Of Christ or Day Of Wrath? .......................................... 87" at bounding box center [724, 676] width 374 height 30
drag, startPoint x: 849, startPoint y: 445, endPoint x: 842, endPoint y: 452, distance: 10.4
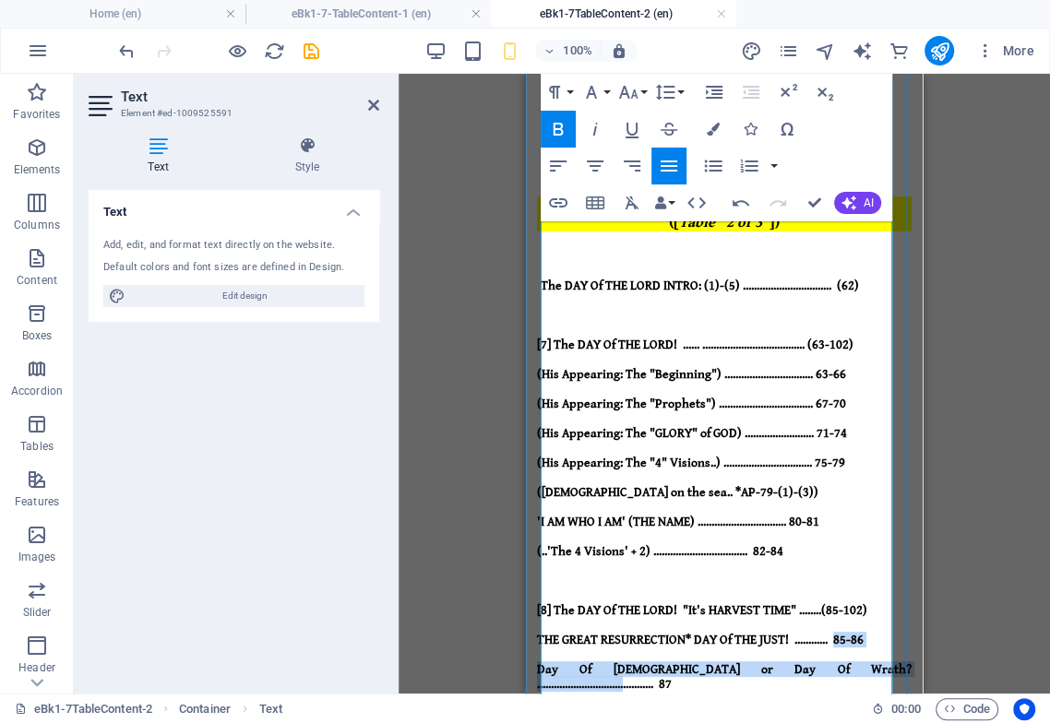
click at [852, 633] on strong "THE GREAT RESURRECTION* DAY Of THE JUST! ............ 85-86" at bounding box center [700, 640] width 326 height 15
click at [839, 706] on strong "'The HARVEST Of the Earth'-(Of Souls for God) ........... 88-89" at bounding box center [724, 721] width 374 height 30
click at [845, 662] on strong "Day Of Christ or Day Of Wrath? .......................................... 87" at bounding box center [724, 677] width 374 height 30
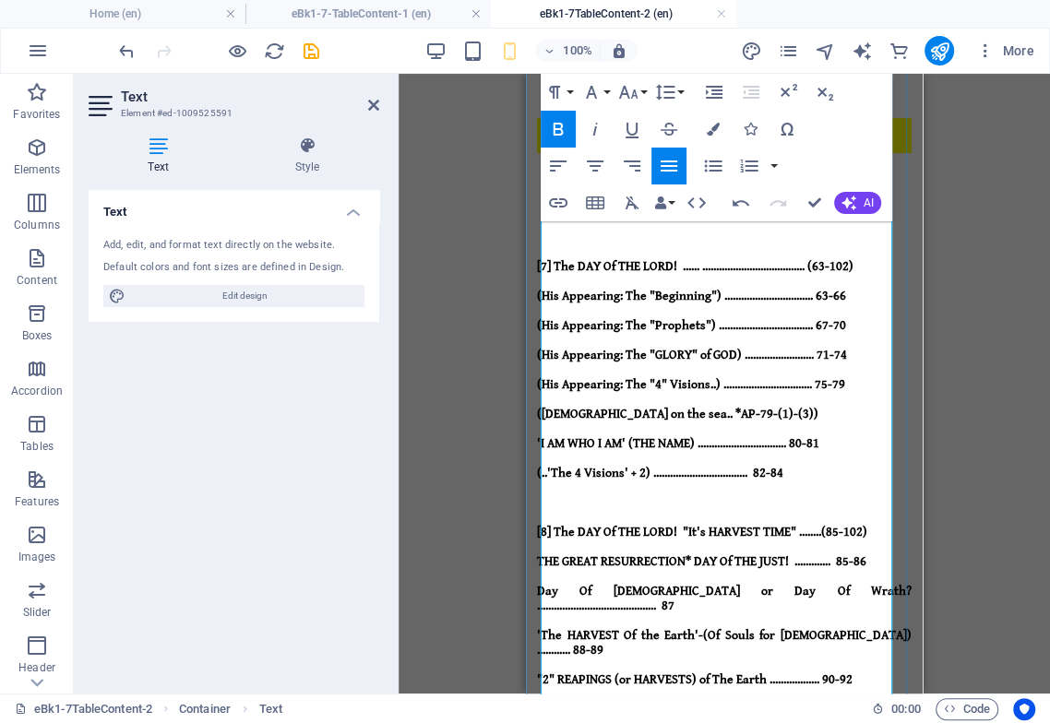
scroll to position [238, 0]
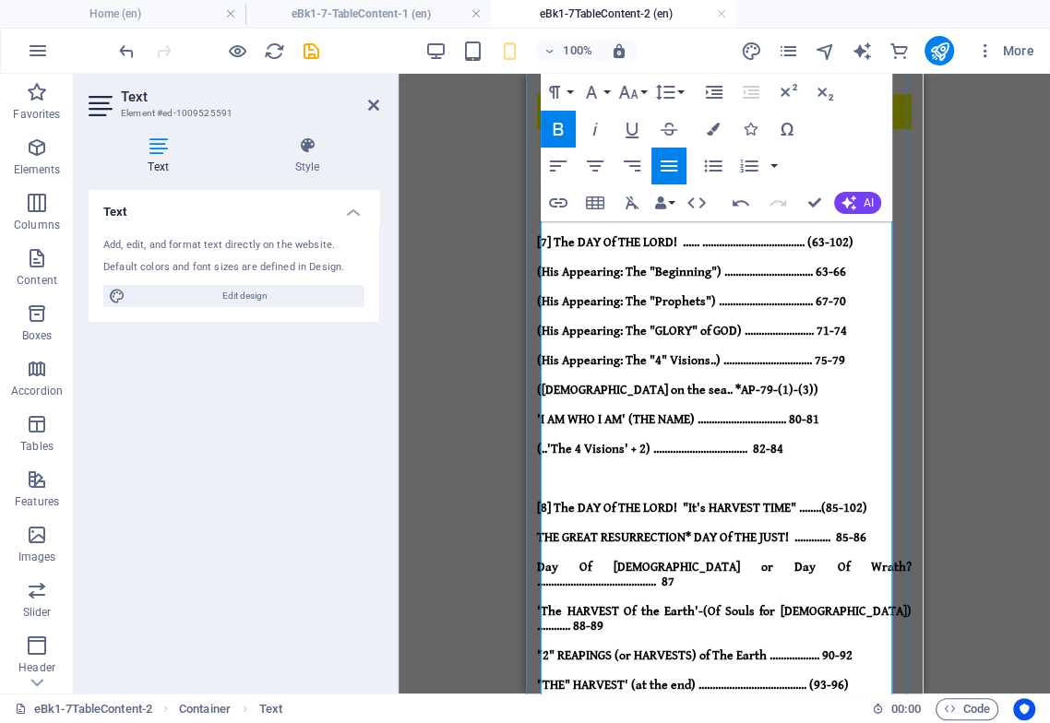
click at [738, 205] on icon "button" at bounding box center [740, 203] width 22 height 22
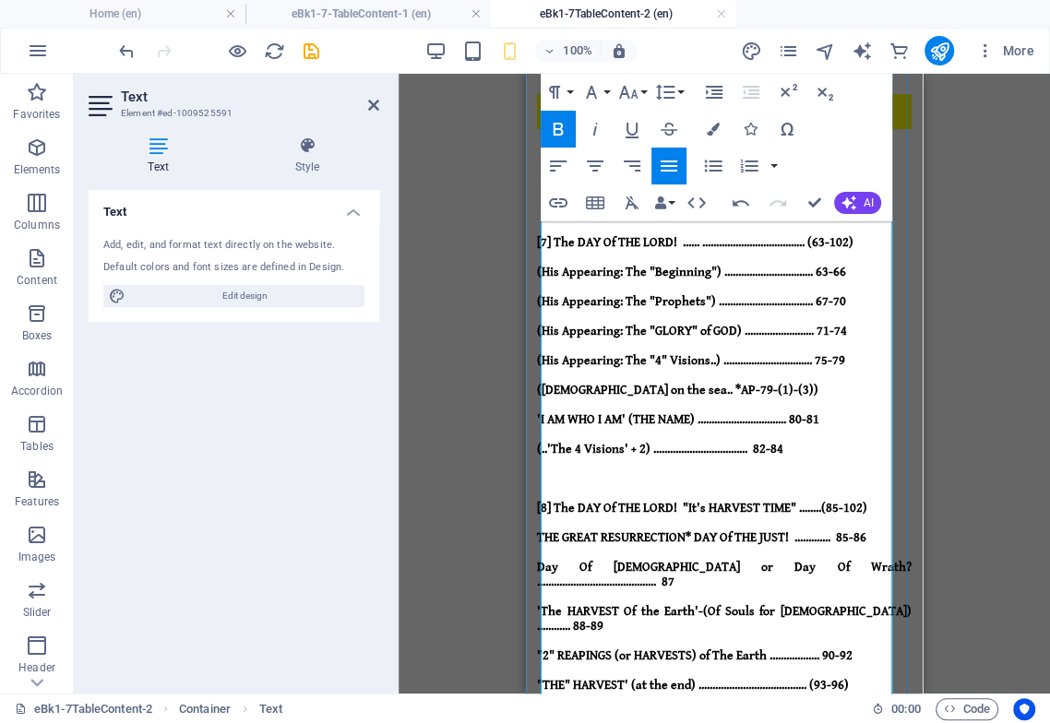
drag, startPoint x: 835, startPoint y: 471, endPoint x: 836, endPoint y: 483, distance: 12.0
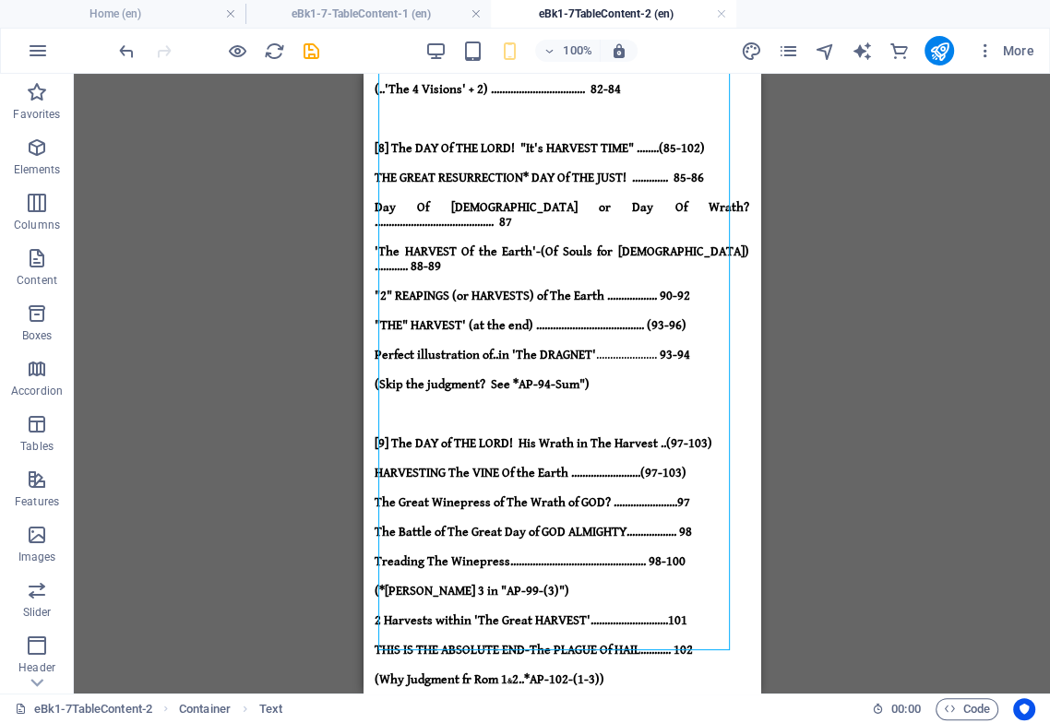
scroll to position [295, 0]
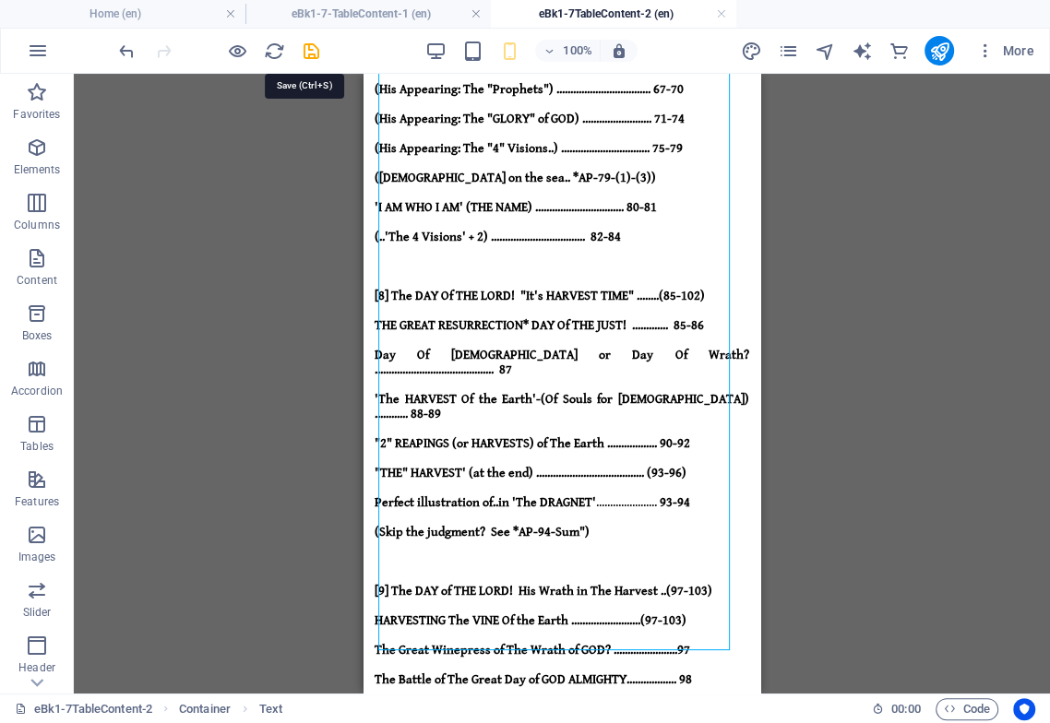
click at [309, 49] on icon "save" at bounding box center [311, 51] width 21 height 21
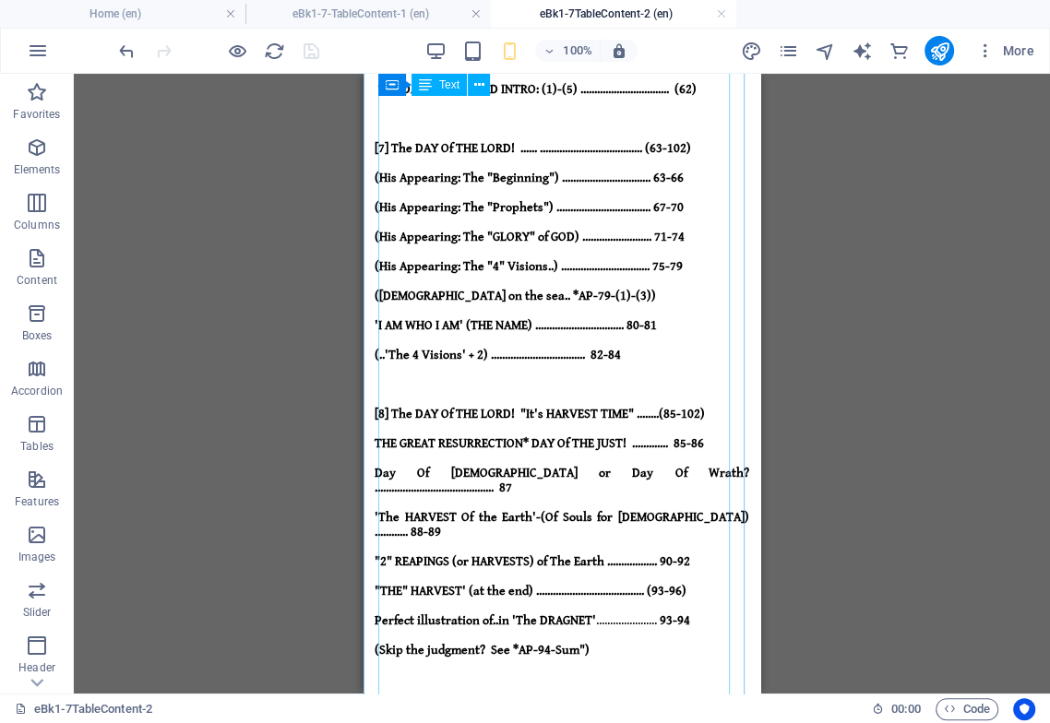
scroll to position [90, 0]
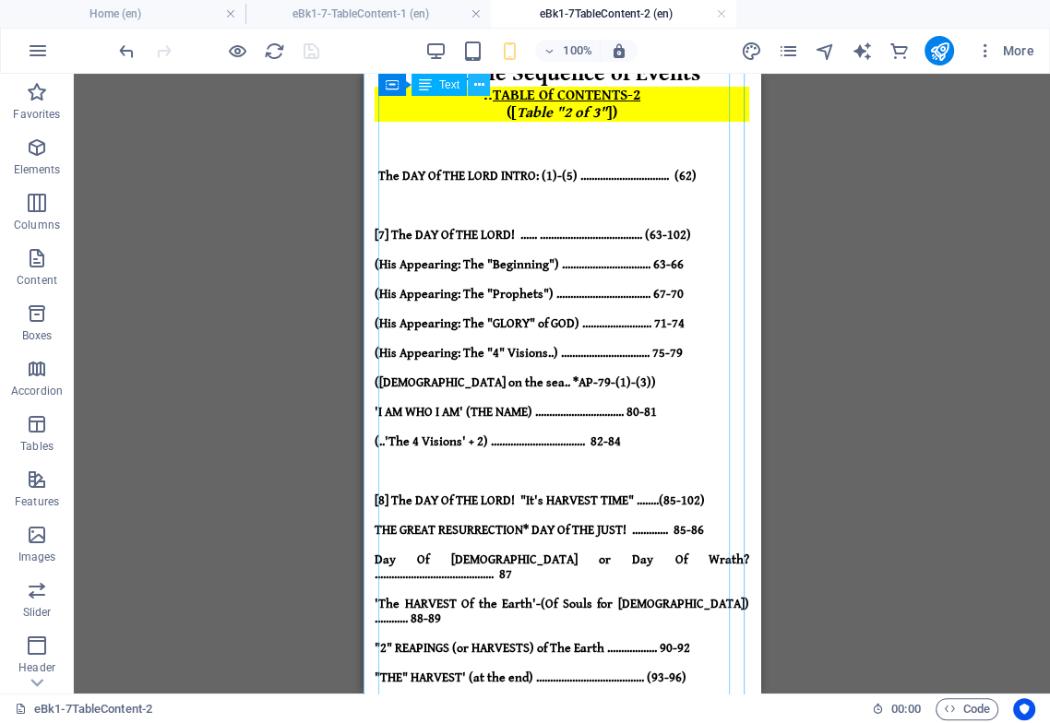
click at [478, 79] on icon at bounding box center [479, 85] width 10 height 19
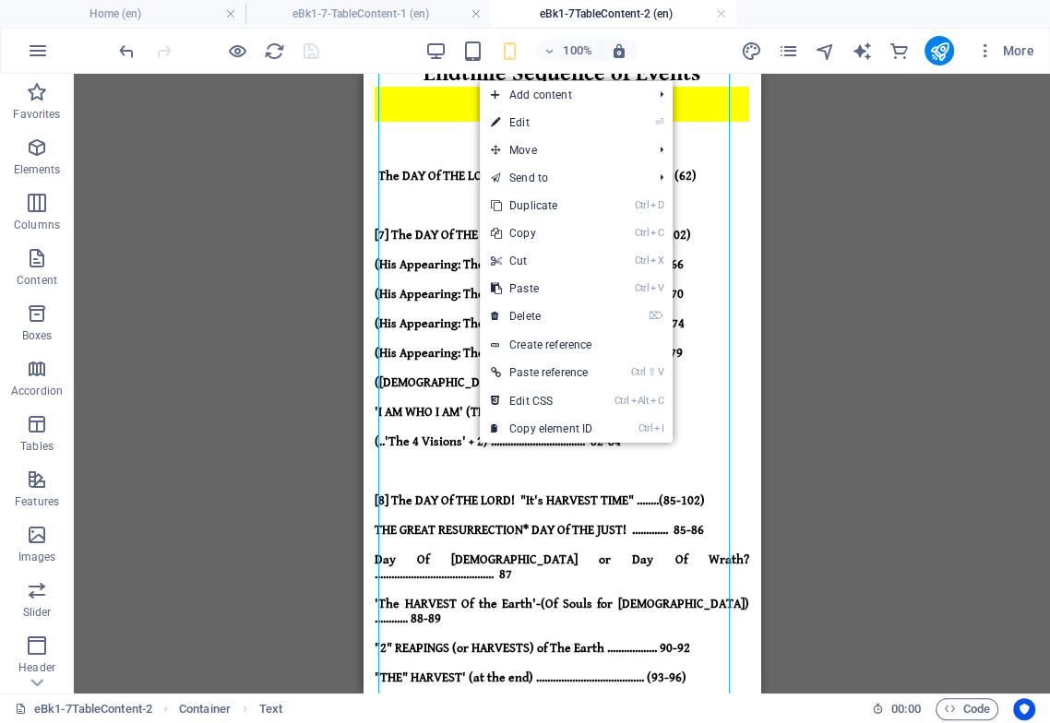
drag, startPoint x: 518, startPoint y: 119, endPoint x: 507, endPoint y: 150, distance: 33.3
click at [520, 119] on link "⏎ Edit" at bounding box center [542, 123] width 124 height 28
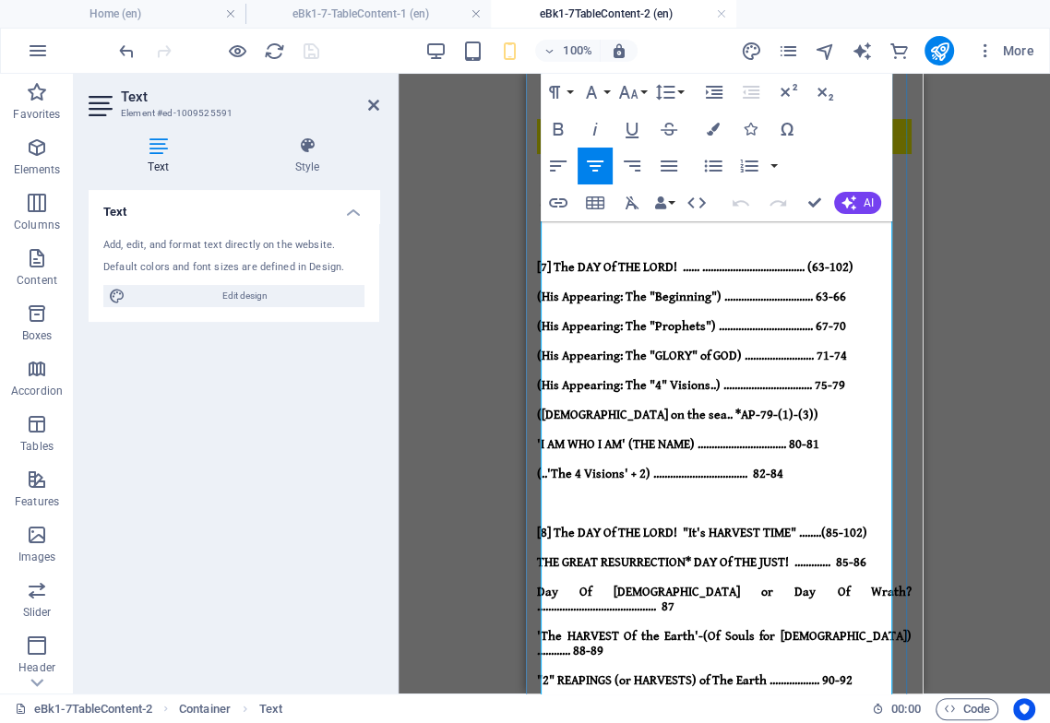
scroll to position [307, 0]
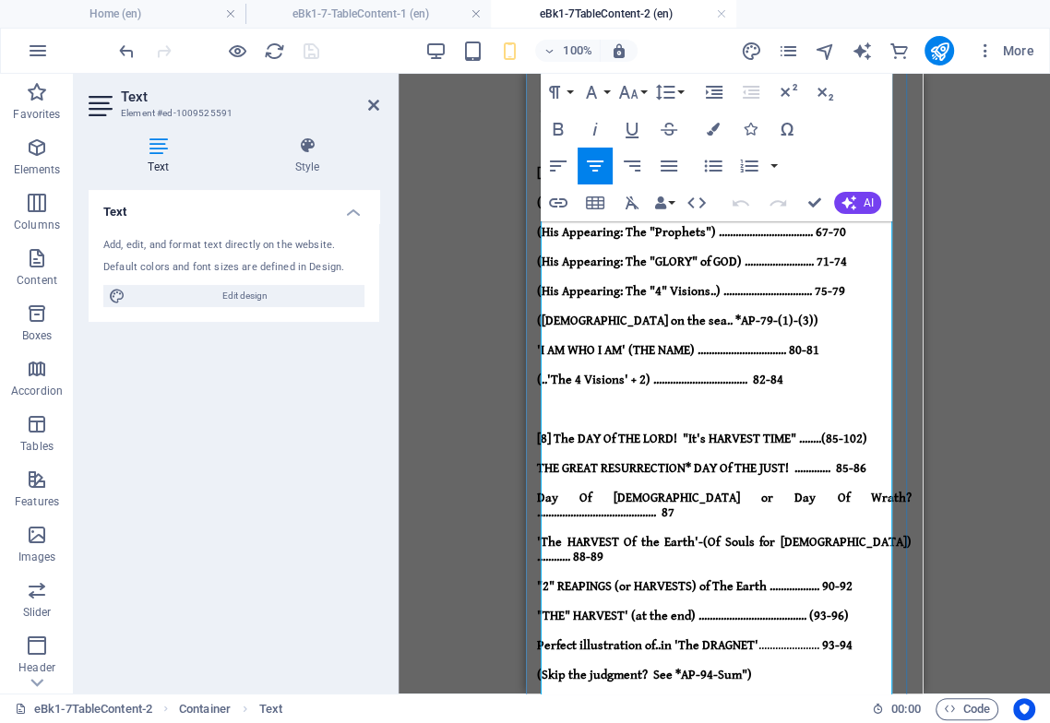
click at [560, 668] on strong "(Skip the judgment? See *AP-94-Sum")" at bounding box center [644, 675] width 215 height 15
drag, startPoint x: 782, startPoint y: 366, endPoint x: 557, endPoint y: 365, distance: 225.0
click at [557, 667] on p "(Skip the judgment? See *AP-94-Sum")" at bounding box center [724, 674] width 374 height 15
drag, startPoint x: 593, startPoint y: 166, endPoint x: 590, endPoint y: 196, distance: 30.6
click at [593, 165] on icon "button" at bounding box center [595, 165] width 17 height 11
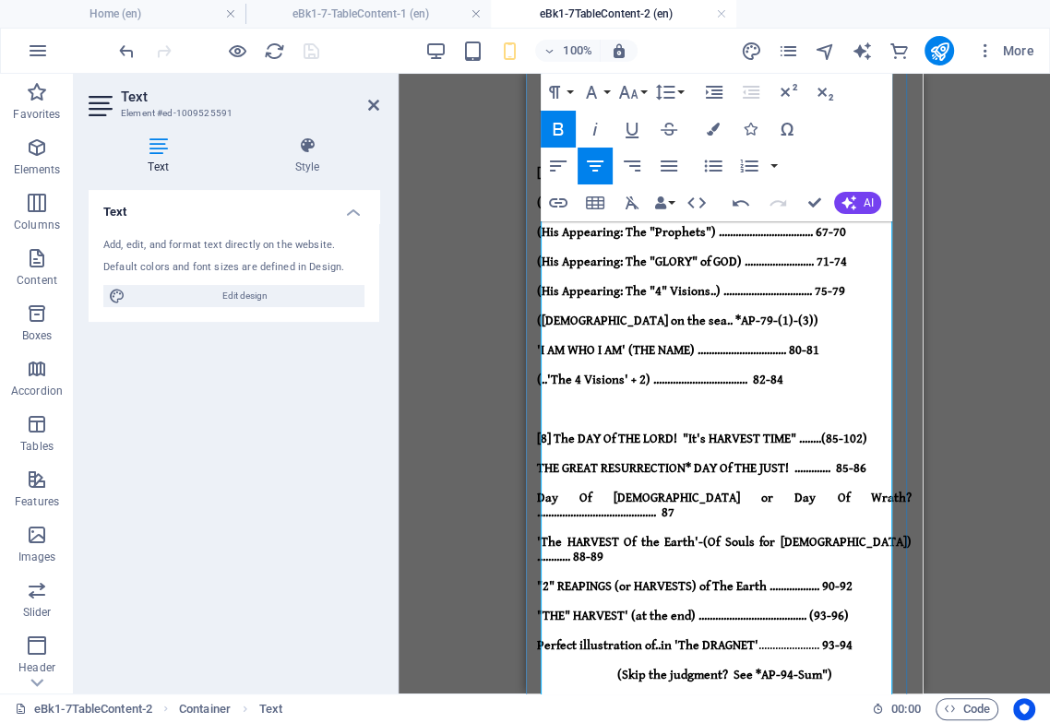
drag, startPoint x: 699, startPoint y: 479, endPoint x: 556, endPoint y: 484, distance: 143.1
click at [599, 164] on icon "button" at bounding box center [595, 166] width 22 height 22
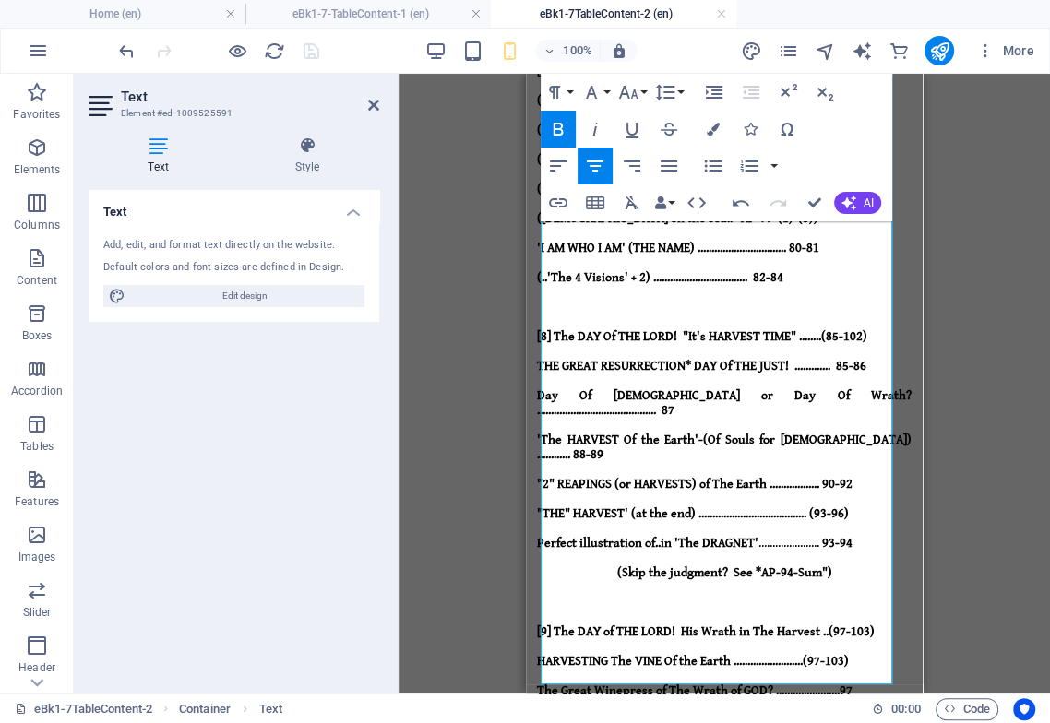
scroll to position [295, 0]
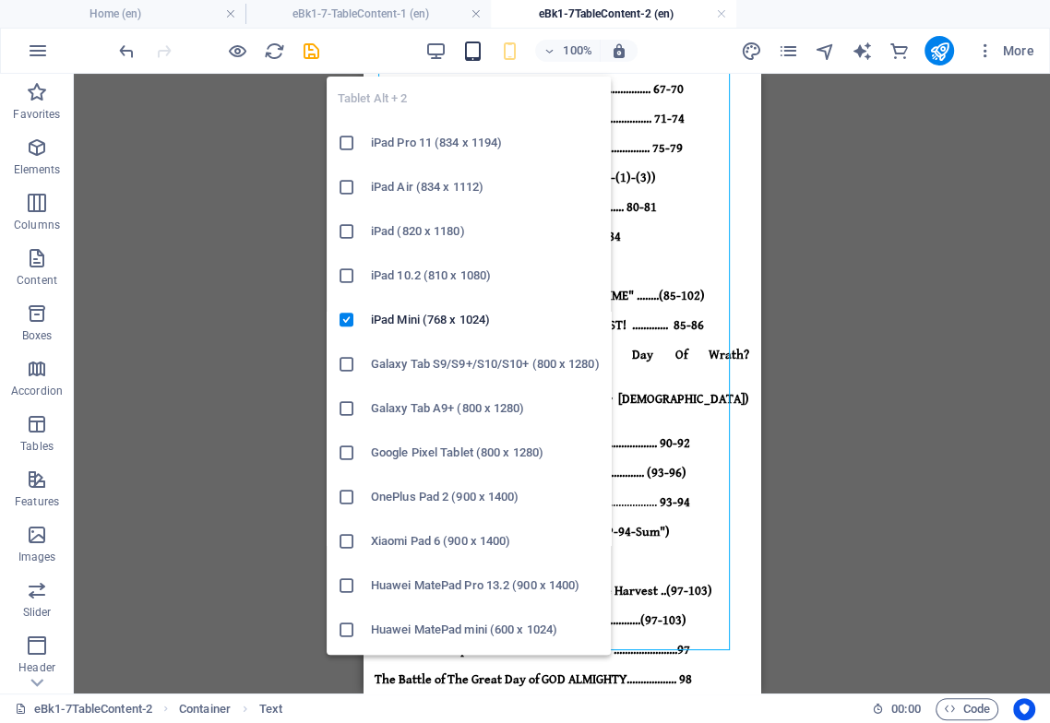
click at [474, 54] on icon "button" at bounding box center [471, 51] width 21 height 21
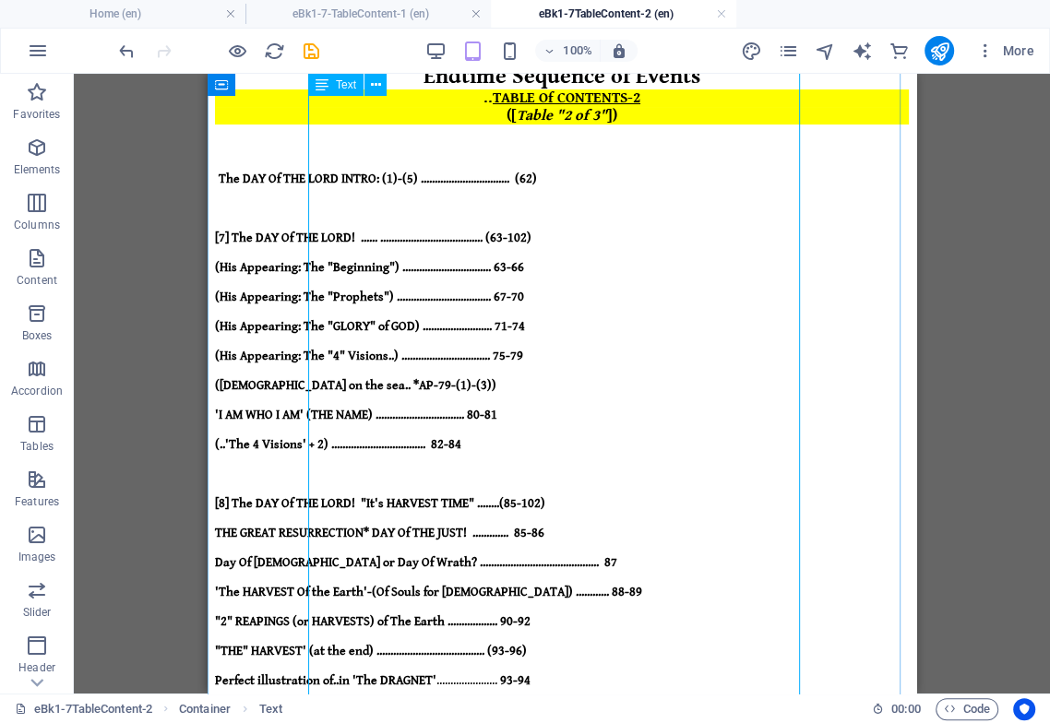
scroll to position [56, 0]
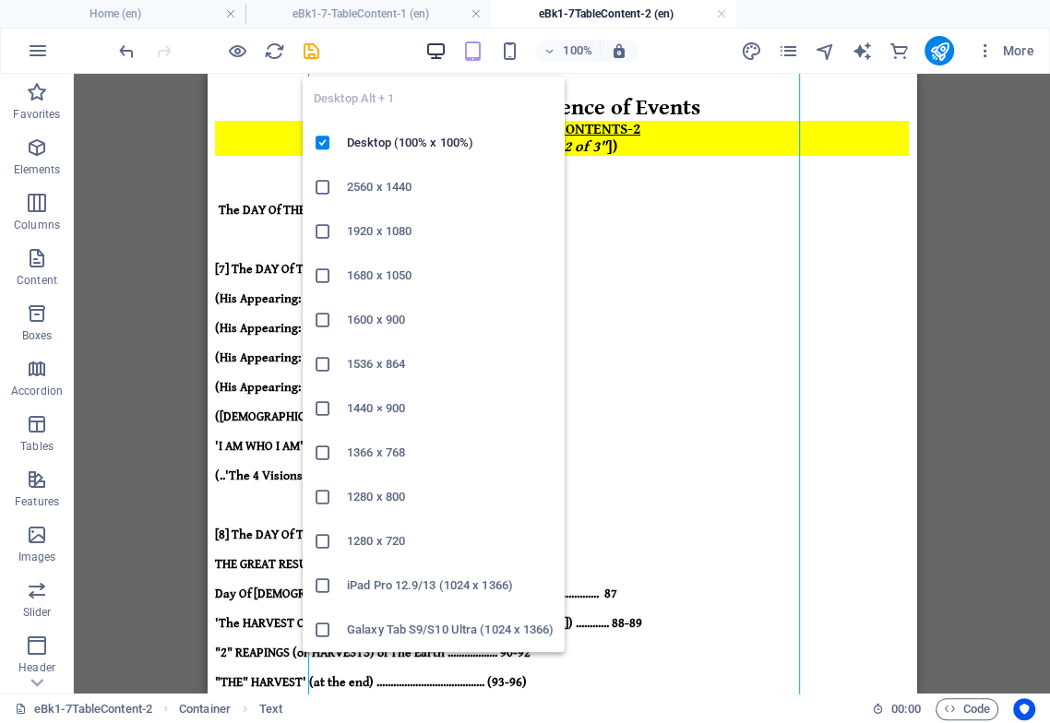
click at [436, 49] on icon "button" at bounding box center [434, 51] width 21 height 21
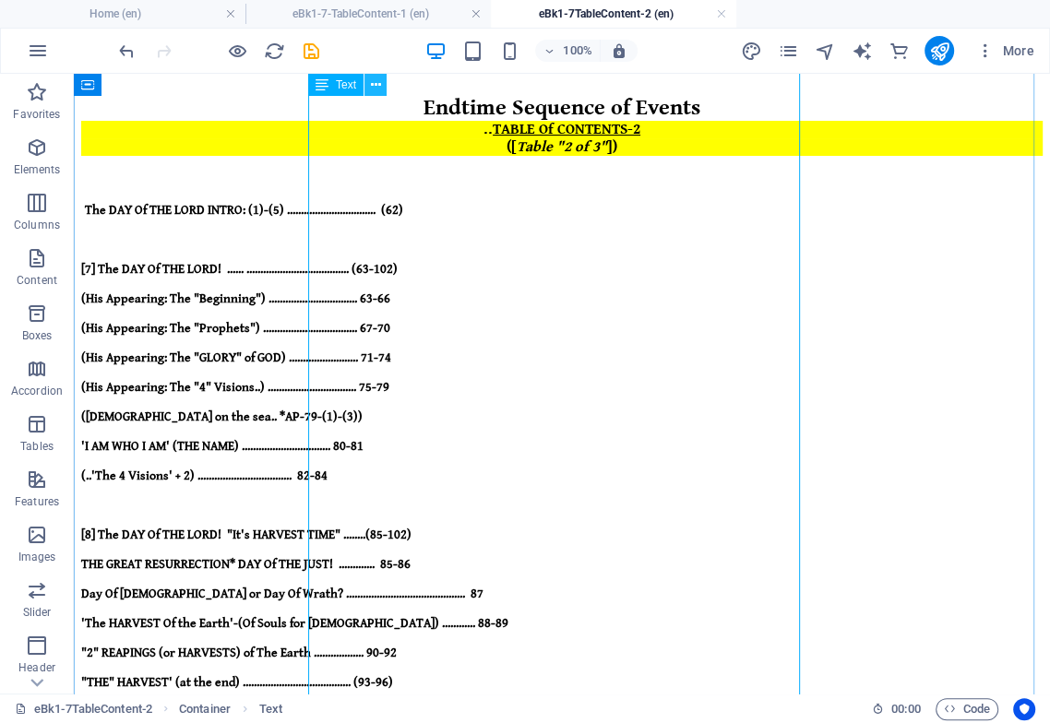
click at [374, 84] on icon at bounding box center [375, 85] width 10 height 19
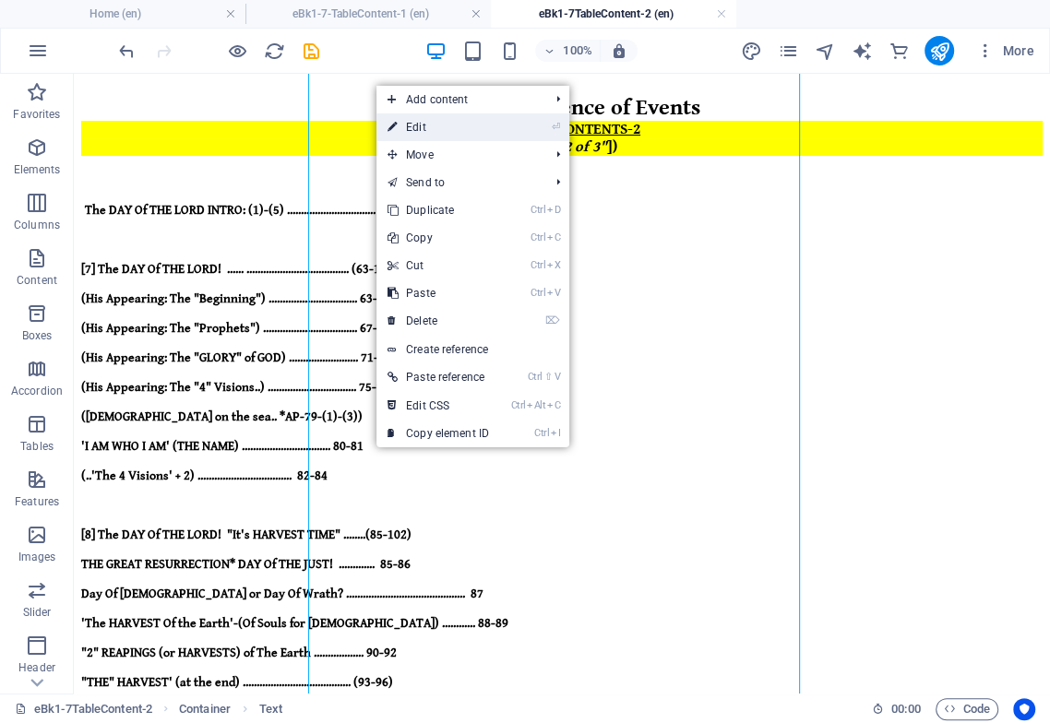
click at [443, 133] on link "⏎ Edit" at bounding box center [438, 127] width 124 height 28
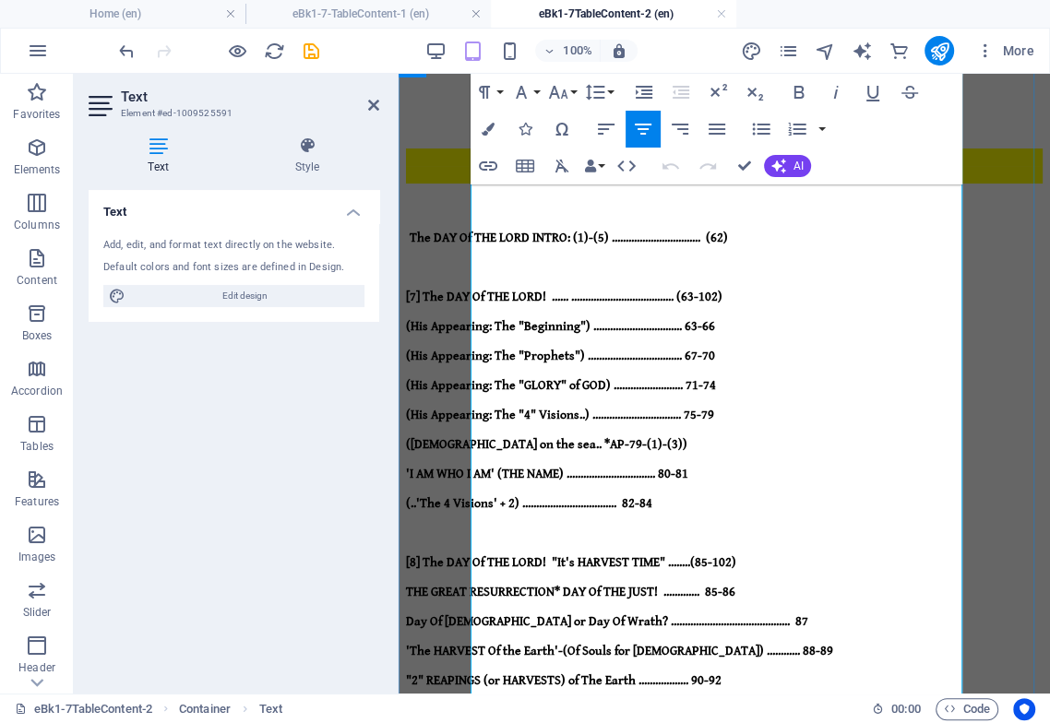
scroll to position [205, 0]
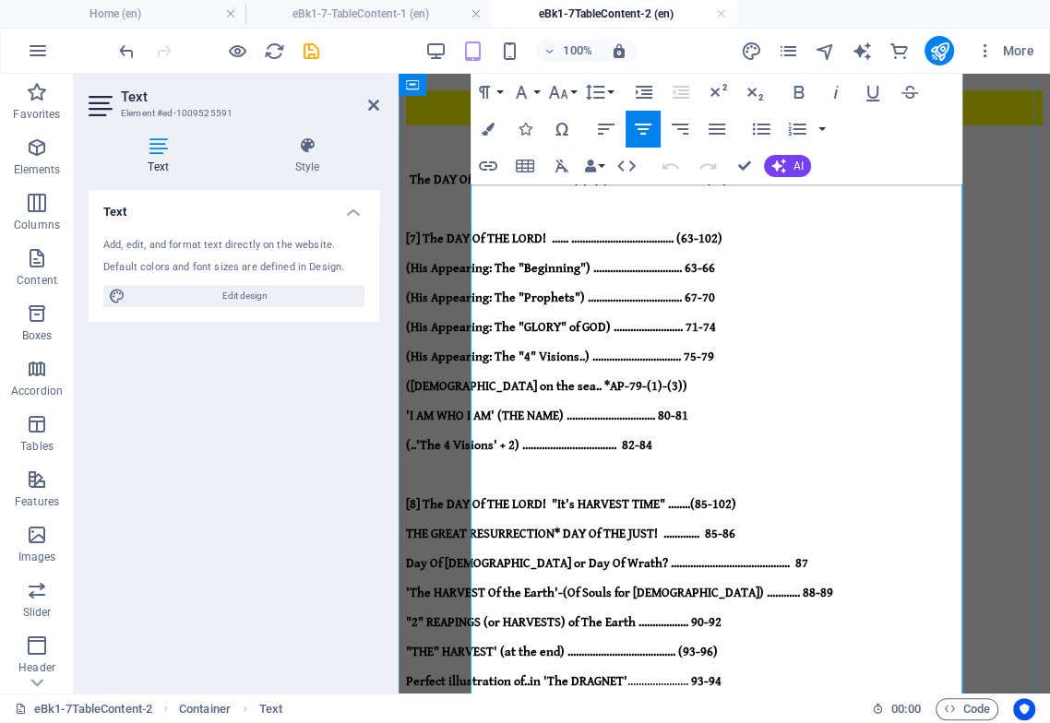
drag, startPoint x: 597, startPoint y: 428, endPoint x: 590, endPoint y: 448, distance: 21.3
click at [597, 703] on p "(Skip the judgment? See *AP-94-Sum")" at bounding box center [724, 710] width 636 height 15
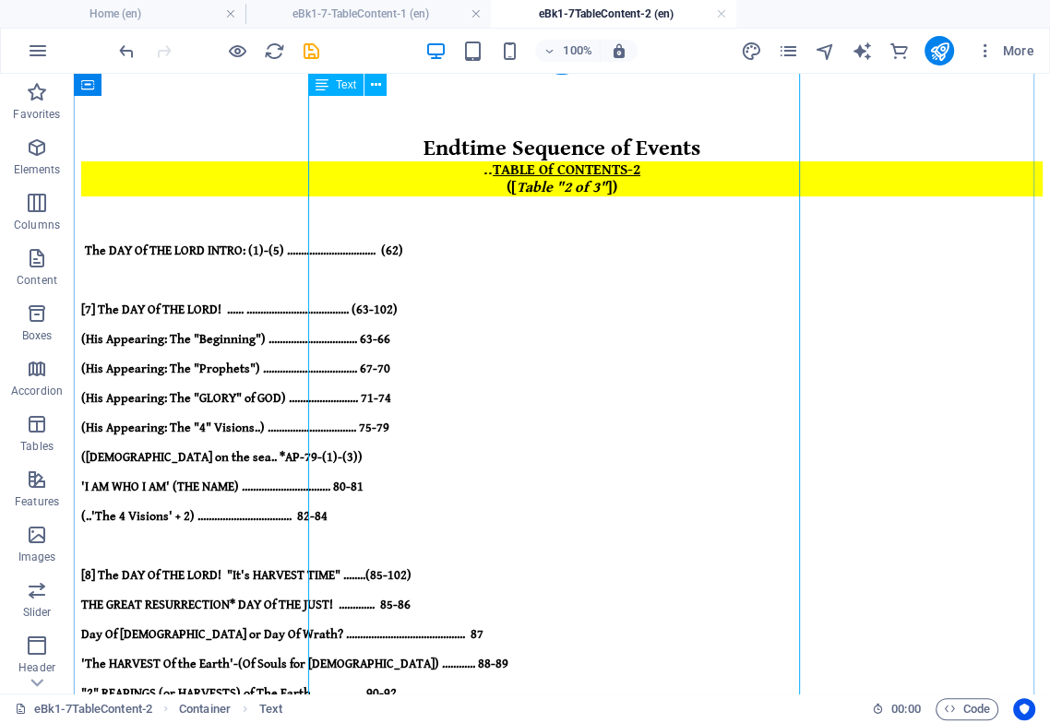
scroll to position [0, 0]
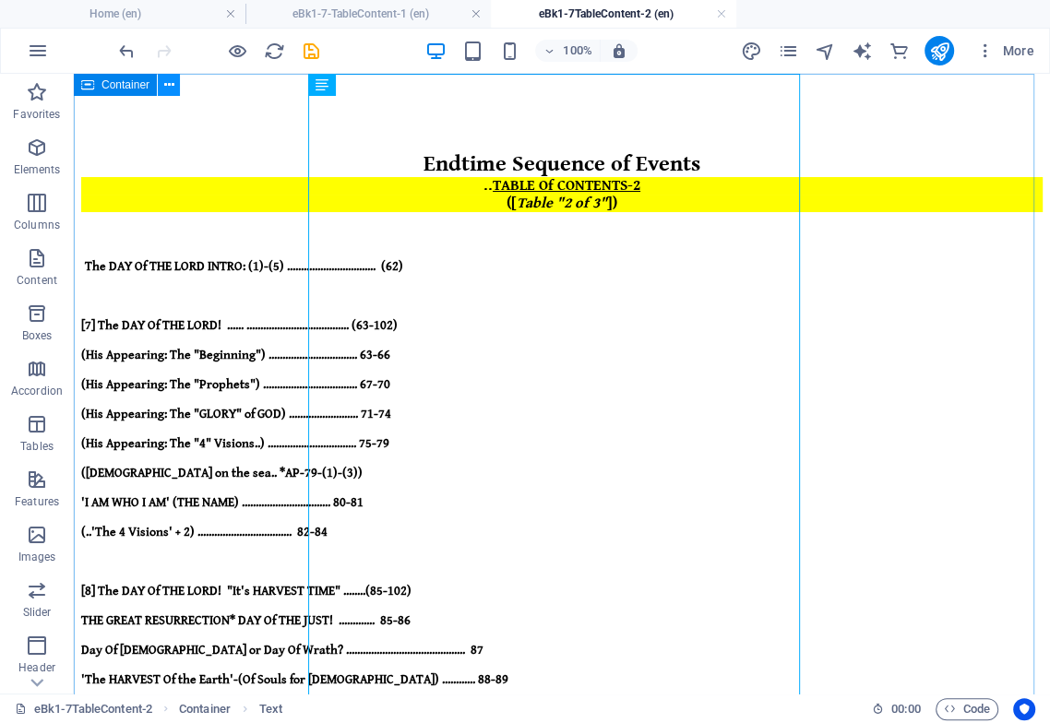
click at [165, 81] on icon at bounding box center [169, 85] width 10 height 19
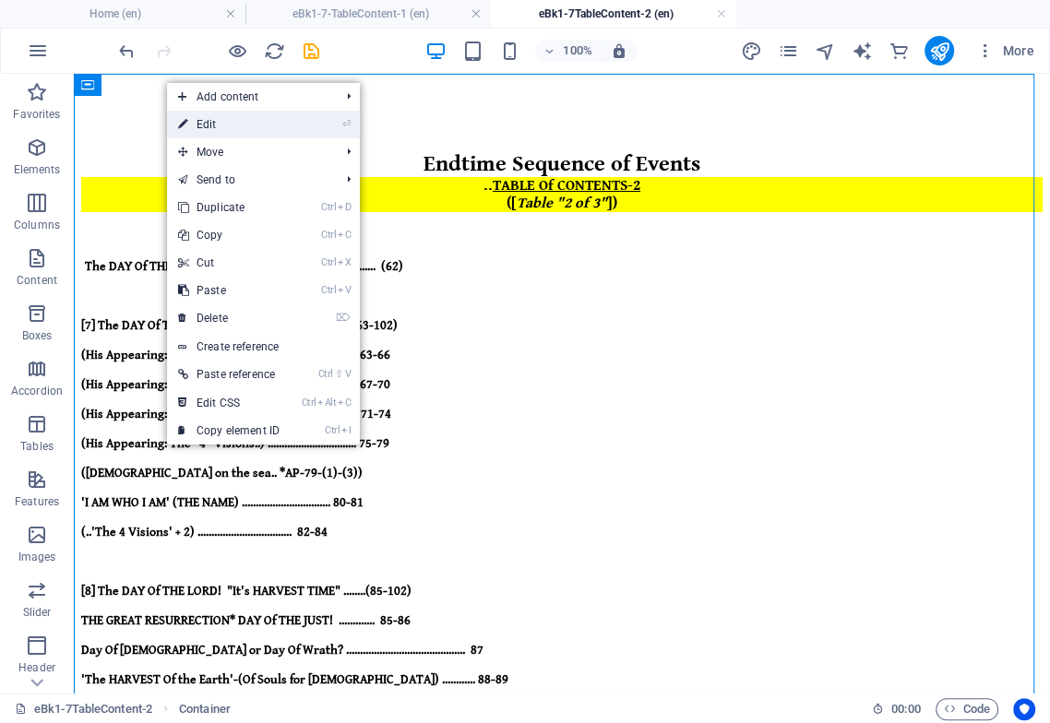
click at [204, 123] on link "⏎ Edit" at bounding box center [229, 125] width 124 height 28
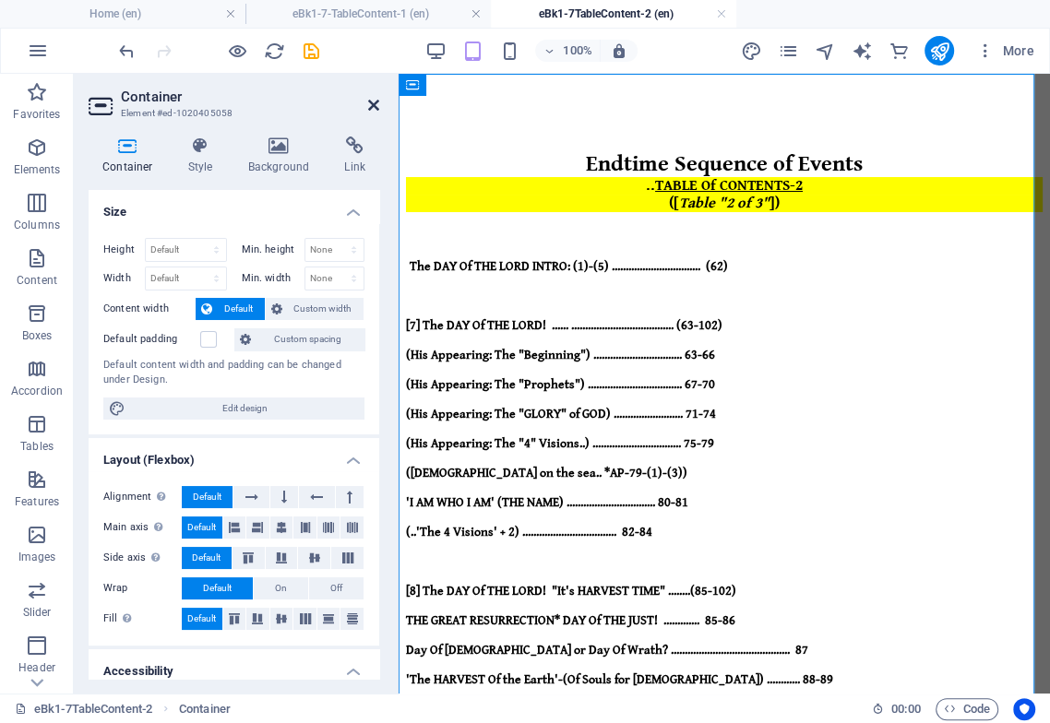
click at [372, 104] on icon at bounding box center [373, 105] width 11 height 15
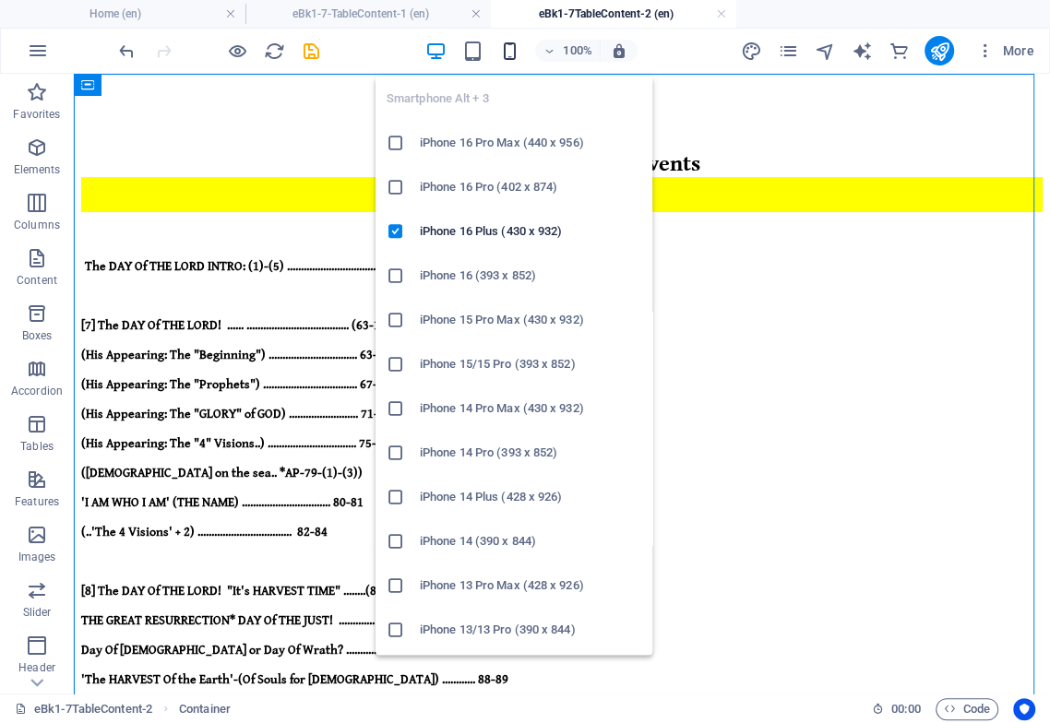
click at [505, 52] on icon "button" at bounding box center [508, 51] width 21 height 21
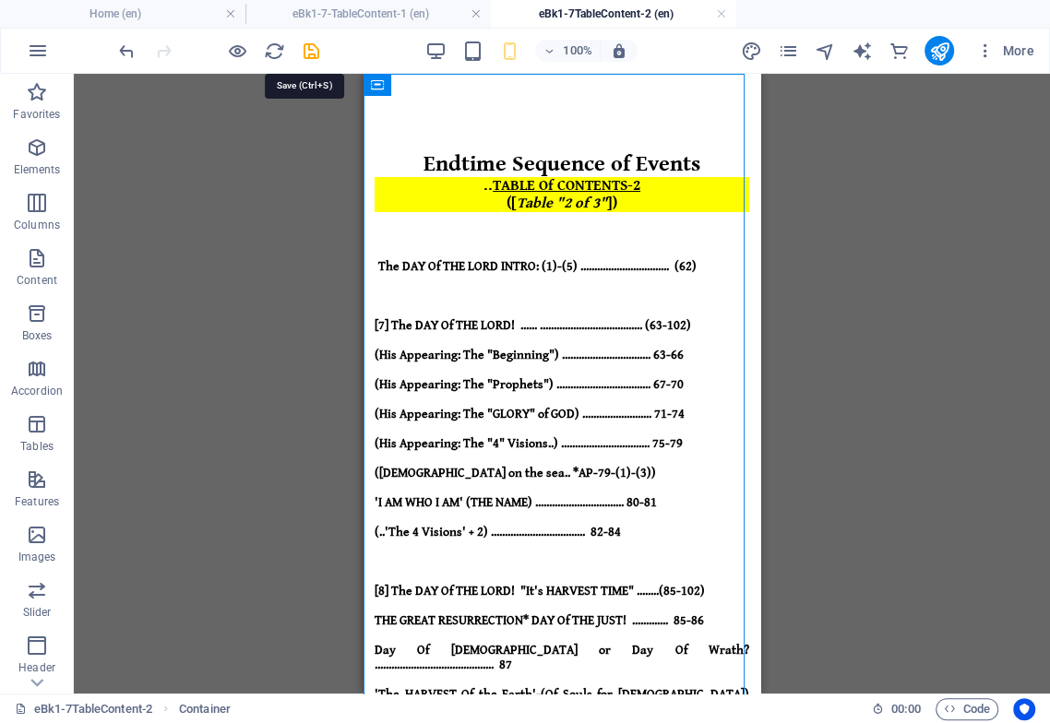
click at [311, 49] on icon "save" at bounding box center [311, 51] width 21 height 21
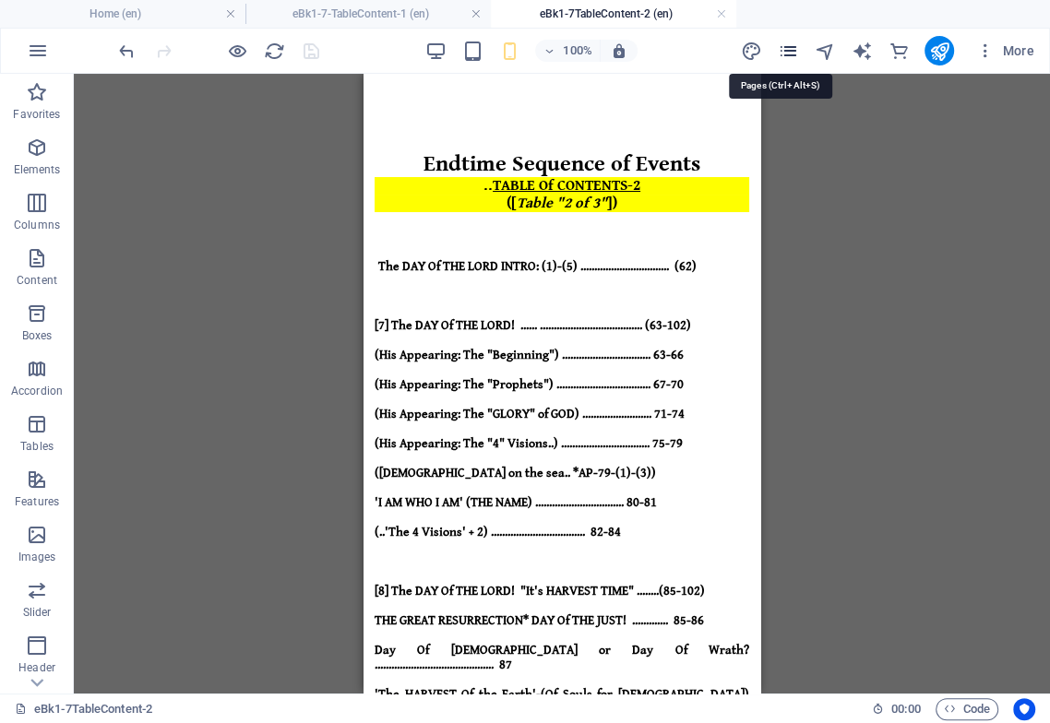
click at [791, 49] on icon "pages" at bounding box center [787, 51] width 21 height 21
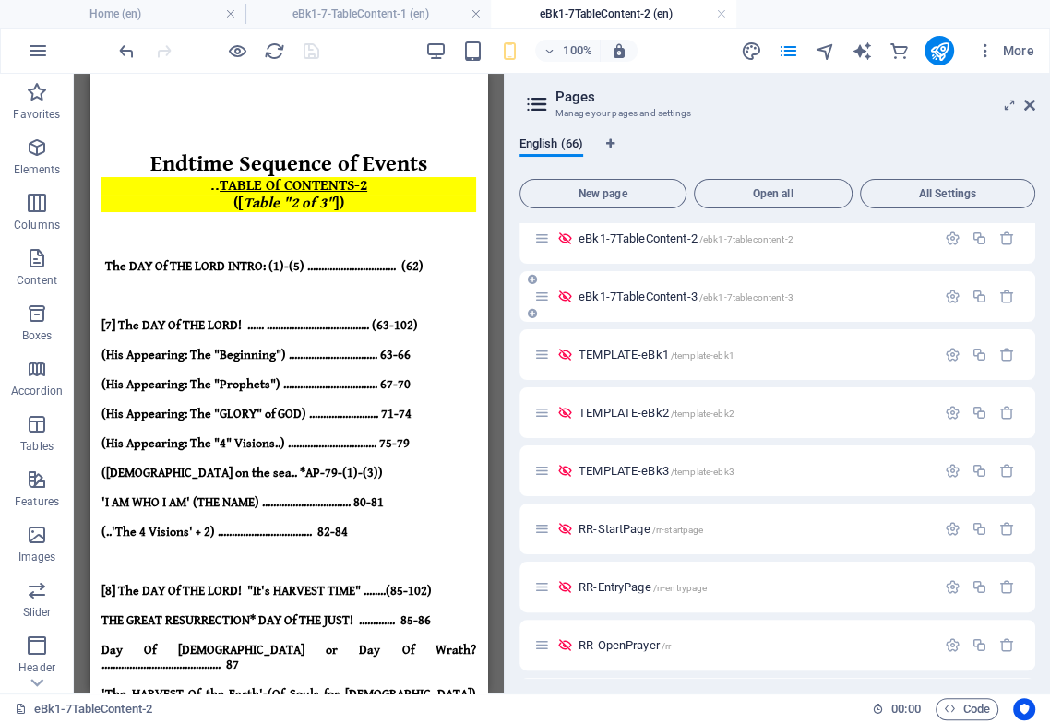
scroll to position [922, 0]
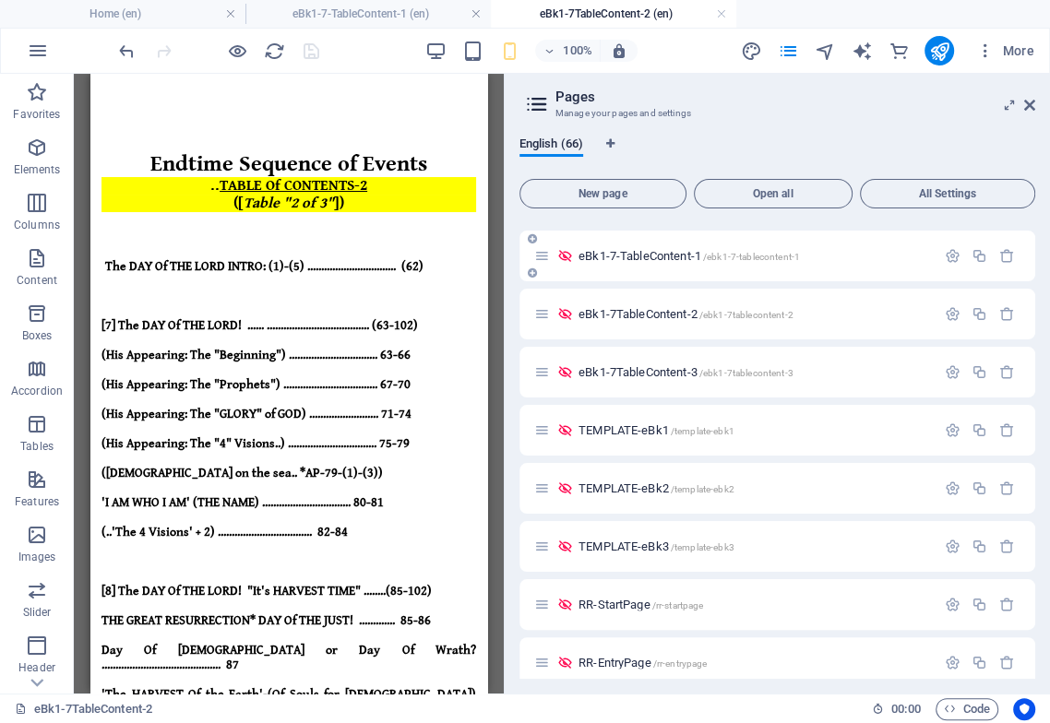
click at [674, 250] on span "eBk1-7-TableContent-1 /ebk1-7-tablecontent-1" at bounding box center [688, 256] width 221 height 14
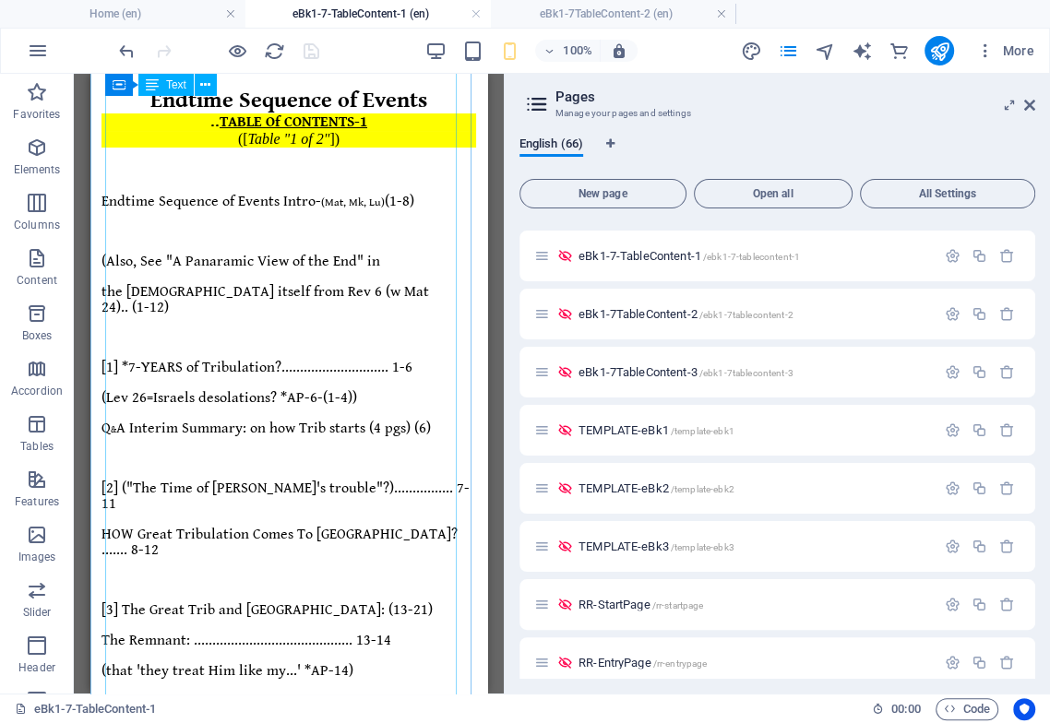
scroll to position [0, 0]
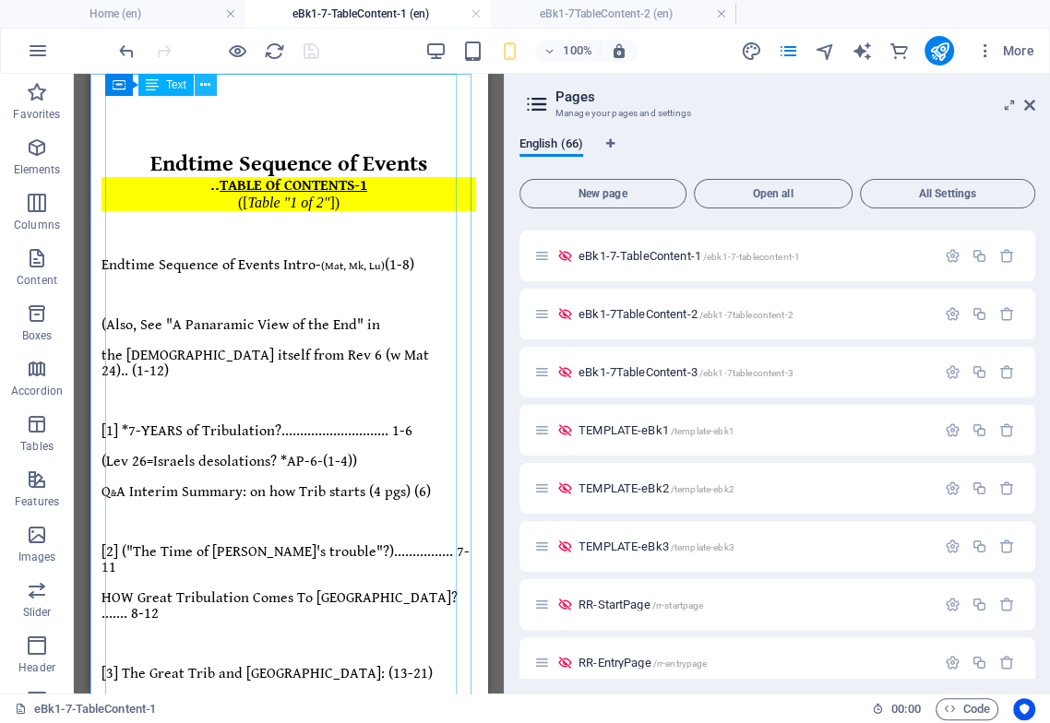
click at [207, 83] on icon at bounding box center [205, 85] width 10 height 19
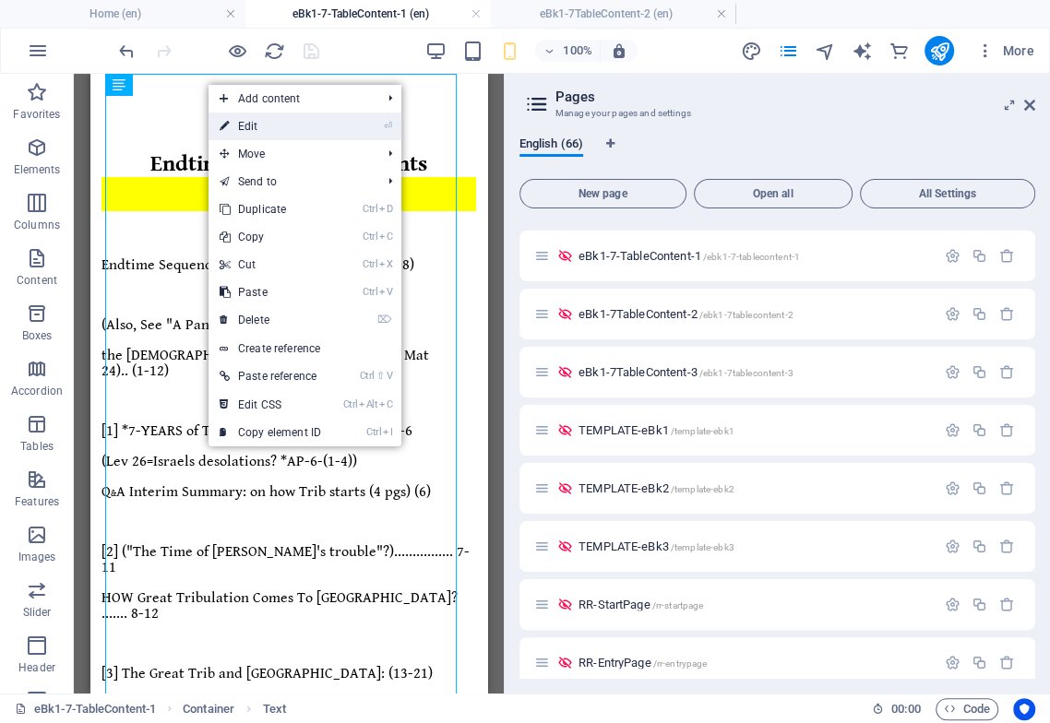
click at [258, 125] on link "⏎ Edit" at bounding box center [270, 127] width 124 height 28
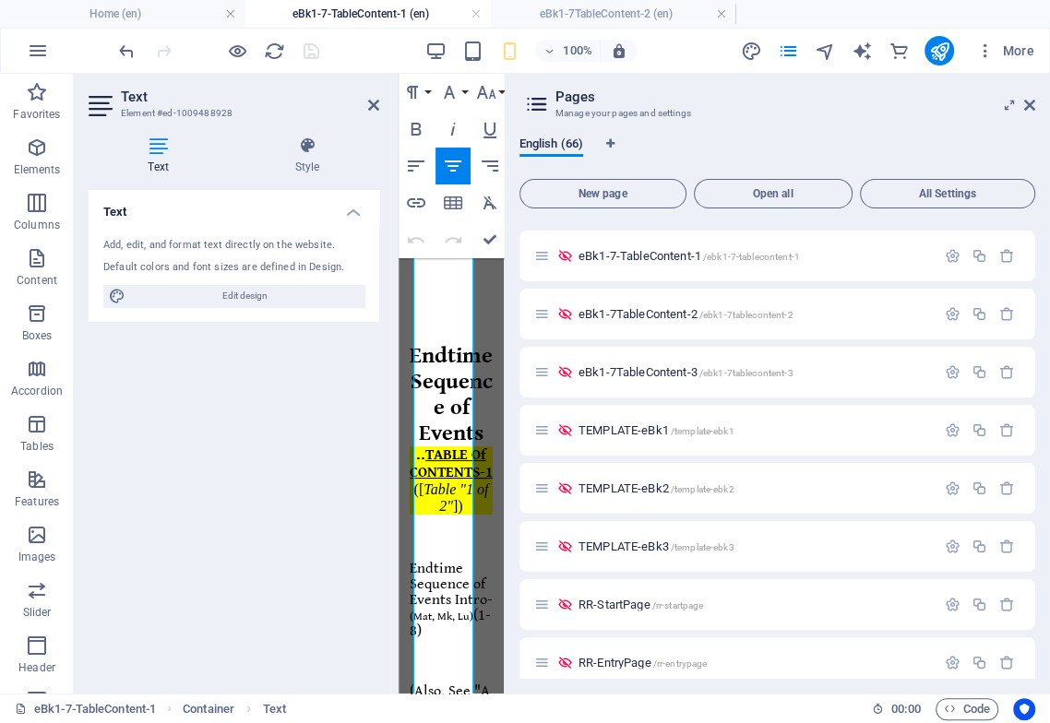
click at [1034, 104] on aside "Pages Manage your pages and settings English (66) New page Open all All Setting…" at bounding box center [777, 384] width 546 height 620
click at [1026, 103] on icon at bounding box center [1029, 105] width 11 height 15
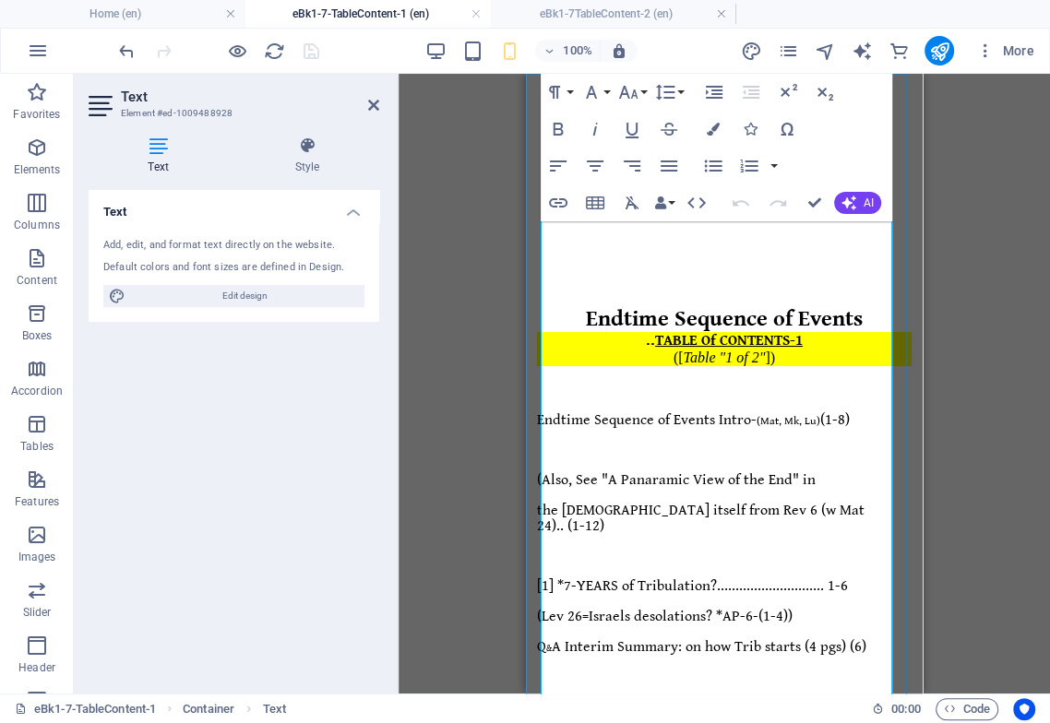
click at [793, 332] on span "TABLE Of CONTENTS-1" at bounding box center [729, 341] width 148 height 18
click at [741, 204] on icon "button" at bounding box center [740, 203] width 22 height 22
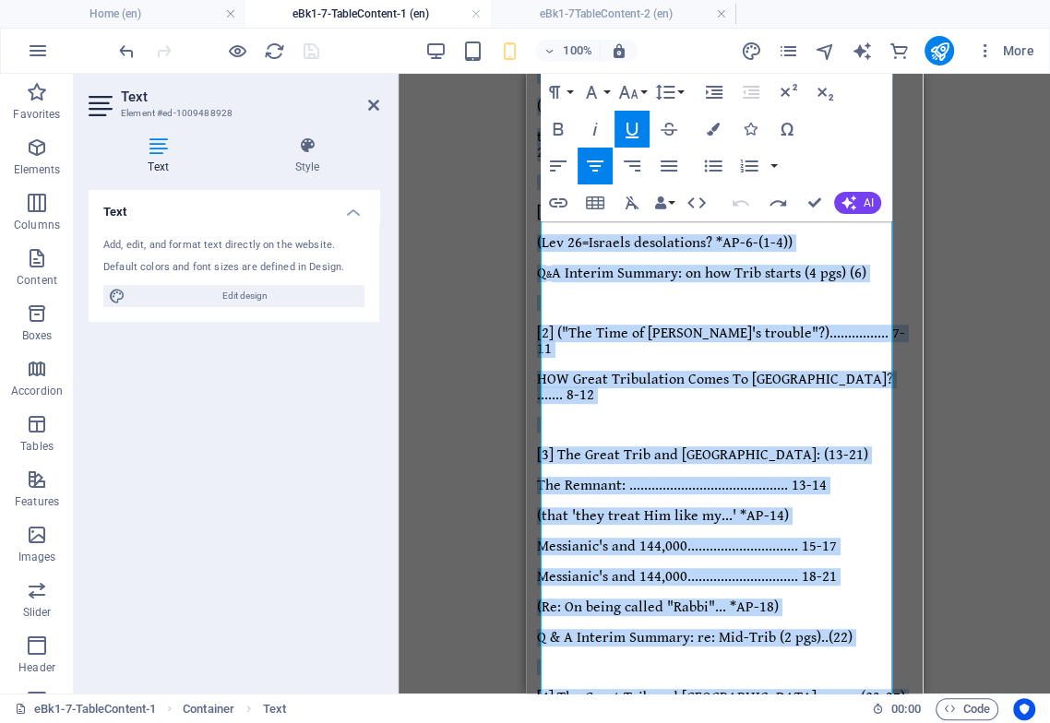
scroll to position [504, 0]
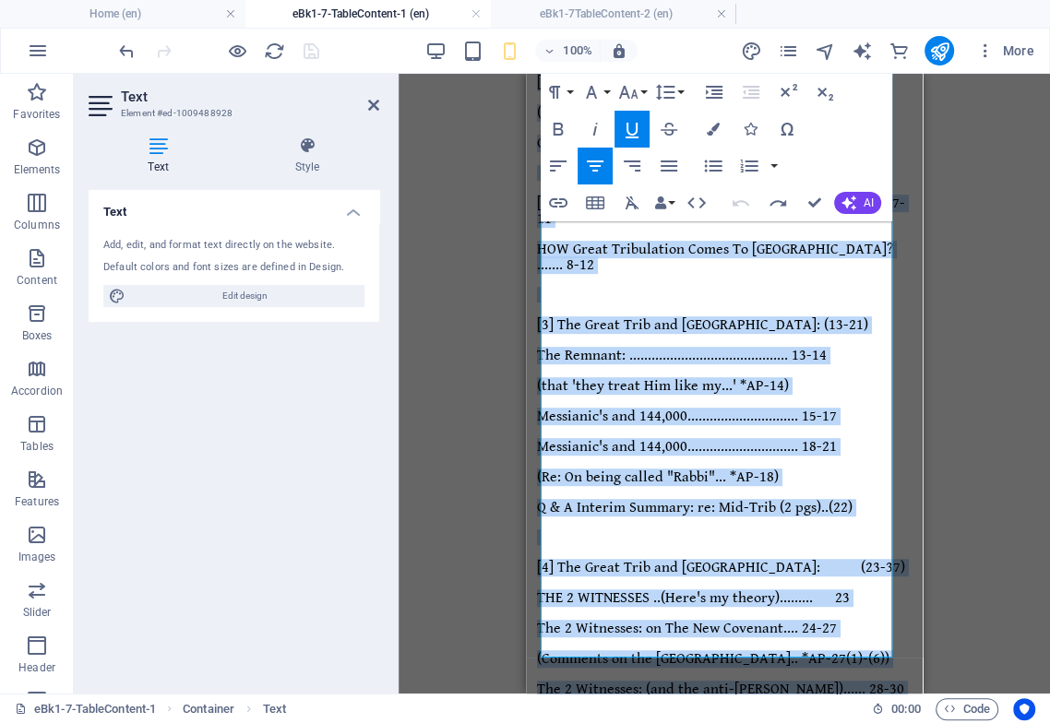
drag, startPoint x: 715, startPoint y: 231, endPoint x: 1360, endPoint y: 794, distance: 856.3
click at [835, 720] on html "Endtime Sequence of Events .. TABLE Of CONTENTS-1 ([ Table "1 of 2" ]) Endtime …" at bounding box center [724, 471] width 397 height 1802
copy div "Endtime Sequence of Events .. TABLE Of CONTENTS-1 ([ Table "1 of 2" ]) Endtime …"
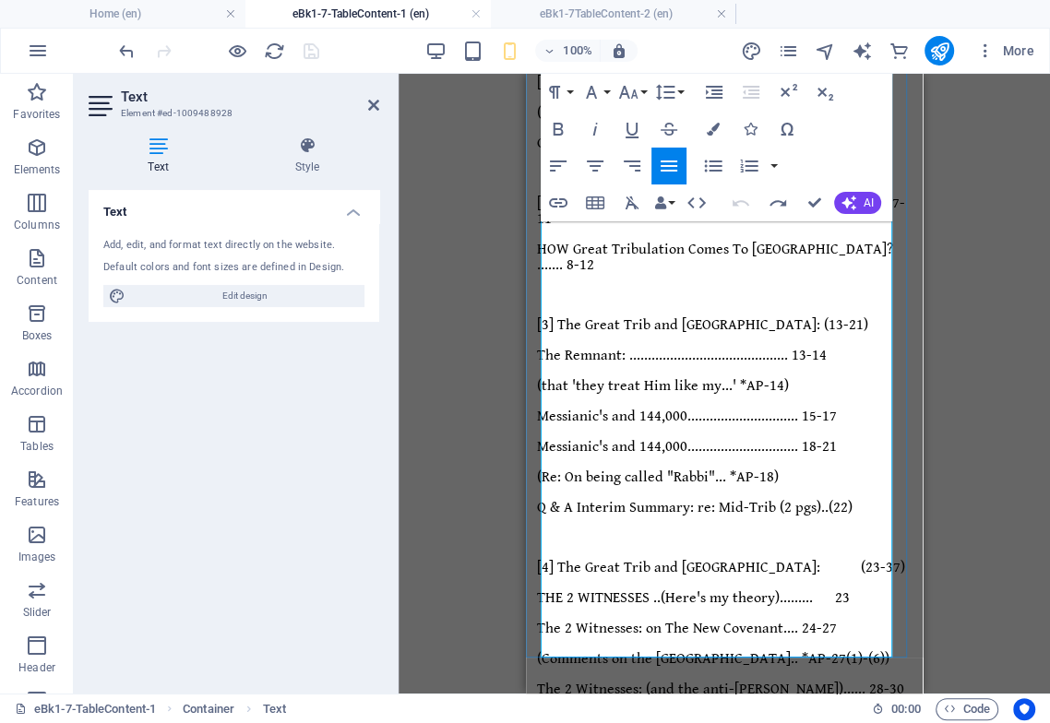
click at [631, 97] on icon "button" at bounding box center [628, 92] width 19 height 13
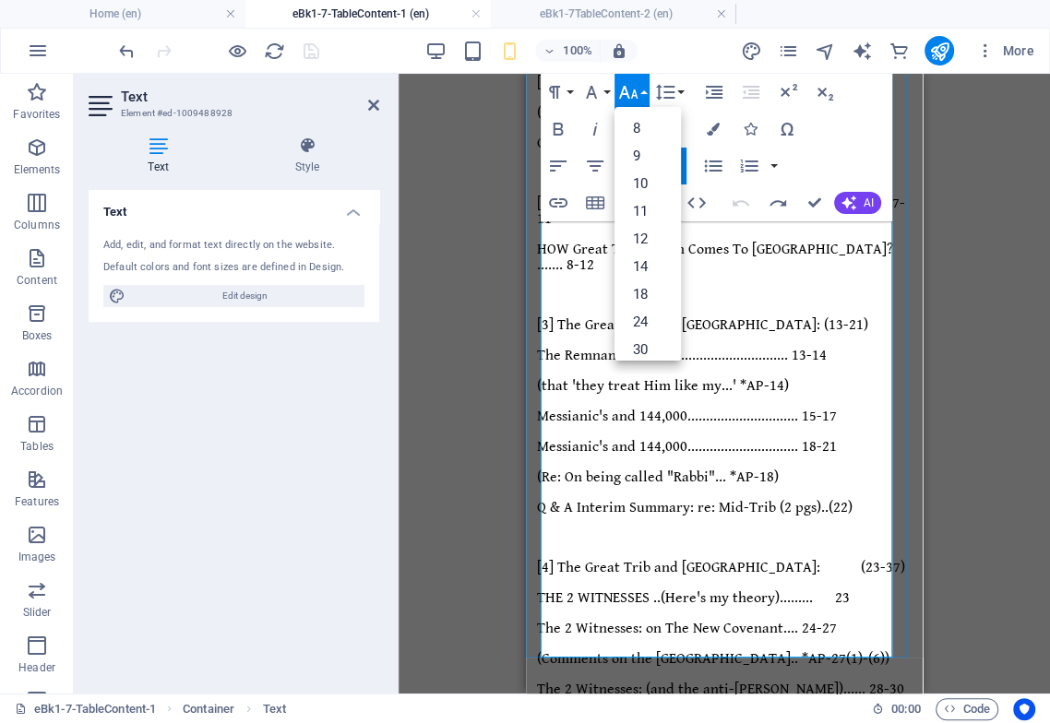
drag, startPoint x: 764, startPoint y: 399, endPoint x: 544, endPoint y: 385, distance: 219.9
click at [544, 385] on div "Endtime Sequence of Events .. TABLE Of CONTENTS-1 ([ Table "1 of 2" ]) Endtime …" at bounding box center [724, 544] width 374 height 1608
click at [648, 270] on link "14" at bounding box center [647, 267] width 66 height 28
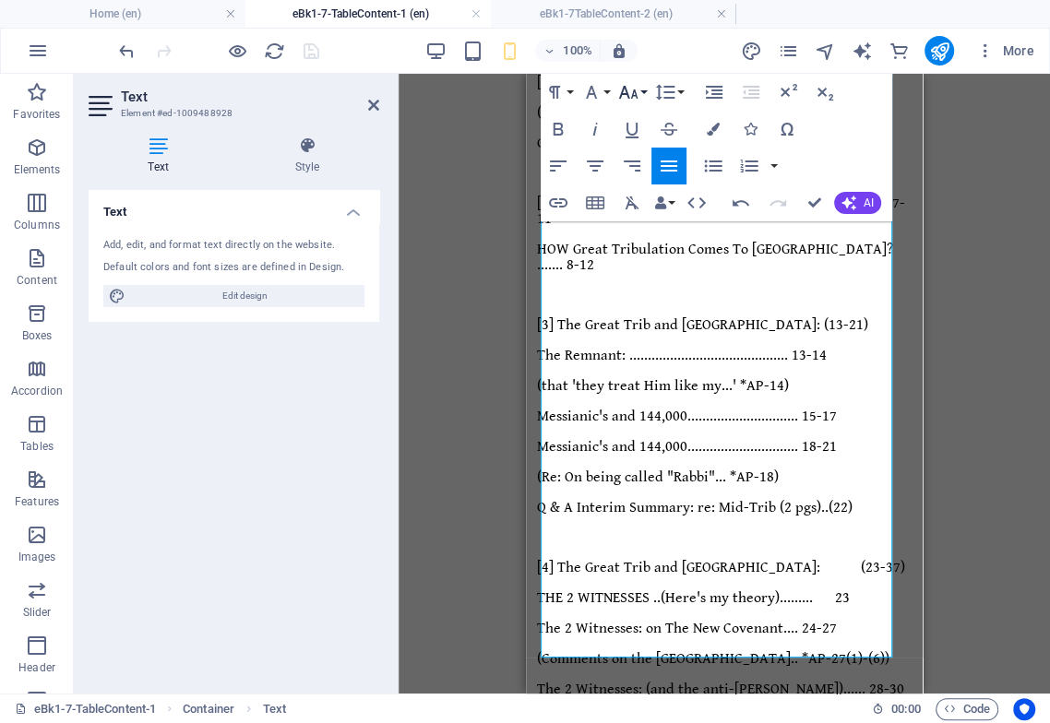
click at [636, 93] on icon "button" at bounding box center [628, 92] width 22 height 22
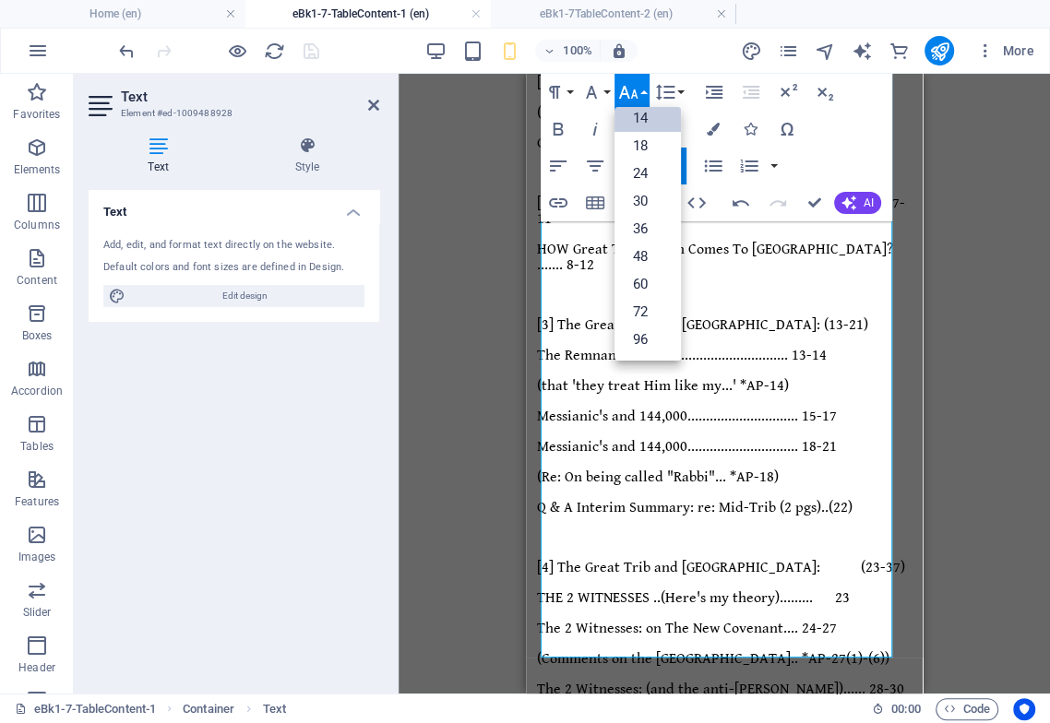
scroll to position [148, 0]
click at [642, 148] on link "18" at bounding box center [647, 146] width 66 height 28
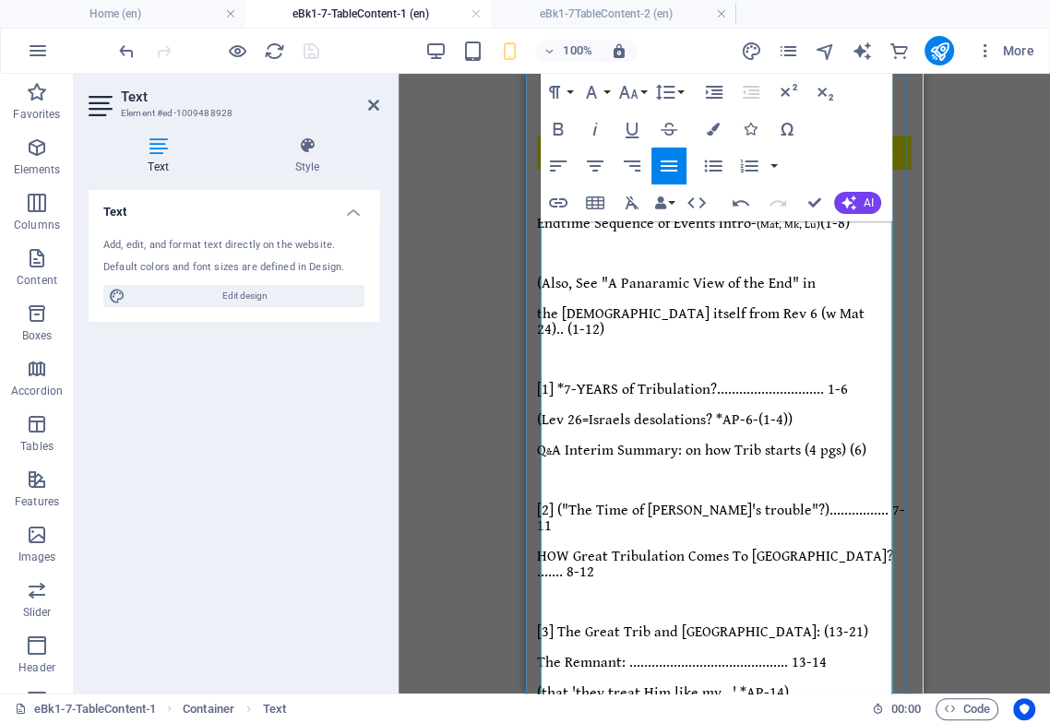
scroll to position [0, 0]
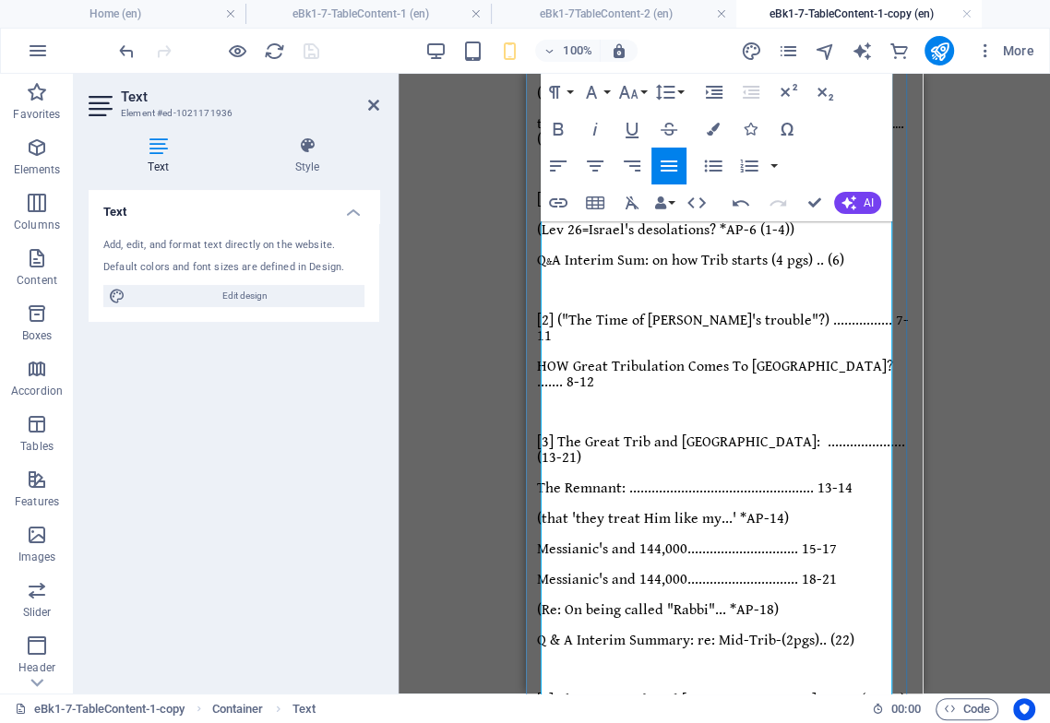
scroll to position [148, 0]
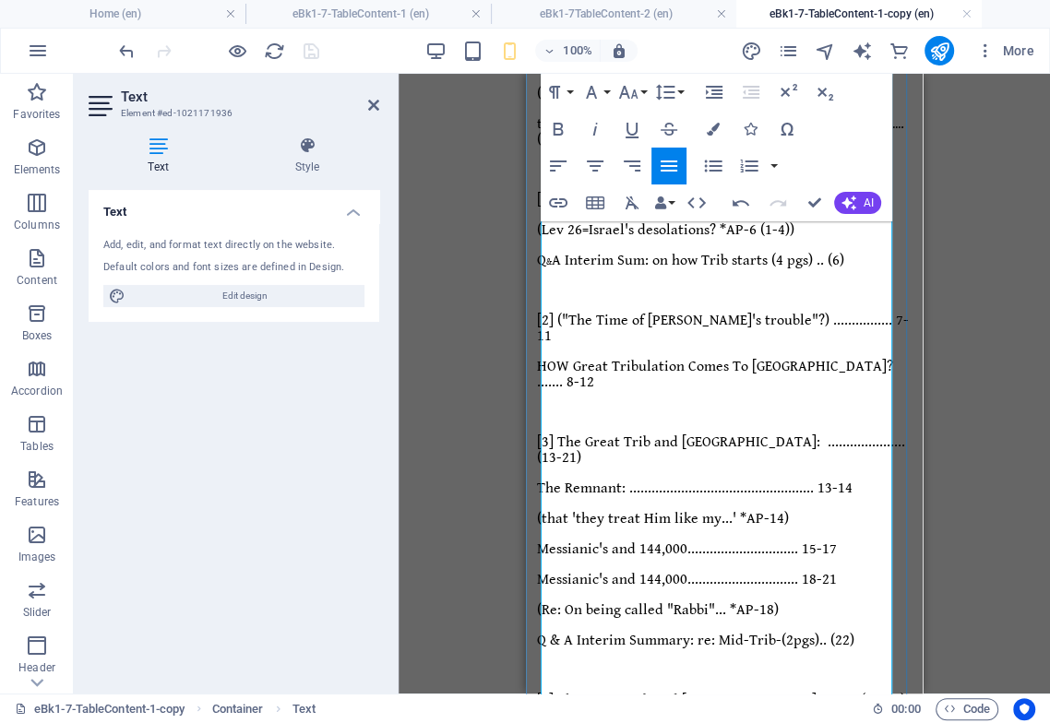
drag, startPoint x: 861, startPoint y: 498, endPoint x: 818, endPoint y: 497, distance: 43.4
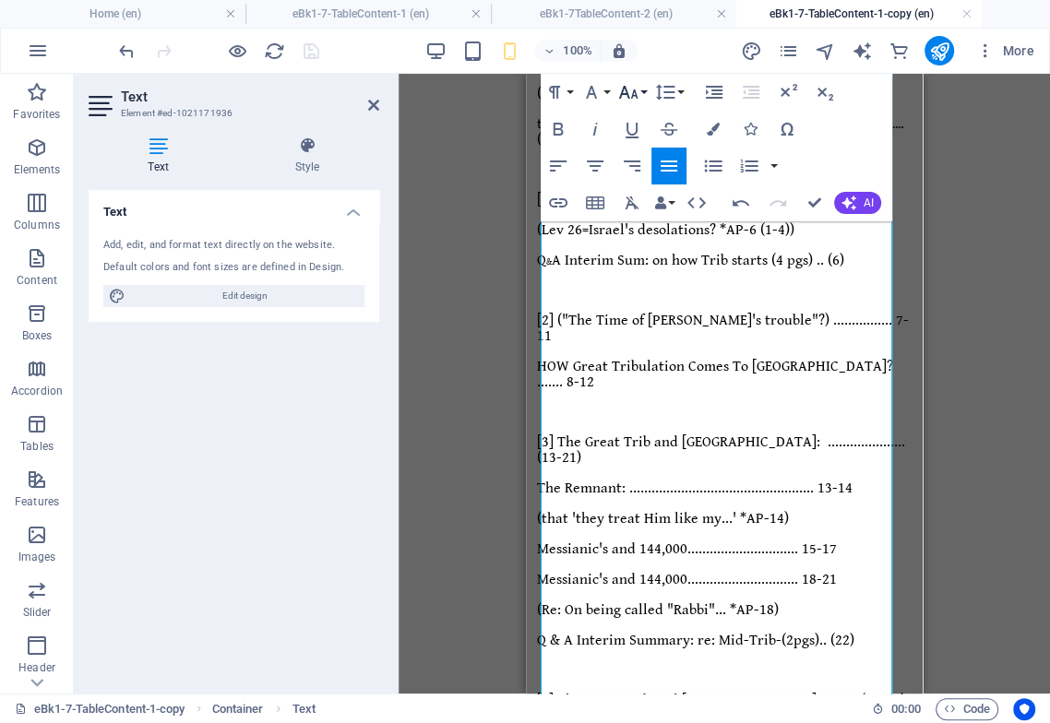
drag, startPoint x: 626, startPoint y: 90, endPoint x: 624, endPoint y: 101, distance: 10.3
click at [626, 91] on icon "button" at bounding box center [628, 92] width 19 height 13
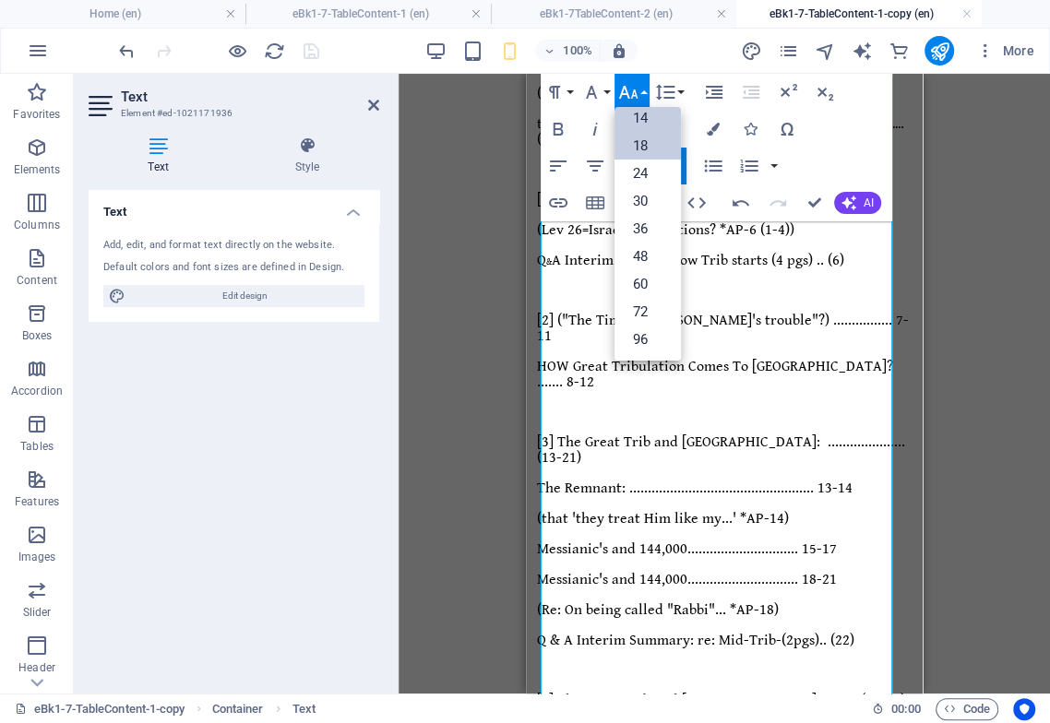
drag, startPoint x: 650, startPoint y: 115, endPoint x: 649, endPoint y: 126, distance: 11.1
click at [650, 117] on link "14" at bounding box center [647, 118] width 66 height 28
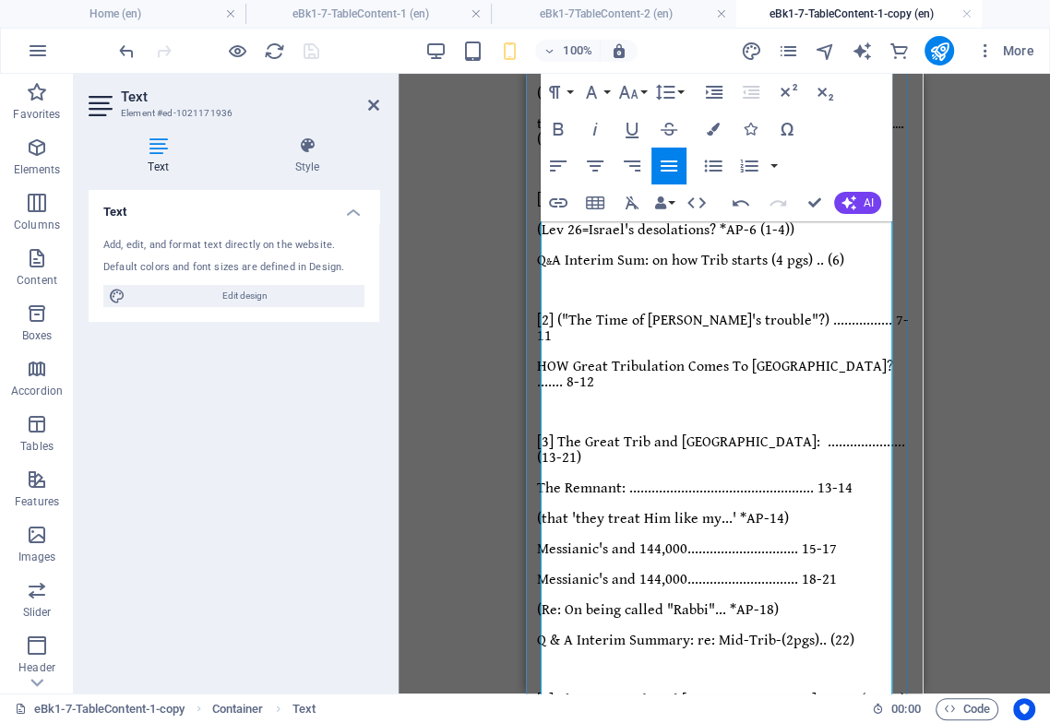
drag, startPoint x: 837, startPoint y: 363, endPoint x: 796, endPoint y: 368, distance: 41.8
drag, startPoint x: 635, startPoint y: 96, endPoint x: 627, endPoint y: 143, distance: 47.6
click at [634, 97] on icon "button" at bounding box center [628, 92] width 22 height 22
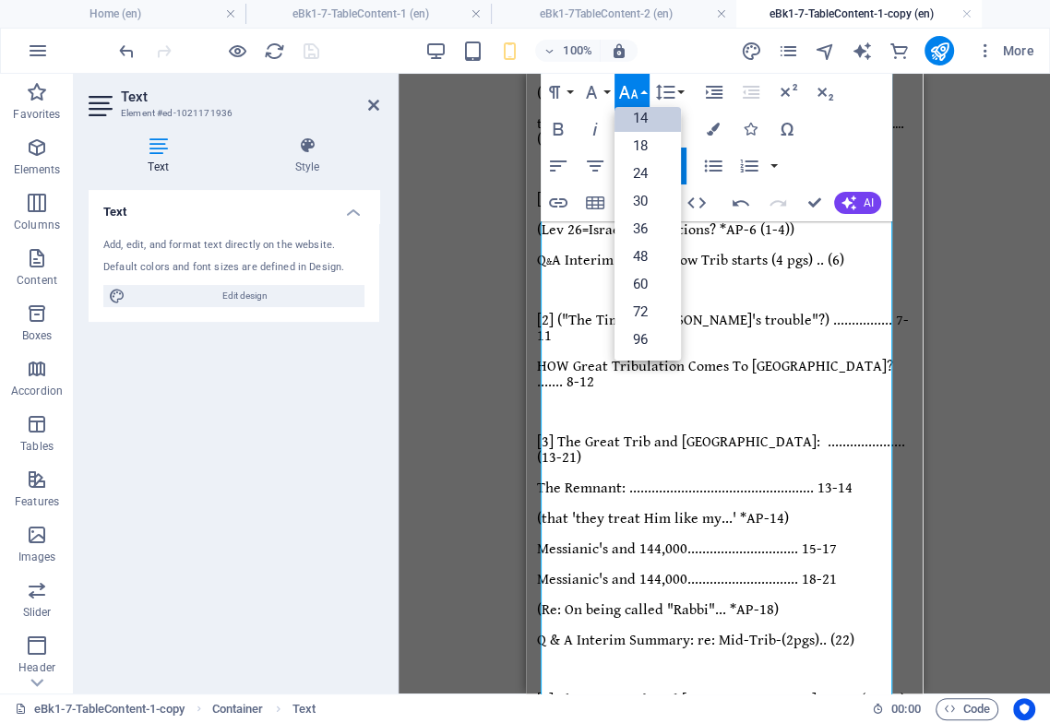
click at [658, 114] on link "14" at bounding box center [647, 118] width 66 height 28
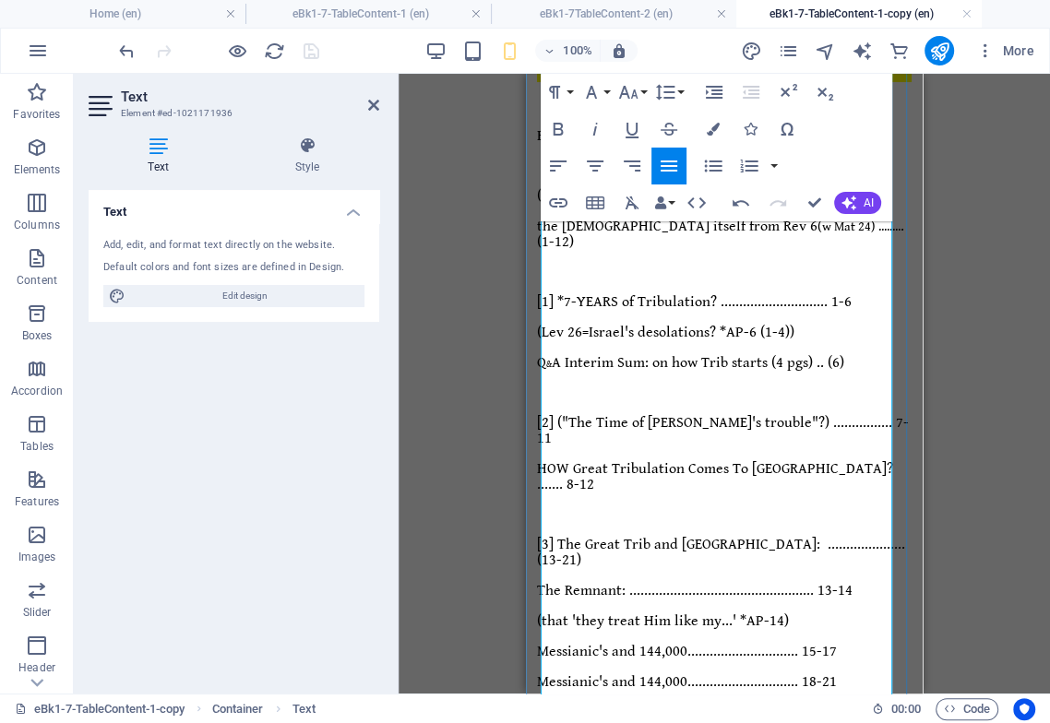
scroll to position [182, 0]
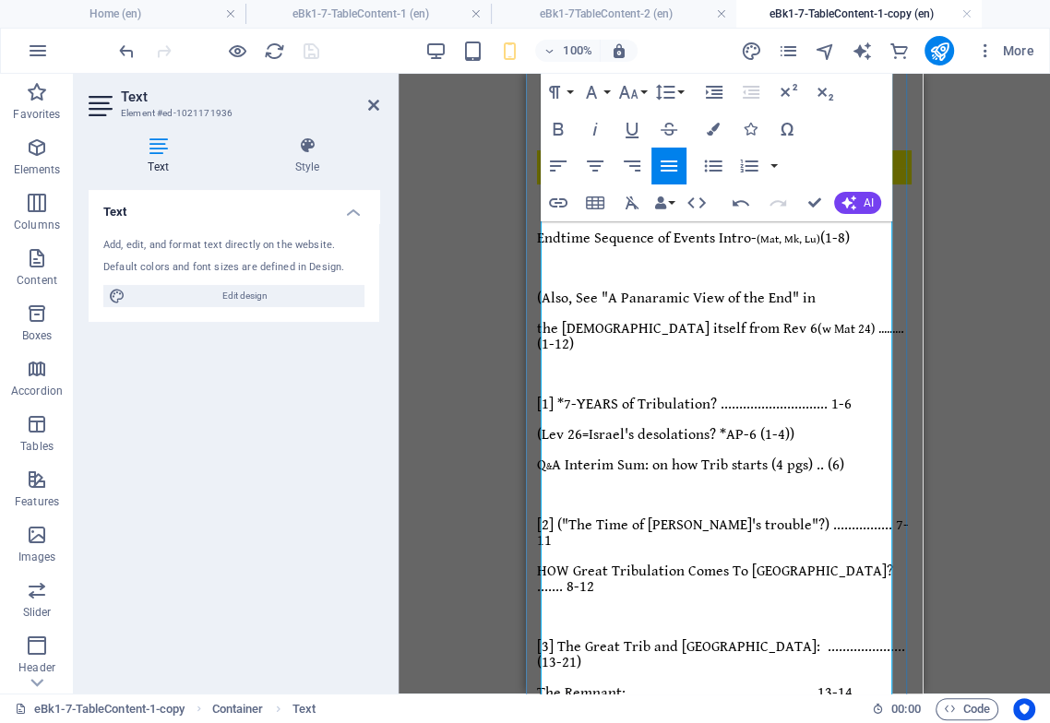
drag, startPoint x: 846, startPoint y: 492, endPoint x: 805, endPoint y: 496, distance: 40.7
click at [630, 98] on icon "button" at bounding box center [628, 92] width 22 height 22
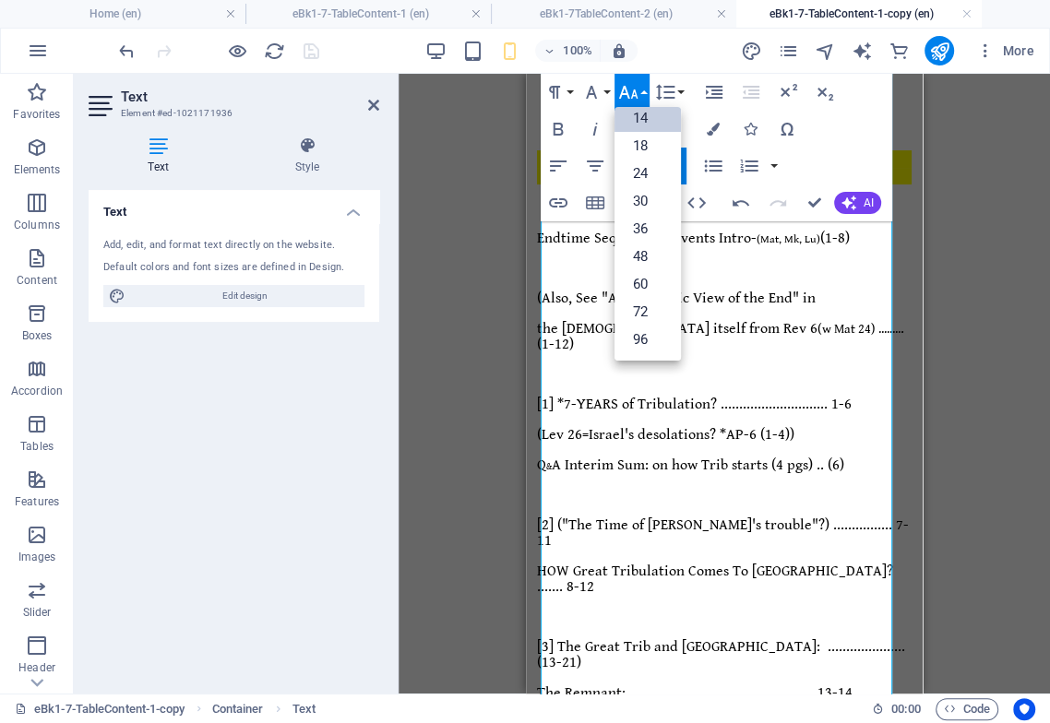
click at [645, 122] on link "14" at bounding box center [647, 118] width 66 height 28
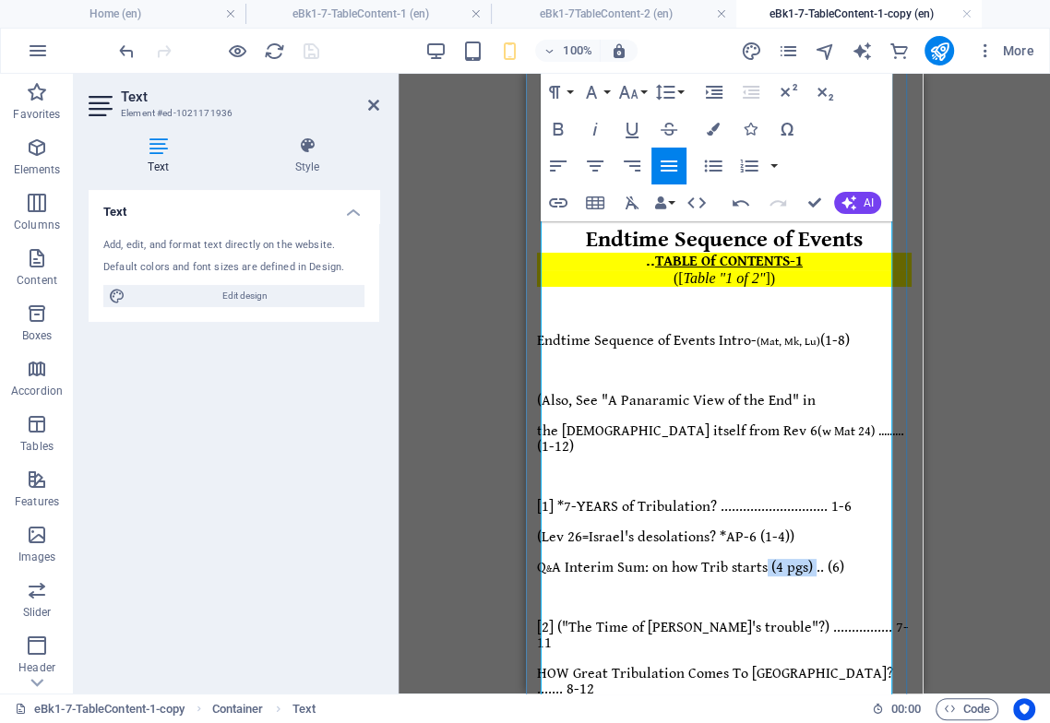
drag, startPoint x: 854, startPoint y: 413, endPoint x: 799, endPoint y: 412, distance: 55.3
click at [799, 559] on span "Q & A Interim Sum: on how Trib starts (4 pgs) .. (6)" at bounding box center [690, 568] width 307 height 18
click at [632, 98] on icon "button" at bounding box center [628, 92] width 22 height 22
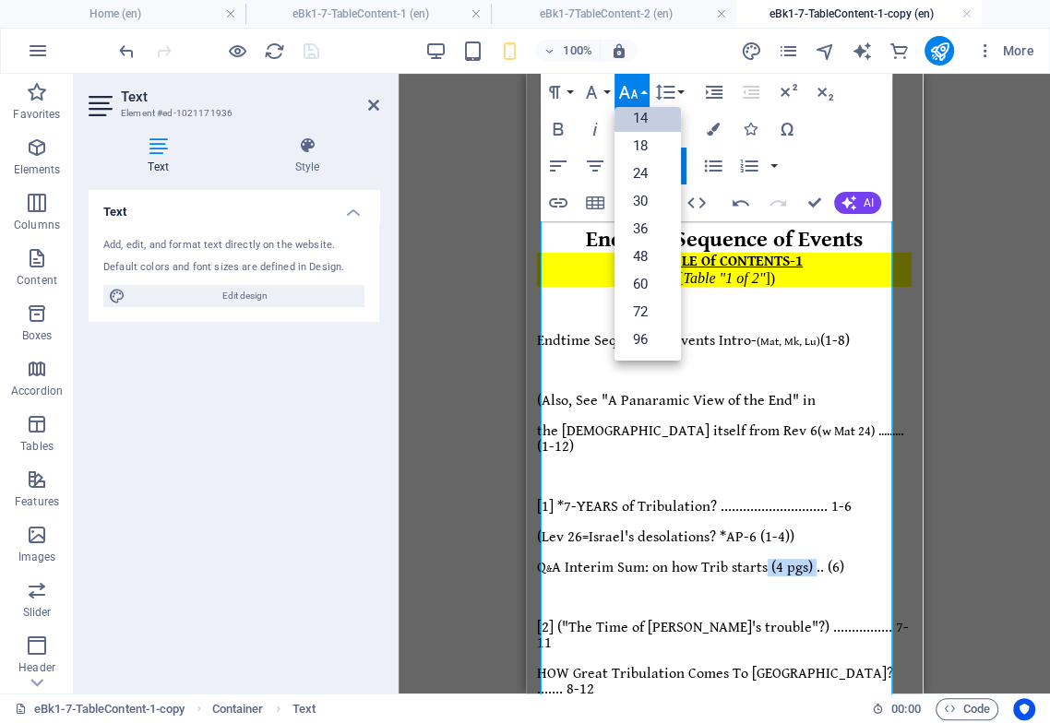
click at [668, 119] on link "14" at bounding box center [647, 118] width 66 height 28
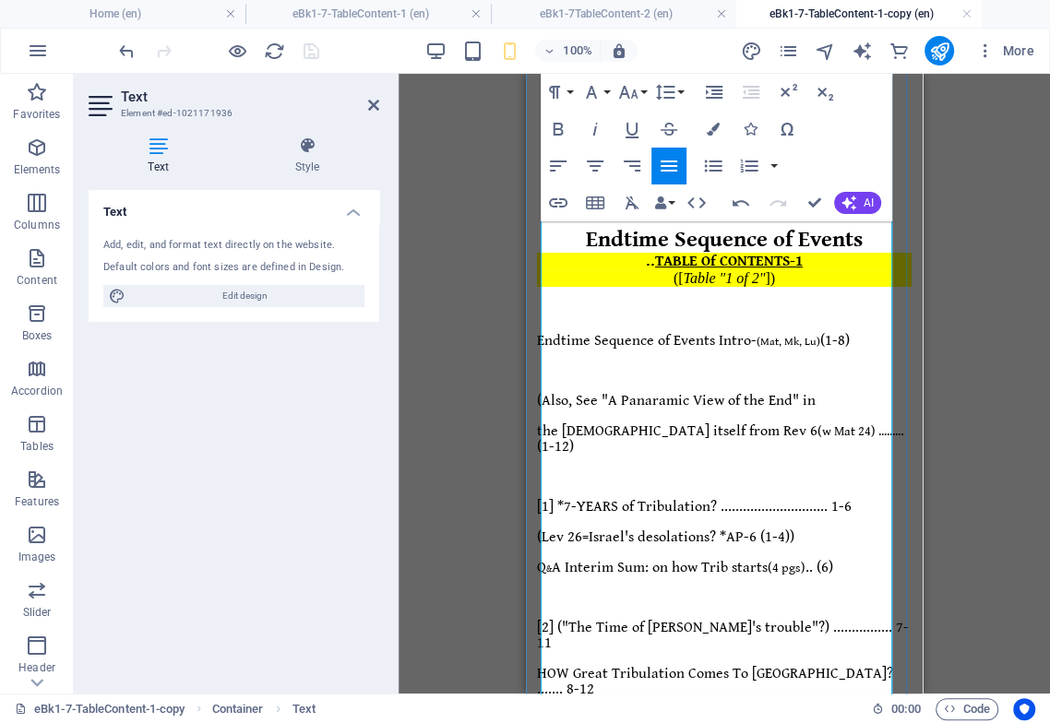
drag, startPoint x: 849, startPoint y: 419, endPoint x: 849, endPoint y: 460, distance: 41.5
click at [833, 559] on span "Q & A Interim Sum: on how Trib starts (4 pgs) .. (6)" at bounding box center [685, 568] width 296 height 18
click at [817, 424] on span "(w Mat 24) ........" at bounding box center [858, 431] width 83 height 15
click at [847, 422] on span "the [DEMOGRAPHIC_DATA] itself from Rev 6 (w Mat 24) ........ . (1-12)" at bounding box center [720, 438] width 367 height 33
click at [823, 424] on span "(w Mat 24) ........" at bounding box center [858, 431] width 83 height 15
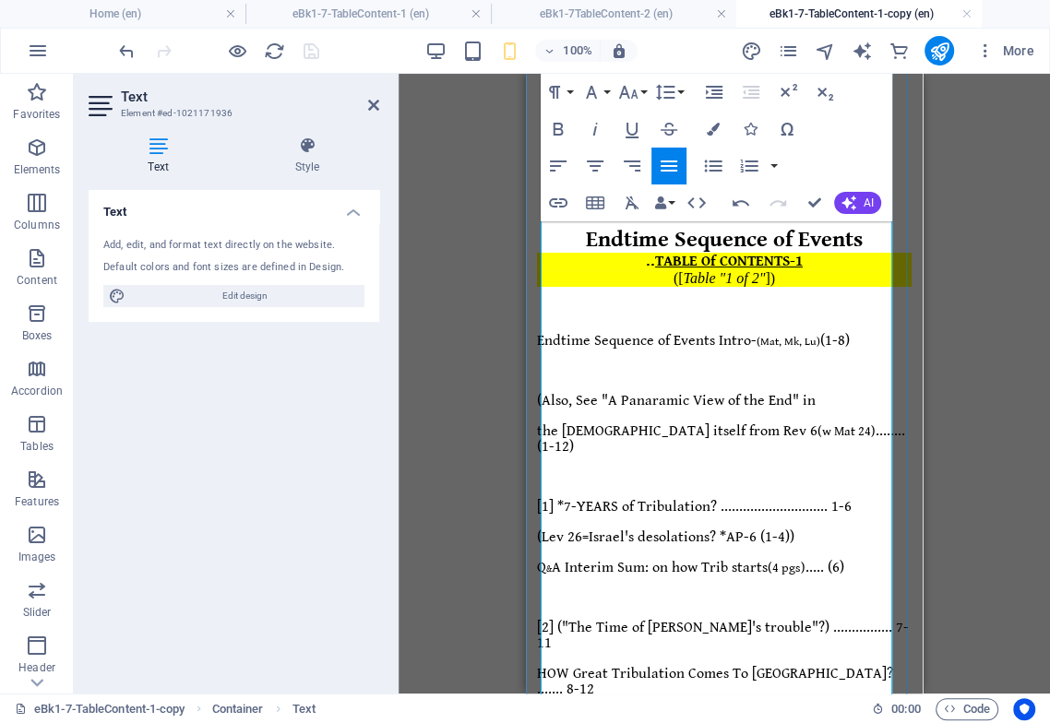
click at [843, 422] on span "the [DEMOGRAPHIC_DATA] itself from Rev 6 (w Mat 24) ........(1-12)" at bounding box center [721, 438] width 368 height 33
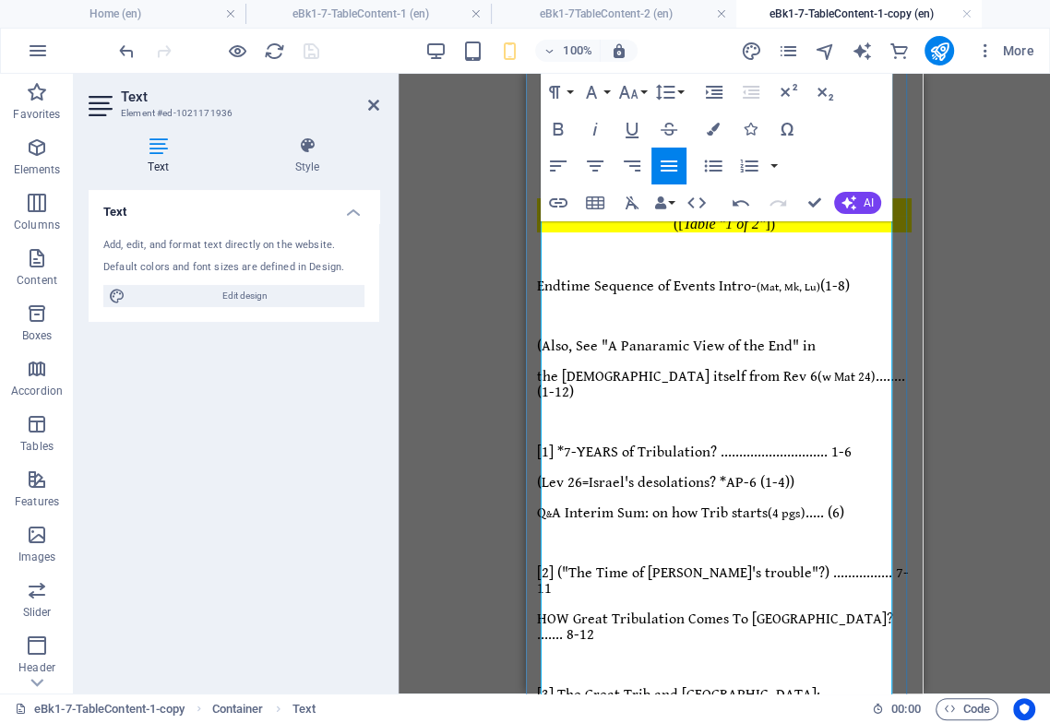
scroll to position [102, 0]
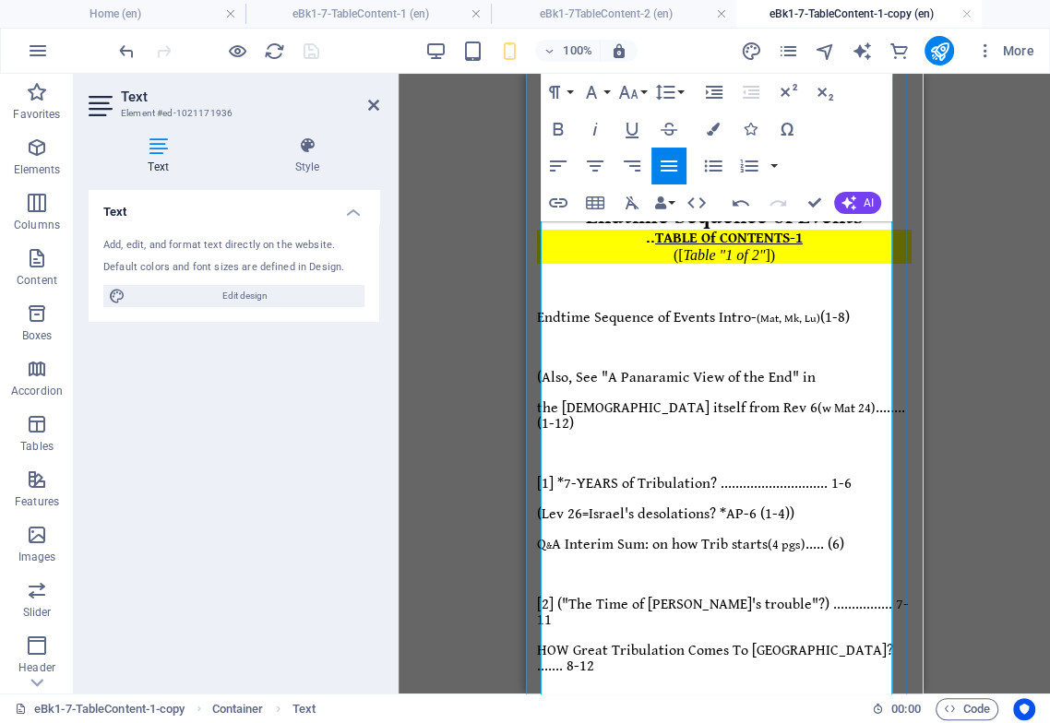
drag, startPoint x: 857, startPoint y: 376, endPoint x: 822, endPoint y: 371, distance: 35.5
click at [794, 505] on span "(Lev 26=Israel's desolations? *AP-6 (1-4))" at bounding box center [665, 514] width 257 height 18
drag, startPoint x: 623, startPoint y: 89, endPoint x: 627, endPoint y: 112, distance: 22.6
click at [623, 95] on icon "button" at bounding box center [628, 92] width 22 height 22
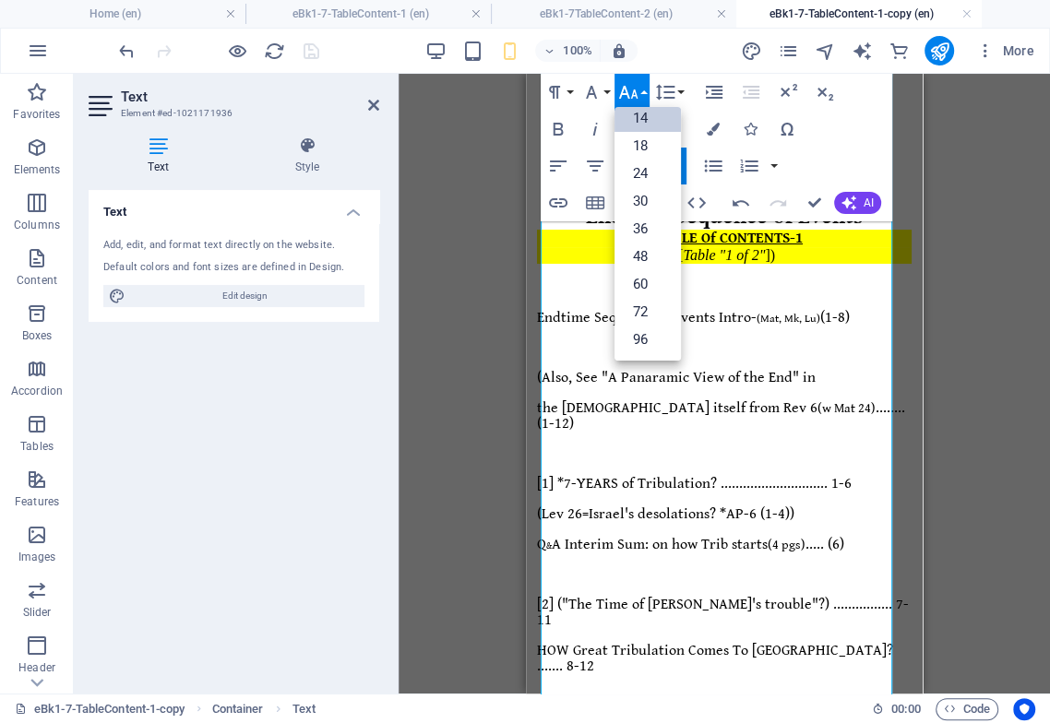
click at [647, 116] on link "14" at bounding box center [647, 118] width 66 height 28
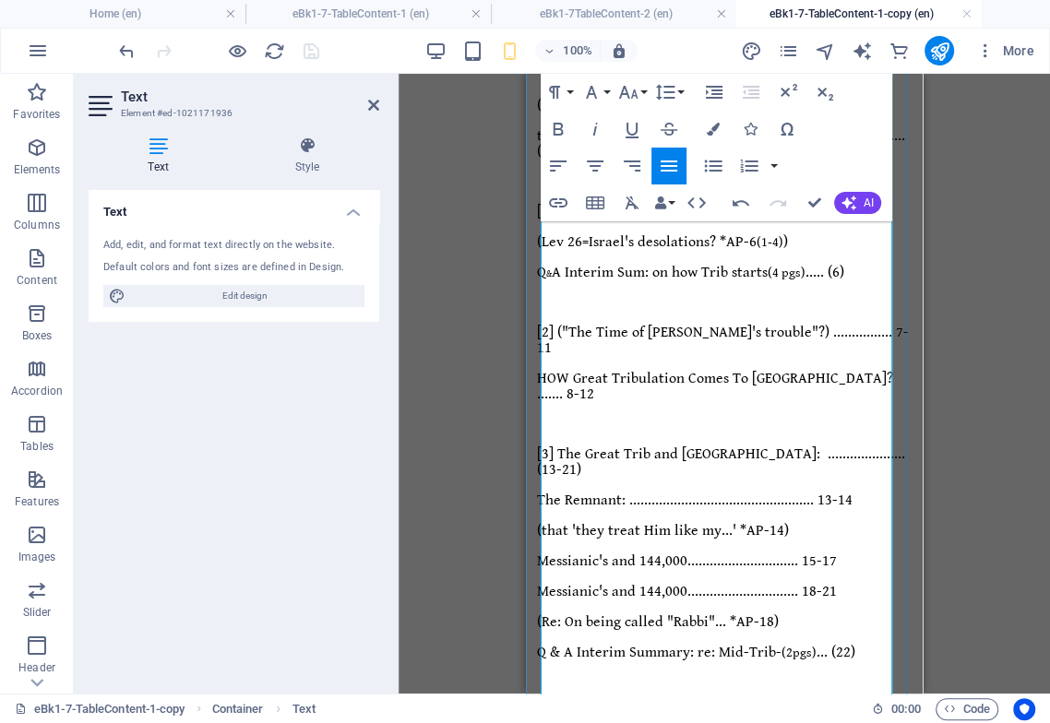
scroll to position [409, 0]
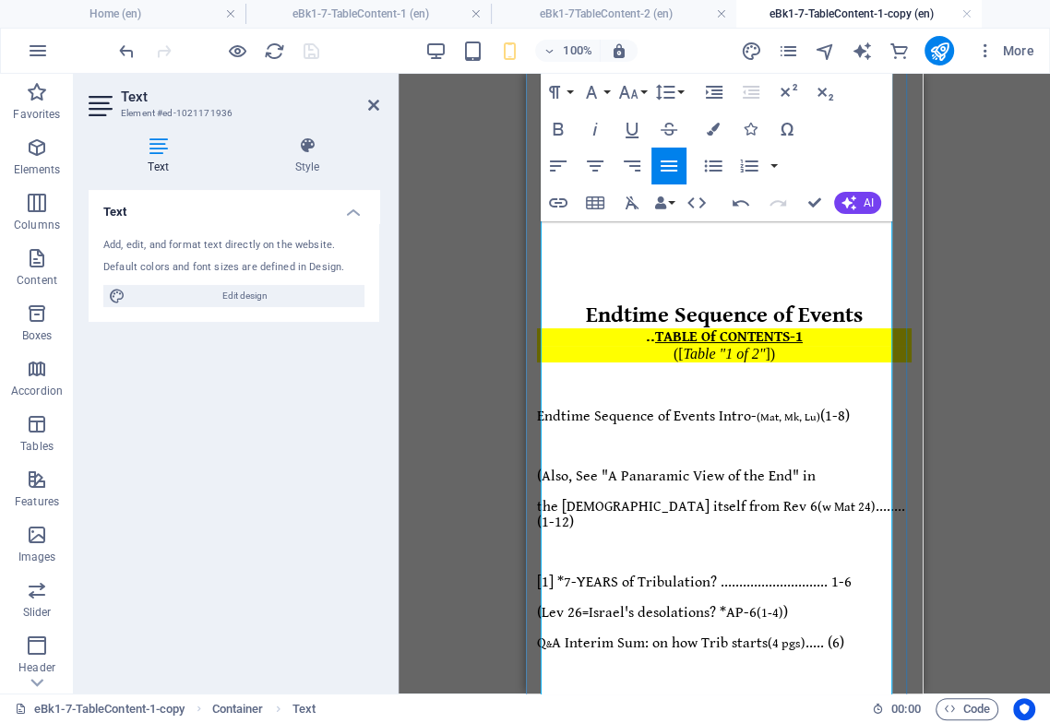
scroll to position [0, 0]
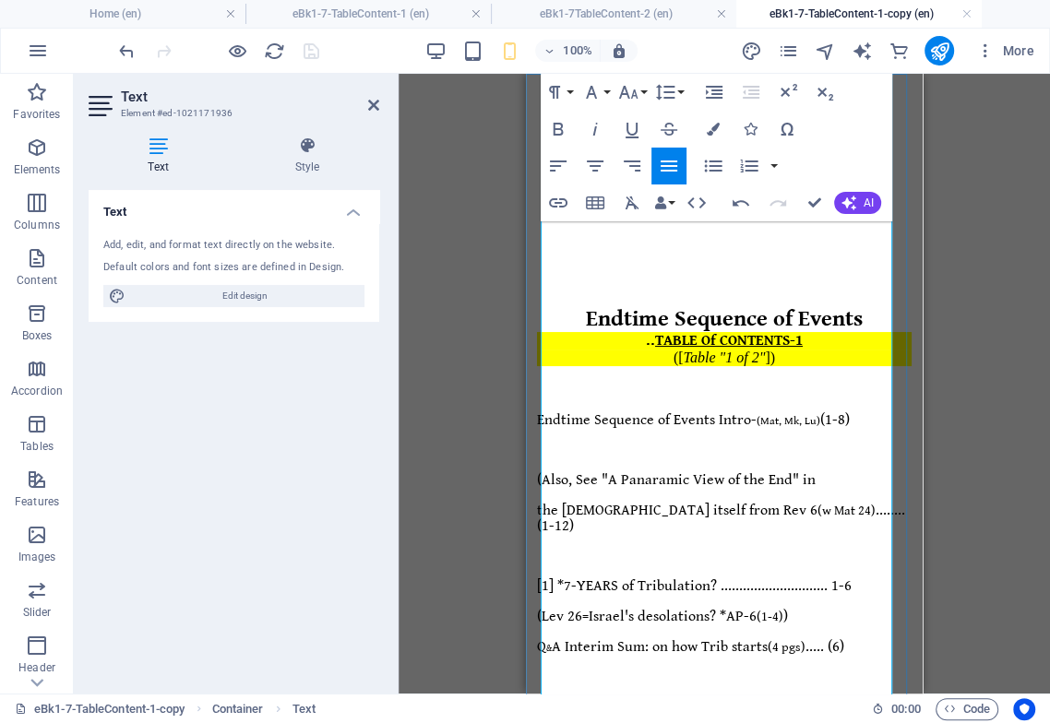
click at [848, 411] on span "Endtime Sequence of Events Intro- (Mat, Mk, Lu) (1-8)" at bounding box center [693, 420] width 313 height 18
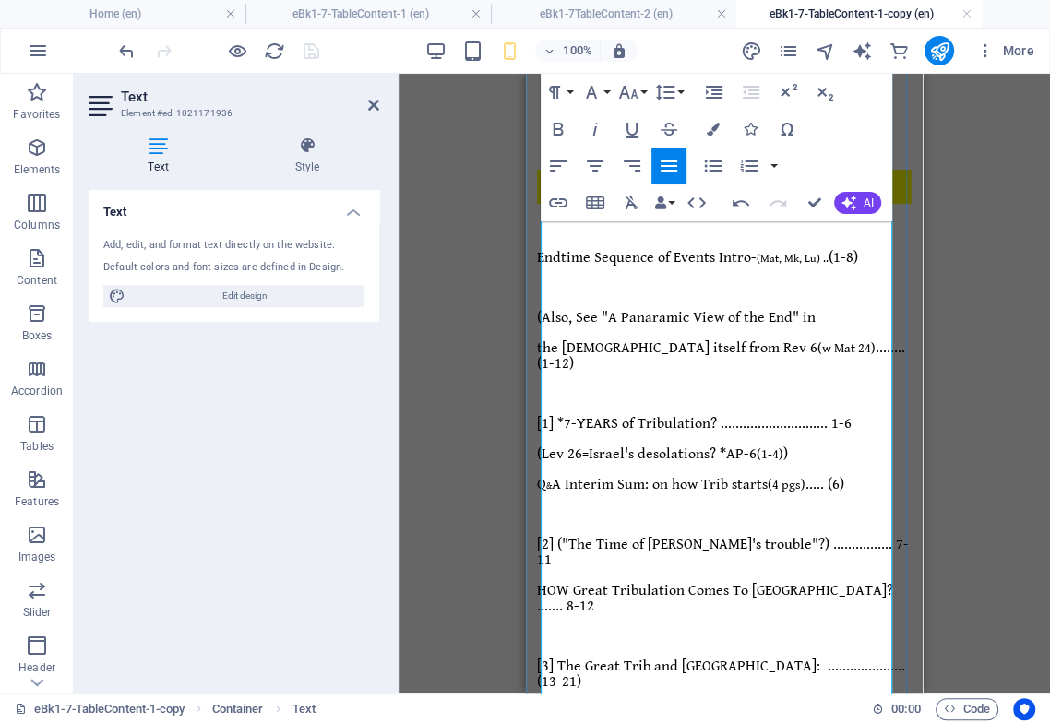
scroll to position [205, 0]
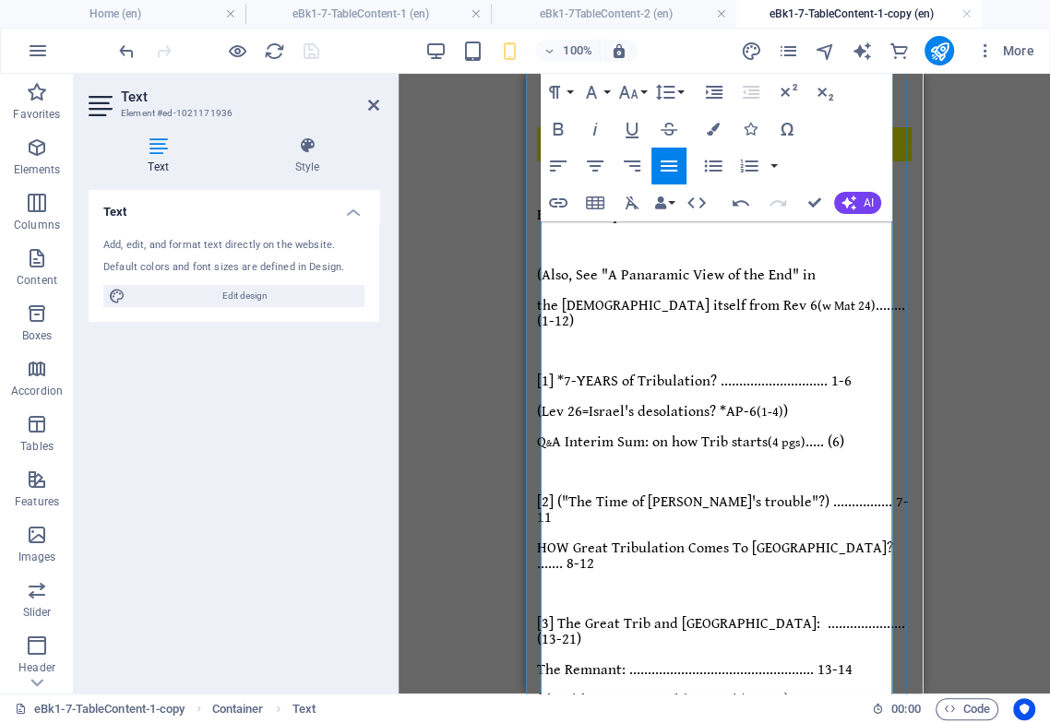
click at [544, 692] on span "(that 'they treat Him like my...' *AP-14)" at bounding box center [663, 701] width 252 height 18
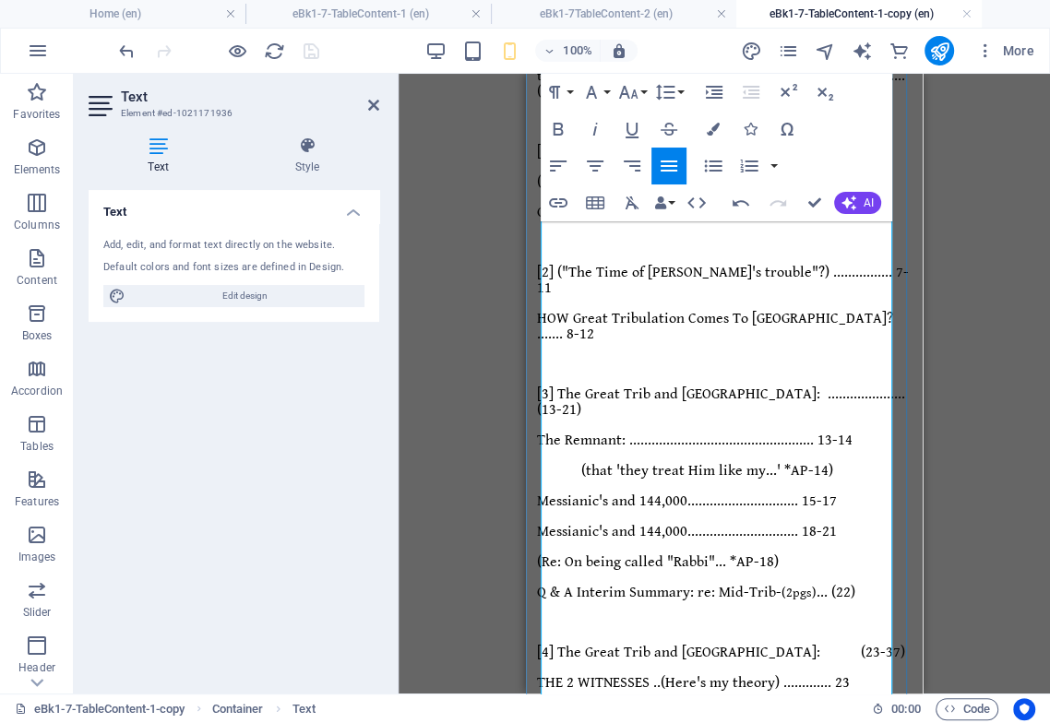
scroll to position [489, 0]
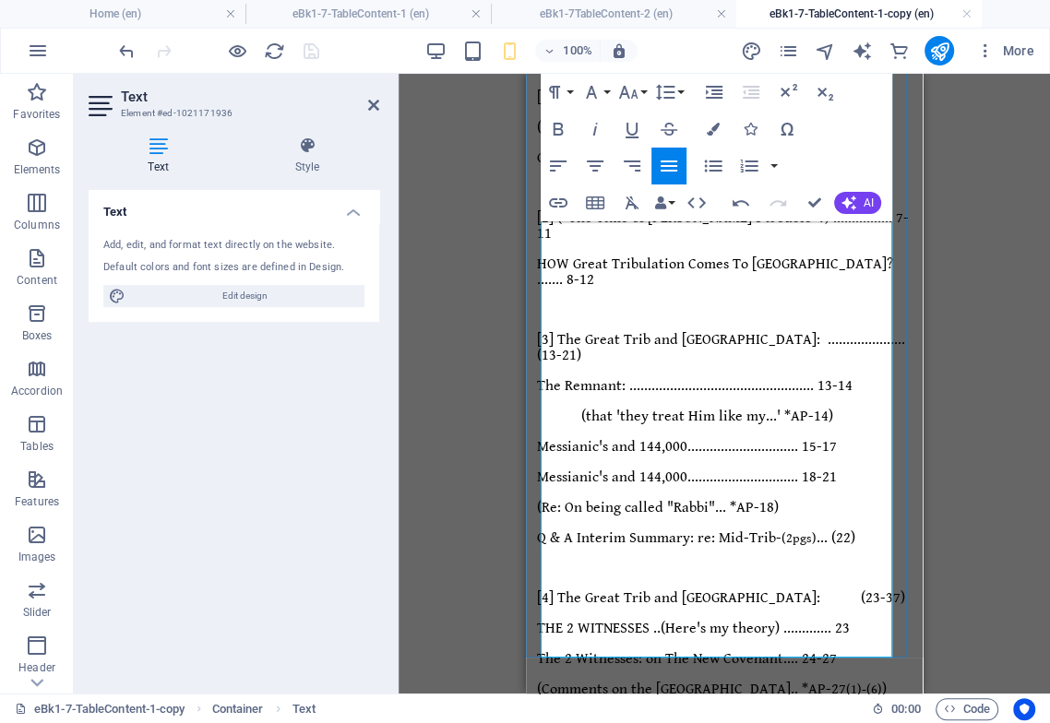
drag, startPoint x: 836, startPoint y: 588, endPoint x: 793, endPoint y: 592, distance: 43.5
click at [628, 101] on icon "button" at bounding box center [628, 92] width 22 height 22
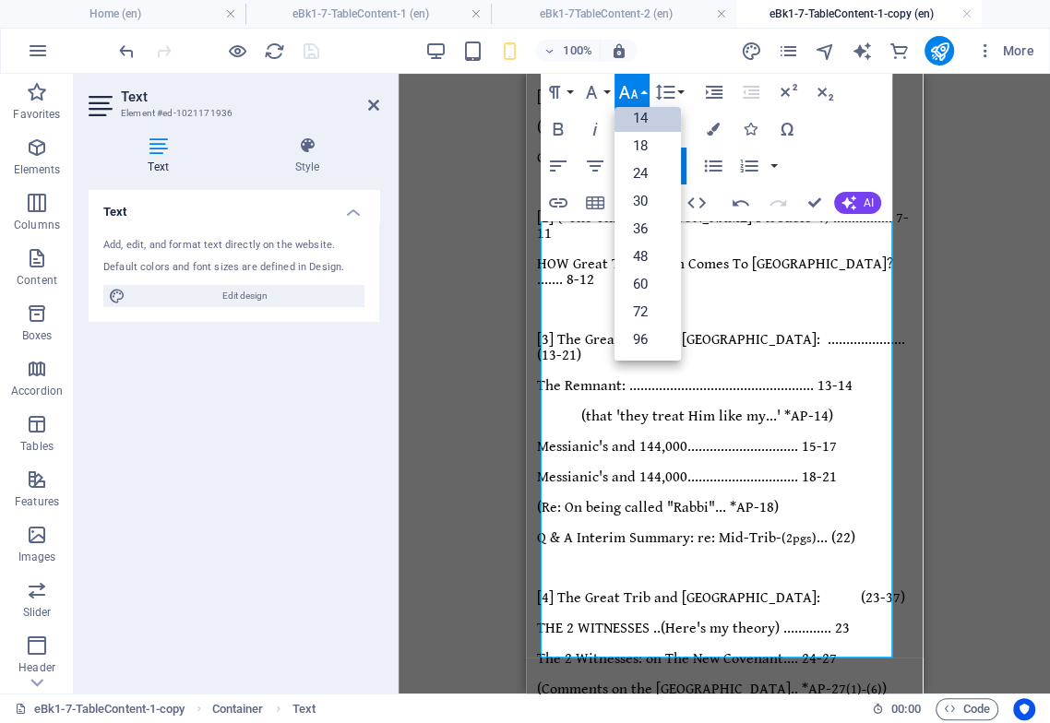
click at [650, 111] on link "14" at bounding box center [647, 118] width 66 height 28
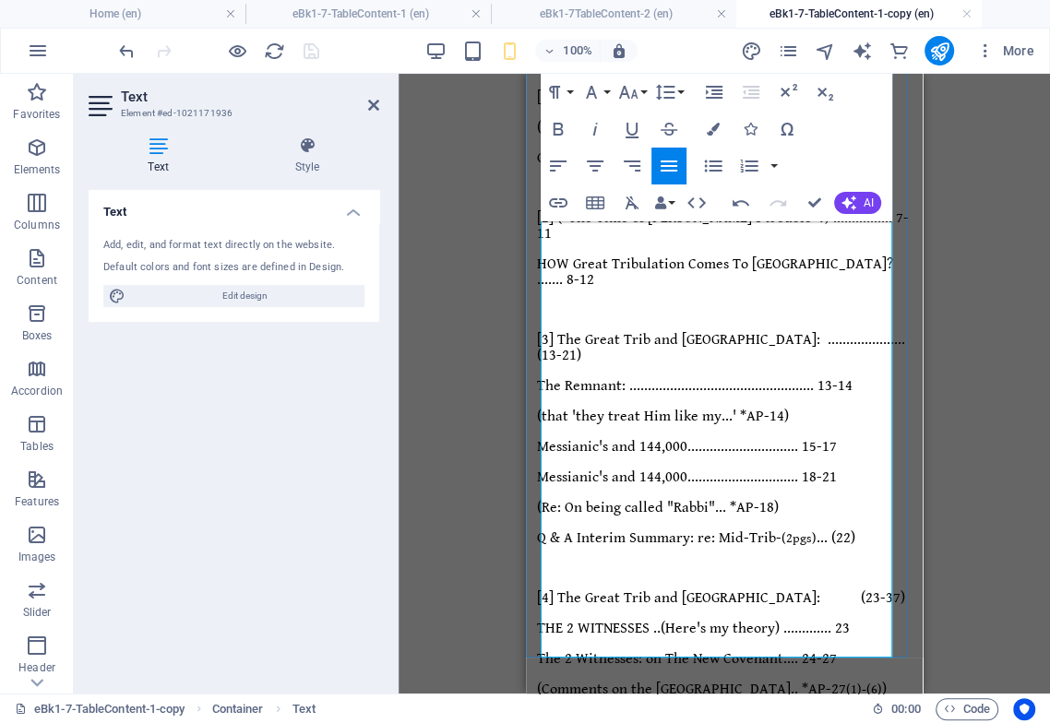
drag, startPoint x: 859, startPoint y: 606, endPoint x: 813, endPoint y: 608, distance: 46.1
click at [635, 94] on icon "button" at bounding box center [628, 92] width 22 height 22
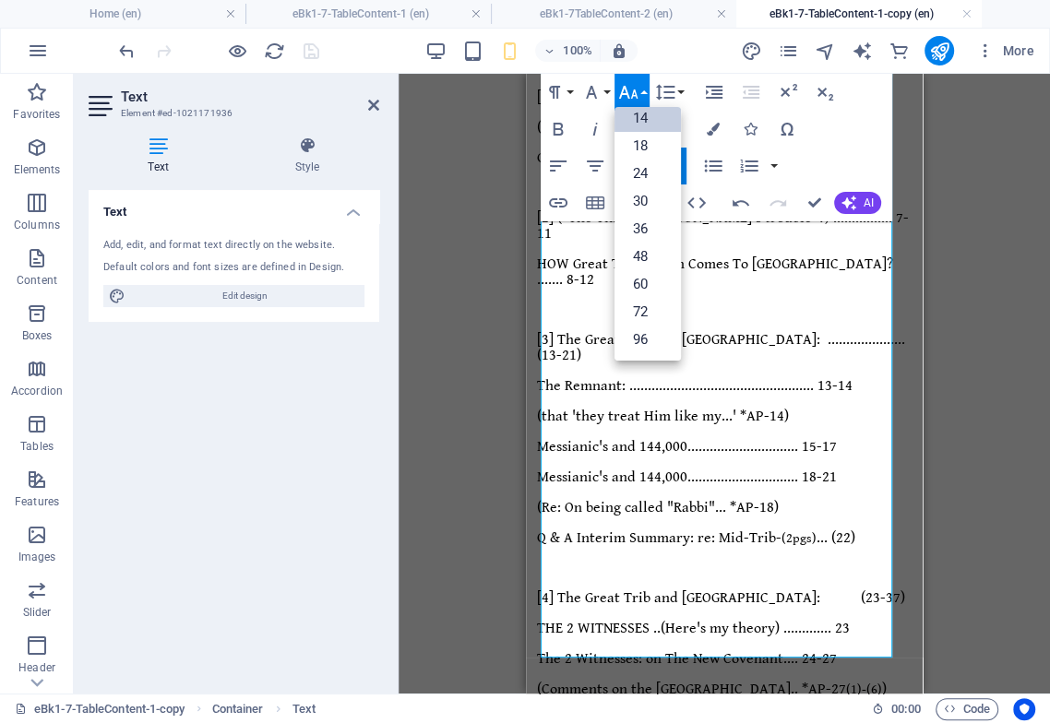
click at [651, 117] on link "14" at bounding box center [647, 118] width 66 height 28
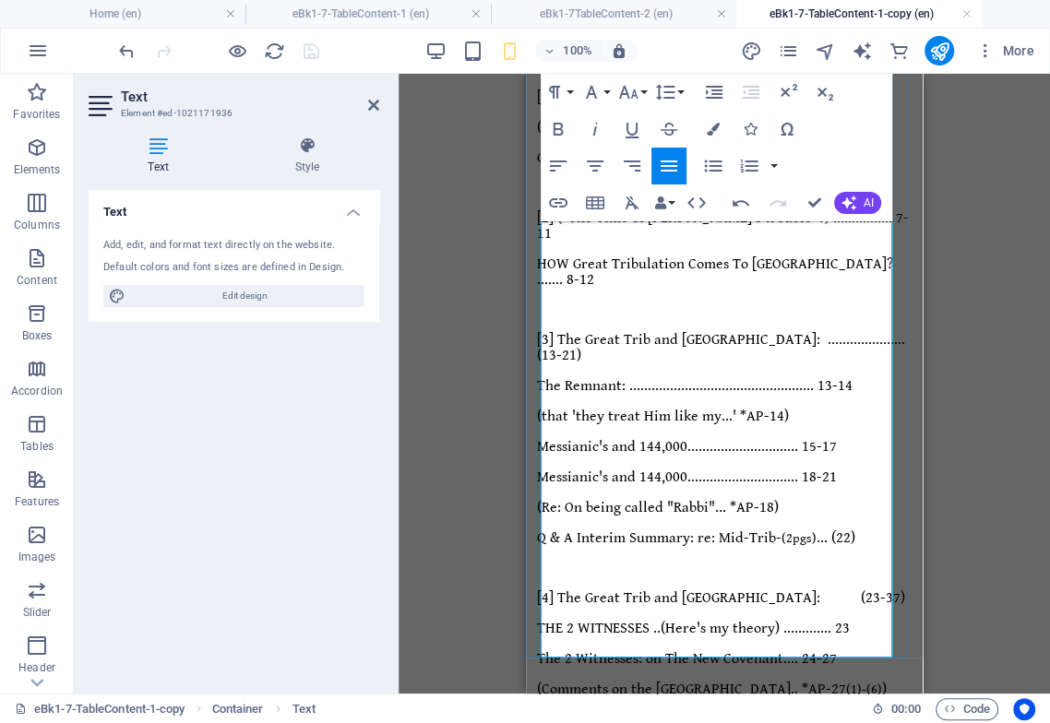
drag, startPoint x: 848, startPoint y: 607, endPoint x: 837, endPoint y: 616, distance: 14.4
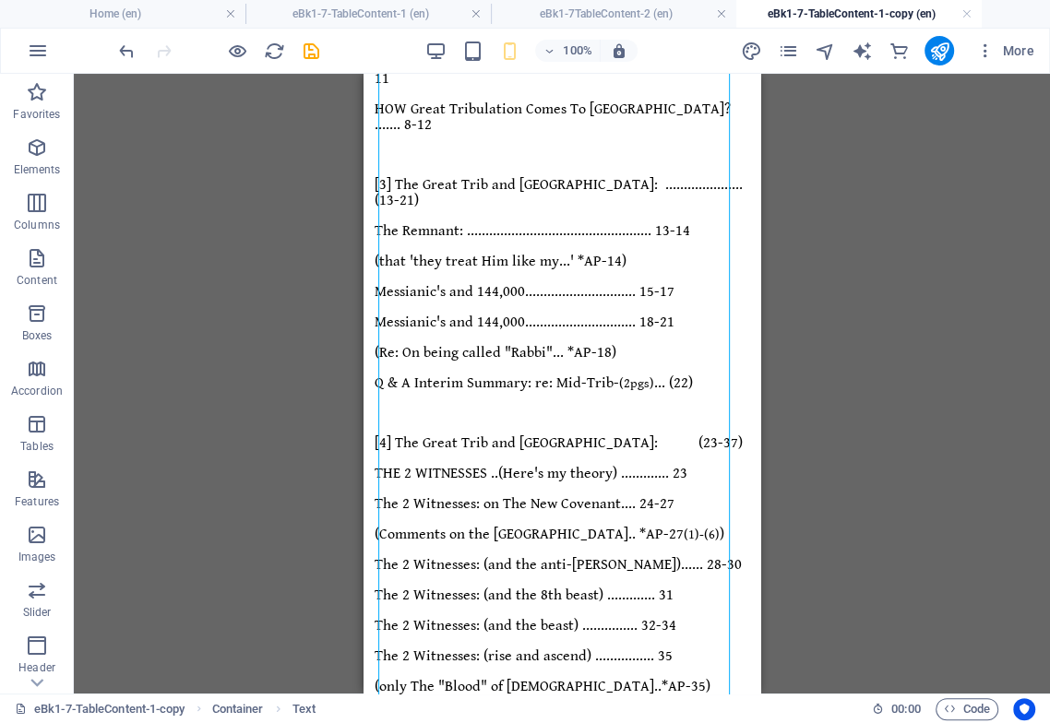
scroll to position [341, 0]
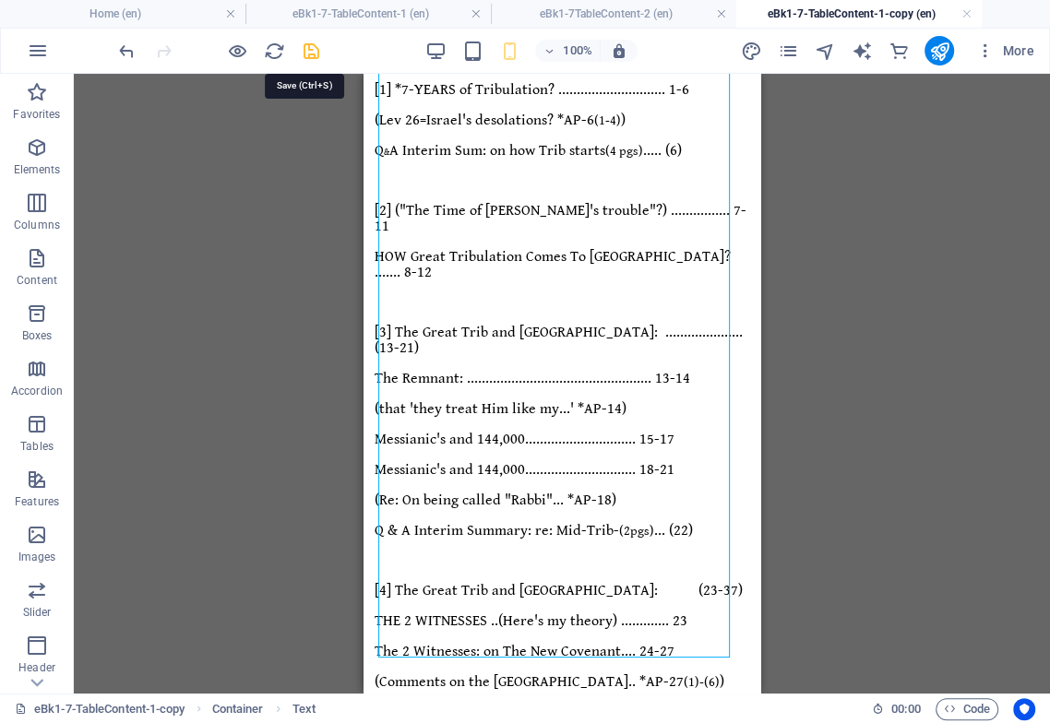
click at [307, 52] on icon "save" at bounding box center [311, 51] width 21 height 21
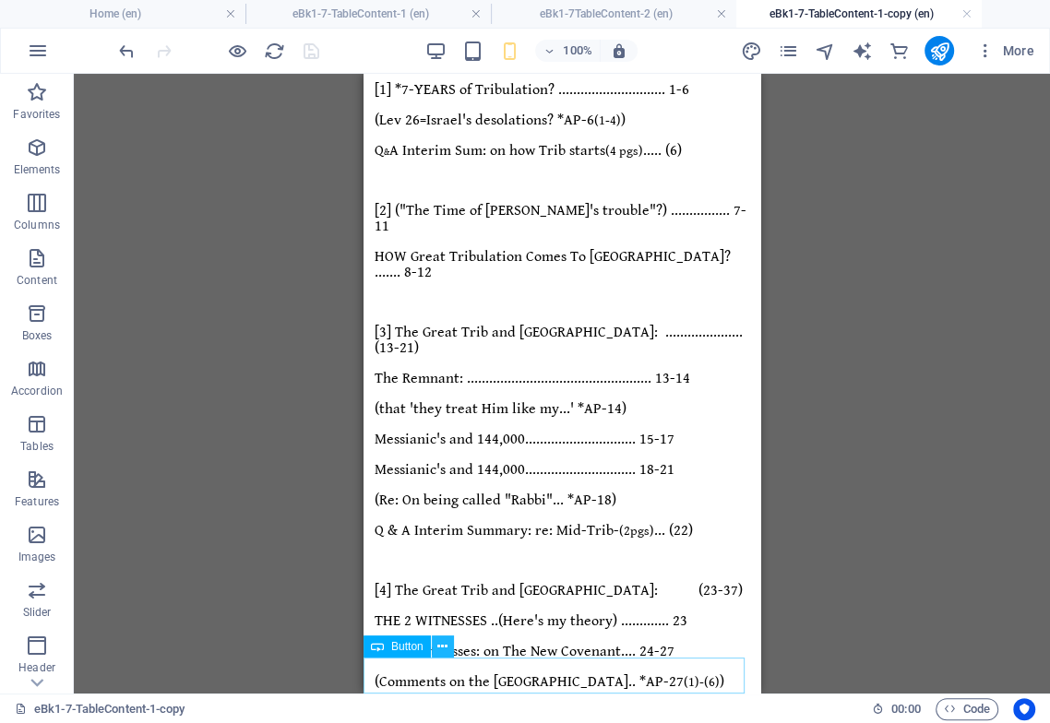
click at [438, 645] on icon at bounding box center [442, 646] width 10 height 19
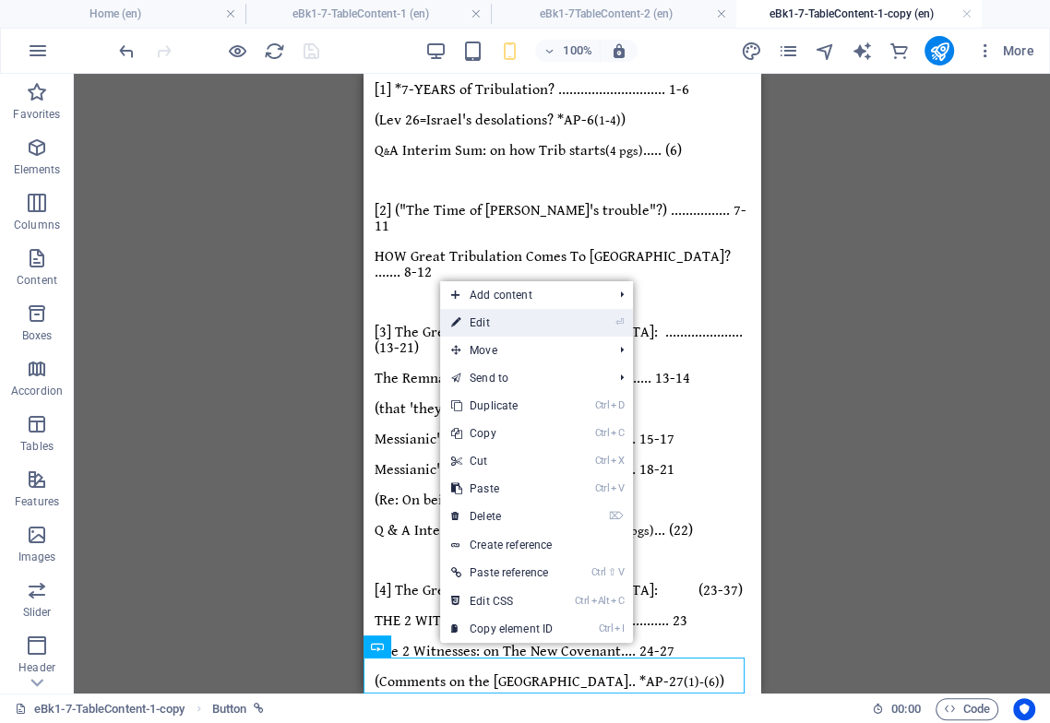
drag, startPoint x: 502, startPoint y: 319, endPoint x: 466, endPoint y: 366, distance: 59.2
click at [501, 319] on link "⏎ Edit" at bounding box center [502, 323] width 124 height 28
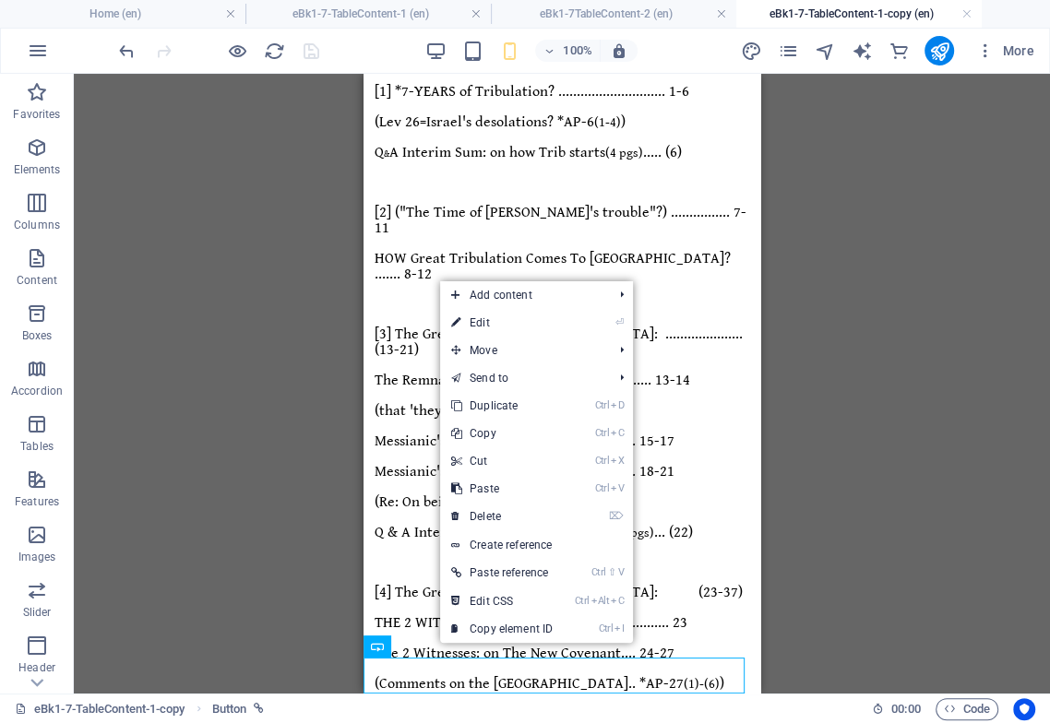
select select
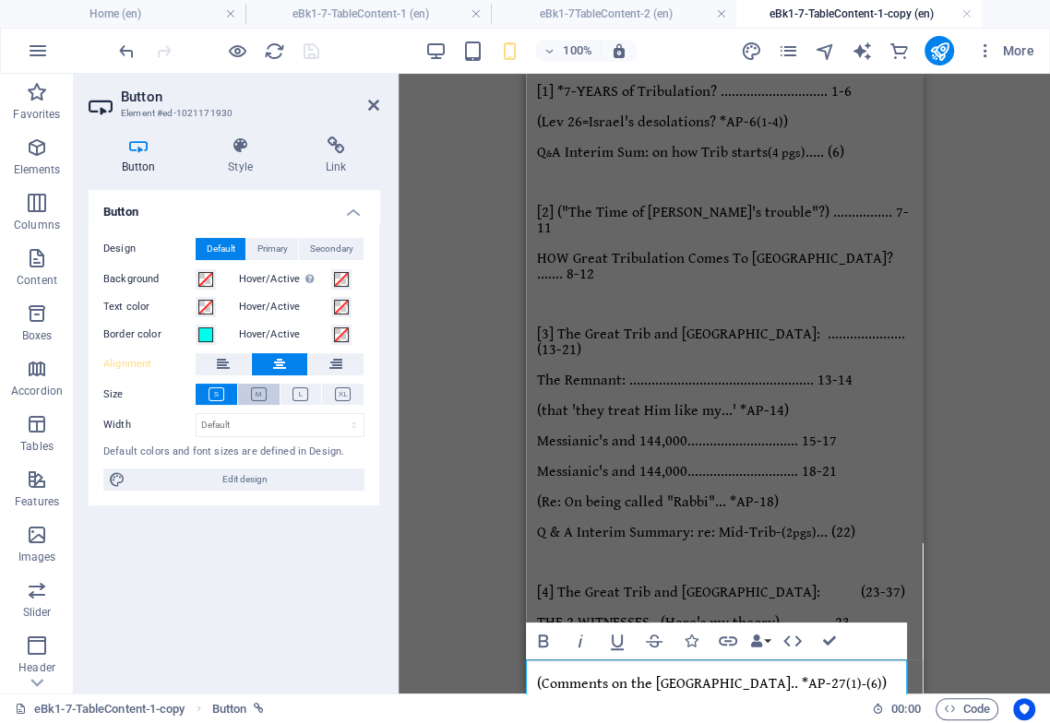
click at [254, 393] on icon at bounding box center [259, 394] width 16 height 14
click at [336, 154] on icon at bounding box center [335, 145] width 87 height 18
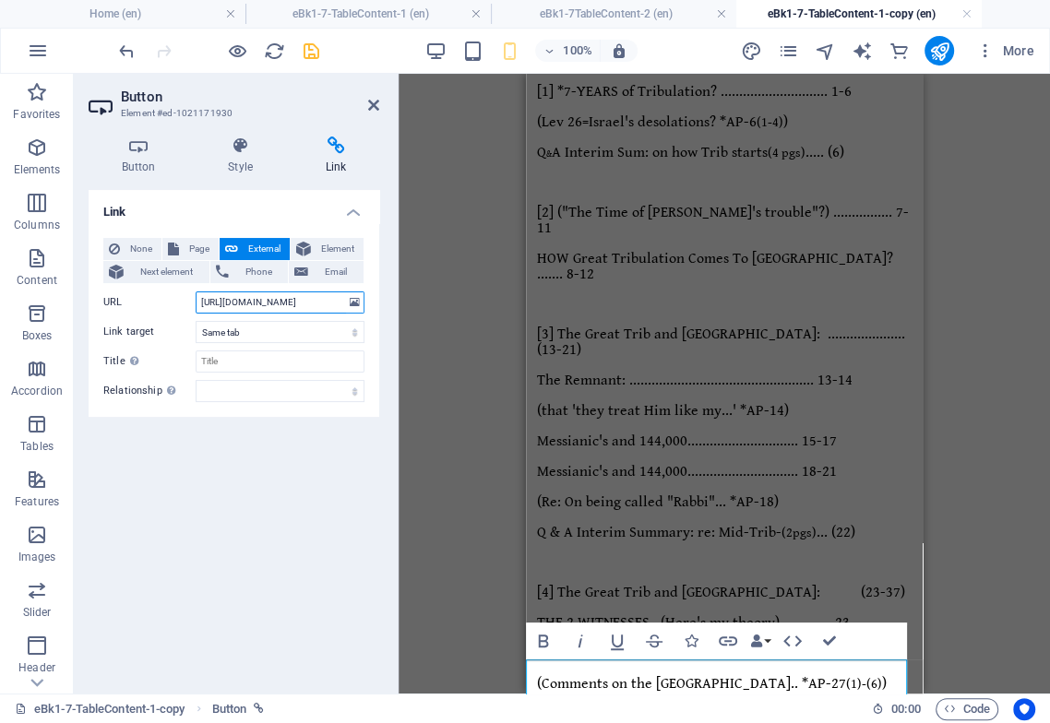
scroll to position [0, 152]
drag, startPoint x: 302, startPoint y: 302, endPoint x: 340, endPoint y: 300, distance: 37.9
click at [343, 302] on input "[URL][DOMAIN_NAME]" at bounding box center [280, 302] width 169 height 22
click at [236, 163] on h4 "Style" at bounding box center [245, 155] width 98 height 39
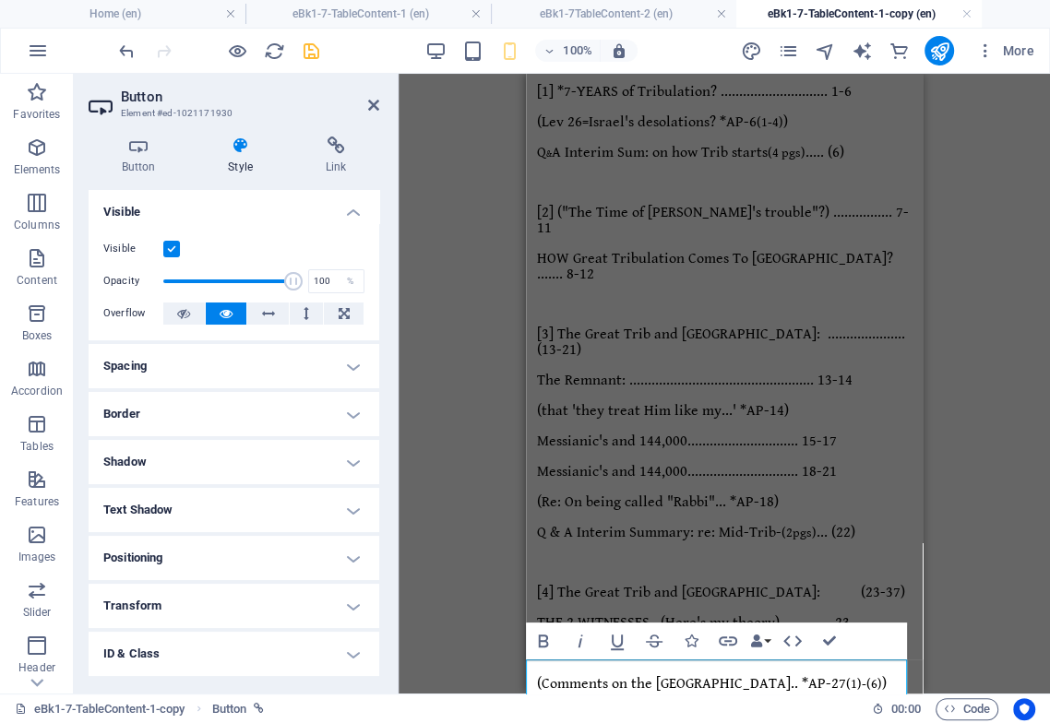
scroll to position [0, 0]
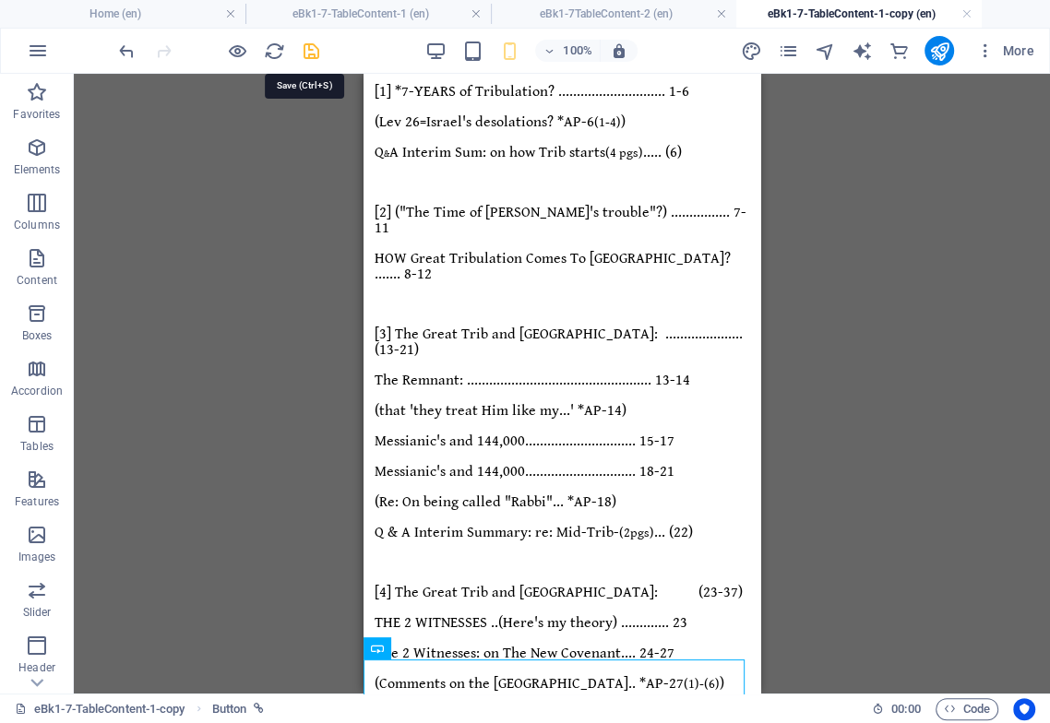
click at [307, 51] on icon "save" at bounding box center [311, 51] width 21 height 21
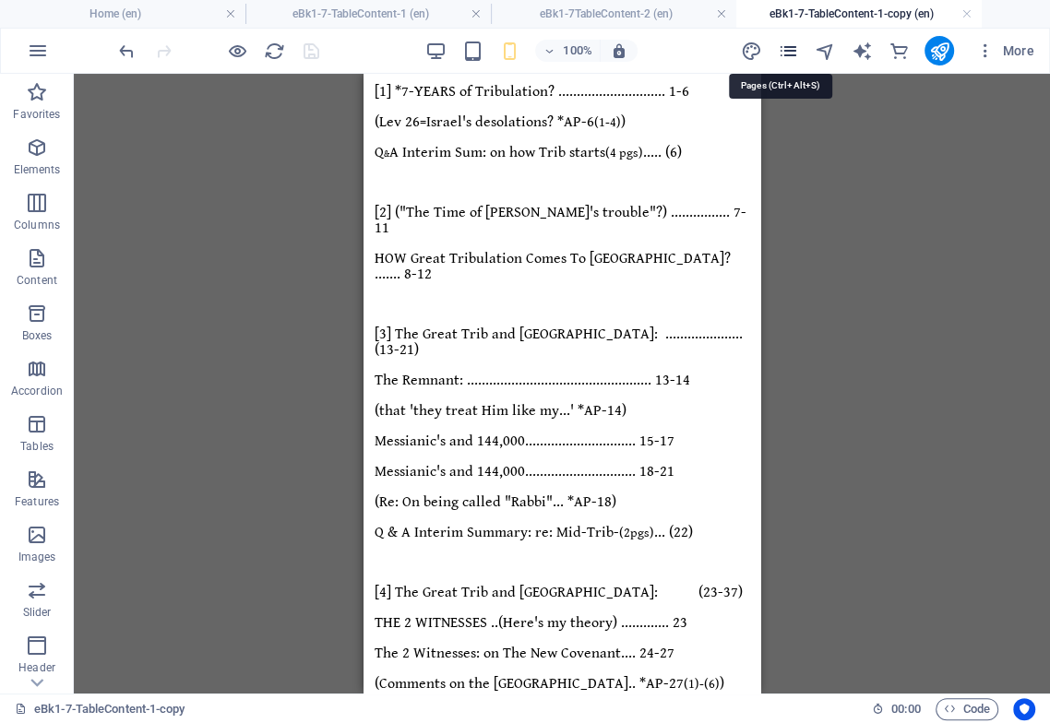
click at [787, 46] on icon "pages" at bounding box center [787, 51] width 21 height 21
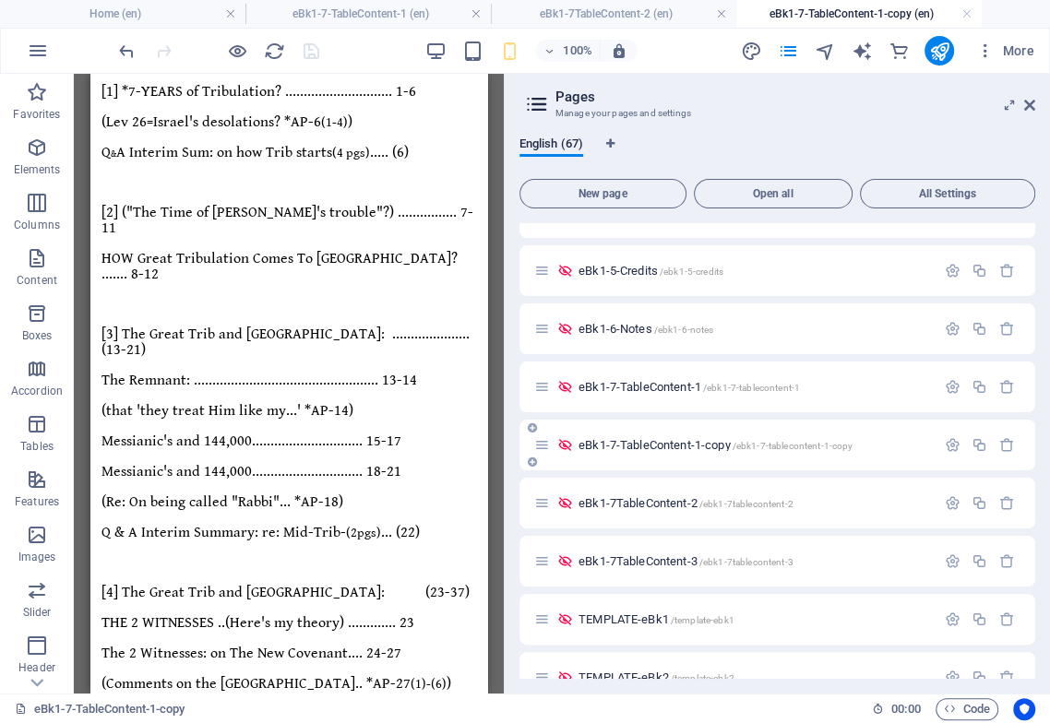
scroll to position [819, 0]
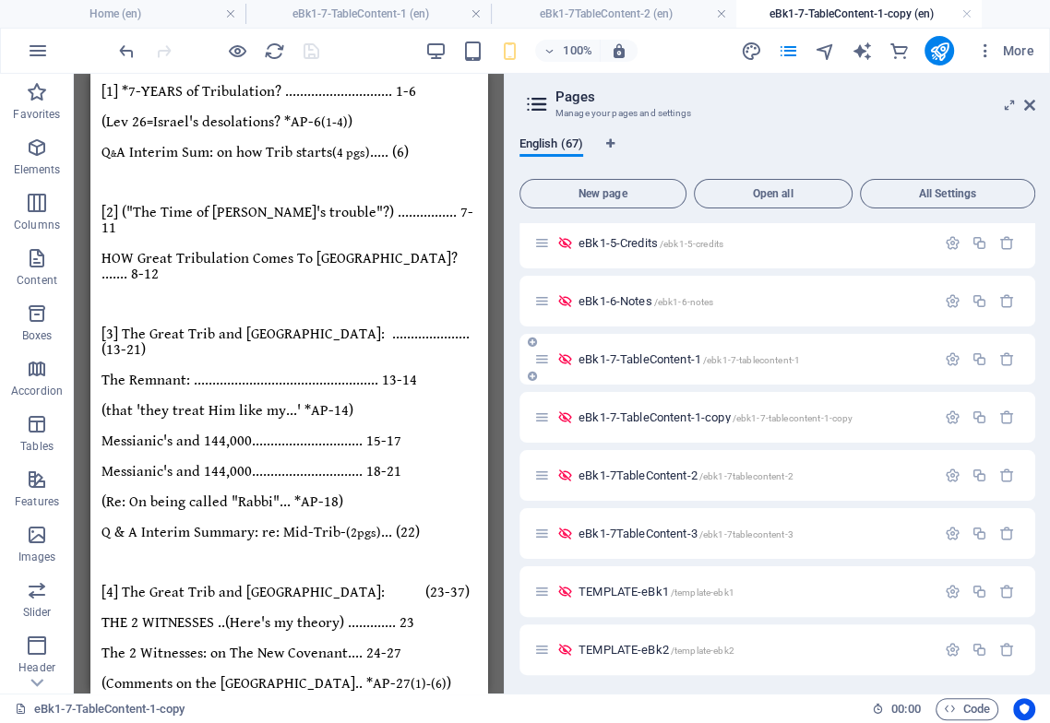
click at [645, 362] on span "eBk1-7-TableContent-1 /ebk1-7-tablecontent-1" at bounding box center [688, 359] width 221 height 14
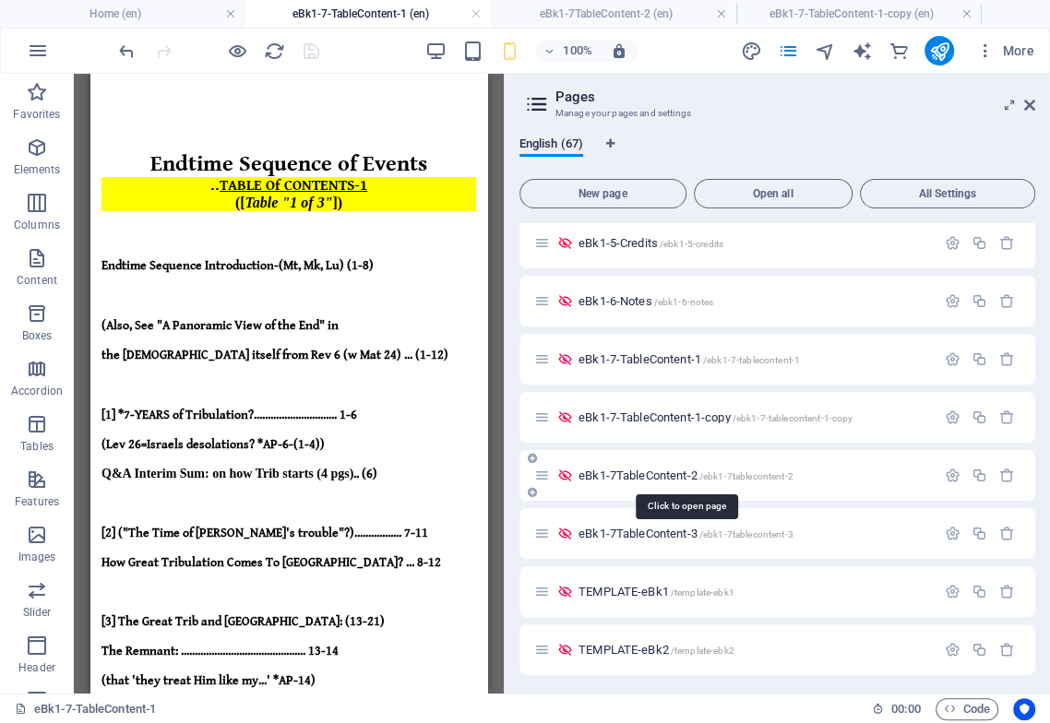
click at [660, 474] on span "eBk1-7TableContent-2 /ebk1-7tablecontent-2" at bounding box center [685, 476] width 215 height 14
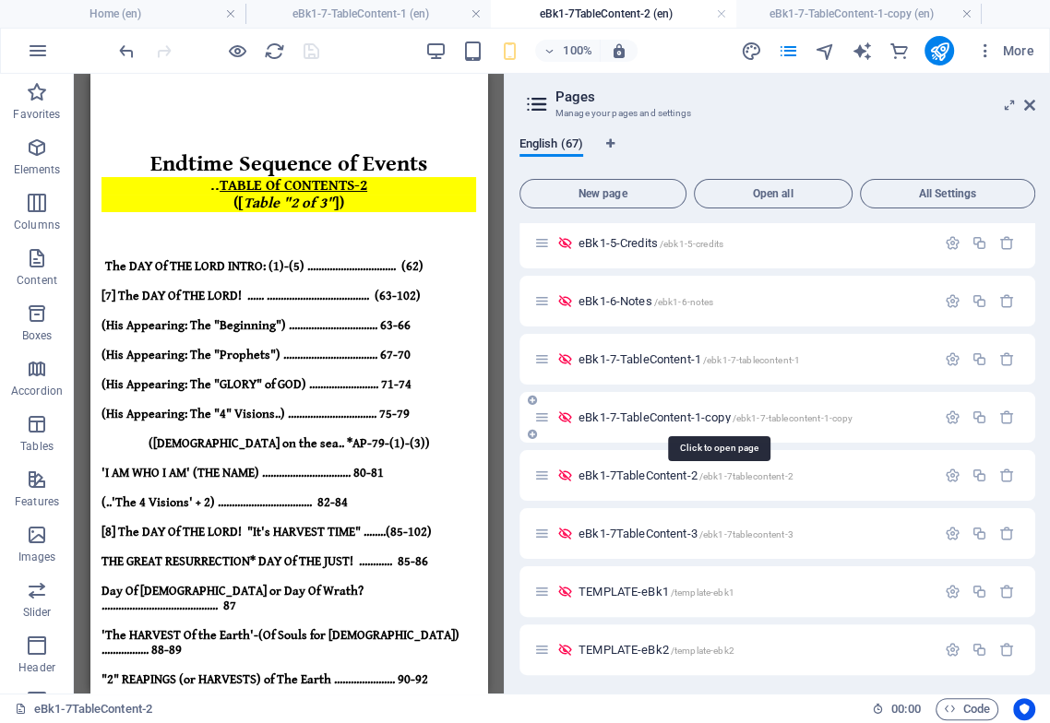
click at [650, 414] on span "eBk1-7-TableContent-1-copy /ebk1-7-tablecontent-1-copy" at bounding box center [715, 417] width 274 height 14
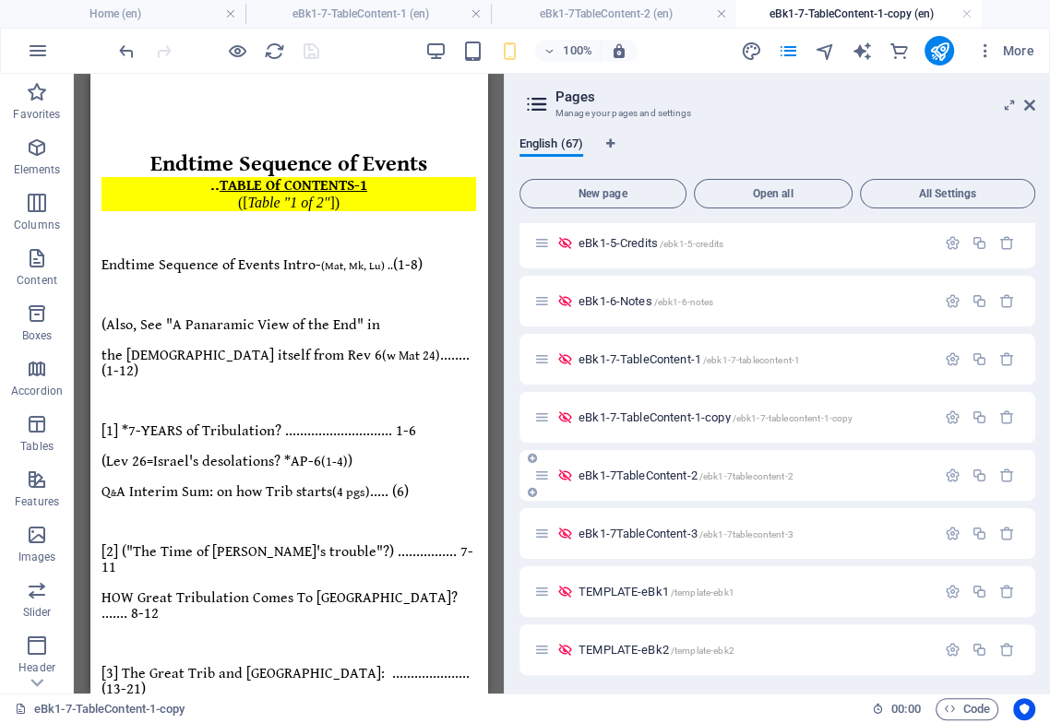
click at [655, 469] on span "eBk1-7TableContent-2 /ebk1-7tablecontent-2" at bounding box center [685, 476] width 215 height 14
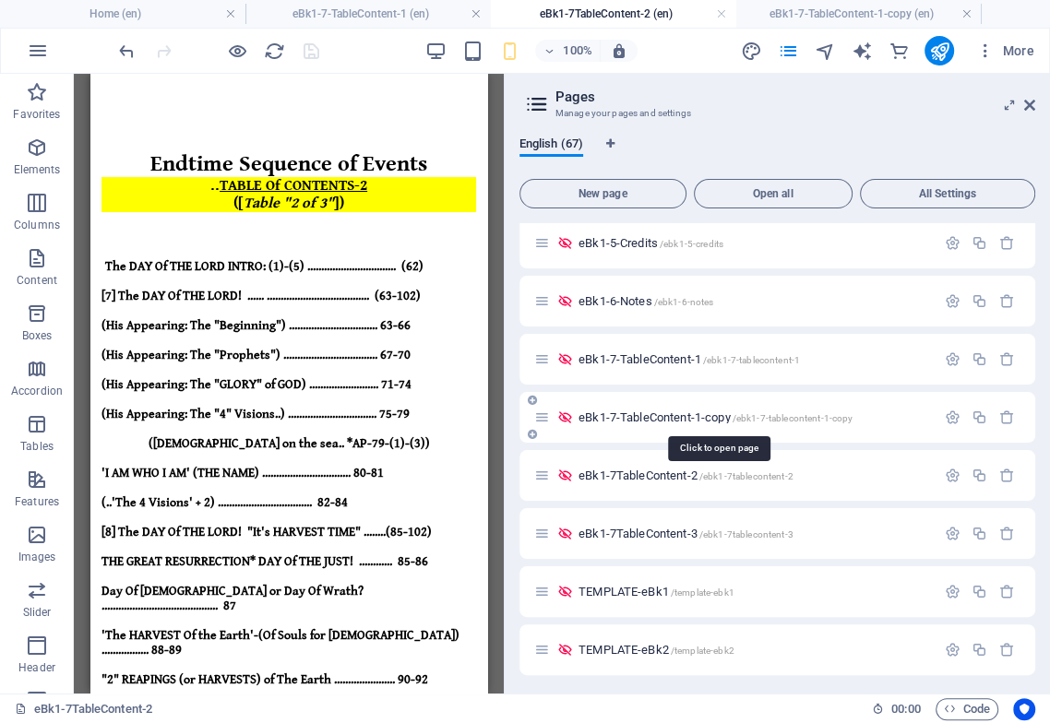
click at [653, 417] on span "eBk1-7-TableContent-1-copy /ebk1-7-tablecontent-1-copy" at bounding box center [715, 417] width 274 height 14
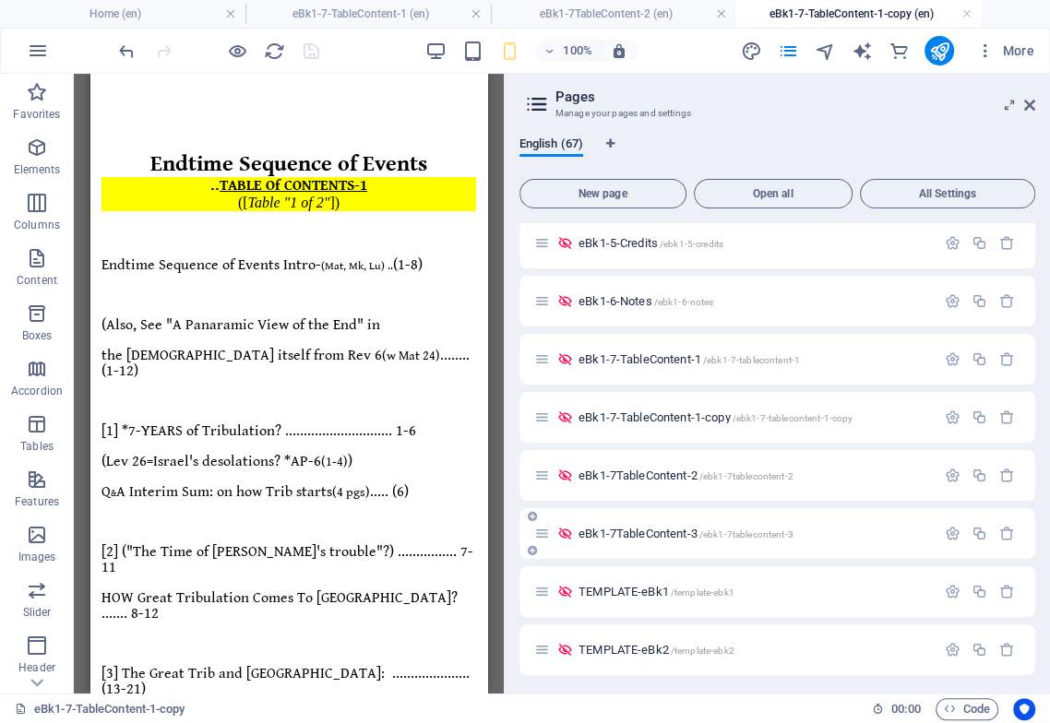
click at [649, 533] on span "eBk1-7TableContent-3 /ebk1-7tablecontent-3" at bounding box center [685, 534] width 215 height 14
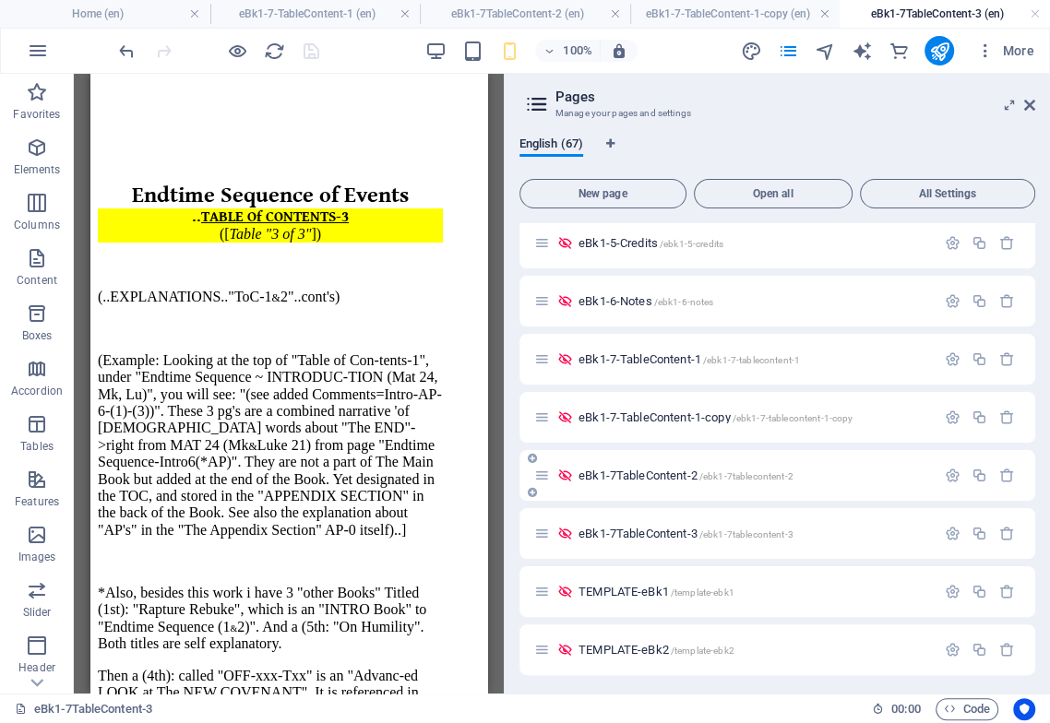
click at [670, 474] on span "eBk1-7TableContent-2 /ebk1-7tablecontent-2" at bounding box center [685, 476] width 215 height 14
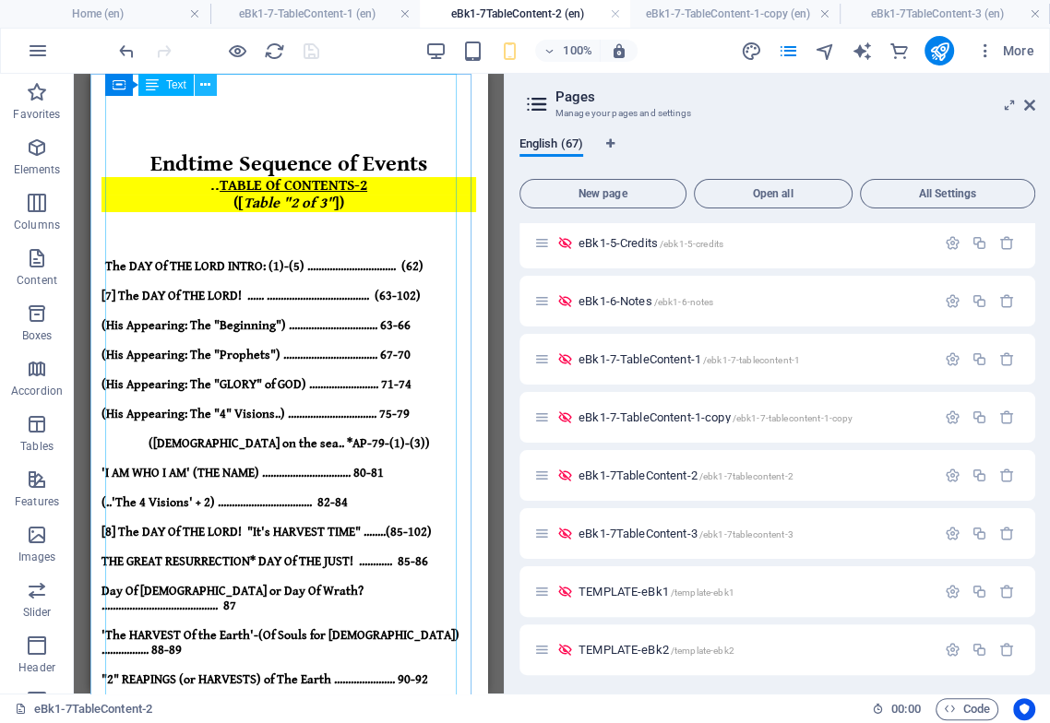
click at [201, 83] on icon at bounding box center [205, 85] width 10 height 19
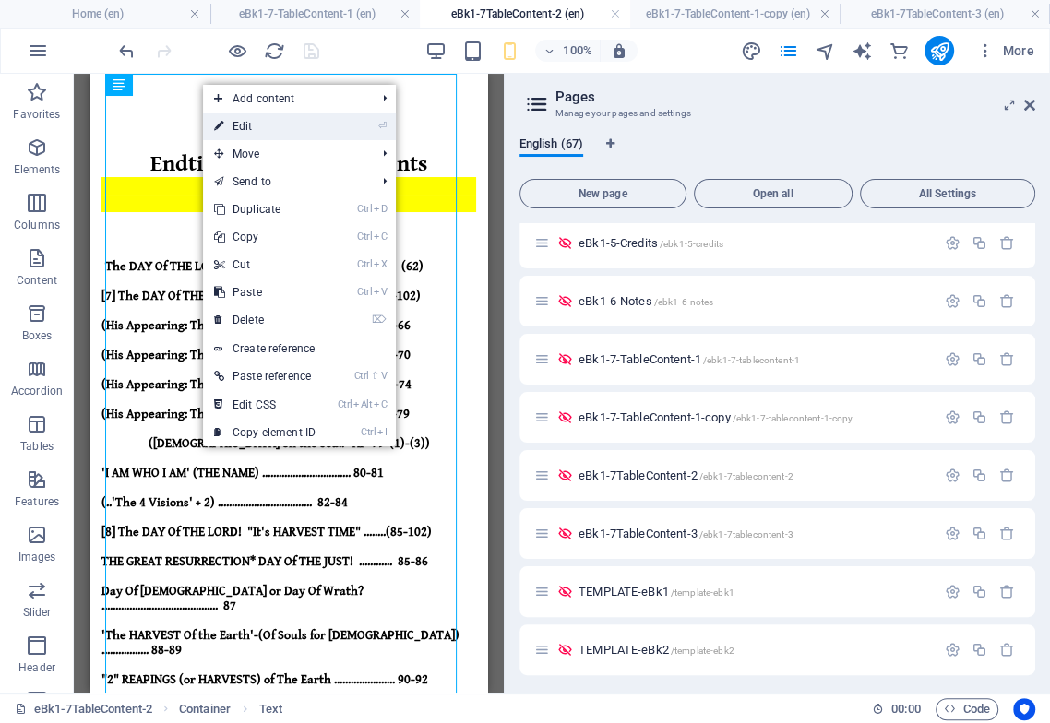
click at [259, 127] on link "⏎ Edit" at bounding box center [265, 127] width 124 height 28
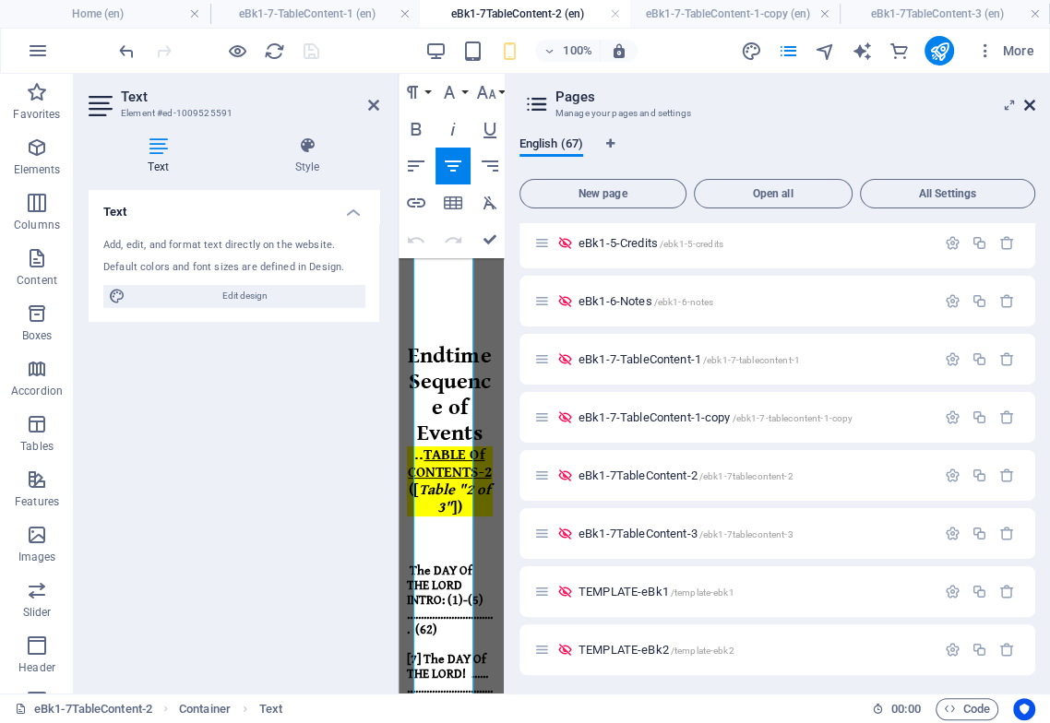
click at [1029, 105] on icon at bounding box center [1029, 105] width 11 height 15
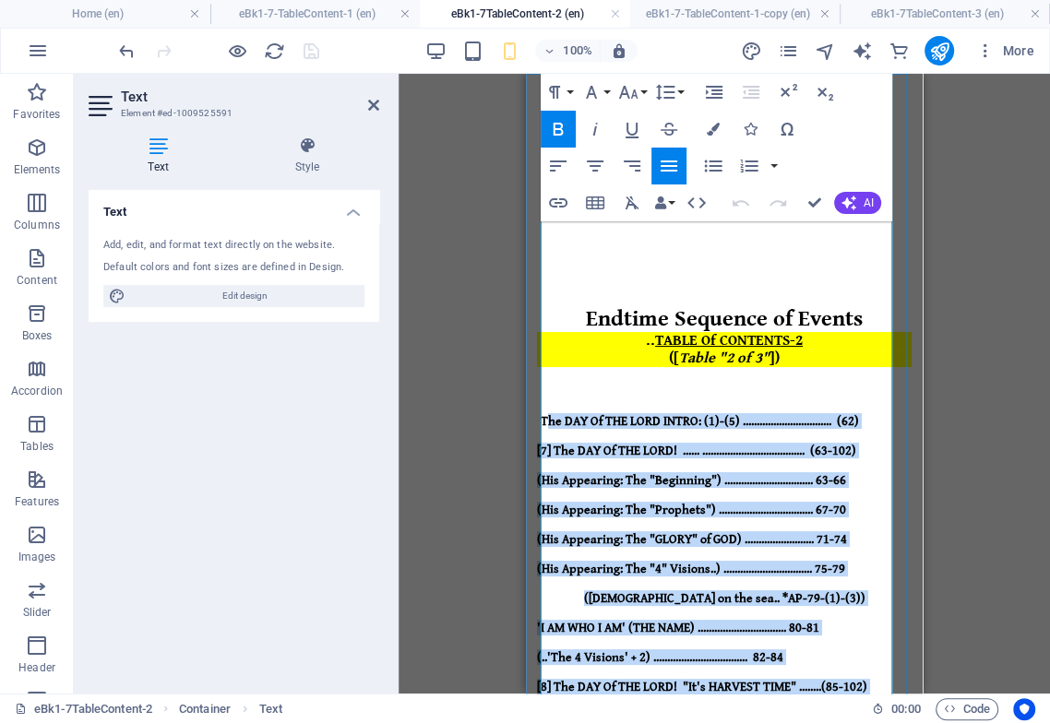
drag, startPoint x: 550, startPoint y: 385, endPoint x: 747, endPoint y: 656, distance: 335.4
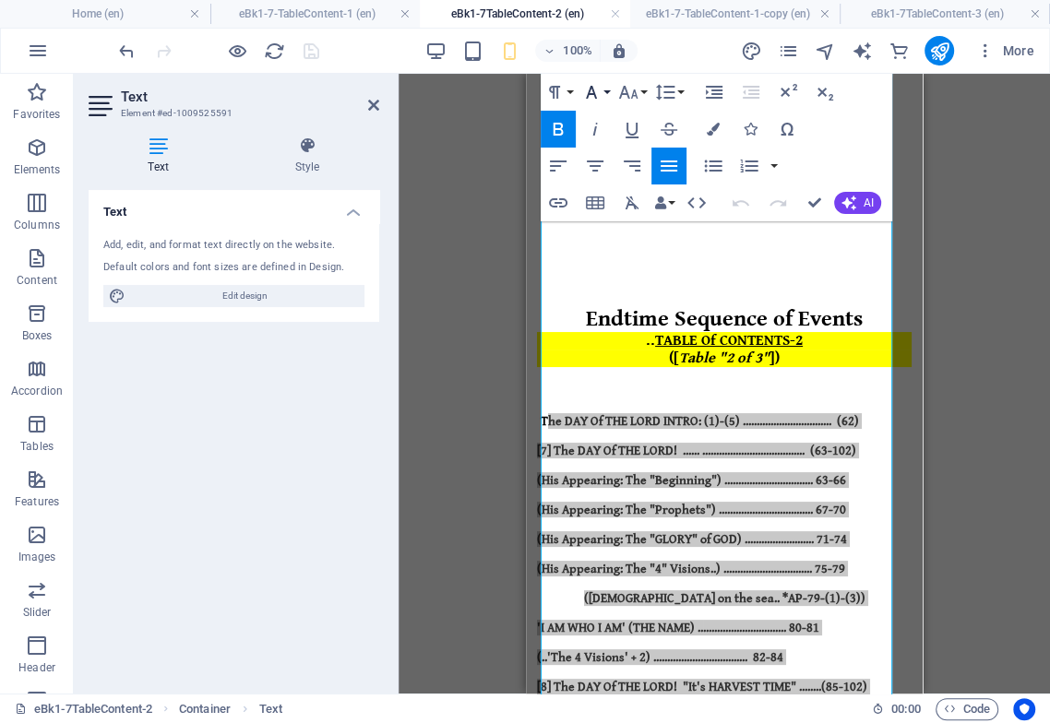
click at [598, 94] on icon "button" at bounding box center [591, 92] width 22 height 22
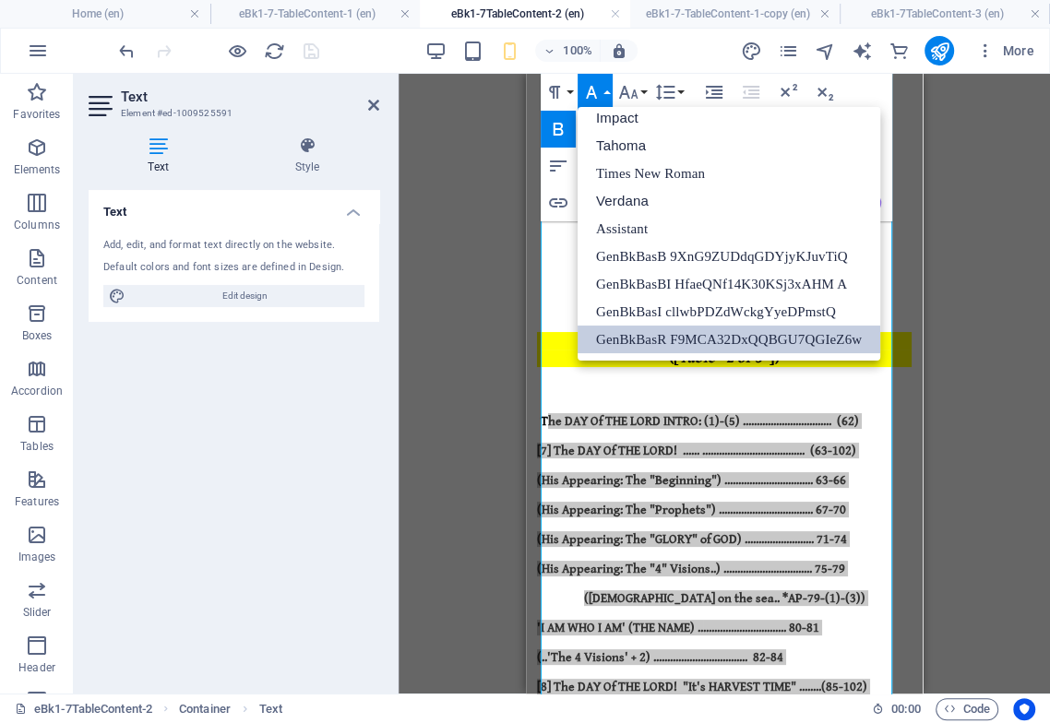
scroll to position [65, 0]
click at [596, 89] on icon "button" at bounding box center [591, 92] width 22 height 22
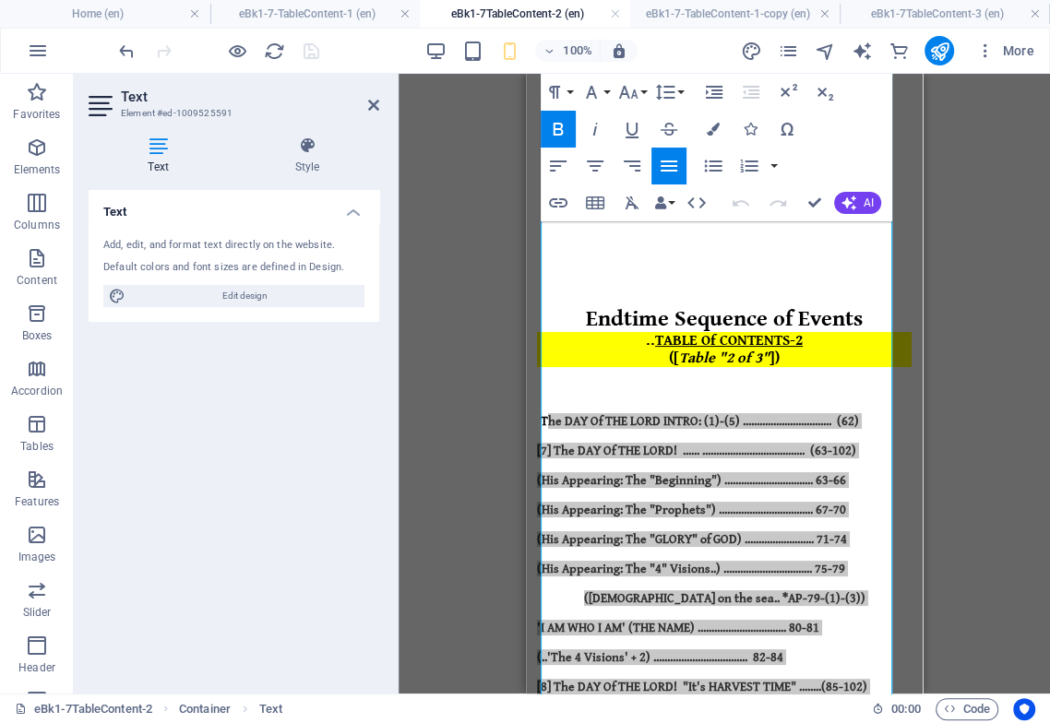
drag, startPoint x: 635, startPoint y: 97, endPoint x: 619, endPoint y: 142, distance: 47.8
click at [635, 95] on icon "button" at bounding box center [628, 92] width 22 height 22
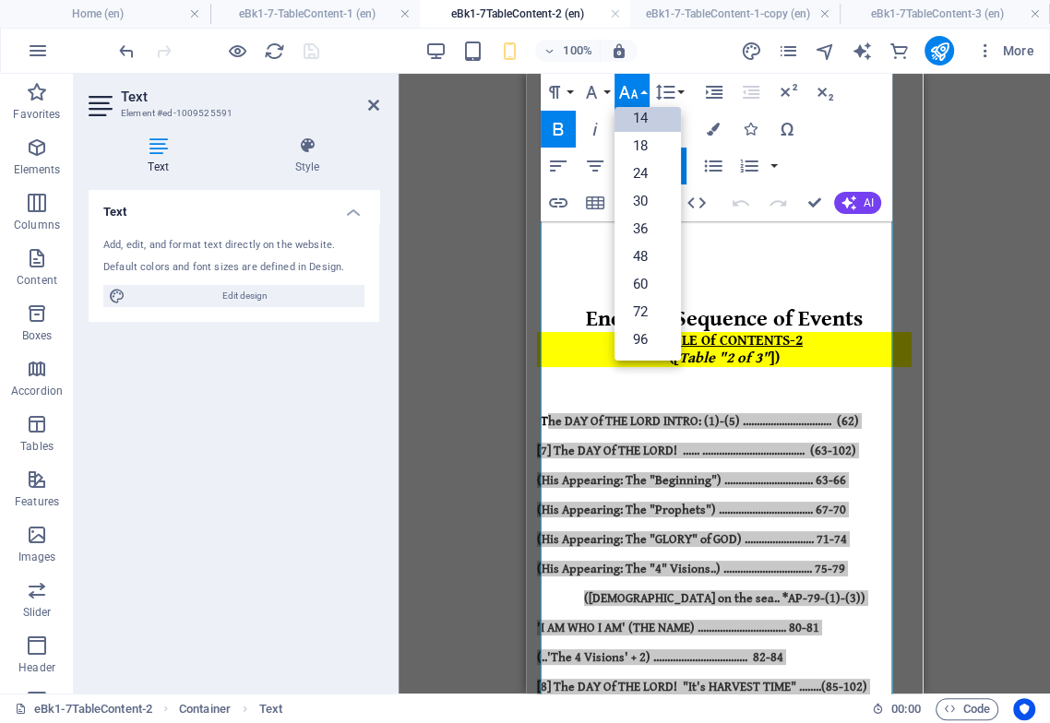
scroll to position [148, 0]
click at [863, 111] on div "Paragraph Format Normal Heading 1 Heading 2 Heading 3 Heading 4 Heading 5 Headi…" at bounding box center [715, 148] width 351 height 148
click at [638, 88] on button "Font Size" at bounding box center [631, 92] width 35 height 37
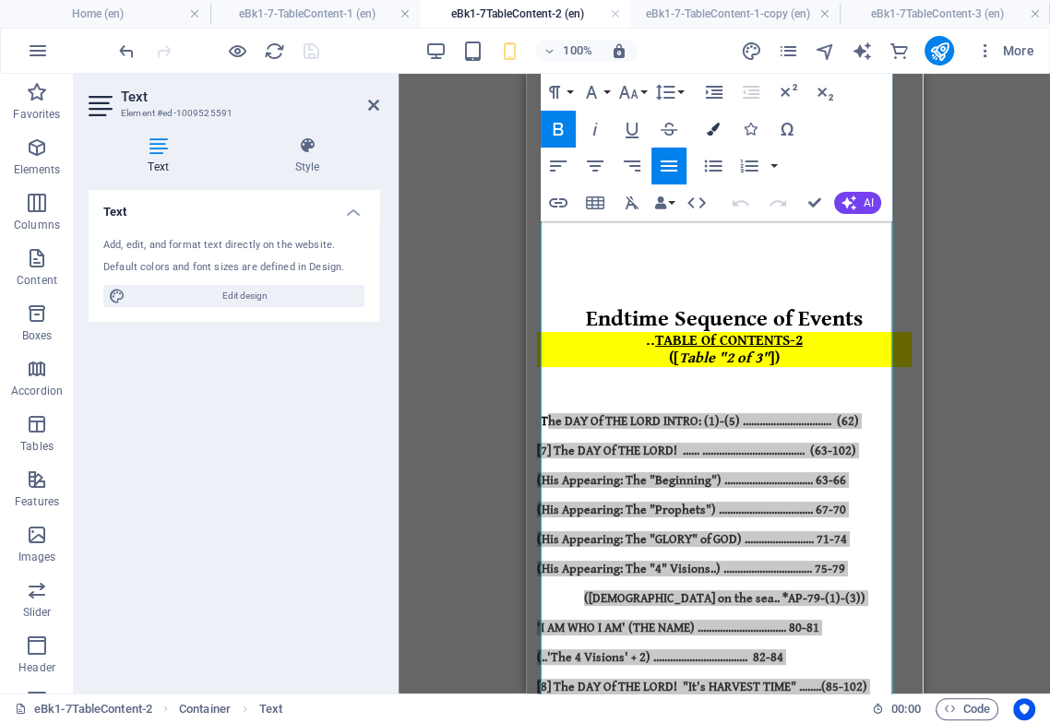
click at [717, 127] on icon "button" at bounding box center [712, 129] width 13 height 13
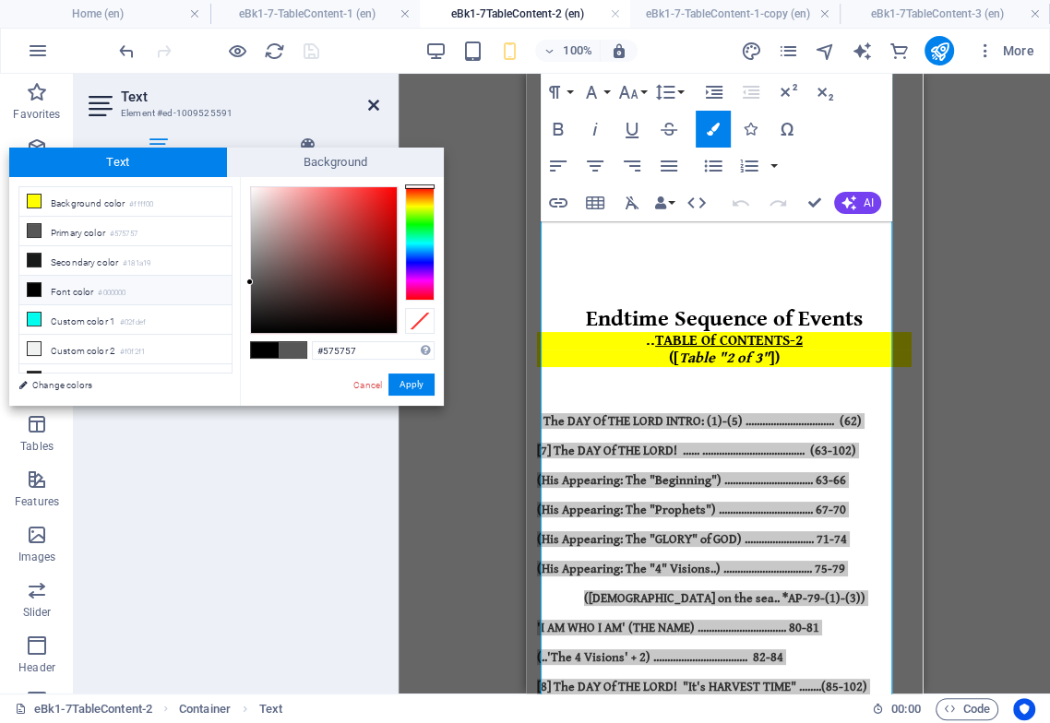
click at [372, 109] on icon at bounding box center [373, 105] width 11 height 15
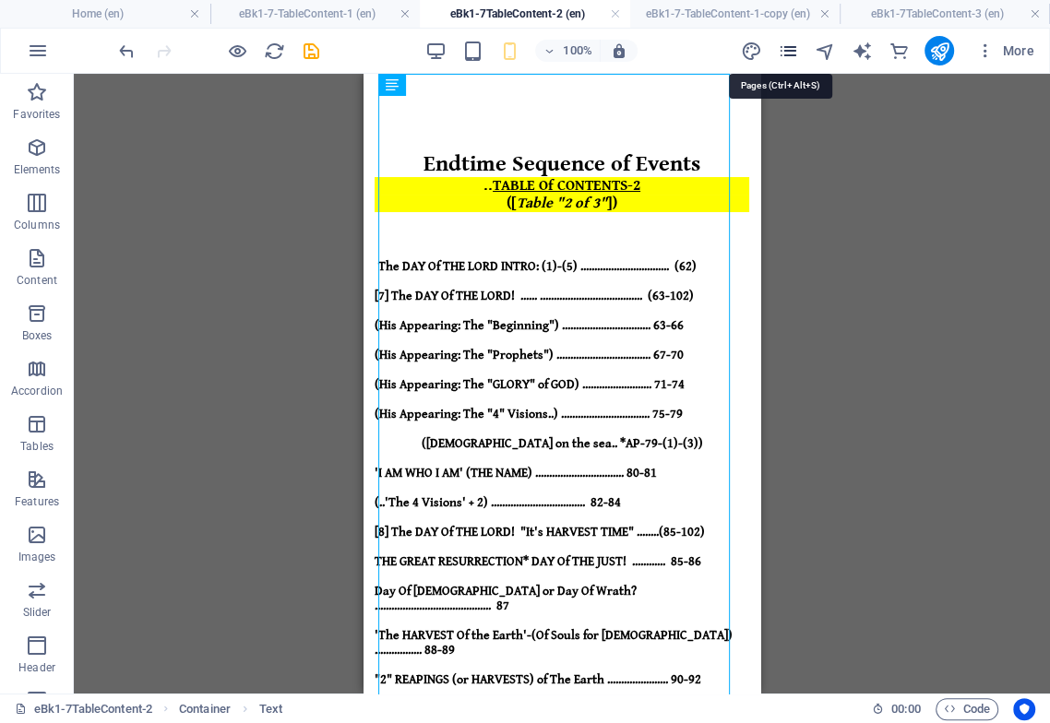
click at [789, 52] on icon "pages" at bounding box center [787, 51] width 21 height 21
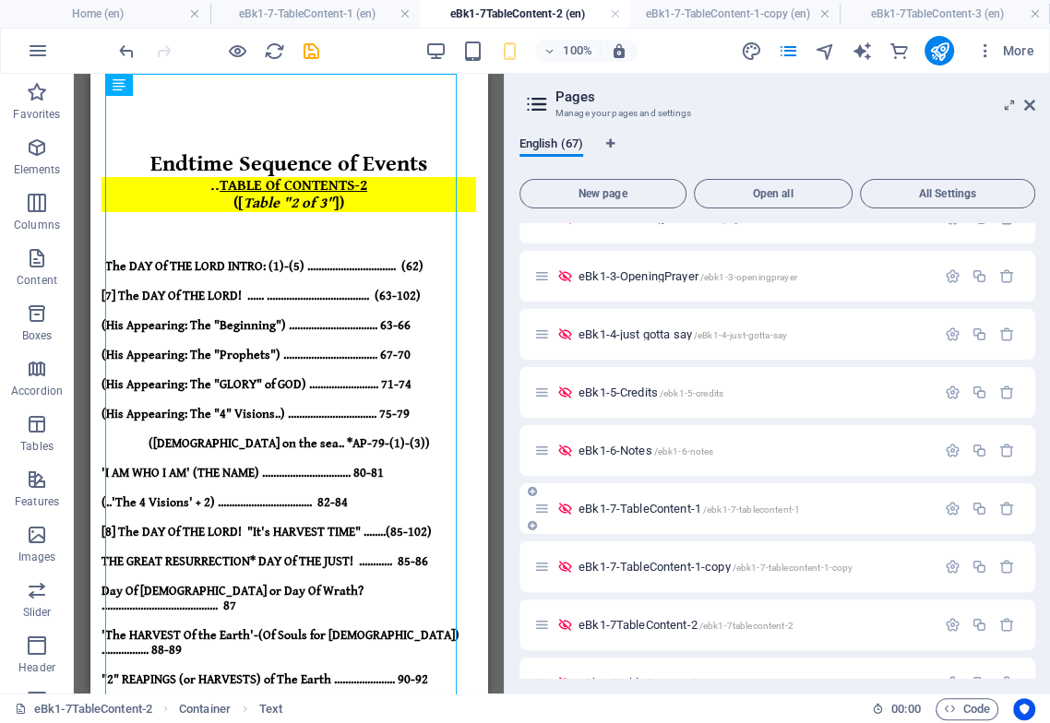
scroll to position [717, 0]
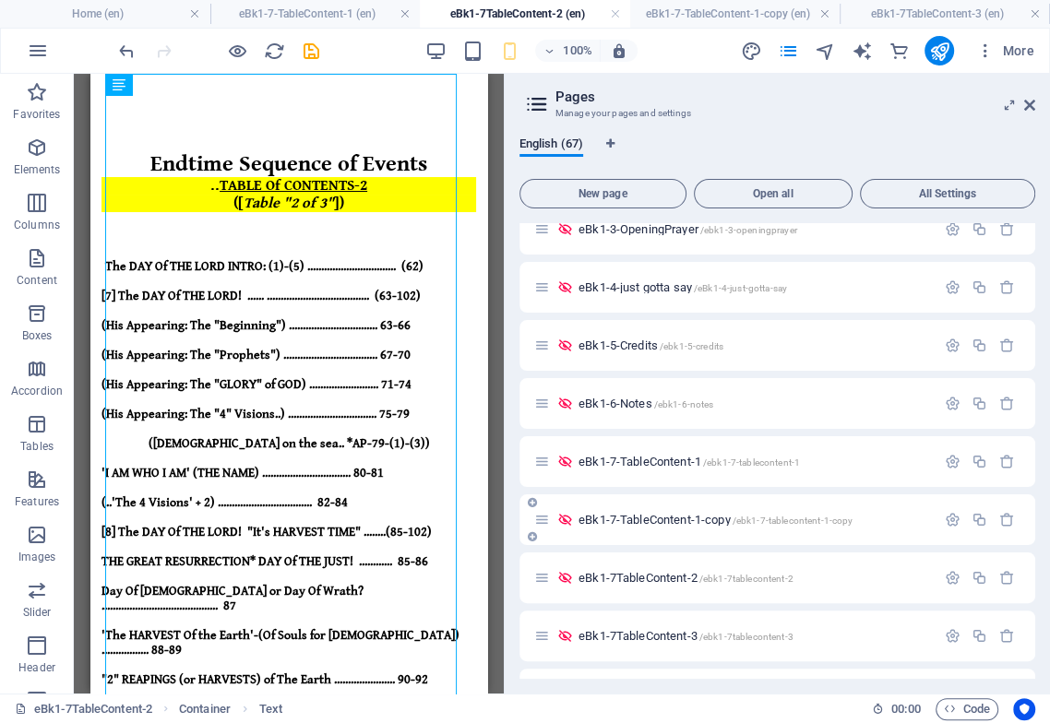
click at [670, 522] on span "eBk1-7-TableContent-1-copy /ebk1-7-tablecontent-1-copy" at bounding box center [715, 520] width 274 height 14
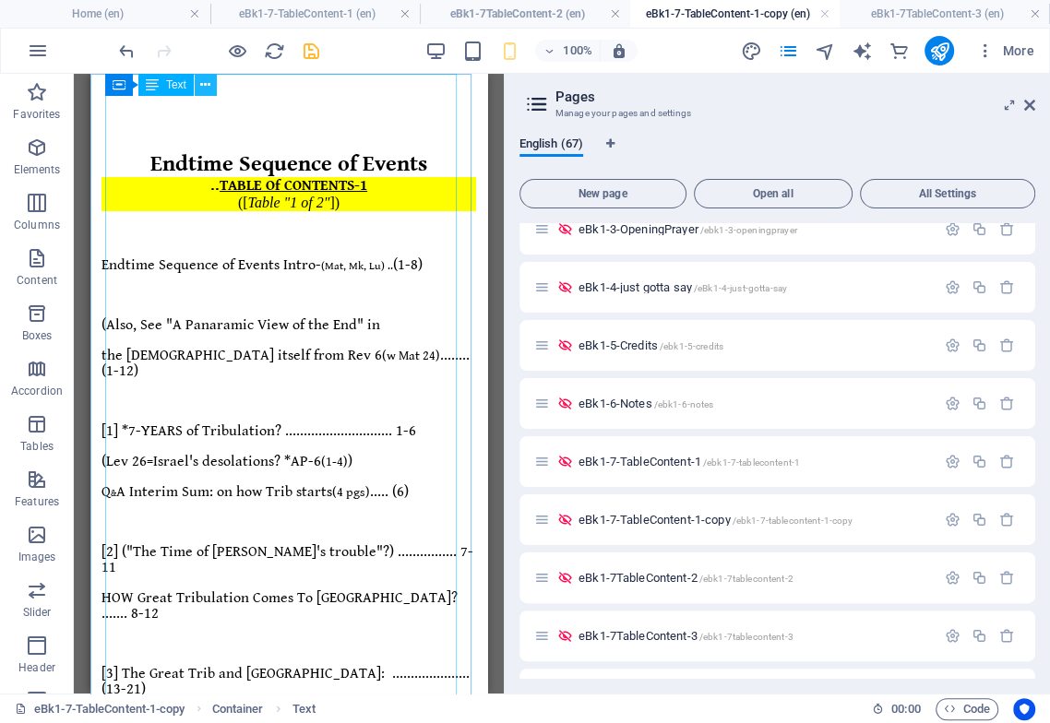
click at [205, 84] on icon at bounding box center [205, 85] width 10 height 19
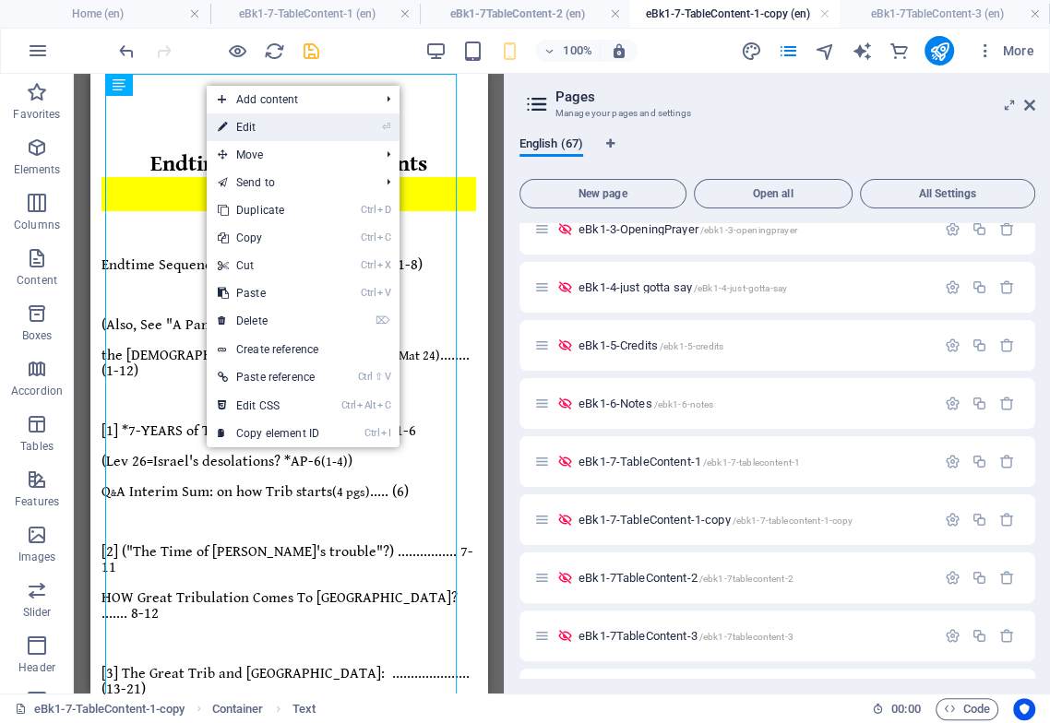
click at [259, 125] on link "⏎ Edit" at bounding box center [269, 127] width 124 height 28
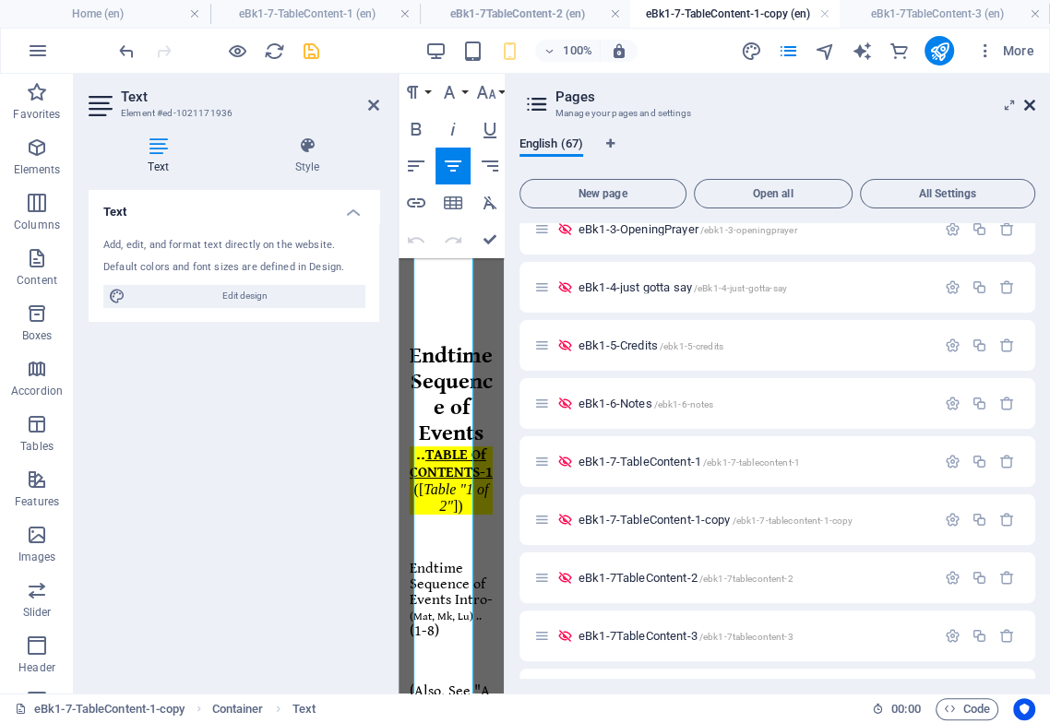
click at [1033, 102] on icon at bounding box center [1029, 105] width 11 height 15
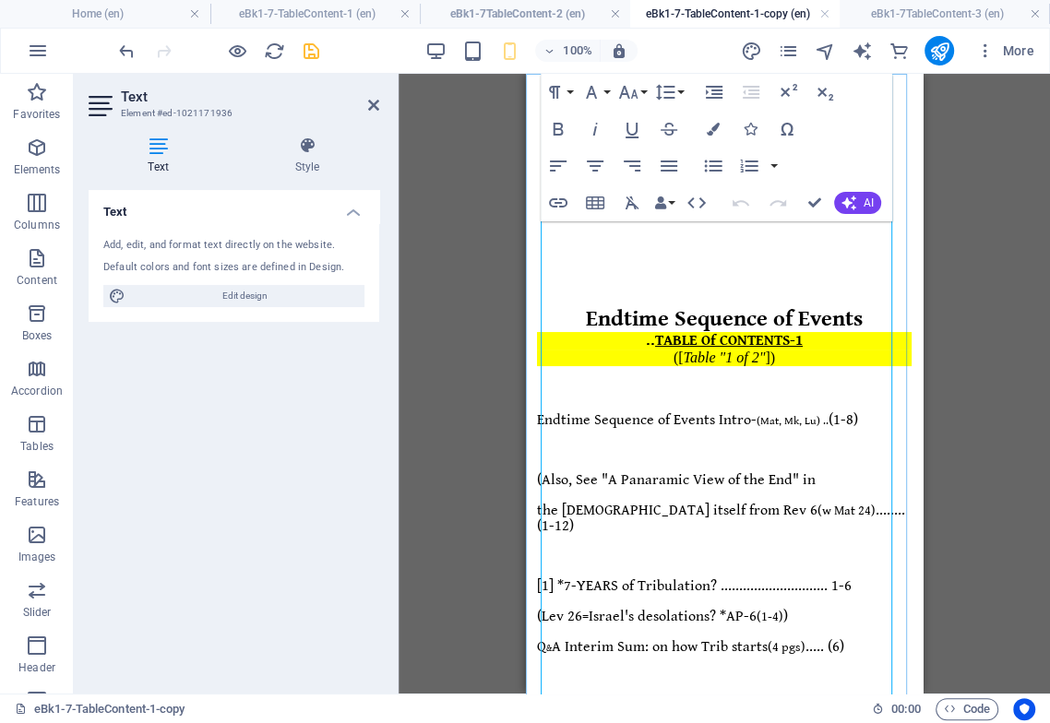
drag, startPoint x: 541, startPoint y: 381, endPoint x: 554, endPoint y: 387, distance: 14.4
click at [705, 275] on p at bounding box center [724, 283] width 374 height 17
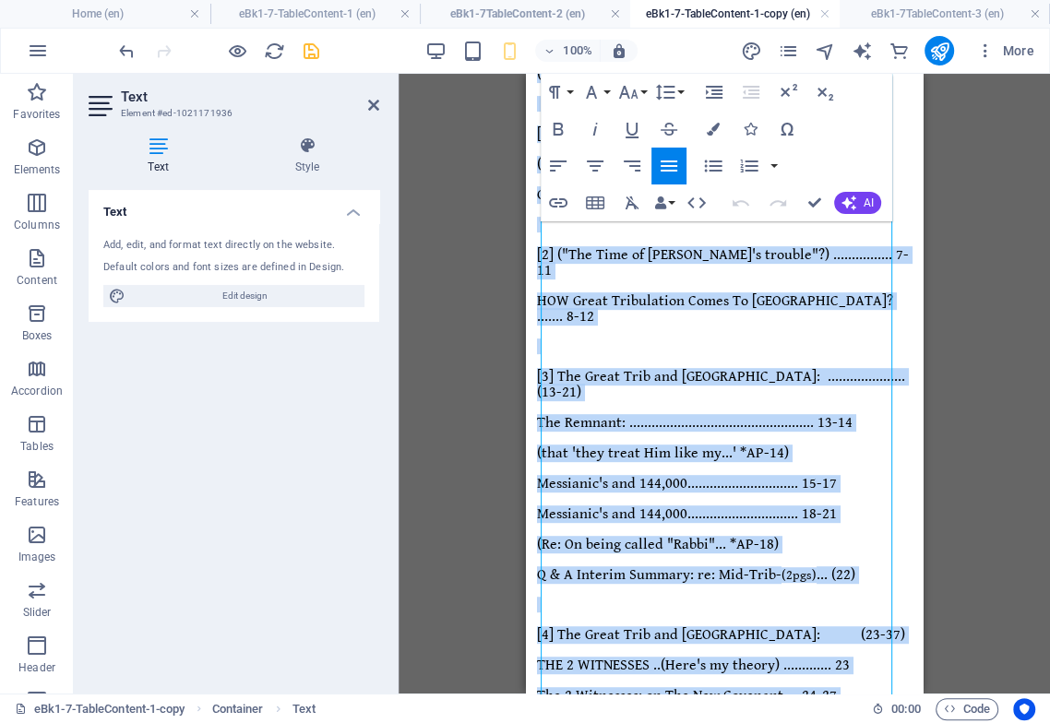
scroll to position [496, 0]
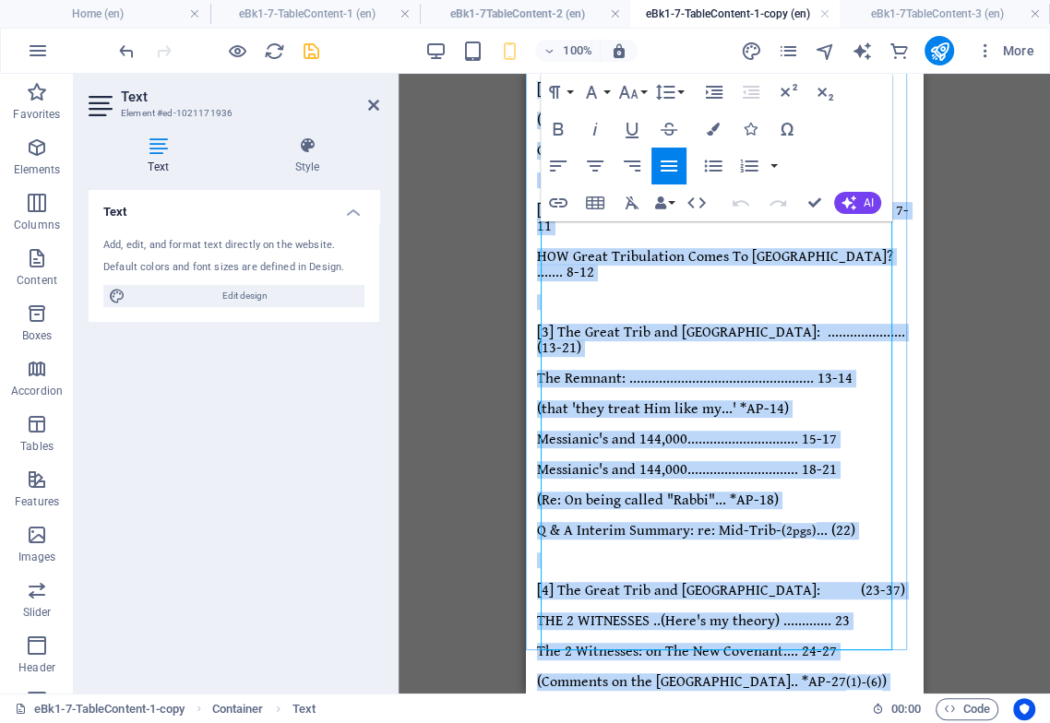
drag, startPoint x: 544, startPoint y: 381, endPoint x: 789, endPoint y: 629, distance: 348.9
click at [789, 629] on div "Endtime Sequence of Events .. TABLE Of CONTENTS-1 ([ Table "1 of 2" ]) Endtime …" at bounding box center [724, 575] width 374 height 1656
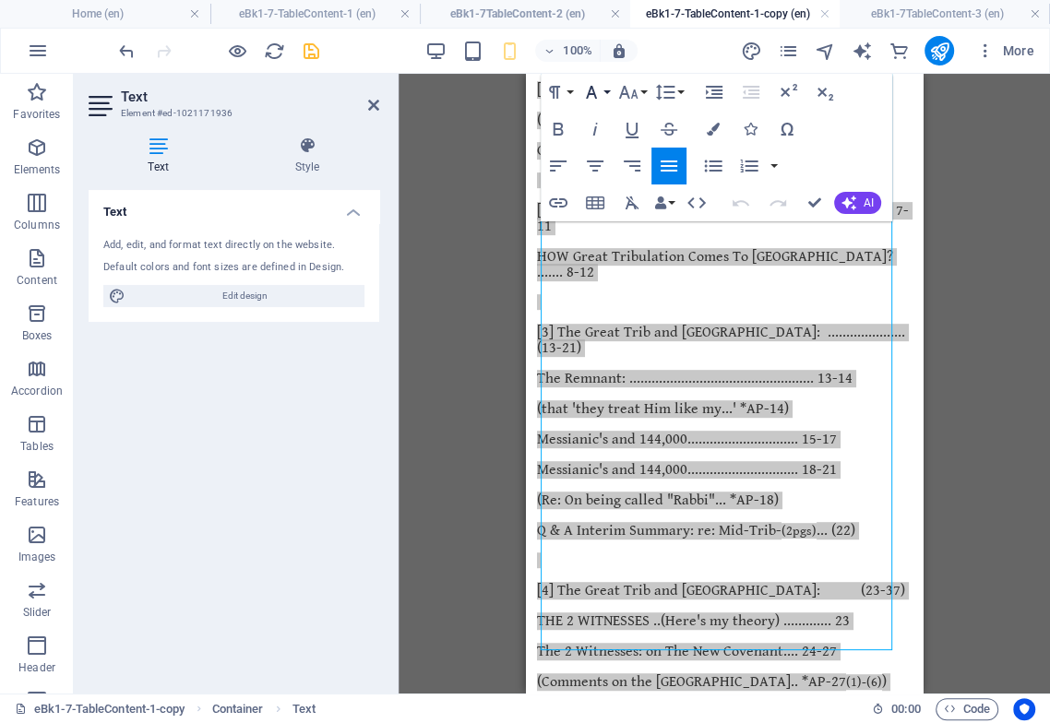
click at [594, 92] on icon "button" at bounding box center [591, 92] width 11 height 13
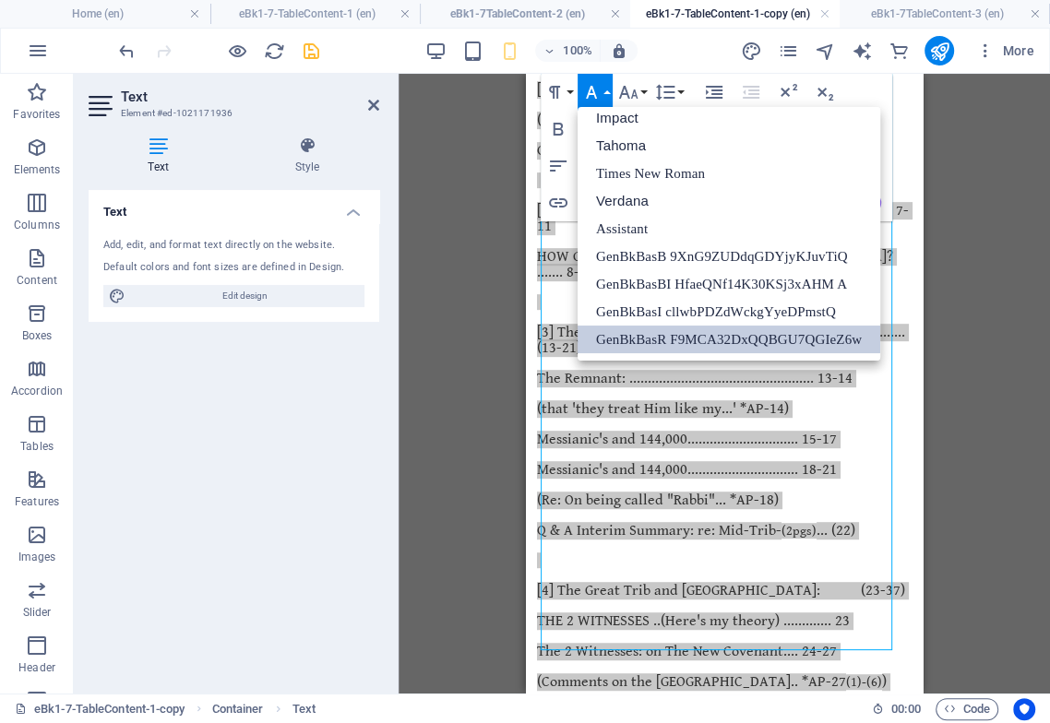
scroll to position [65, 0]
click at [635, 88] on icon "button" at bounding box center [628, 92] width 22 height 22
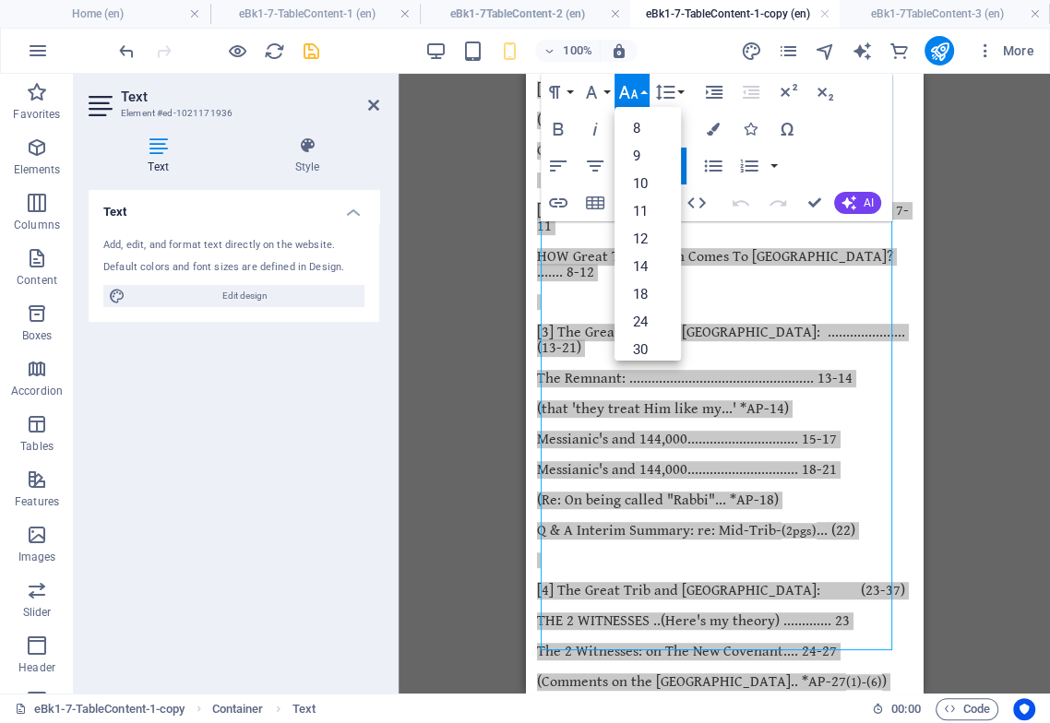
click at [646, 94] on button "Font Size" at bounding box center [631, 92] width 35 height 37
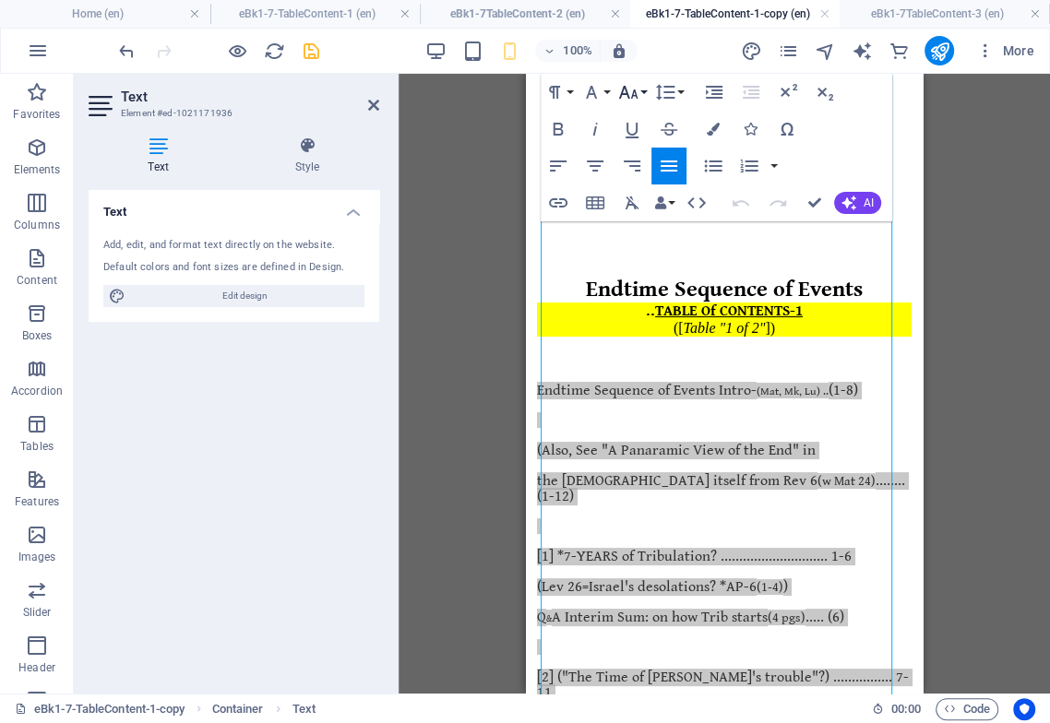
scroll to position [30, 0]
click at [790, 46] on icon "pages" at bounding box center [787, 51] width 21 height 21
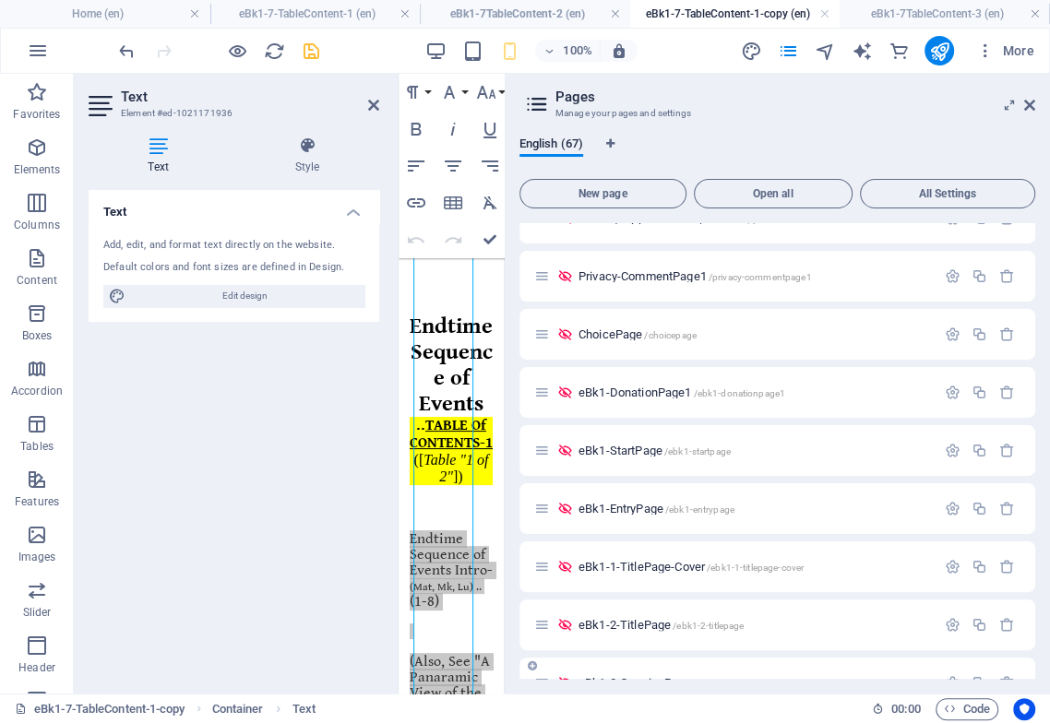
scroll to position [307, 0]
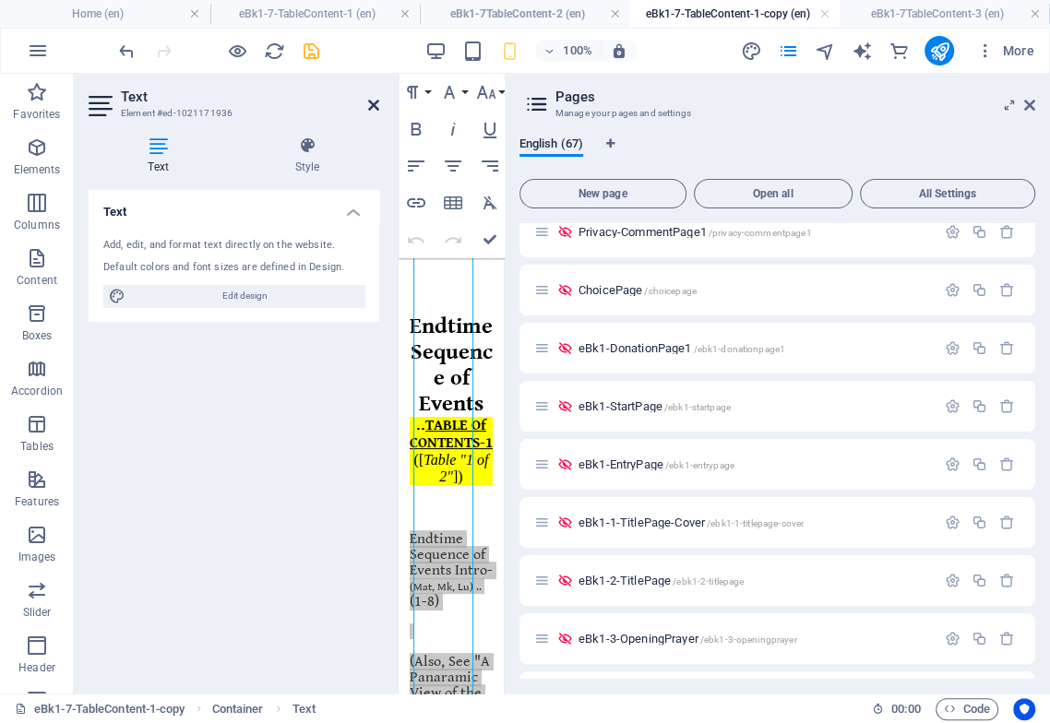
click at [370, 101] on icon at bounding box center [373, 105] width 11 height 15
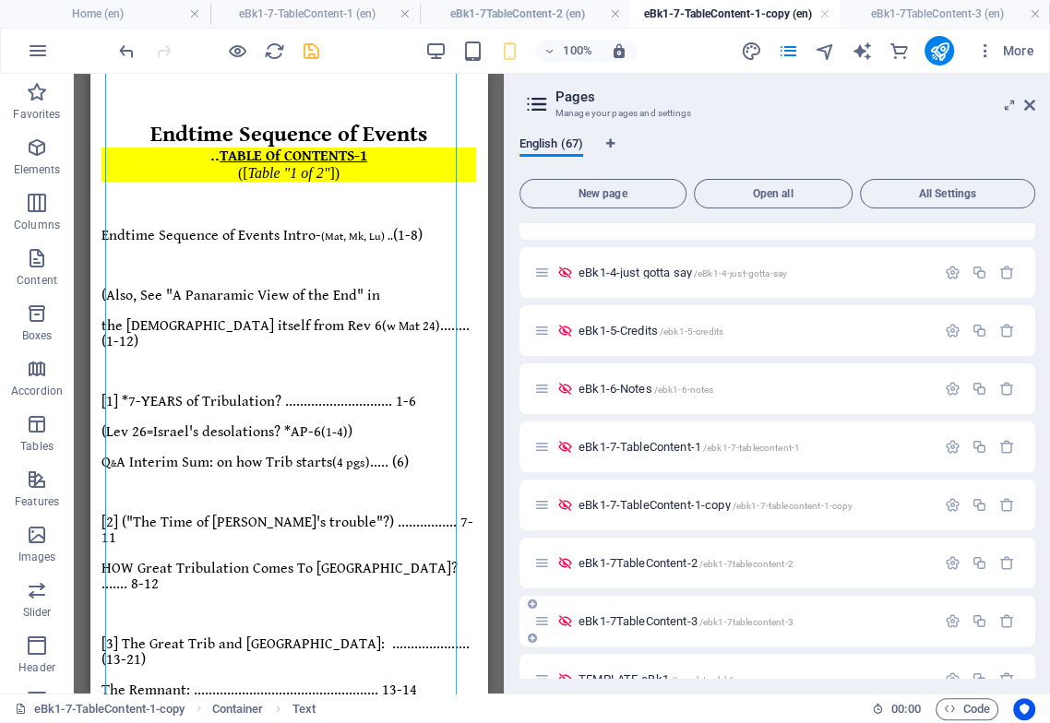
scroll to position [819, 0]
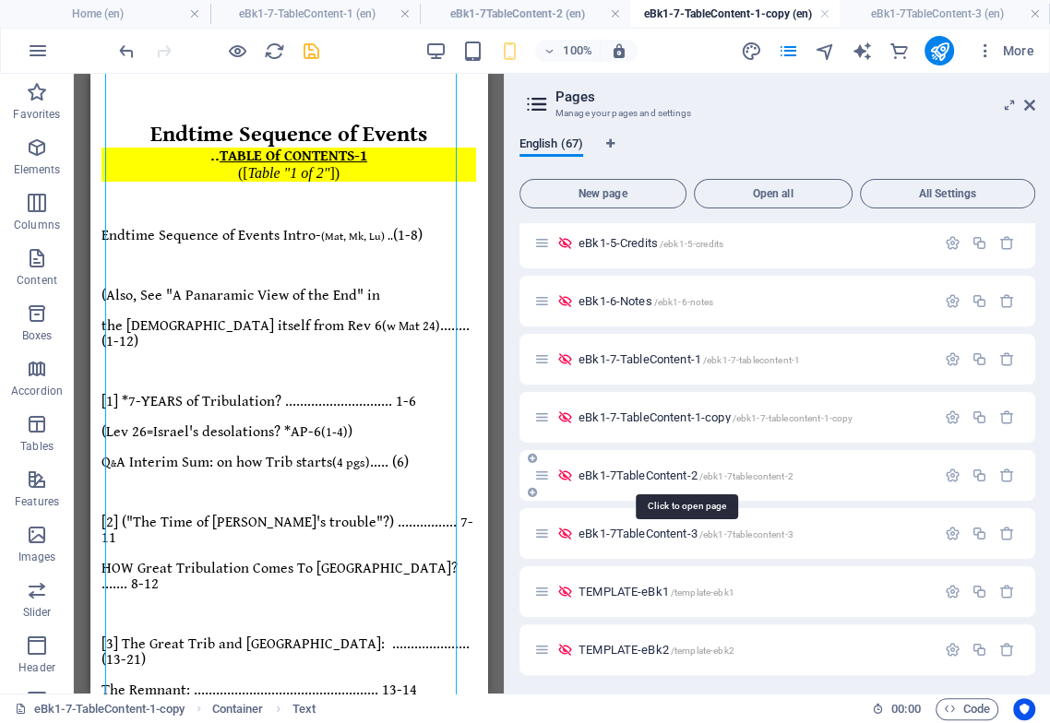
click at [670, 475] on span "eBk1-7TableContent-2 /ebk1-7tablecontent-2" at bounding box center [685, 476] width 215 height 14
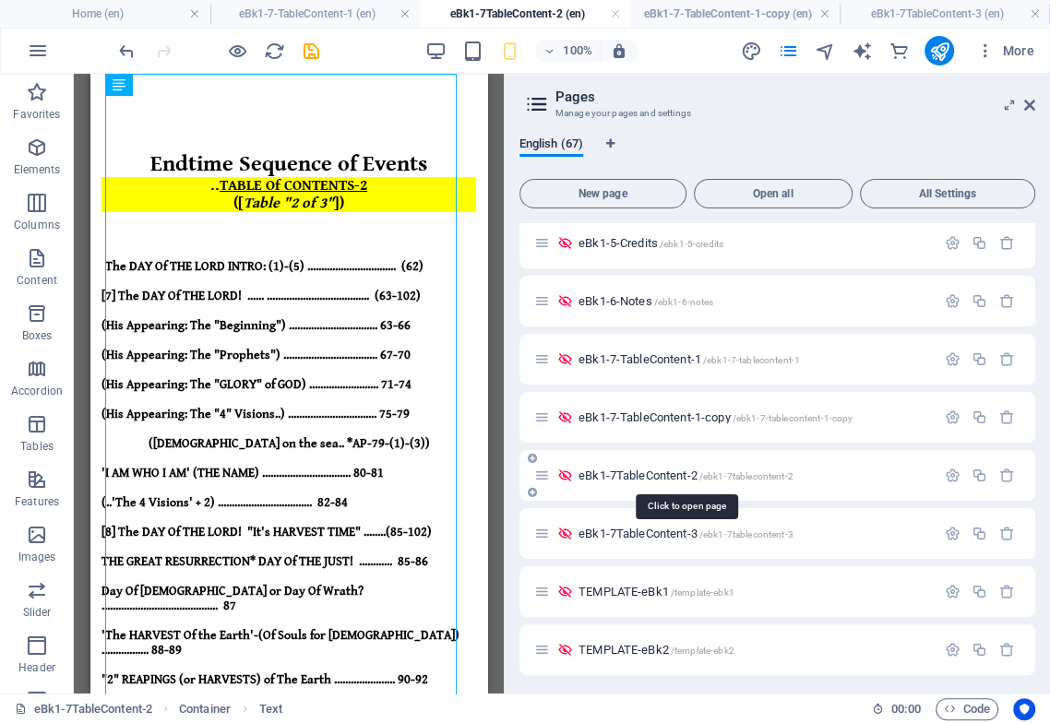
scroll to position [0, 0]
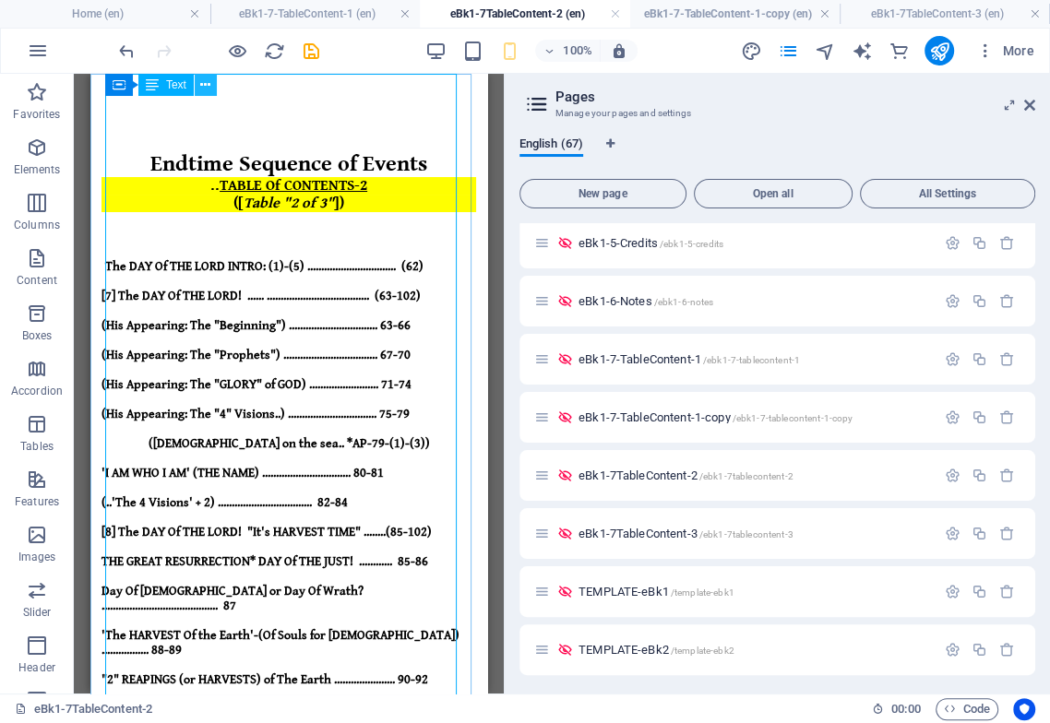
click at [207, 79] on icon at bounding box center [205, 85] width 10 height 19
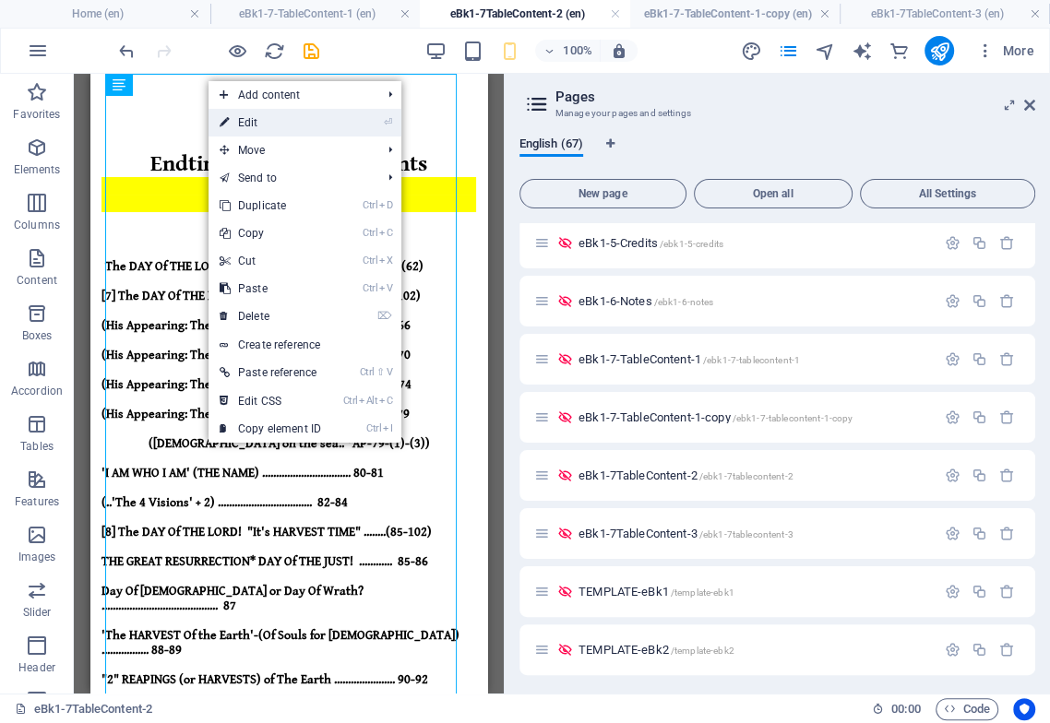
click at [262, 124] on link "⏎ Edit" at bounding box center [270, 123] width 124 height 28
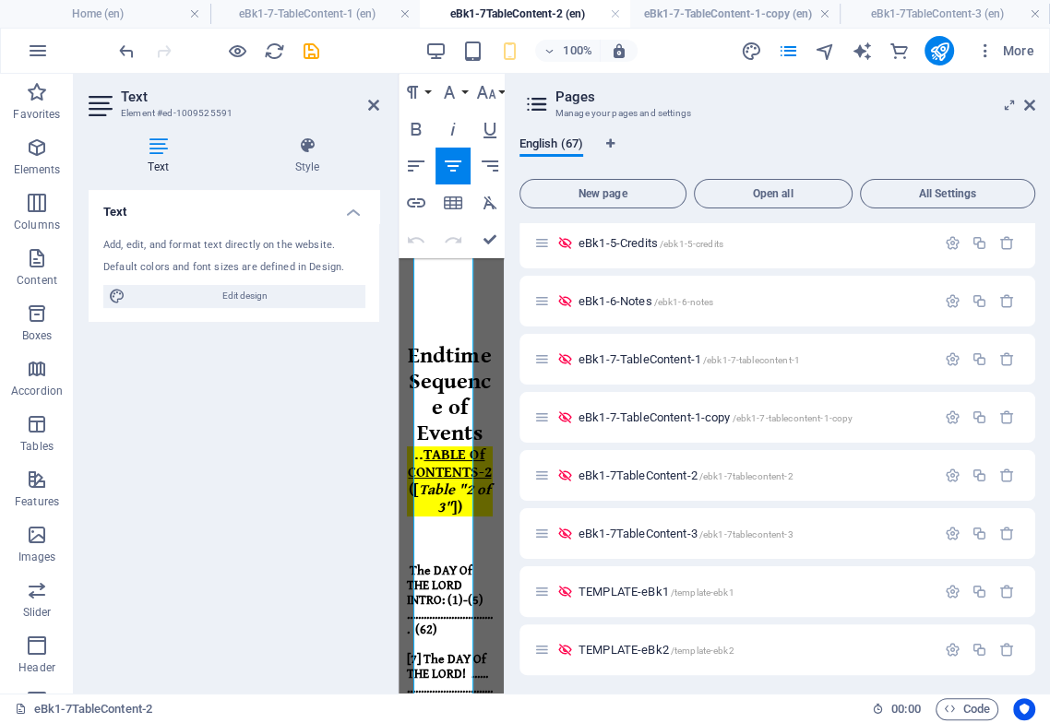
drag, startPoint x: 1028, startPoint y: 105, endPoint x: 925, endPoint y: 173, distance: 123.8
click at [1027, 104] on icon at bounding box center [1029, 105] width 11 height 15
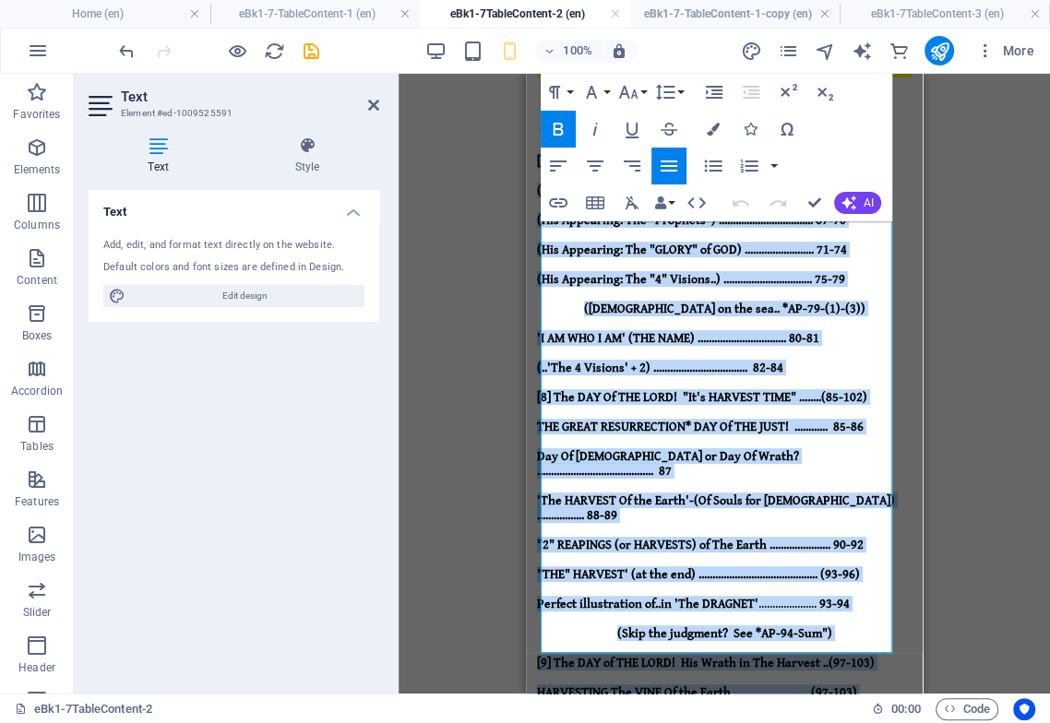
scroll to position [395, 0]
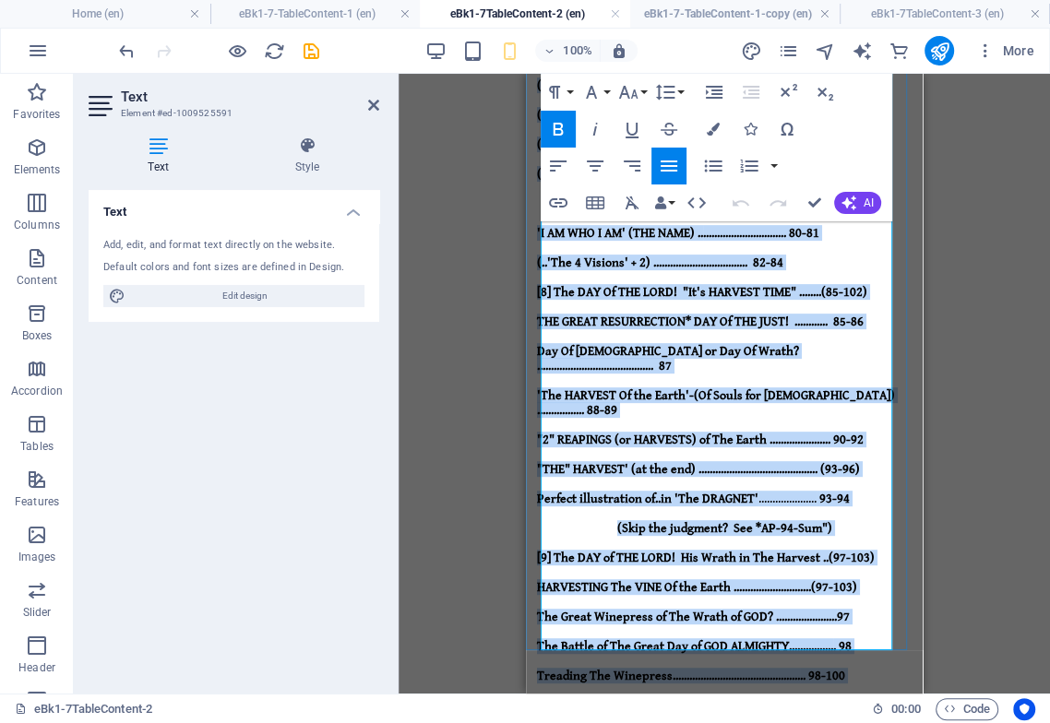
drag, startPoint x: 547, startPoint y: 384, endPoint x: 799, endPoint y: 634, distance: 354.8
click at [799, 634] on div "Endtime Sequence of Events .. TABLE Of CONTENTS-2 ([ Table "2 of 3" ]) The DAY …" at bounding box center [724, 488] width 374 height 1278
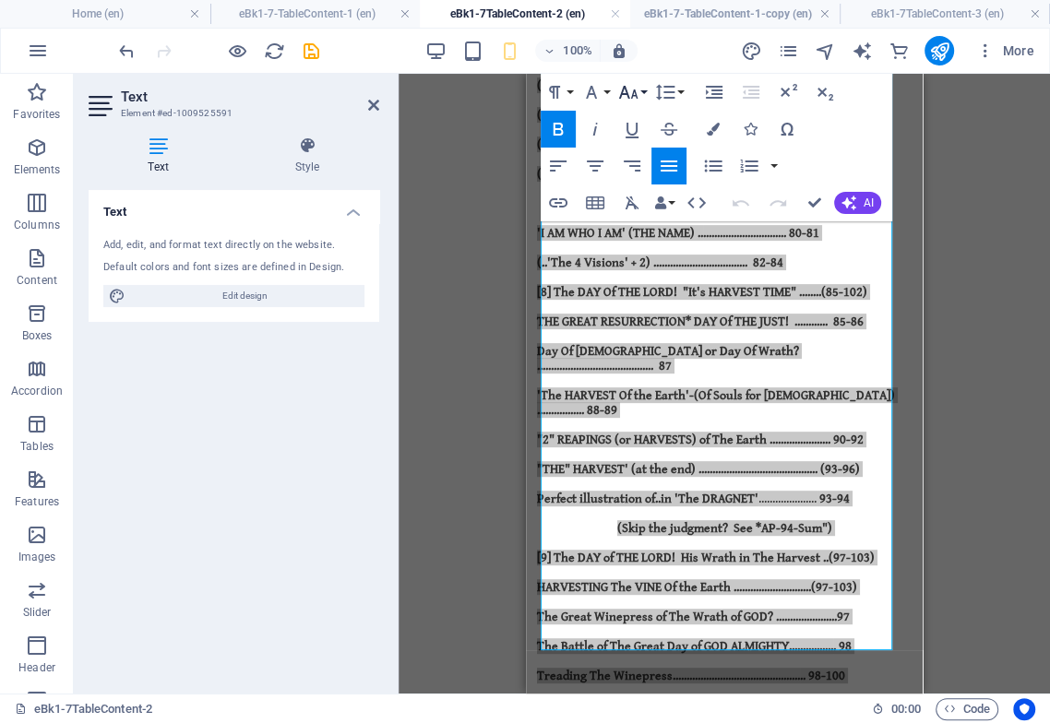
click at [632, 89] on icon "button" at bounding box center [628, 92] width 22 height 22
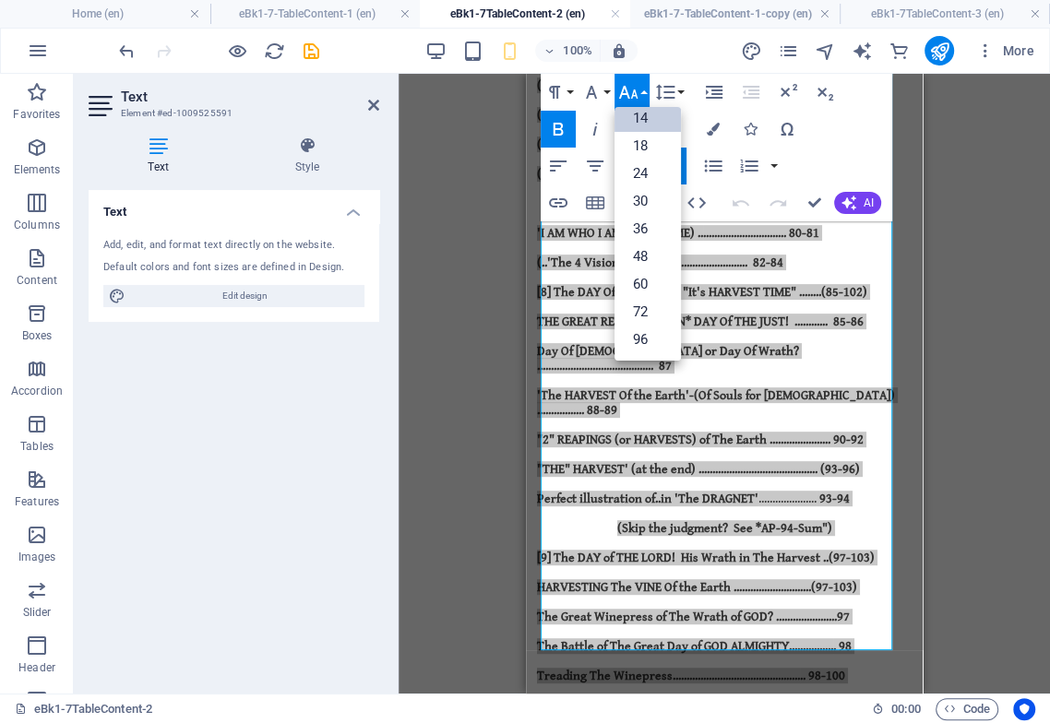
scroll to position [148, 0]
click at [596, 91] on icon "button" at bounding box center [591, 92] width 22 height 22
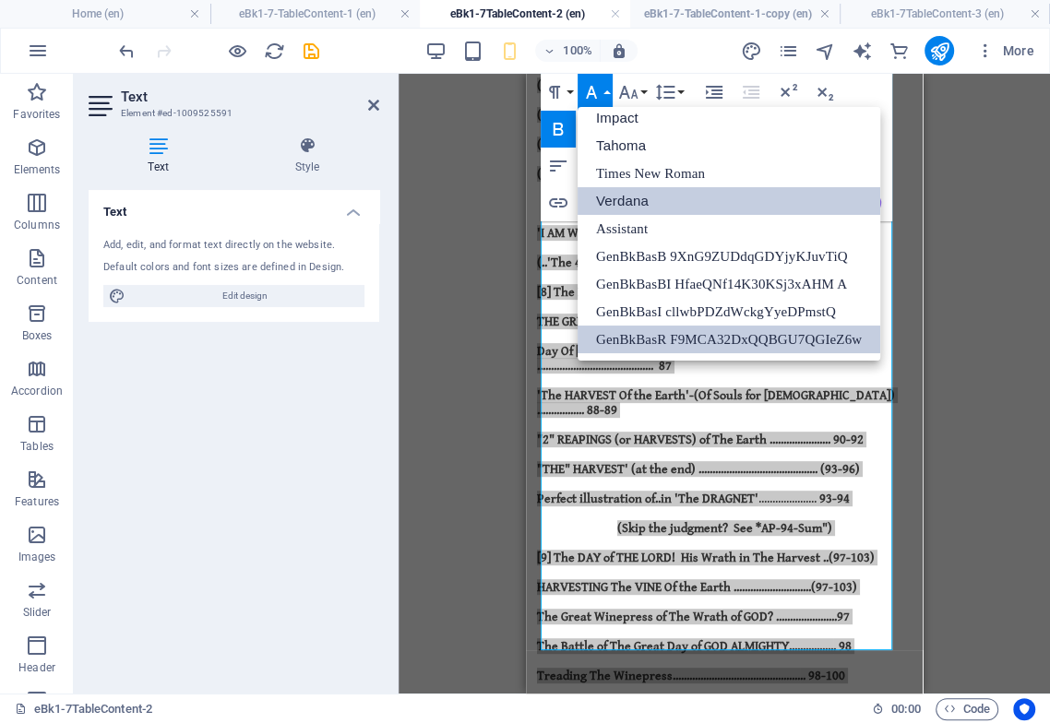
scroll to position [65, 0]
click at [276, 435] on div "Text Add, edit, and format text directly on the website. Default colors and fon…" at bounding box center [234, 434] width 291 height 489
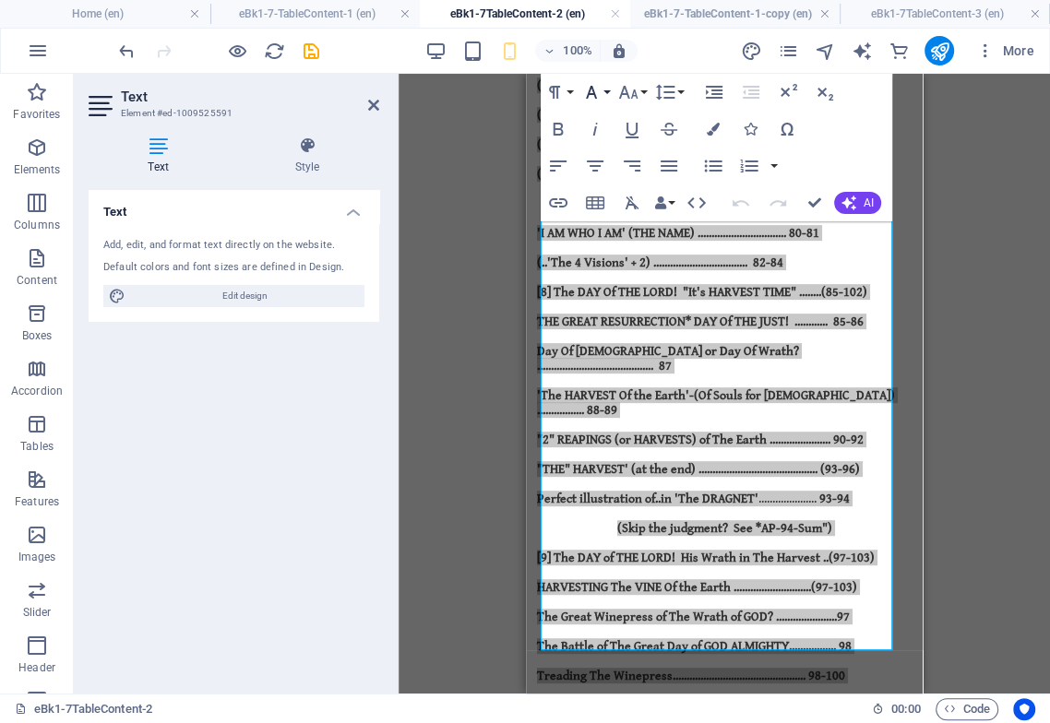
click at [590, 93] on icon "button" at bounding box center [591, 92] width 11 height 13
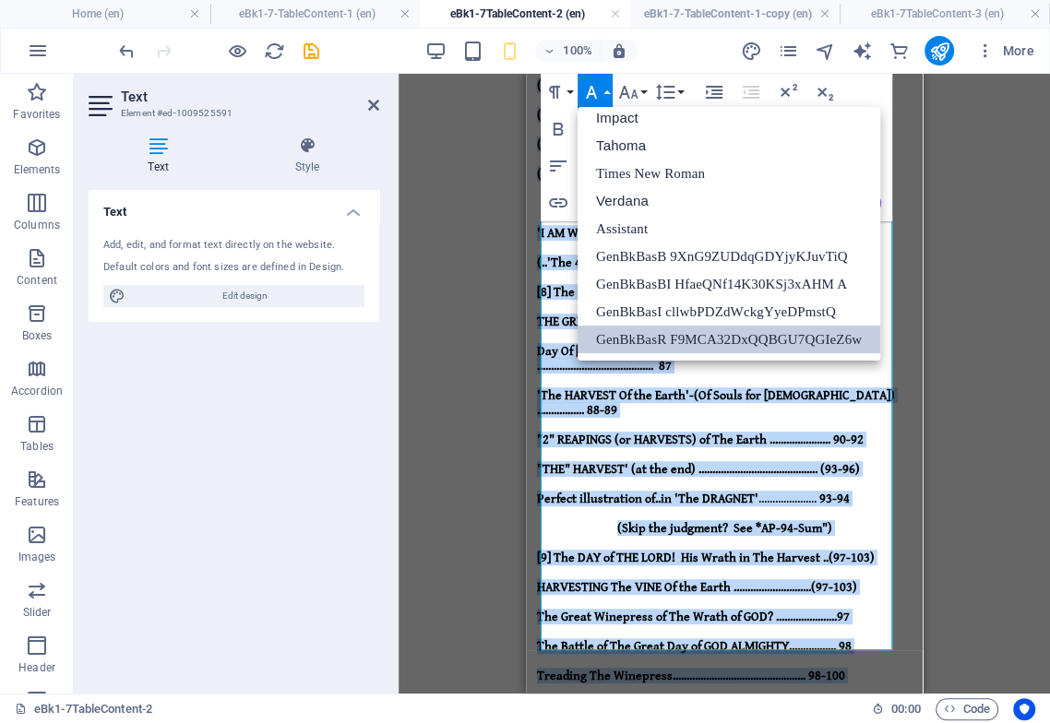
click at [619, 335] on link "GenBkBasR F9MCA32DxQQBGU7QGIeZ6w" at bounding box center [728, 340] width 302 height 28
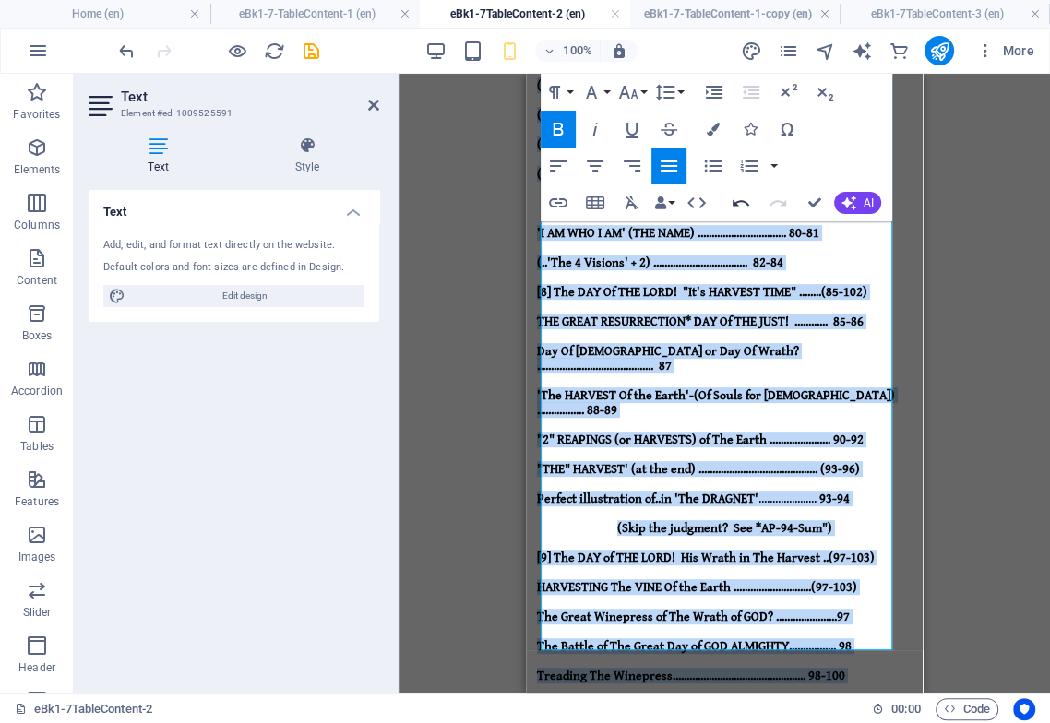
click at [740, 203] on icon "button" at bounding box center [740, 203] width 22 height 22
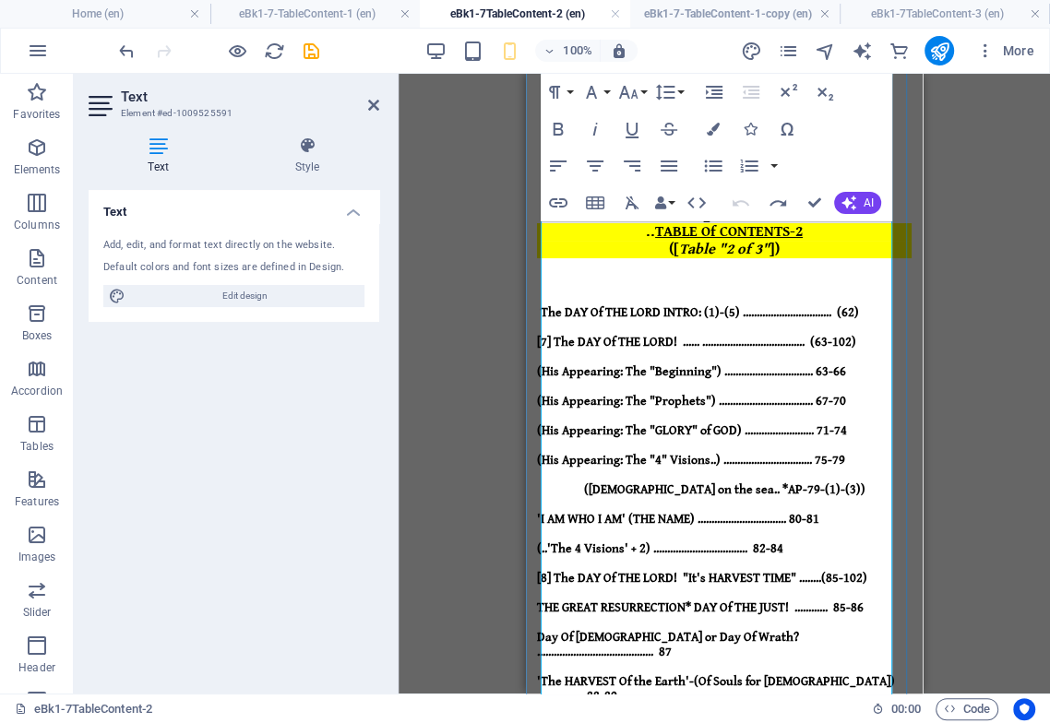
scroll to position [0, 0]
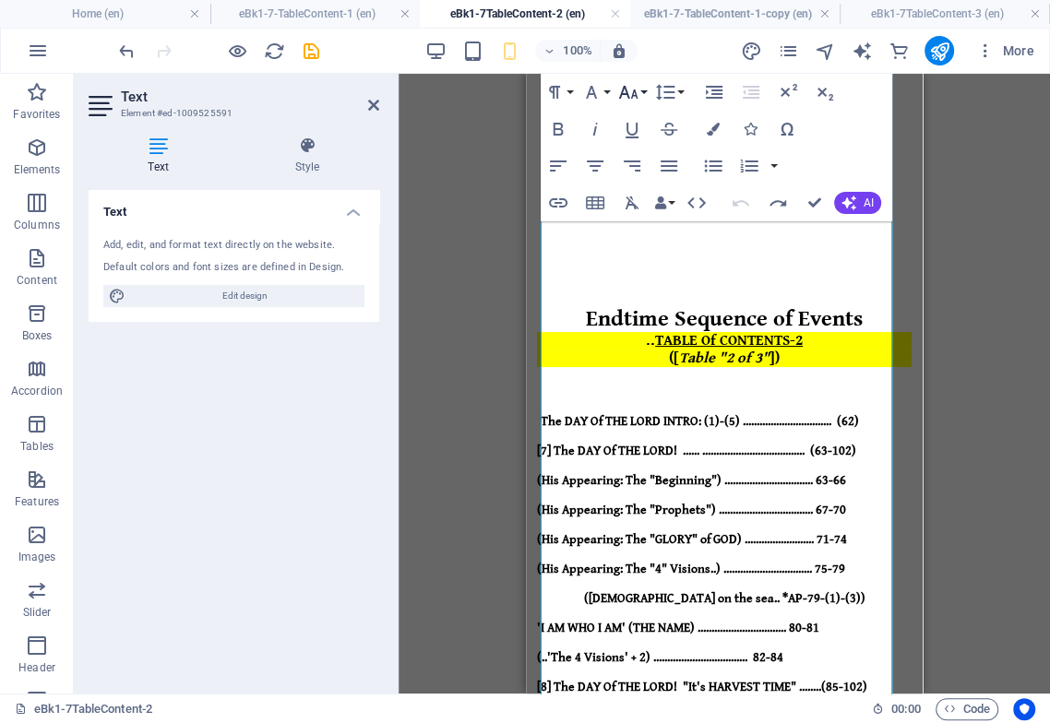
click at [638, 93] on icon "button" at bounding box center [628, 92] width 22 height 22
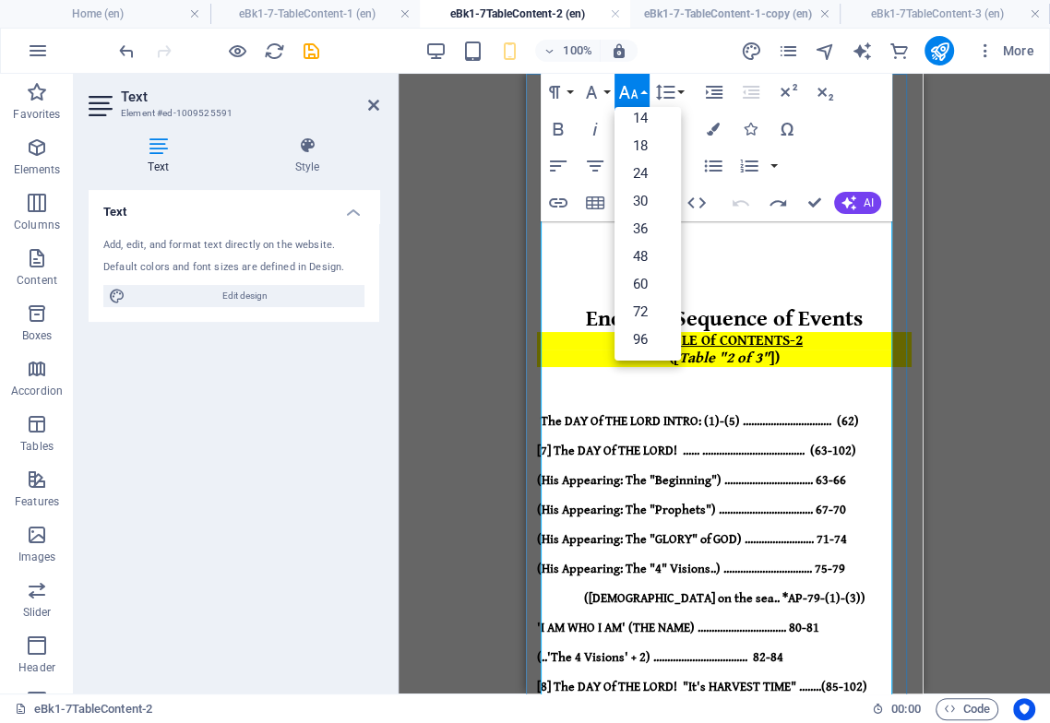
drag, startPoint x: 603, startPoint y: 417, endPoint x: 563, endPoint y: 462, distance: 60.7
click at [601, 473] on strong "(His Appearing: The "Beginning") ................................ 63-66" at bounding box center [691, 480] width 309 height 15
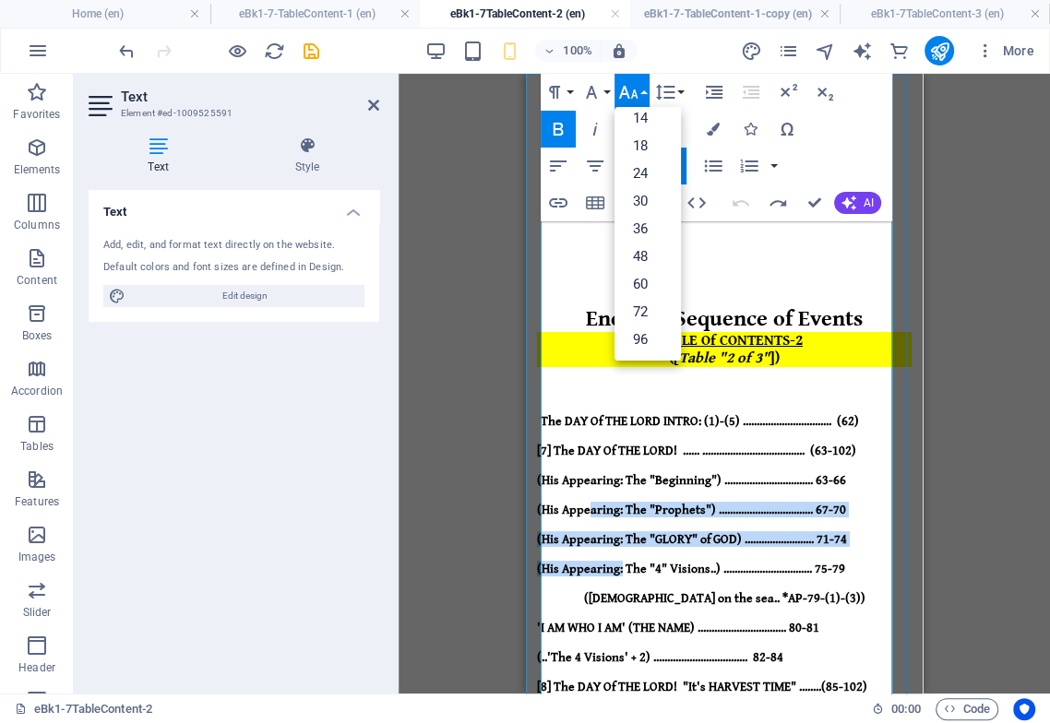
drag, startPoint x: 576, startPoint y: 434, endPoint x: 633, endPoint y: 468, distance: 65.3
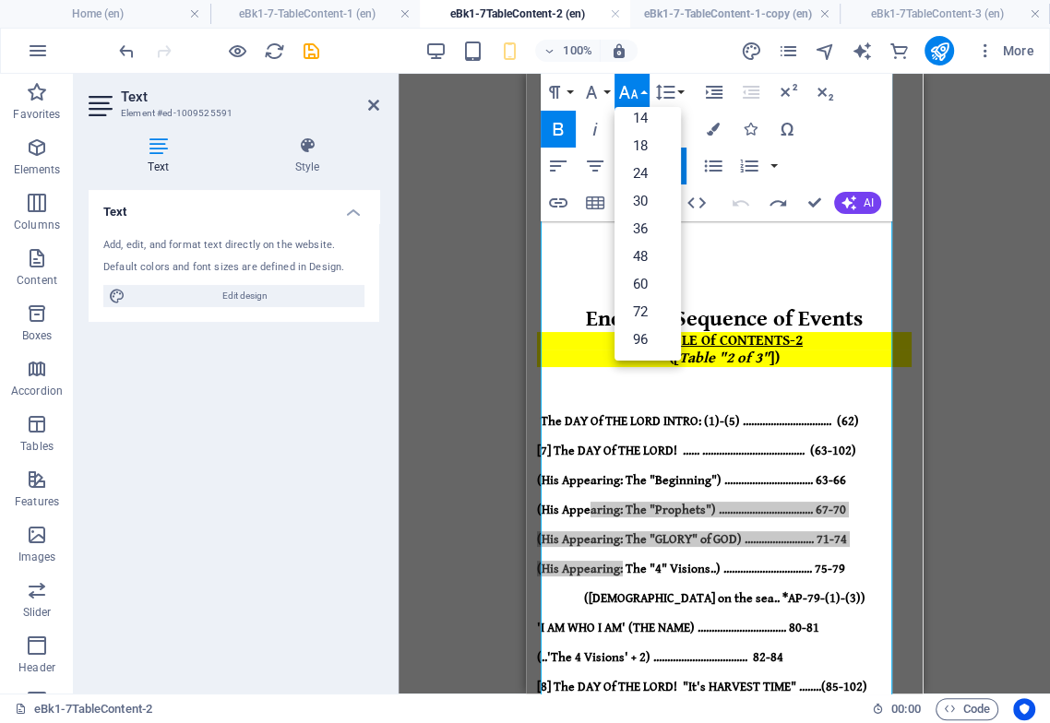
click at [639, 90] on button "Font Size" at bounding box center [631, 92] width 35 height 37
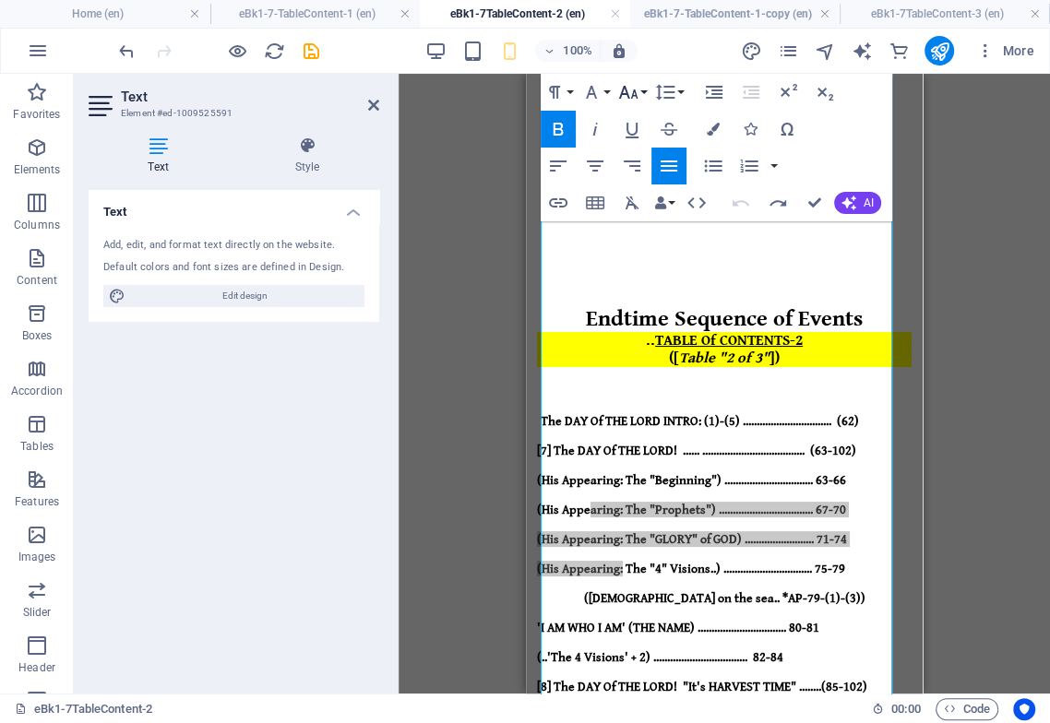
click at [643, 93] on button "Font Size" at bounding box center [631, 92] width 35 height 37
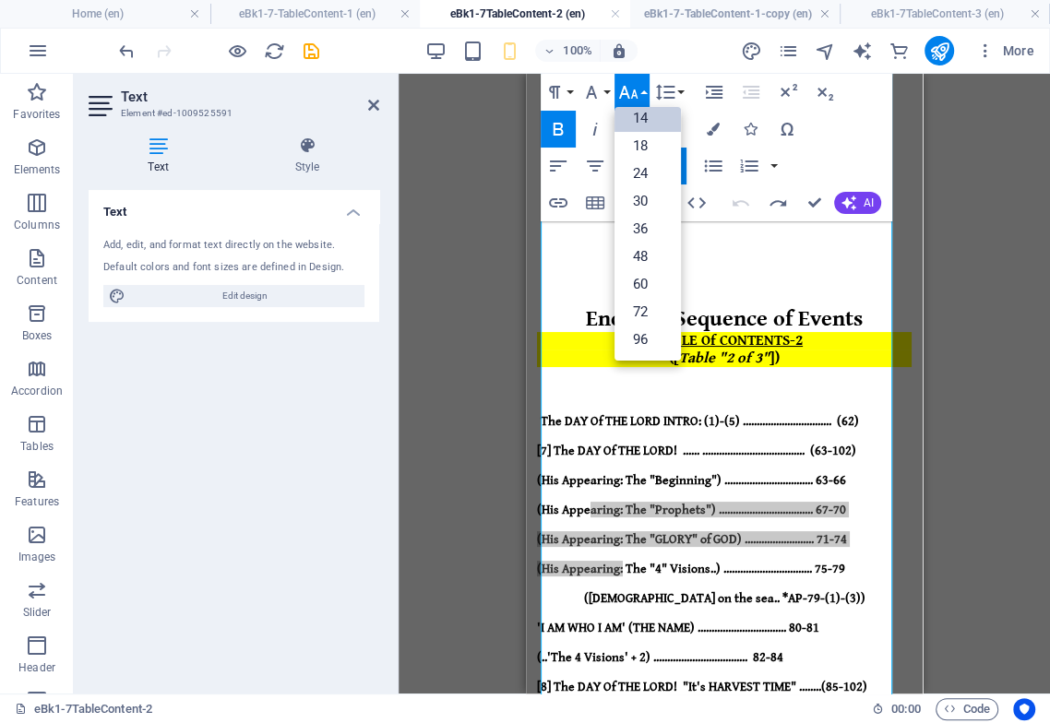
click at [815, 158] on div "Paragraph Format Normal Heading 1 Heading 2 Heading 3 Heading 4 Heading 5 Headi…" at bounding box center [715, 148] width 351 height 148
click at [639, 80] on button "Font Size" at bounding box center [631, 92] width 35 height 37
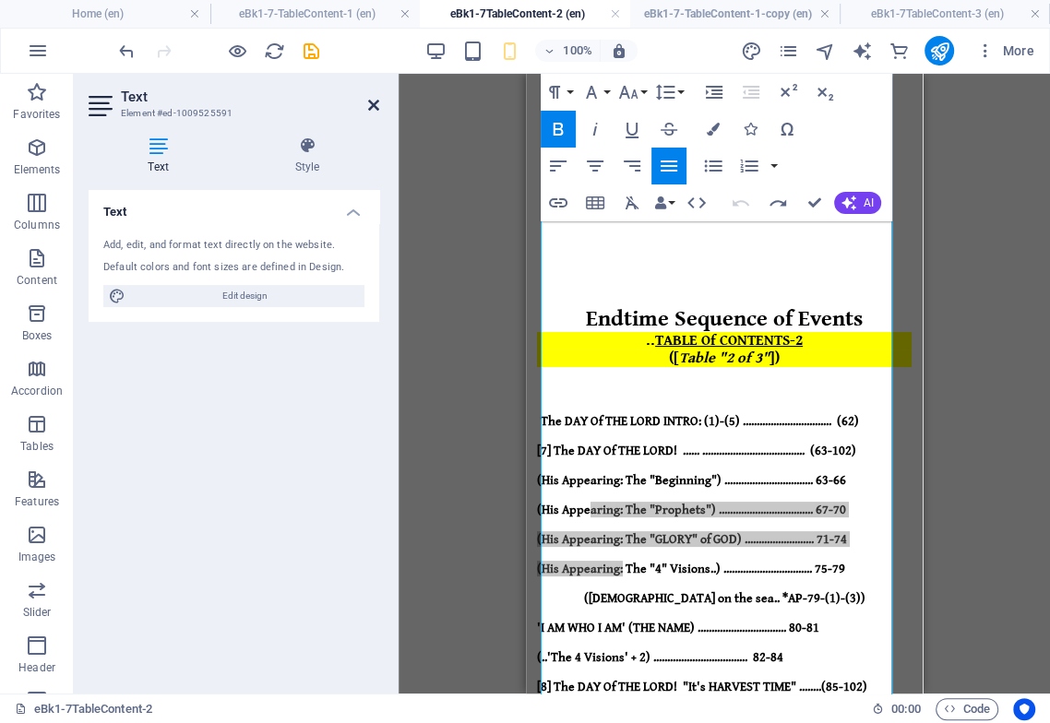
drag, startPoint x: 374, startPoint y: 106, endPoint x: 26, endPoint y: 93, distance: 348.8
click at [374, 106] on icon at bounding box center [373, 105] width 11 height 15
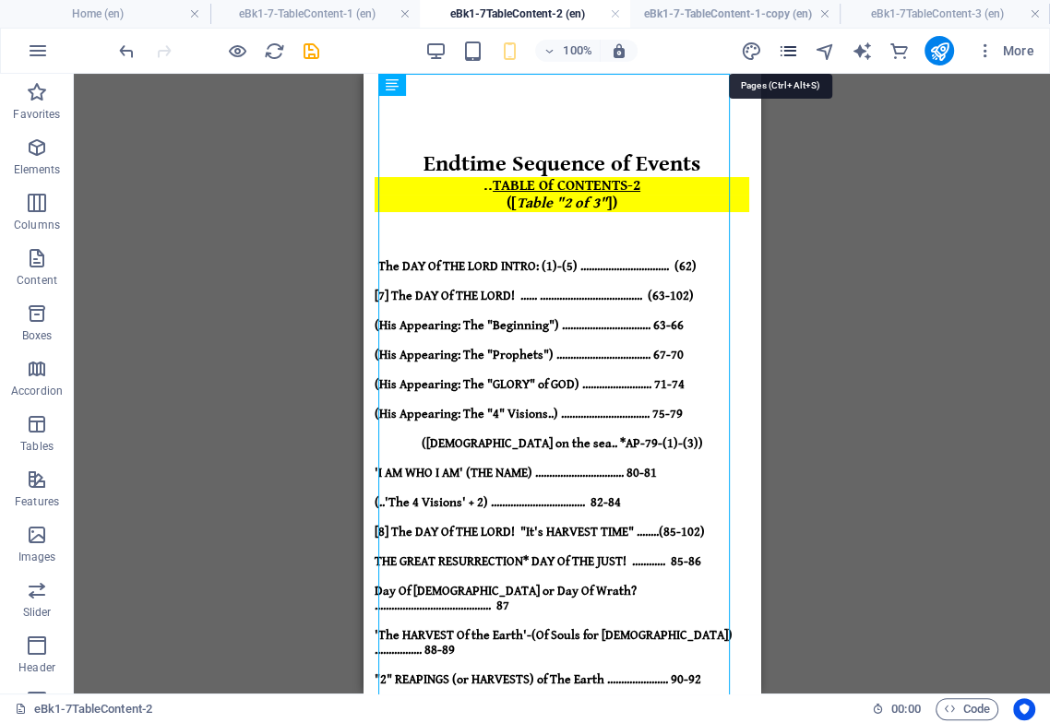
click at [793, 49] on icon "pages" at bounding box center [787, 51] width 21 height 21
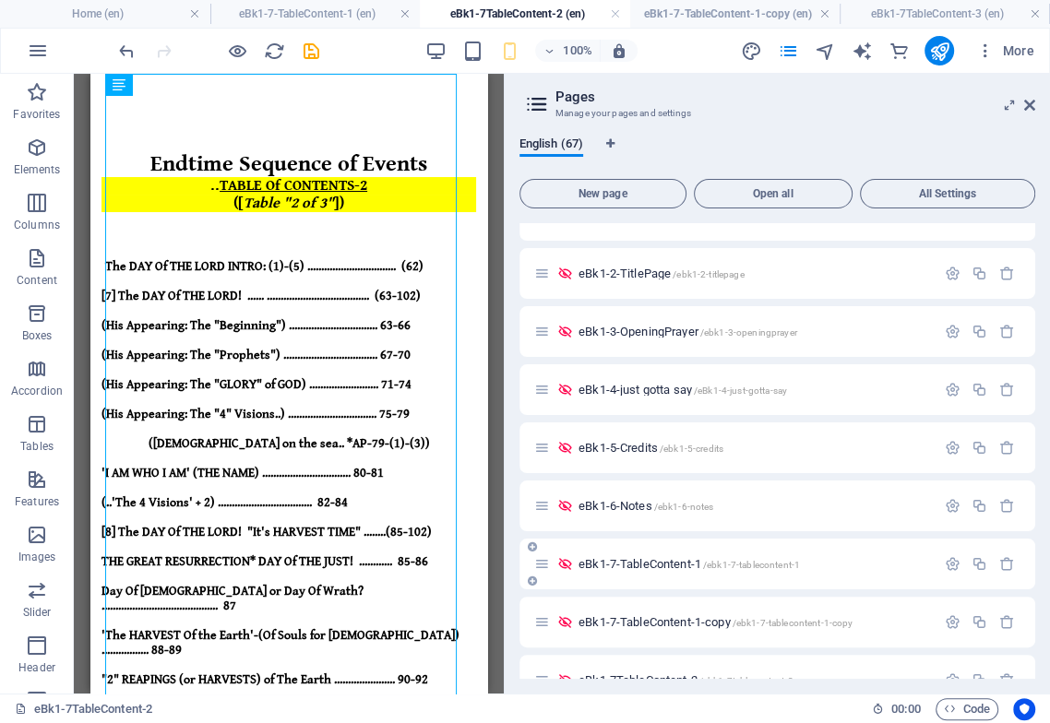
scroll to position [717, 0]
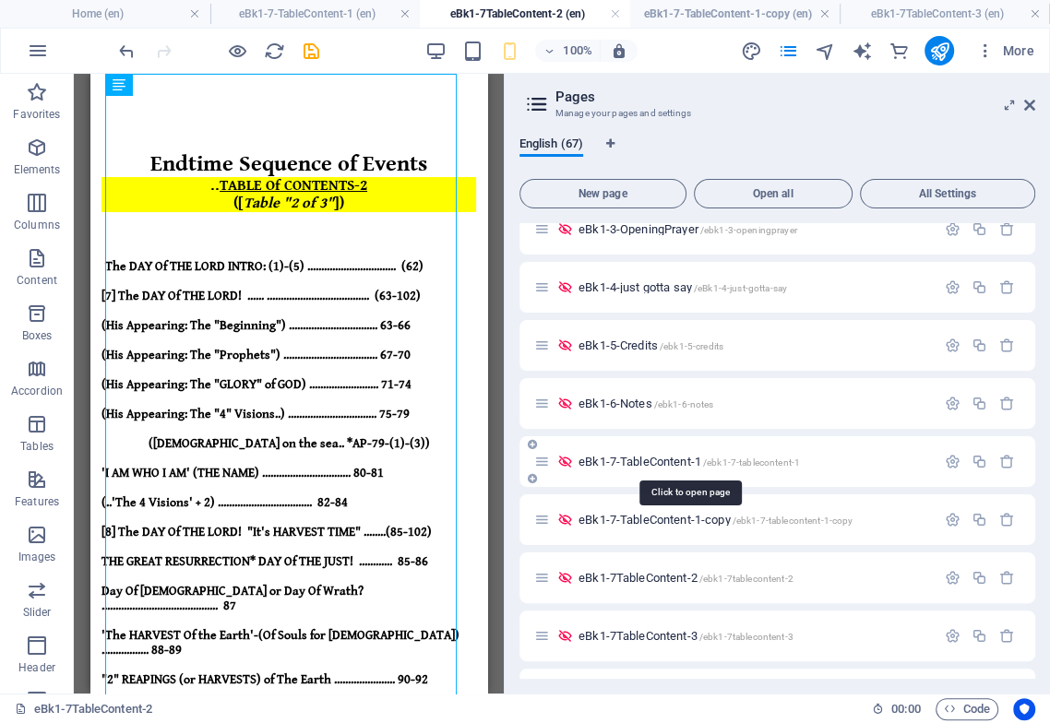
click at [661, 465] on span "eBk1-7-TableContent-1 /ebk1-7-tablecontent-1" at bounding box center [688, 462] width 221 height 14
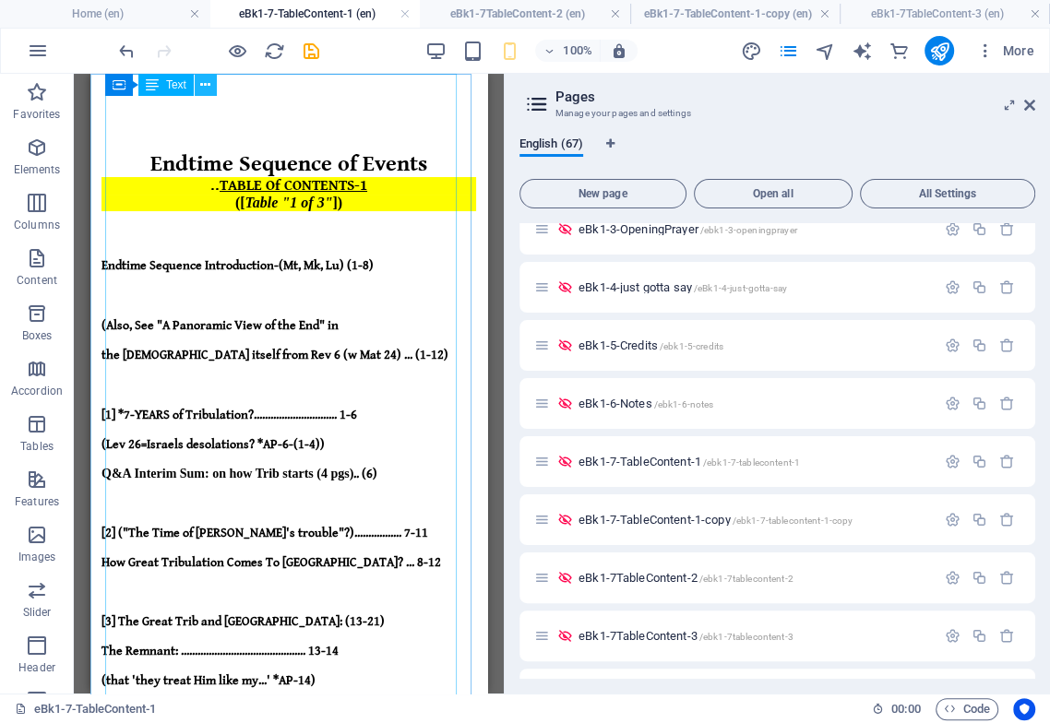
click at [206, 83] on icon at bounding box center [205, 85] width 10 height 19
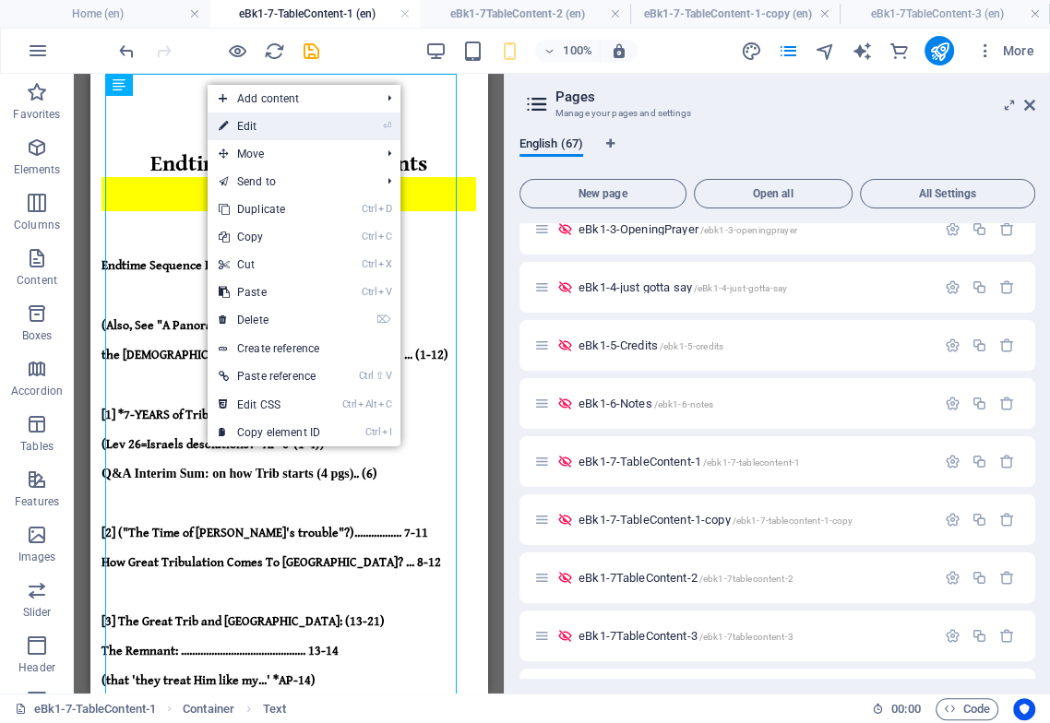
click at [247, 126] on link "⏎ Edit" at bounding box center [270, 127] width 124 height 28
select select "px"
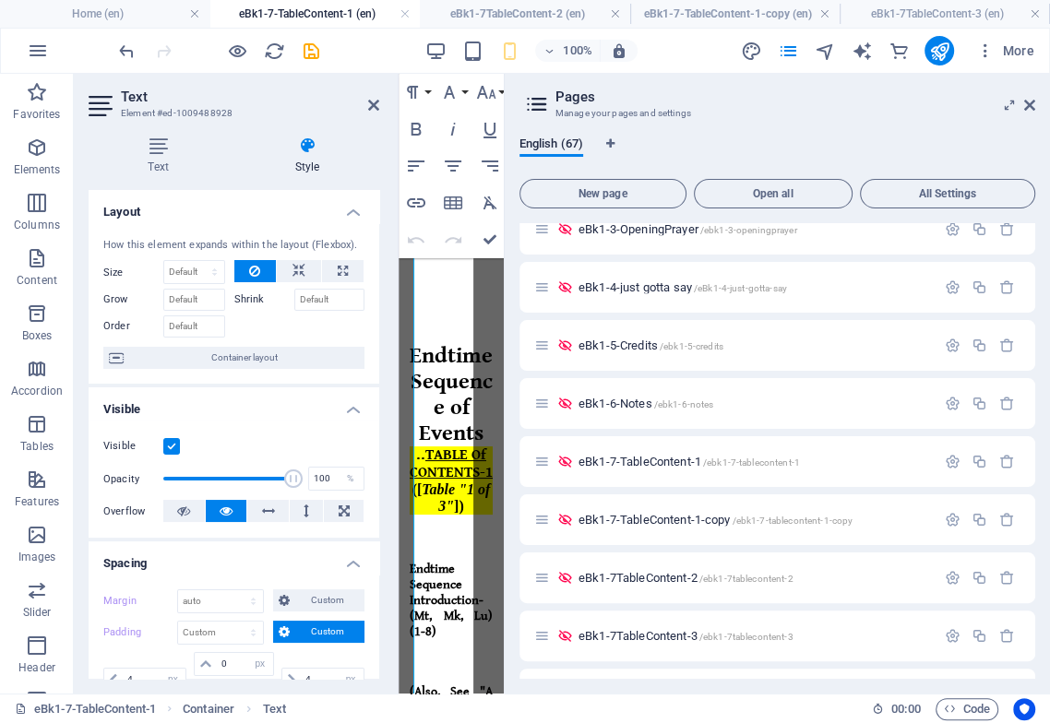
type input "0"
select select "px"
drag, startPoint x: 1030, startPoint y: 103, endPoint x: 989, endPoint y: 164, distance: 73.7
click at [1029, 103] on icon at bounding box center [1029, 105] width 11 height 15
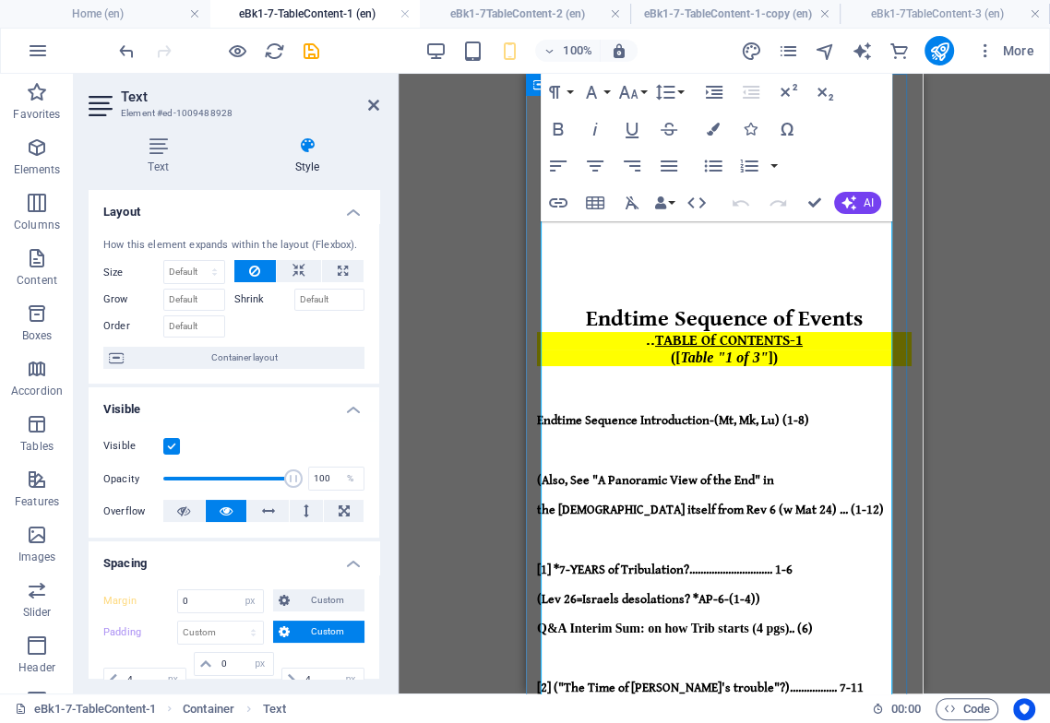
click at [596, 473] on strong "(Also, See "A Panoramic View of the End" in" at bounding box center [655, 480] width 237 height 15
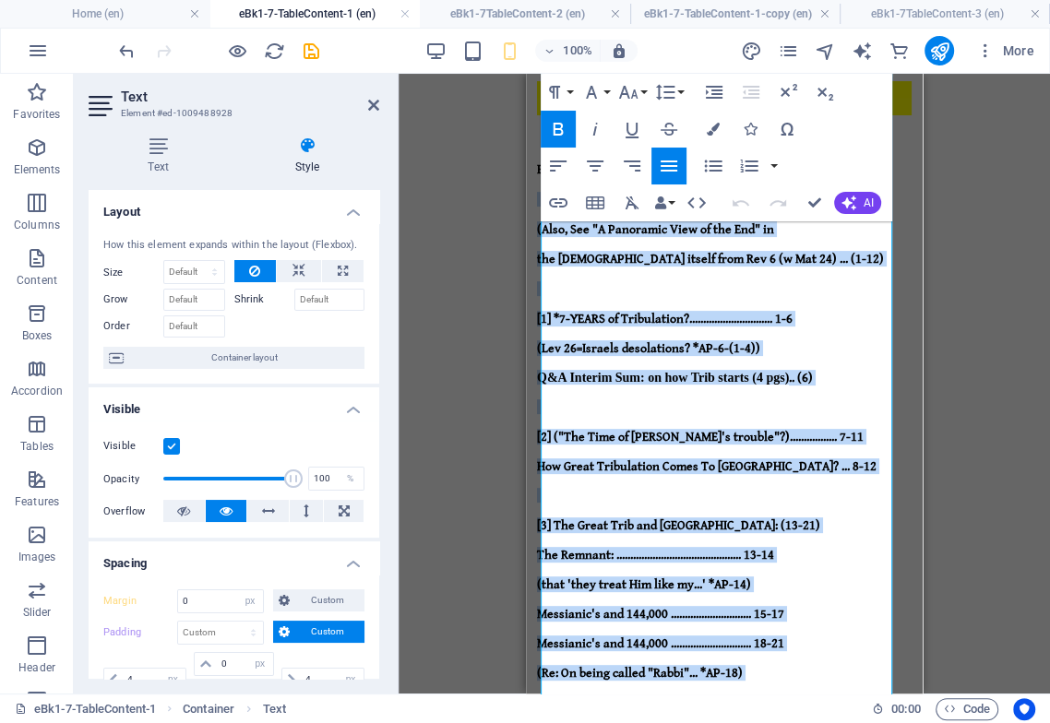
scroll to position [471, 0]
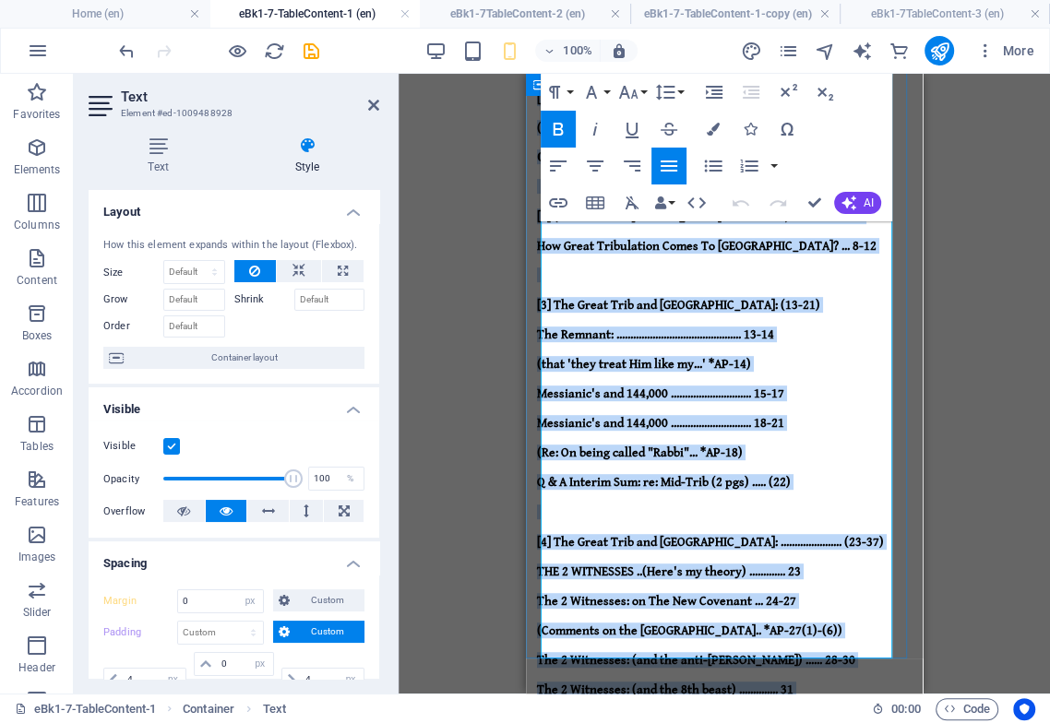
drag, startPoint x: 551, startPoint y: 385, endPoint x: 856, endPoint y: 622, distance: 386.5
click at [856, 623] on div "Endtime Sequence of Events .. TABLE Of CONTENTS-1 ([ Table "1 of 3" ]) Endtime …" at bounding box center [724, 538] width 374 height 1533
drag, startPoint x: 633, startPoint y: 94, endPoint x: 617, endPoint y: 113, distance: 24.2
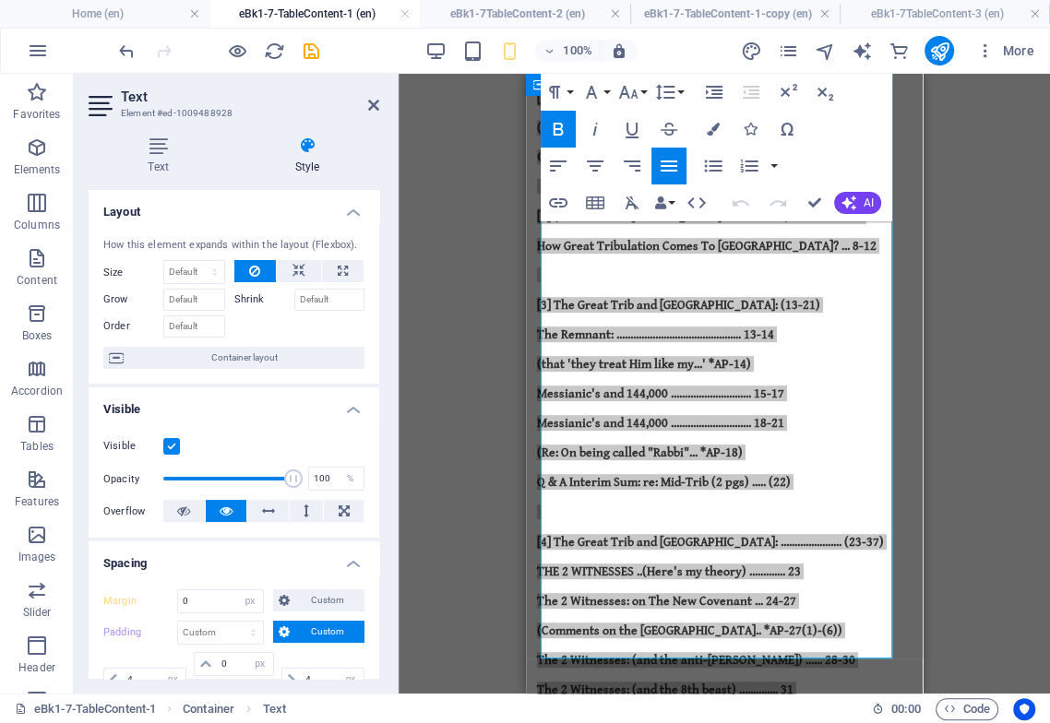
click at [632, 93] on icon "button" at bounding box center [628, 92] width 19 height 13
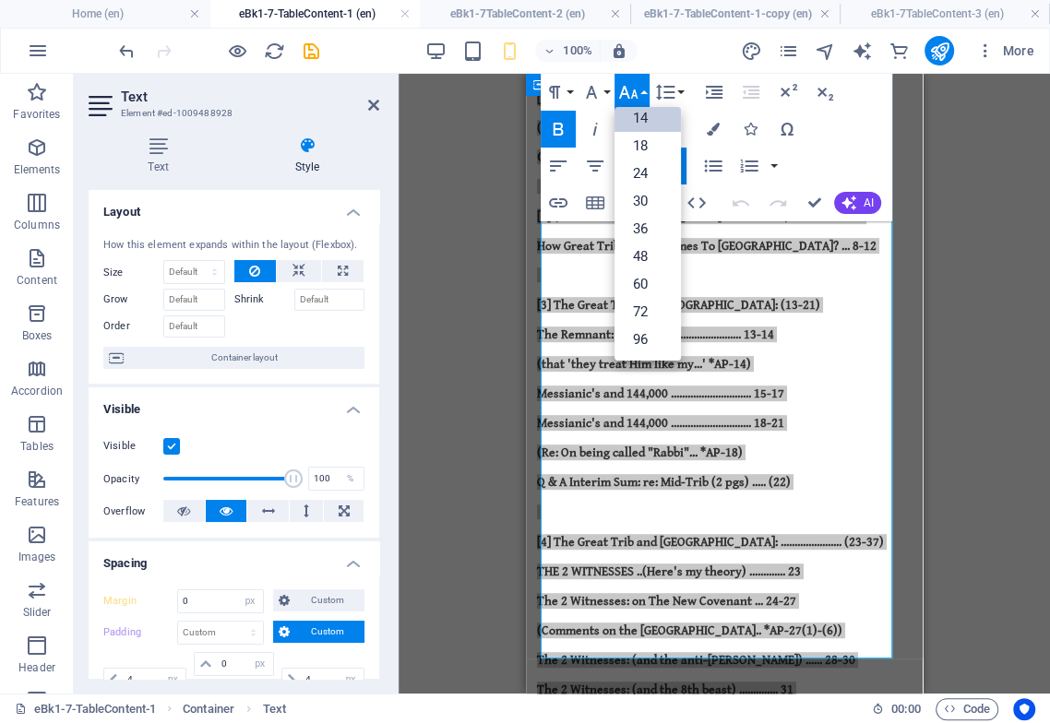
scroll to position [148, 0]
click at [600, 95] on icon "button" at bounding box center [591, 92] width 22 height 22
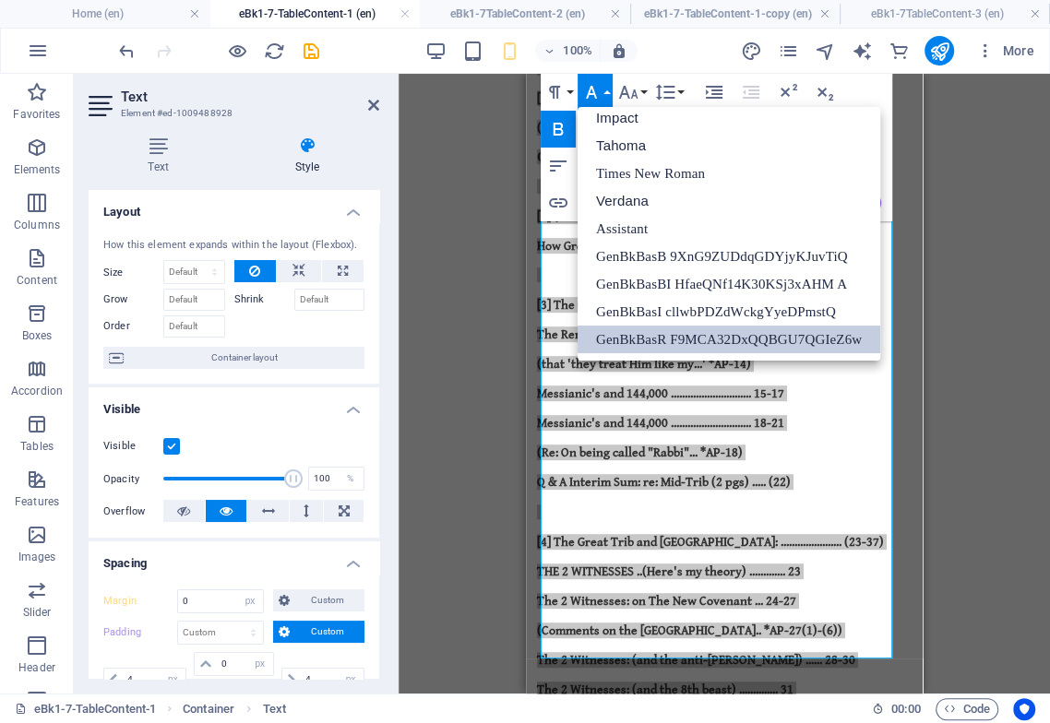
scroll to position [65, 0]
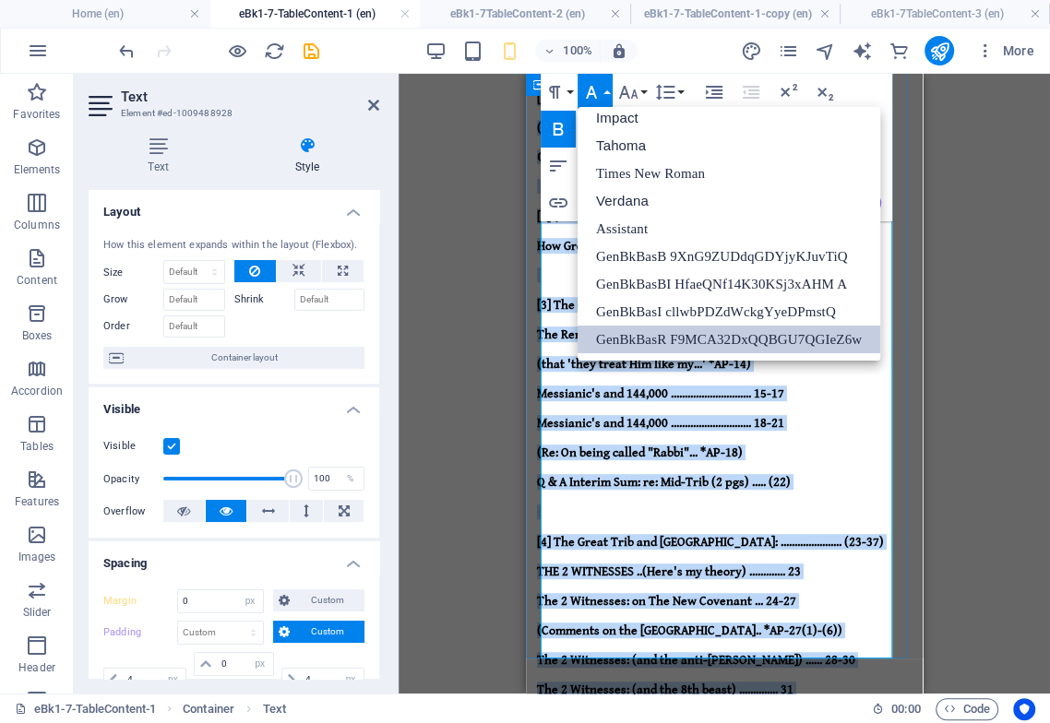
click at [881, 142] on div "Paragraph Format Normal Heading 1 Heading 2 Heading 3 Heading 4 Heading 5 Headi…" at bounding box center [715, 148] width 351 height 148
click at [881, 164] on div "Paragraph Format Normal Heading 1 Heading 2 Heading 3 Heading 4 Heading 5 Headi…" at bounding box center [715, 148] width 351 height 148
click at [866, 652] on p "The 2 Witnesses: (and the anti-[PERSON_NAME]) ...... 28-30" at bounding box center [724, 659] width 374 height 15
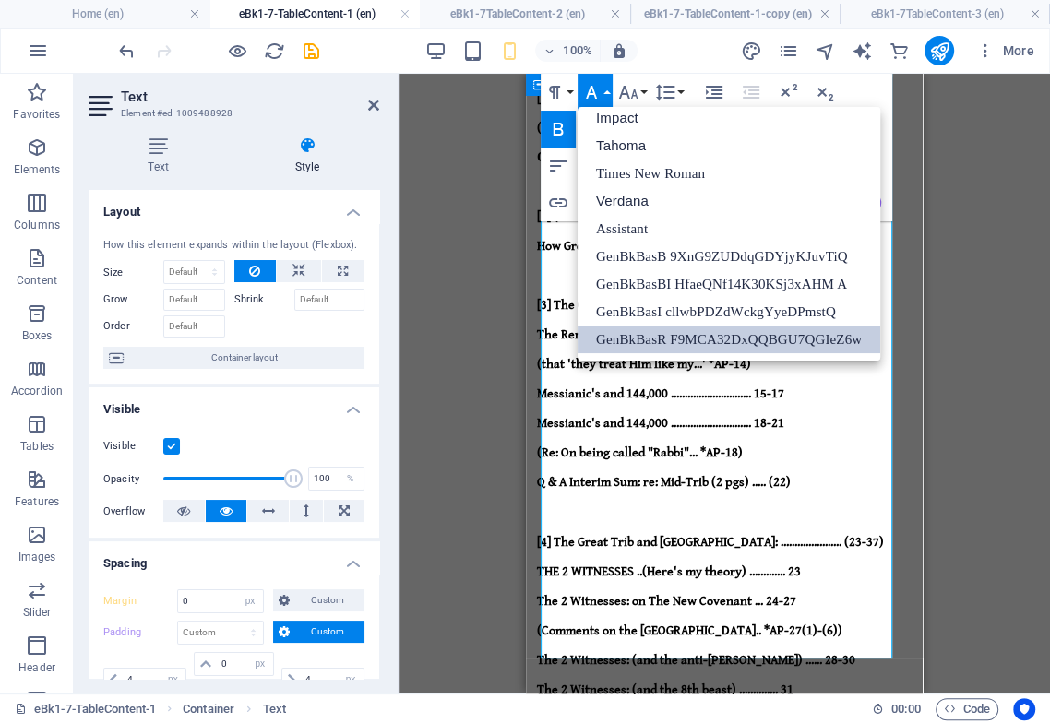
click at [593, 90] on icon "button" at bounding box center [591, 92] width 11 height 13
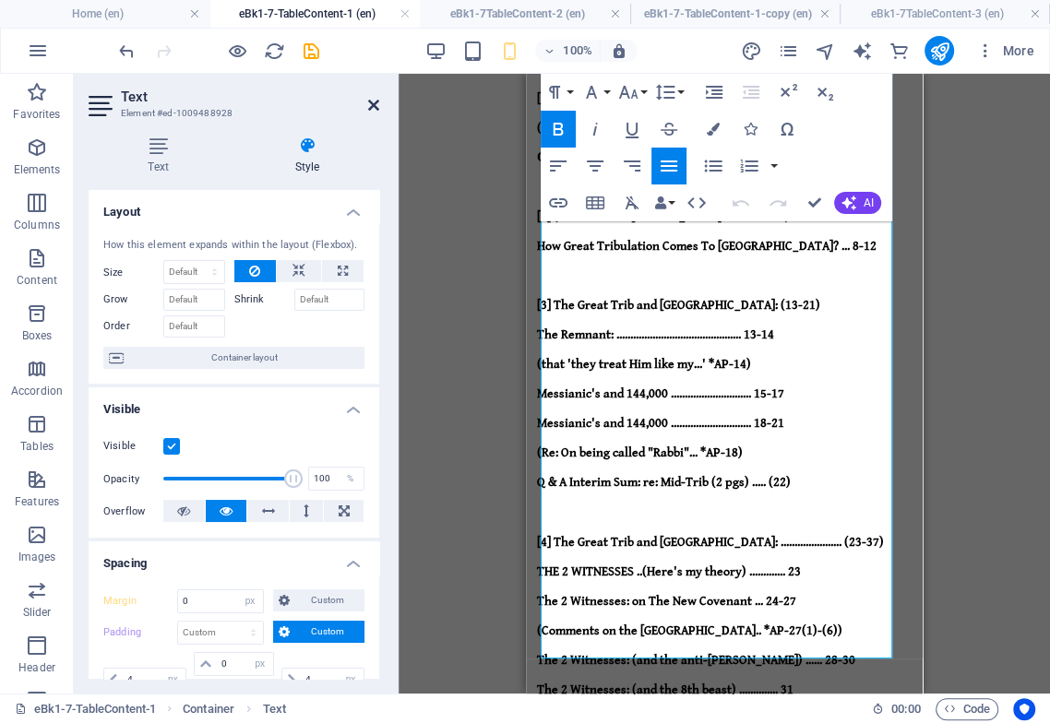
drag, startPoint x: 376, startPoint y: 101, endPoint x: 4, endPoint y: 32, distance: 378.8
click at [376, 101] on icon at bounding box center [373, 105] width 11 height 15
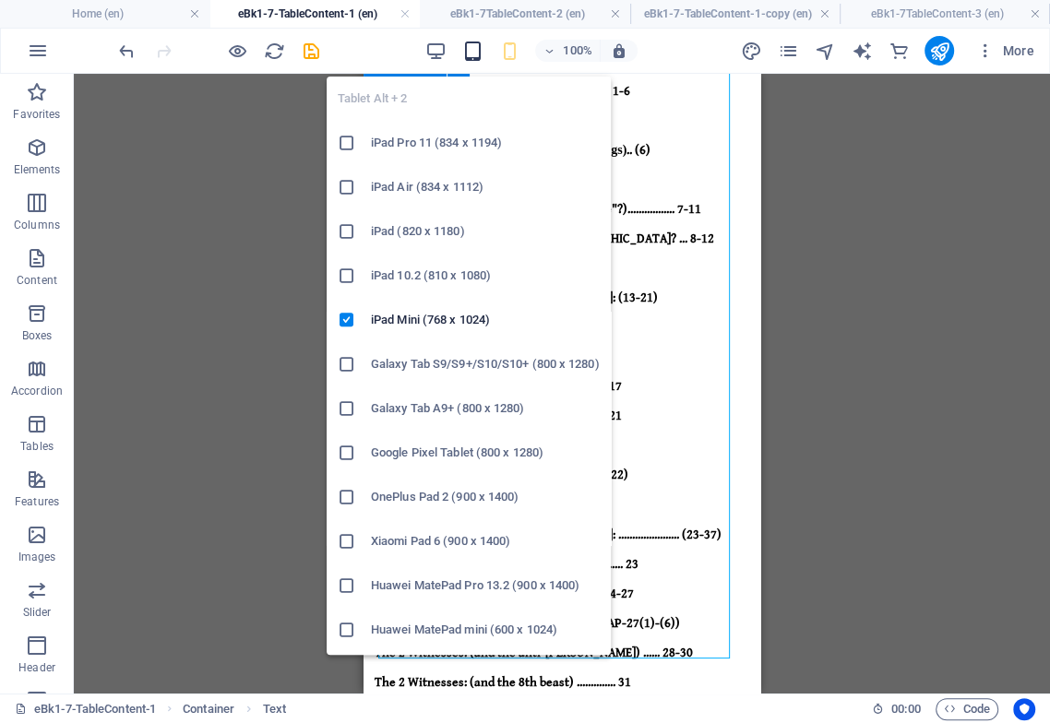
click at [470, 49] on icon "button" at bounding box center [471, 51] width 21 height 21
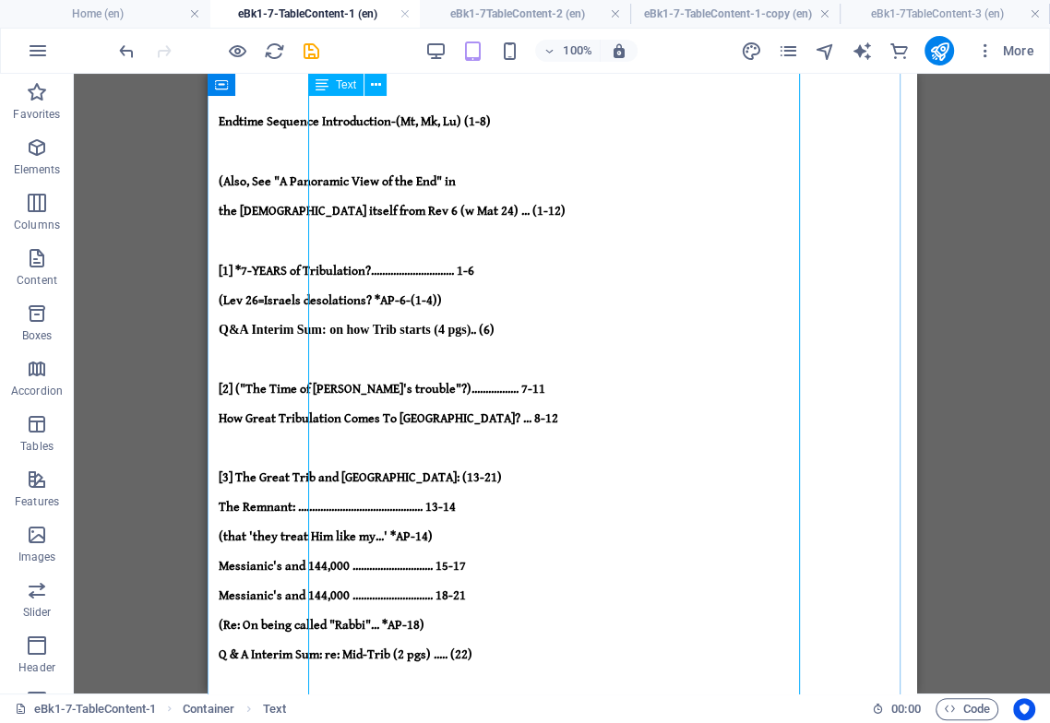
scroll to position [111, 0]
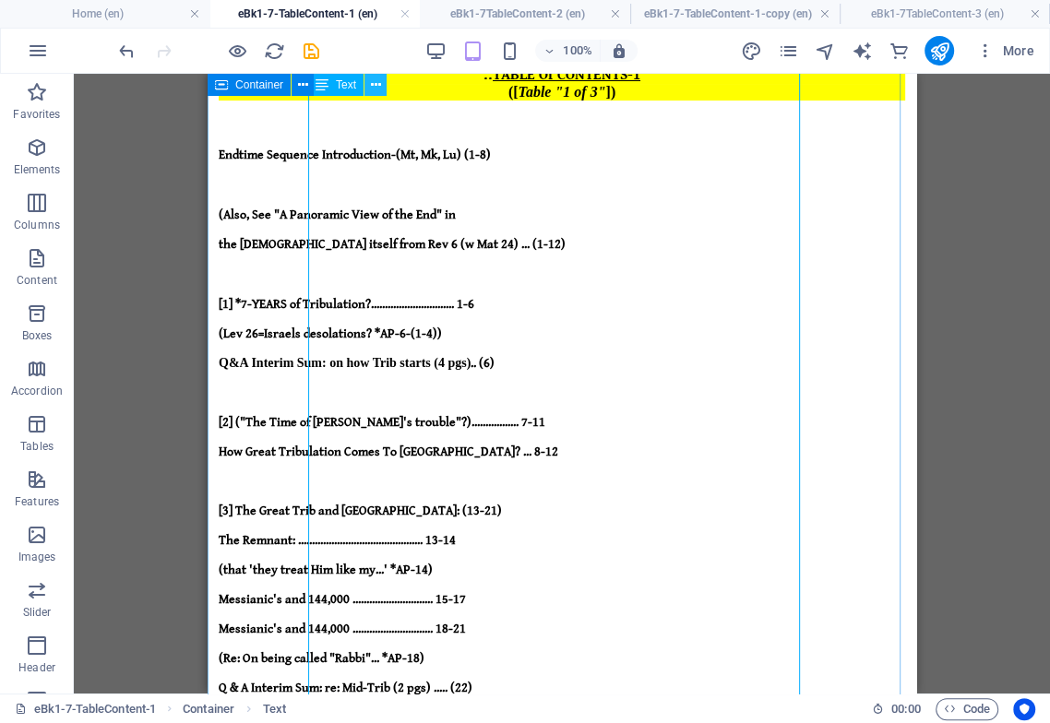
click at [374, 78] on icon at bounding box center [376, 85] width 10 height 19
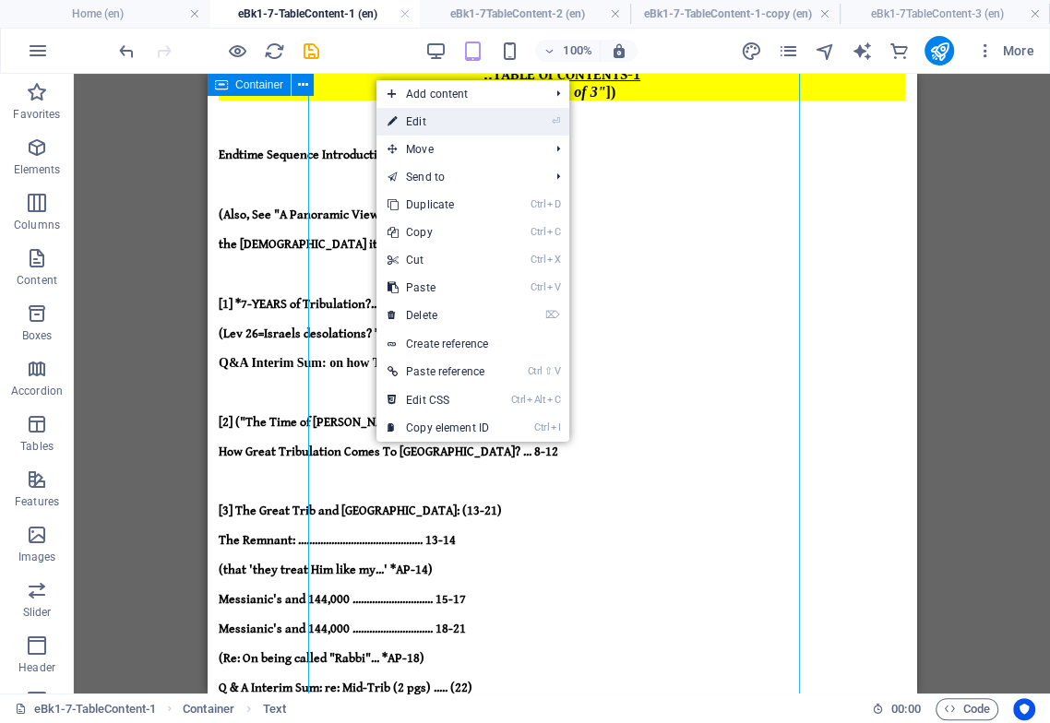
drag, startPoint x: 423, startPoint y: 124, endPoint x: 56, endPoint y: 117, distance: 367.1
click at [423, 124] on link "⏎ Edit" at bounding box center [438, 122] width 124 height 28
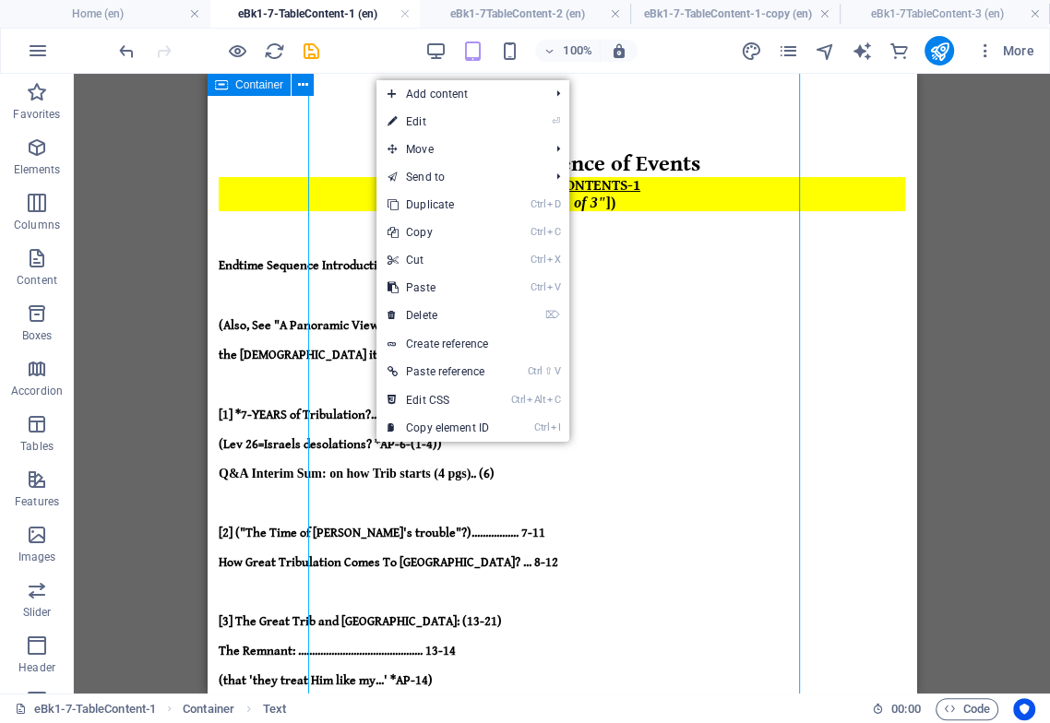
select select "px"
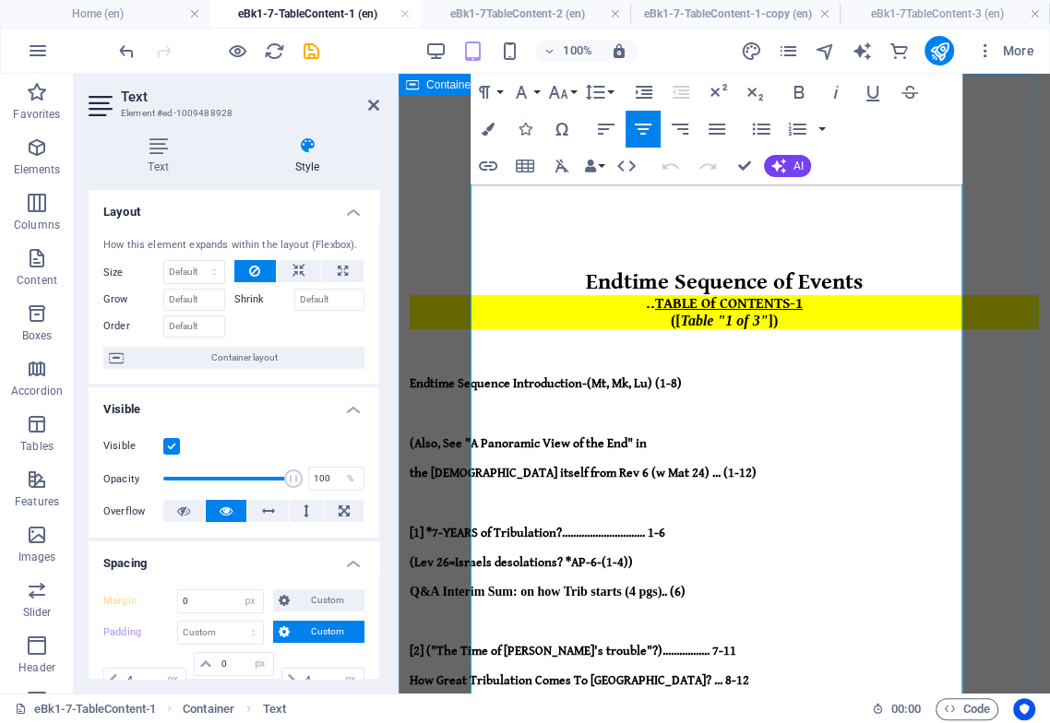
select select "DISABLED_OPTION_VALUE"
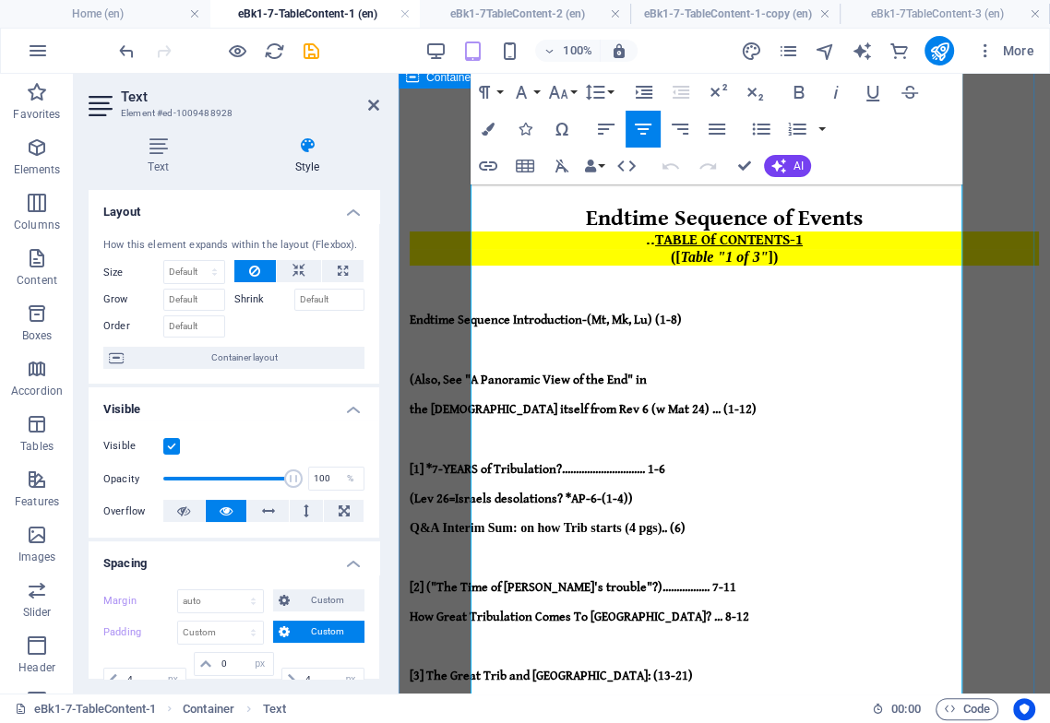
scroll to position [102, 0]
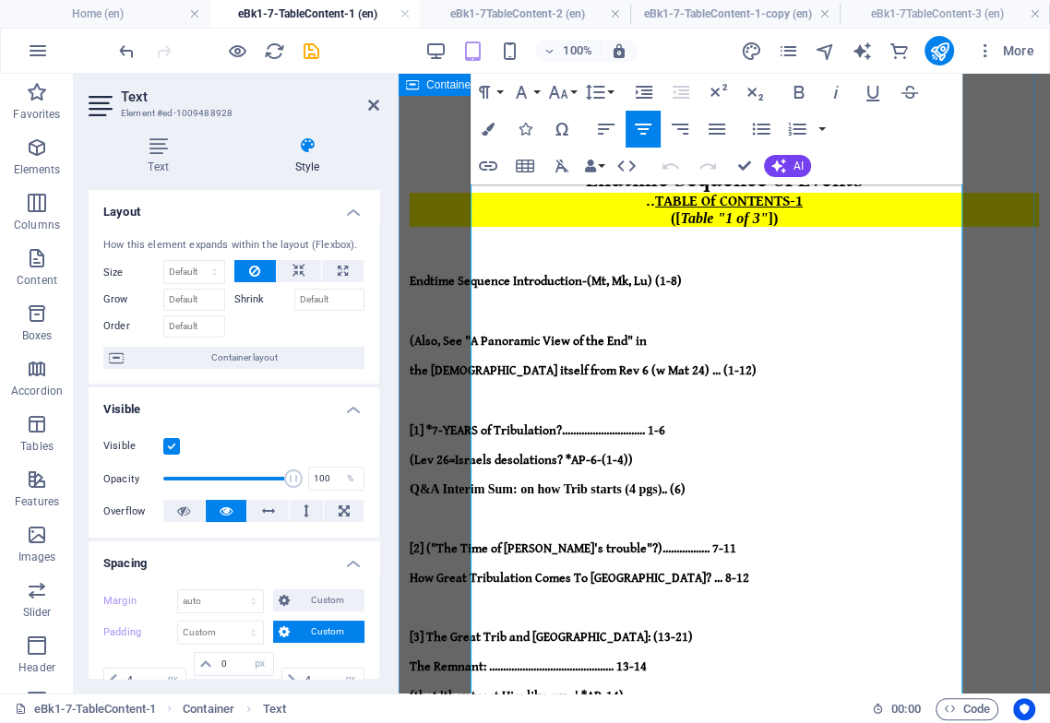
click at [635, 630] on strong "[3] The Great Trib and [GEOGRAPHIC_DATA]: (13-21)" at bounding box center [550, 637] width 283 height 15
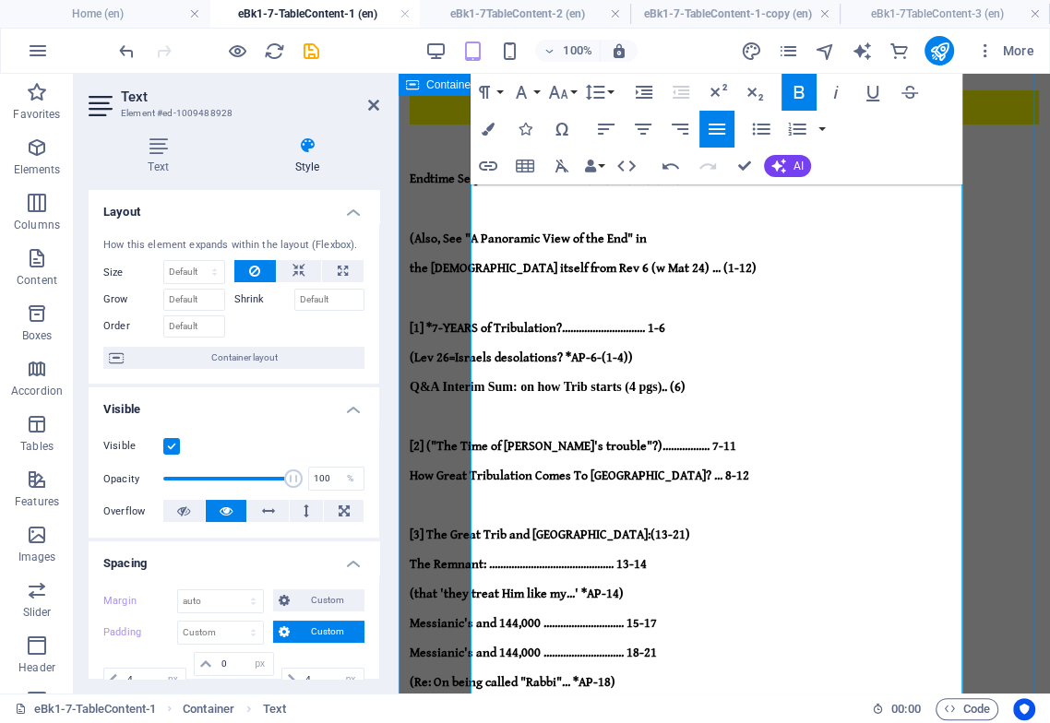
drag, startPoint x: 705, startPoint y: 463, endPoint x: 635, endPoint y: 467, distance: 69.3
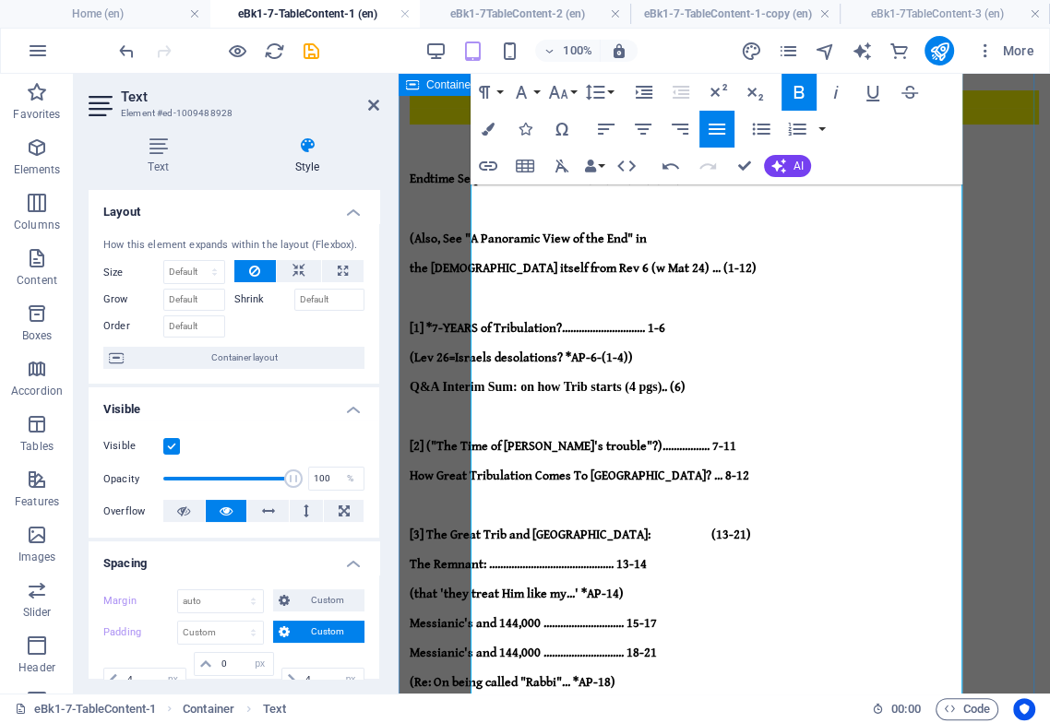
click at [674, 528] on strong "[3] The Great Trib and [GEOGRAPHIC_DATA]: (13-21)" at bounding box center [579, 535] width 341 height 15
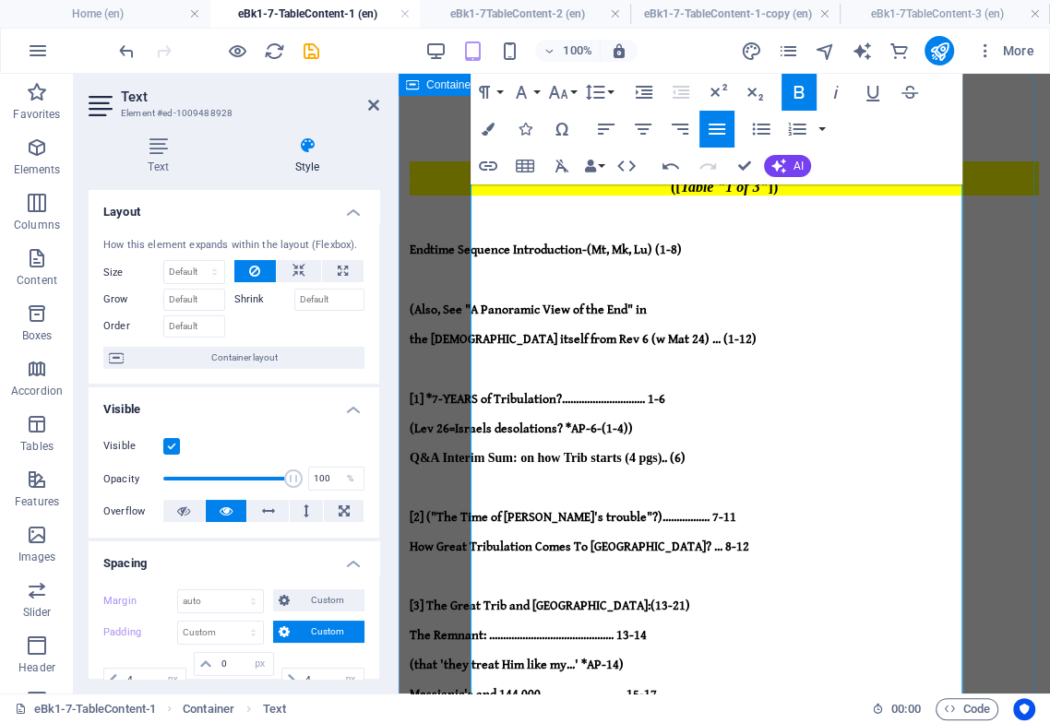
scroll to position [102, 0]
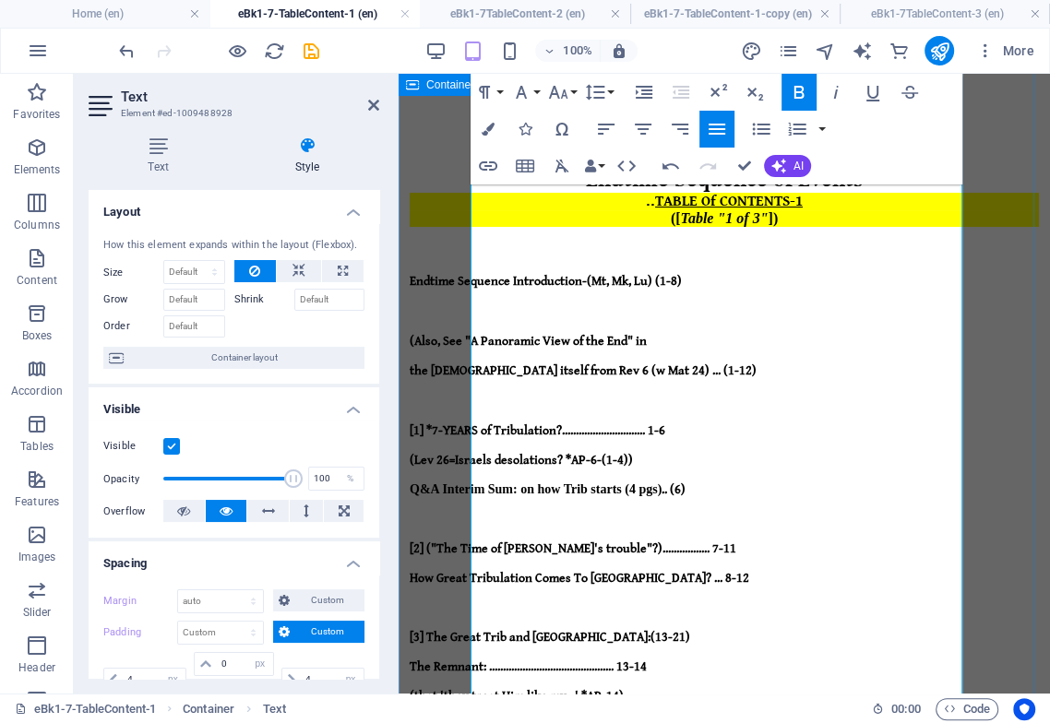
click at [685, 571] on strong "How Great Tribulation Comes To [GEOGRAPHIC_DATA]? ... 8-12" at bounding box center [578, 578] width 339 height 15
drag, startPoint x: 717, startPoint y: 410, endPoint x: 710, endPoint y: 419, distance: 10.5
click at [717, 599] on p at bounding box center [723, 606] width 629 height 15
click at [716, 571] on strong "How Great Tribulation Comes To [GEOGRAPHIC_DATA]? ... 8-12" at bounding box center [578, 578] width 339 height 15
click at [686, 630] on strong "[3] The Great Trib and [GEOGRAPHIC_DATA]: (13-21)" at bounding box center [584, 637] width 350 height 15
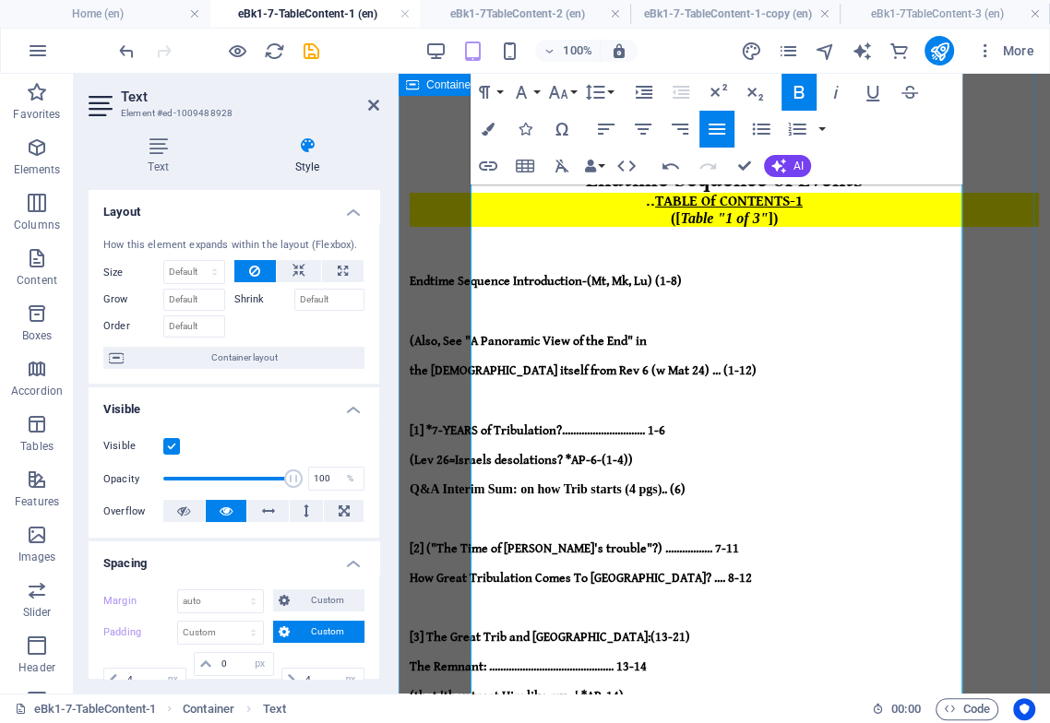
click at [646, 659] on strong "The Remnant: ............................................. 13-14" at bounding box center [527, 666] width 237 height 15
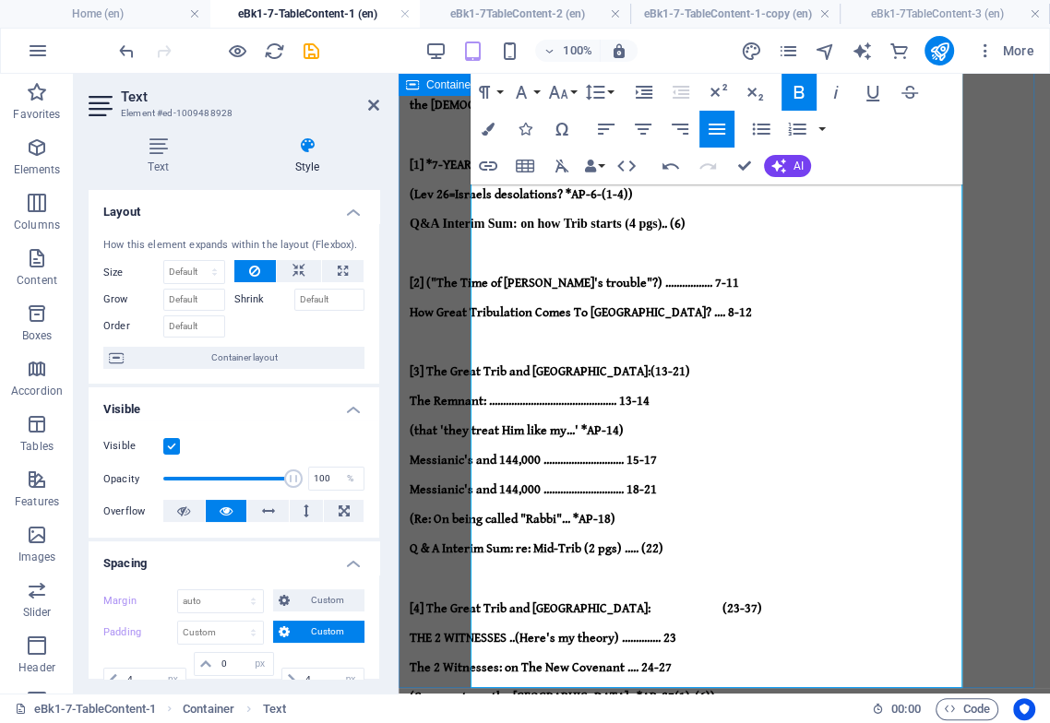
scroll to position [409, 0]
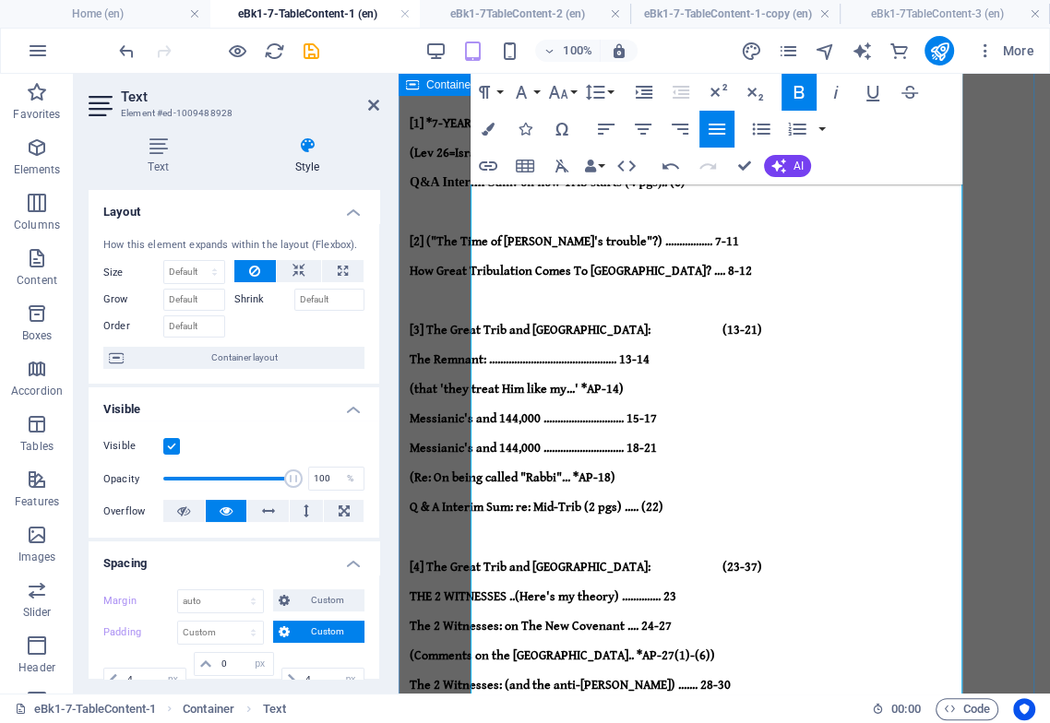
drag, startPoint x: 503, startPoint y: 586, endPoint x: 501, endPoint y: 595, distance: 9.4
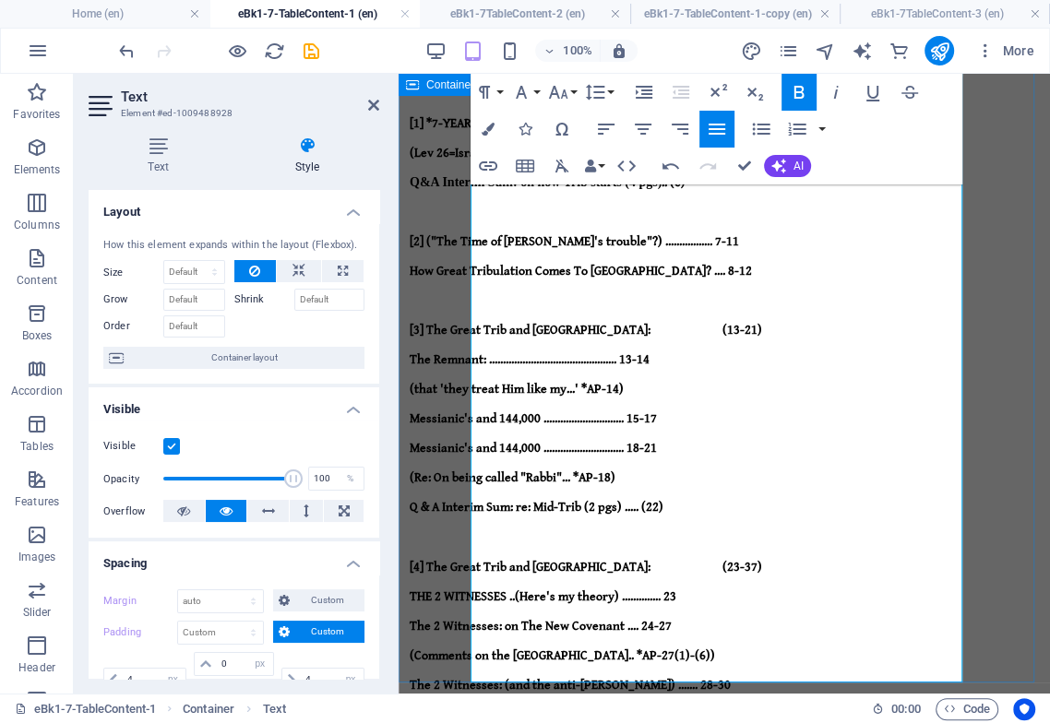
click at [490, 648] on strong "(Comments on the [GEOGRAPHIC_DATA].. *AP-27(1)-(6))" at bounding box center [561, 655] width 305 height 15
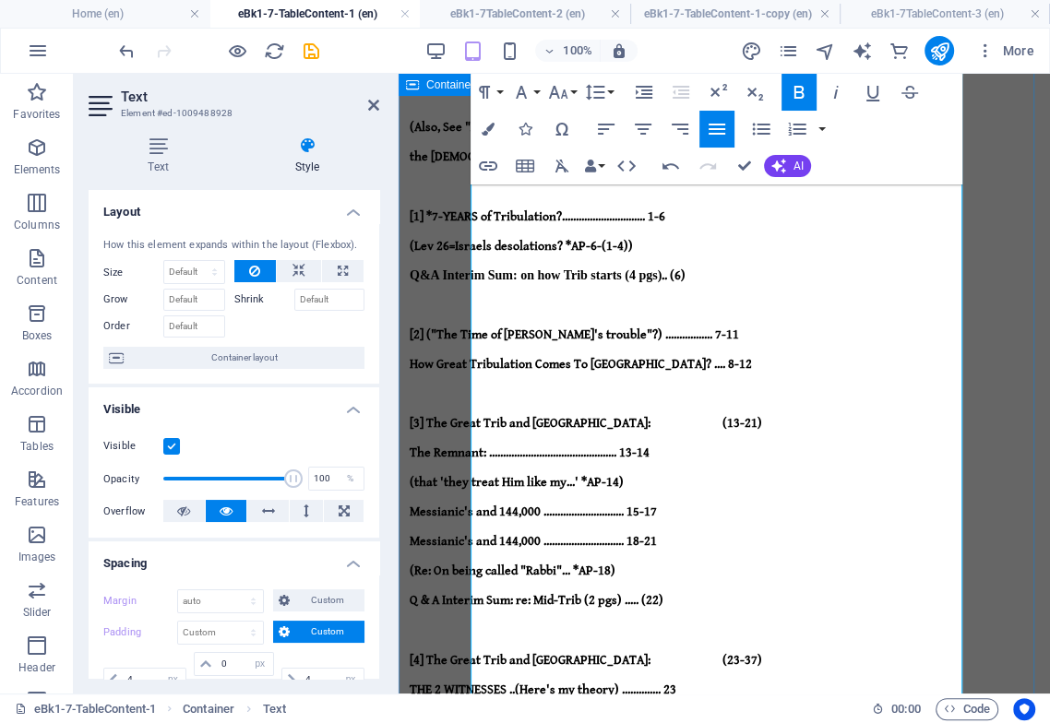
scroll to position [205, 0]
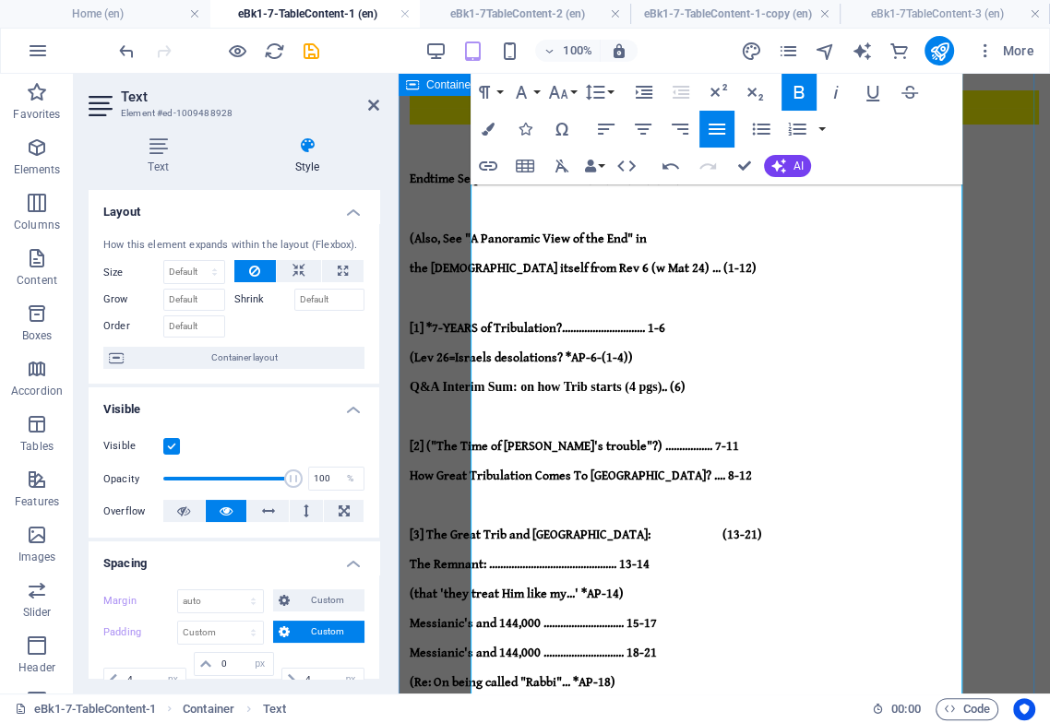
drag, startPoint x: 490, startPoint y: 367, endPoint x: 502, endPoint y: 374, distance: 13.6
click at [490, 587] on strong "(that 'they treat Him like my...' *AP-14)" at bounding box center [516, 594] width 214 height 15
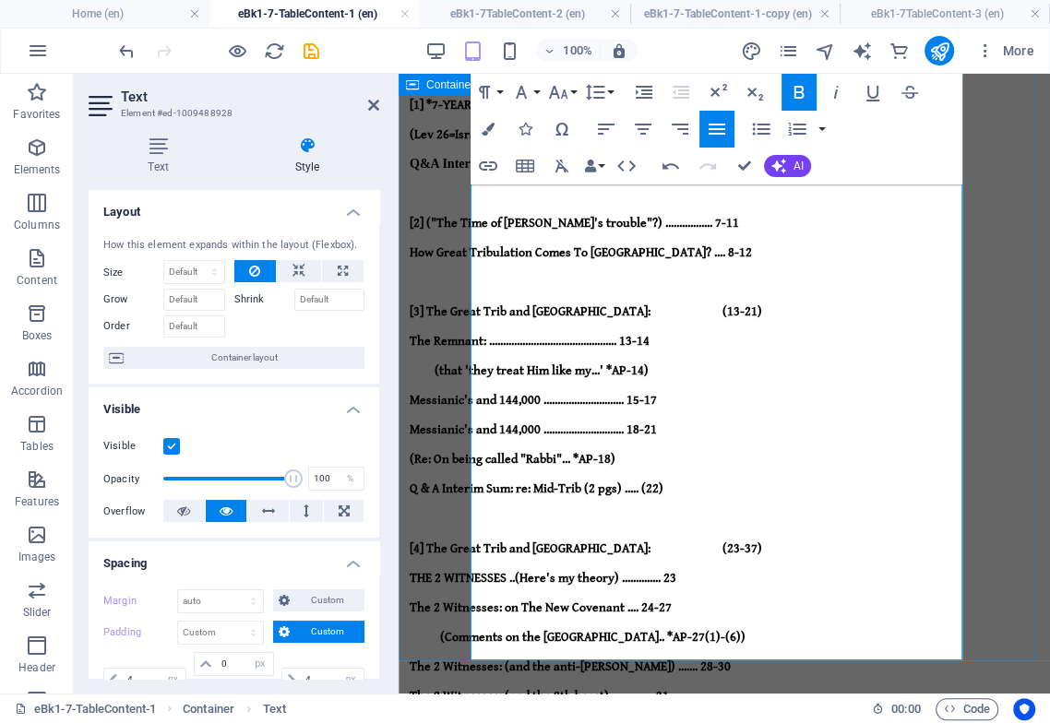
scroll to position [432, 0]
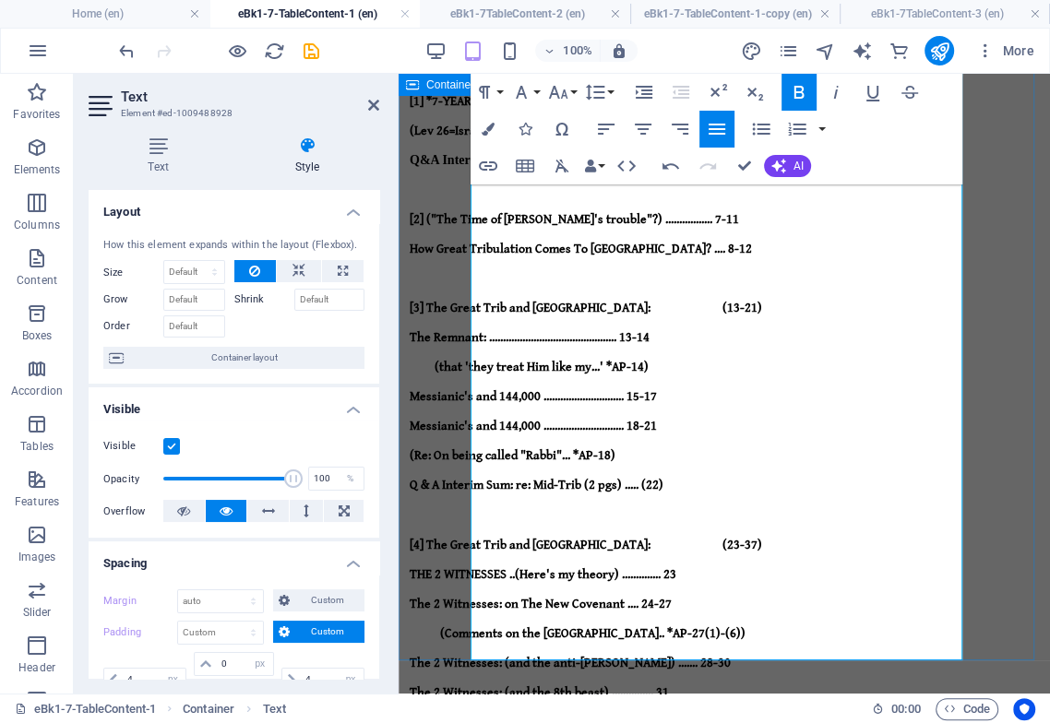
click at [483, 596] on div "Endtime Sequence of Events .. TABLE Of CONTENTS-1 ([ Table "1 of 3" ]) Endtime …" at bounding box center [723, 542] width 629 height 1534
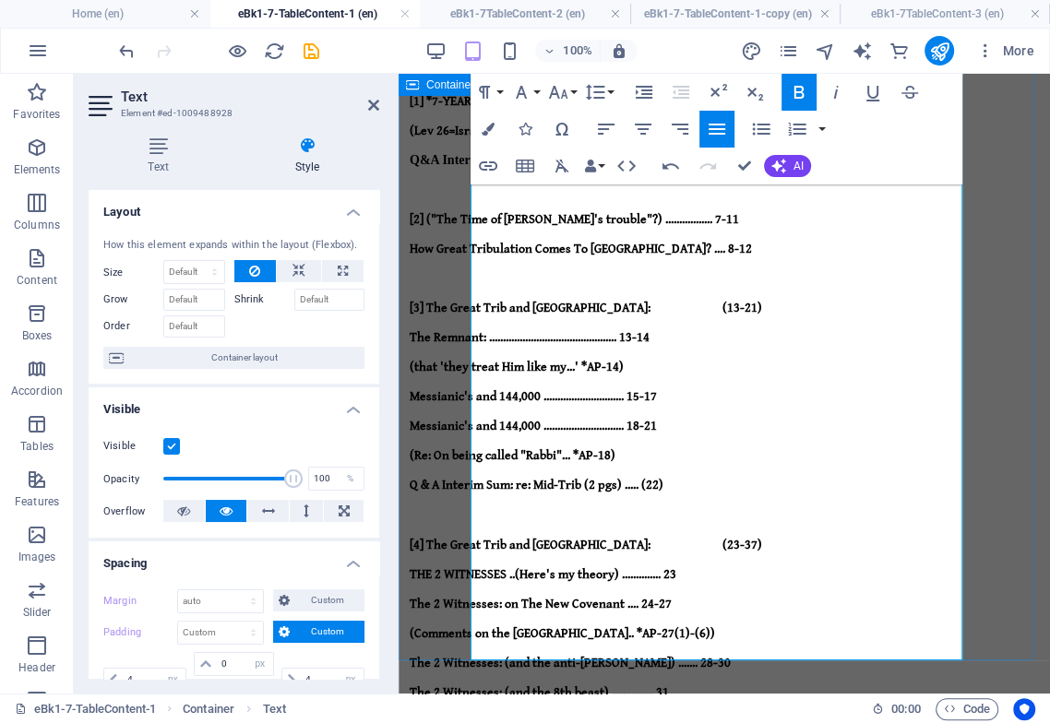
click at [646, 131] on icon "button" at bounding box center [643, 129] width 22 height 22
click at [667, 168] on icon "button" at bounding box center [670, 166] width 17 height 6
click at [642, 130] on icon "button" at bounding box center [643, 129] width 22 height 22
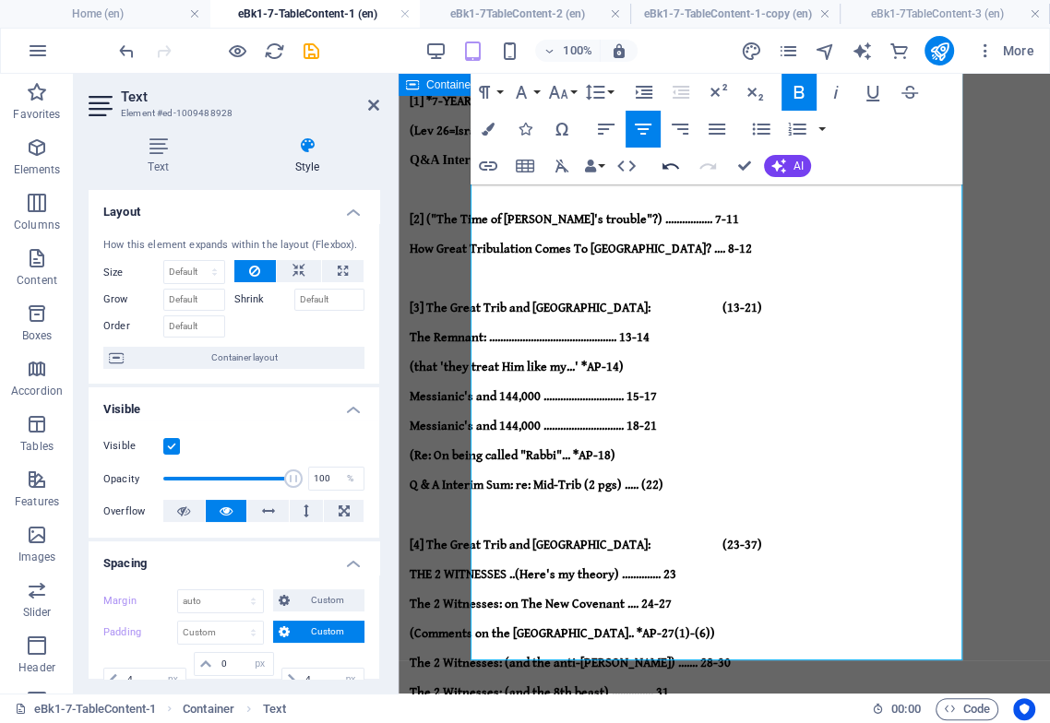
click at [670, 164] on icon "button" at bounding box center [670, 166] width 17 height 6
drag, startPoint x: 845, startPoint y: 634, endPoint x: 939, endPoint y: 629, distance: 94.2
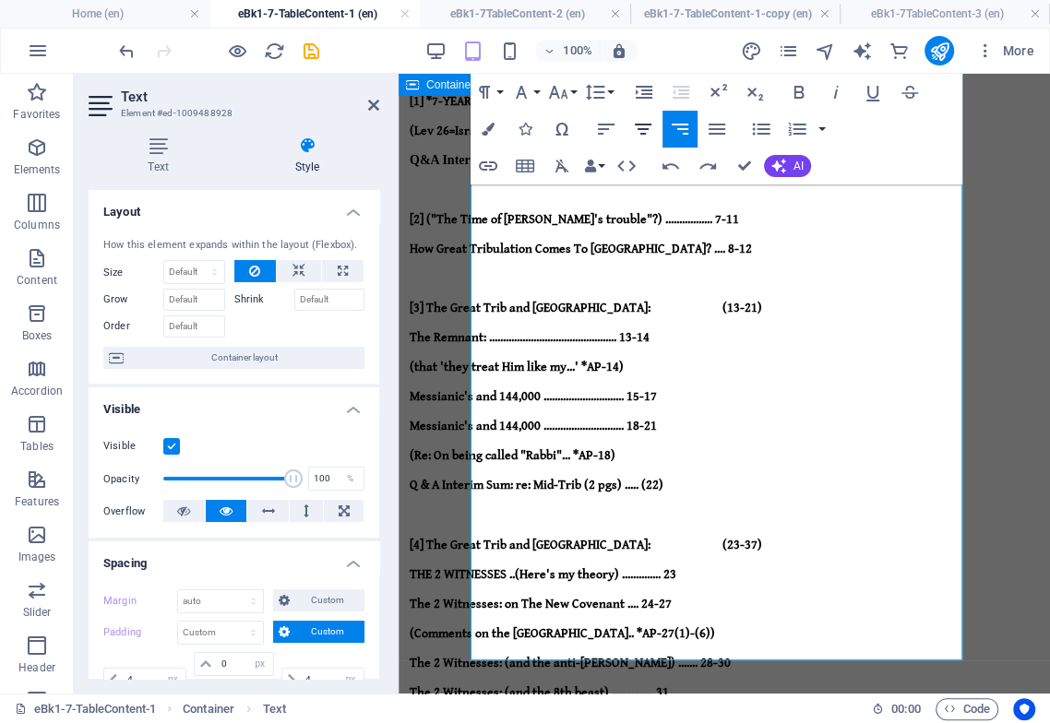
click at [640, 135] on icon "button" at bounding box center [643, 129] width 17 height 11
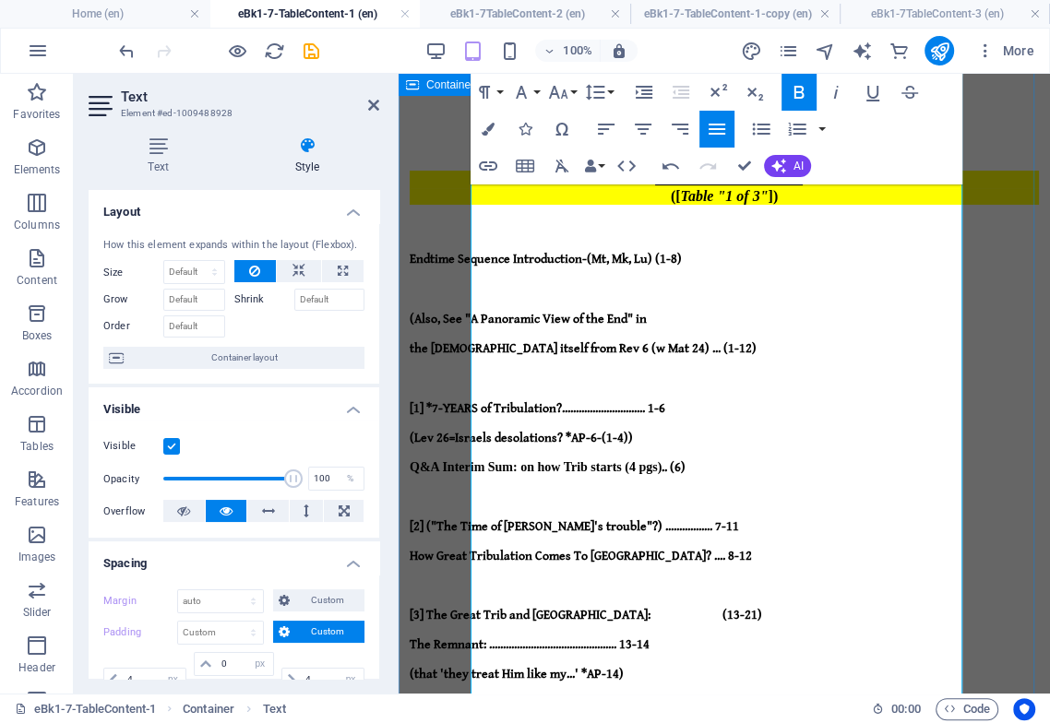
scroll to position [22, 0]
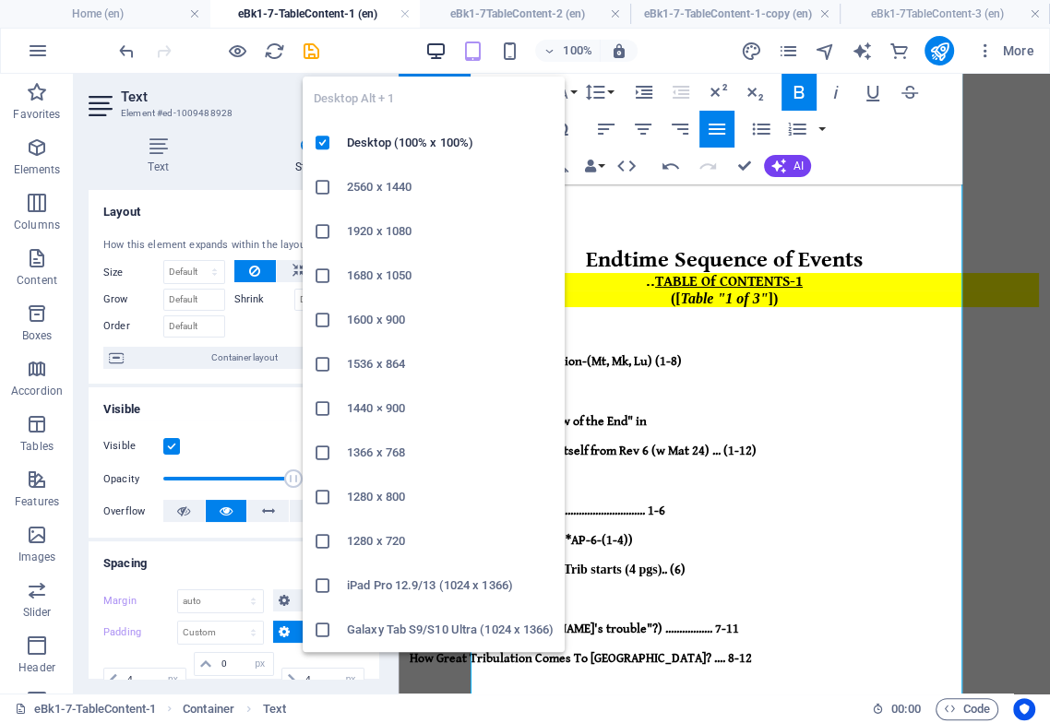
click at [435, 48] on icon "button" at bounding box center [434, 51] width 21 height 21
drag, startPoint x: 434, startPoint y: 47, endPoint x: 439, endPoint y: 58, distance: 12.0
click at [435, 49] on icon "button" at bounding box center [434, 51] width 21 height 21
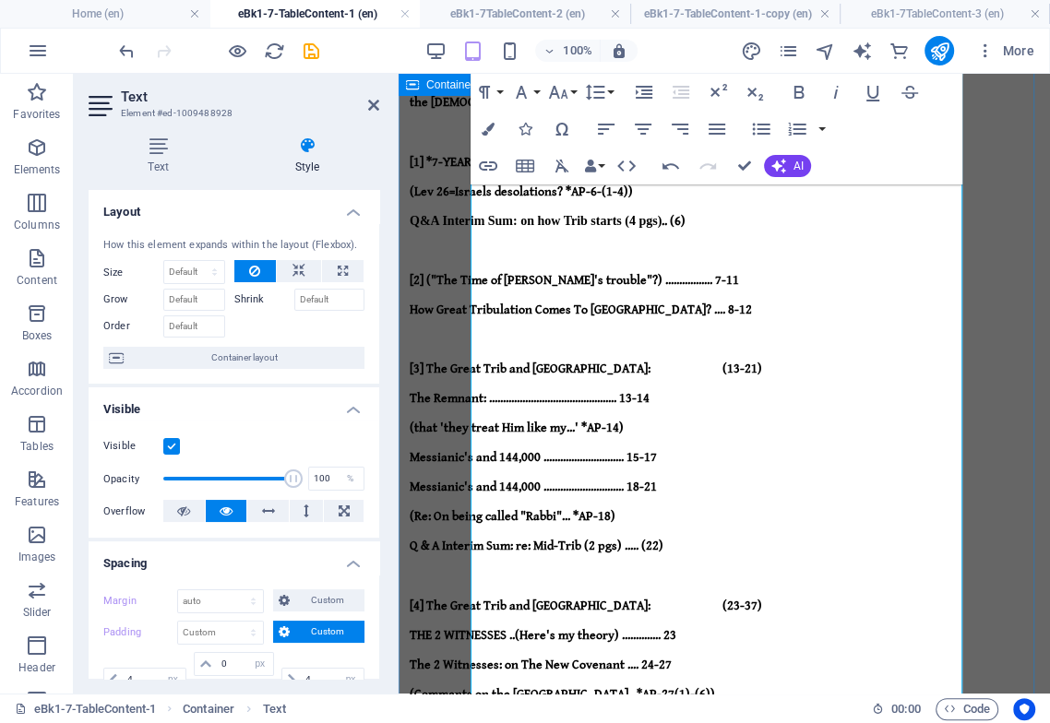
scroll to position [432, 0]
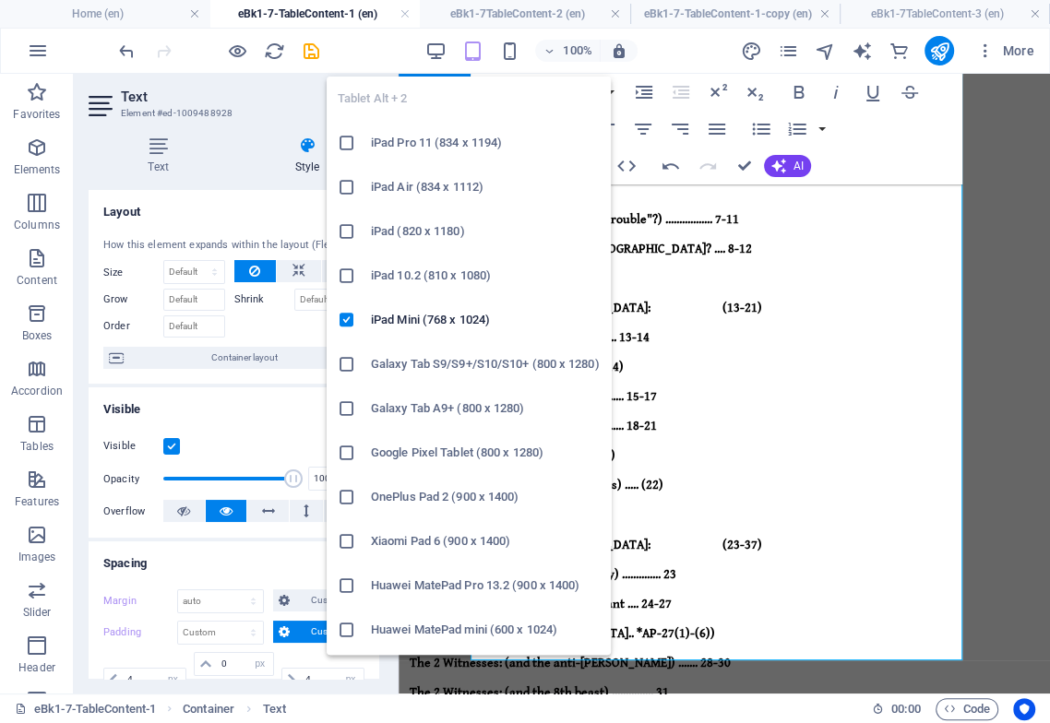
drag, startPoint x: 468, startPoint y: 52, endPoint x: 484, endPoint y: 83, distance: 35.5
click at [467, 53] on icon "button" at bounding box center [471, 51] width 21 height 21
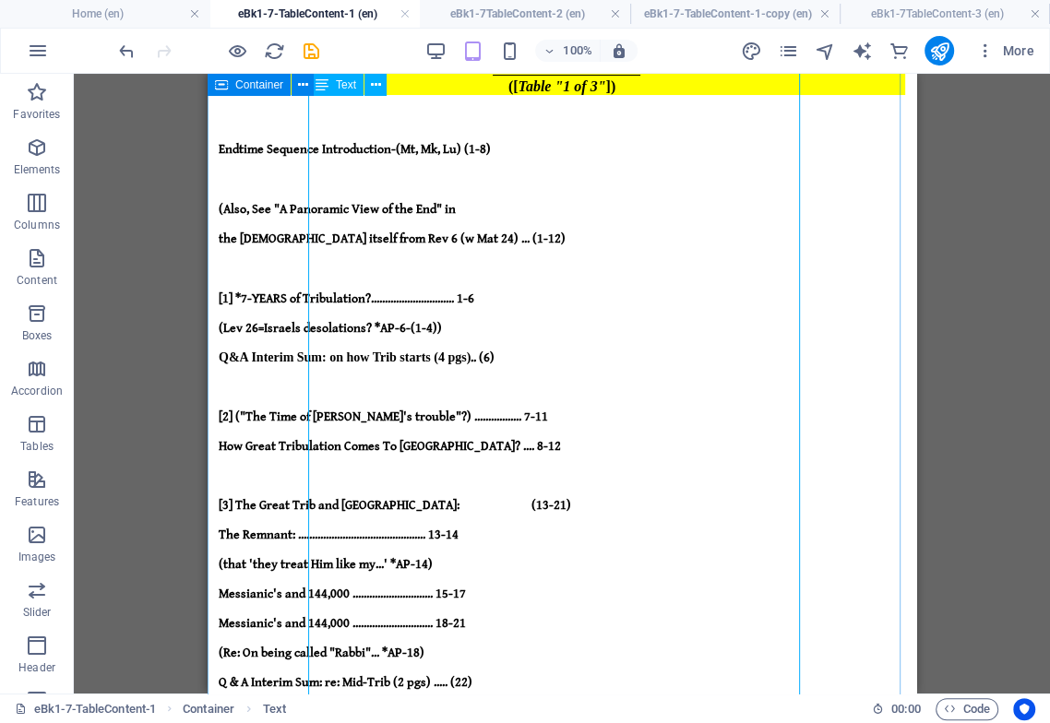
scroll to position [14, 0]
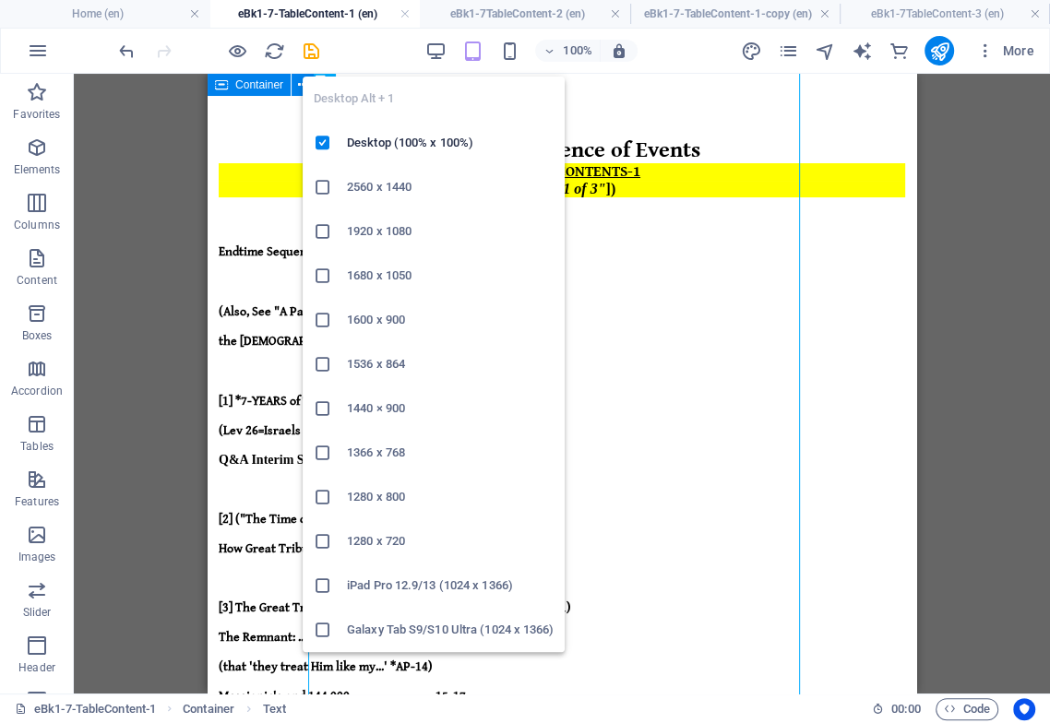
drag, startPoint x: 436, startPoint y: 49, endPoint x: 438, endPoint y: 65, distance: 16.7
click at [439, 55] on icon "button" at bounding box center [434, 51] width 21 height 21
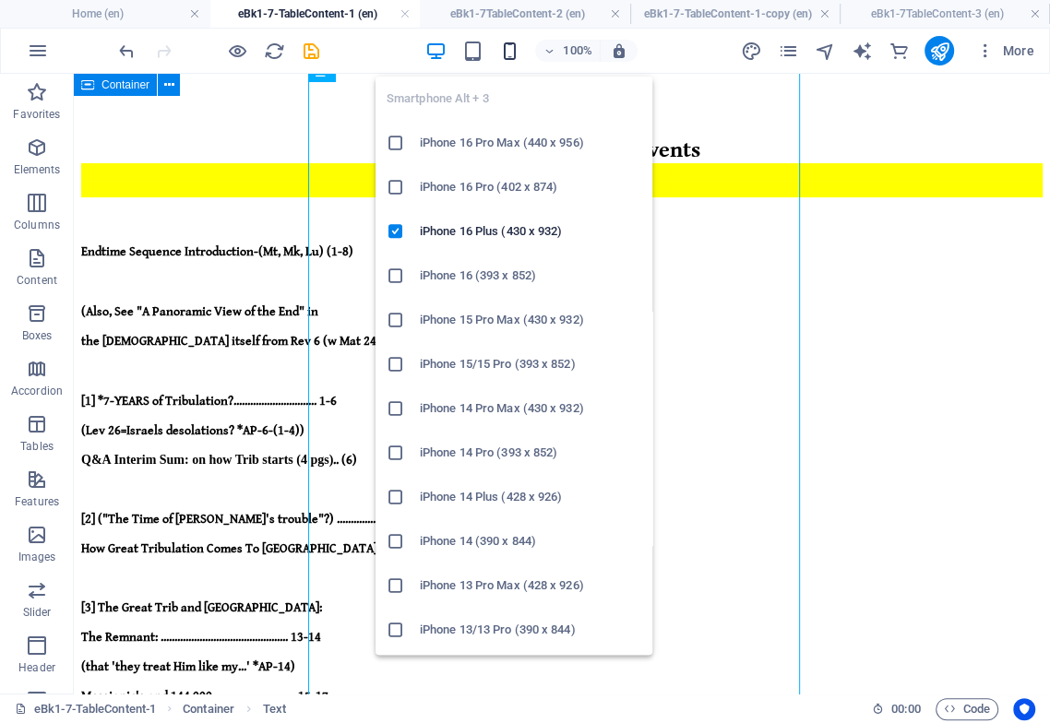
click at [509, 54] on icon "button" at bounding box center [508, 51] width 21 height 21
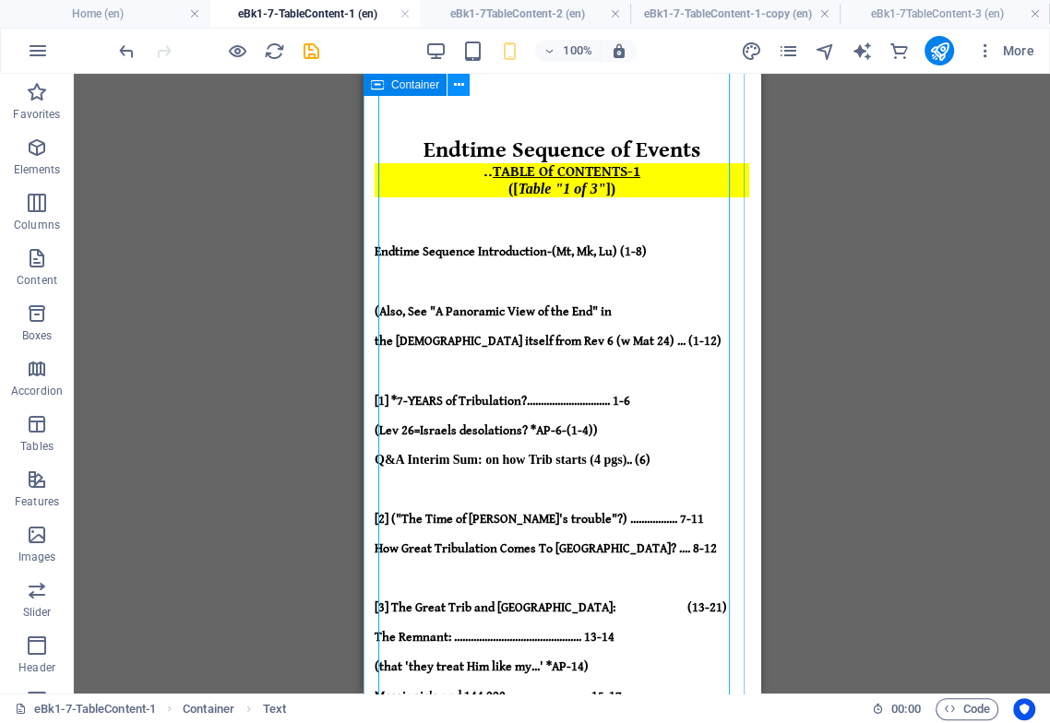
click at [457, 85] on icon at bounding box center [459, 85] width 10 height 19
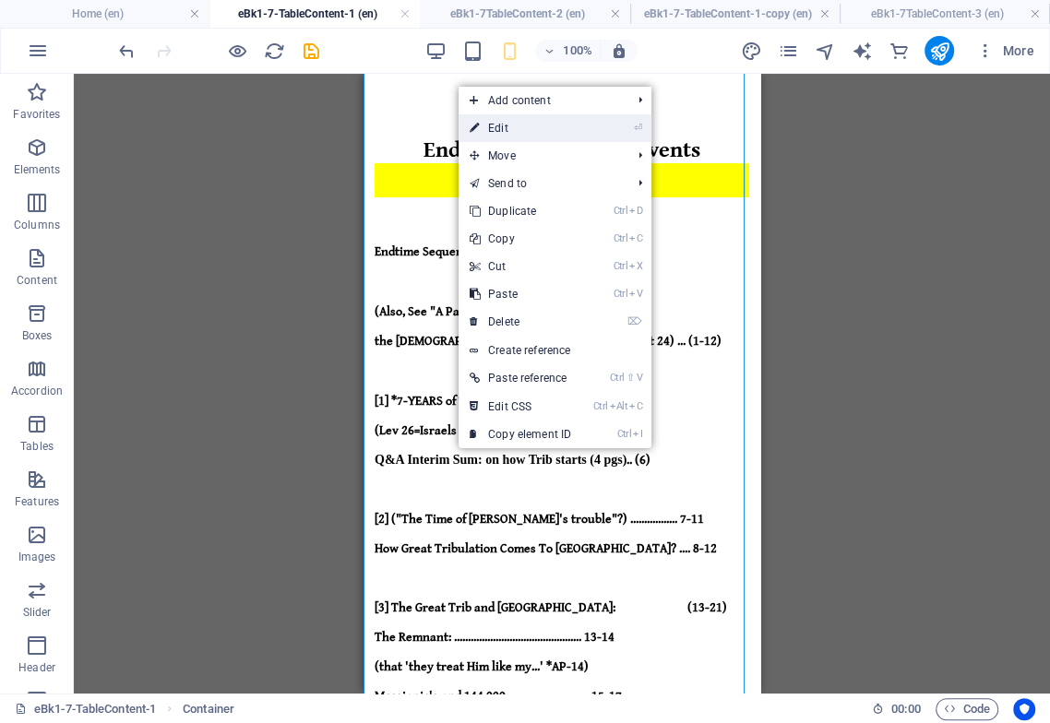
click at [497, 122] on link "⏎ Edit" at bounding box center [520, 128] width 124 height 28
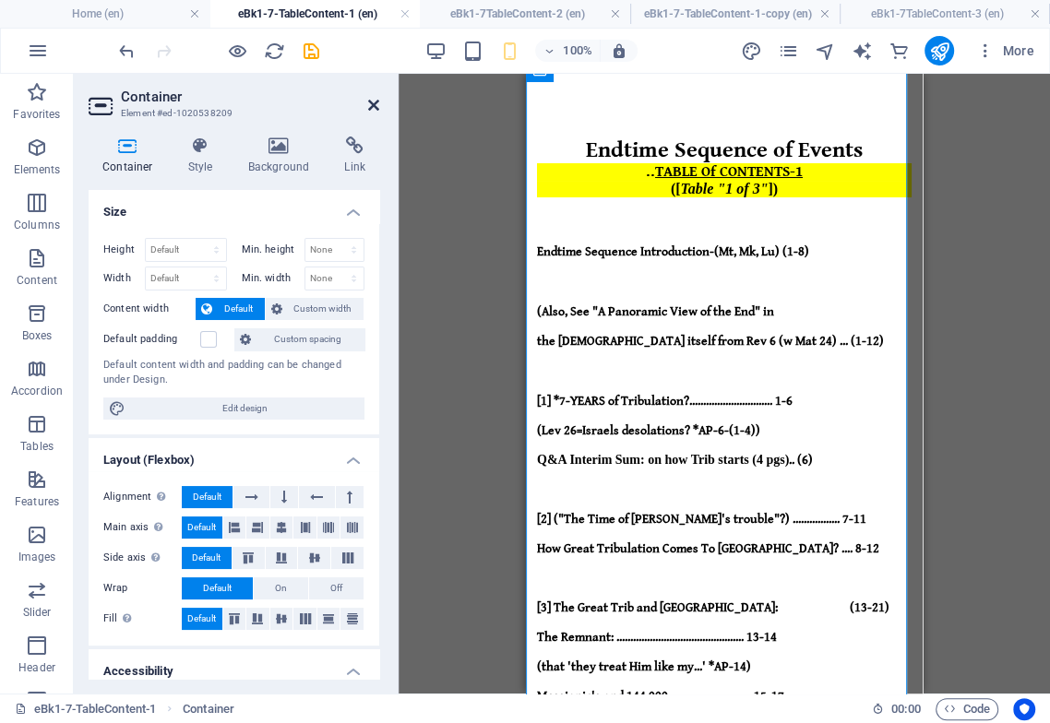
drag, startPoint x: 375, startPoint y: 101, endPoint x: 8, endPoint y: 31, distance: 373.7
click at [375, 101] on icon at bounding box center [373, 105] width 11 height 15
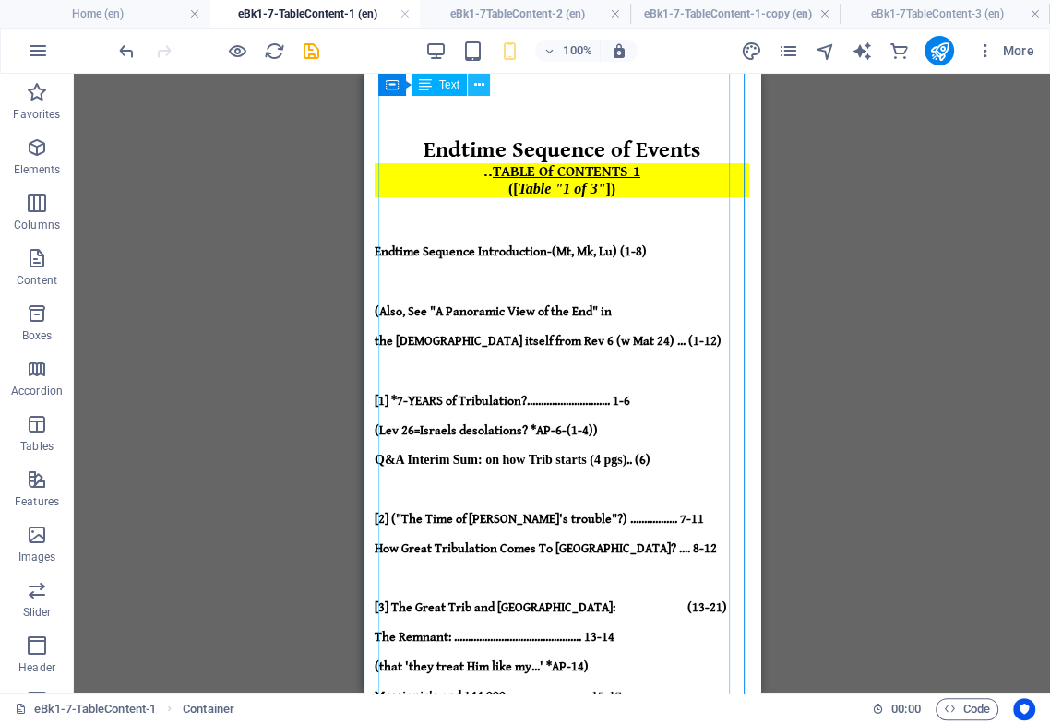
click at [474, 80] on icon at bounding box center [479, 85] width 10 height 19
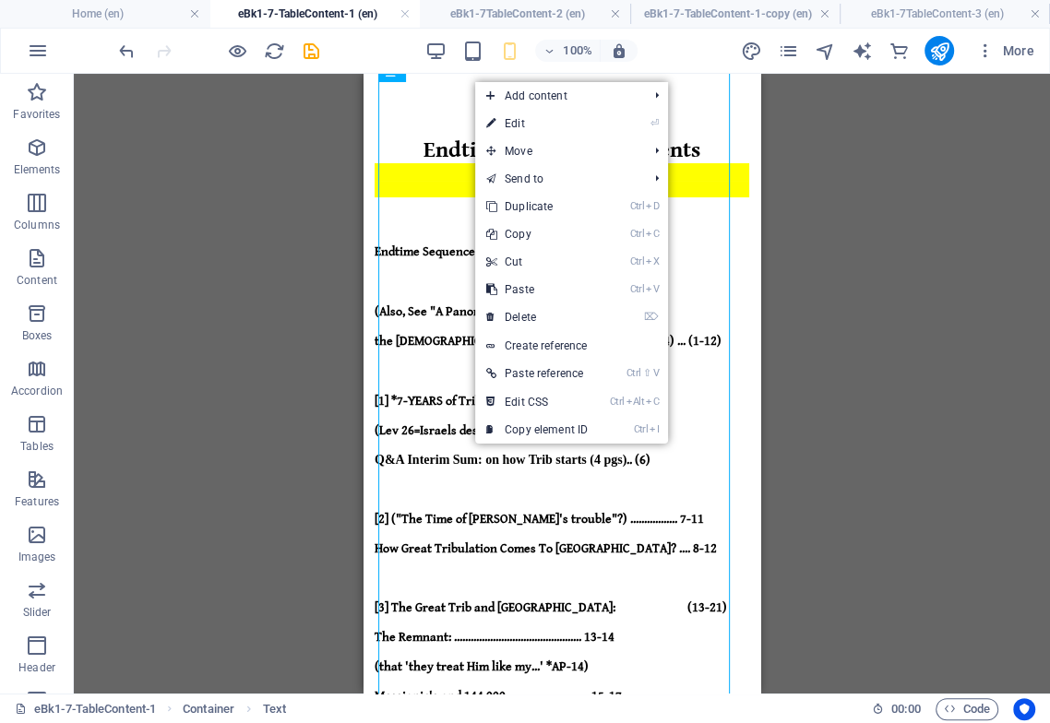
click at [510, 124] on link "⏎ Edit" at bounding box center [537, 124] width 124 height 28
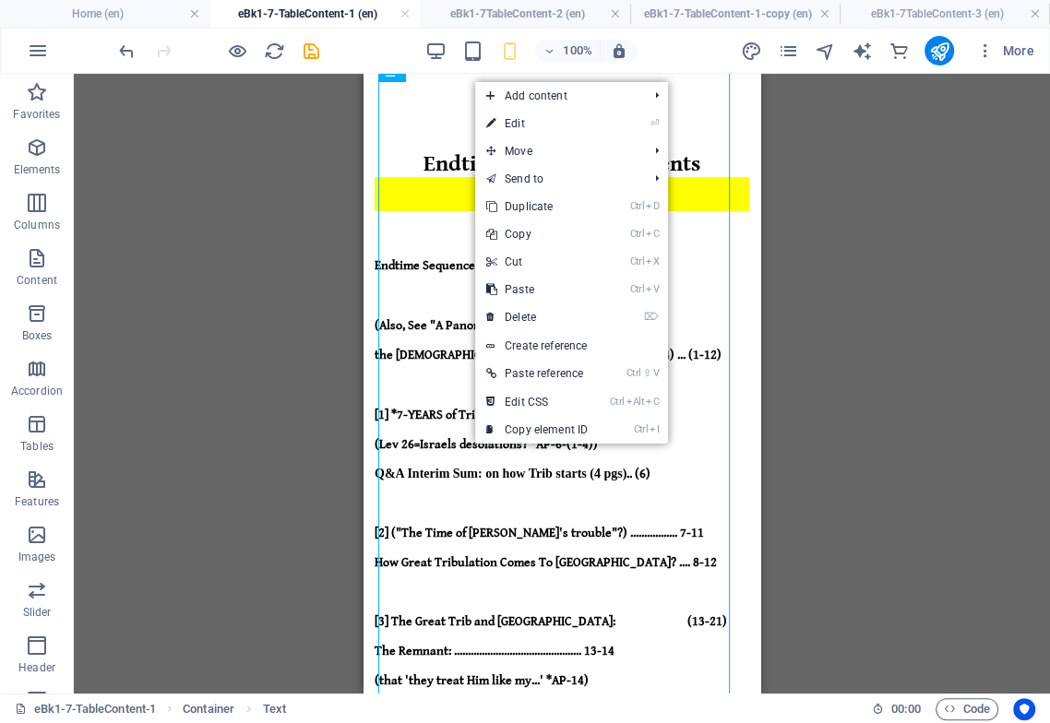
select select "px"
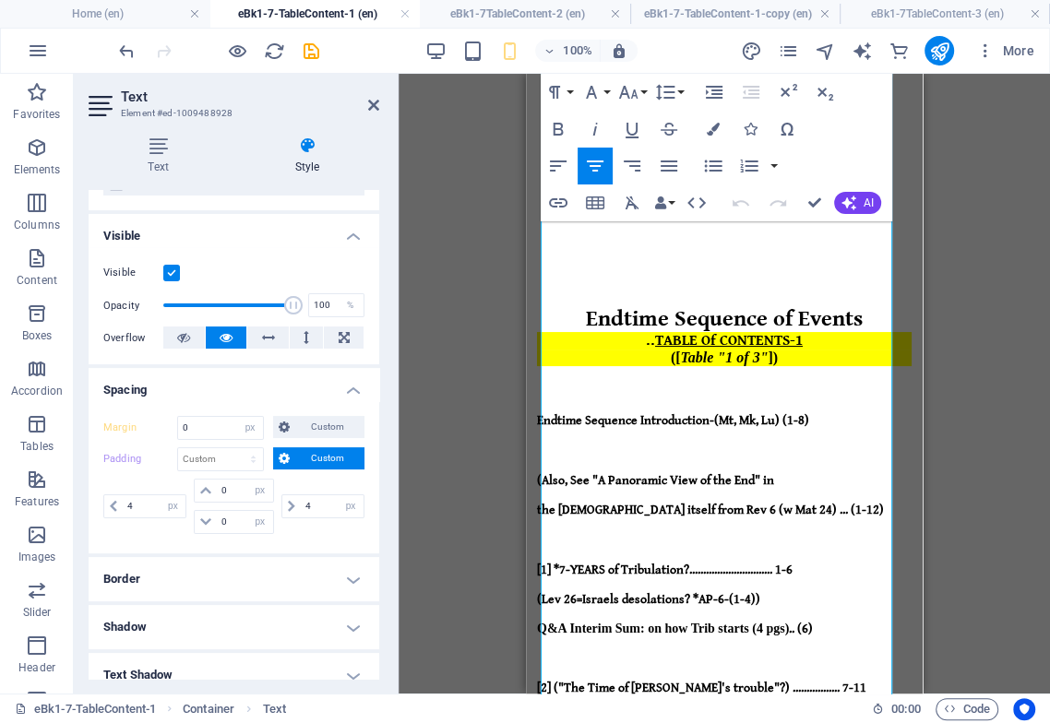
scroll to position [205, 0]
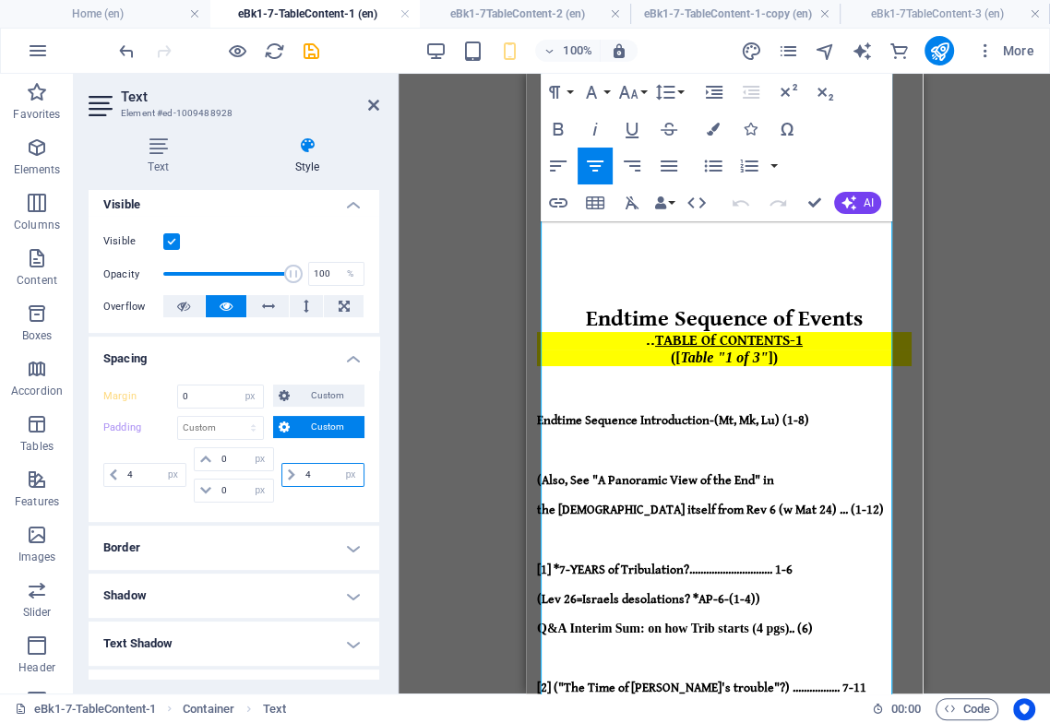
drag, startPoint x: 313, startPoint y: 494, endPoint x: 295, endPoint y: 494, distance: 17.5
click at [295, 487] on div "4 px rem % vh vw" at bounding box center [322, 475] width 83 height 24
drag, startPoint x: 315, startPoint y: 486, endPoint x: 300, endPoint y: 509, distance: 27.9
click at [310, 486] on input "0" at bounding box center [332, 475] width 63 height 22
drag, startPoint x: 314, startPoint y: 489, endPoint x: 291, endPoint y: 516, distance: 36.6
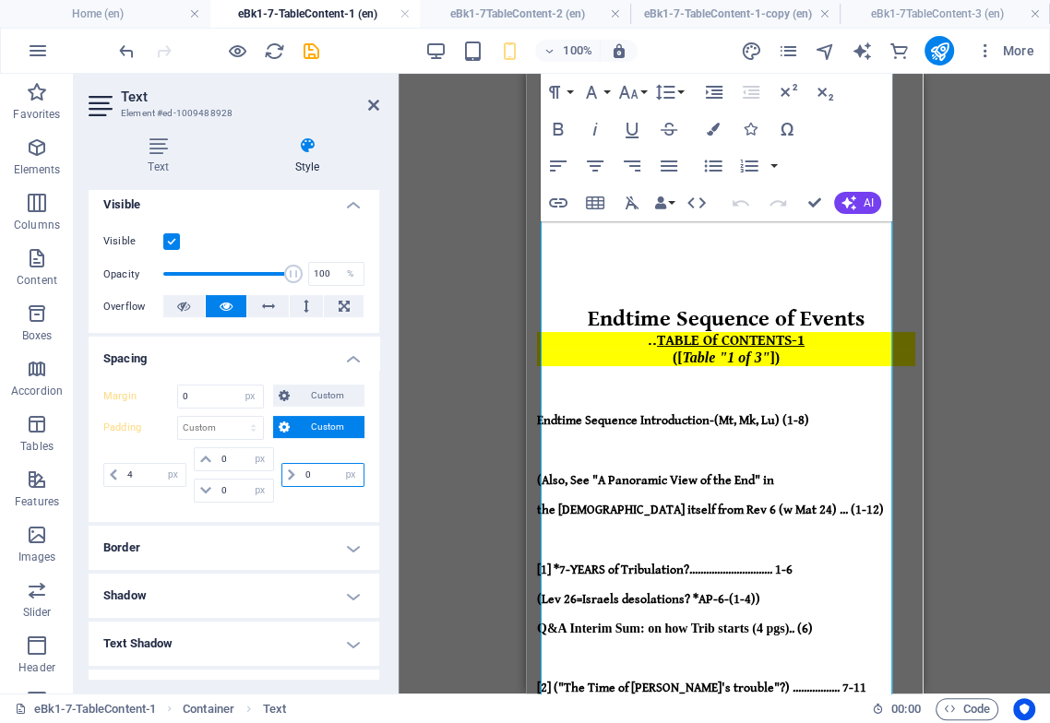
click at [244, 489] on div "4 px rem % vh vw 0 px rem % vh vw 0 px rem % vh vw 0 px rem % vh vw" at bounding box center [233, 474] width 261 height 55
drag, startPoint x: 316, startPoint y: 493, endPoint x: 302, endPoint y: 491, distance: 14.1
click at [303, 486] on input "9" at bounding box center [332, 475] width 63 height 22
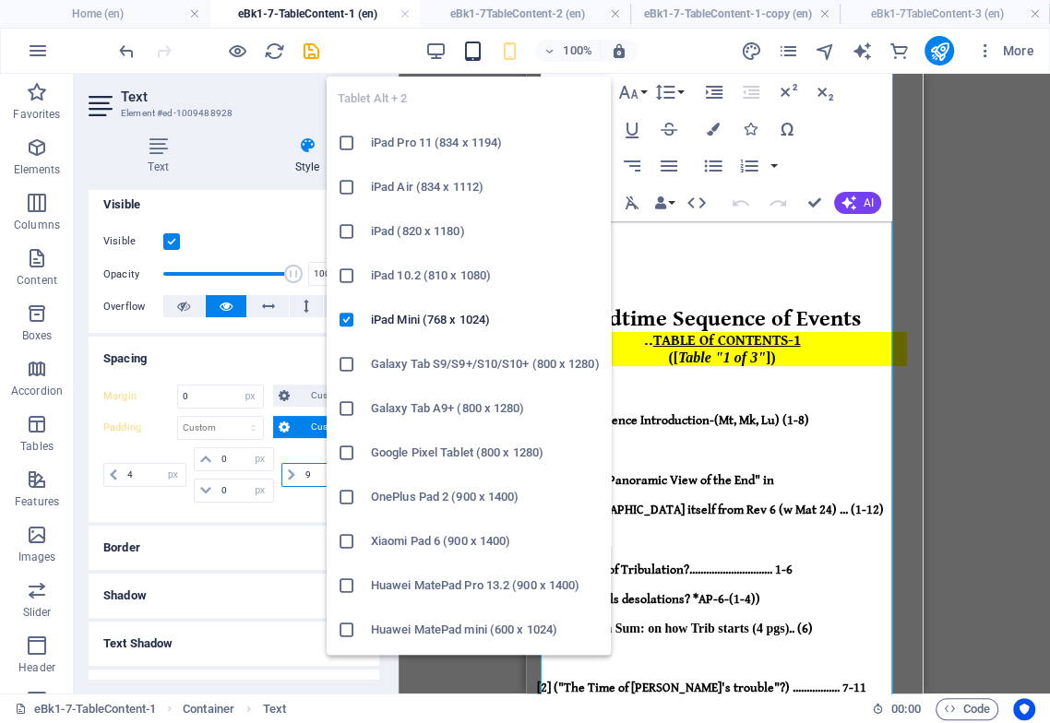
type input "9"
click at [472, 53] on icon "button" at bounding box center [471, 51] width 21 height 21
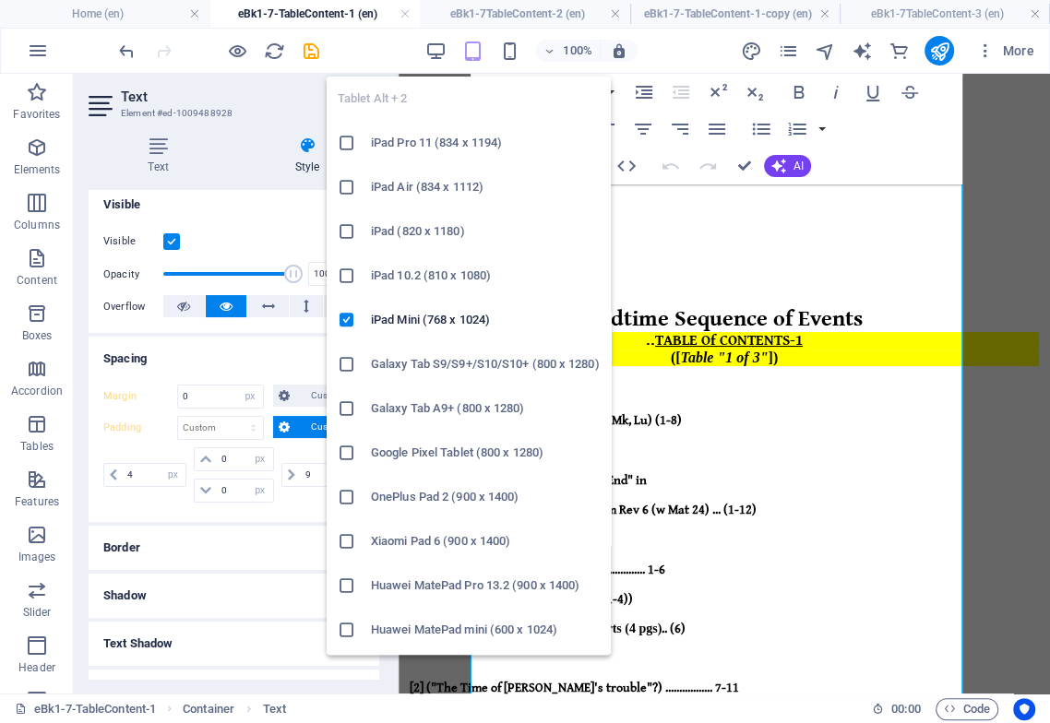
select select "DISABLED_OPTION_VALUE"
type input "4"
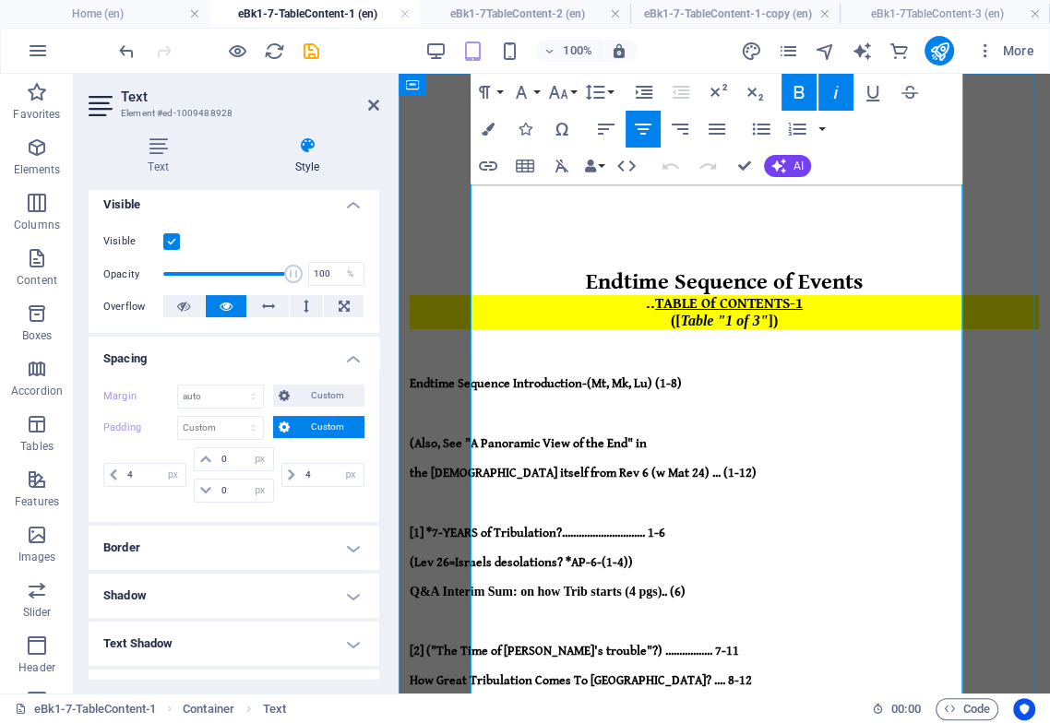
click at [745, 313] on em "Table "1 of 3"" at bounding box center [725, 321] width 88 height 16
click at [721, 295] on span "TABLE Of CONTENTS-1" at bounding box center [729, 304] width 148 height 18
click at [729, 269] on span "Endtime Sequence of Events" at bounding box center [724, 282] width 277 height 26
drag, startPoint x: 729, startPoint y: 227, endPoint x: 724, endPoint y: 239, distance: 12.8
click at [729, 238] on p at bounding box center [723, 246] width 629 height 17
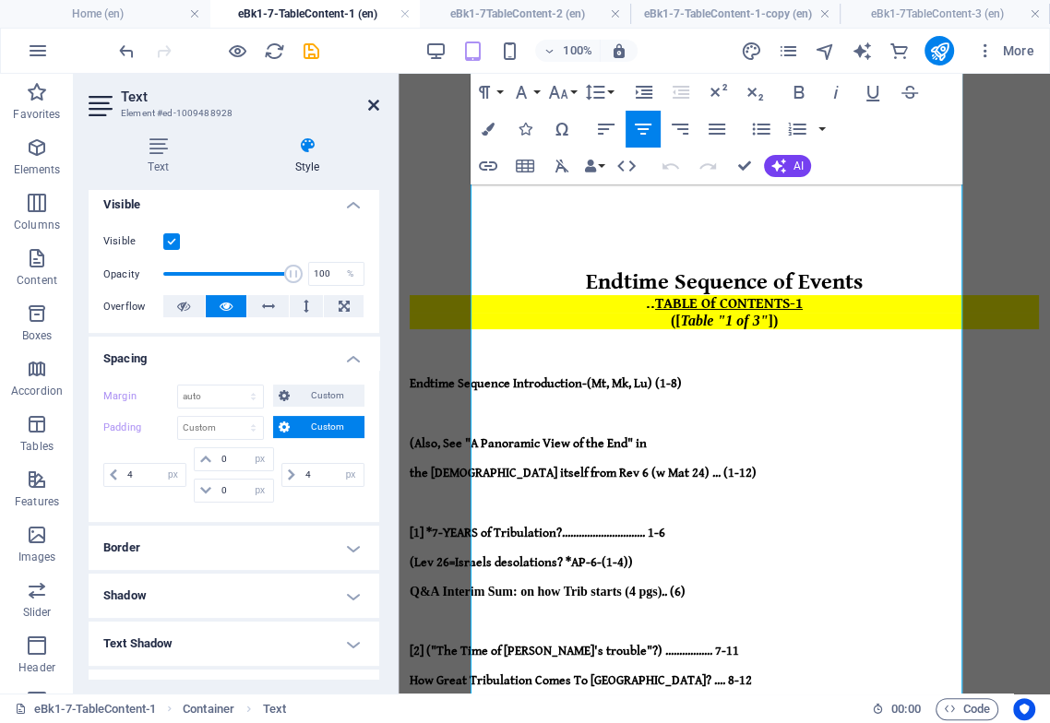
click at [372, 102] on icon at bounding box center [373, 105] width 11 height 15
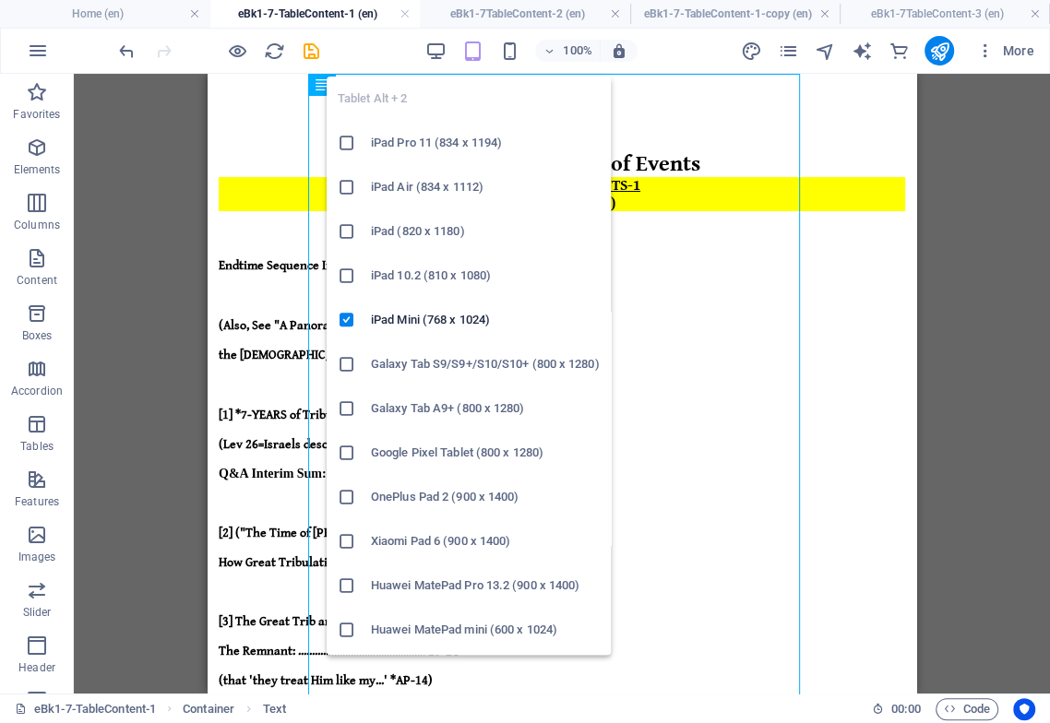
click at [474, 43] on icon "button" at bounding box center [471, 51] width 21 height 21
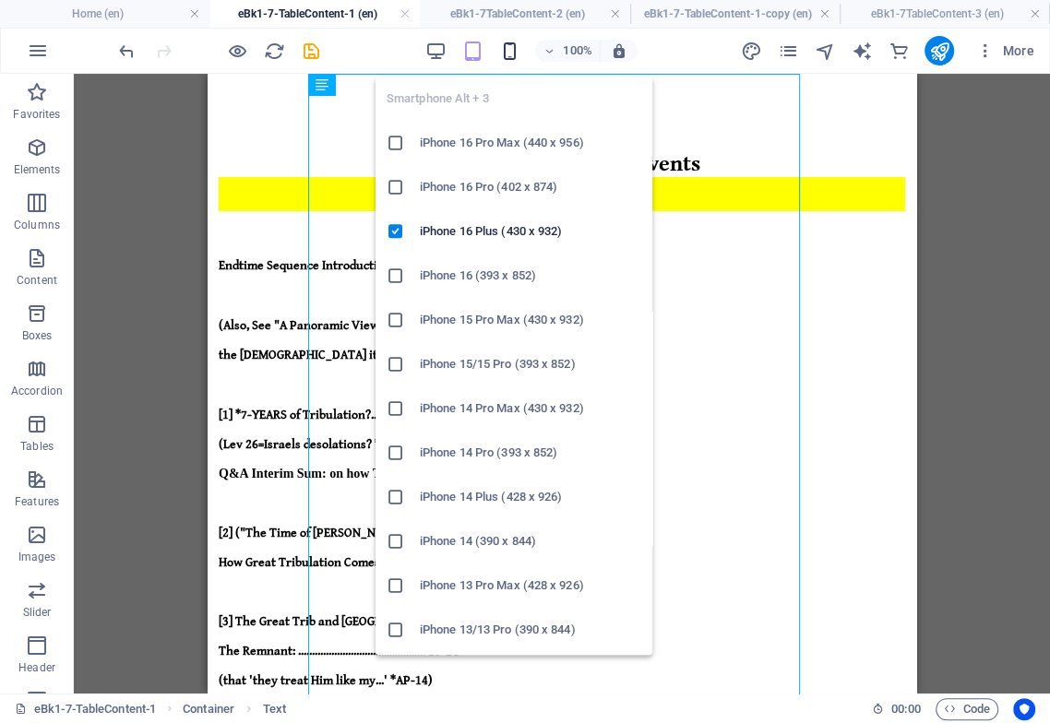
click at [506, 51] on icon "button" at bounding box center [508, 51] width 21 height 21
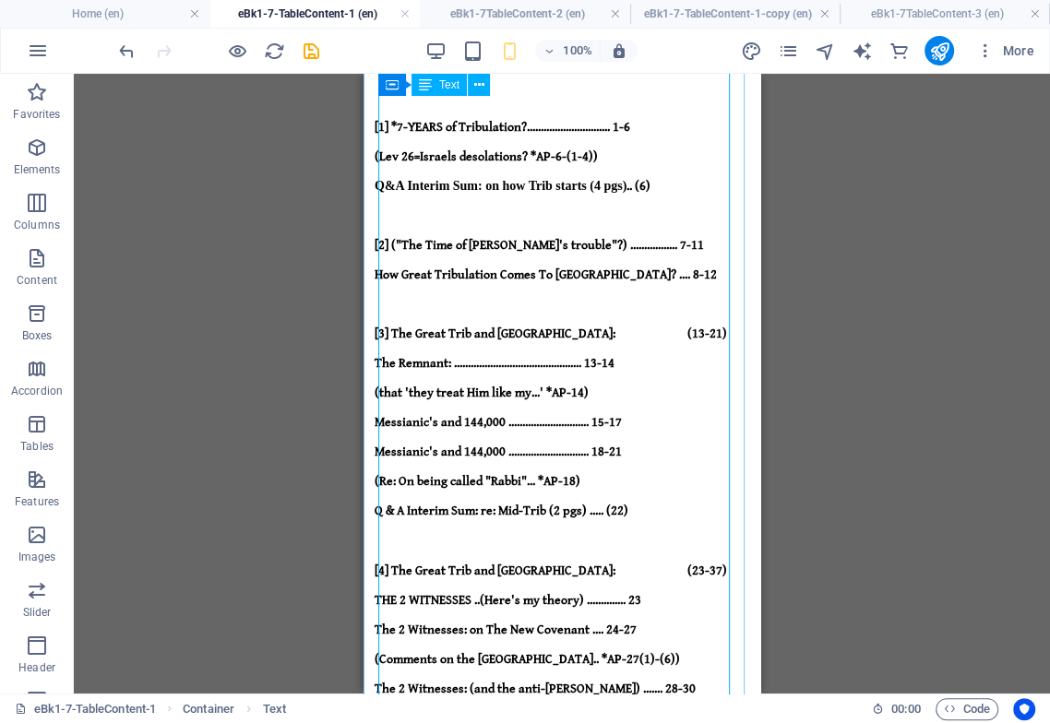
scroll to position [324, 0]
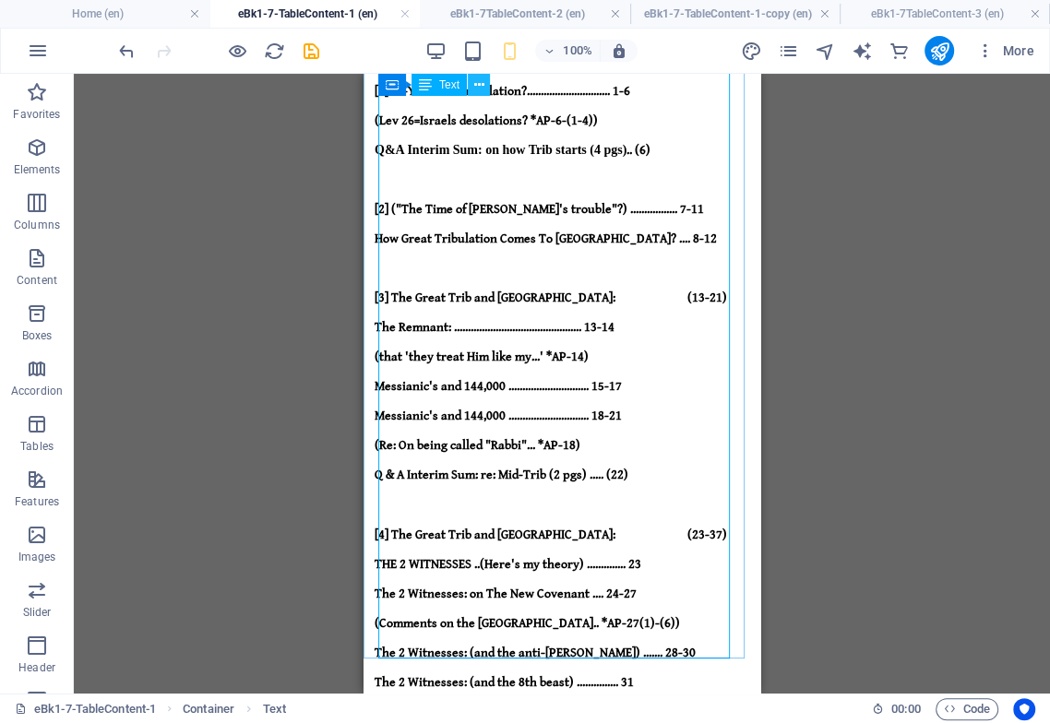
click at [482, 82] on icon at bounding box center [479, 85] width 10 height 19
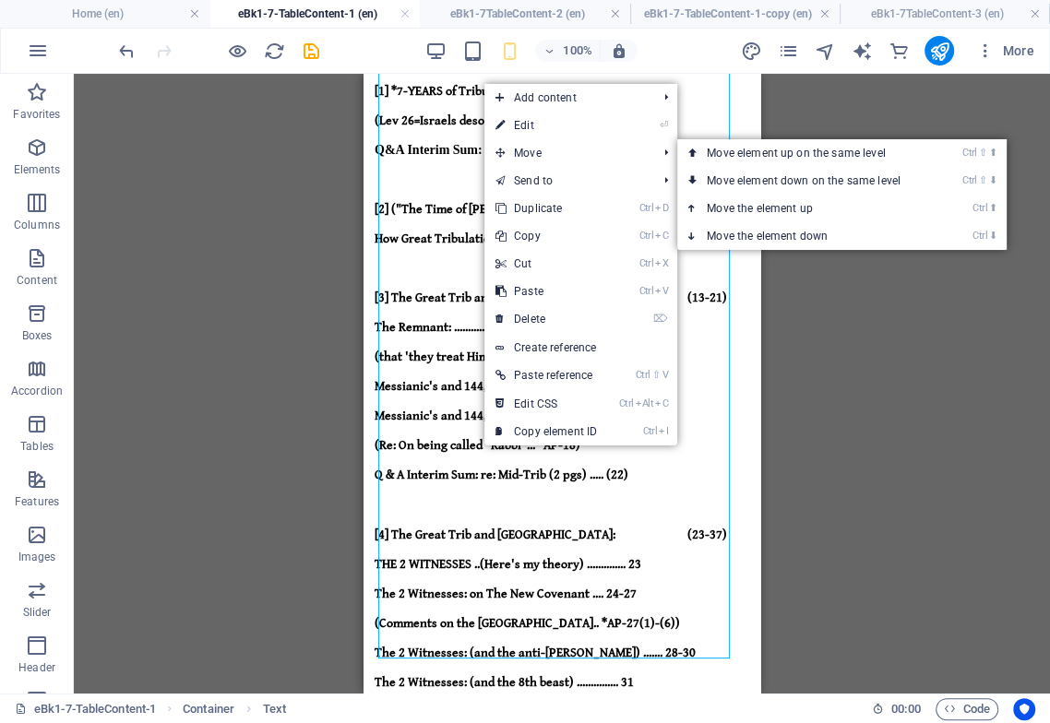
click at [522, 127] on link "⏎ Edit" at bounding box center [546, 126] width 124 height 28
select select "px"
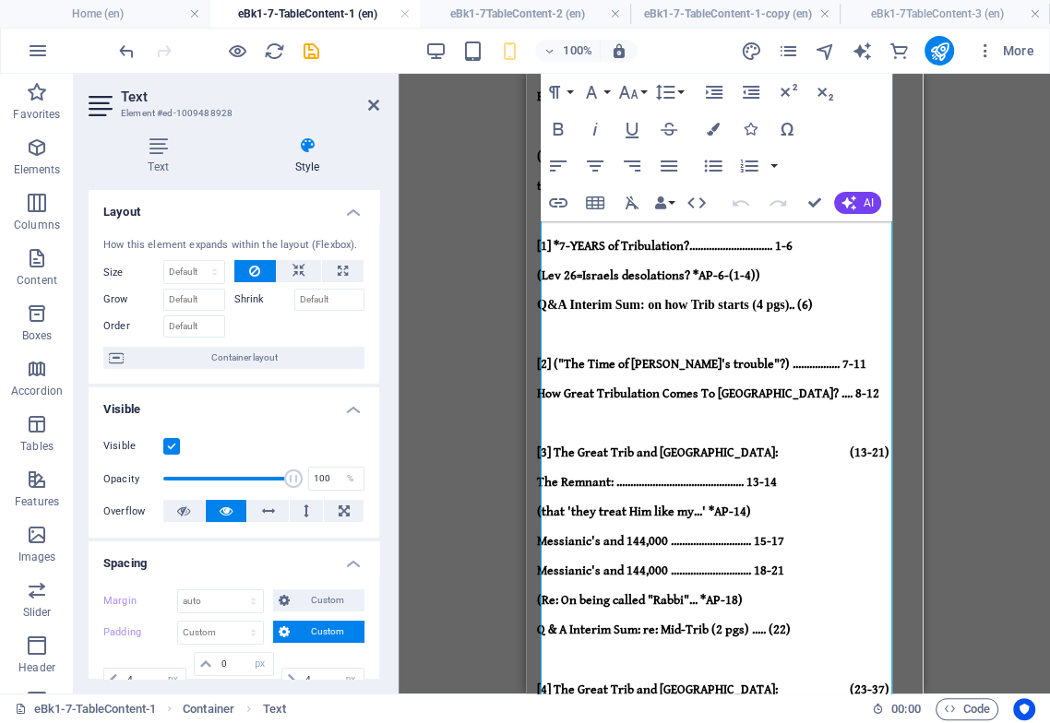
scroll to position [0, 0]
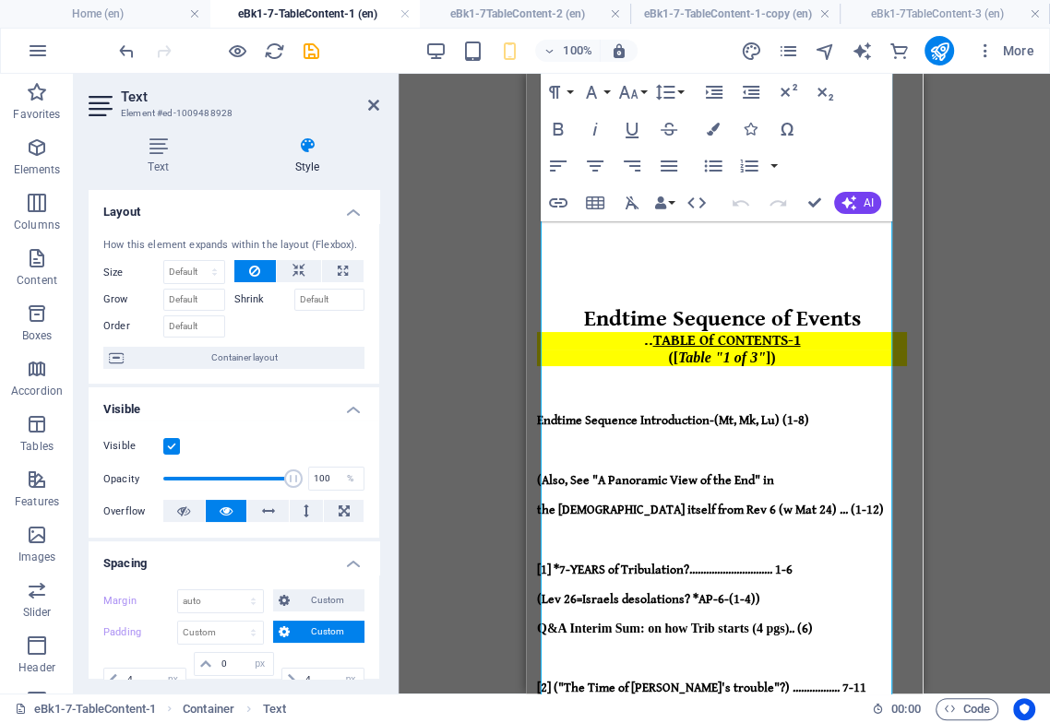
type input "0"
select select "px"
type input "9"
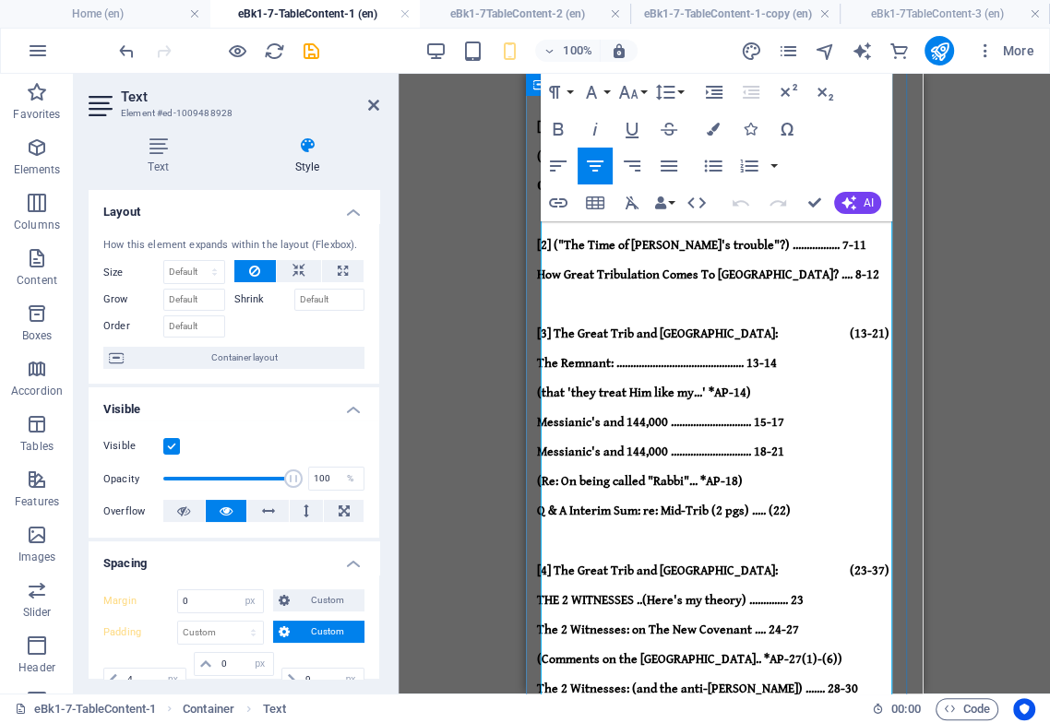
scroll to position [471, 0]
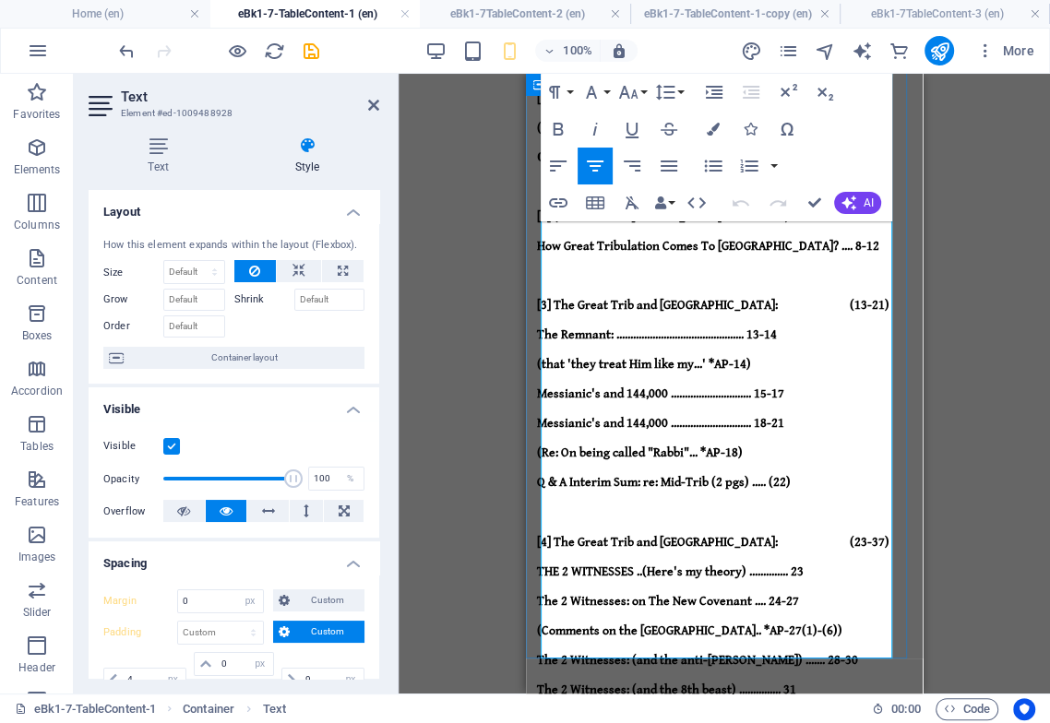
drag, startPoint x: 792, startPoint y: 637, endPoint x: 644, endPoint y: 637, distance: 148.5
click at [630, 89] on icon "button" at bounding box center [628, 92] width 22 height 22
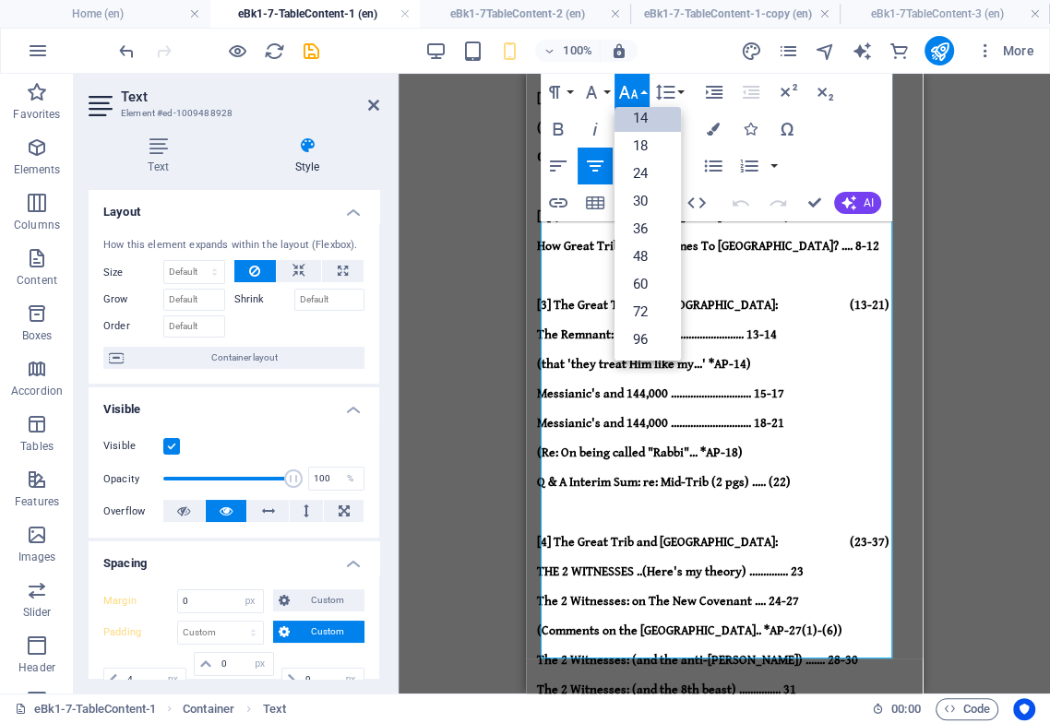
scroll to position [148, 0]
drag, startPoint x: 642, startPoint y: 105, endPoint x: 635, endPoint y: 115, distance: 12.5
click at [642, 110] on div "Paragraph Format Normal Heading 1 Heading 2 Heading 3 Heading 4 Heading 5 Headi…" at bounding box center [613, 92] width 147 height 37
drag, startPoint x: 646, startPoint y: 107, endPoint x: 642, endPoint y: 127, distance: 20.6
click at [646, 108] on link "14" at bounding box center [647, 118] width 66 height 28
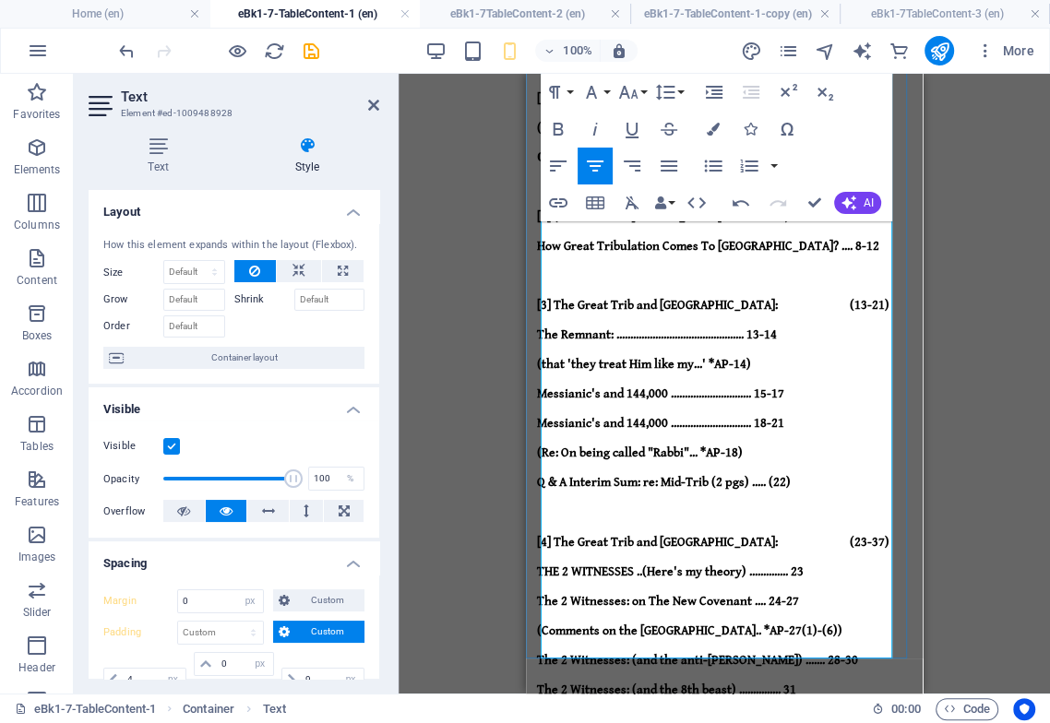
drag, startPoint x: 818, startPoint y: 199, endPoint x: 811, endPoint y: 211, distance: 14.1
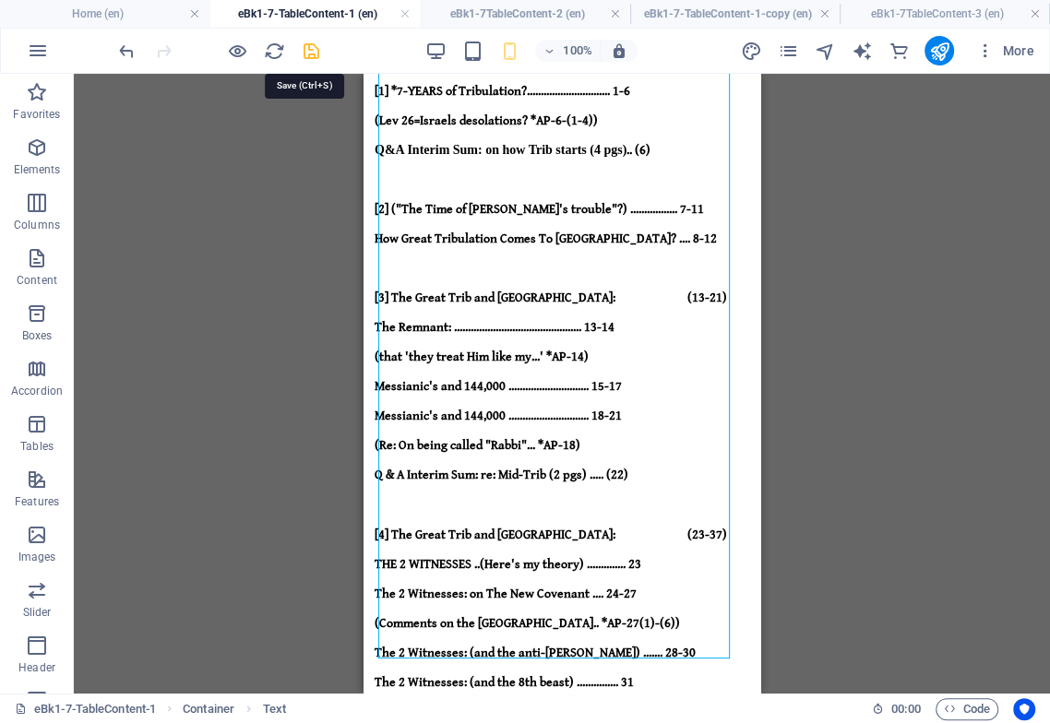
click at [308, 42] on icon "save" at bounding box center [311, 51] width 21 height 21
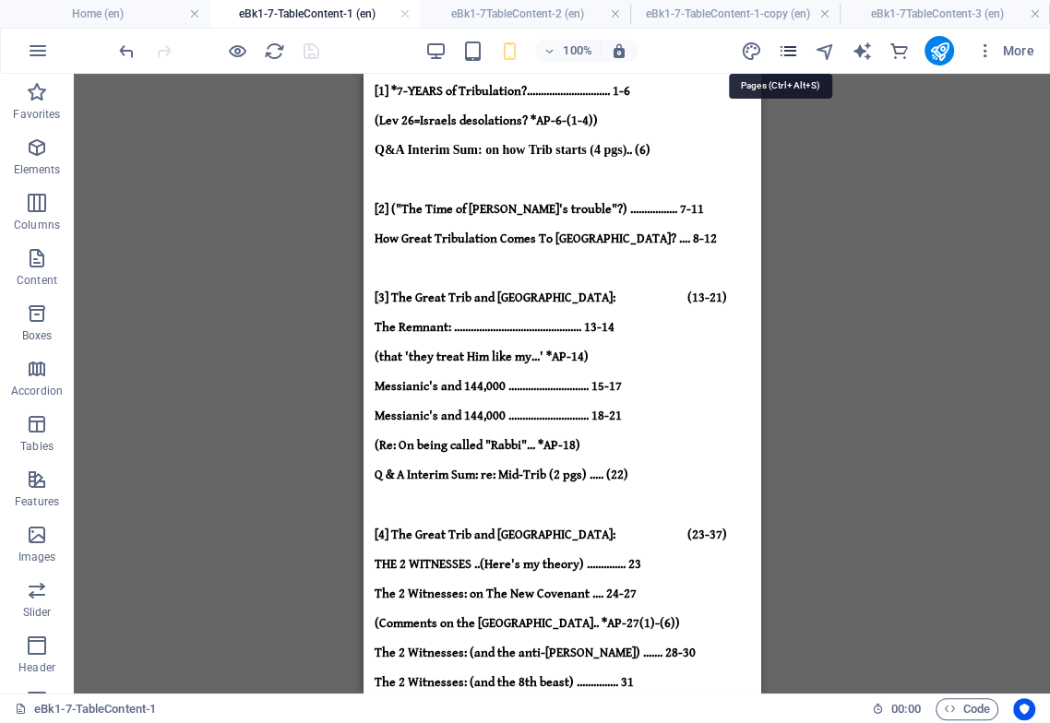
click at [792, 46] on icon "pages" at bounding box center [787, 51] width 21 height 21
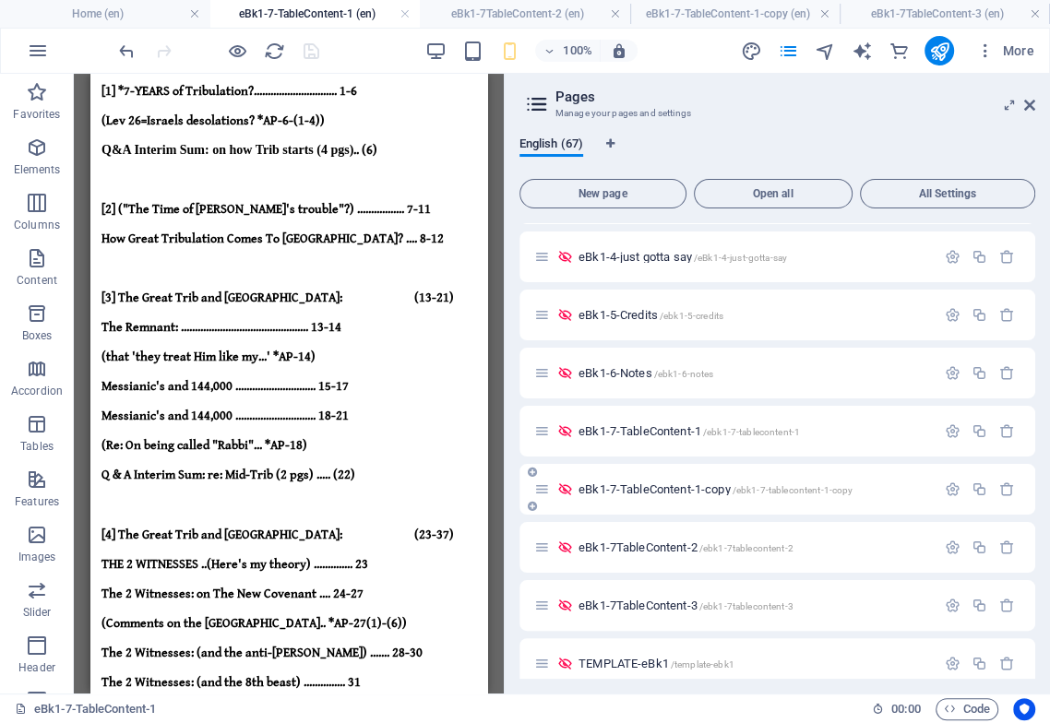
scroll to position [819, 0]
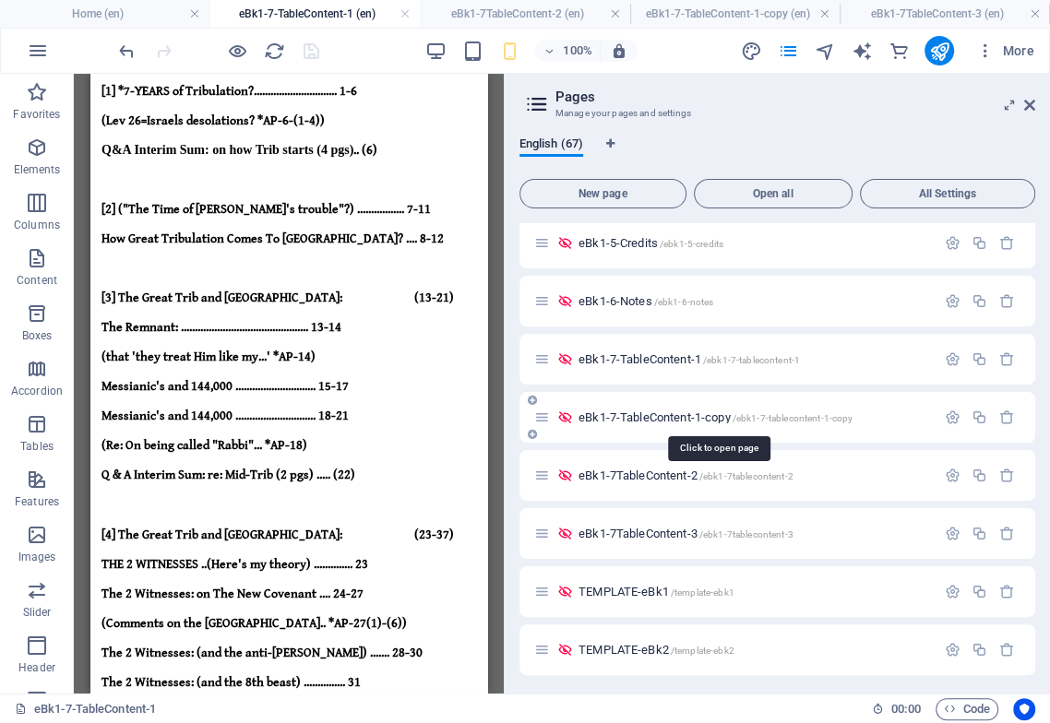
click at [694, 413] on span "eBk1-7-TableContent-1-copy /ebk1-7-tablecontent-1-copy" at bounding box center [715, 417] width 274 height 14
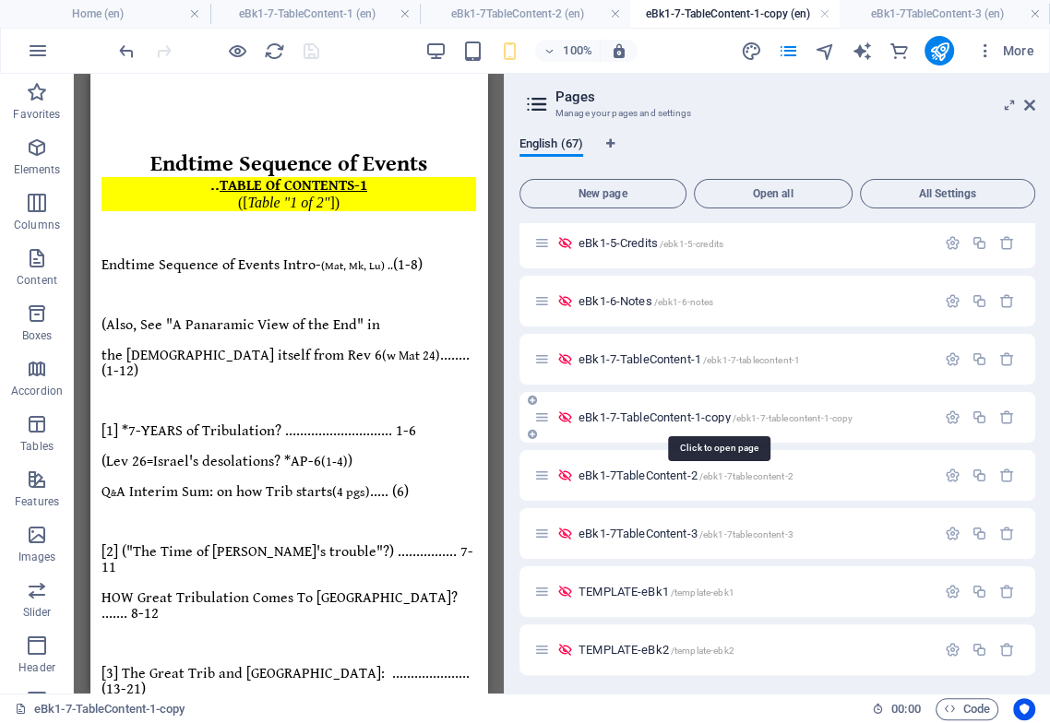
scroll to position [30, 0]
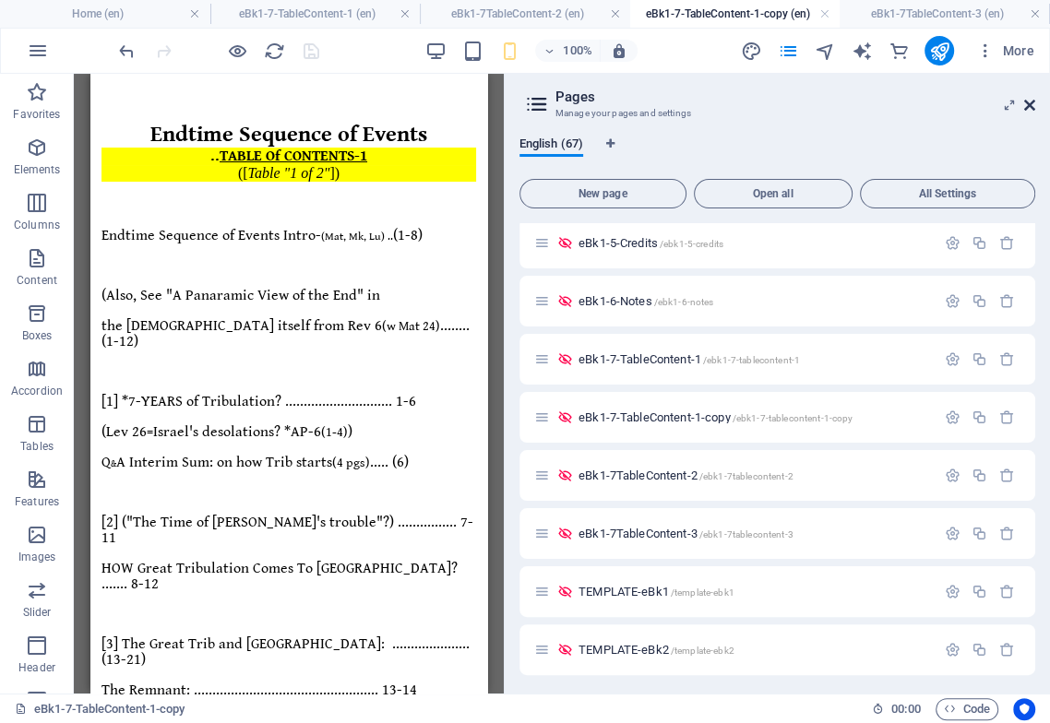
click at [1027, 100] on icon at bounding box center [1029, 105] width 11 height 15
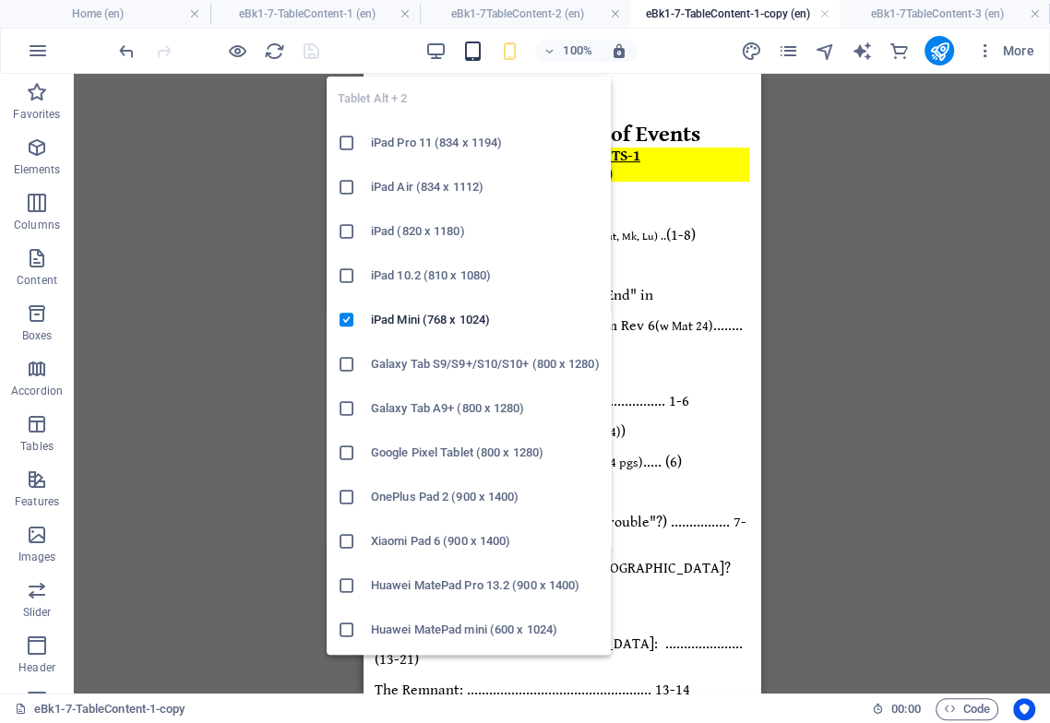
click at [477, 48] on icon "button" at bounding box center [471, 51] width 21 height 21
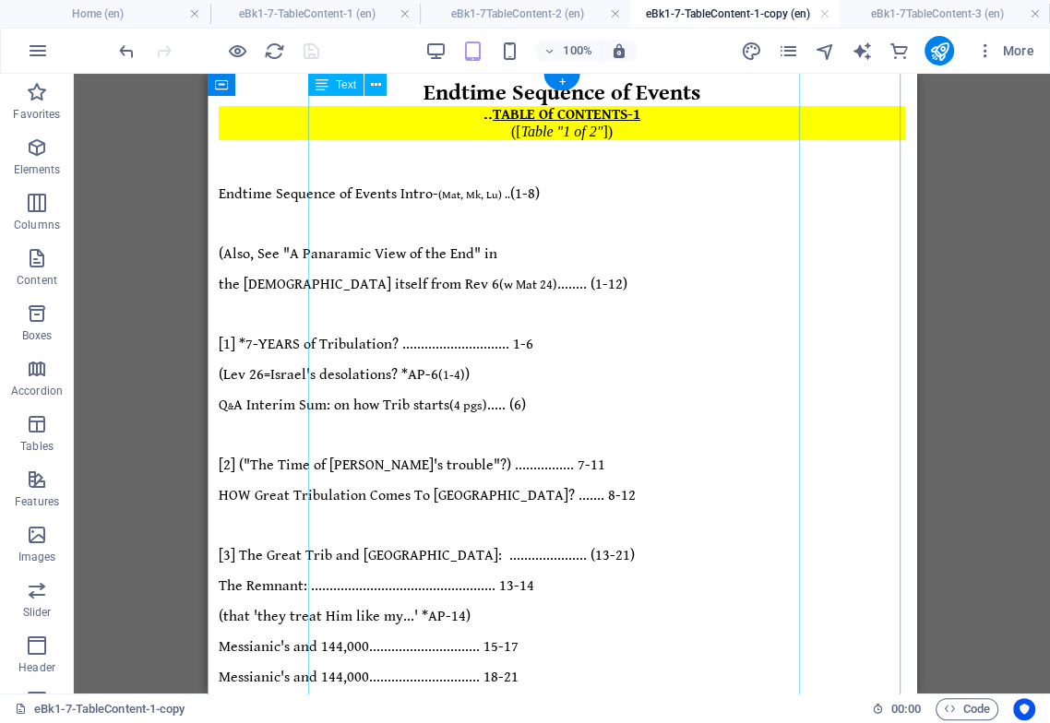
scroll to position [0, 0]
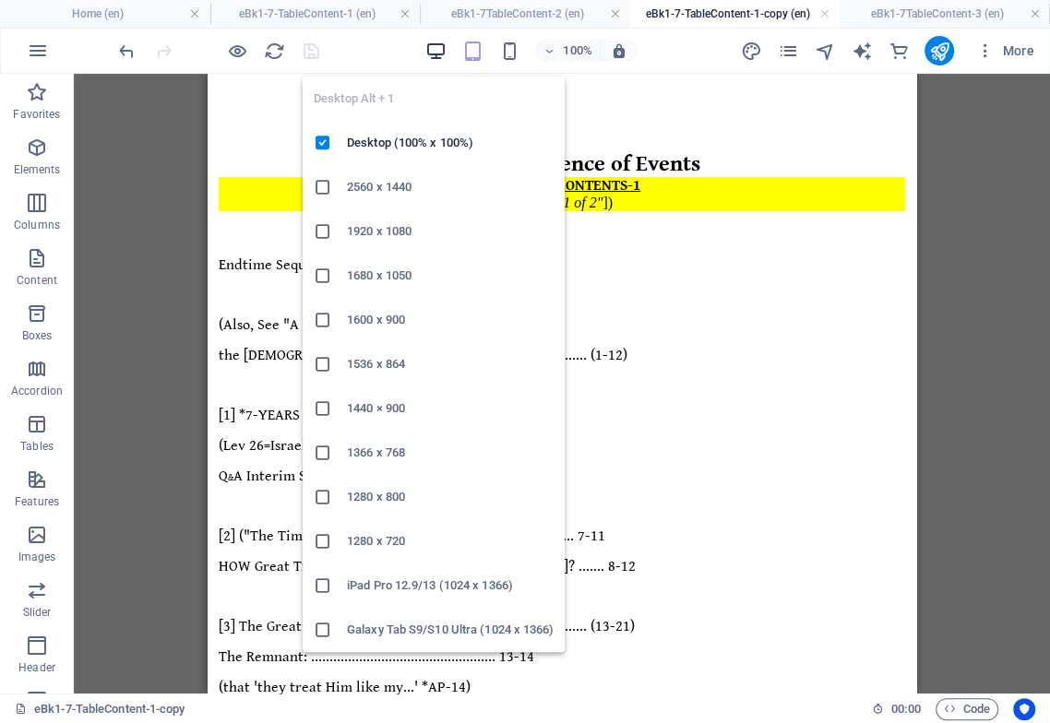
drag, startPoint x: 434, startPoint y: 50, endPoint x: 425, endPoint y: 60, distance: 13.7
click at [434, 50] on icon "button" at bounding box center [434, 51] width 21 height 21
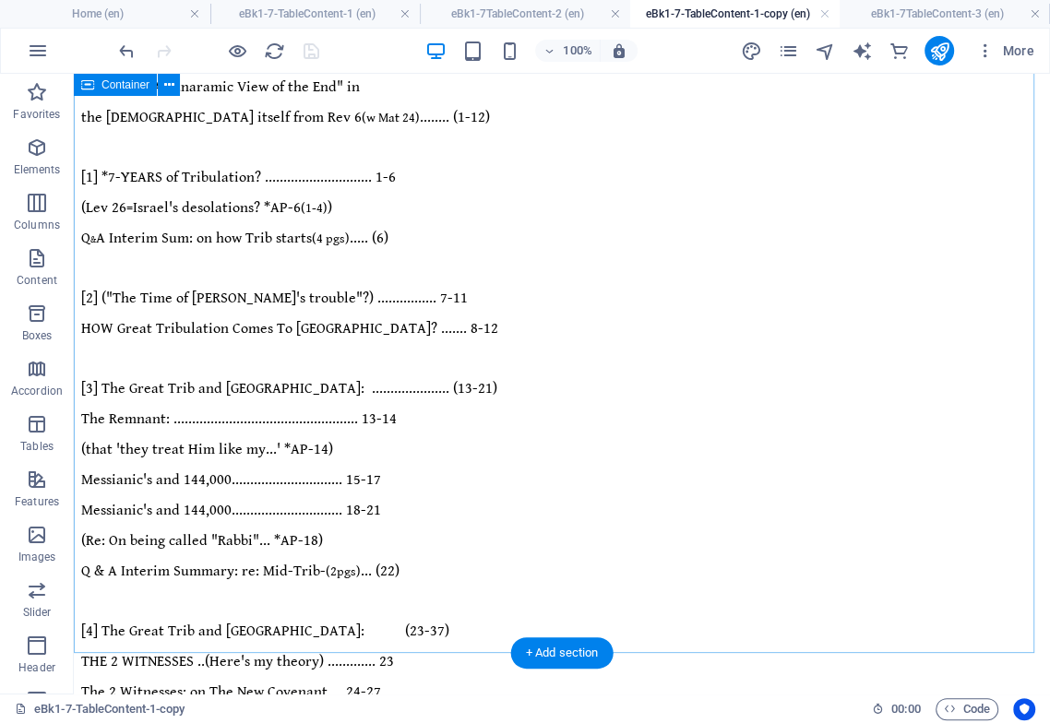
scroll to position [347, 0]
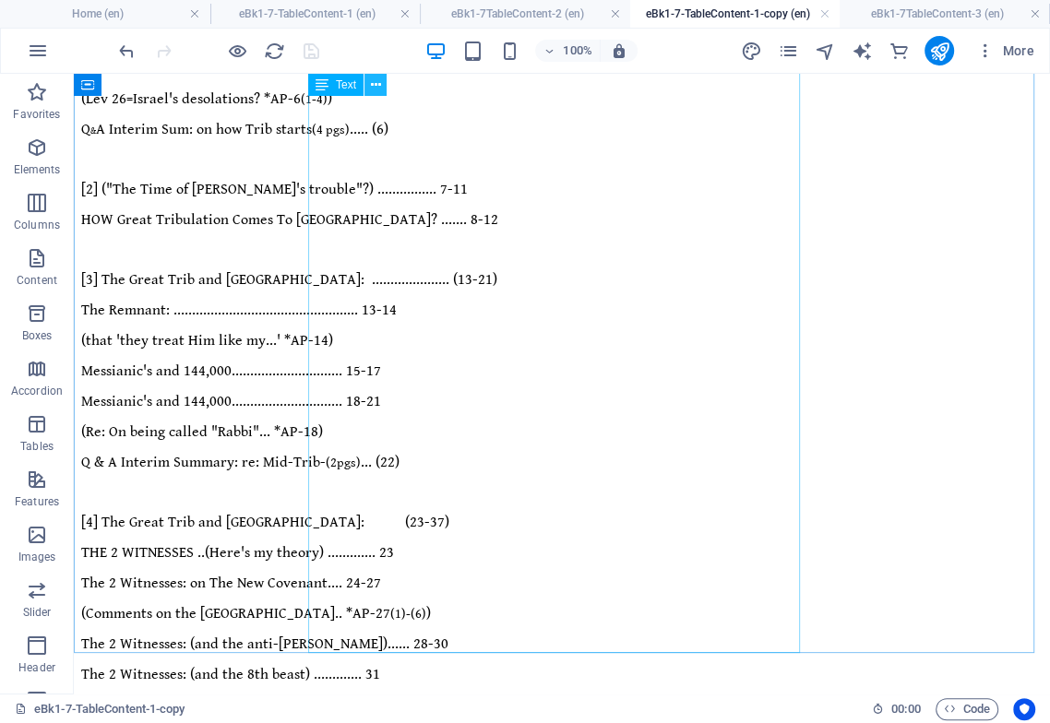
click at [377, 78] on icon at bounding box center [375, 85] width 10 height 19
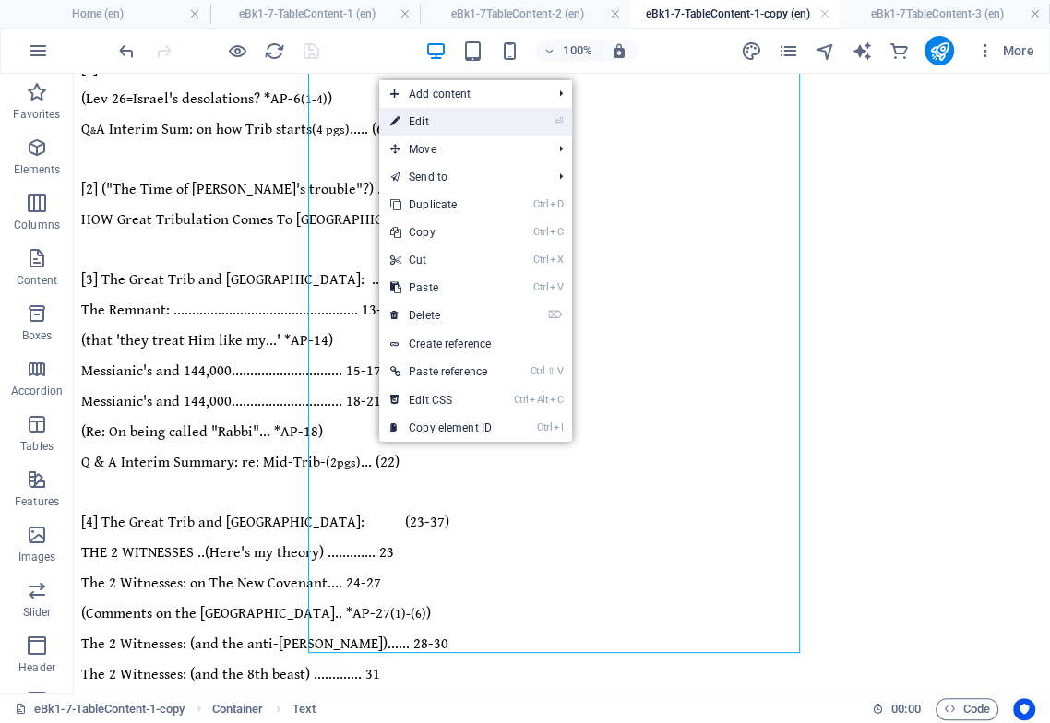
click at [425, 120] on link "⏎ Edit" at bounding box center [441, 122] width 124 height 28
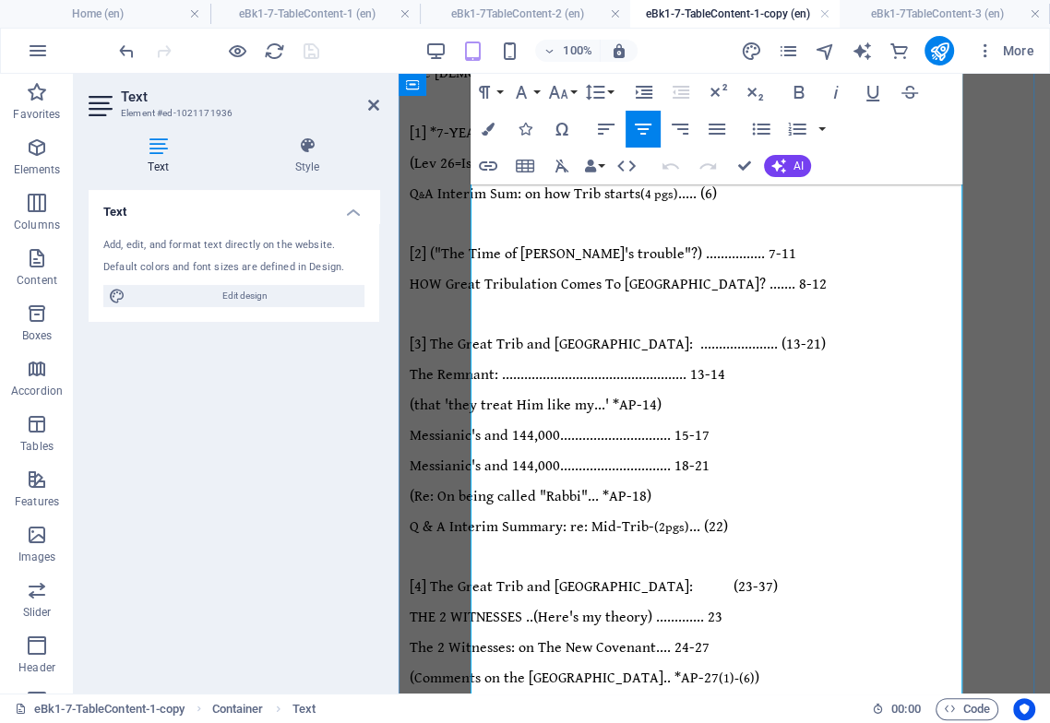
scroll to position [457, 0]
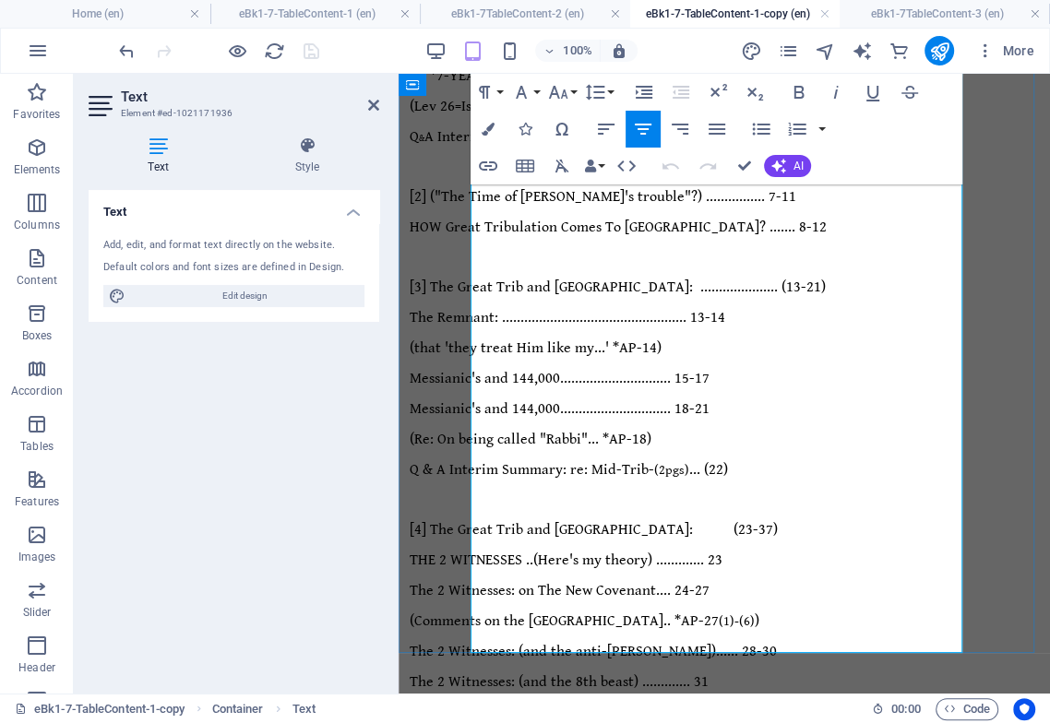
drag, startPoint x: 843, startPoint y: 636, endPoint x: 952, endPoint y: 637, distance: 108.8
click at [644, 130] on icon "button" at bounding box center [643, 129] width 22 height 22
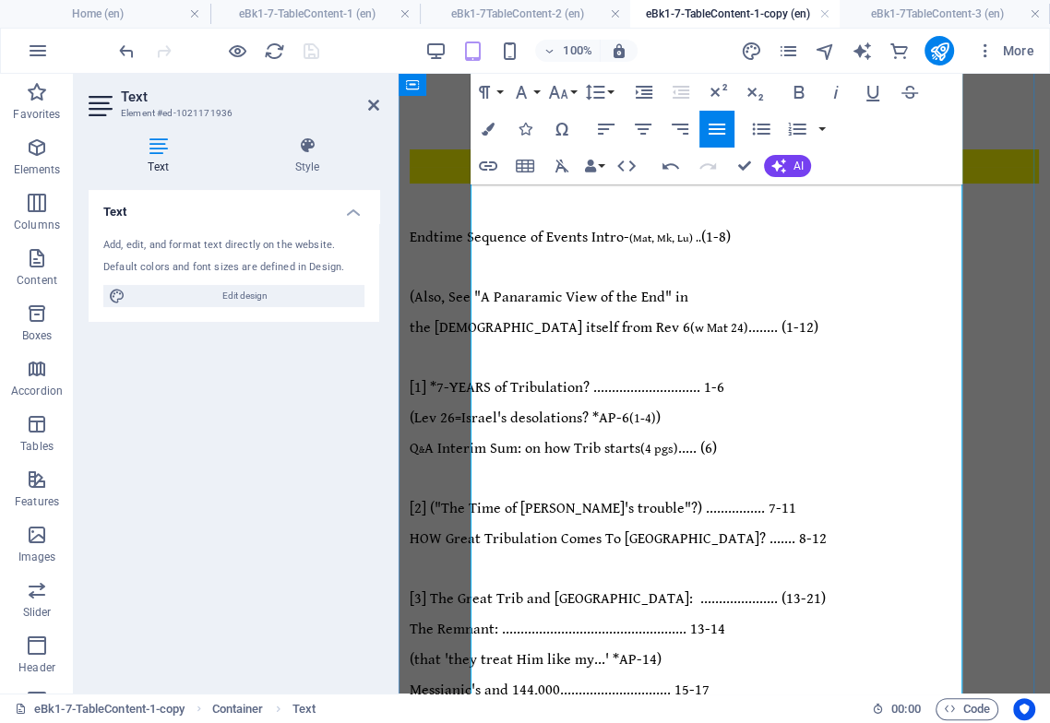
scroll to position [34, 0]
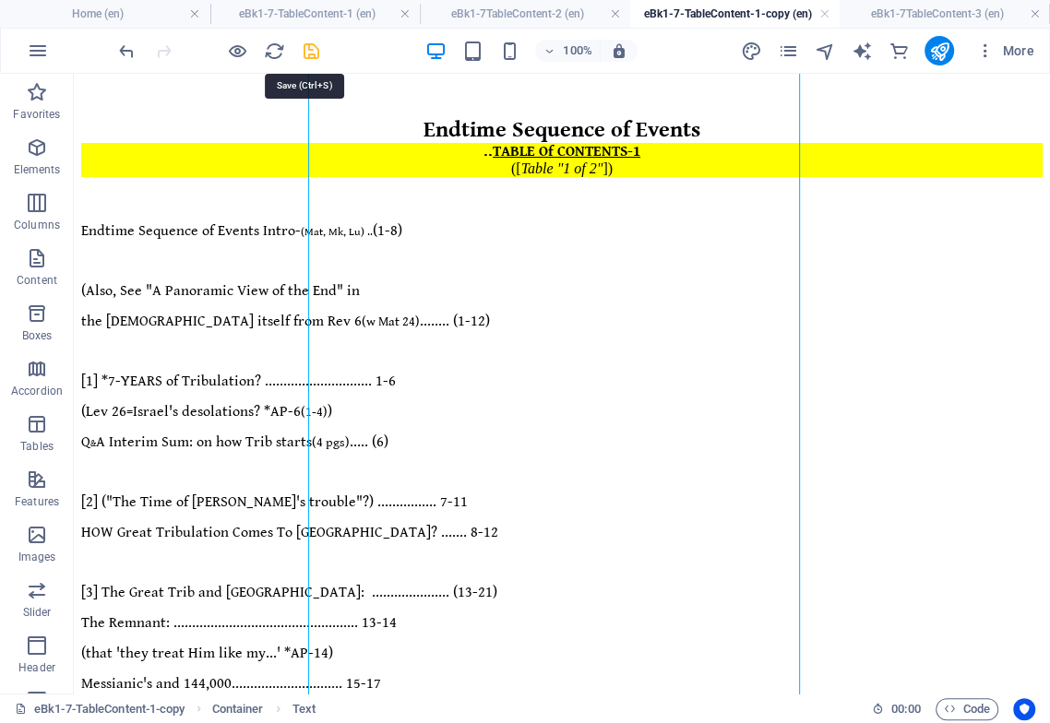
click at [305, 45] on icon "save" at bounding box center [311, 51] width 21 height 21
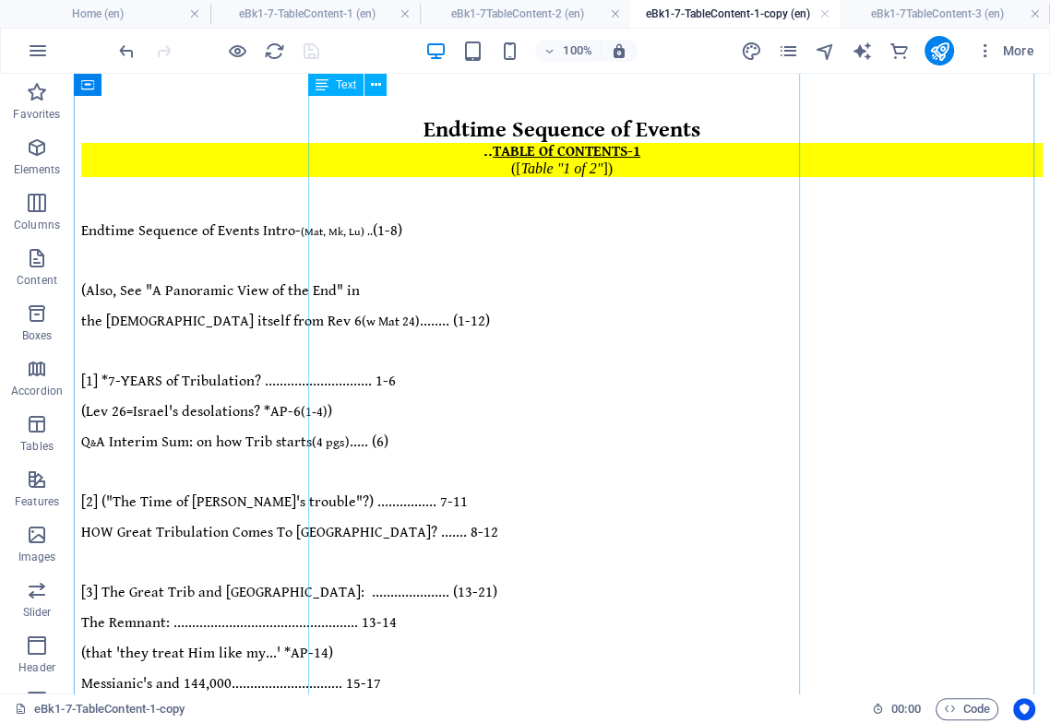
scroll to position [0, 0]
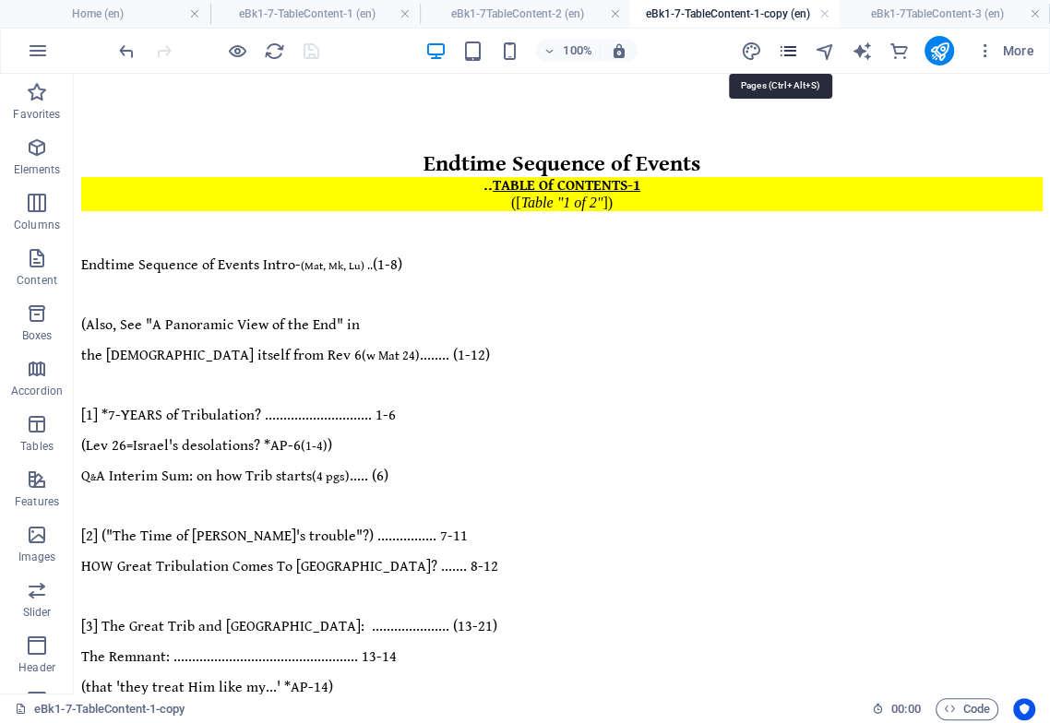
click at [792, 49] on icon "pages" at bounding box center [787, 51] width 21 height 21
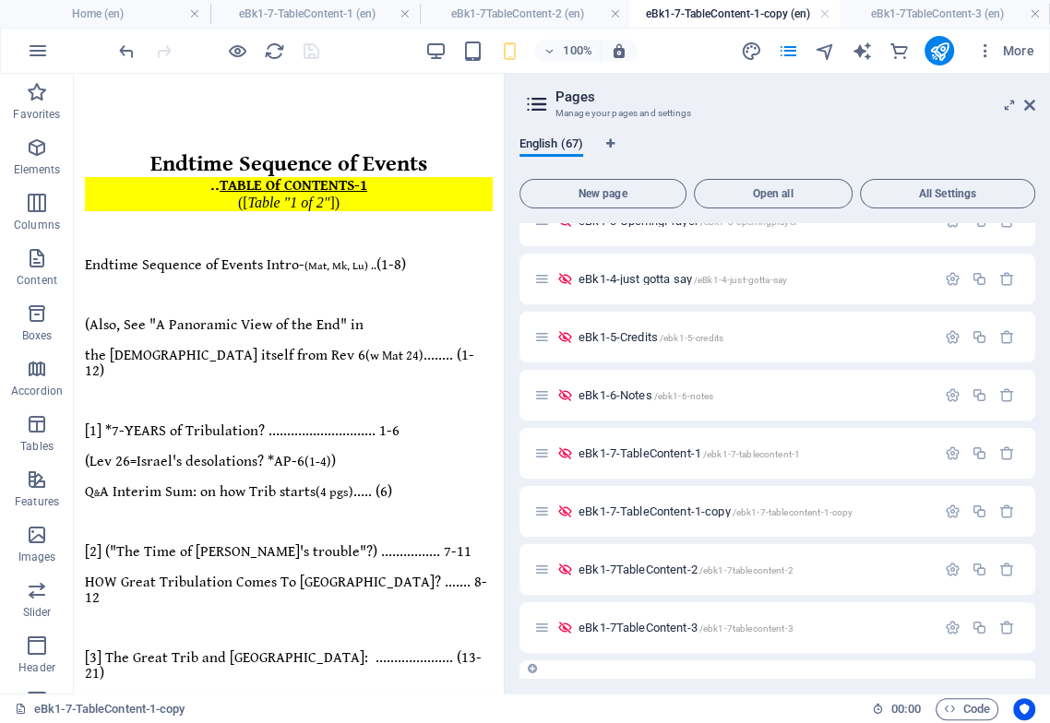
scroll to position [922, 0]
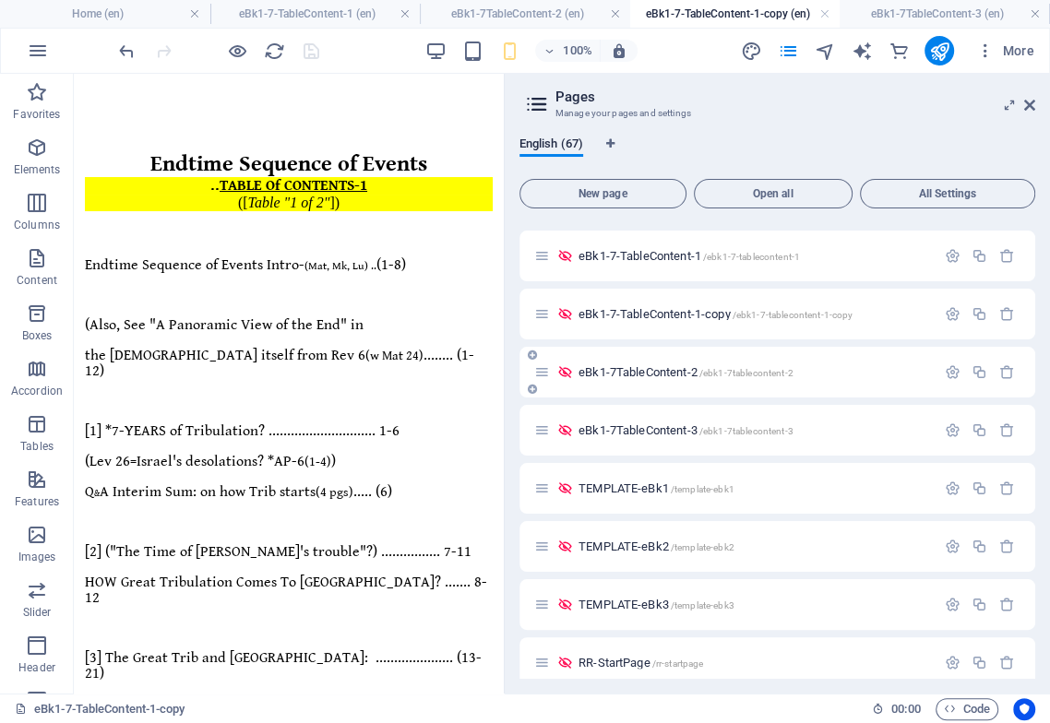
click at [680, 368] on span "eBk1-7TableContent-2 /ebk1-7tablecontent-2" at bounding box center [685, 372] width 215 height 14
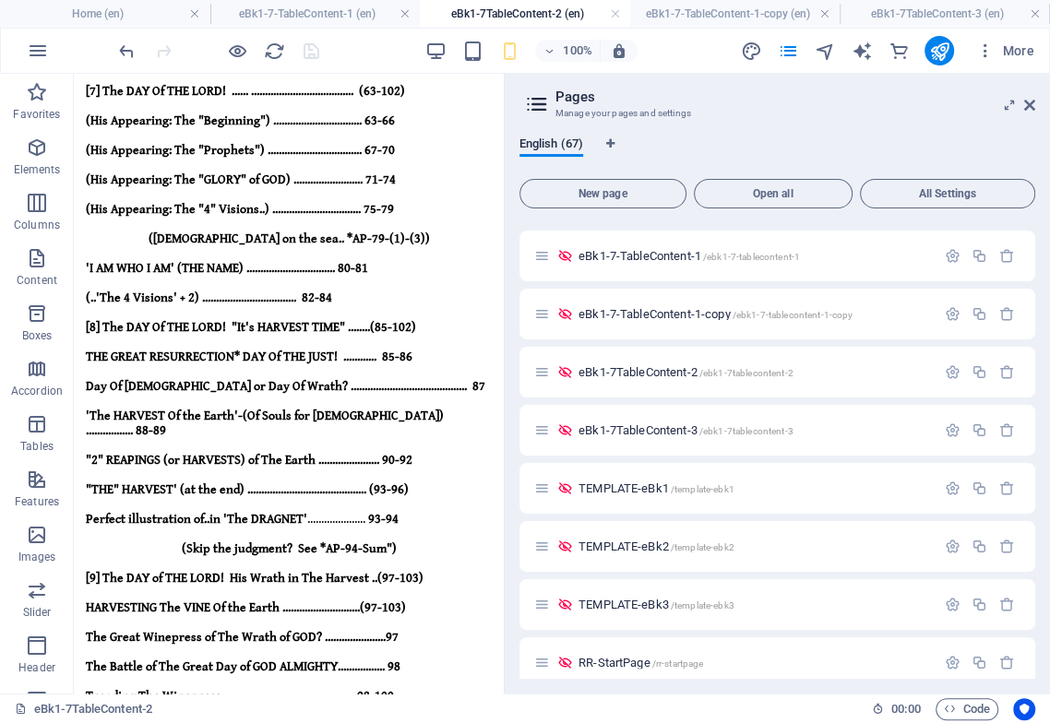
scroll to position [0, 0]
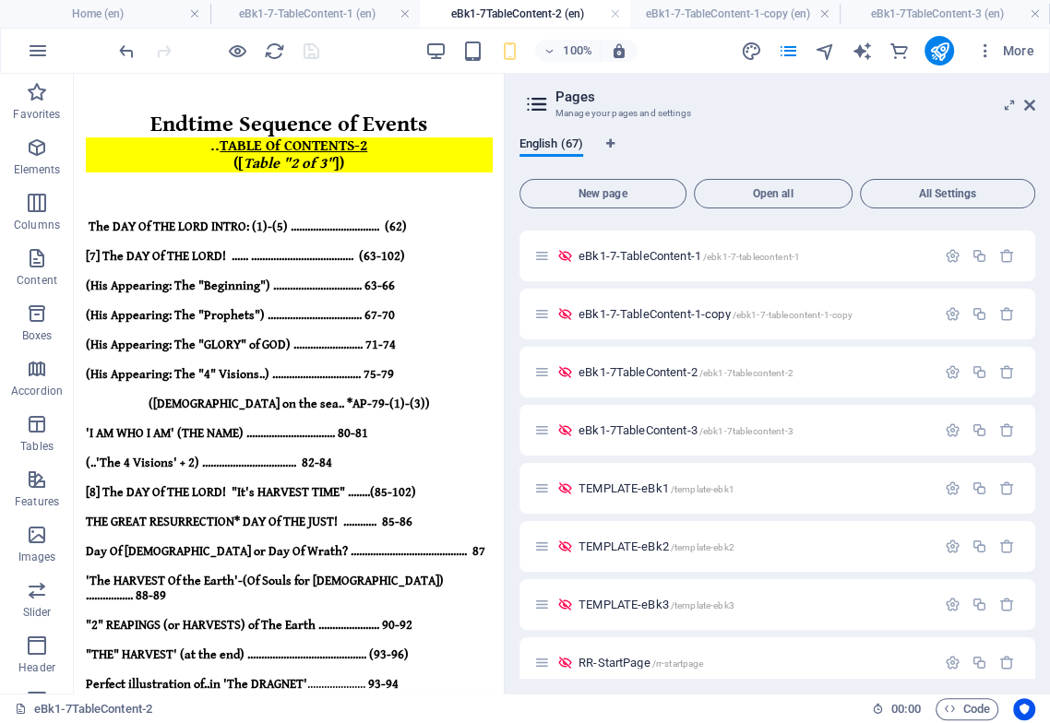
drag, startPoint x: 497, startPoint y: 510, endPoint x: 576, endPoint y: 421, distance: 119.6
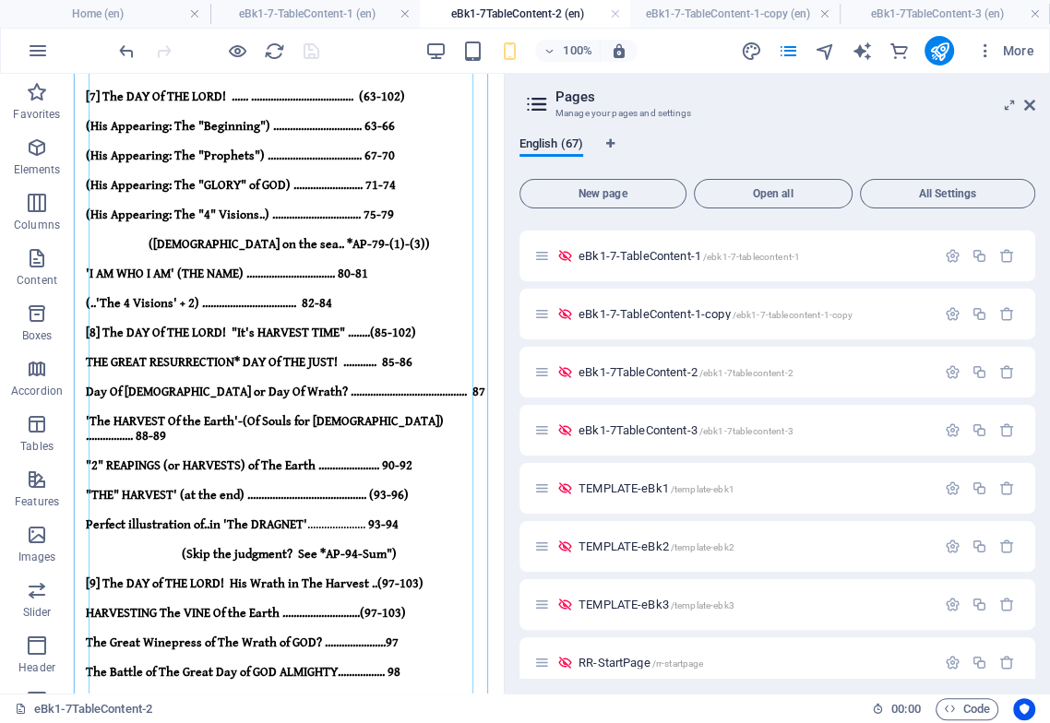
scroll to position [205, 0]
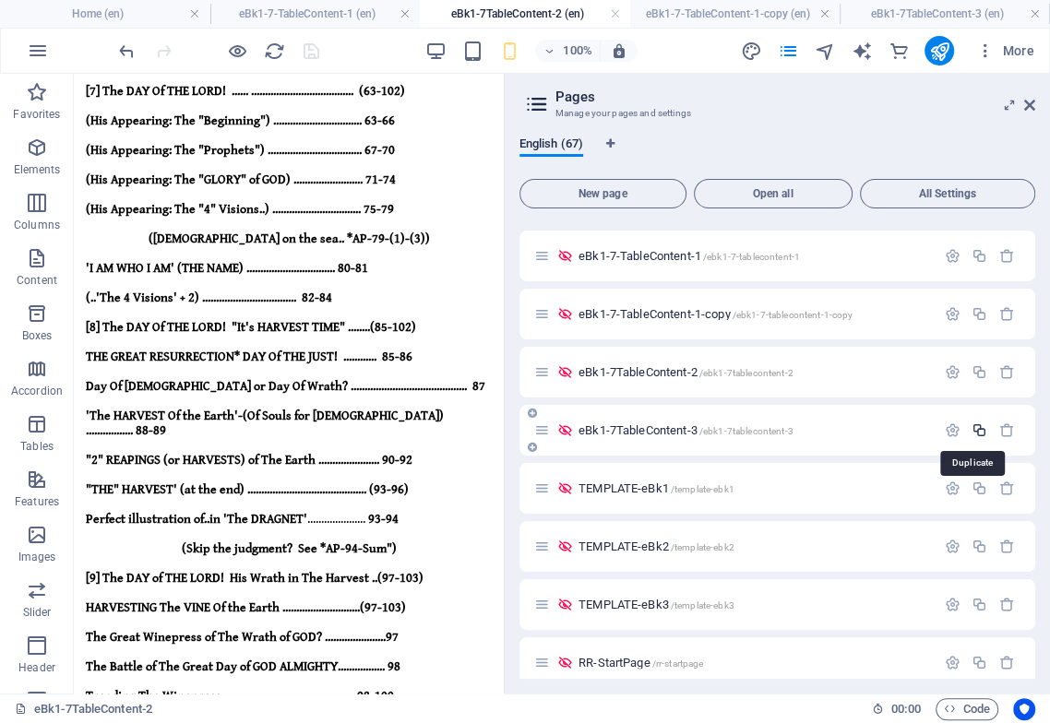
click at [977, 427] on icon "button" at bounding box center [979, 430] width 16 height 16
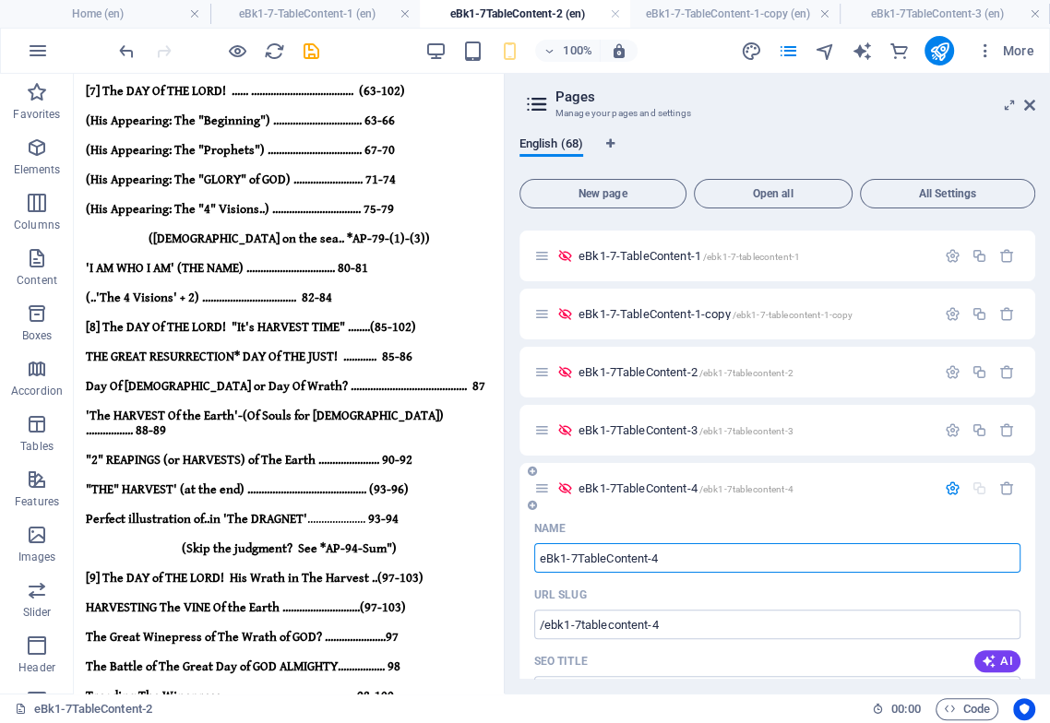
click at [676, 555] on input "eBk1-7TableContent-4" at bounding box center [777, 558] width 486 height 30
drag, startPoint x: 654, startPoint y: 559, endPoint x: 701, endPoint y: 566, distance: 47.6
click at [689, 561] on input "eBk1-7TableContent-4" at bounding box center [777, 558] width 486 height 30
type input "eBk1-7TableContent-2"
type input "/ebk1-7tablecontent-2-68"
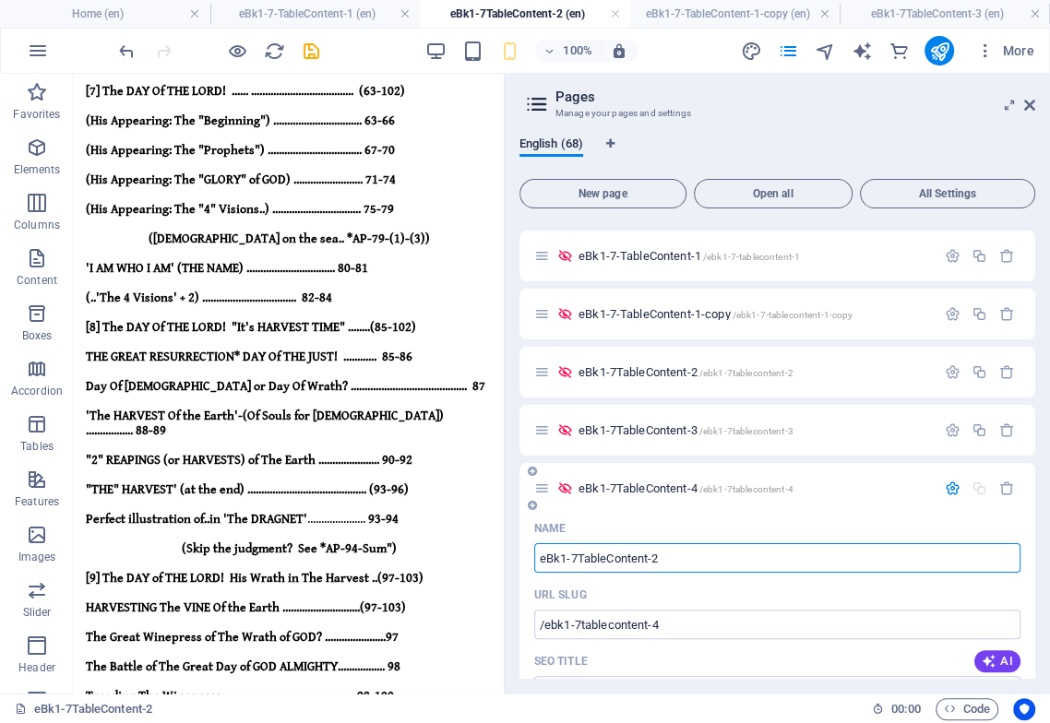
type input "eBk1-7TableContent-2"
type input "eBk1-7TableContent-2-copy"
type input "eBk1-7TableContent-2-"
type input "eBk1-7TableContent-2-copy"
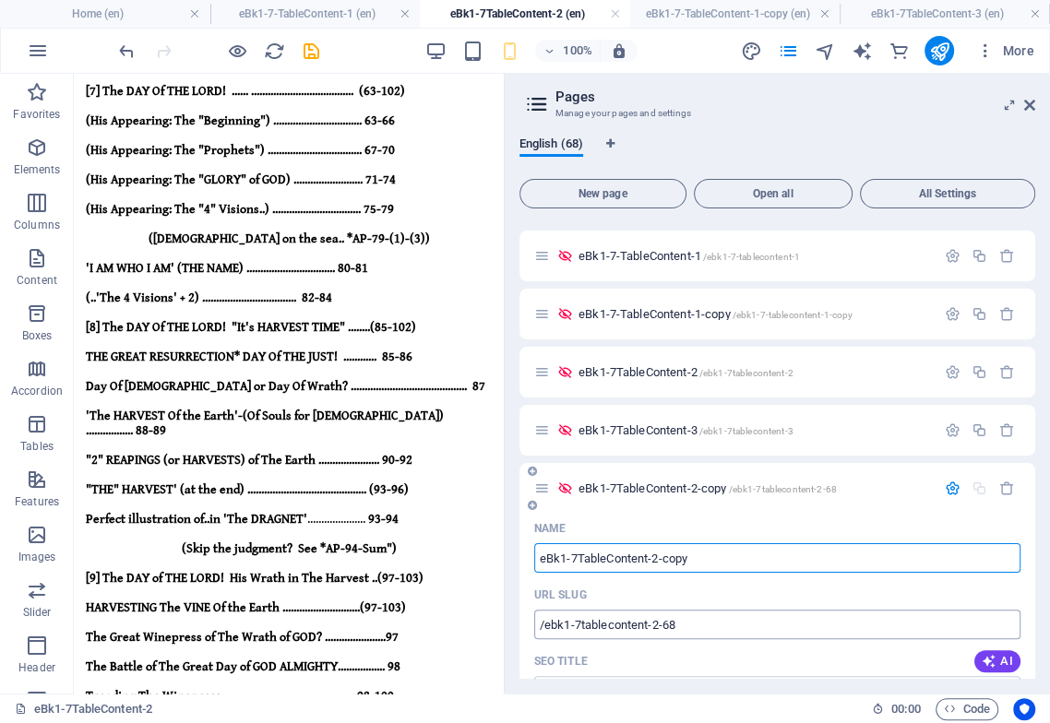
type input "eBk1-7TableContent-2-copy"
click at [682, 627] on input "/ebk1-7tablecontent-2-68" at bounding box center [777, 625] width 486 height 30
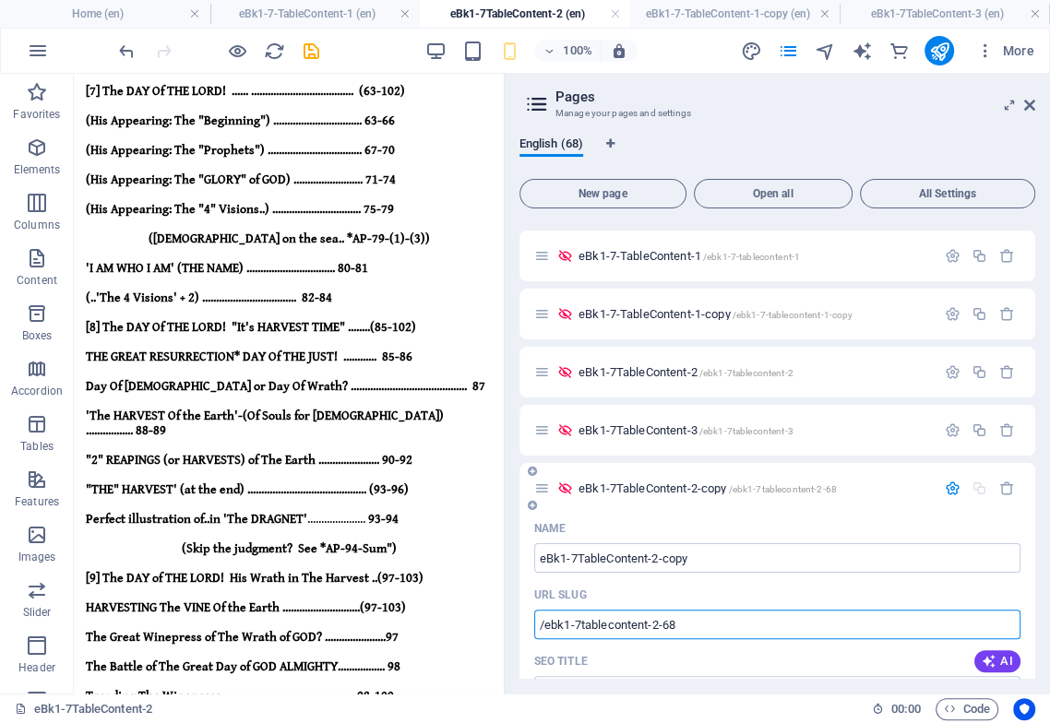
click at [699, 627] on input "/ebk1-7tablecontent-2-68" at bounding box center [777, 625] width 486 height 30
click at [720, 558] on input "eBk1-7TableContent-2-copy" at bounding box center [777, 558] width 486 height 30
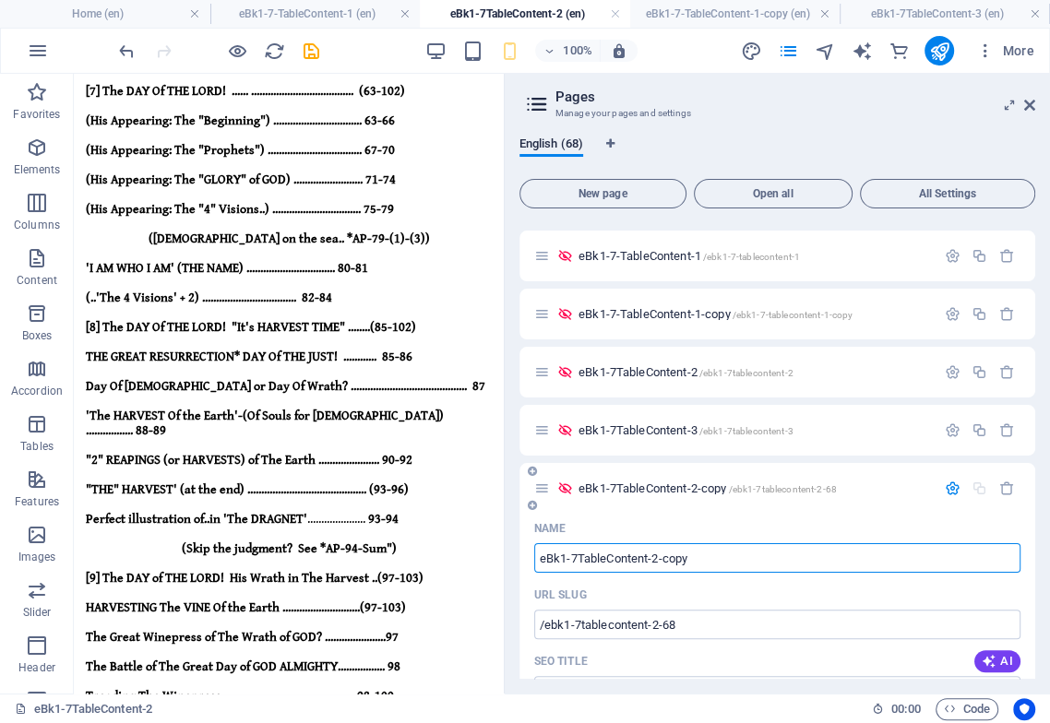
click at [715, 556] on input "eBk1-7TableContent-2-copy" at bounding box center [777, 558] width 486 height 30
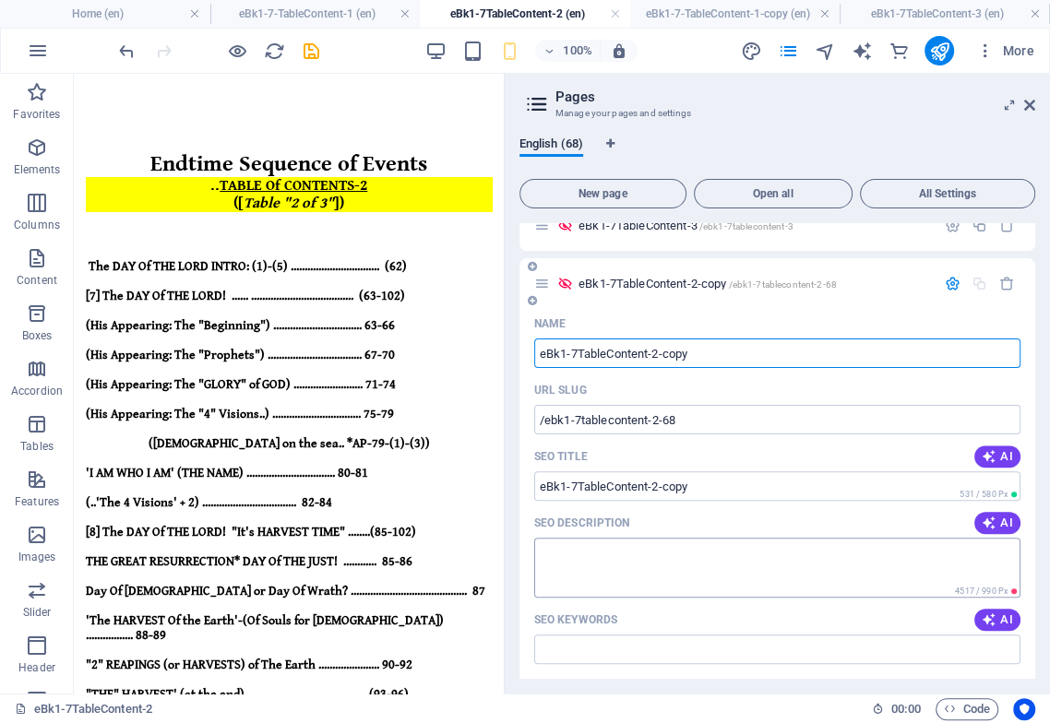
scroll to position [922, 0]
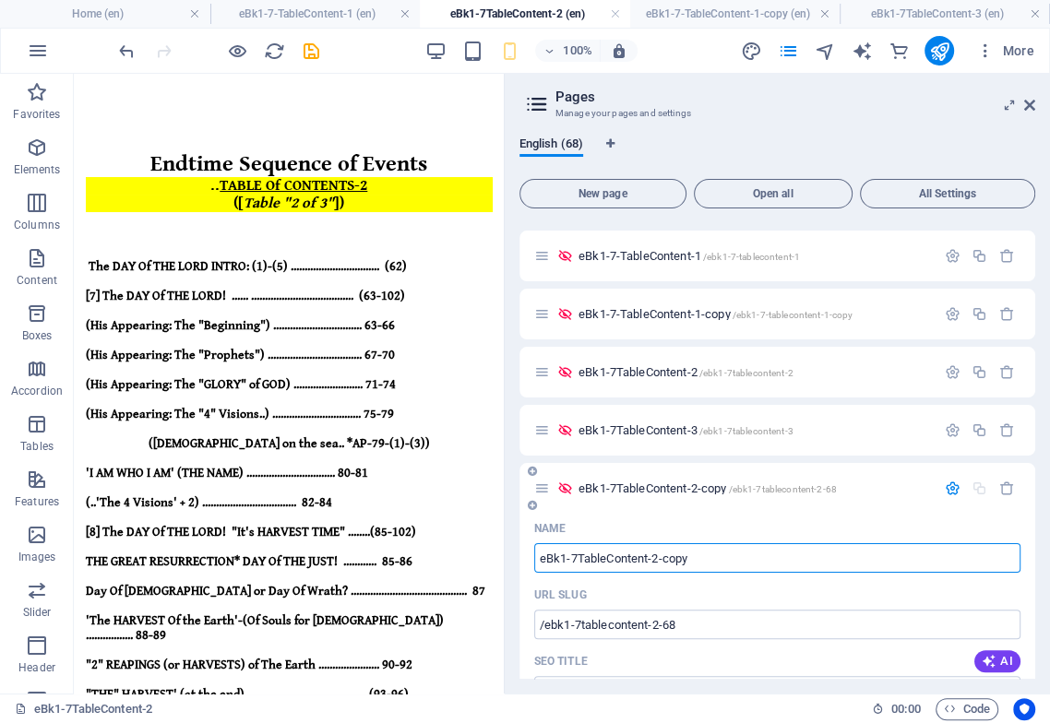
drag, startPoint x: 695, startPoint y: 554, endPoint x: 539, endPoint y: 563, distance: 157.1
click at [539, 563] on input "eBk1-7TableContent-2-copy" at bounding box center [777, 558] width 486 height 30
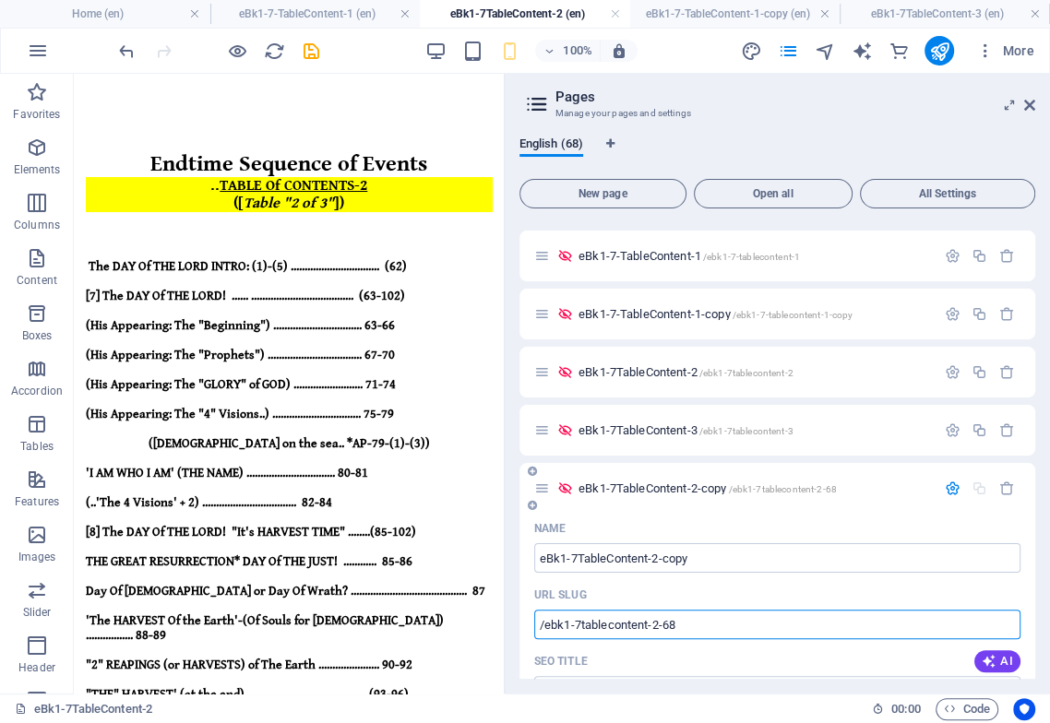
drag, startPoint x: 700, startPoint y: 623, endPoint x: 537, endPoint y: 623, distance: 163.2
click at [537, 623] on input "/ebk1-7tablecontent-2-68" at bounding box center [777, 625] width 486 height 30
paste input "eBk1-7TableContent-2-copy"
click at [542, 623] on input "eBk1-7TableContent-2-copy" at bounding box center [777, 625] width 486 height 30
click at [547, 627] on input "eBk1-7TableContent-2-copy" at bounding box center [777, 625] width 486 height 30
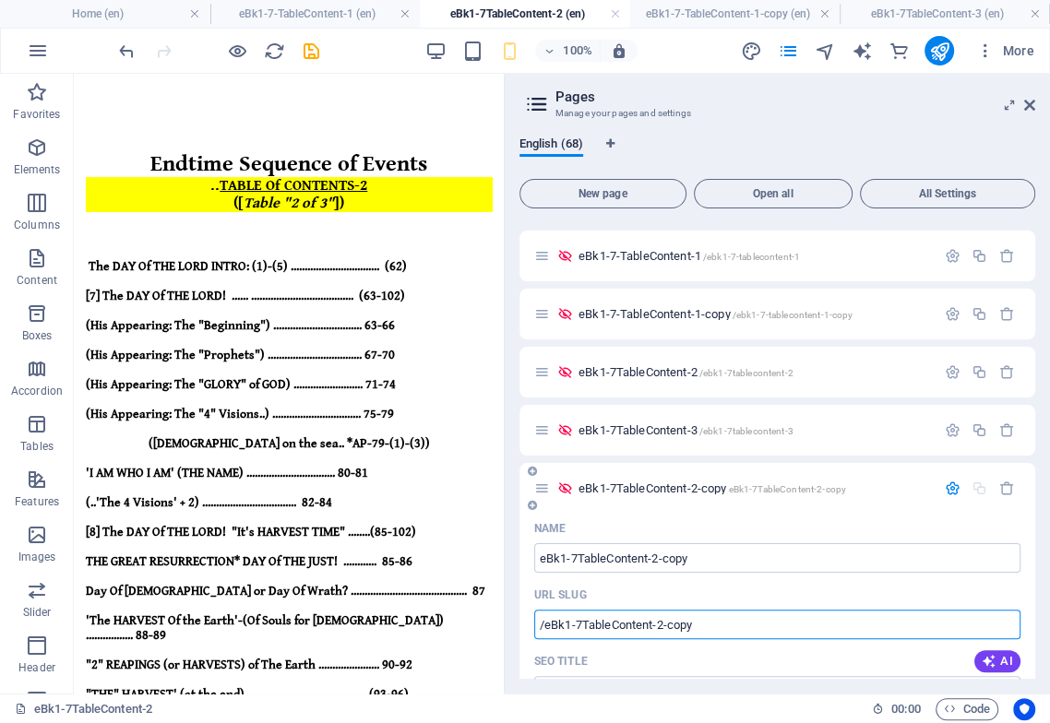
click at [554, 622] on input "/eBk1-7TableContent-2-copy" at bounding box center [777, 625] width 486 height 30
click at [553, 626] on input "/eBk1-7TableContent-2-copy" at bounding box center [777, 625] width 486 height 30
click at [580, 625] on input "/ebk1-7TableContent-2-copy" at bounding box center [777, 625] width 486 height 30
click at [584, 626] on input "/ebk1-7TableContent-2-copy" at bounding box center [777, 625] width 486 height 30
click at [618, 628] on input "/ebk1-7-tableContent-2-copy" at bounding box center [777, 625] width 486 height 30
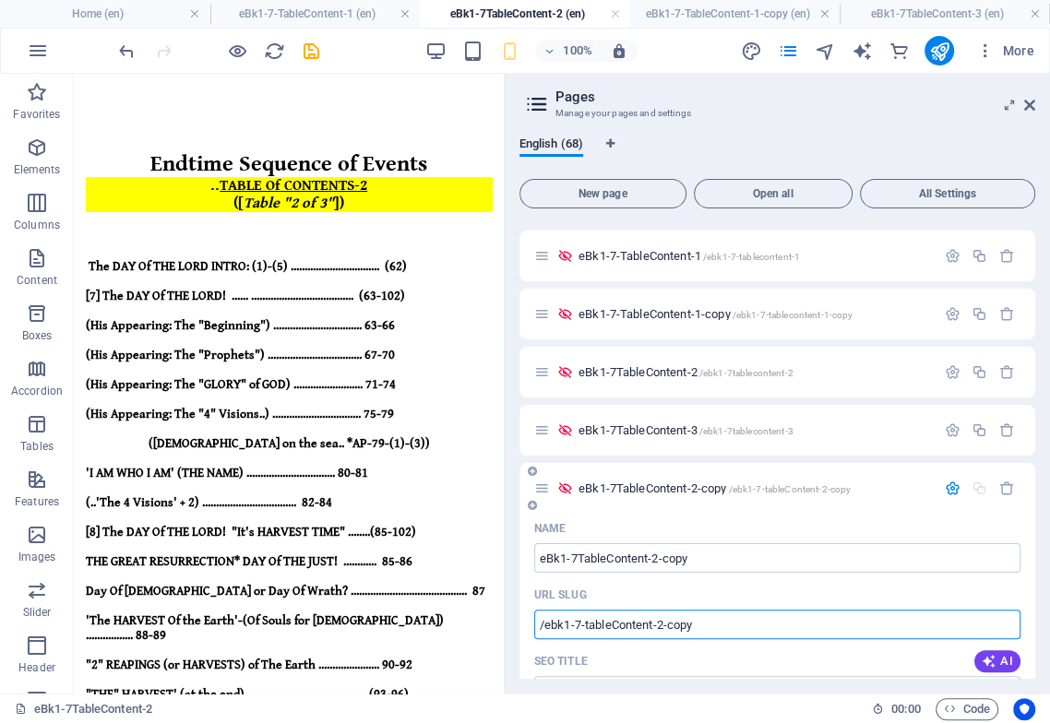
click at [615, 628] on input "/ebk1-7-tableContent-2-copy" at bounding box center [777, 625] width 486 height 30
click at [714, 622] on input "/ebk1-7-tablecontent-2-copy" at bounding box center [777, 625] width 486 height 30
type input "/ebk1-7-tablecontent-2-copy"
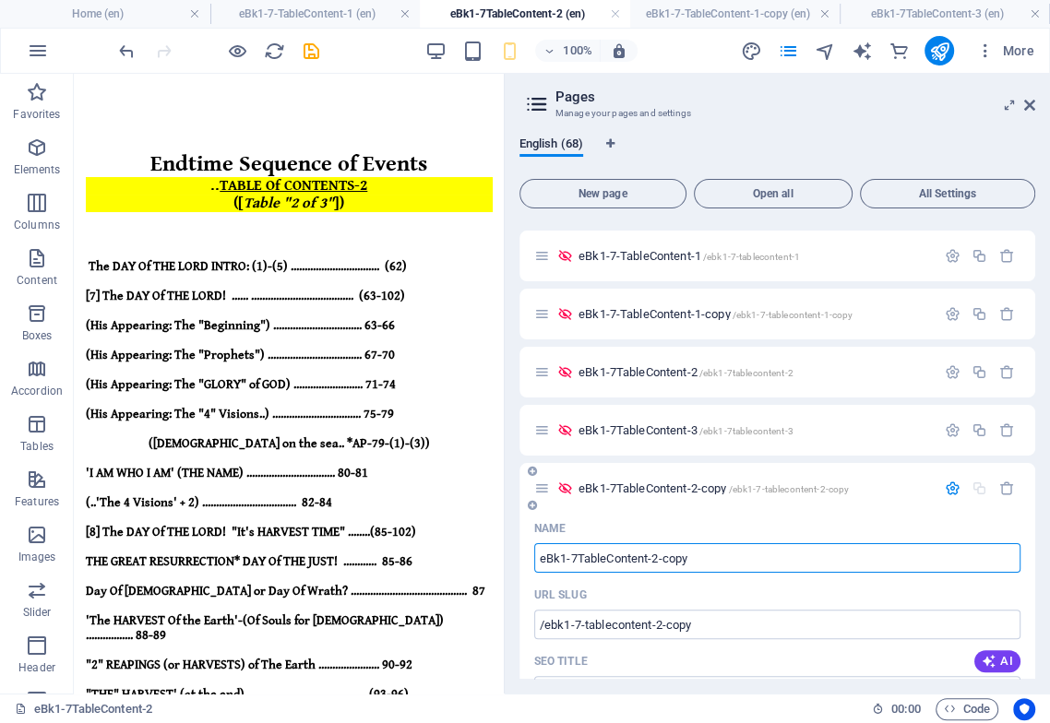
click at [576, 552] on input "eBk1-7TableContent-2-copy" at bounding box center [777, 558] width 486 height 30
click at [578, 553] on input "eBk1-7TableContent-2-copy" at bounding box center [777, 558] width 486 height 30
type input "eBk1-7-TableContent-2-copy"
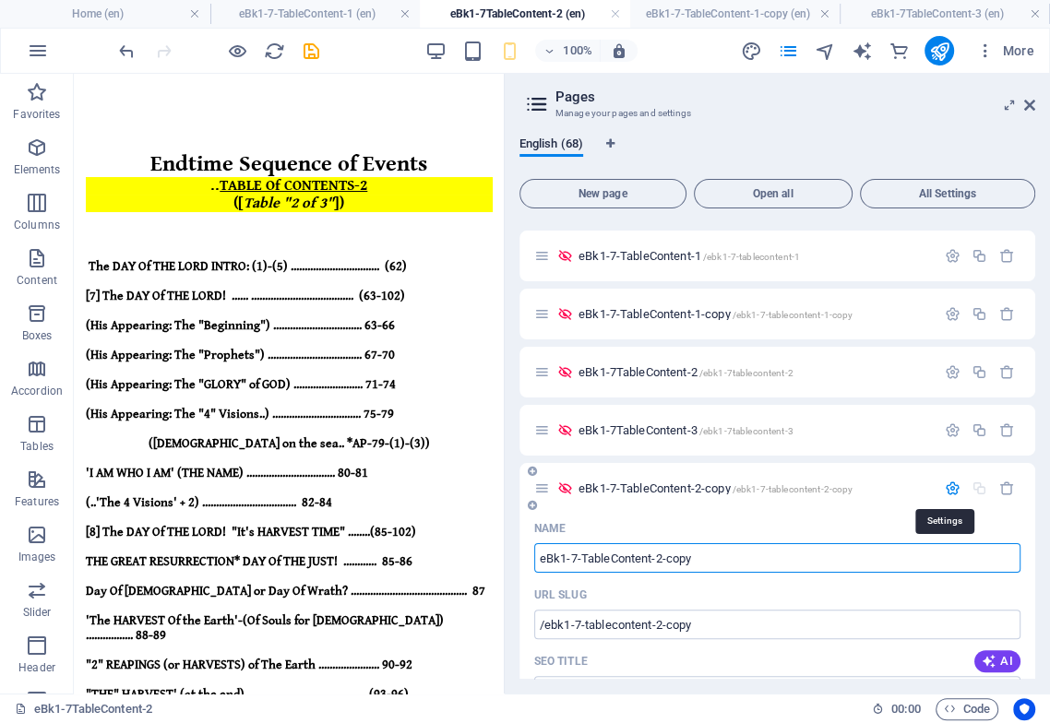
click at [952, 488] on icon "button" at bounding box center [952, 488] width 16 height 16
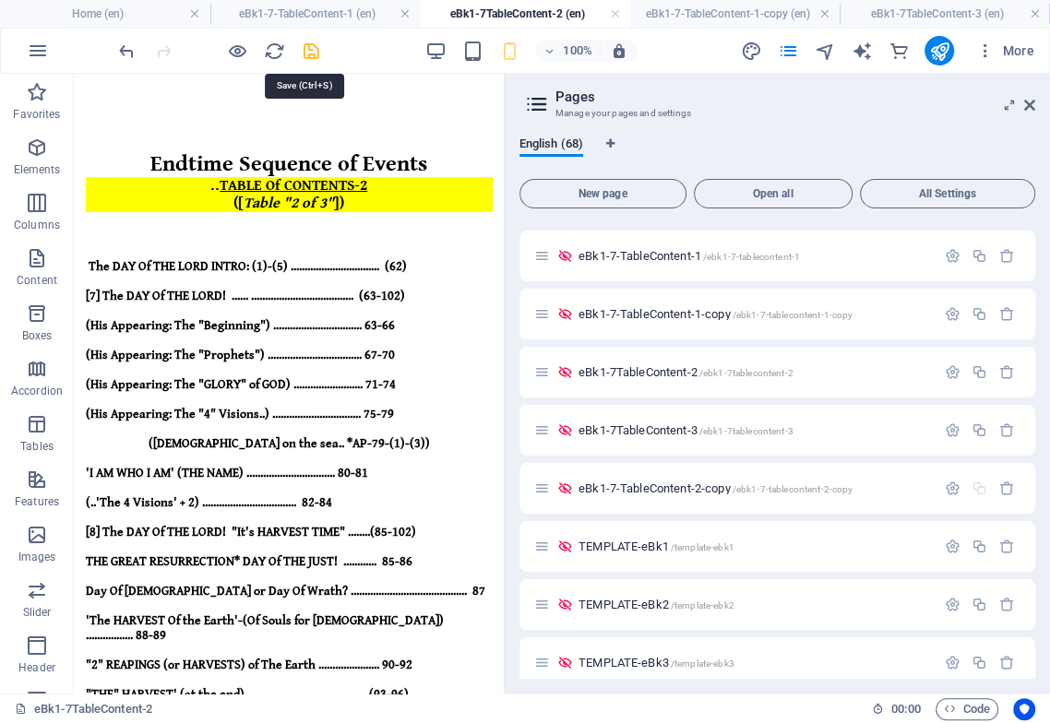
click at [309, 50] on icon "save" at bounding box center [311, 51] width 21 height 21
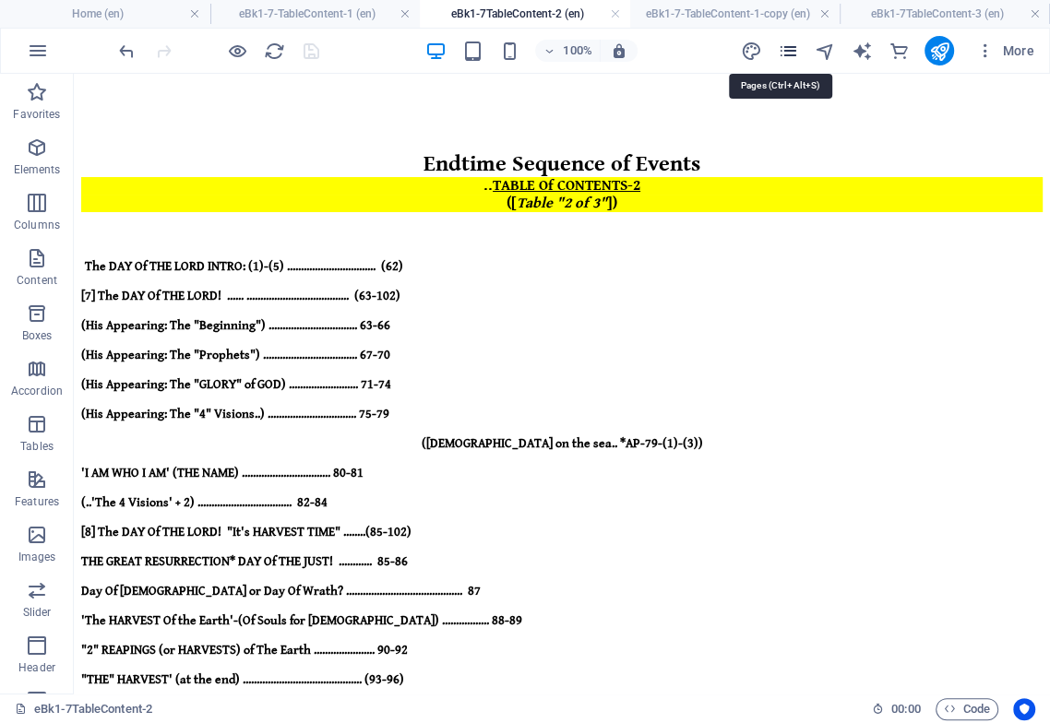
click at [795, 47] on icon "pages" at bounding box center [787, 51] width 21 height 21
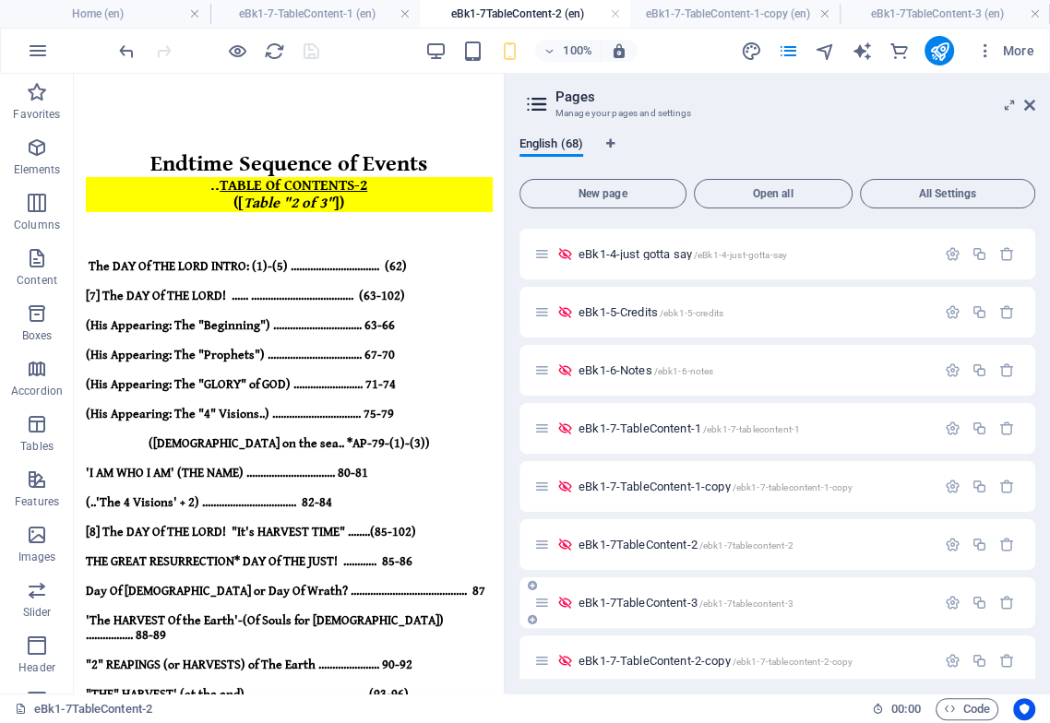
scroll to position [819, 0]
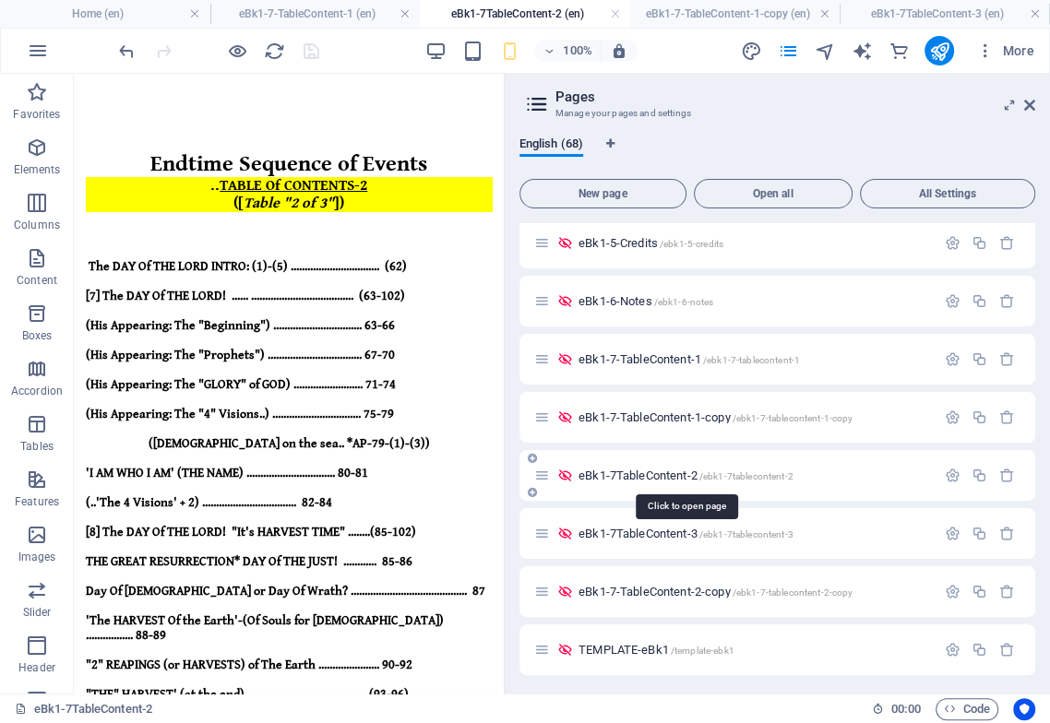
click at [683, 479] on span "eBk1-7TableContent-2 /ebk1-7tablecontent-2" at bounding box center [685, 476] width 215 height 14
click at [949, 470] on icon "button" at bounding box center [952, 476] width 16 height 16
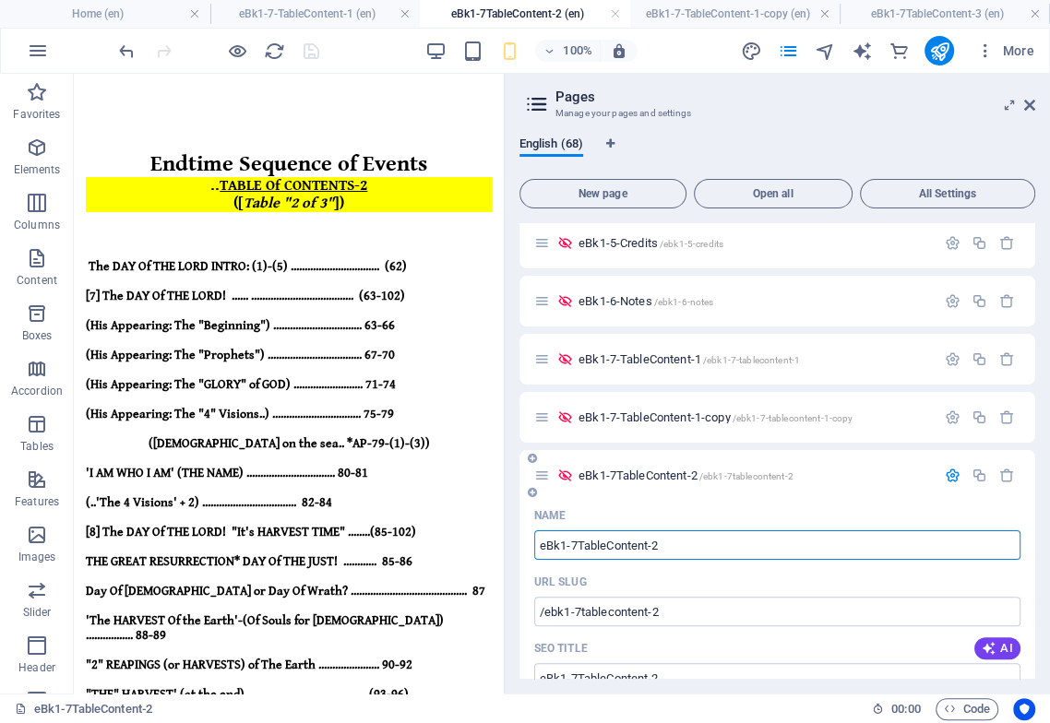
click at [579, 543] on input "eBk1-7TableContent-2" at bounding box center [777, 545] width 486 height 30
type input "eBk1-7-TableContent-2"
type input "/ebk1-7-tablecontent-2"
type input "eBk1-7-TableContent-2"
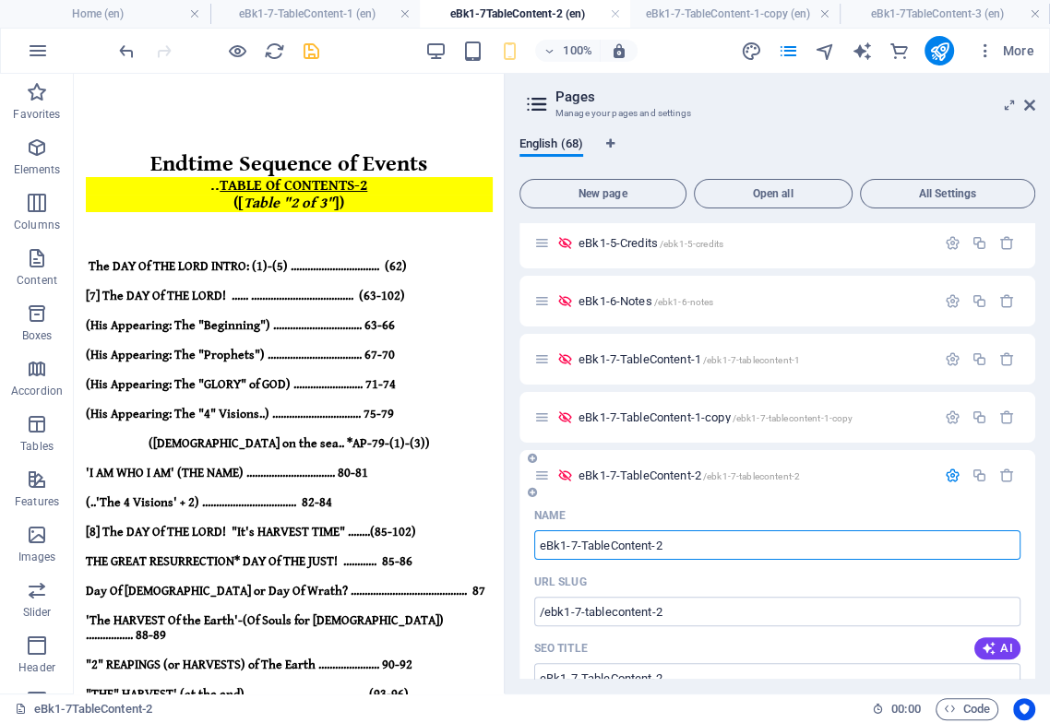
click at [951, 474] on icon "button" at bounding box center [952, 476] width 16 height 16
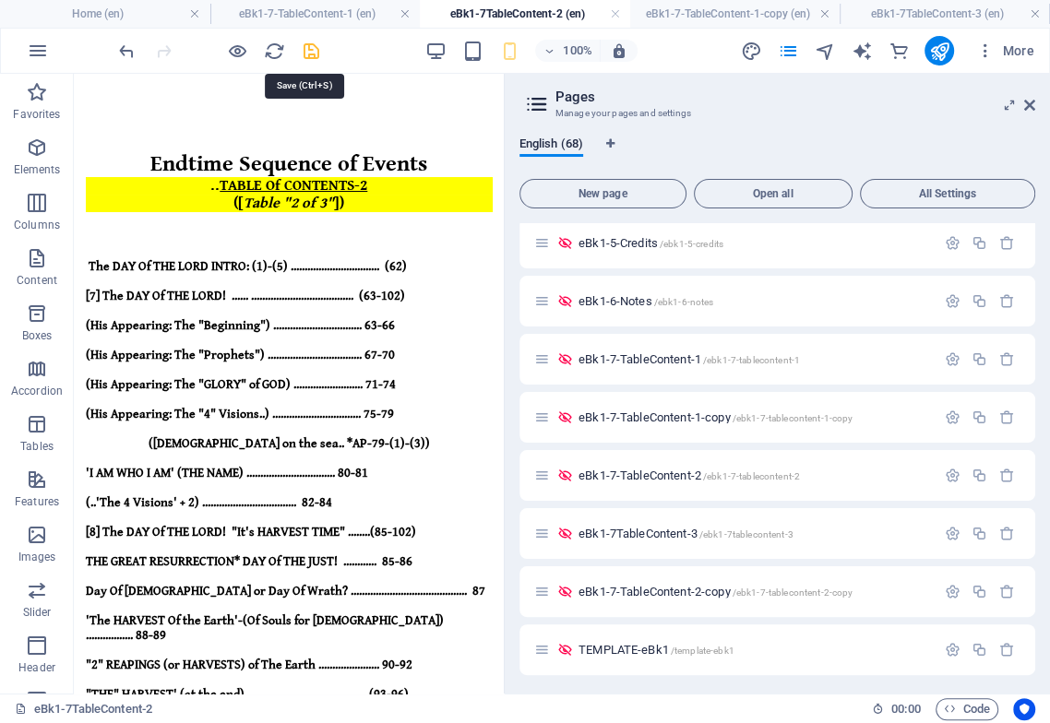
click at [314, 50] on icon "save" at bounding box center [311, 51] width 21 height 21
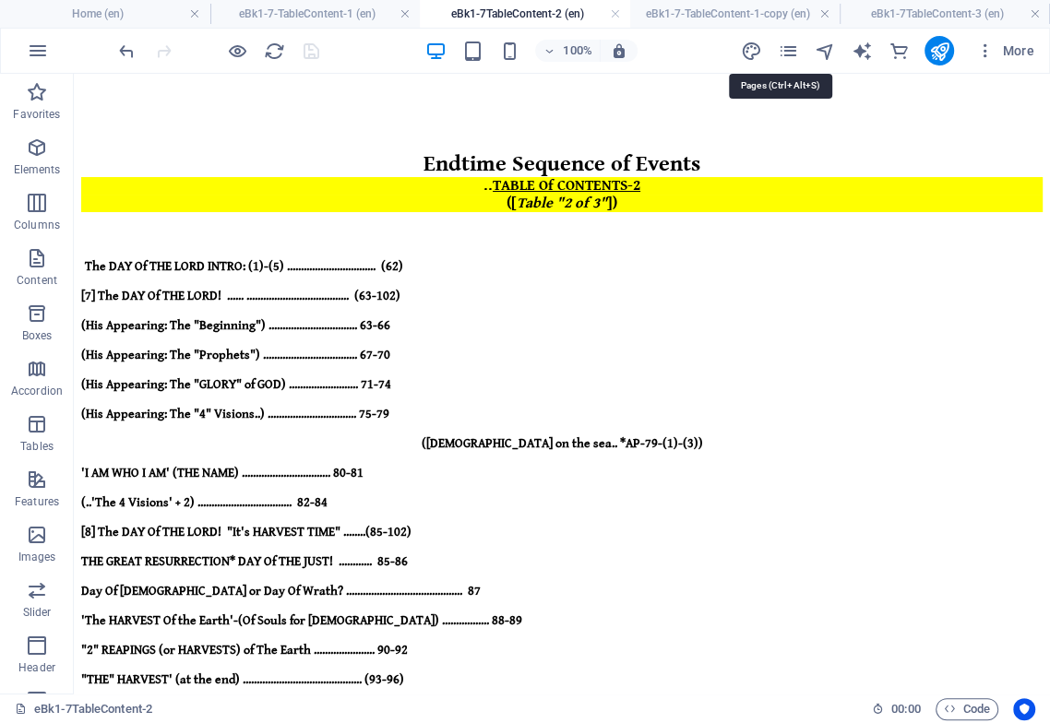
drag, startPoint x: 793, startPoint y: 51, endPoint x: 772, endPoint y: 69, distance: 28.1
click at [794, 51] on icon "pages" at bounding box center [787, 51] width 21 height 21
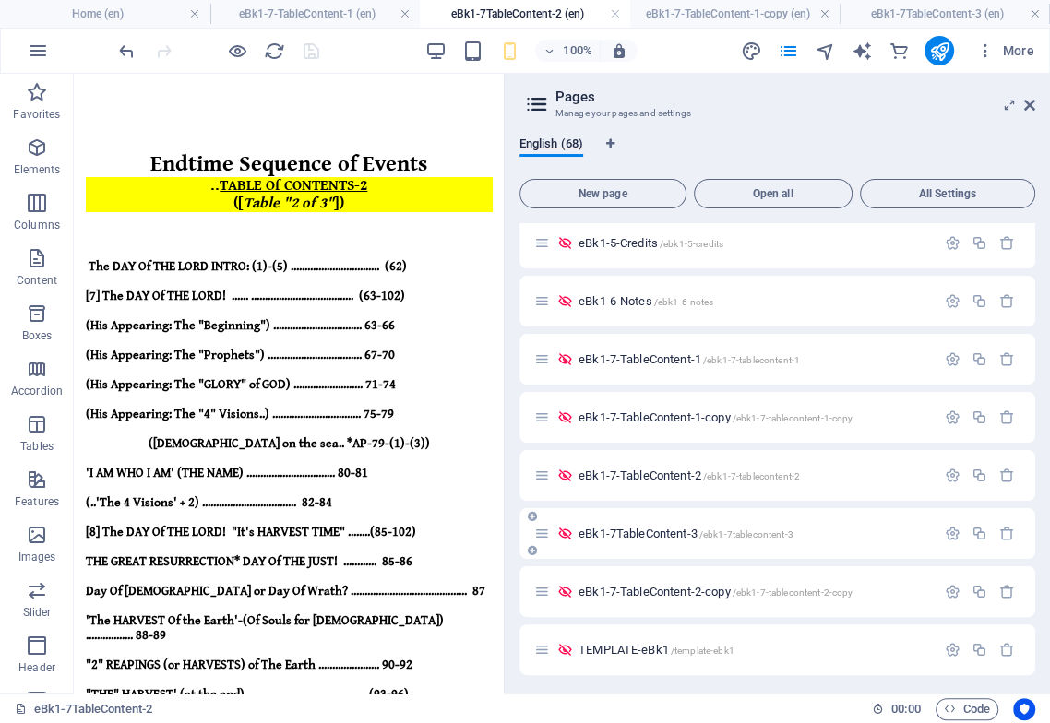
click at [667, 531] on span "eBk1-7TableContent-3 /ebk1-7tablecontent-3" at bounding box center [685, 534] width 215 height 14
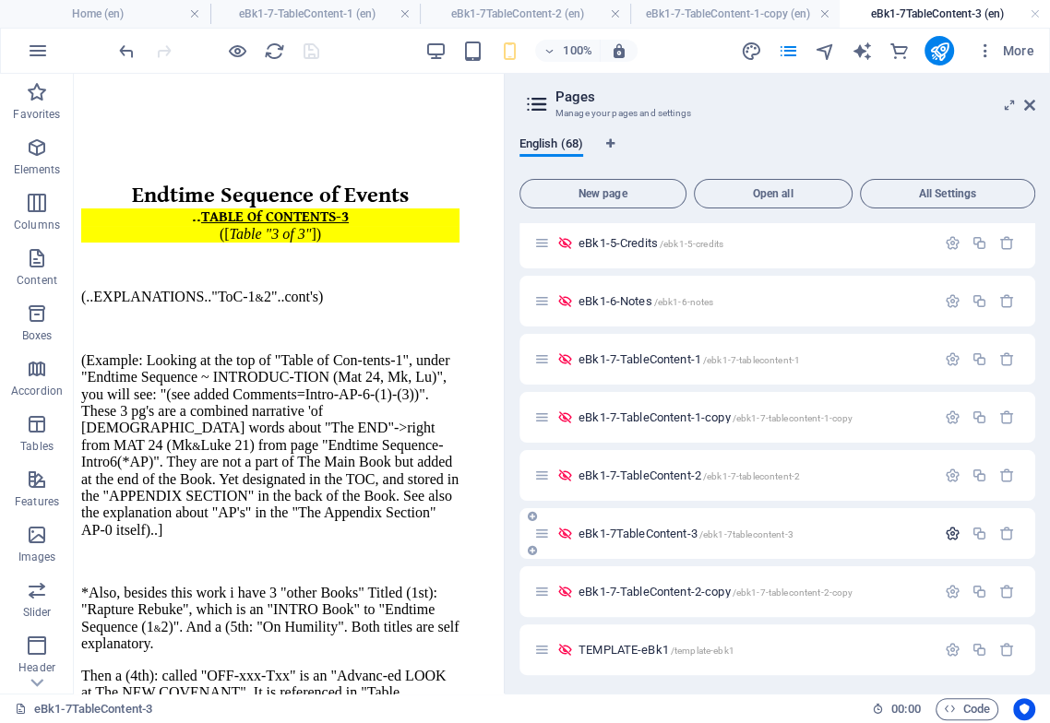
click at [947, 533] on icon "button" at bounding box center [952, 534] width 16 height 16
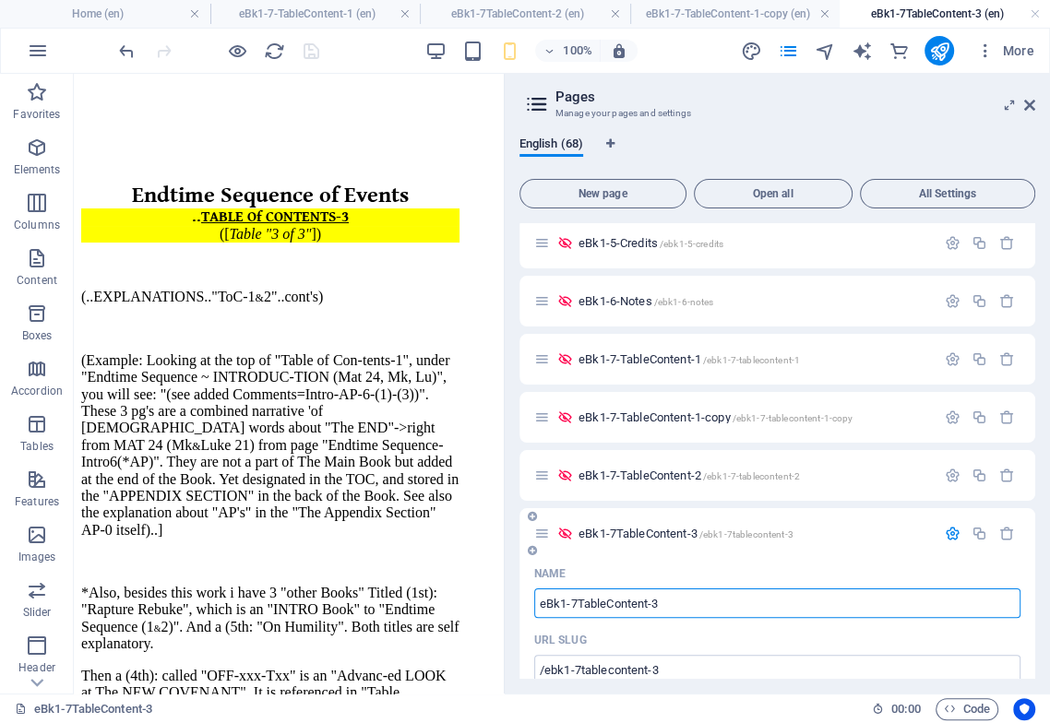
click at [578, 599] on input "eBk1-7TableContent-3" at bounding box center [777, 603] width 486 height 30
type input "eBk1-7-TableContent-3"
type input "/ebk1-7-tablecontent-3"
type input "eBk1-7-TableContent-3"
click at [949, 529] on icon "button" at bounding box center [952, 534] width 16 height 16
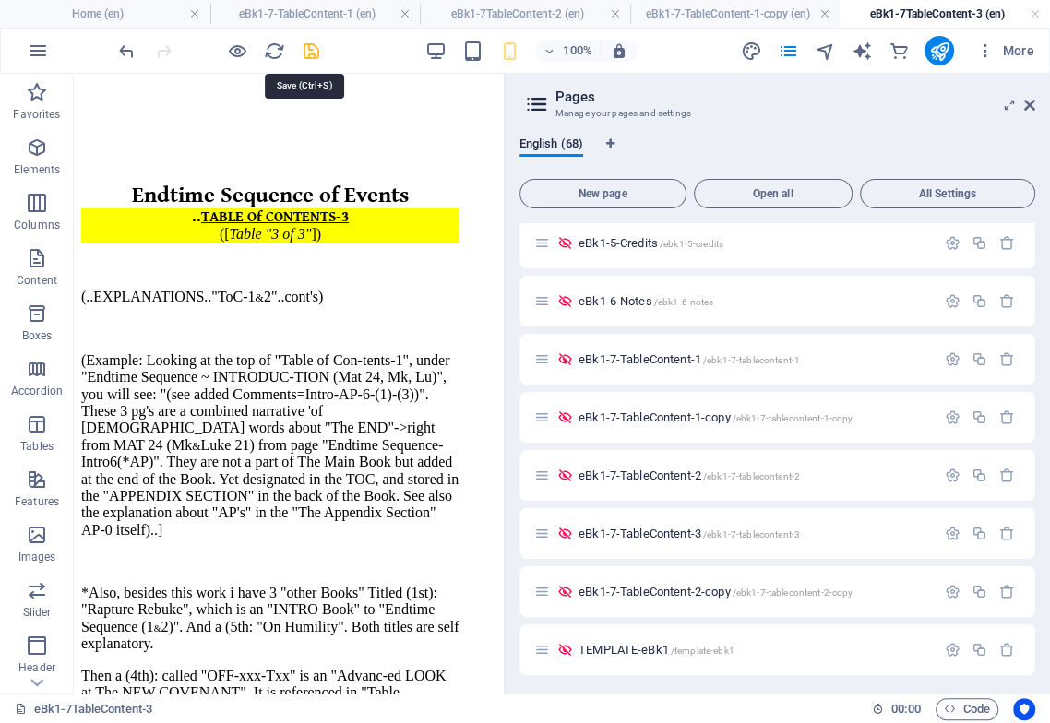
click at [310, 51] on icon "save" at bounding box center [311, 51] width 21 height 21
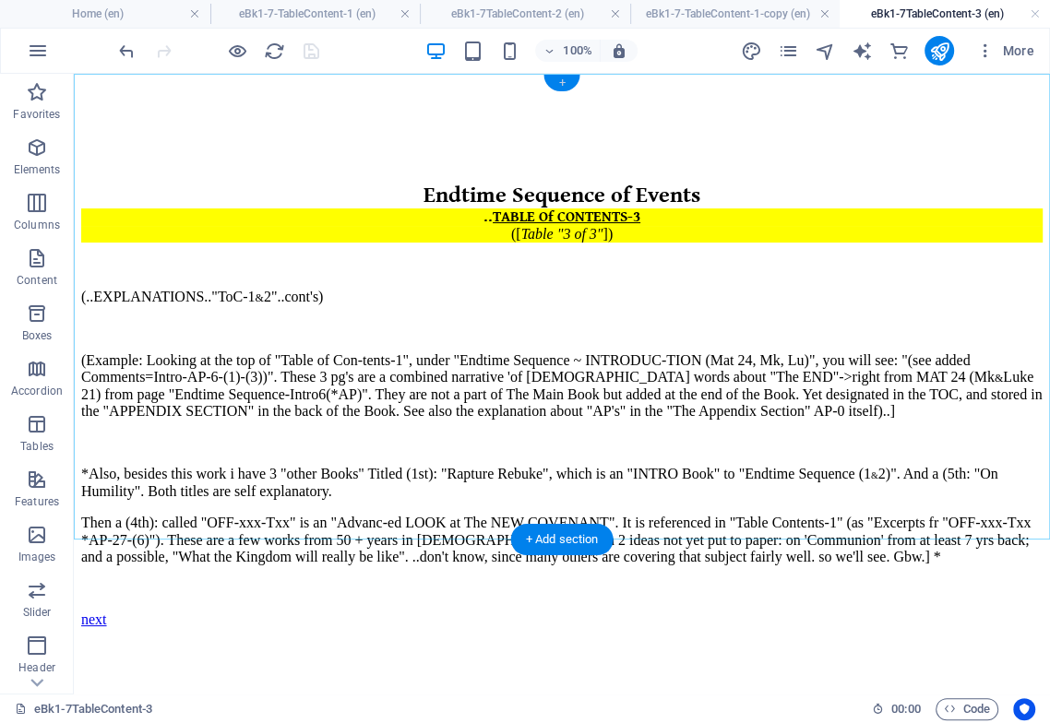
click at [563, 83] on div "+" at bounding box center [561, 83] width 36 height 17
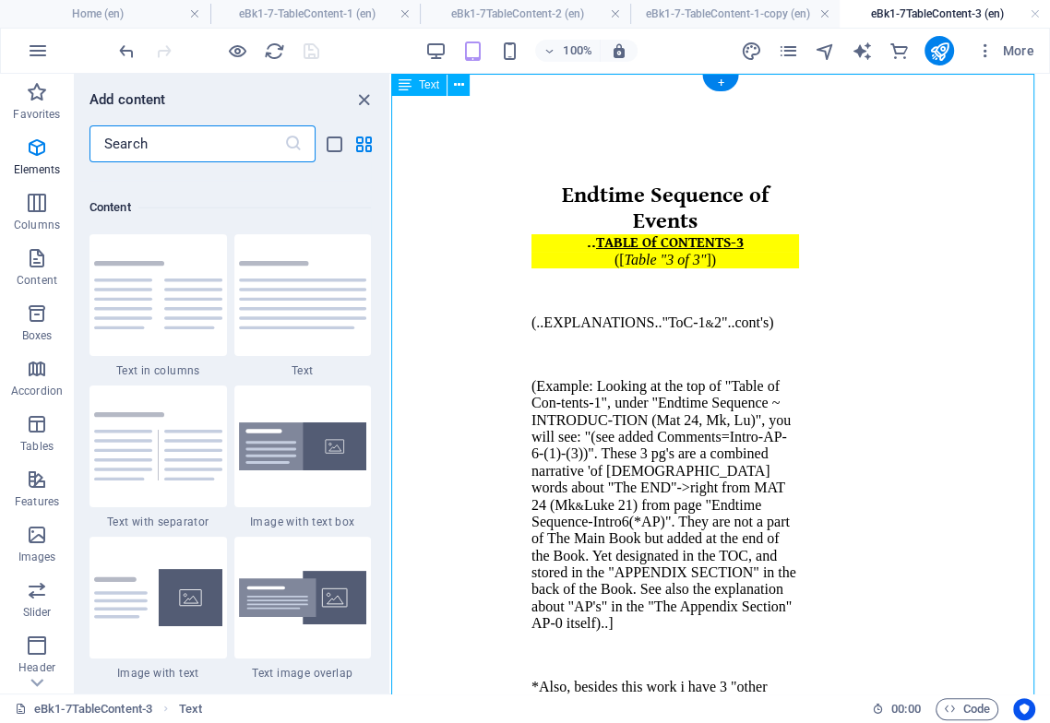
scroll to position [3226, 0]
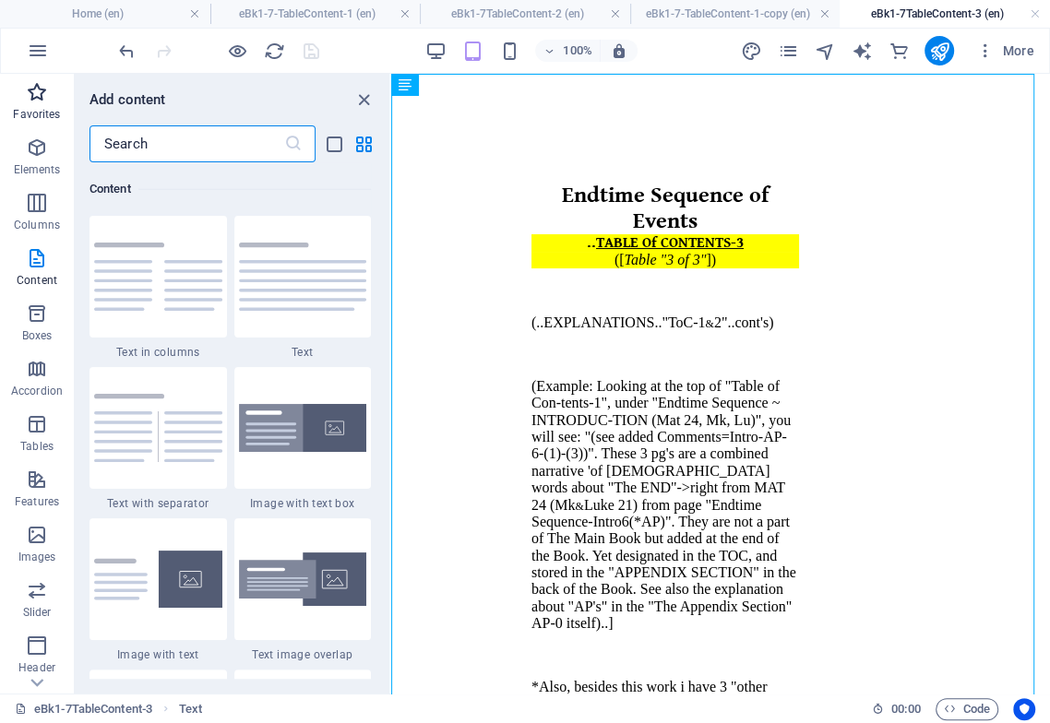
click at [40, 107] on p "Favorites" at bounding box center [36, 114] width 47 height 15
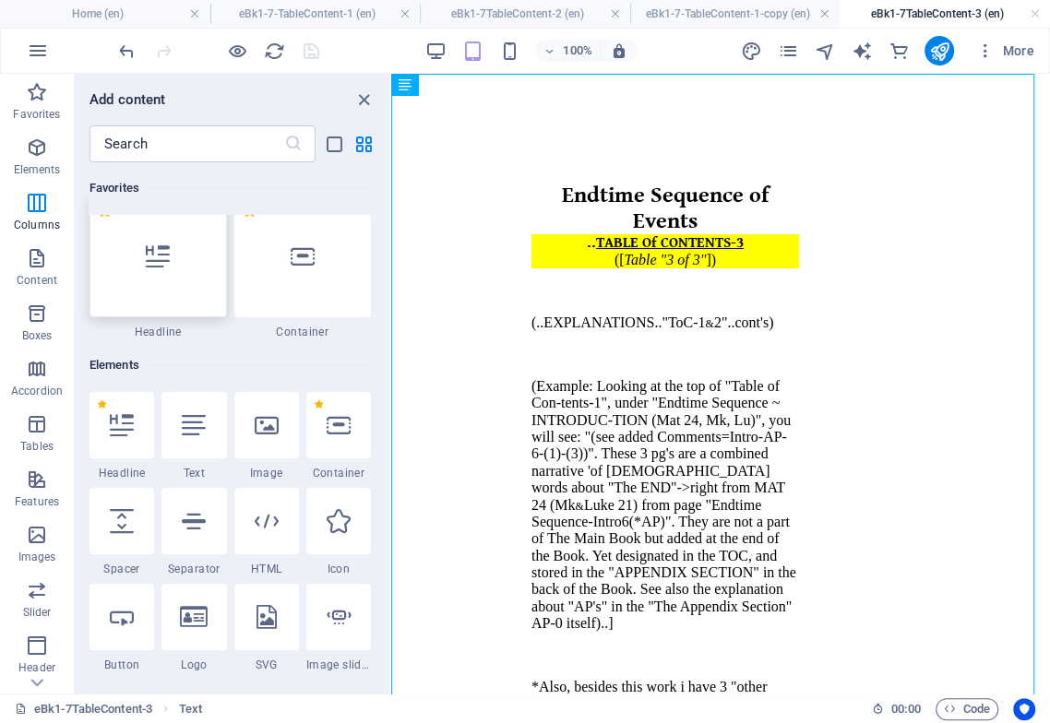
scroll to position [0, 0]
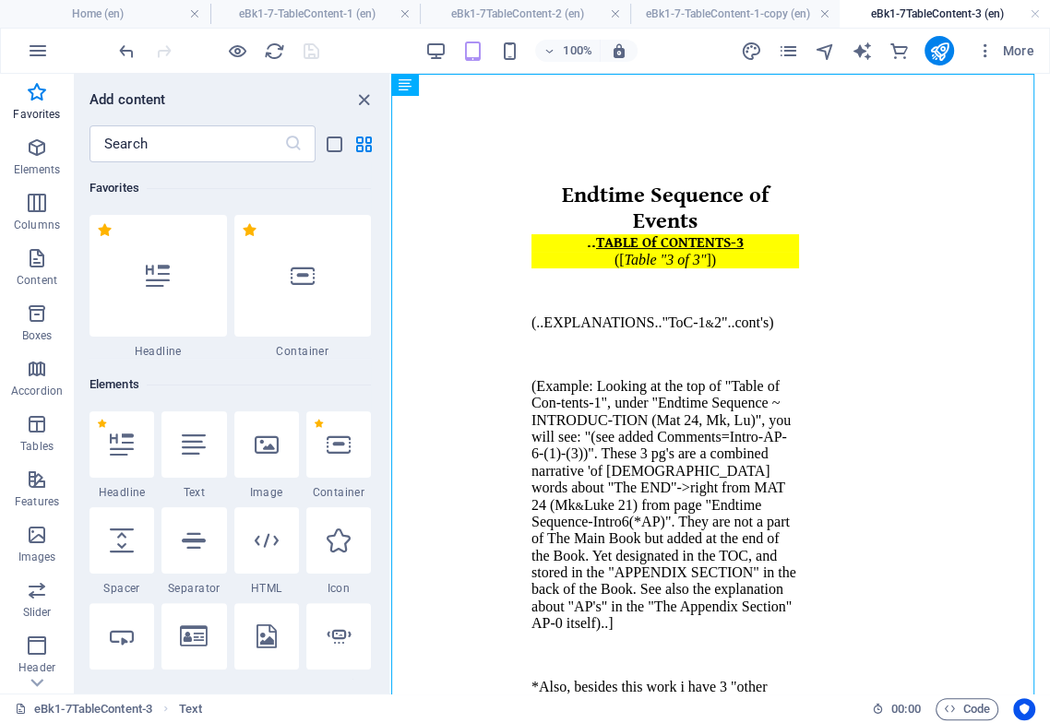
click at [310, 291] on div at bounding box center [302, 276] width 137 height 122
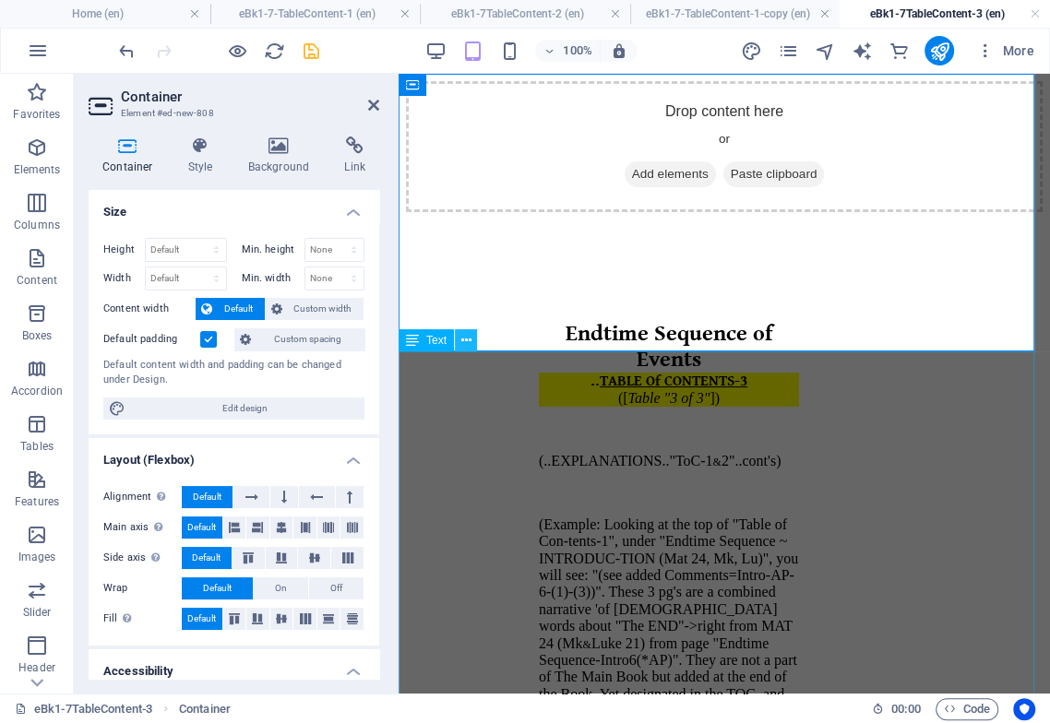
click at [470, 339] on icon at bounding box center [466, 340] width 10 height 19
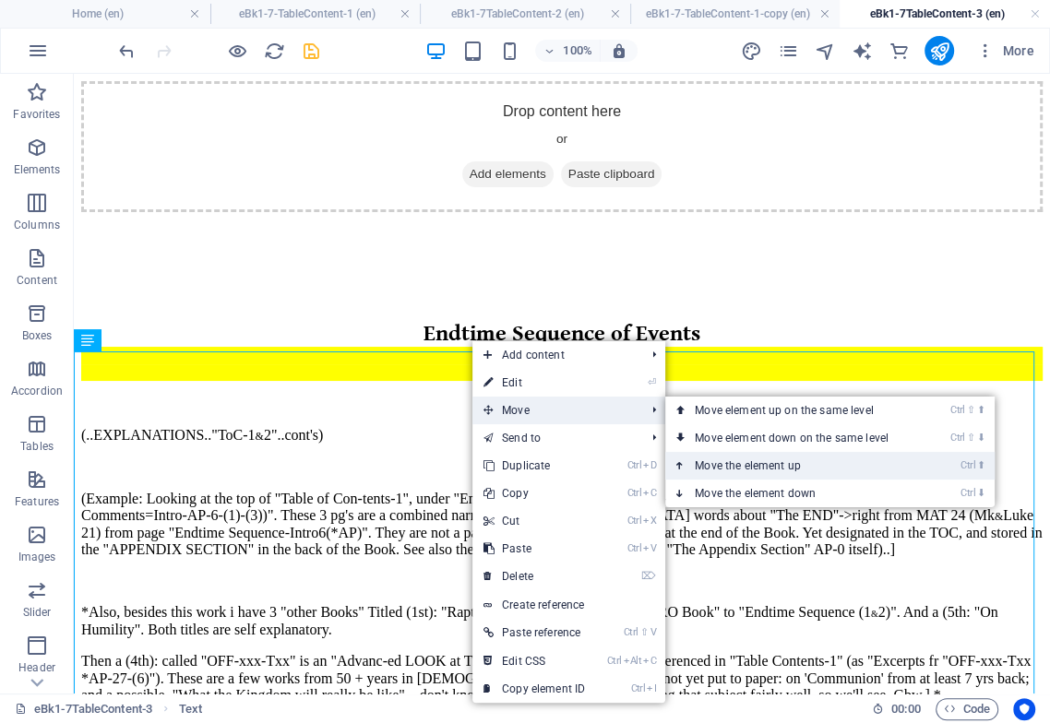
click at [730, 457] on link "Ctrl ⬆ Move the element up" at bounding box center [795, 466] width 260 height 28
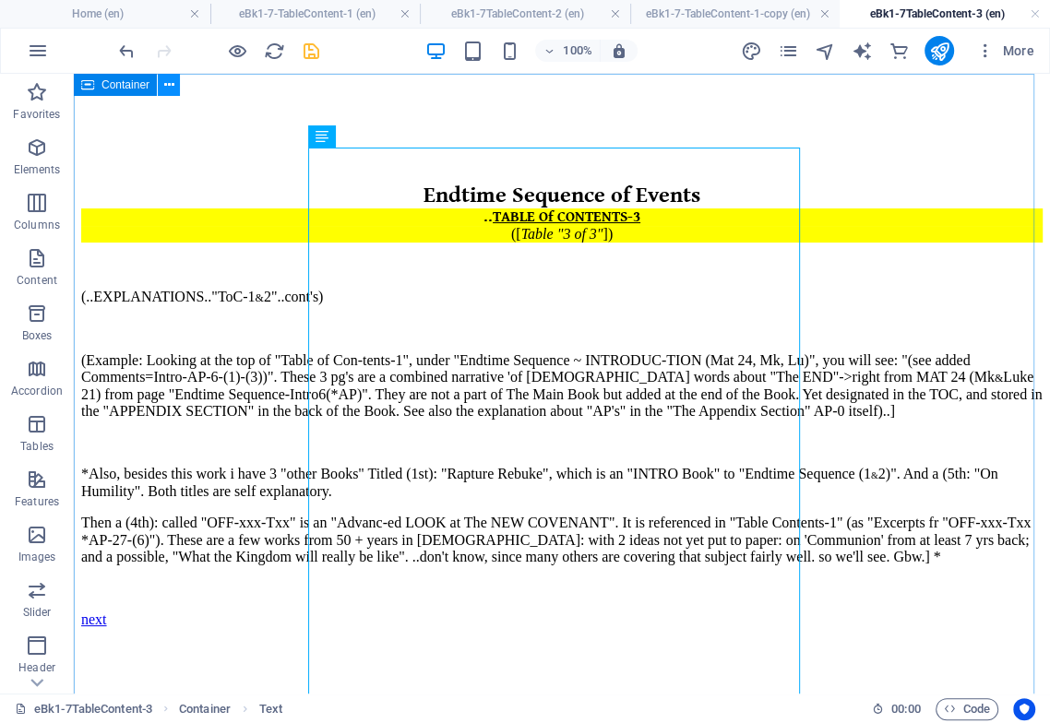
click at [170, 85] on icon at bounding box center [169, 85] width 10 height 19
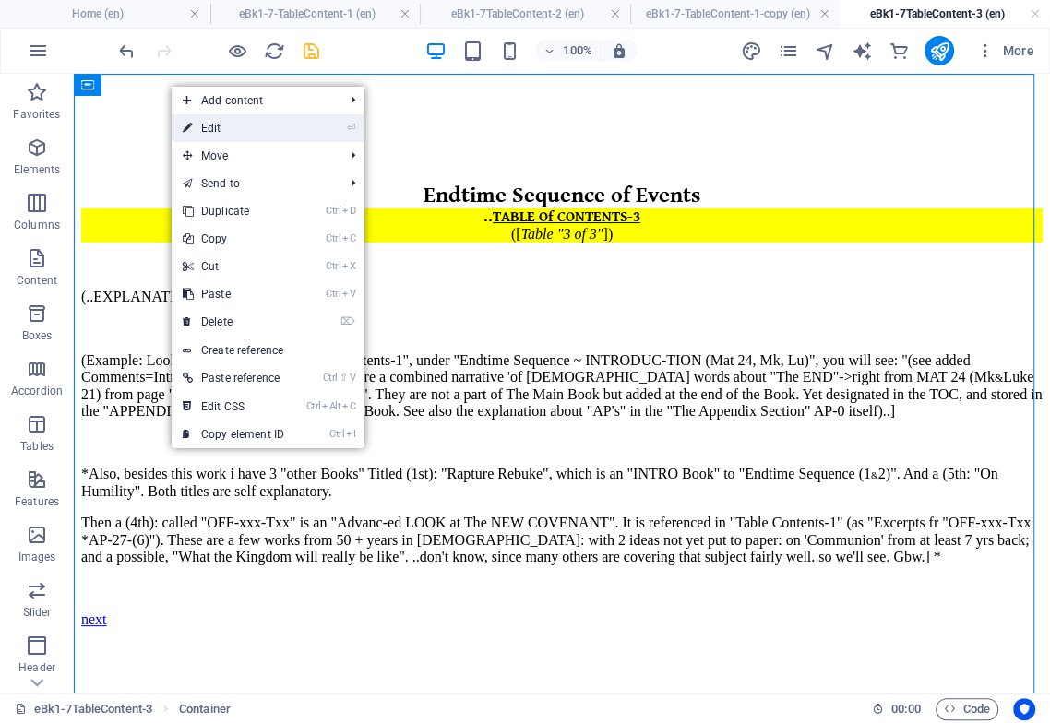
click at [218, 129] on link "⏎ Edit" at bounding box center [234, 128] width 124 height 28
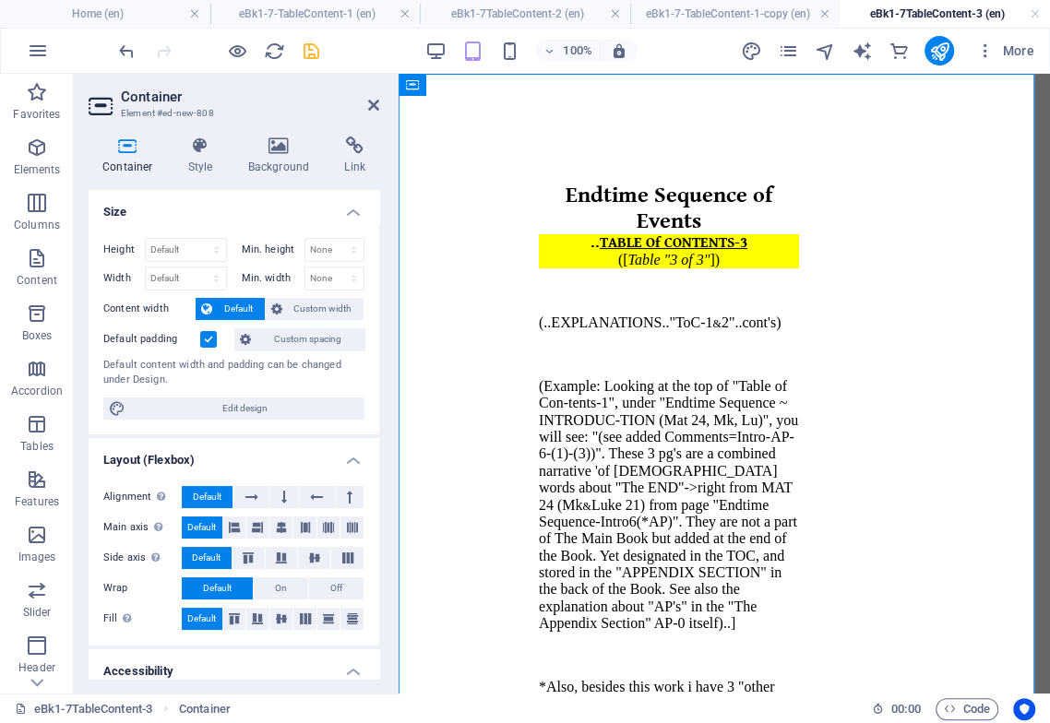
click at [207, 338] on label at bounding box center [208, 339] width 17 height 17
click at [0, 0] on input "Default padding" at bounding box center [0, 0] width 0 height 0
click at [375, 105] on icon at bounding box center [373, 105] width 11 height 15
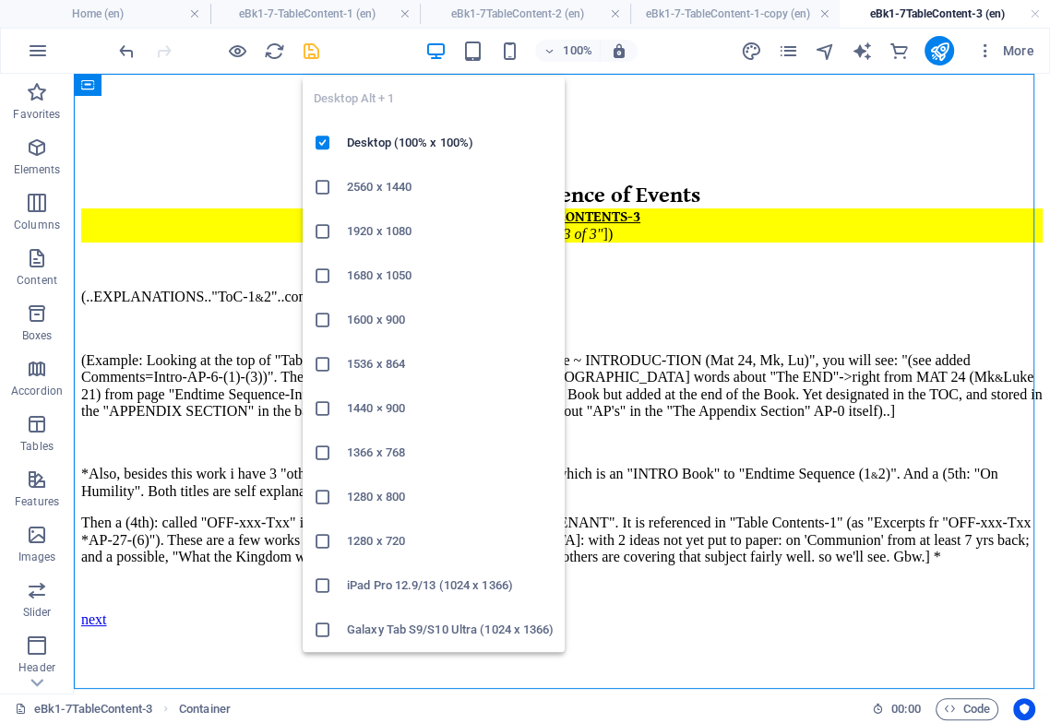
click at [438, 48] on icon "button" at bounding box center [434, 51] width 21 height 21
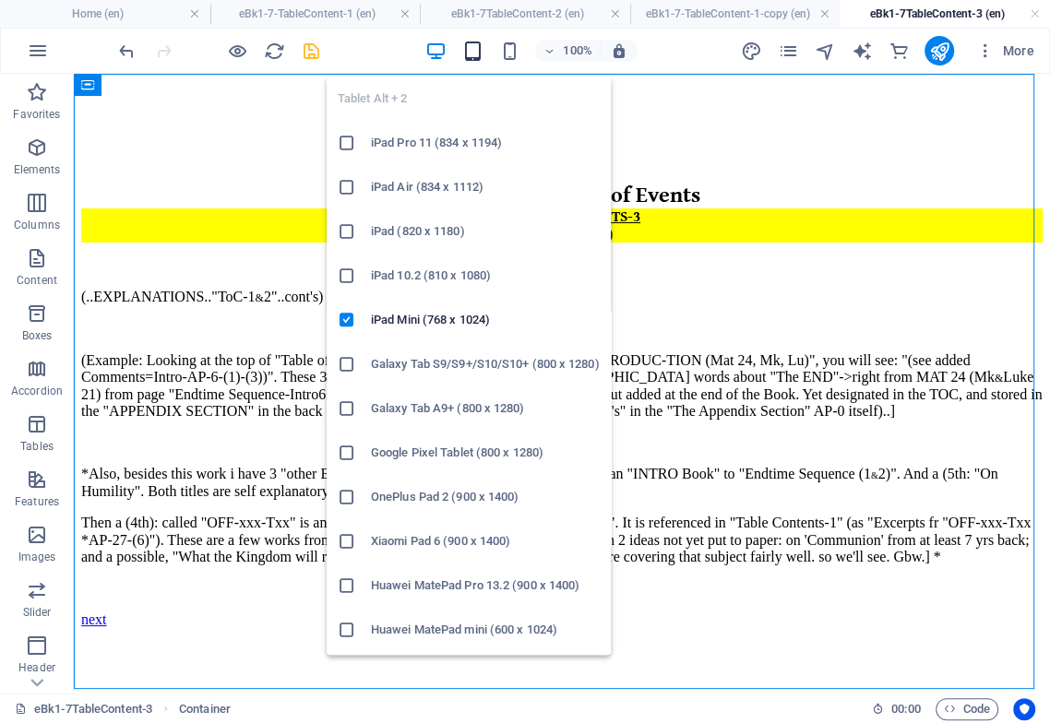
click at [472, 46] on icon "button" at bounding box center [471, 51] width 21 height 21
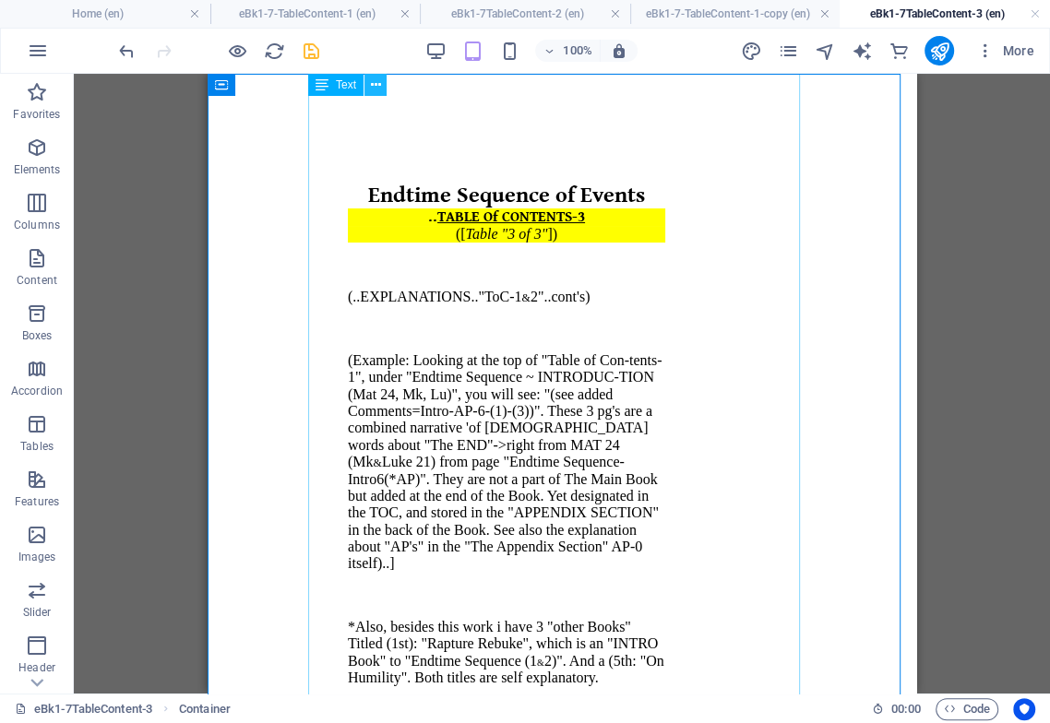
click at [376, 87] on icon at bounding box center [376, 85] width 10 height 19
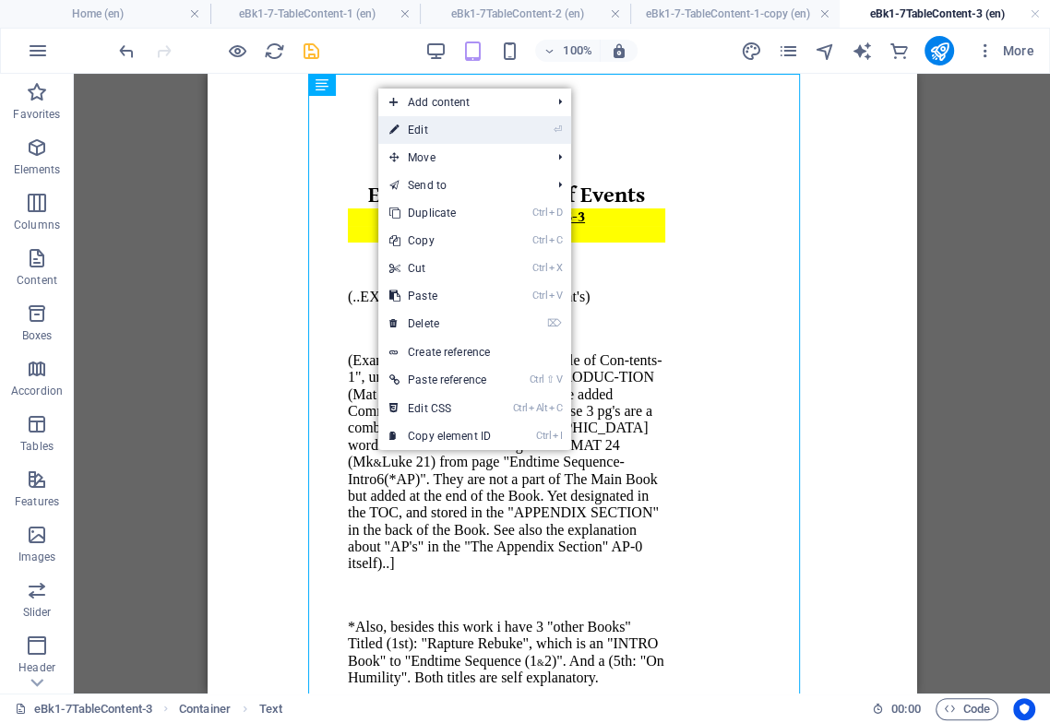
click at [416, 135] on link "⏎ Edit" at bounding box center [440, 130] width 124 height 28
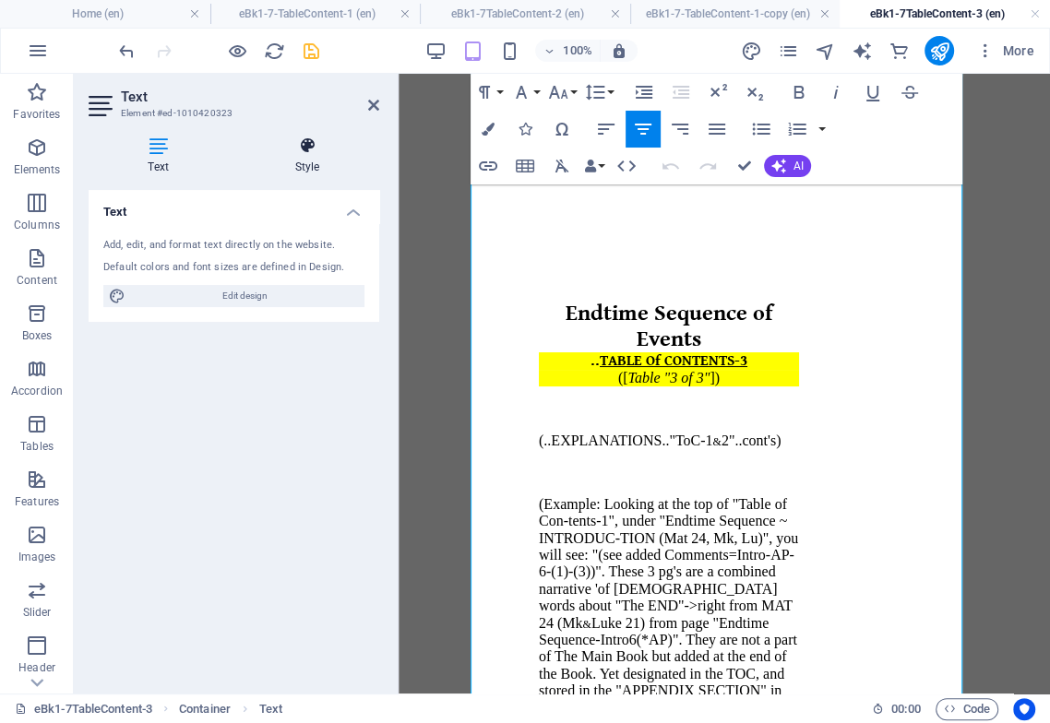
click at [311, 157] on h4 "Style" at bounding box center [307, 155] width 144 height 39
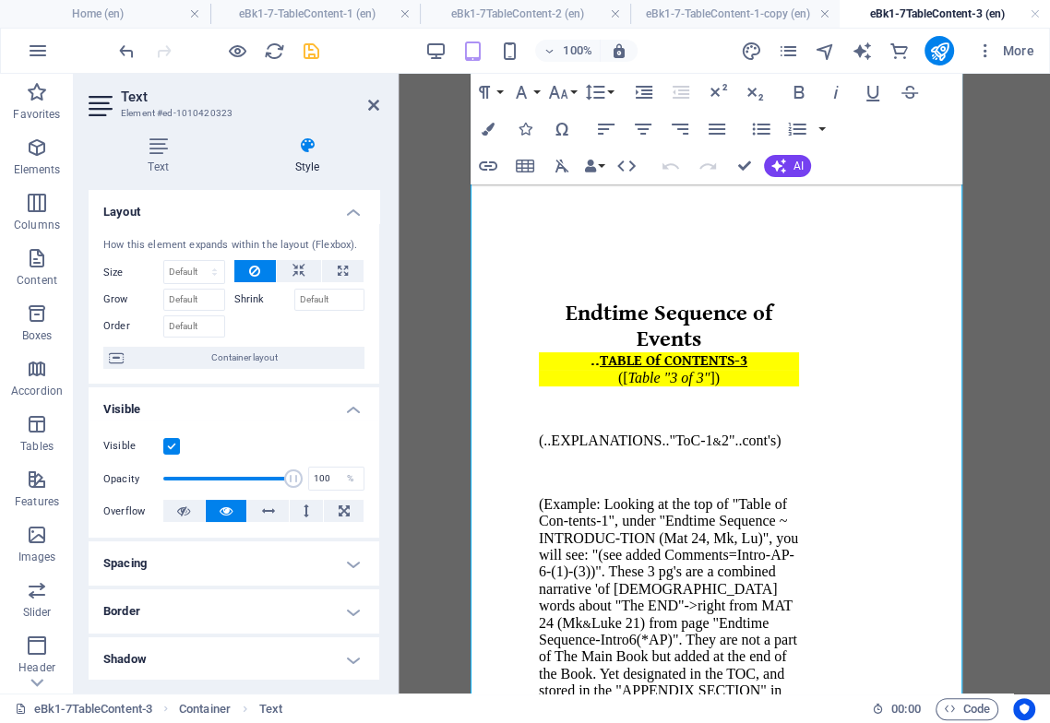
click at [234, 577] on h4 "Spacing" at bounding box center [234, 563] width 291 height 44
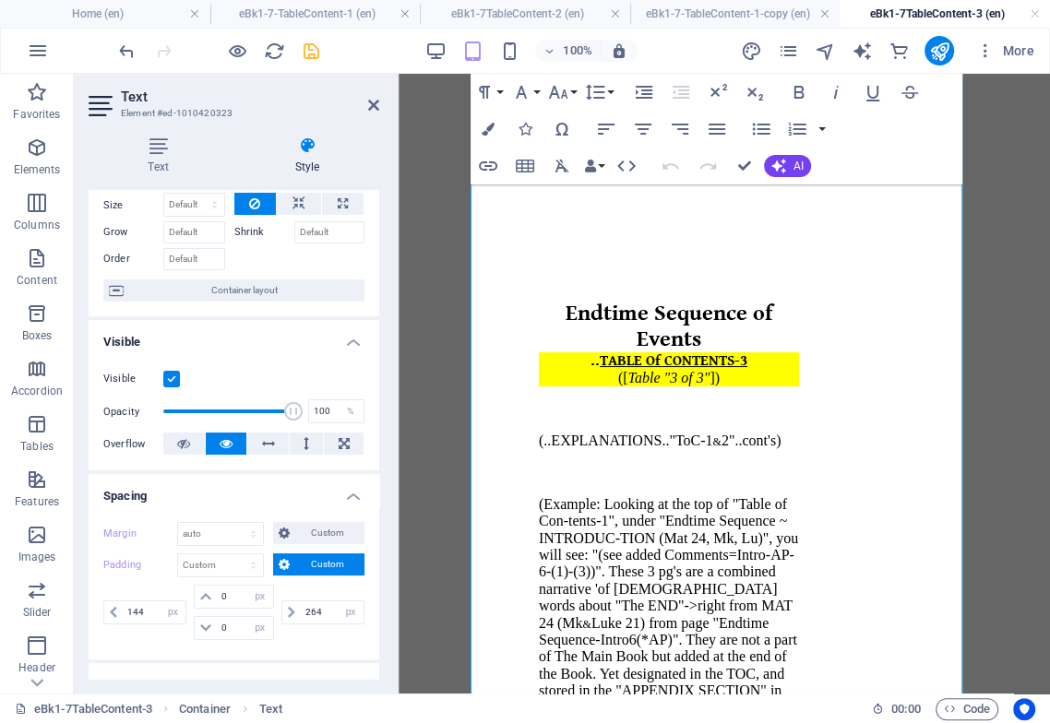
scroll to position [102, 0]
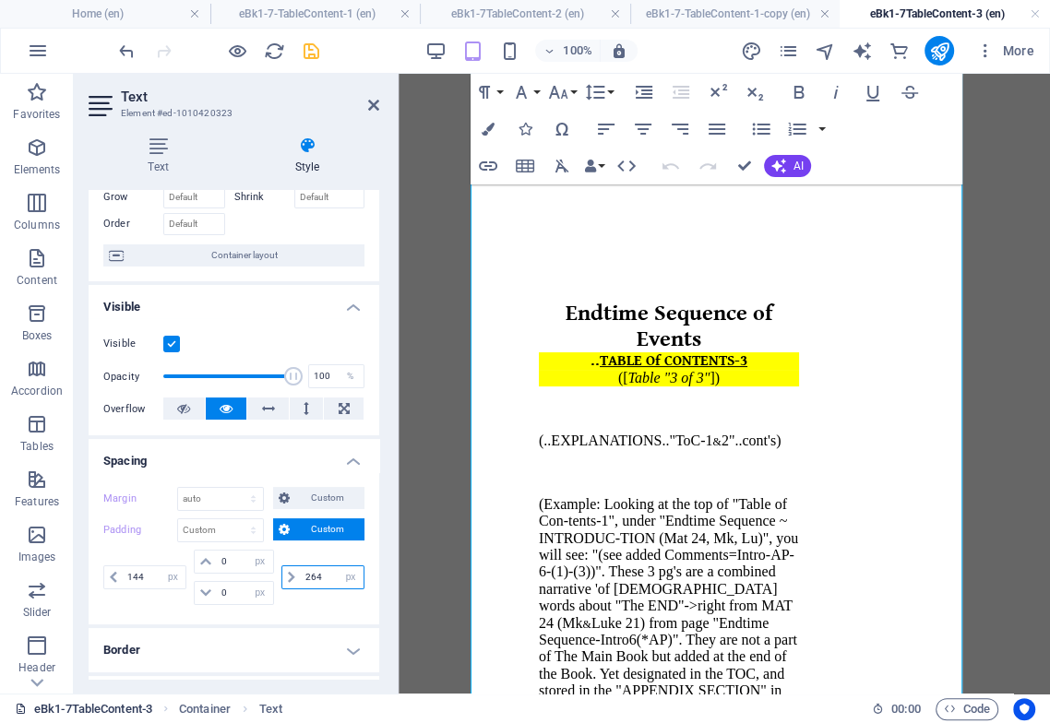
drag, startPoint x: 306, startPoint y: 603, endPoint x: 121, endPoint y: 699, distance: 208.7
click at [373, 608] on div "Margin Default auto px % rem vw vh Custom Custom auto px % rem vw vh auto px % …" at bounding box center [234, 548] width 291 height 152
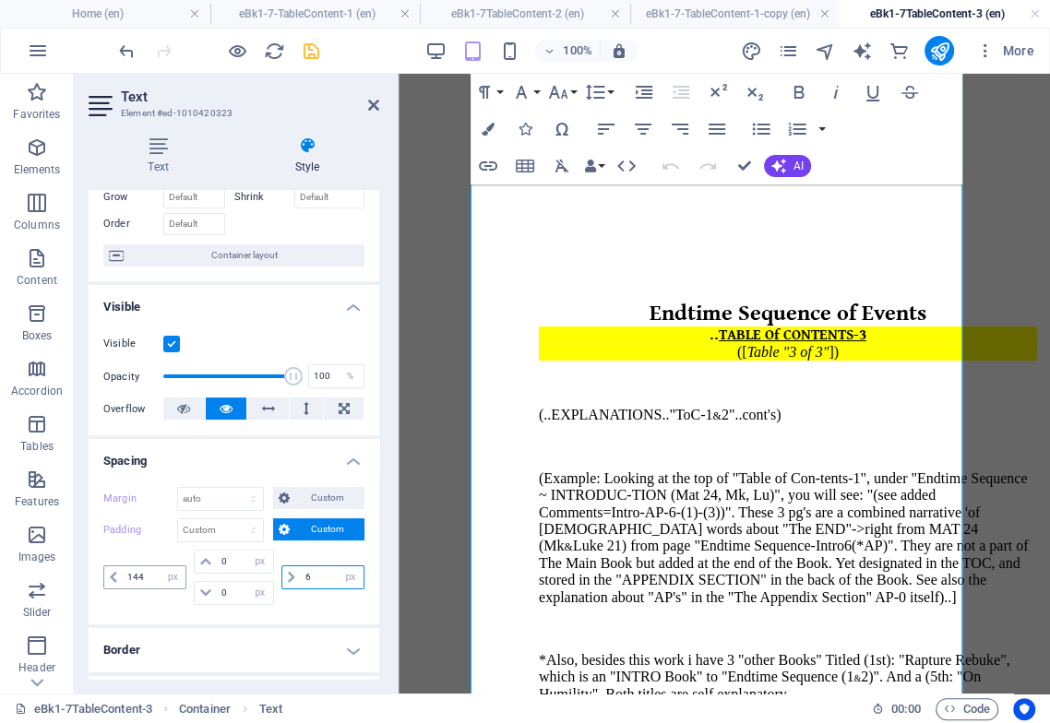
type input "6"
drag, startPoint x: 152, startPoint y: 588, endPoint x: 0, endPoint y: 599, distance: 152.6
click at [0, 602] on section "Favorites Elements Columns Content Boxes Accordion Tables Features Images Slide…" at bounding box center [525, 384] width 1050 height 620
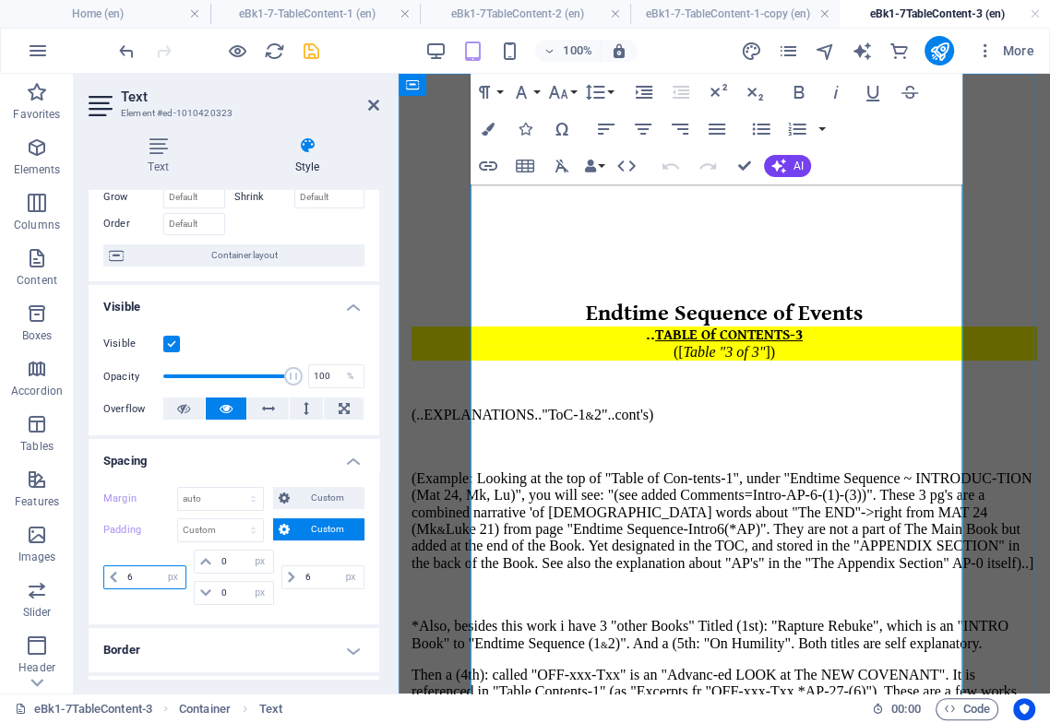
type input "6"
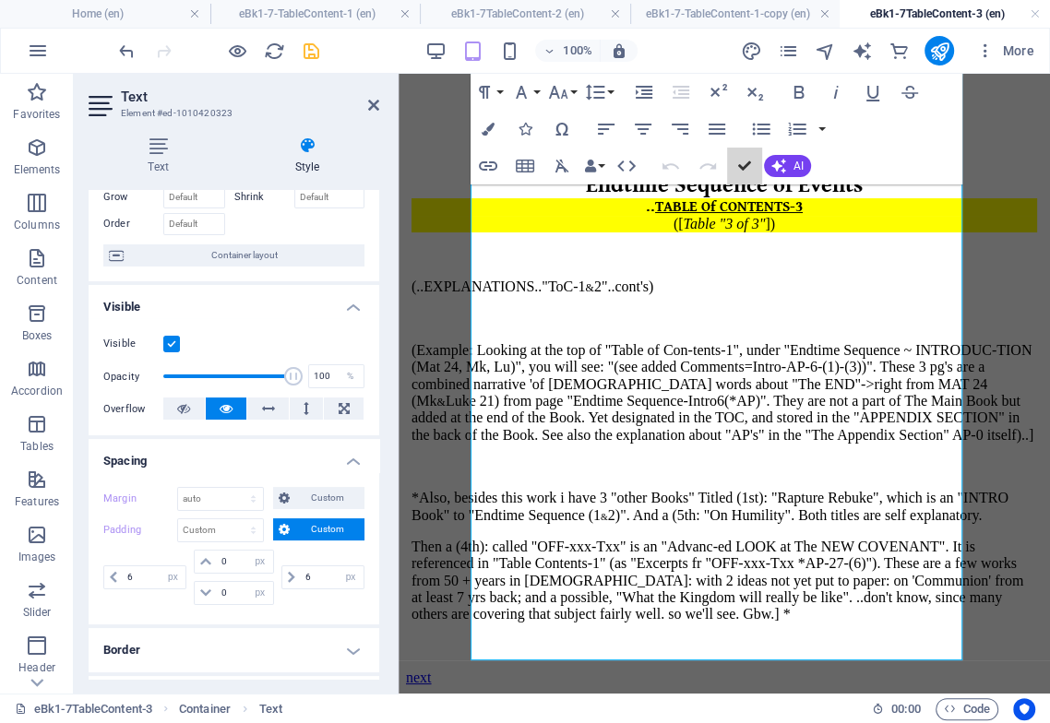
scroll to position [29, 0]
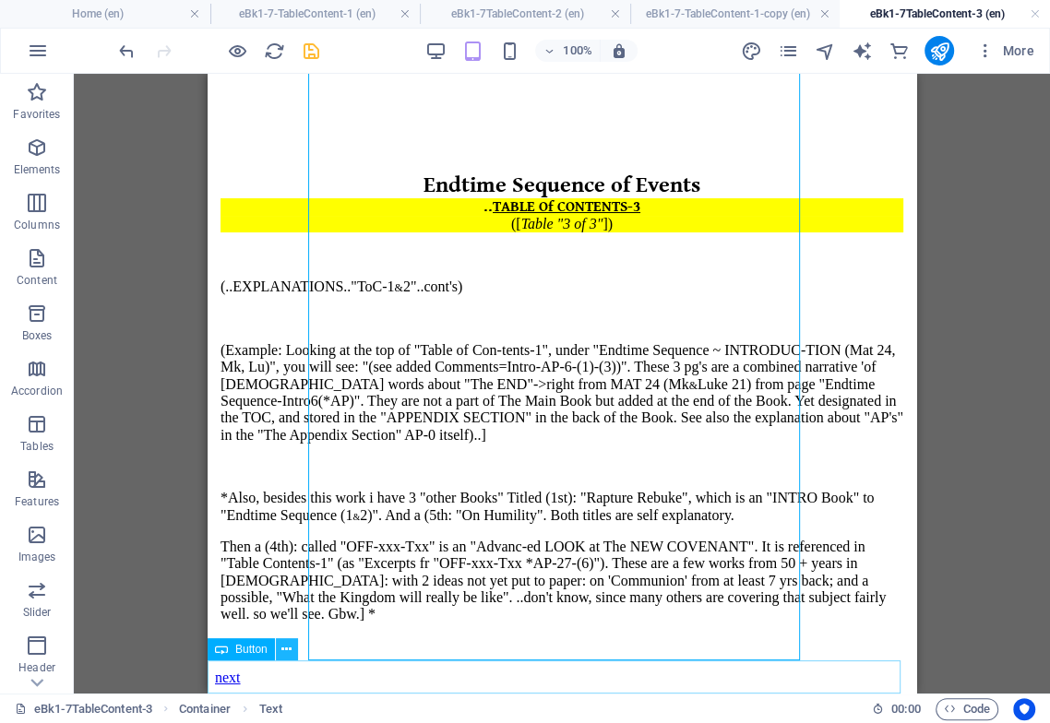
click at [285, 651] on icon at bounding box center [286, 649] width 10 height 19
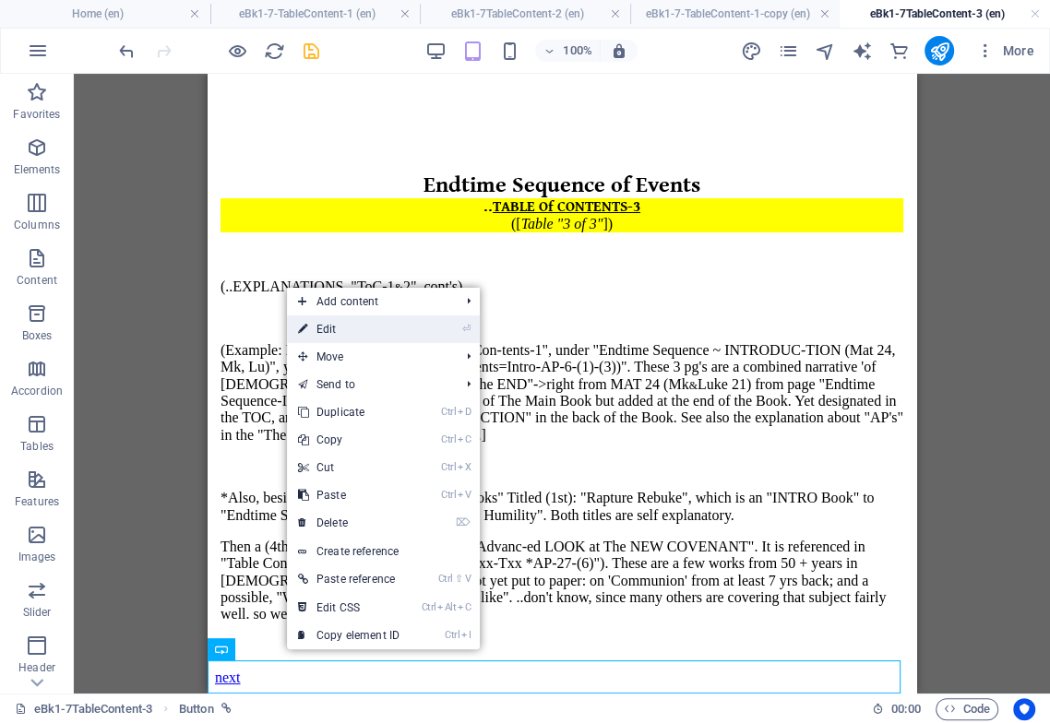
click at [347, 334] on link "⏎ Edit" at bounding box center [349, 329] width 124 height 28
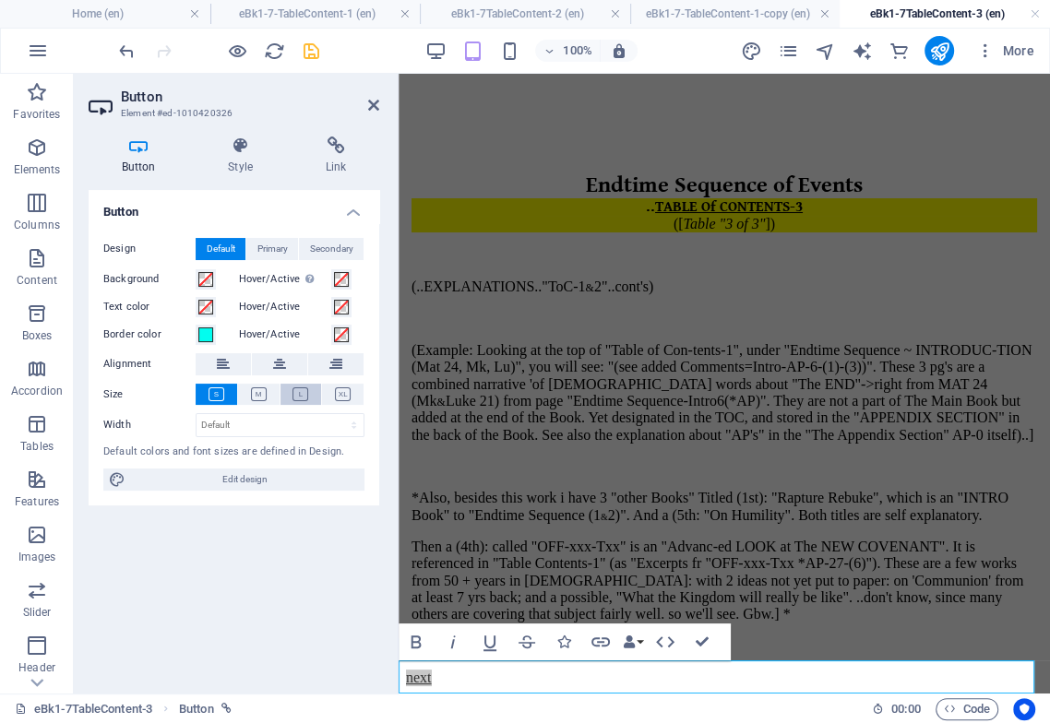
click at [300, 389] on icon at bounding box center [300, 394] width 16 height 14
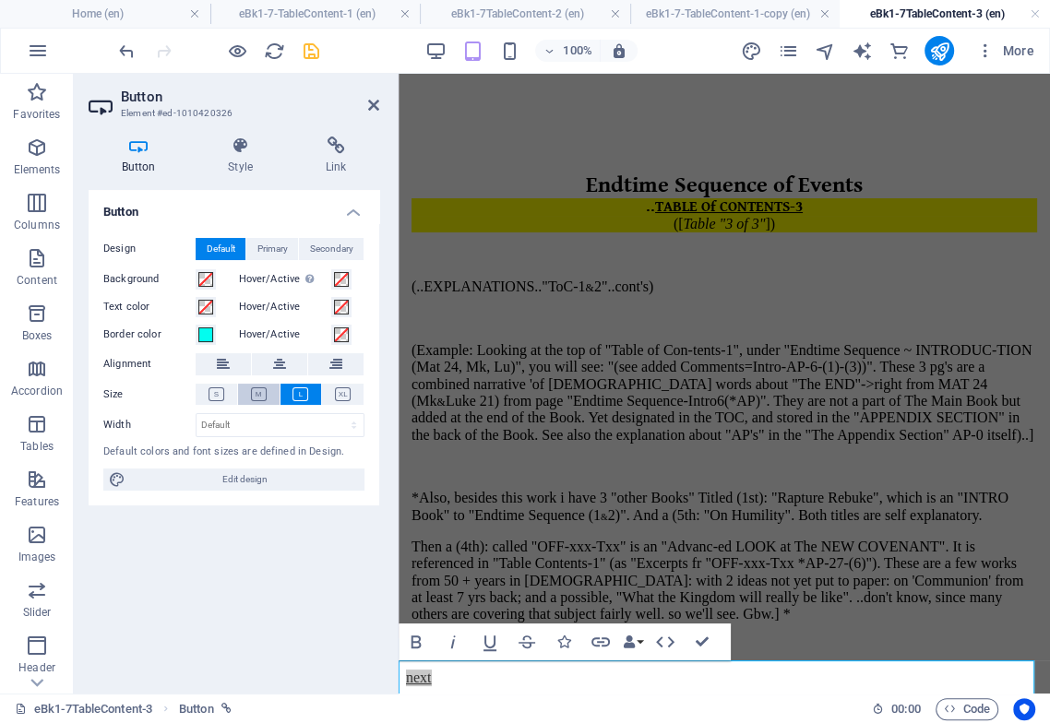
click at [265, 398] on icon at bounding box center [259, 394] width 16 height 14
click at [278, 367] on icon at bounding box center [279, 364] width 13 height 22
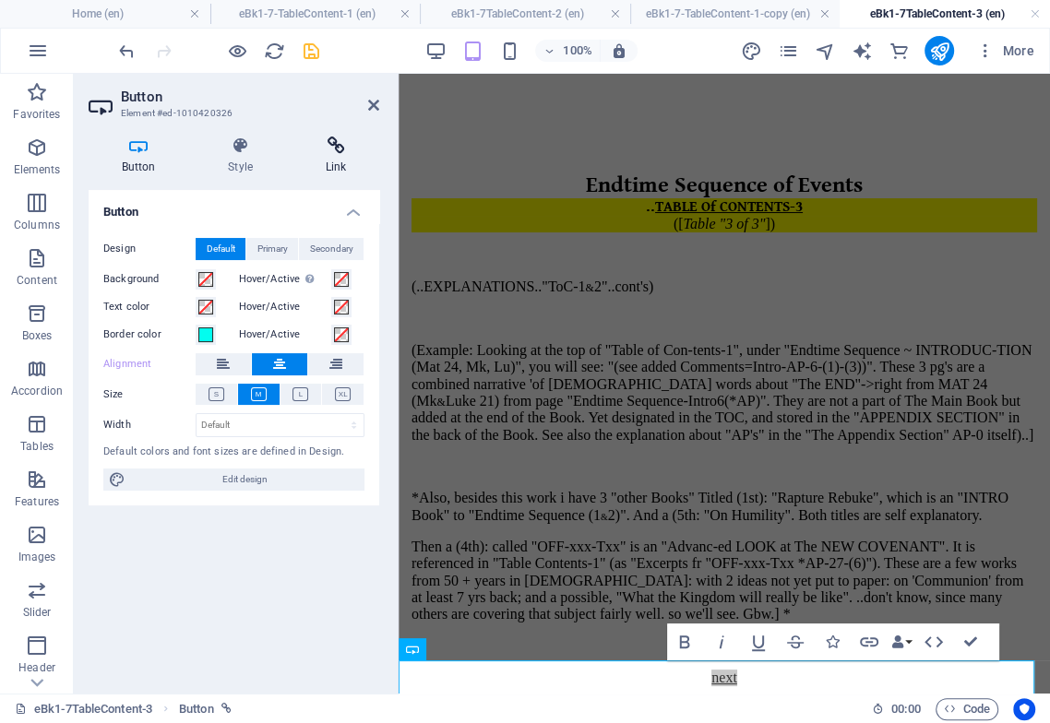
click at [337, 157] on h4 "Link" at bounding box center [335, 155] width 87 height 39
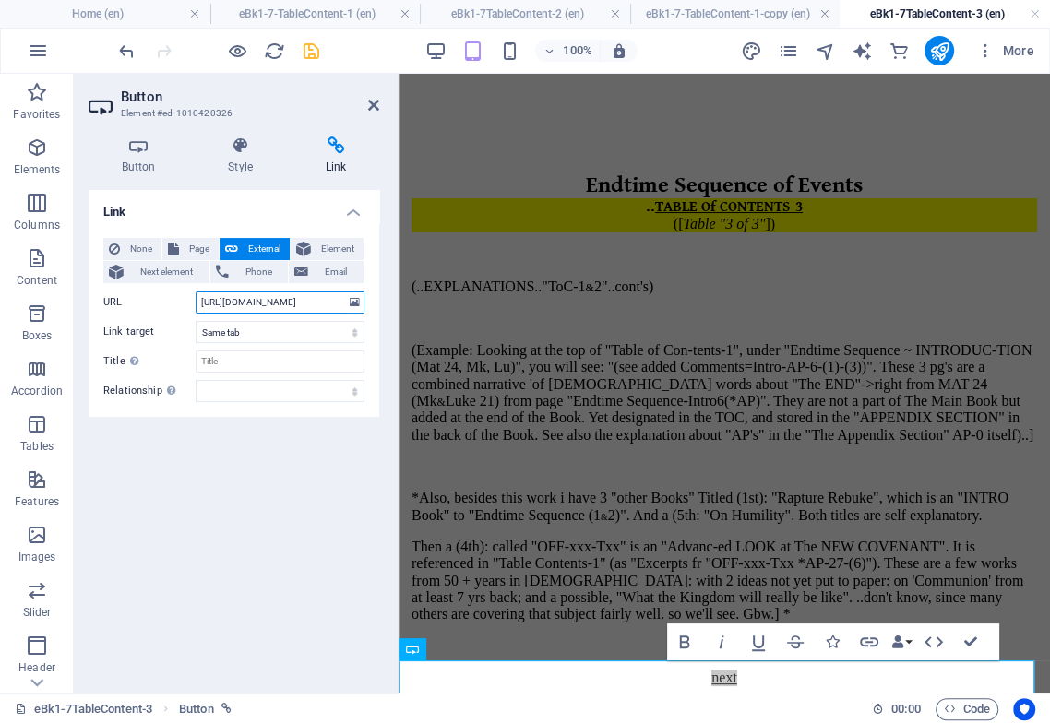
click at [237, 302] on input "[URL][DOMAIN_NAME]" at bounding box center [280, 302] width 169 height 22
drag, startPoint x: 291, startPoint y: 302, endPoint x: 275, endPoint y: 309, distance: 17.8
click at [291, 302] on input "[URL][DOMAIN_NAME]" at bounding box center [280, 302] width 169 height 22
drag, startPoint x: 287, startPoint y: 297, endPoint x: 362, endPoint y: 312, distance: 76.1
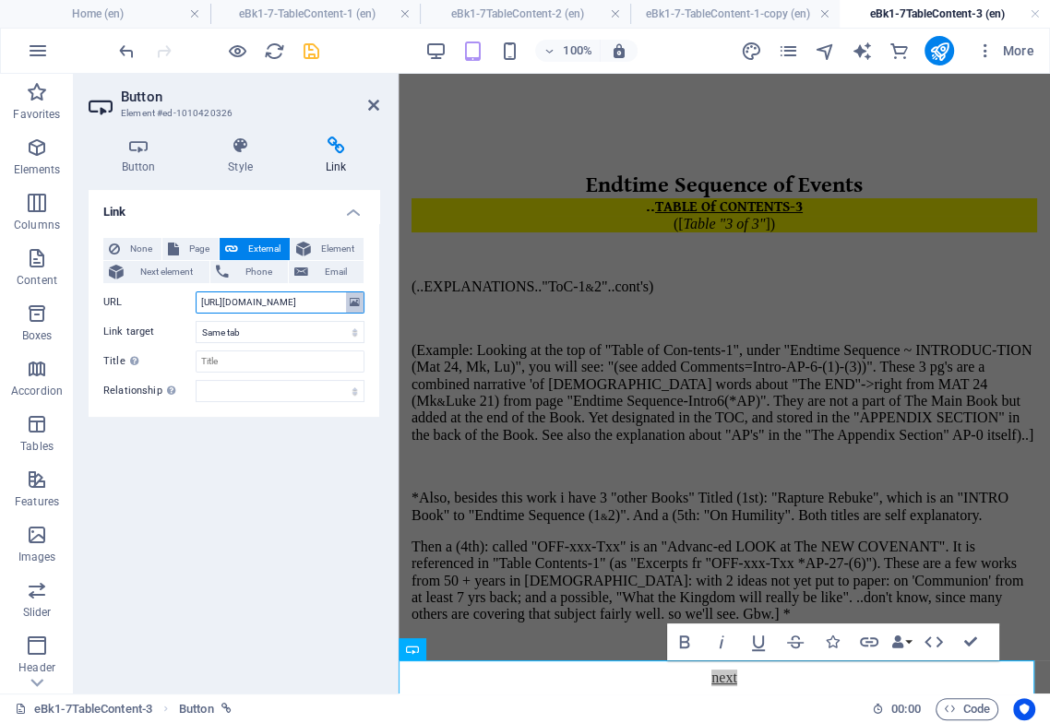
click at [362, 312] on div "URL [URL][DOMAIN_NAME]" at bounding box center [233, 302] width 261 height 22
click at [333, 304] on input "[URL][DOMAIN_NAME]" at bounding box center [280, 302] width 169 height 22
drag, startPoint x: 317, startPoint y: 304, endPoint x: 347, endPoint y: 304, distance: 29.5
click at [349, 304] on div "URL [URL][DOMAIN_NAME]" at bounding box center [233, 302] width 261 height 22
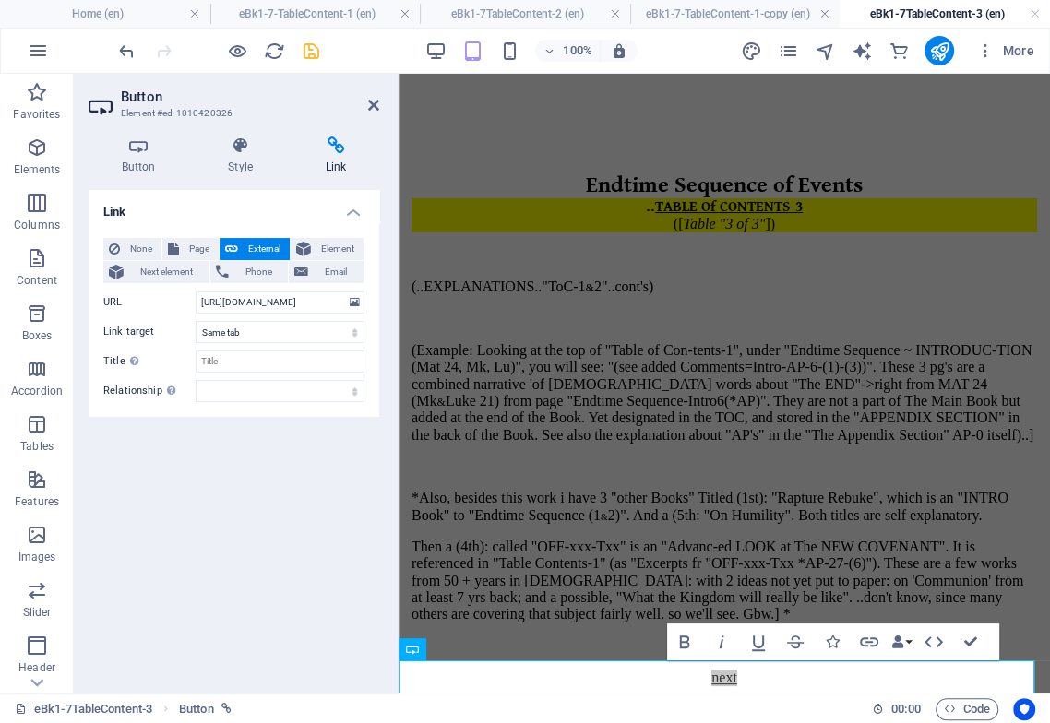
click at [136, 658] on div "Link None Page External Element Next element Phone Email Page Home Home-Former …" at bounding box center [234, 434] width 291 height 489
click at [293, 304] on input "[URL][DOMAIN_NAME]" at bounding box center [280, 302] width 169 height 22
drag, startPoint x: 302, startPoint y: 303, endPoint x: 367, endPoint y: 308, distance: 65.6
click at [367, 308] on div "None Page External Element Next element Phone Email Page Home Home-Former Copy …" at bounding box center [234, 320] width 291 height 194
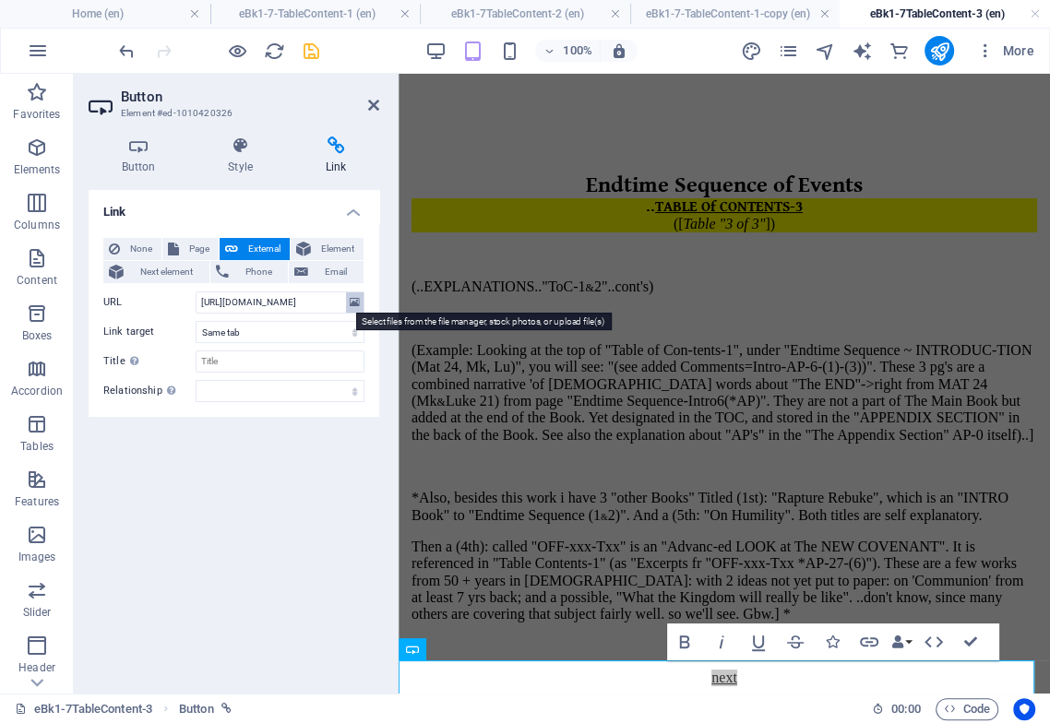
click at [346, 303] on button at bounding box center [355, 302] width 18 height 20
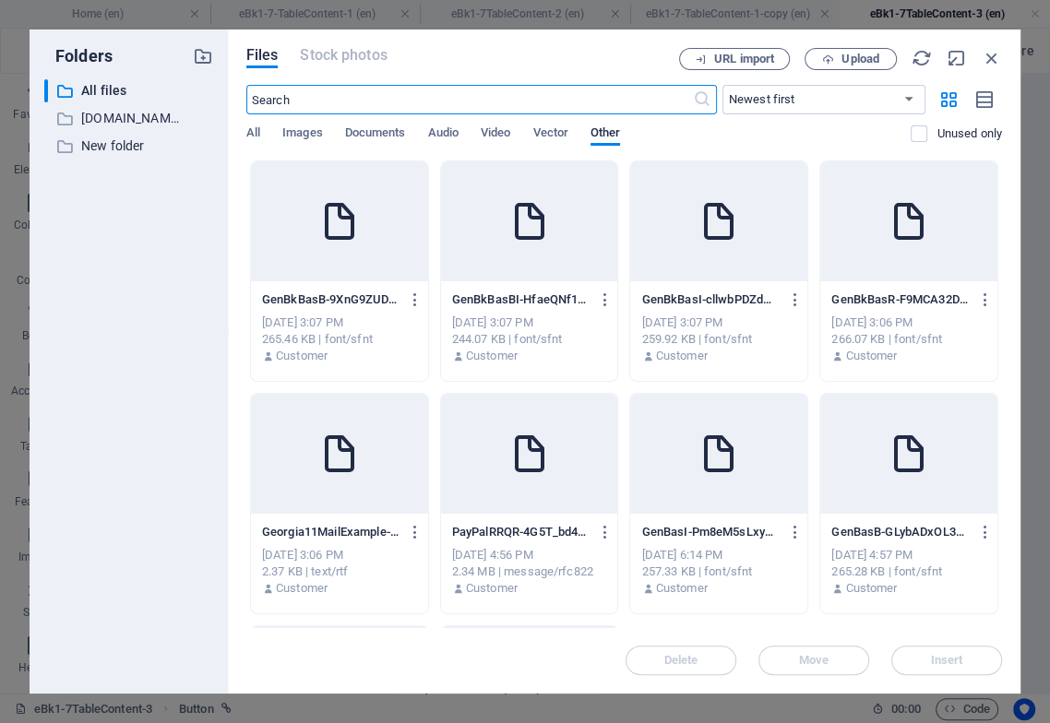
scroll to position [1415, 0]
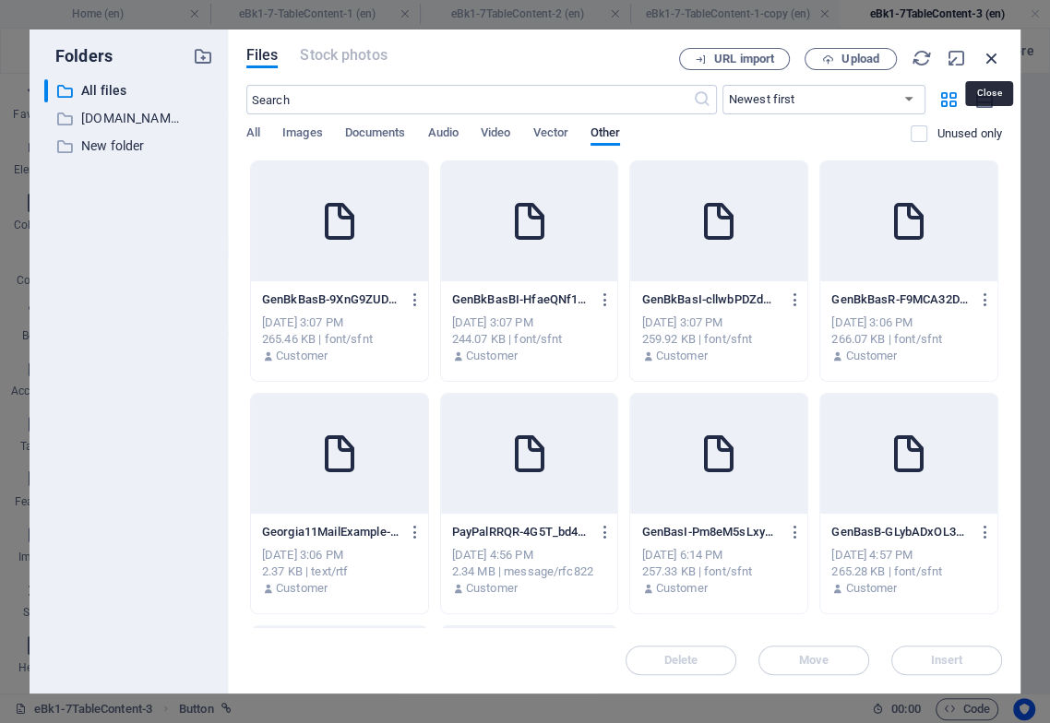
drag, startPoint x: 998, startPoint y: 57, endPoint x: 970, endPoint y: 73, distance: 31.8
click at [998, 53] on icon "button" at bounding box center [991, 58] width 20 height 20
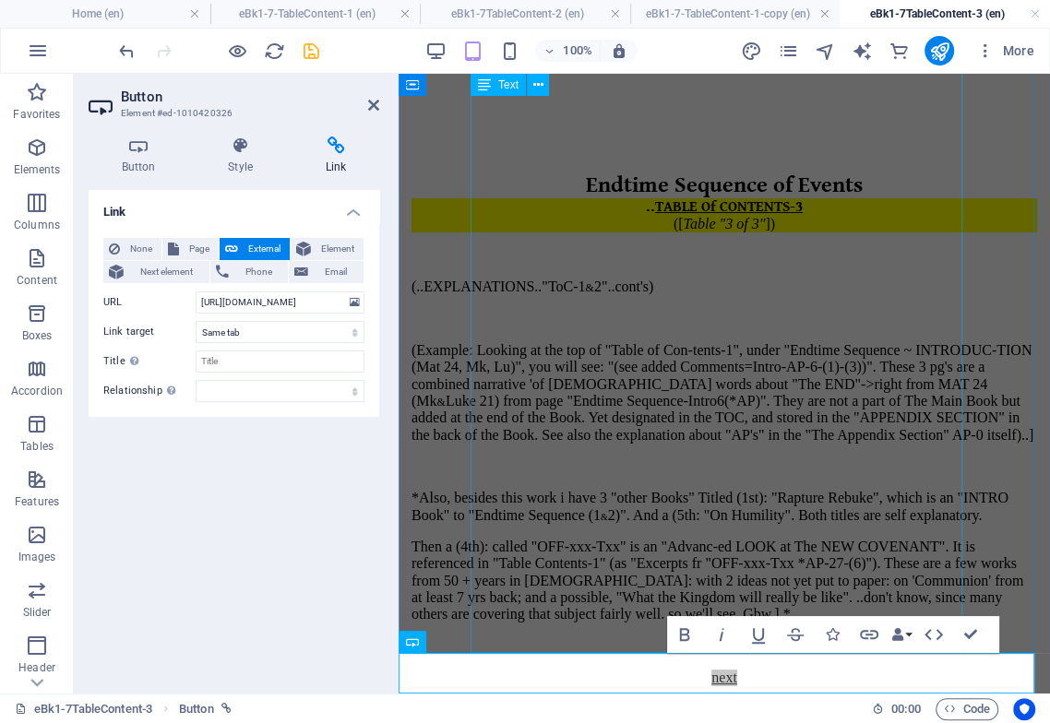
scroll to position [36, 0]
click at [323, 309] on input "[URL][DOMAIN_NAME]" at bounding box center [280, 302] width 169 height 22
click at [307, 304] on input "[URL][DOMAIN_NAME]" at bounding box center [280, 302] width 169 height 22
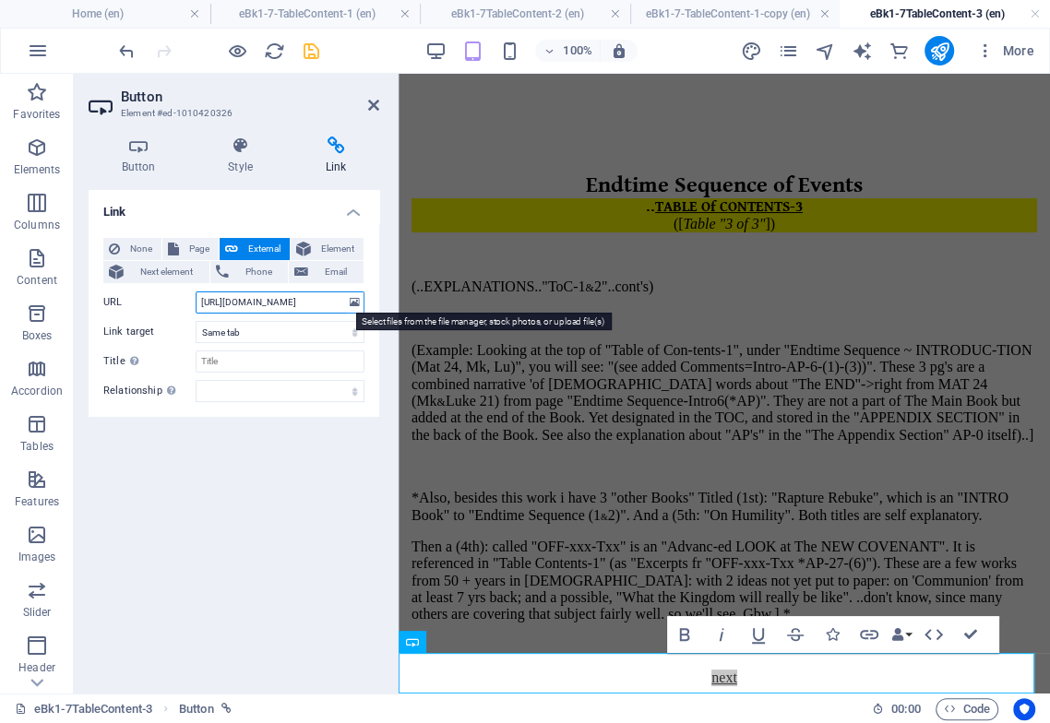
click at [349, 302] on div "URL [URL][DOMAIN_NAME]" at bounding box center [233, 302] width 261 height 22
drag, startPoint x: 325, startPoint y: 302, endPoint x: 350, endPoint y: 299, distance: 25.1
click at [357, 299] on div "URL [URL][DOMAIN_NAME]" at bounding box center [233, 302] width 261 height 22
click at [330, 300] on input "[URL][DOMAIN_NAME]" at bounding box center [280, 302] width 169 height 22
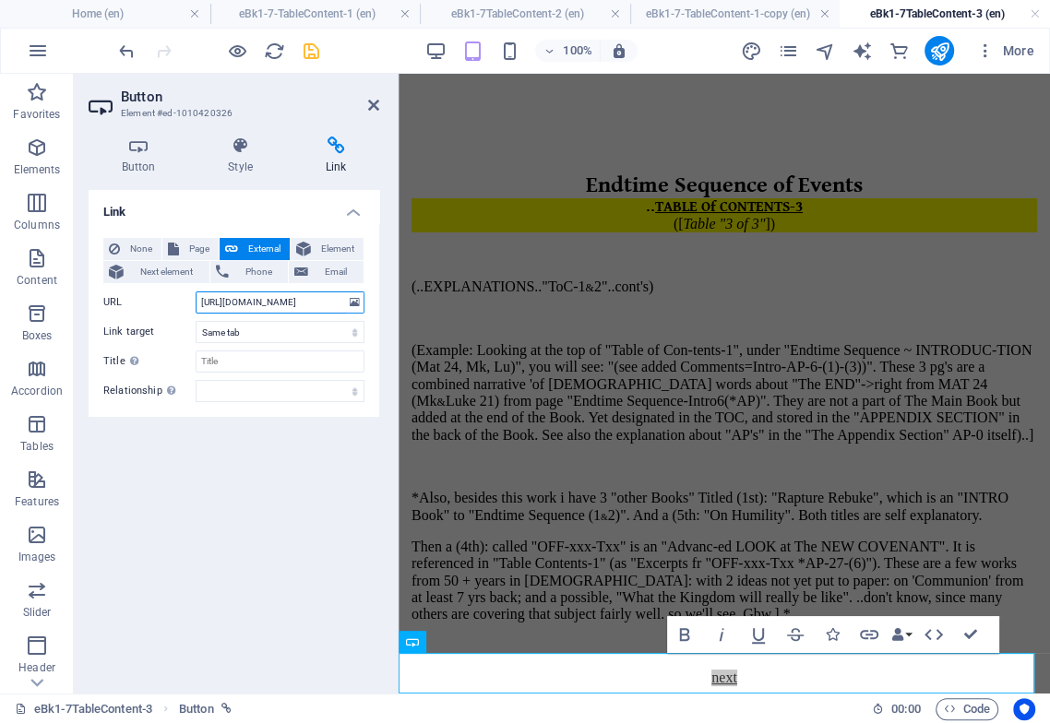
drag, startPoint x: 318, startPoint y: 302, endPoint x: 338, endPoint y: 304, distance: 20.4
click at [338, 304] on input "[URL][DOMAIN_NAME]" at bounding box center [280, 302] width 169 height 22
paste input "8-NewBook-1 Announce"
type input "[URL][DOMAIN_NAME] Announce"
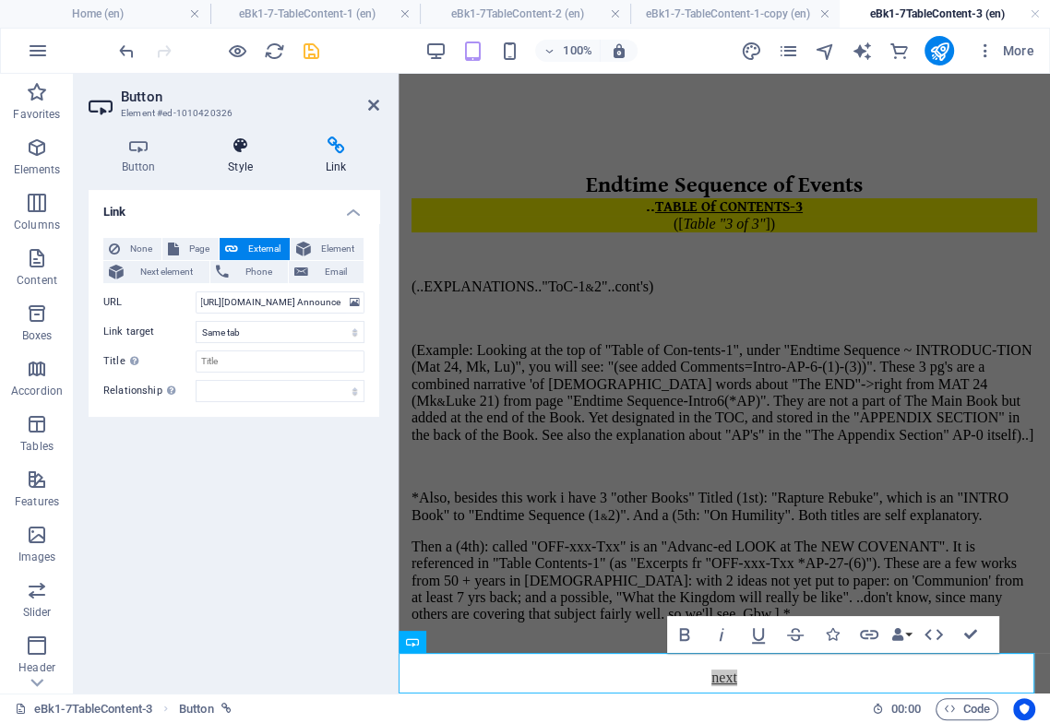
click at [253, 172] on h4 "Style" at bounding box center [245, 155] width 98 height 39
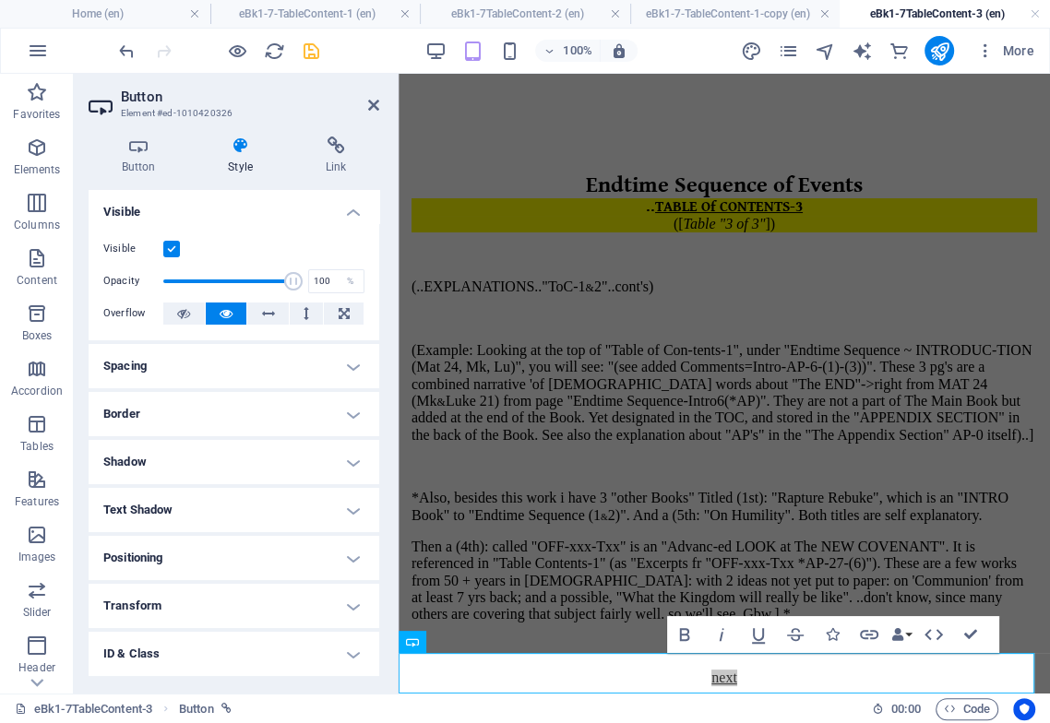
drag, startPoint x: 259, startPoint y: 407, endPoint x: 256, endPoint y: 417, distance: 10.5
click at [259, 408] on h4 "Border" at bounding box center [234, 414] width 291 height 44
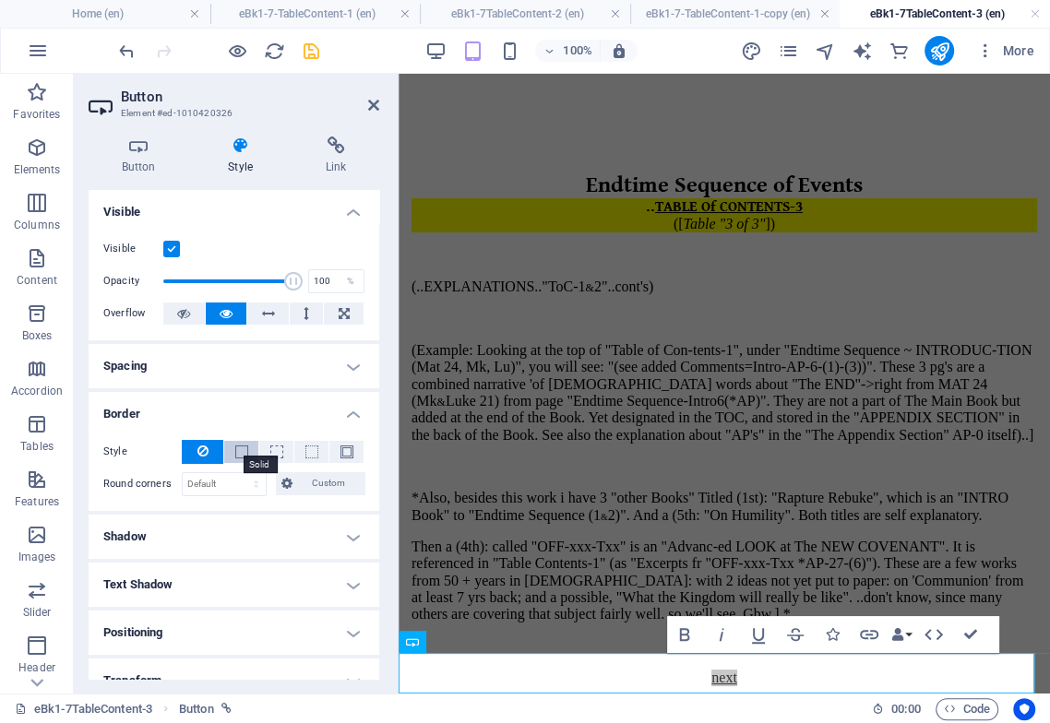
click at [243, 453] on span at bounding box center [241, 451] width 13 height 13
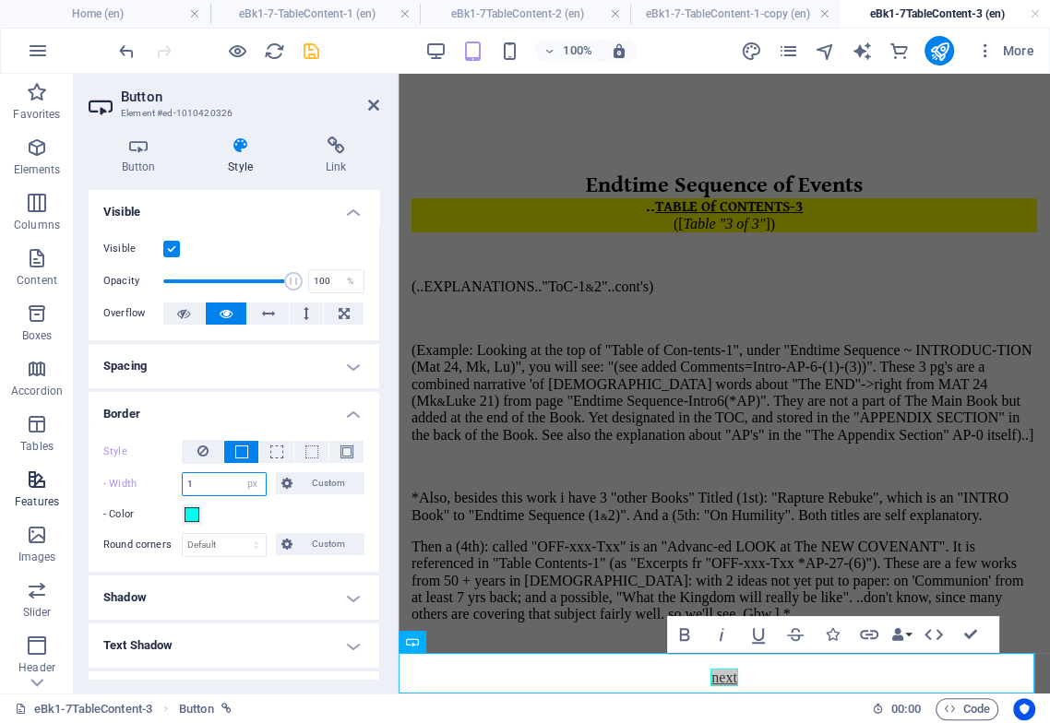
drag, startPoint x: 208, startPoint y: 480, endPoint x: 59, endPoint y: 495, distance: 150.2
click at [82, 481] on div "Button Style Link Button Design Default Primary Secondary Background Hover/Acti…" at bounding box center [234, 408] width 320 height 572
type input "2"
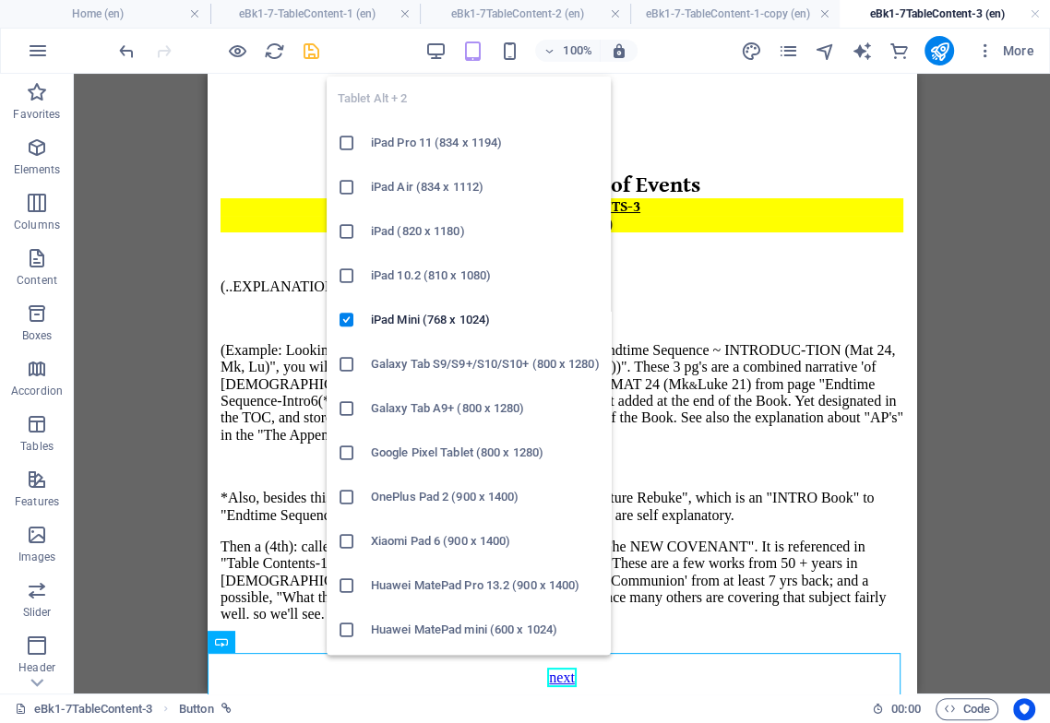
click at [469, 53] on icon "button" at bounding box center [471, 51] width 21 height 21
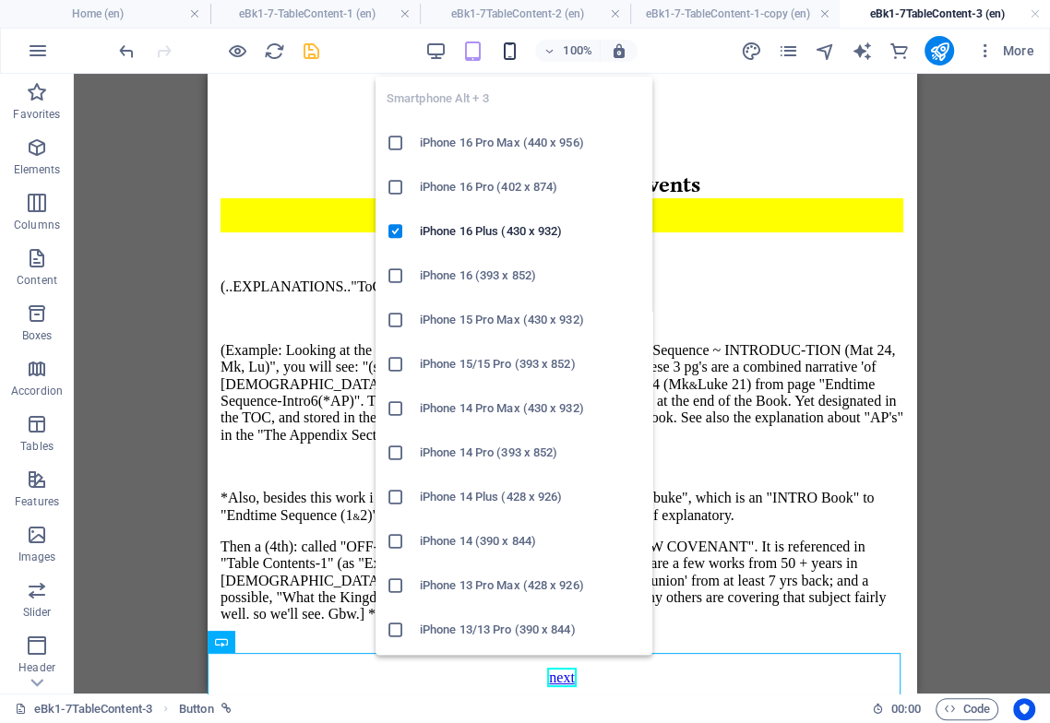
click at [507, 47] on icon "button" at bounding box center [508, 51] width 21 height 21
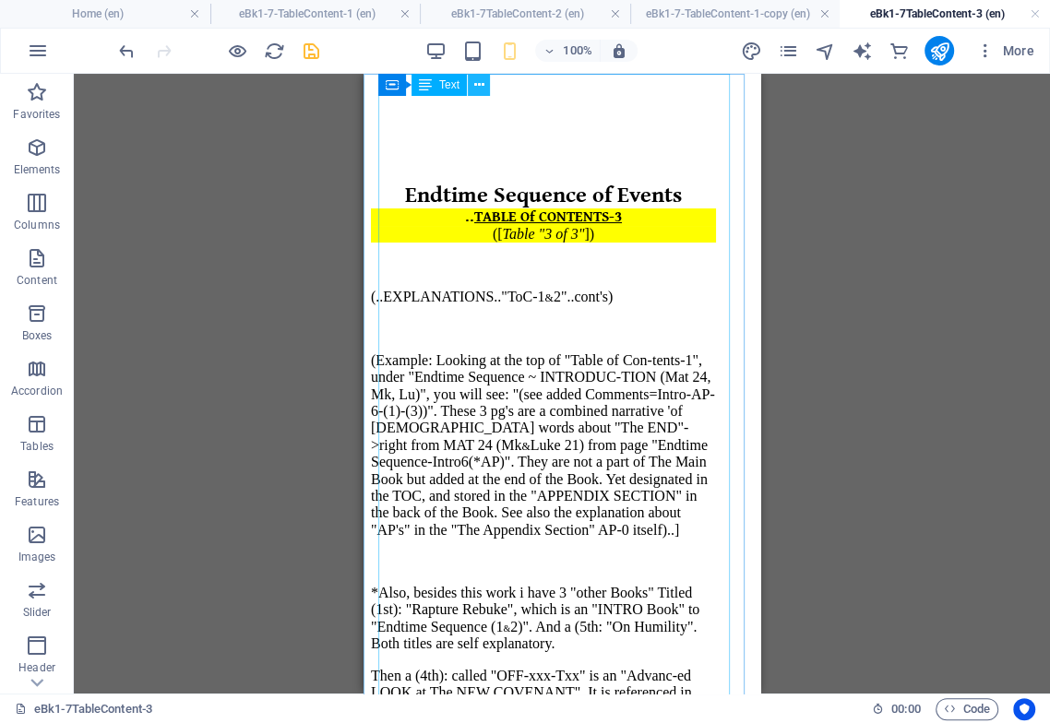
click at [479, 83] on icon at bounding box center [479, 85] width 10 height 19
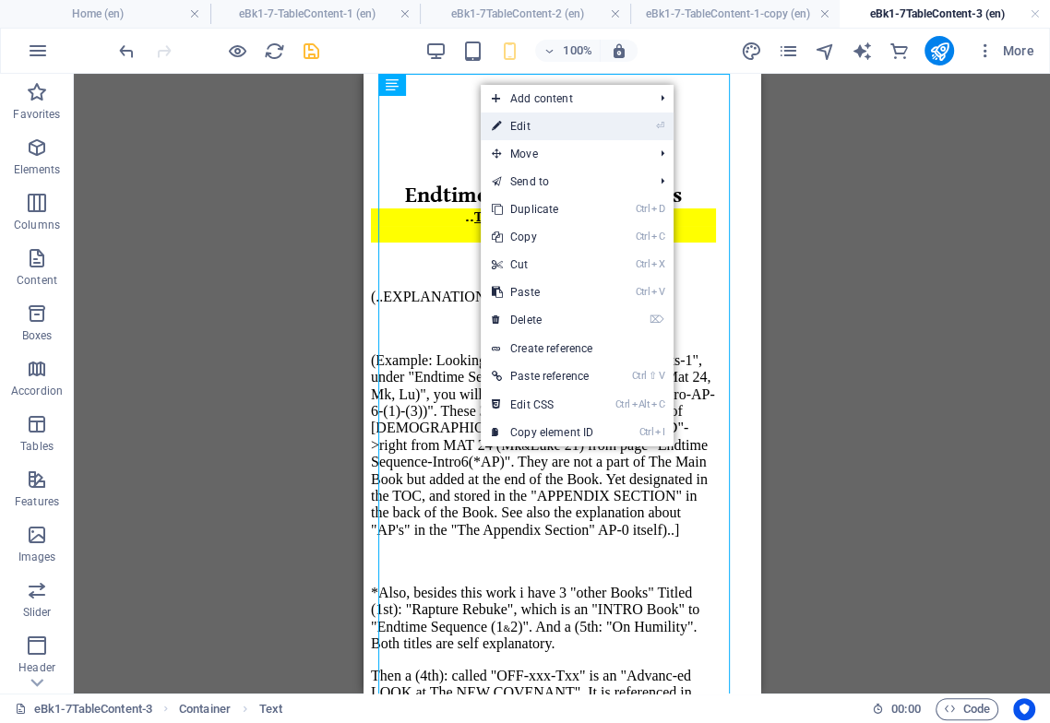
click at [522, 131] on link "⏎ Edit" at bounding box center [542, 127] width 124 height 28
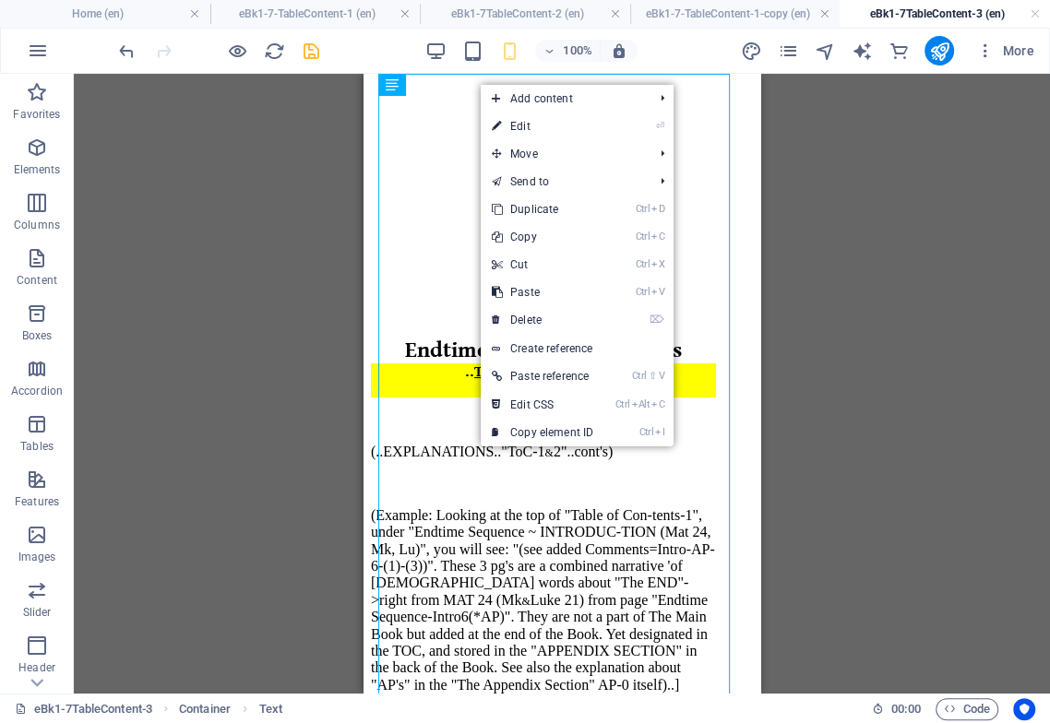
select select "px"
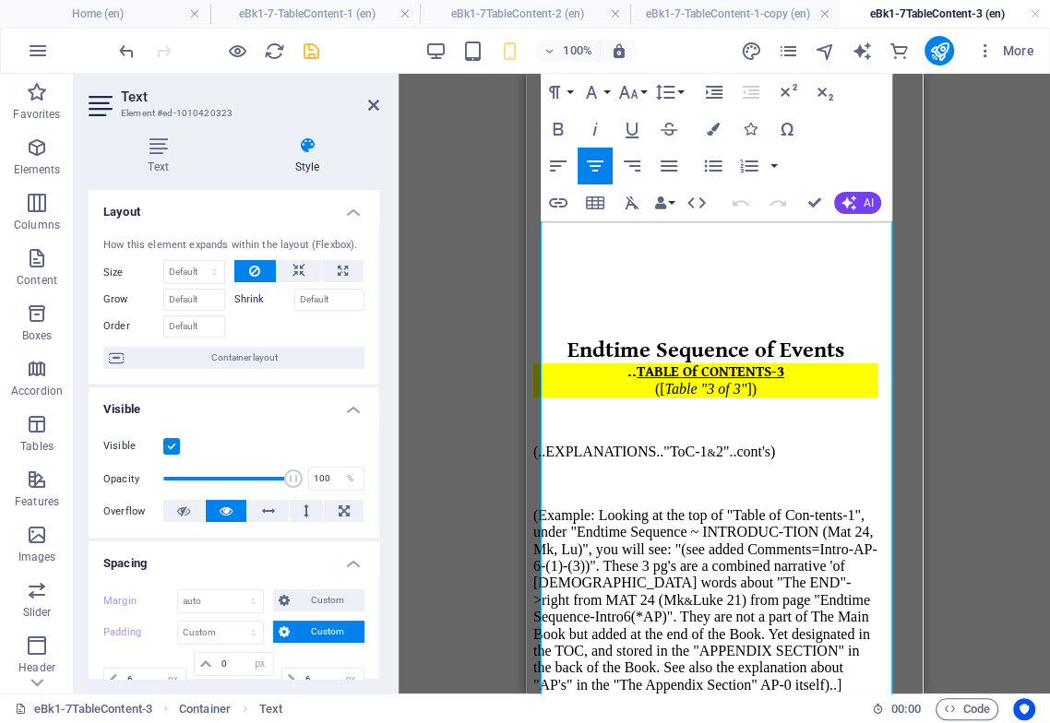
type input "0"
select select "px"
type input "0"
select select "%"
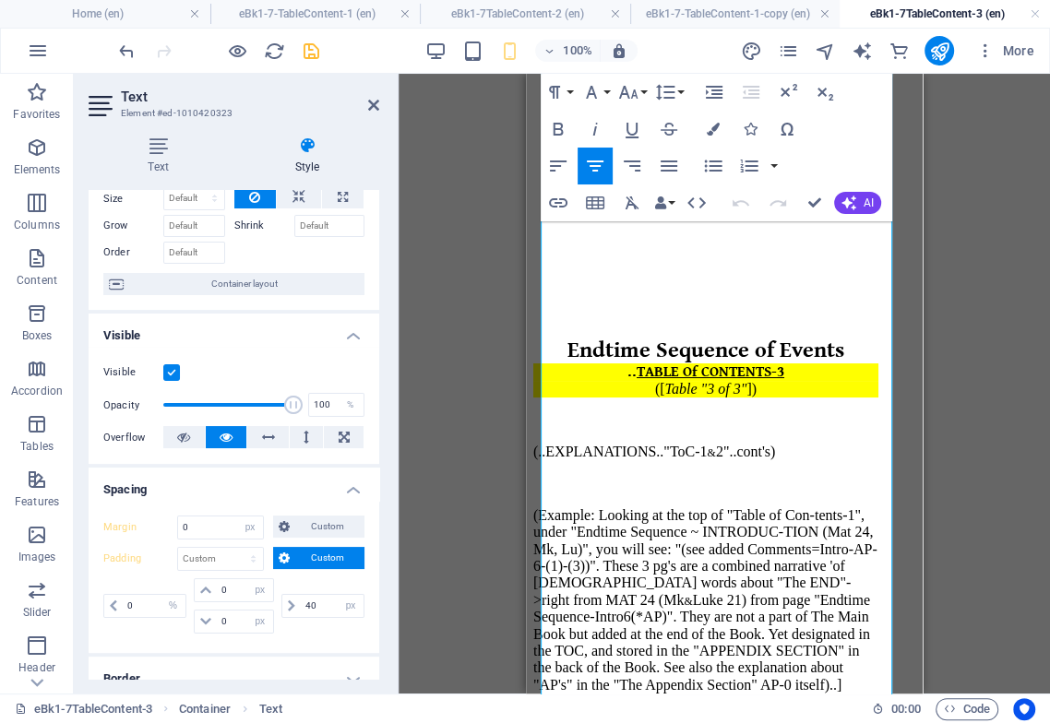
scroll to position [205, 0]
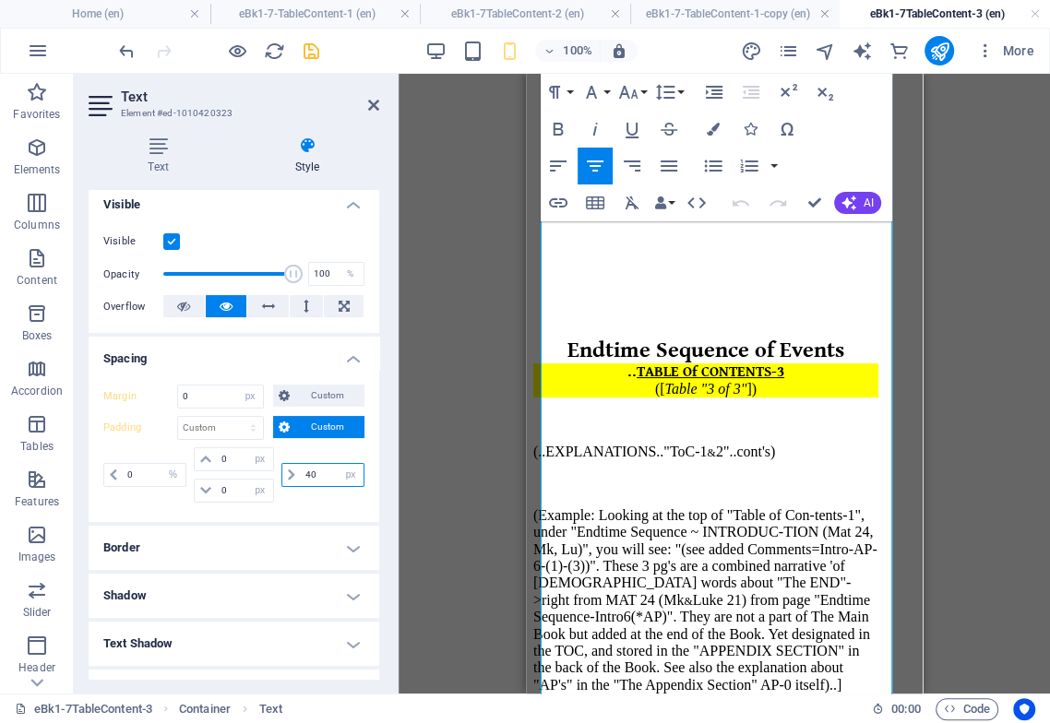
drag, startPoint x: 304, startPoint y: 498, endPoint x: 335, endPoint y: 523, distance: 39.3
click at [314, 486] on input "40" at bounding box center [332, 475] width 63 height 22
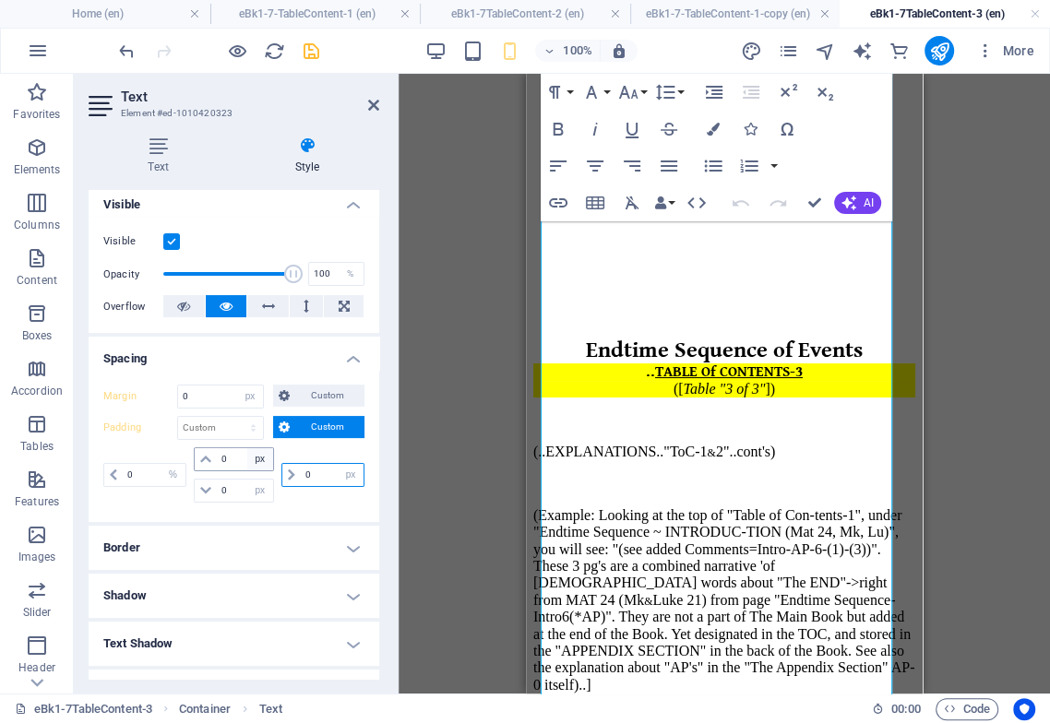
drag, startPoint x: 325, startPoint y: 492, endPoint x: 247, endPoint y: 476, distance: 79.0
click at [250, 476] on div "0 px rem % vh vw 0 px rem % vh vw 0 px rem % vh vw 0 px rem % vh vw" at bounding box center [233, 474] width 261 height 55
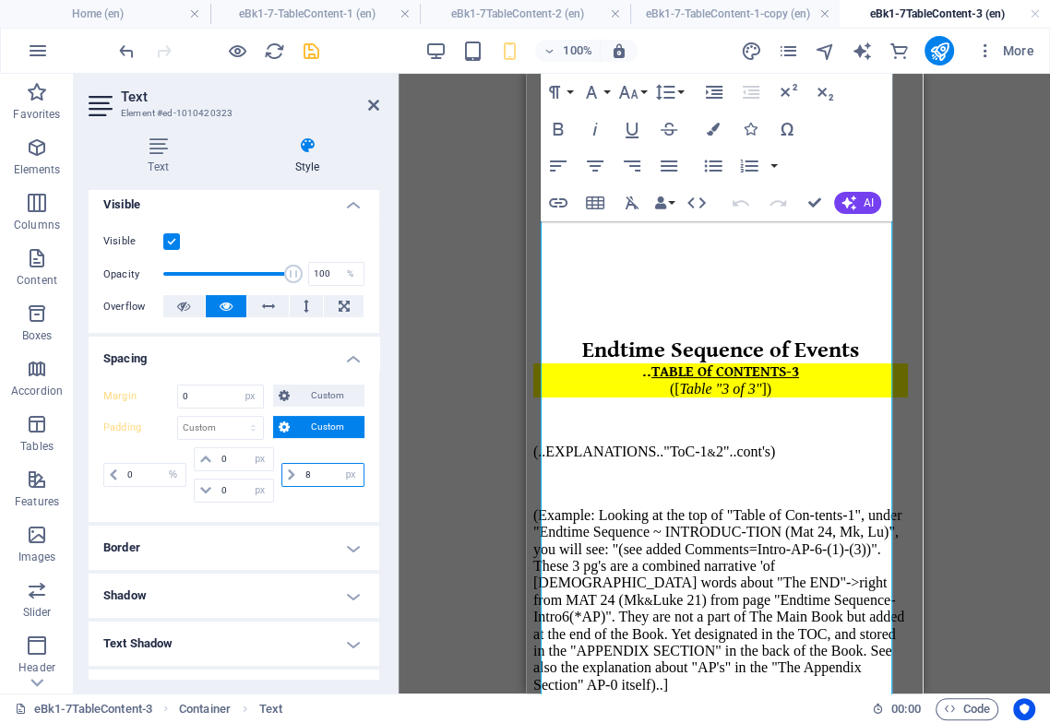
drag, startPoint x: 321, startPoint y: 491, endPoint x: 263, endPoint y: 521, distance: 65.6
click at [286, 487] on div "8 px rem % vh vw" at bounding box center [322, 475] width 83 height 24
type input "6"
drag, startPoint x: 144, startPoint y: 496, endPoint x: 44, endPoint y: 599, distance: 143.5
click at [0, 534] on section "Favorites Elements Columns Content Boxes Accordion Tables Features Images Slide…" at bounding box center [525, 384] width 1050 height 620
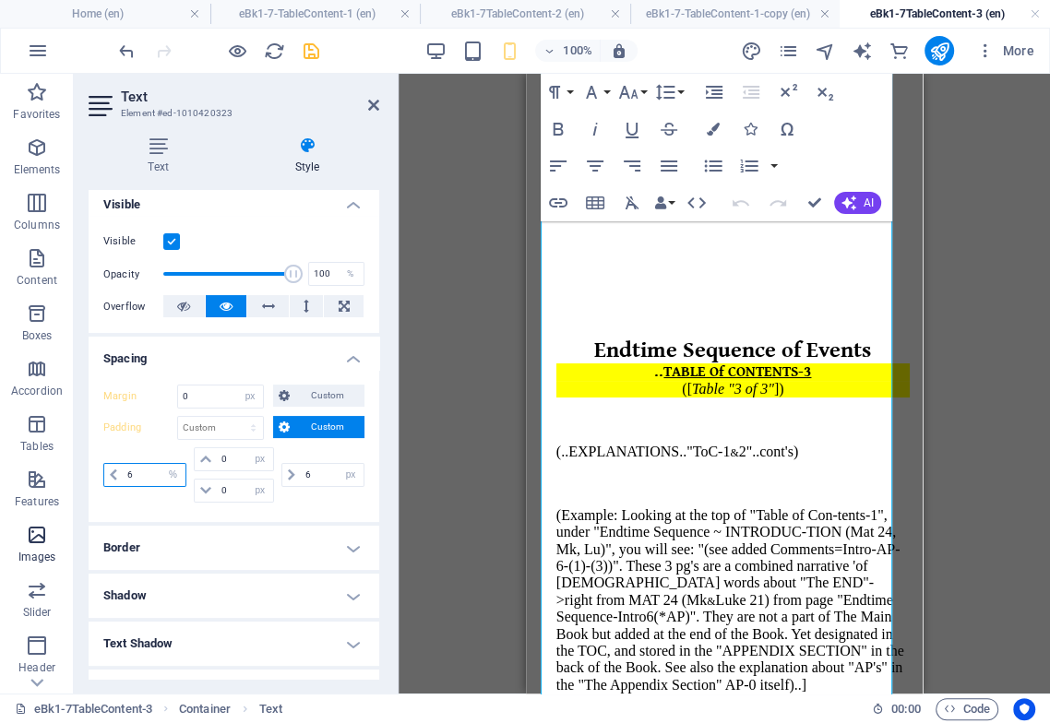
drag, startPoint x: 145, startPoint y: 489, endPoint x: 15, endPoint y: 524, distance: 134.7
click at [21, 518] on section "Favorites Elements Columns Content Boxes Accordion Tables Features Images Slide…" at bounding box center [525, 384] width 1050 height 620
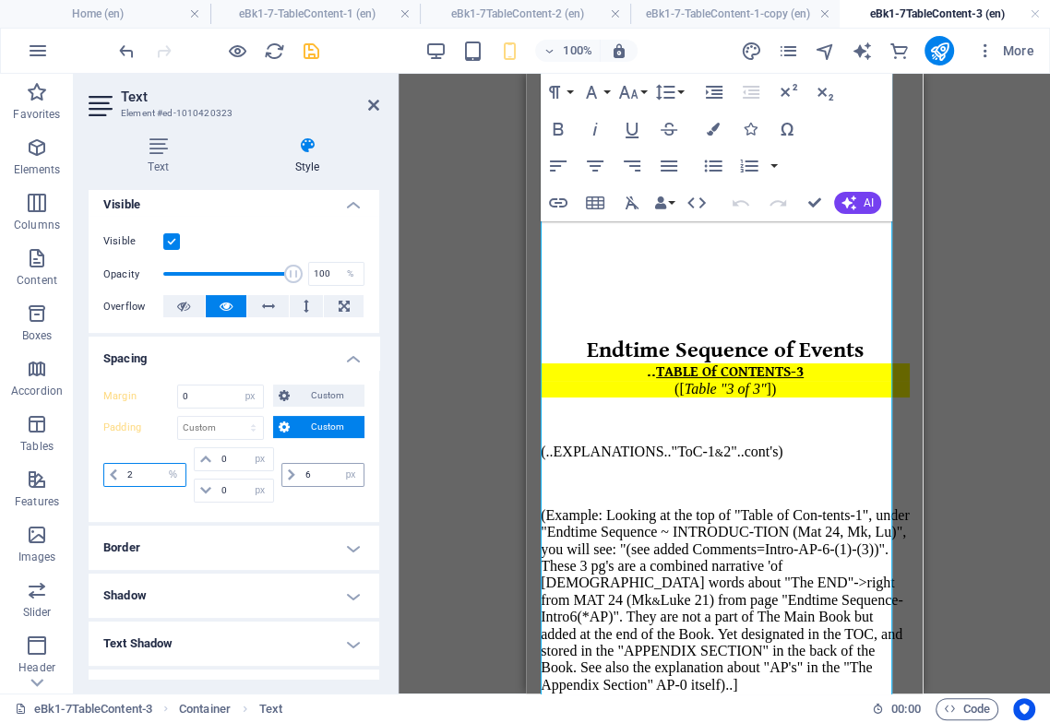
type input "2"
drag, startPoint x: 317, startPoint y: 498, endPoint x: 223, endPoint y: 520, distance: 96.6
click at [246, 492] on div "2 px rem % vh vw 0 px rem % vh vw 0 px rem % vh vw 6 px rem % vh vw" at bounding box center [233, 474] width 261 height 55
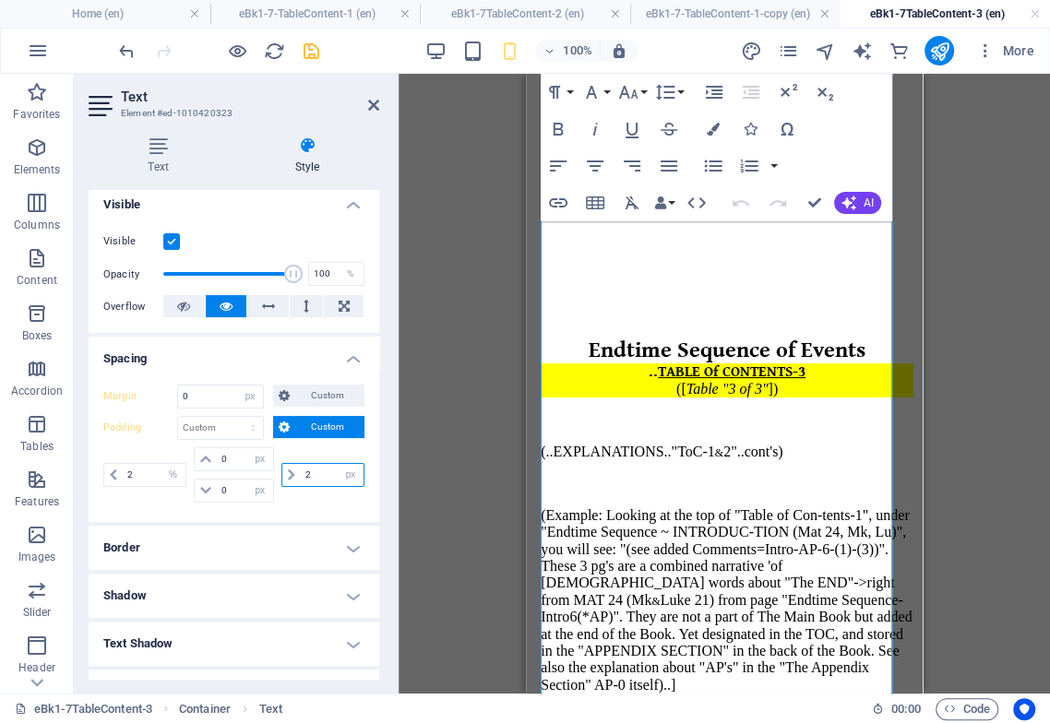
drag, startPoint x: 322, startPoint y: 490, endPoint x: 206, endPoint y: 540, distance: 126.8
click at [245, 496] on div "2 px rem % vh vw 0 px rem % vh vw 0 px rem % vh vw 2 px rem % vh vw" at bounding box center [233, 474] width 261 height 55
drag, startPoint x: 310, startPoint y: 497, endPoint x: 229, endPoint y: 499, distance: 81.2
click at [238, 497] on div "2 px rem % vh vw 0 px rem % vh vw 0 px rem % vh vw 4 px rem % vh vw" at bounding box center [233, 474] width 261 height 55
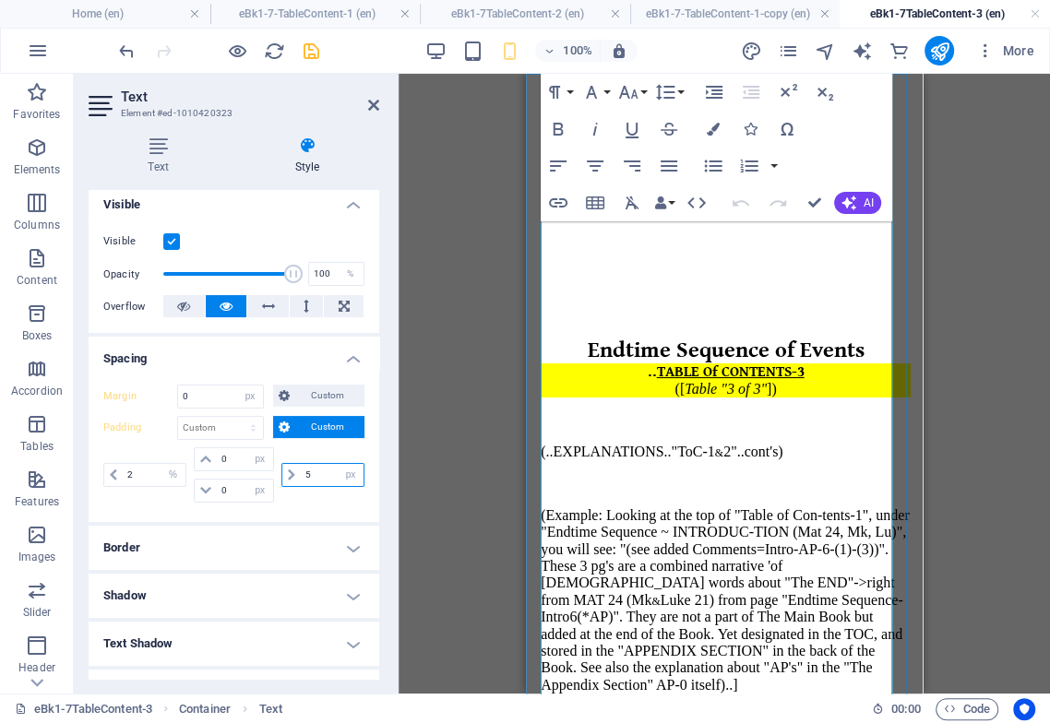
type input "5"
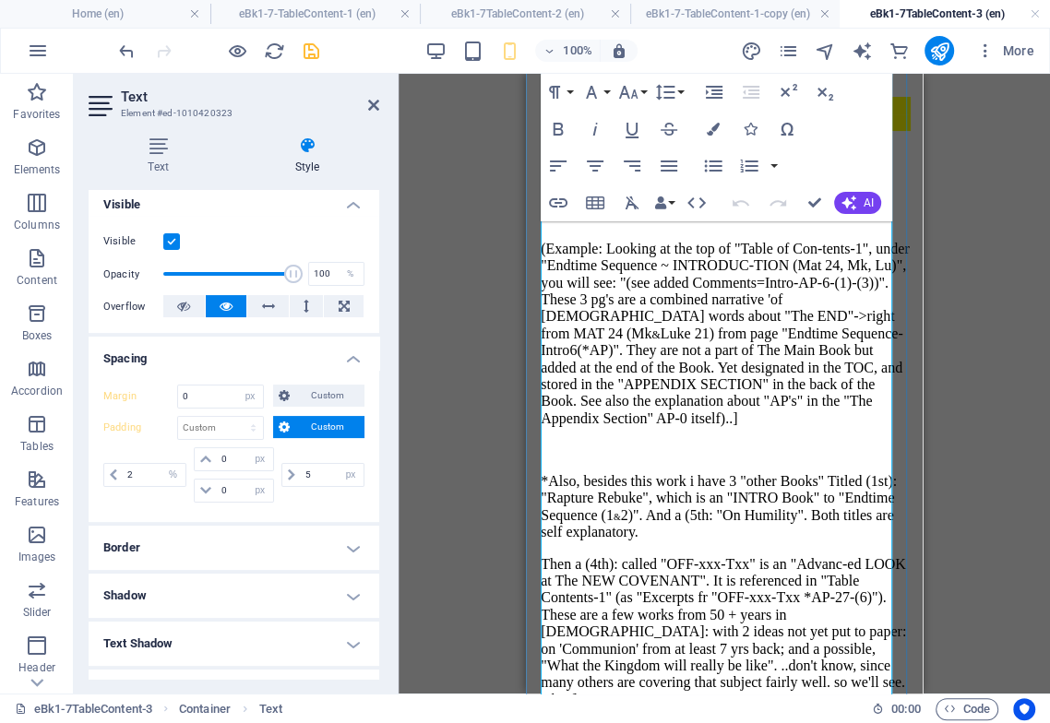
scroll to position [307, 0]
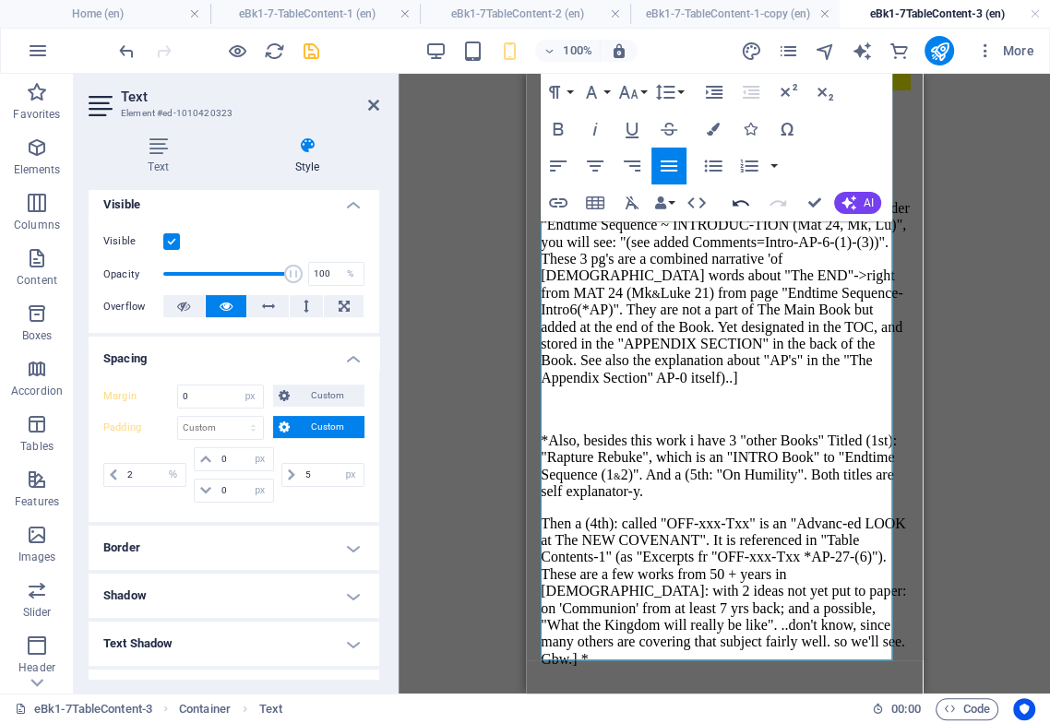
click at [744, 205] on icon "button" at bounding box center [740, 203] width 22 height 22
click at [573, 433] on p "*Also, besides this work i have 3 "other Books" Titled (1st): "Rapture Rebuke",…" at bounding box center [725, 467] width 370 height 68
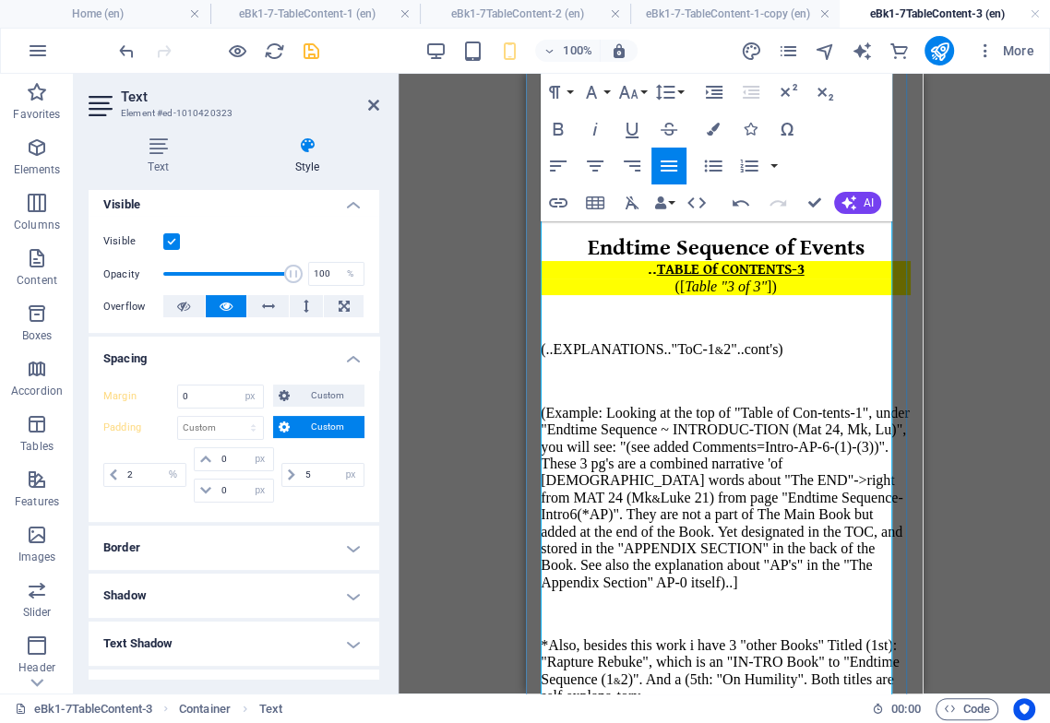
scroll to position [0, 0]
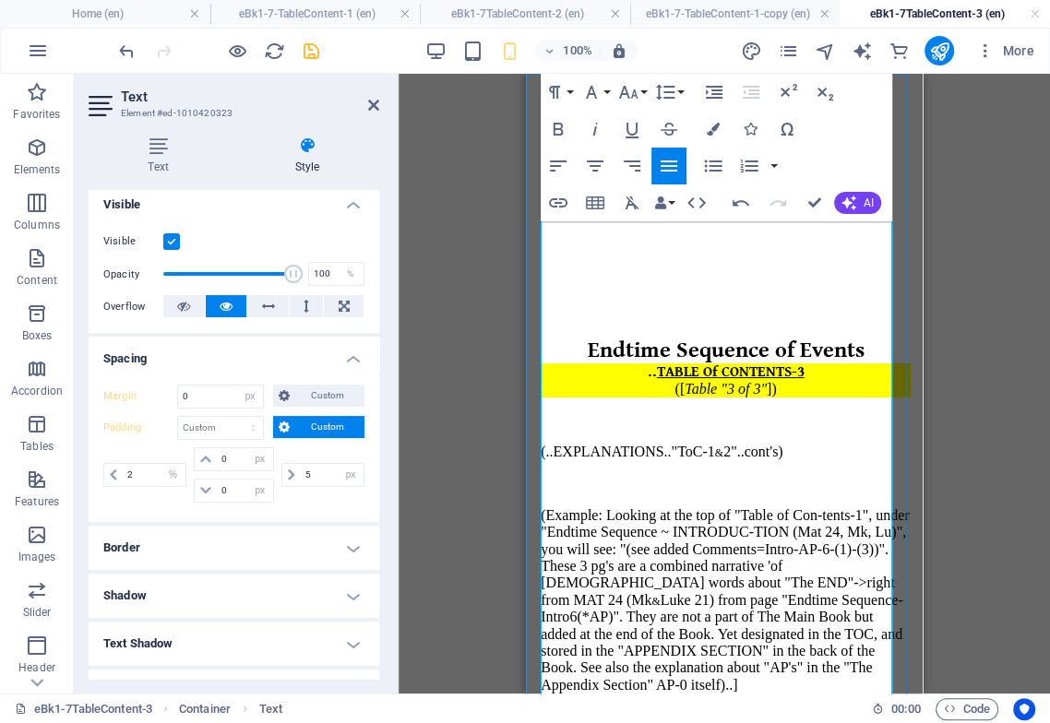
click at [729, 511] on p "(Example: Looking at the top of "Table of Con-tents-1", under "Endtime Sequence…" at bounding box center [725, 600] width 370 height 186
click at [630, 96] on icon "button" at bounding box center [628, 92] width 22 height 22
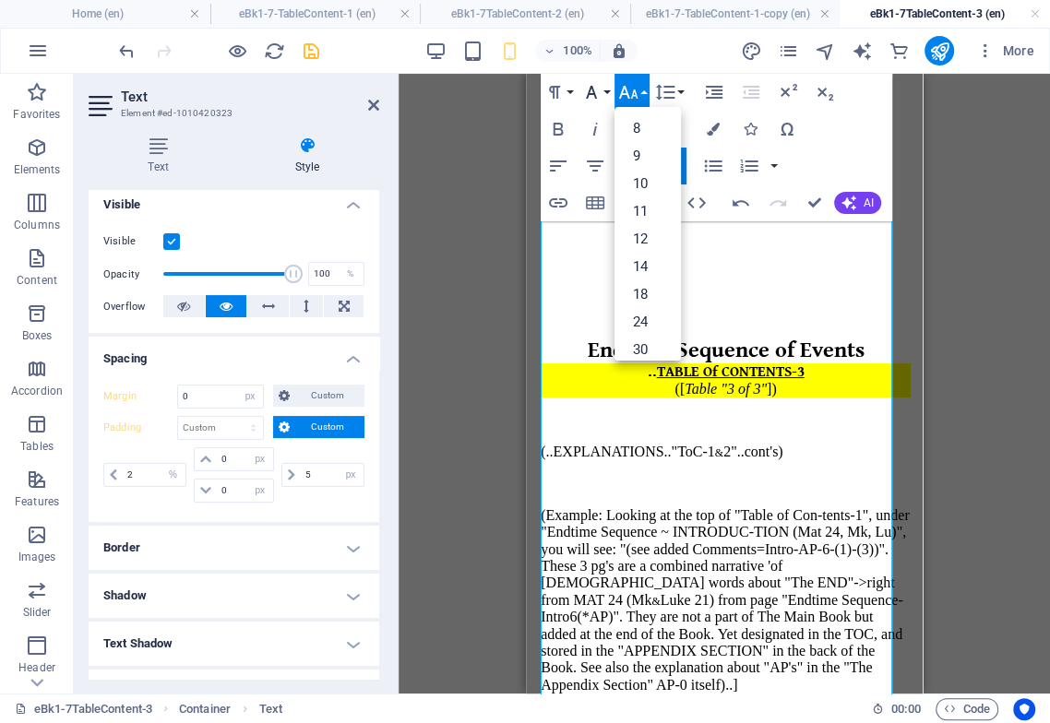
click at [590, 90] on icon "button" at bounding box center [591, 92] width 22 height 22
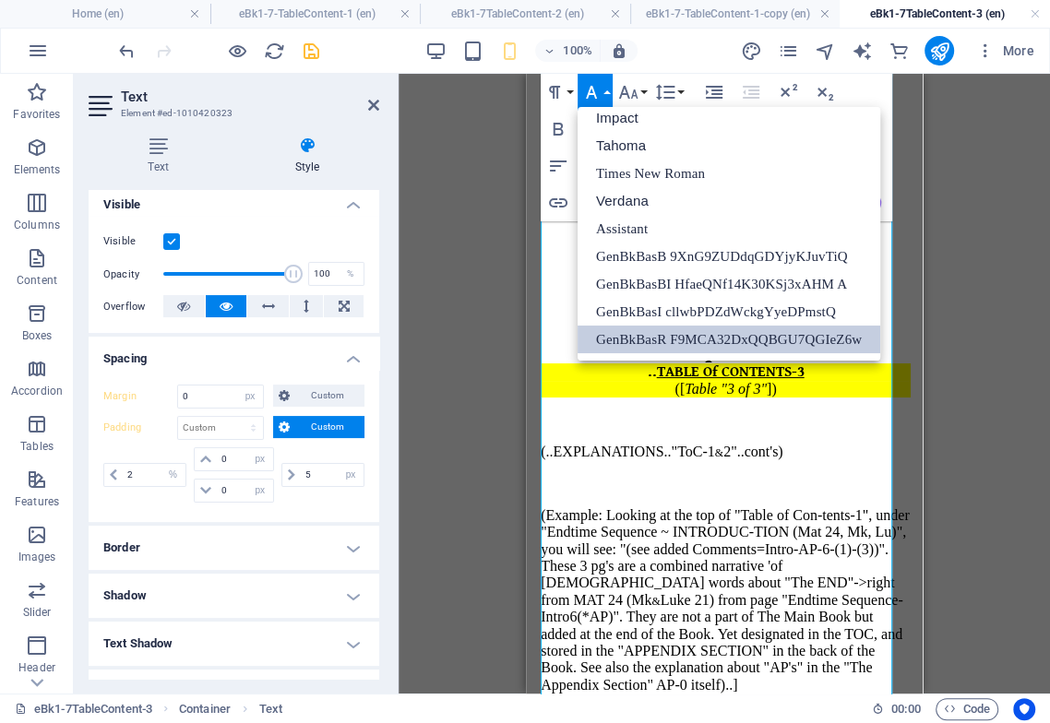
scroll to position [65, 0]
click at [664, 626] on p "(Example: Looking at the top of "Table of Con-tents-1", under "Endtime Sequence…" at bounding box center [725, 600] width 370 height 186
drag, startPoint x: 600, startPoint y: 86, endPoint x: 614, endPoint y: 106, distance: 24.6
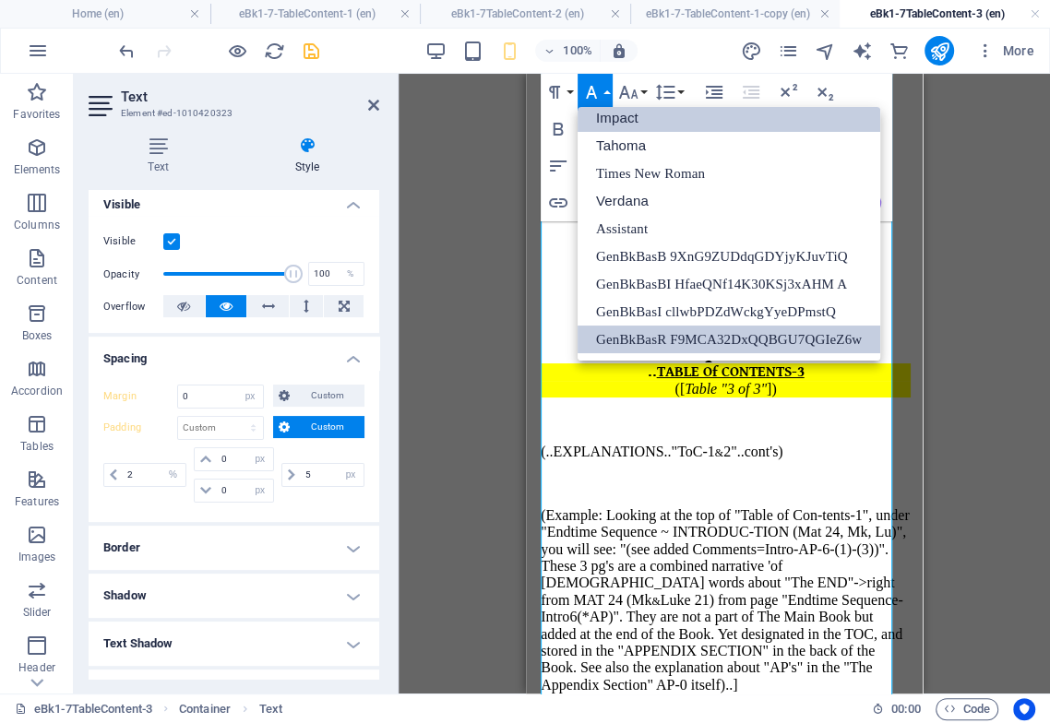
click at [601, 87] on icon "button" at bounding box center [591, 92] width 22 height 22
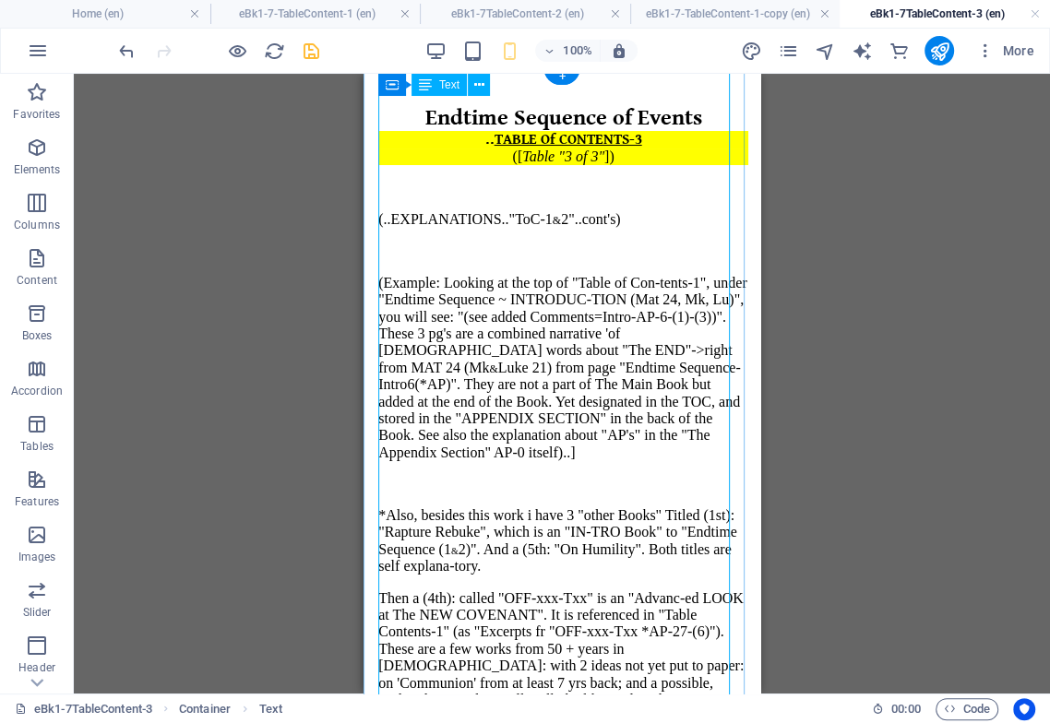
scroll to position [0, 0]
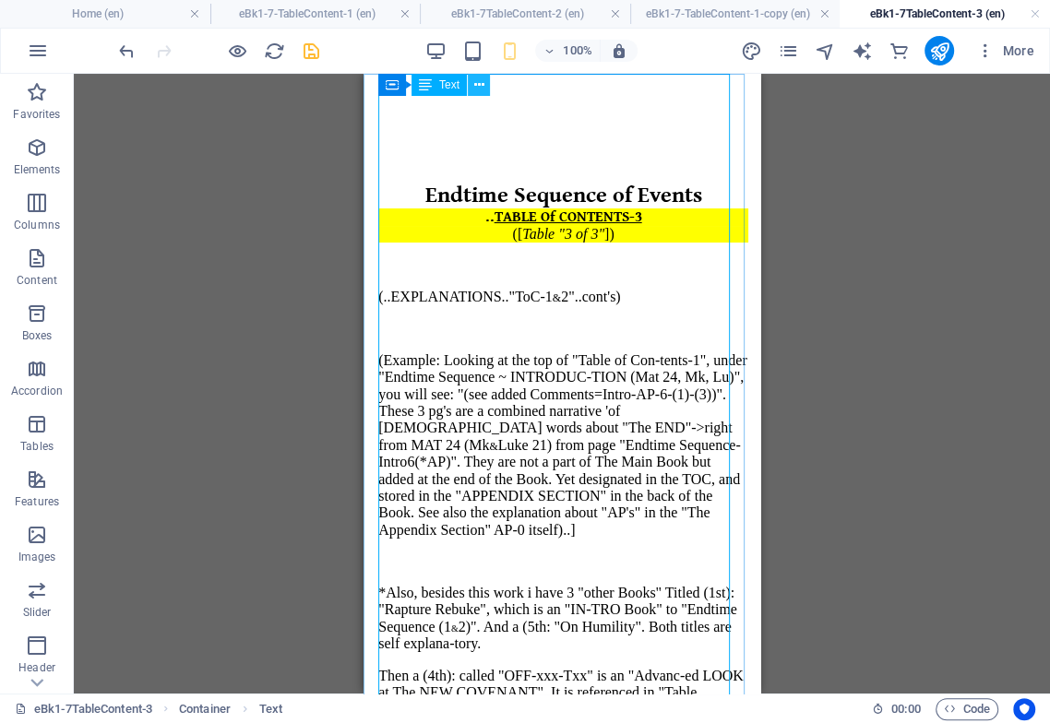
click at [475, 80] on icon at bounding box center [479, 85] width 10 height 19
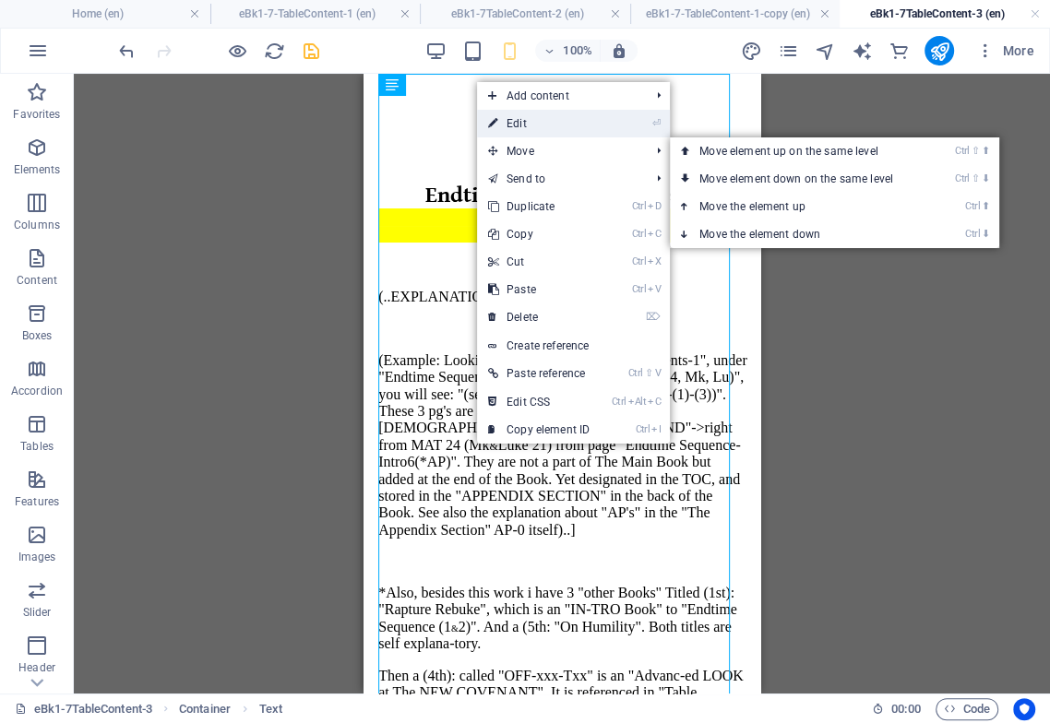
click at [524, 120] on link "⏎ Edit" at bounding box center [539, 124] width 124 height 28
select select "px"
select select "%"
select select "px"
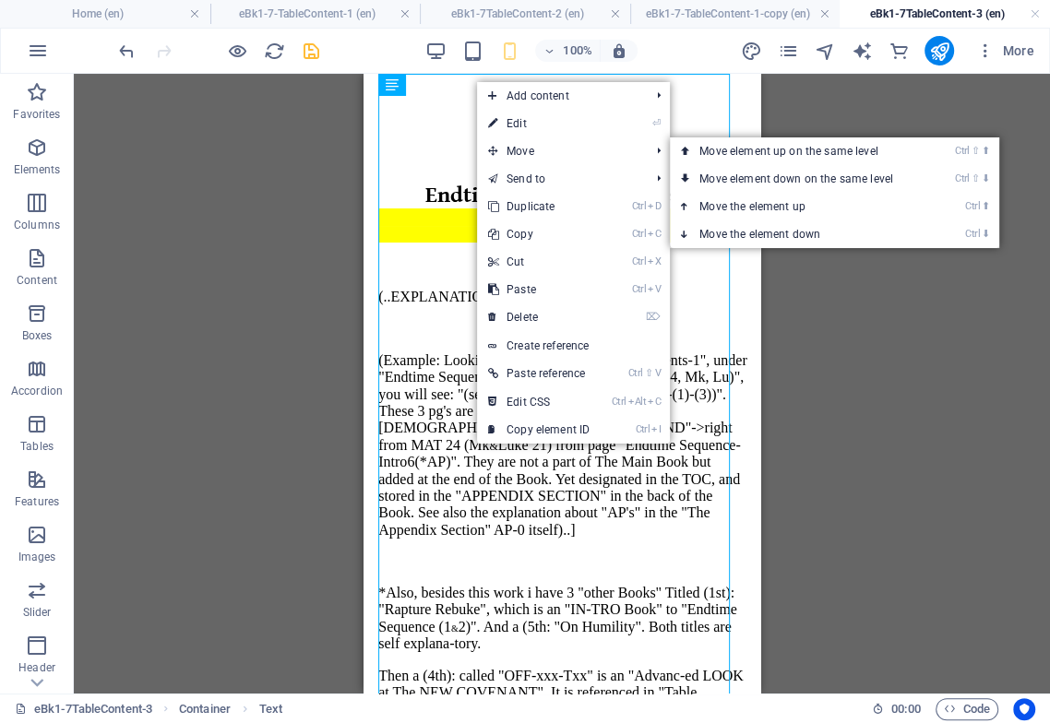
select select "px"
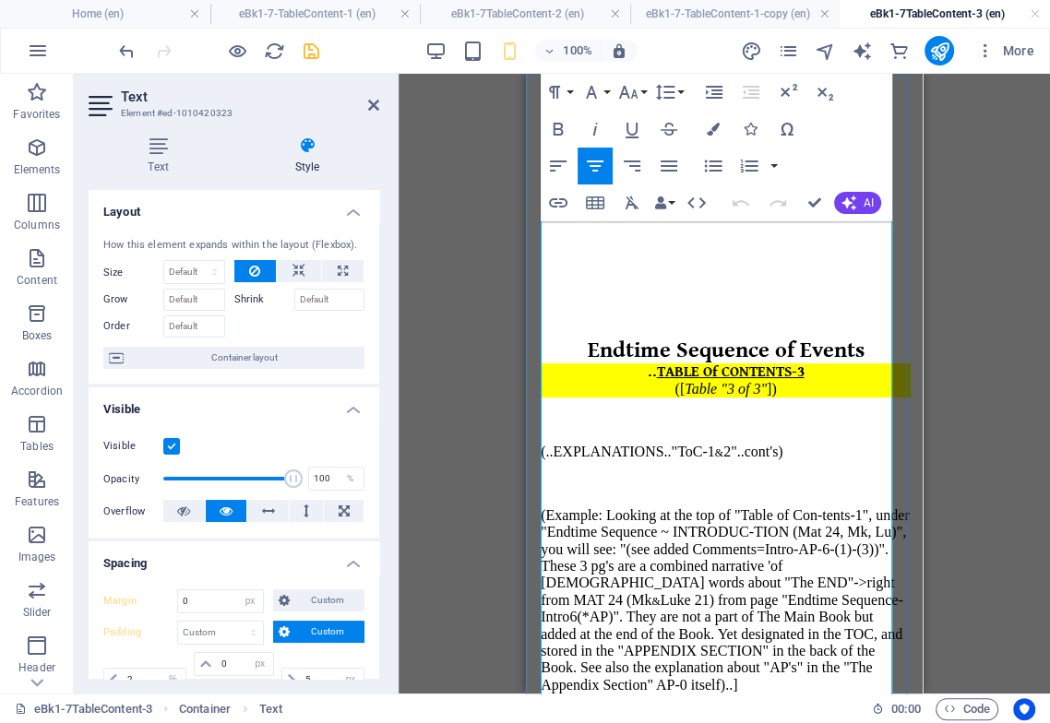
click at [688, 538] on p "(Example: Looking at the top of "Table of Con-tents-1", under "Endtime Sequence…" at bounding box center [725, 600] width 370 height 186
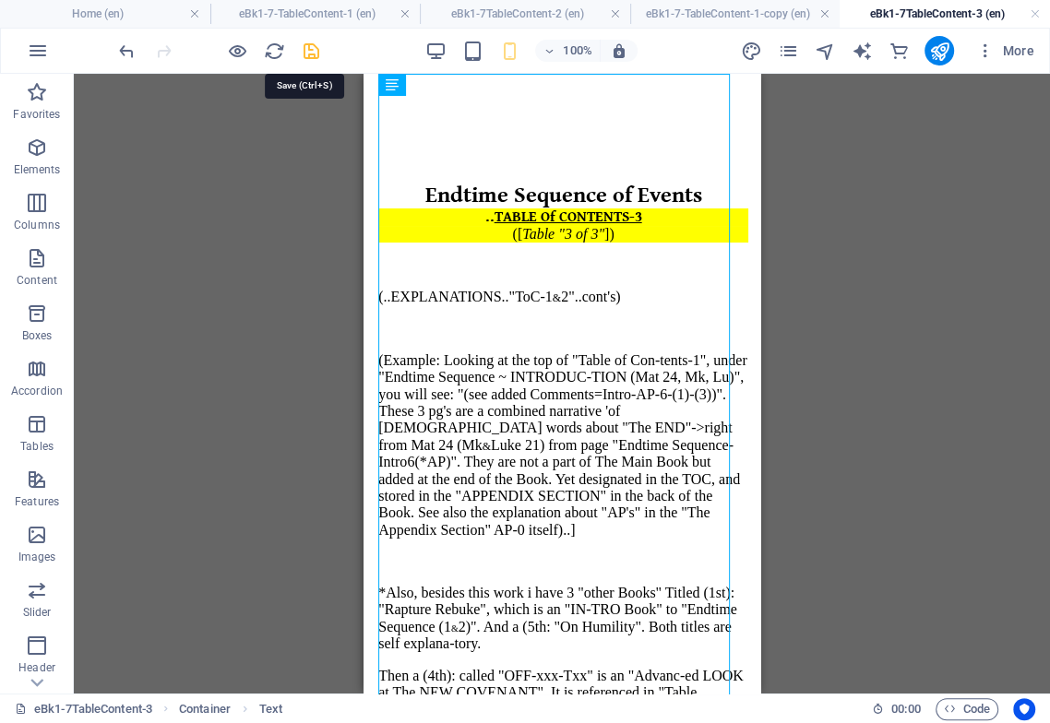
click at [310, 49] on icon "save" at bounding box center [311, 51] width 21 height 21
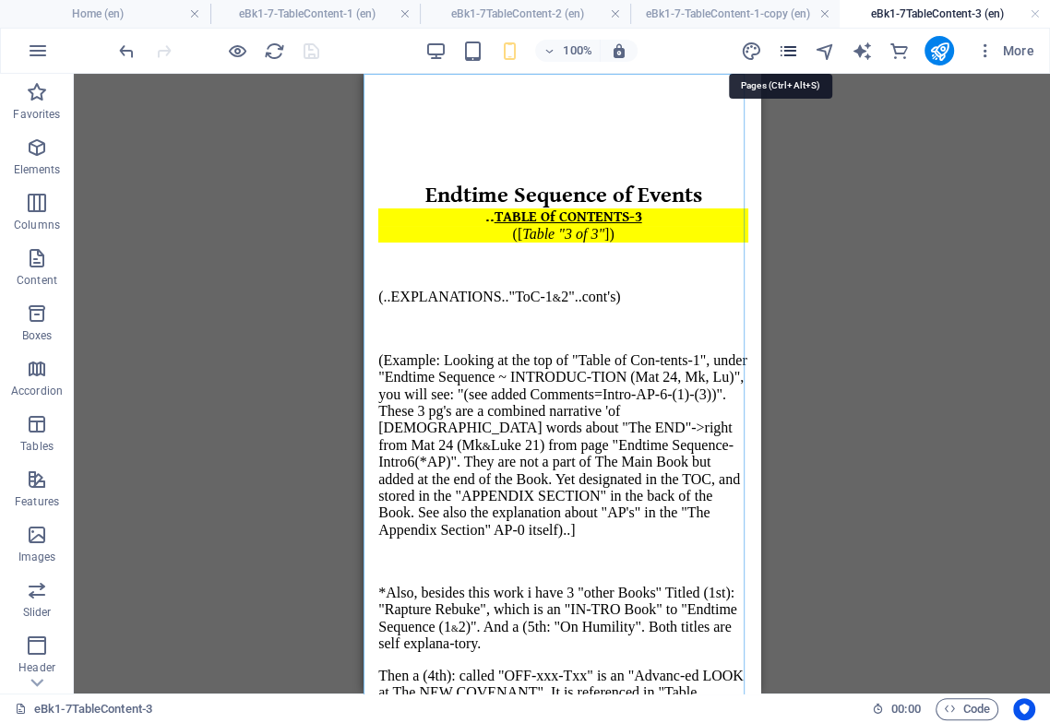
click at [789, 52] on icon "pages" at bounding box center [787, 51] width 21 height 21
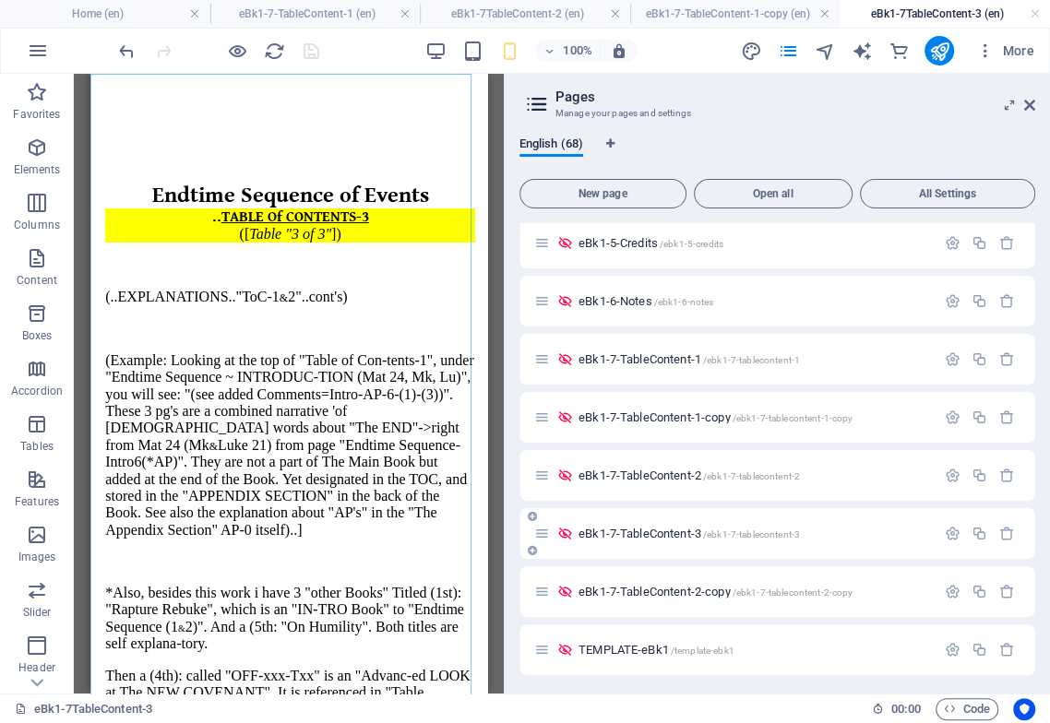
scroll to position [922, 0]
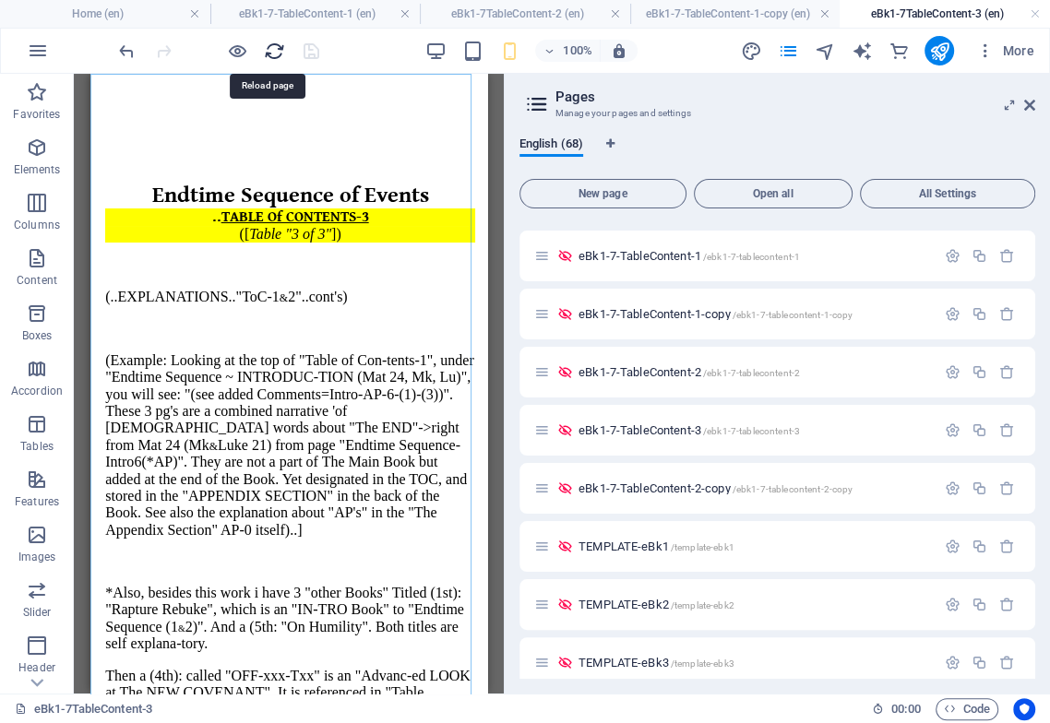
click at [273, 53] on icon "reload" at bounding box center [274, 51] width 21 height 21
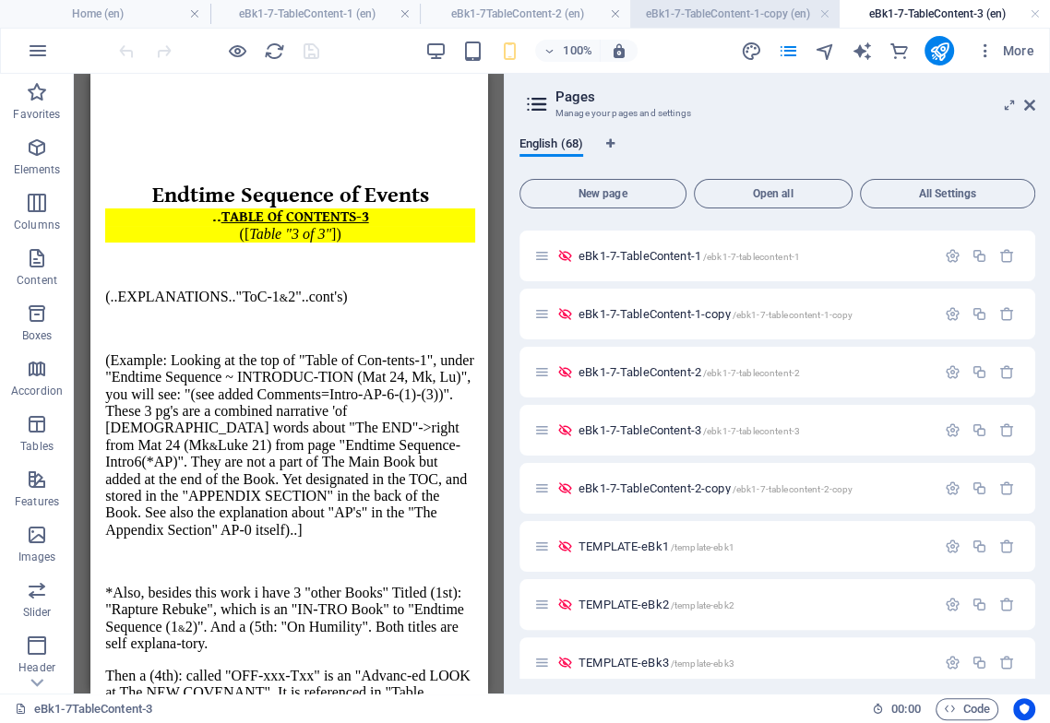
scroll to position [0, 0]
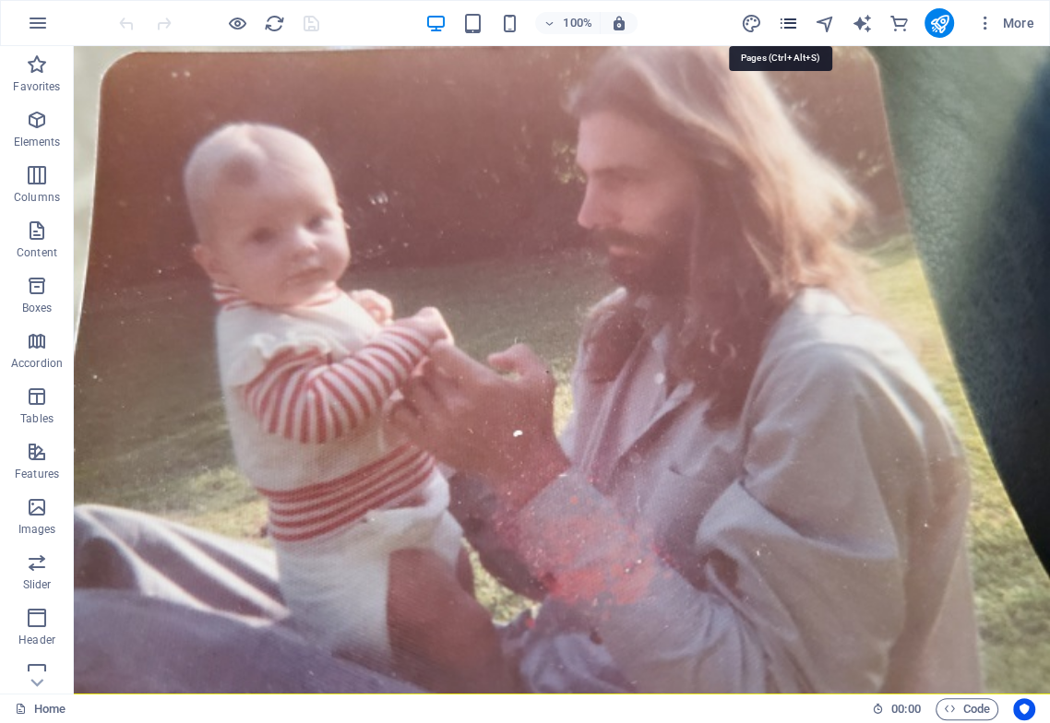
click at [792, 24] on icon "pages" at bounding box center [787, 23] width 21 height 21
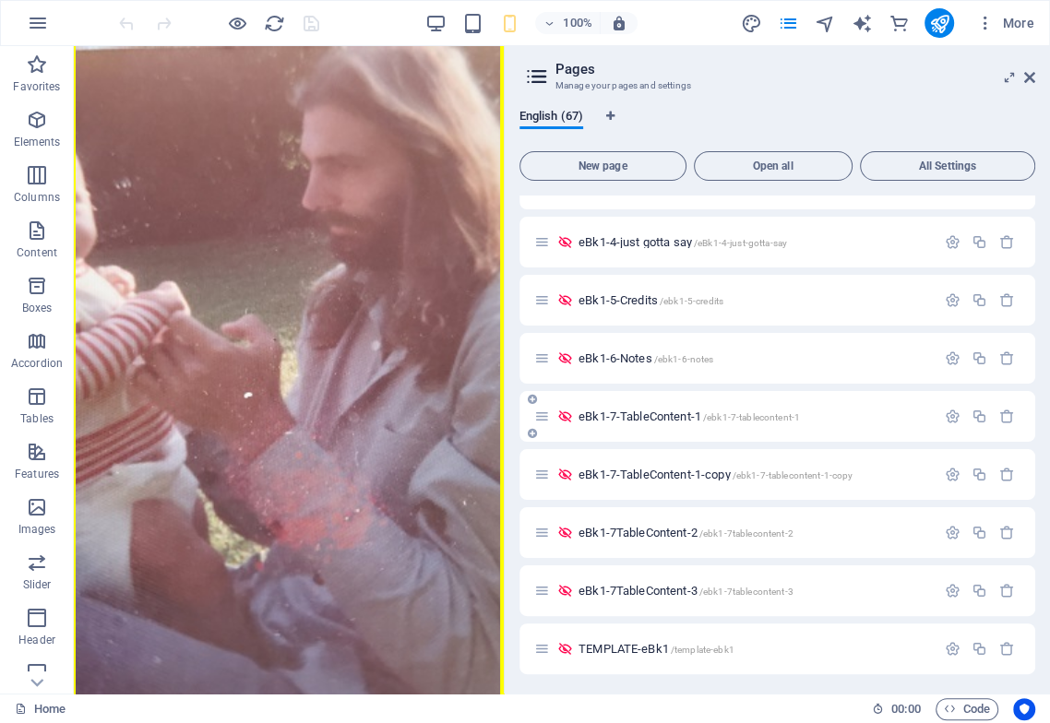
scroll to position [819, 0]
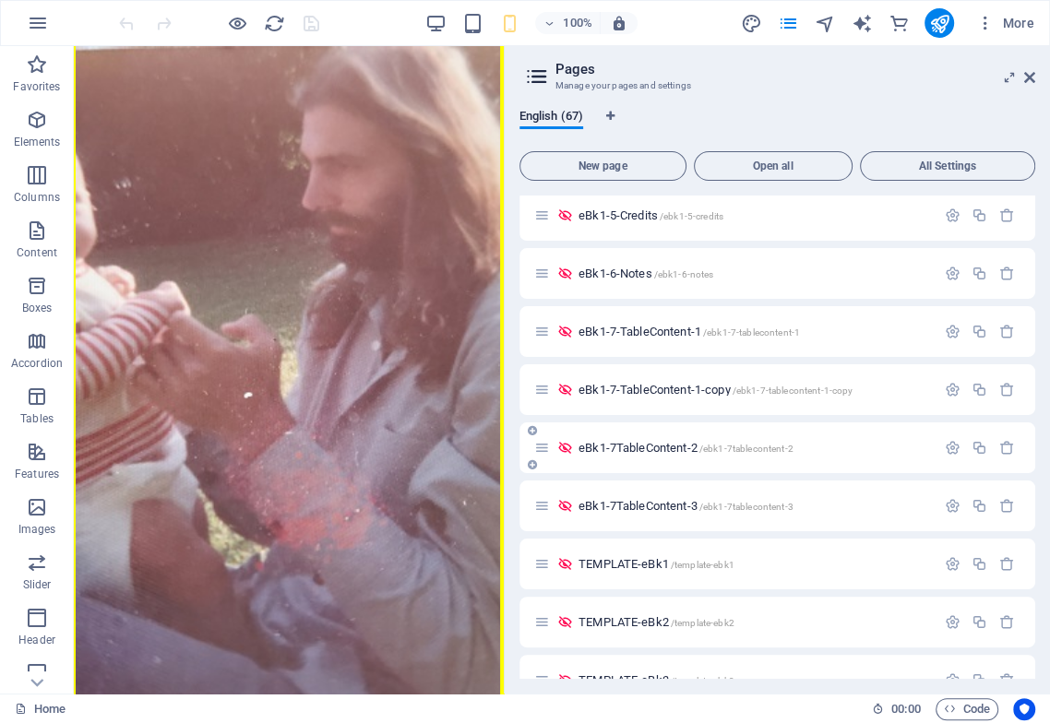
click at [663, 443] on span "eBk1-7TableContent-2 /ebk1-7tablecontent-2" at bounding box center [685, 448] width 215 height 14
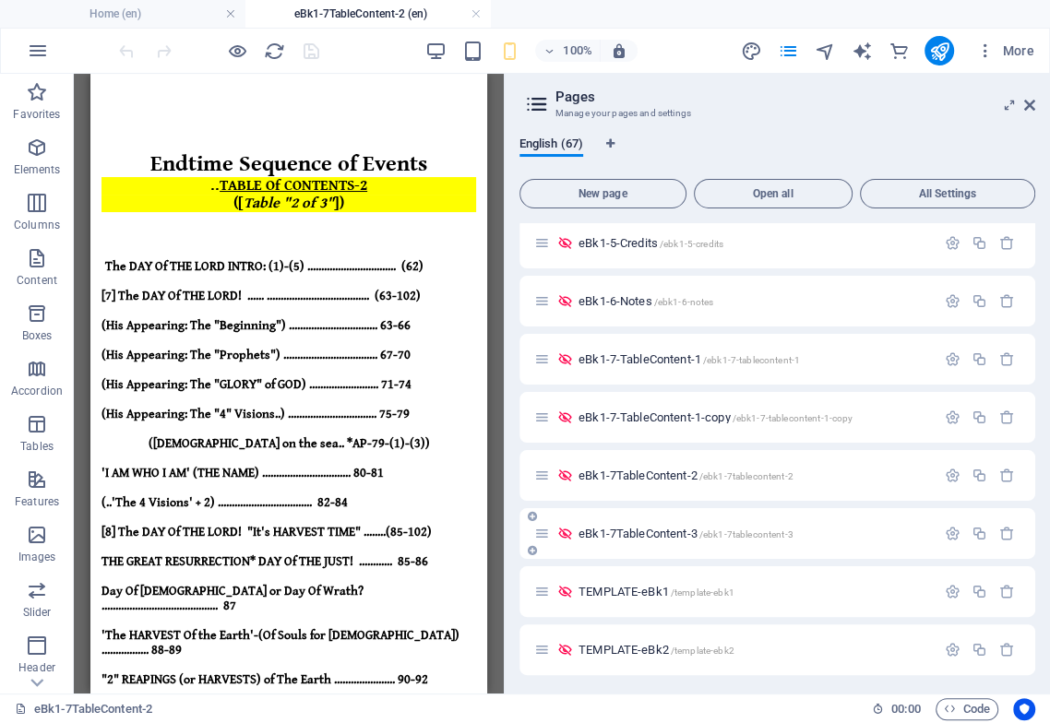
scroll to position [0, 0]
drag, startPoint x: 1026, startPoint y: 101, endPoint x: 865, endPoint y: 257, distance: 224.3
click at [1026, 101] on icon at bounding box center [1029, 105] width 11 height 15
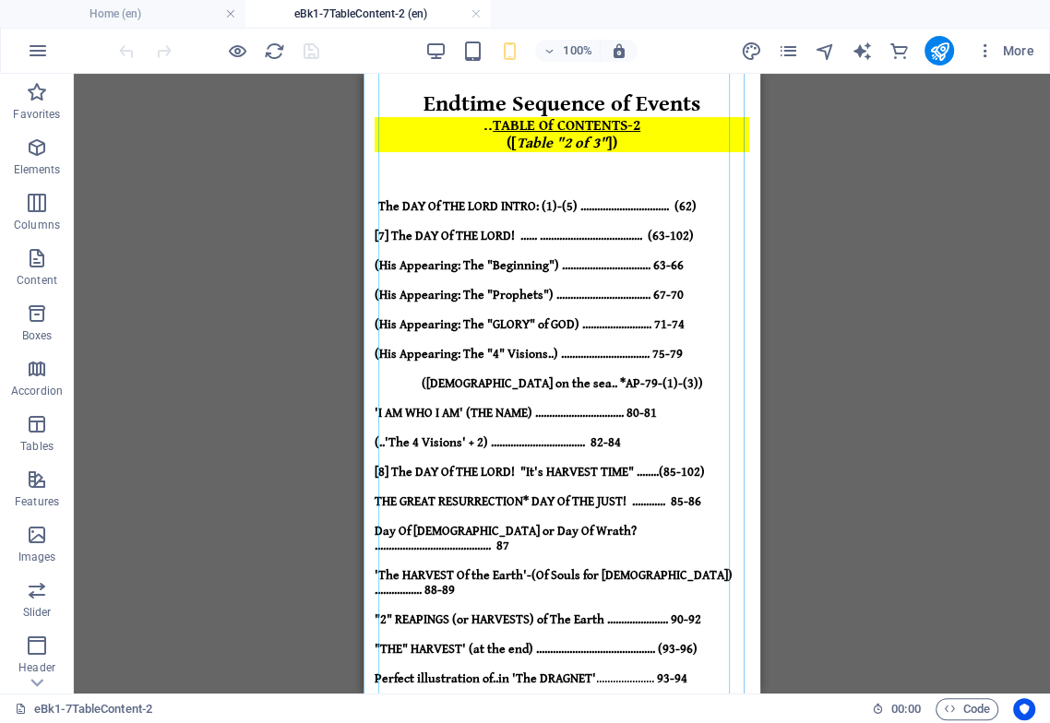
scroll to position [102, 0]
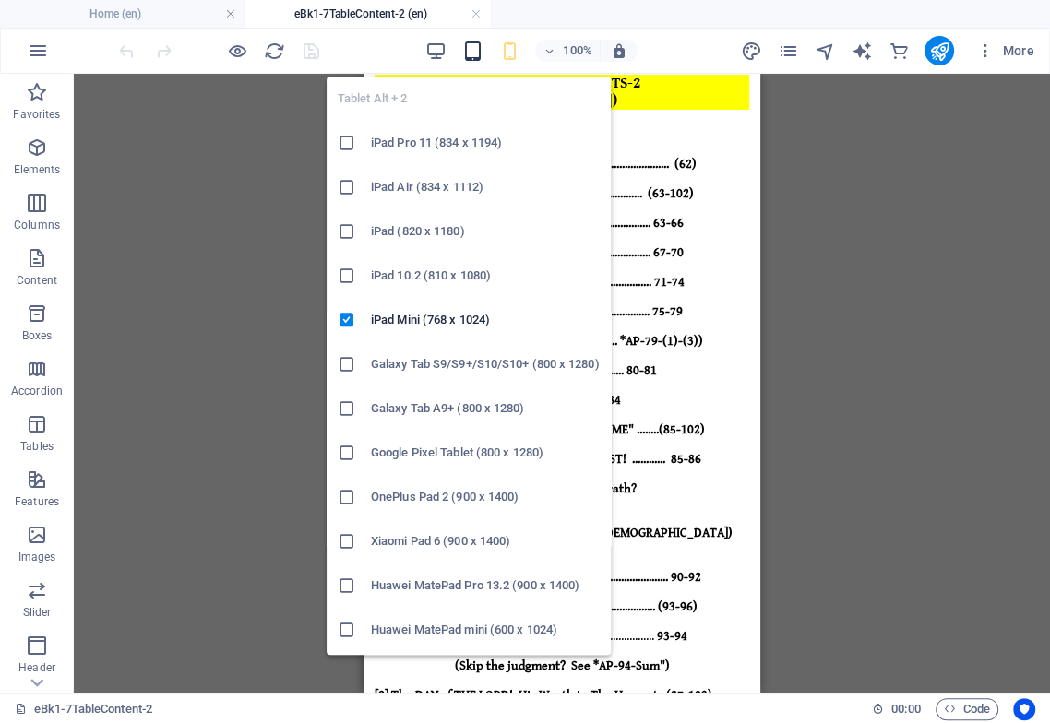
click at [473, 50] on icon "button" at bounding box center [471, 51] width 21 height 21
